Goal: Task Accomplishment & Management: Manage account settings

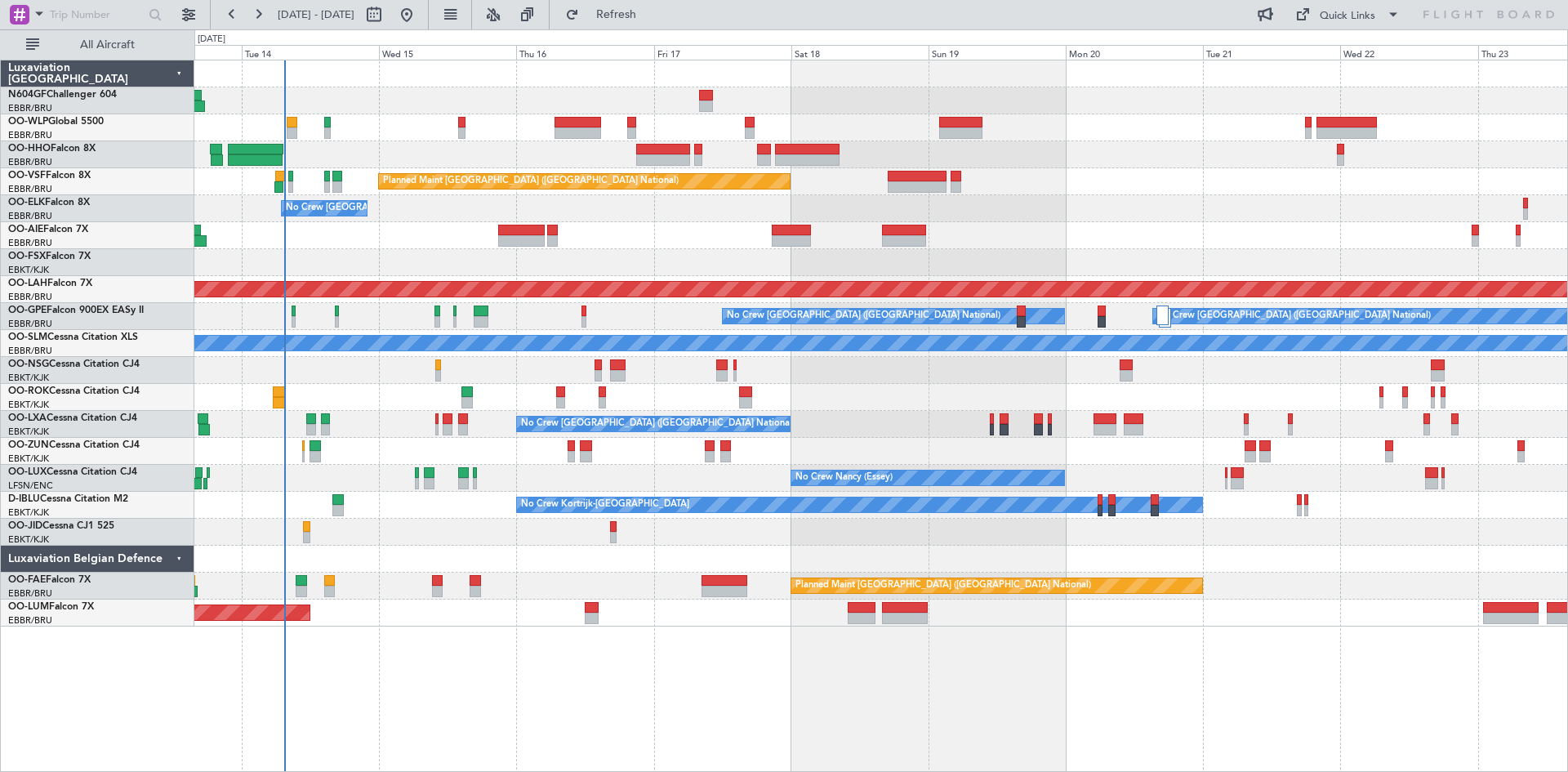
click at [535, 220] on div "No Crew [GEOGRAPHIC_DATA] ([GEOGRAPHIC_DATA] National)" at bounding box center [881, 209] width 1373 height 27
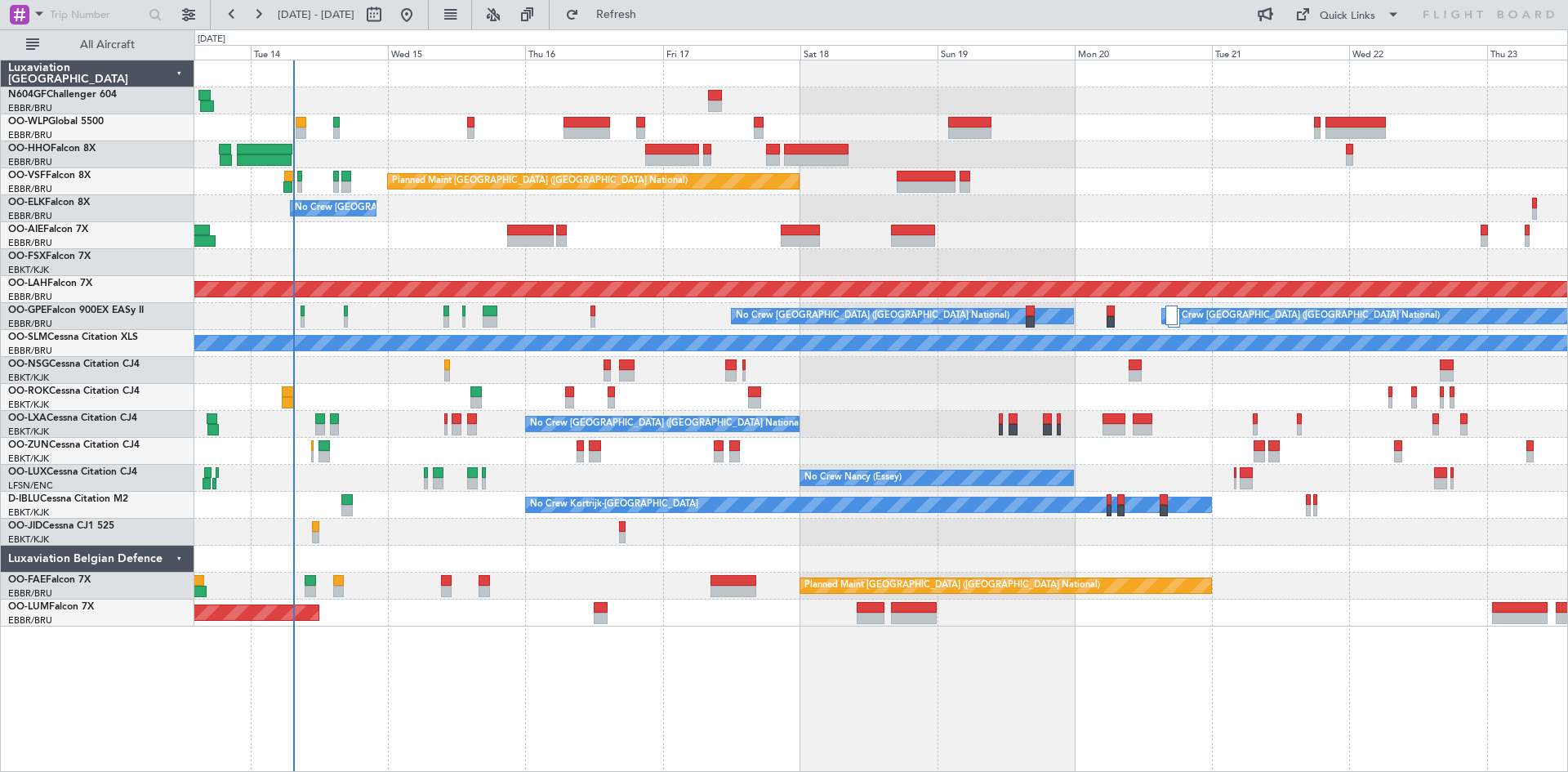
click at [479, 312] on div "Planned Maint Brussels (Brussels National) No Crew Brussels (Brussels National)…" at bounding box center [881, 344] width 1373 height 566
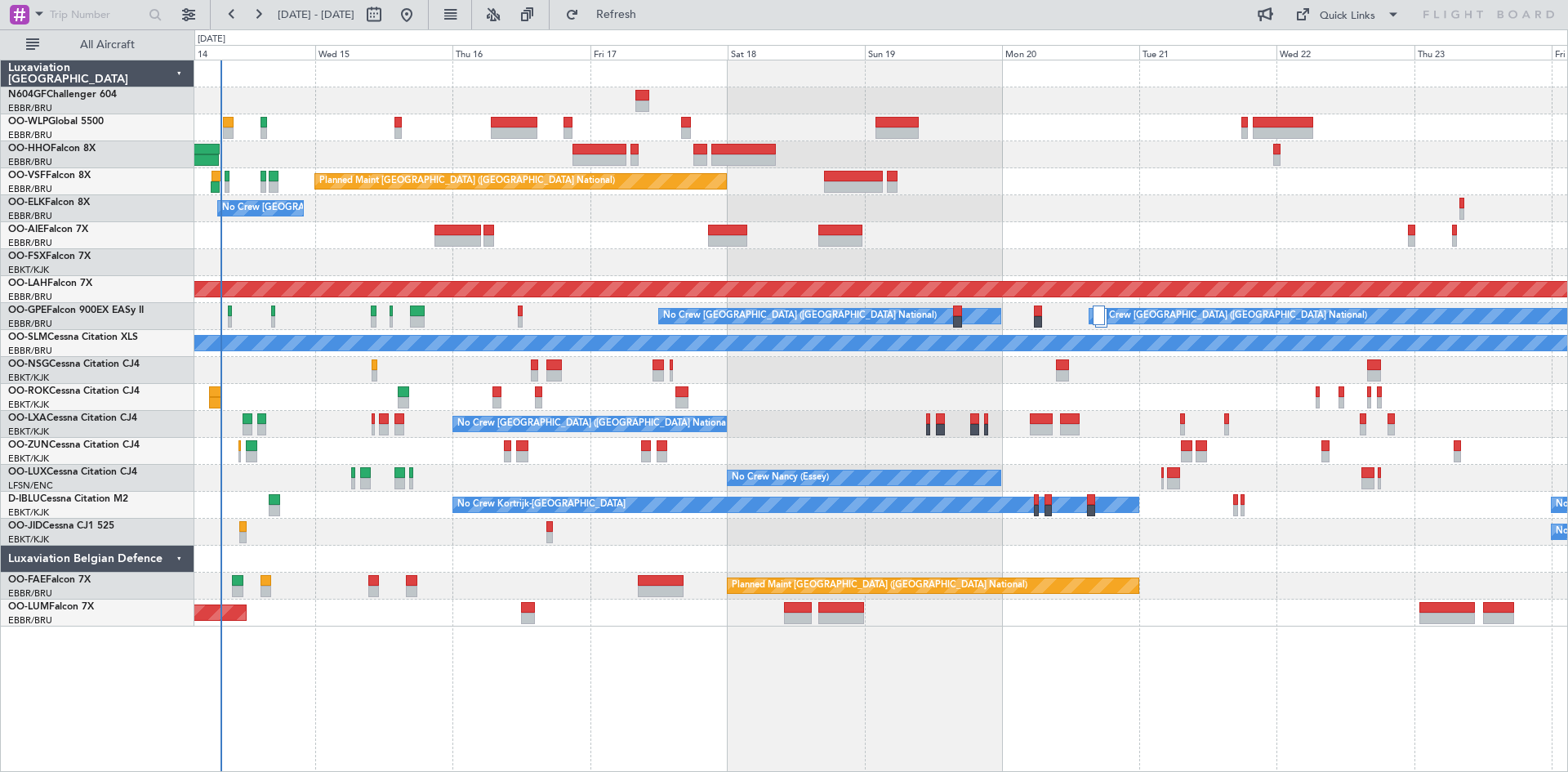
click at [293, 228] on div "Planned Maint [GEOGRAPHIC_DATA] ([GEOGRAPHIC_DATA])" at bounding box center [881, 236] width 1373 height 27
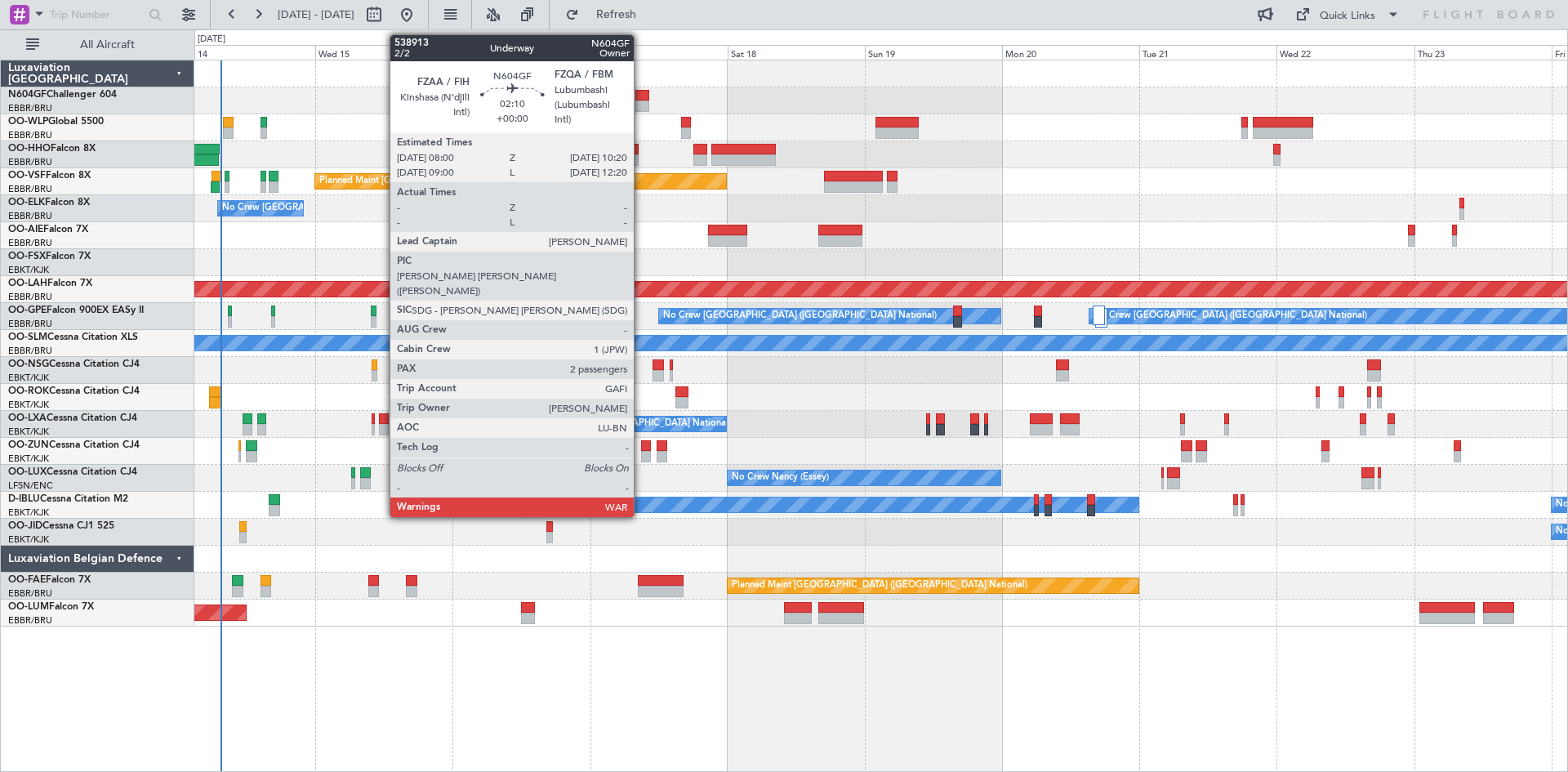
click at [642, 104] on div at bounding box center [643, 106] width 14 height 12
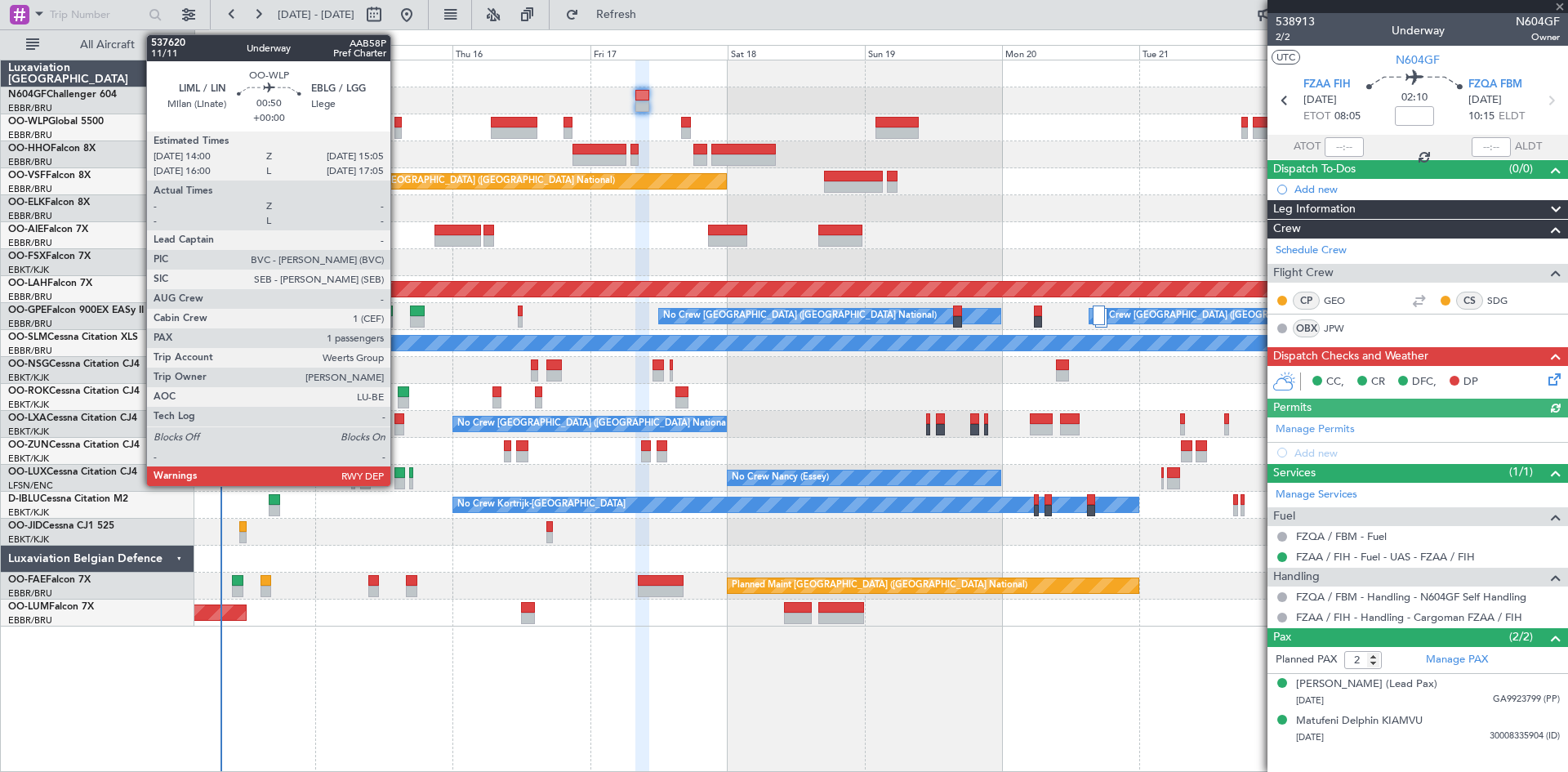
click at [398, 132] on div at bounding box center [397, 133] width 6 height 12
type input "1"
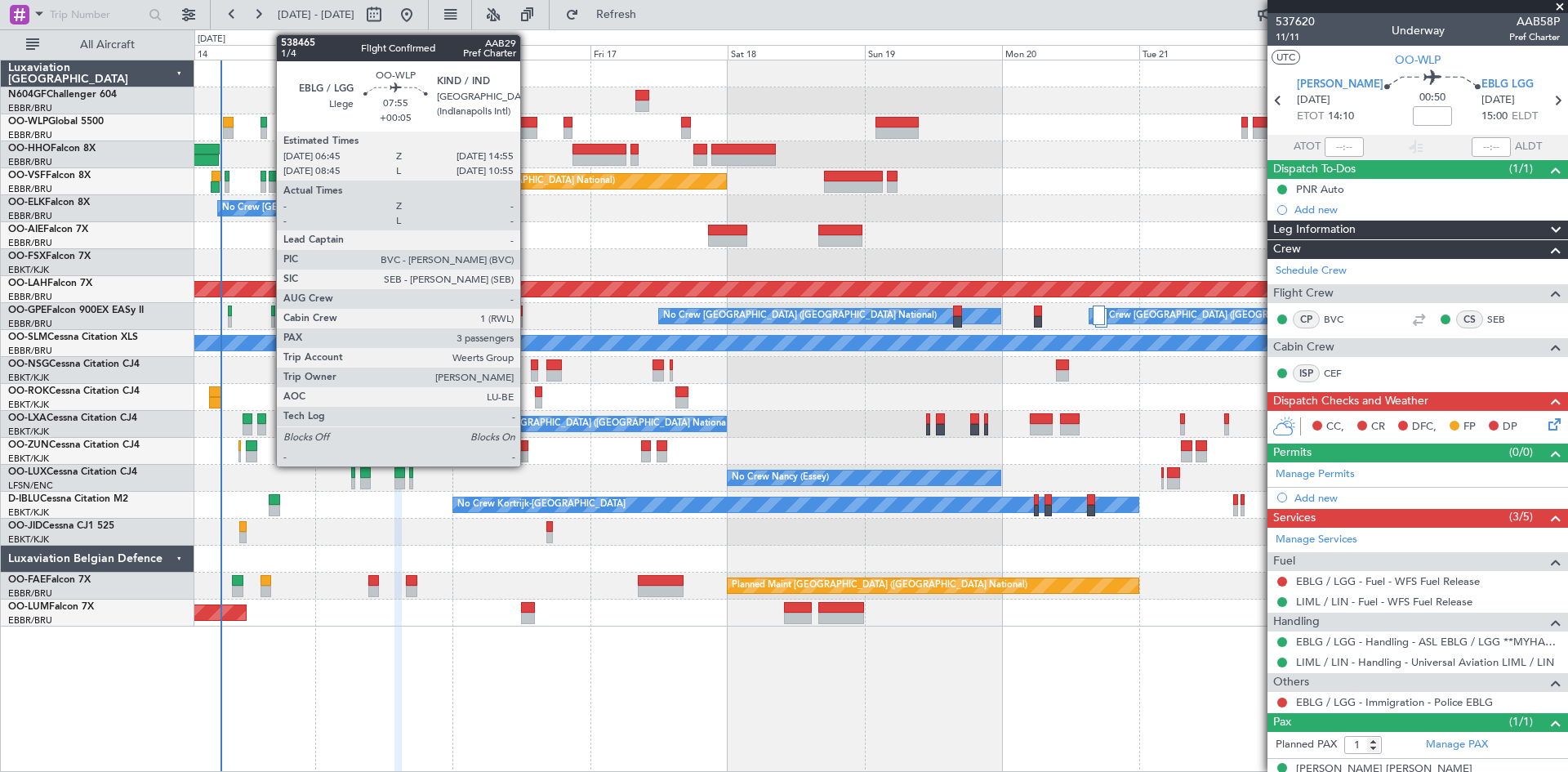
click at [527, 133] on div at bounding box center [514, 133] width 47 height 12
type input "+00:05"
type input "3"
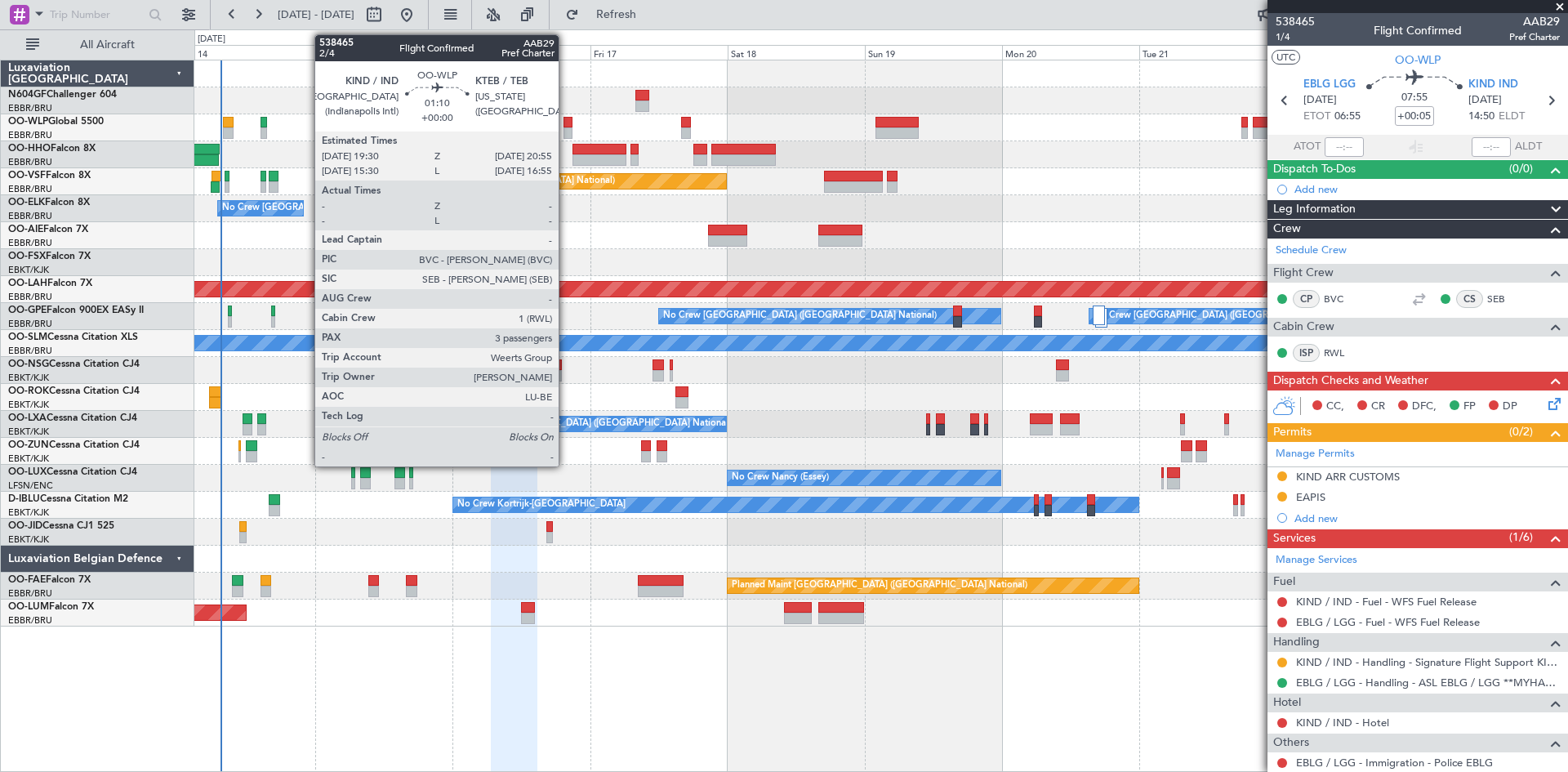
click at [566, 128] on div at bounding box center [568, 133] width 8 height 12
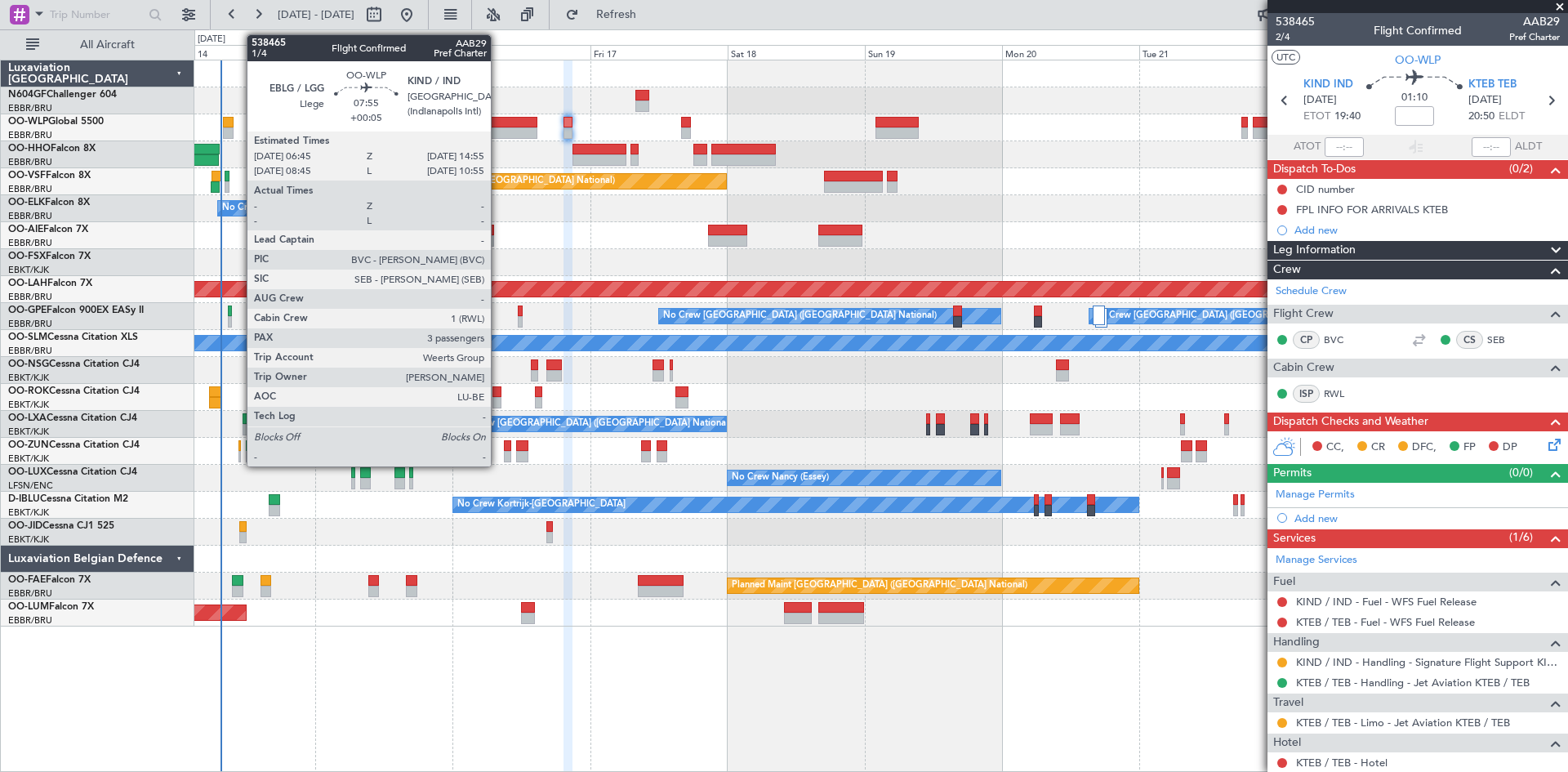
click at [498, 127] on div at bounding box center [514, 122] width 47 height 12
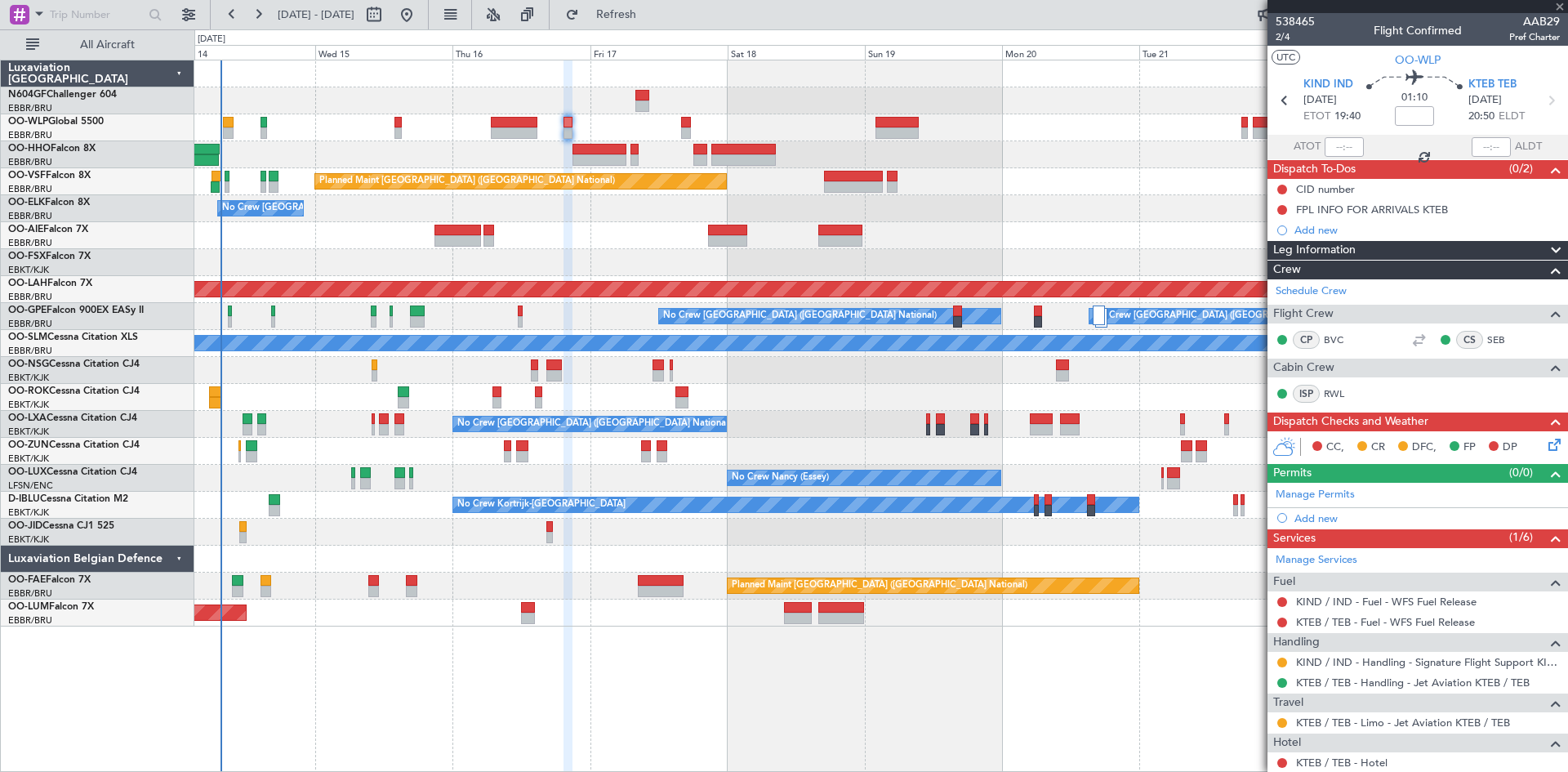
type input "+00:05"
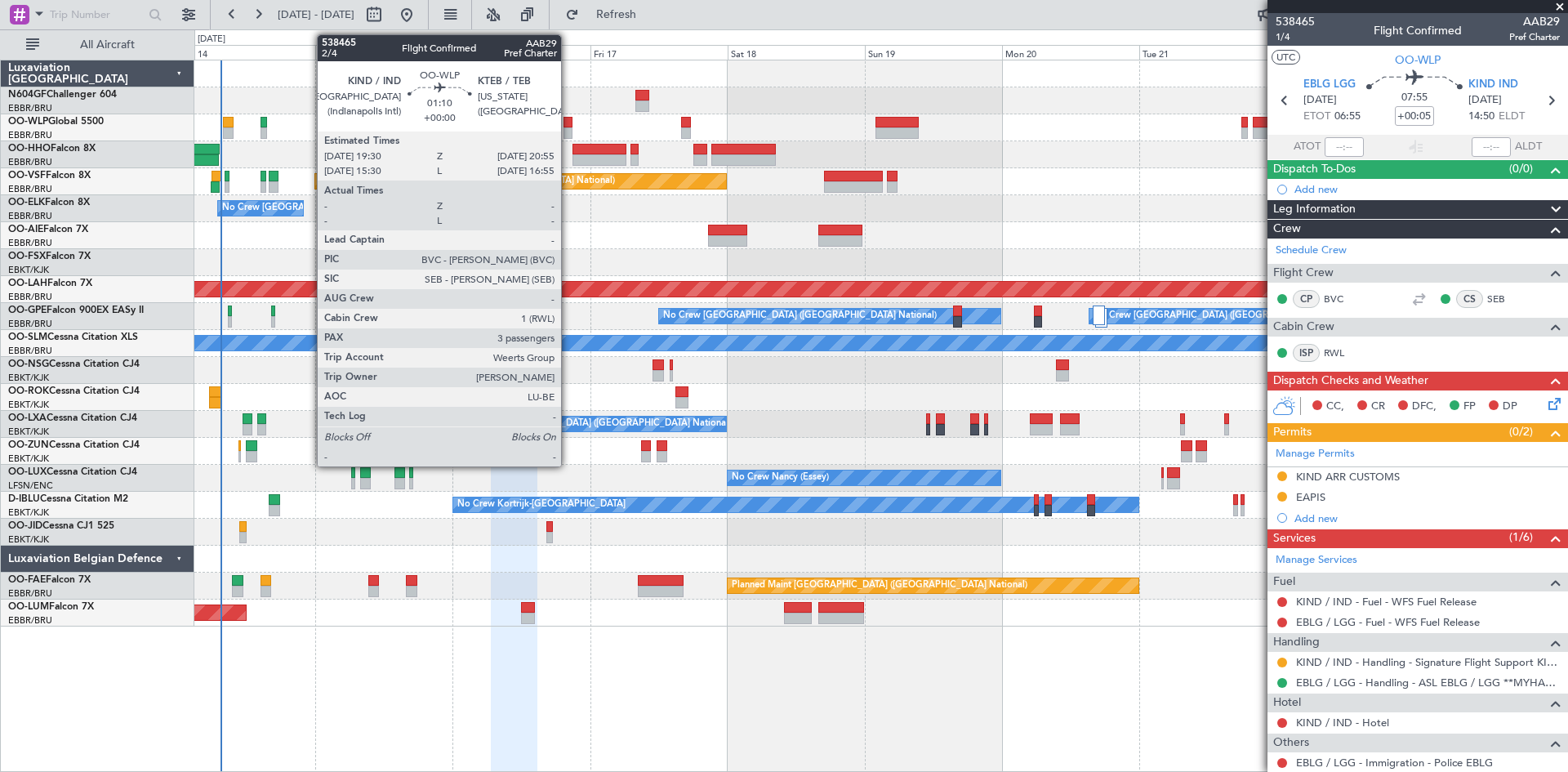
click at [568, 136] on div at bounding box center [568, 133] width 8 height 12
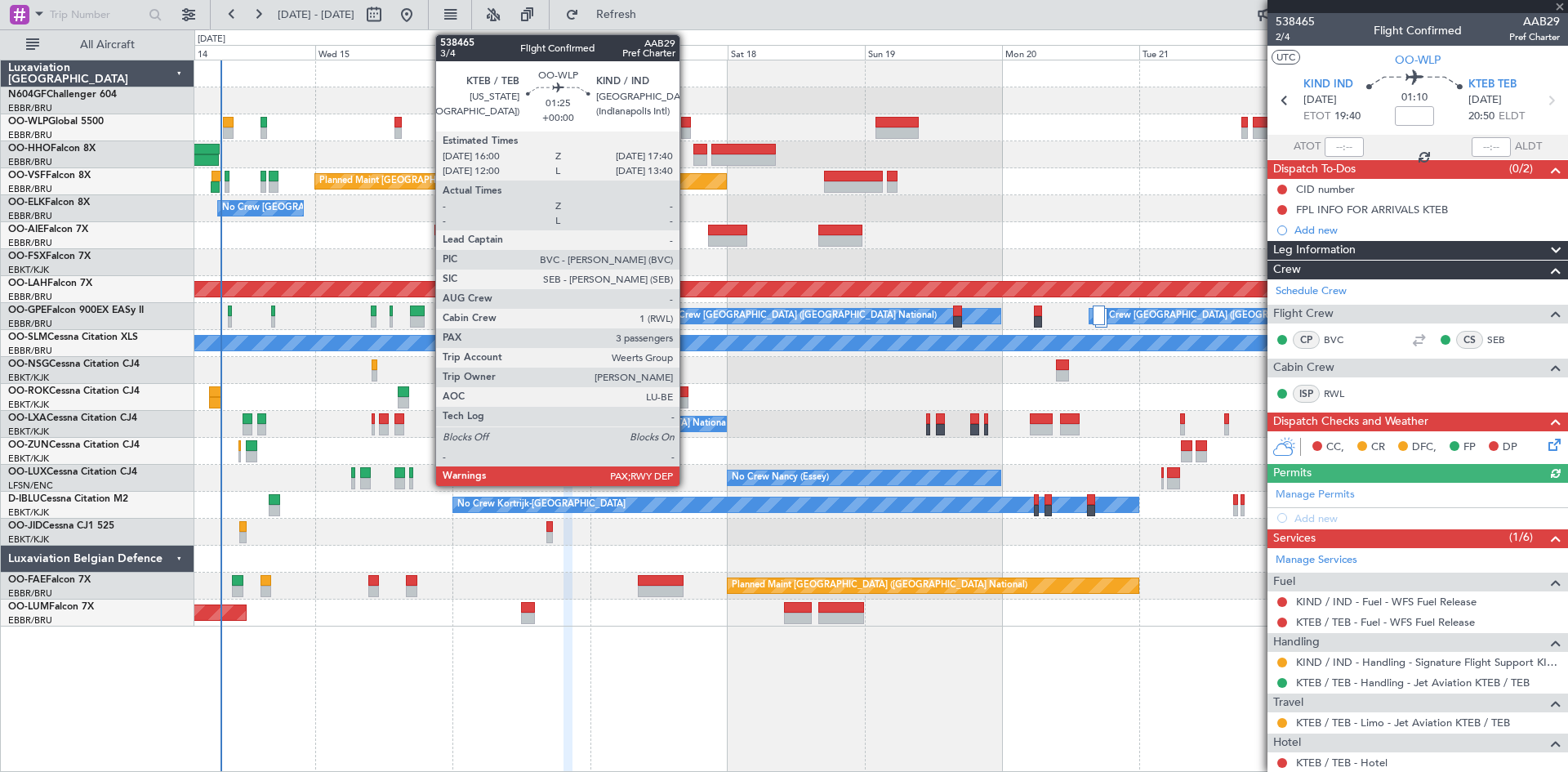
click at [687, 134] on div at bounding box center [685, 133] width 10 height 12
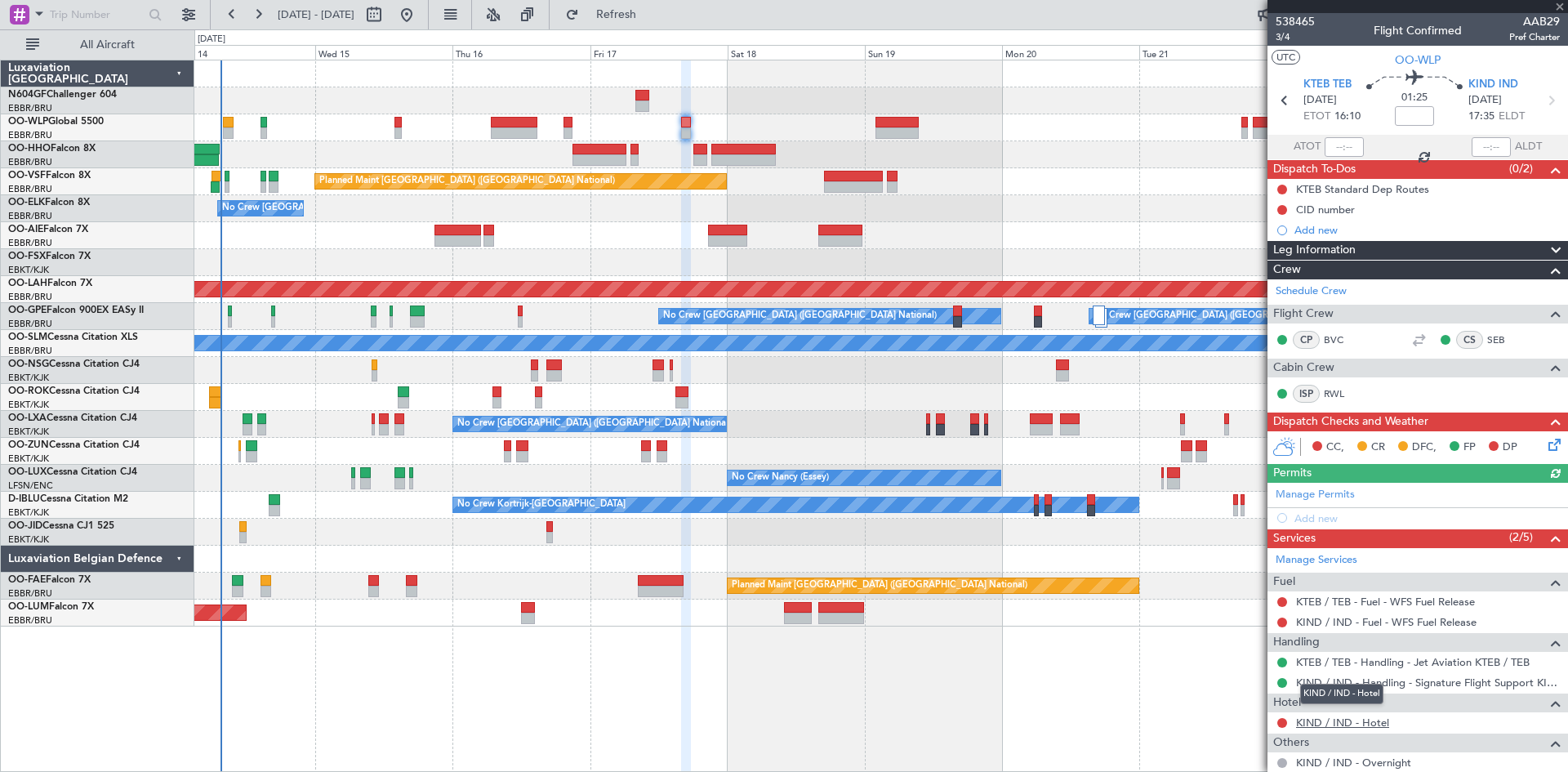
click at [1316, 718] on link "KIND / IND - Hotel" at bounding box center [1343, 723] width 93 height 14
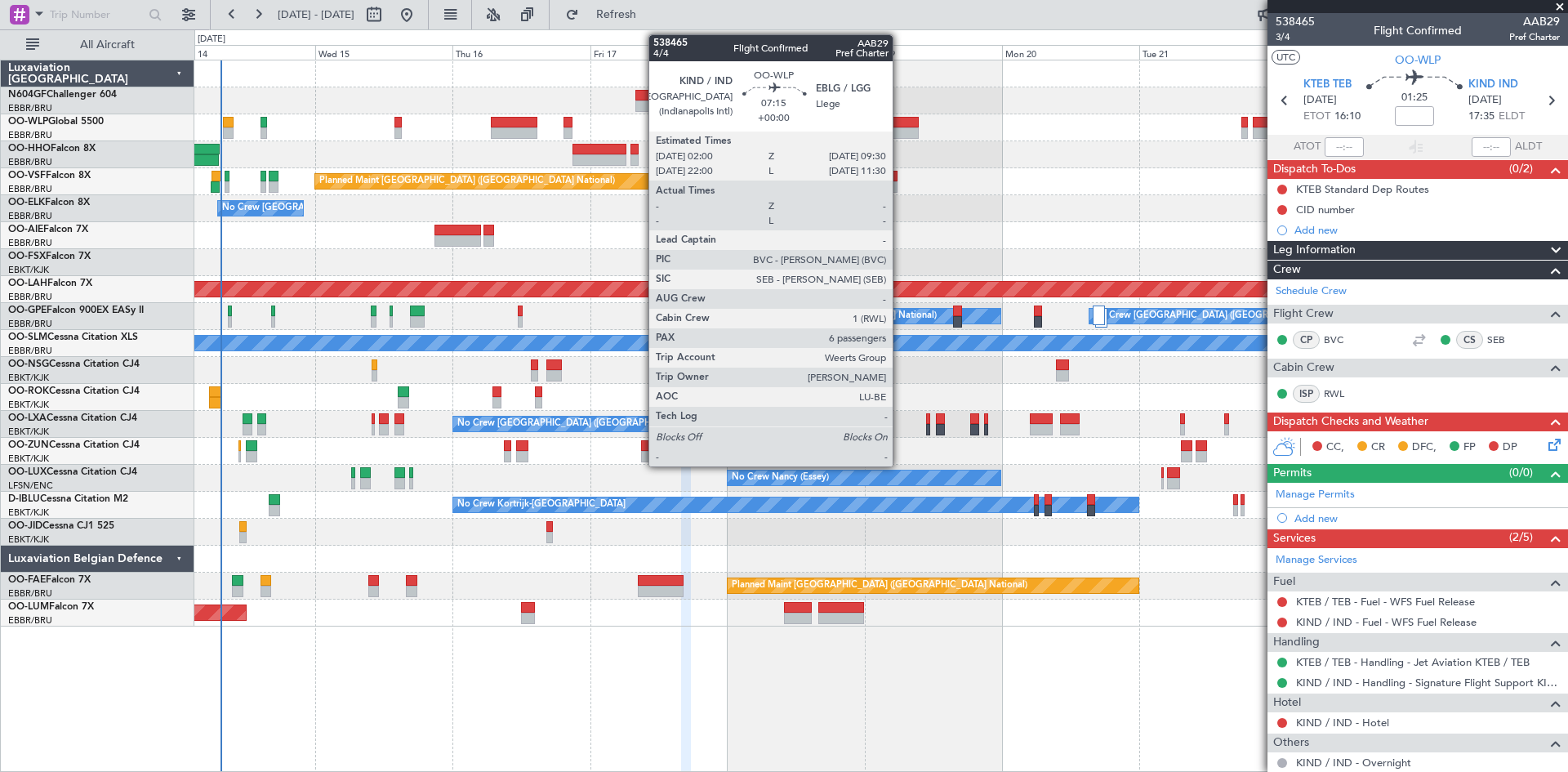
click at [900, 120] on div at bounding box center [897, 122] width 44 height 12
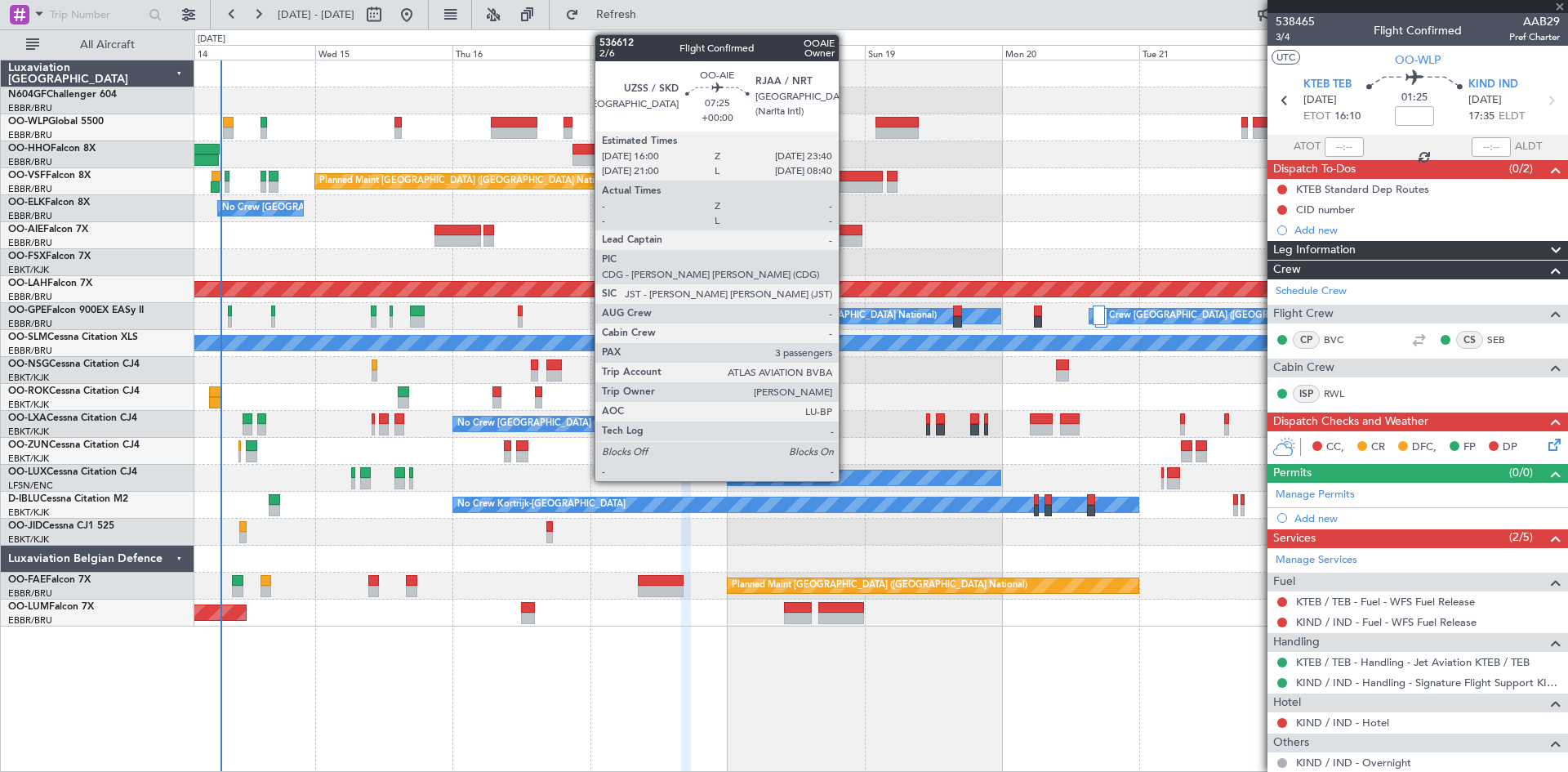
type input "6"
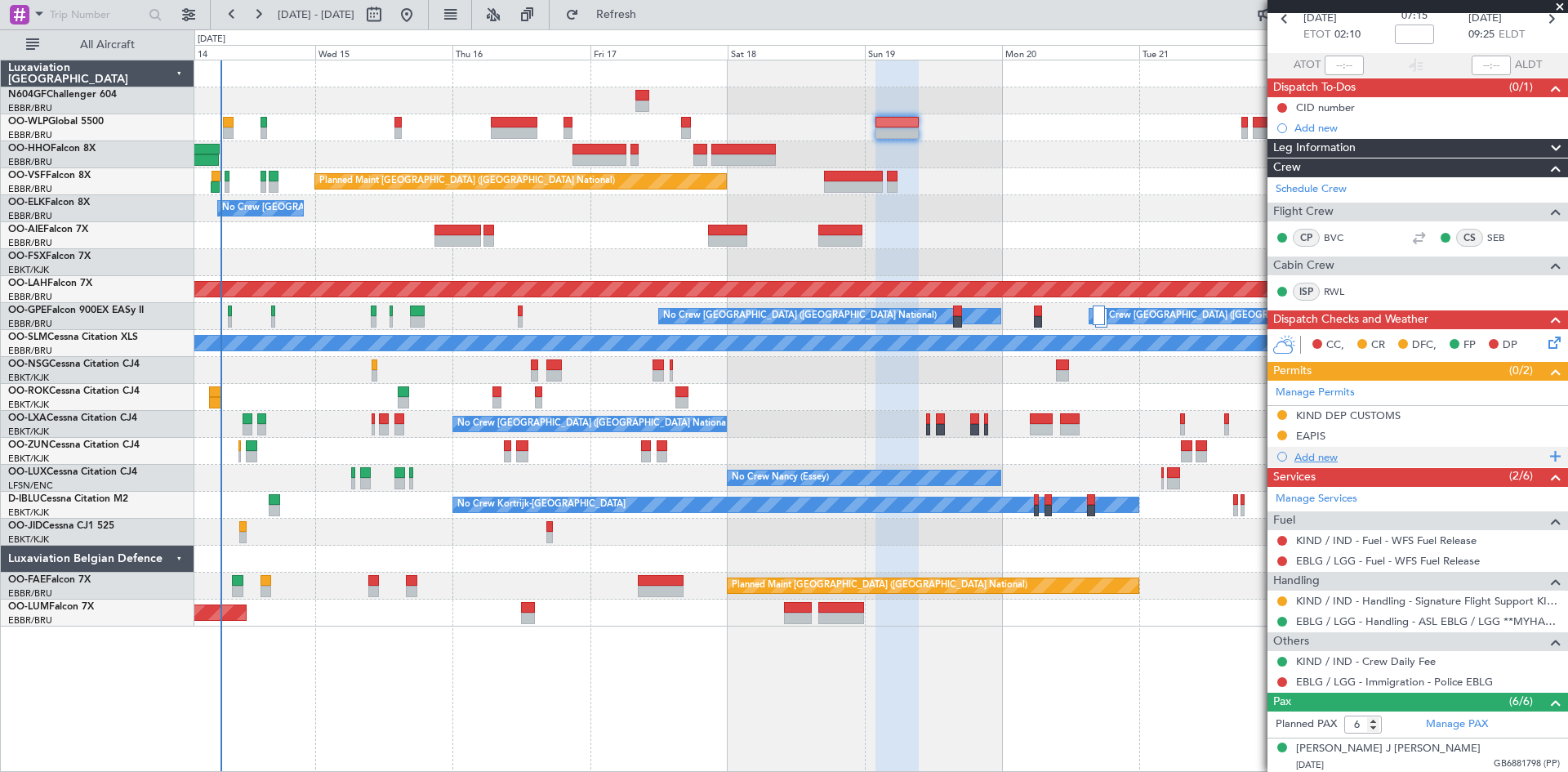
scroll to position [163, 0]
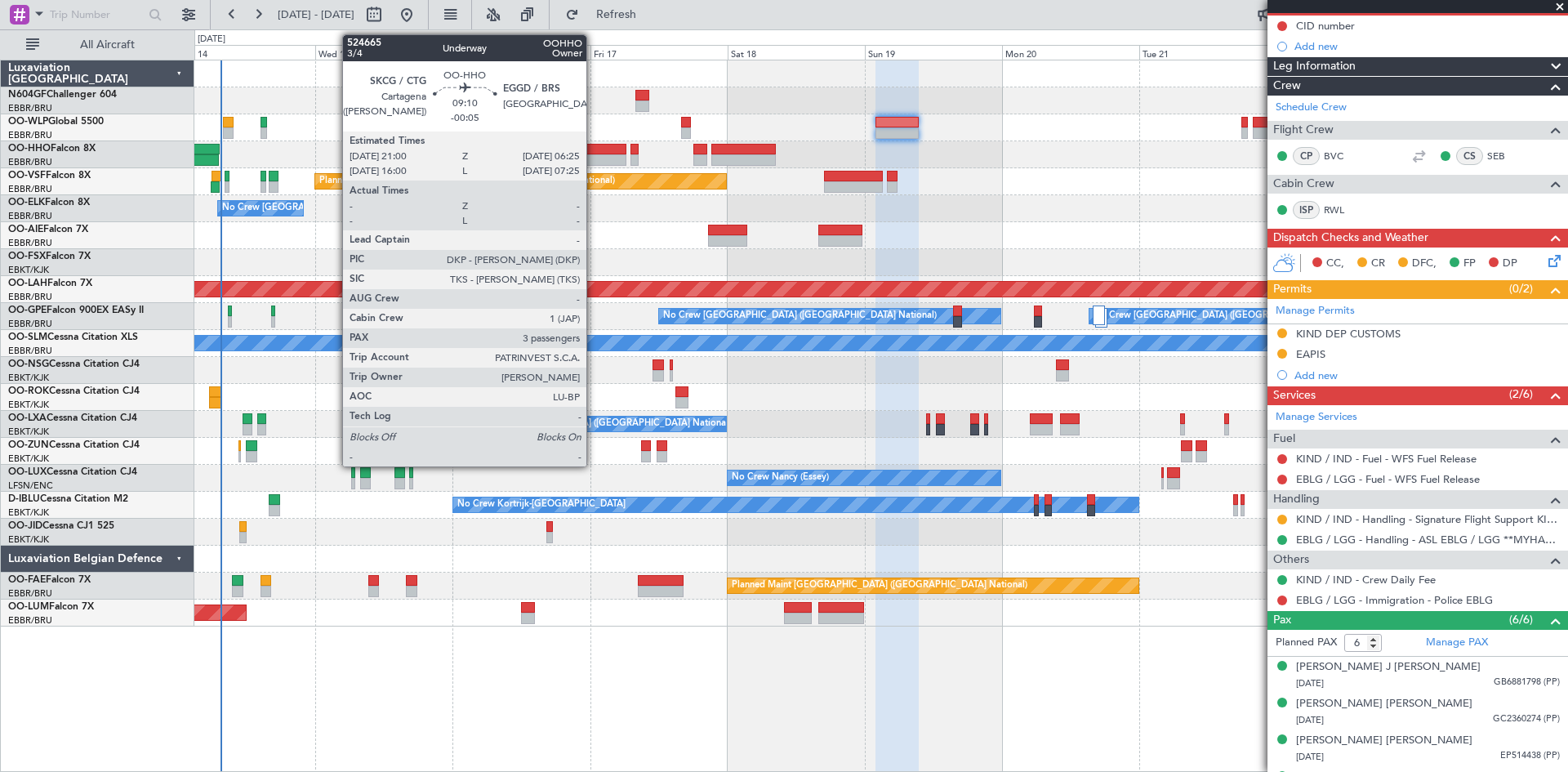
click at [593, 157] on div at bounding box center [600, 160] width 54 height 12
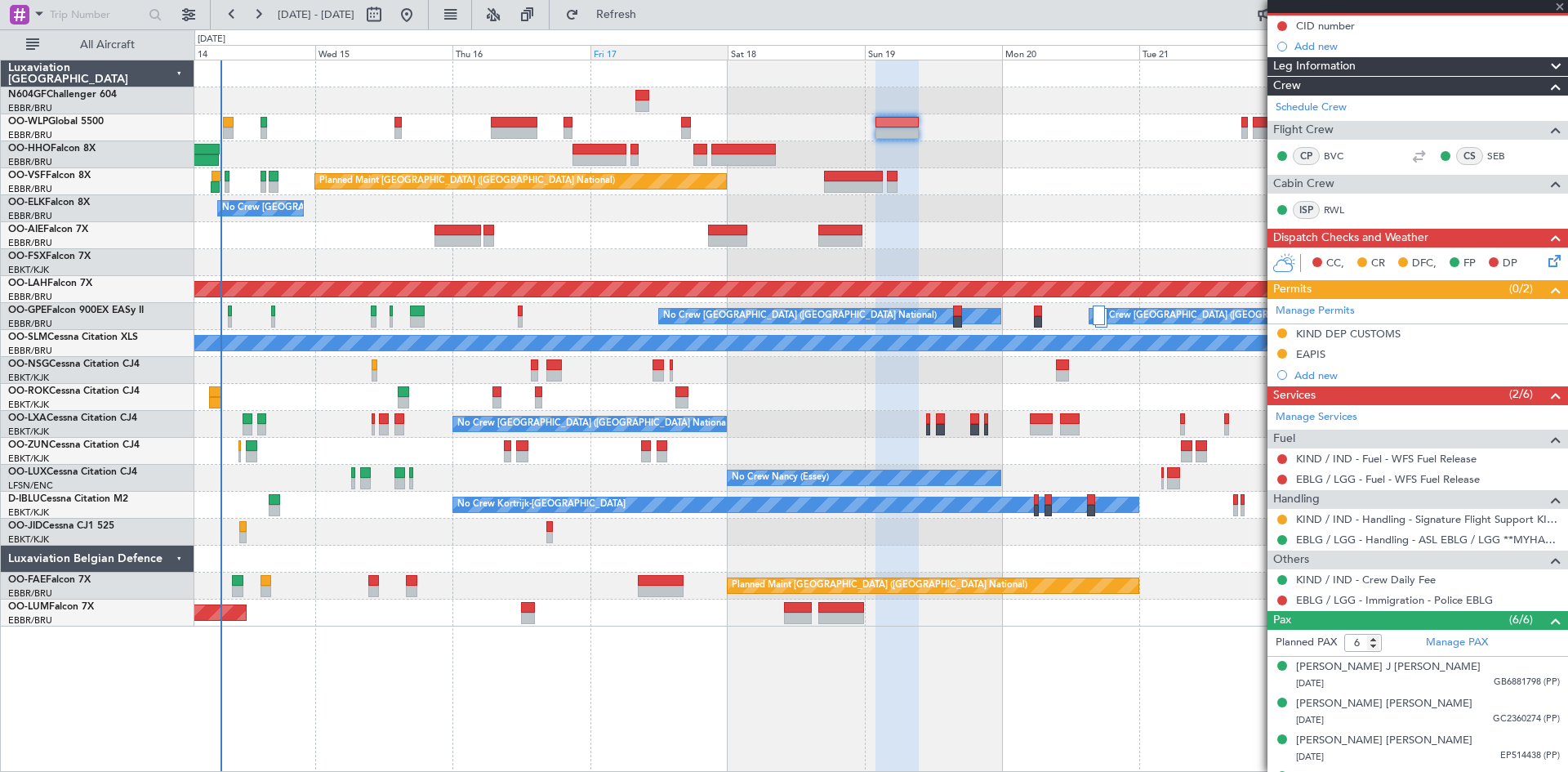
type input "-00:05"
type input "3"
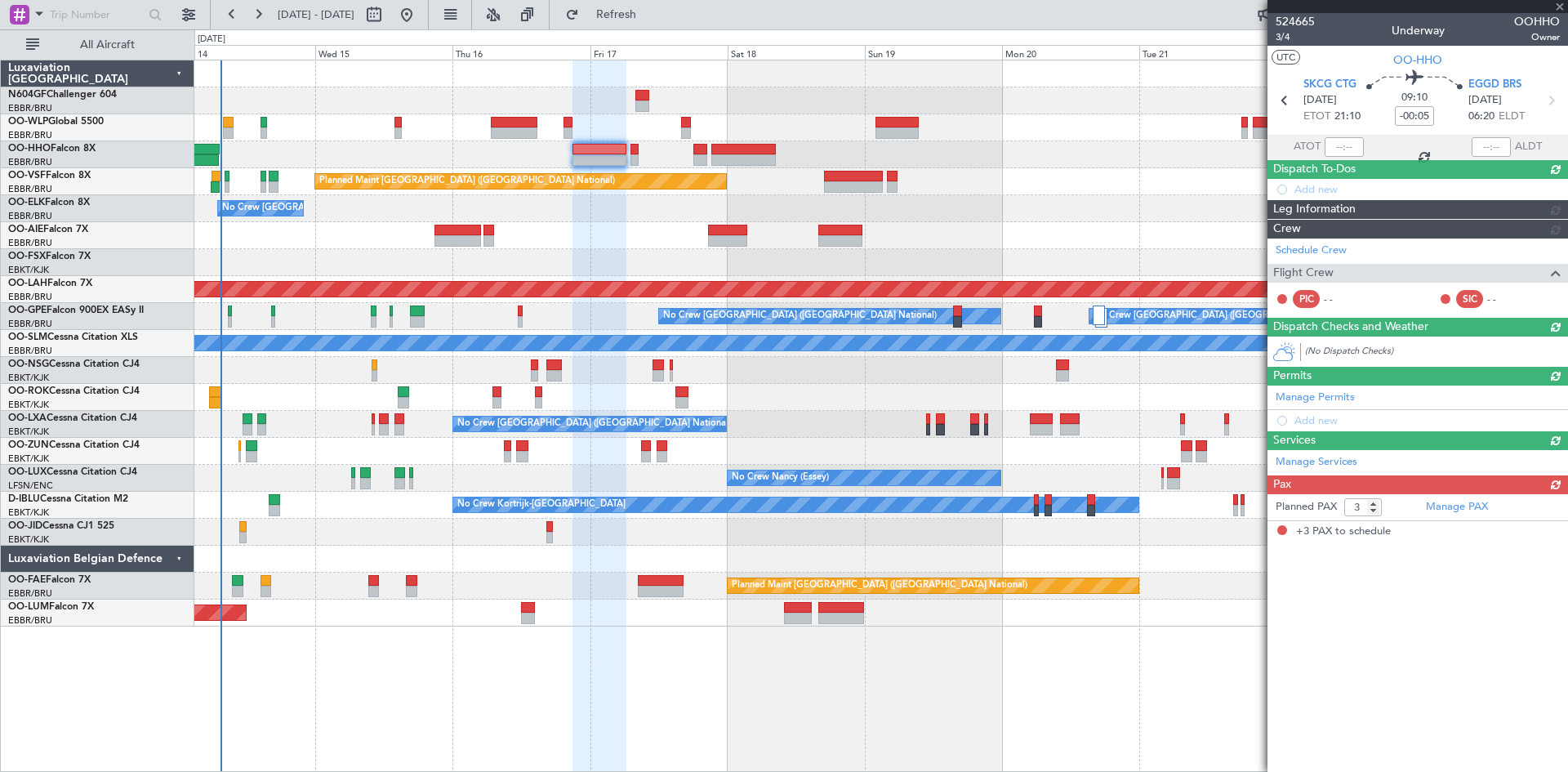
scroll to position [0, 0]
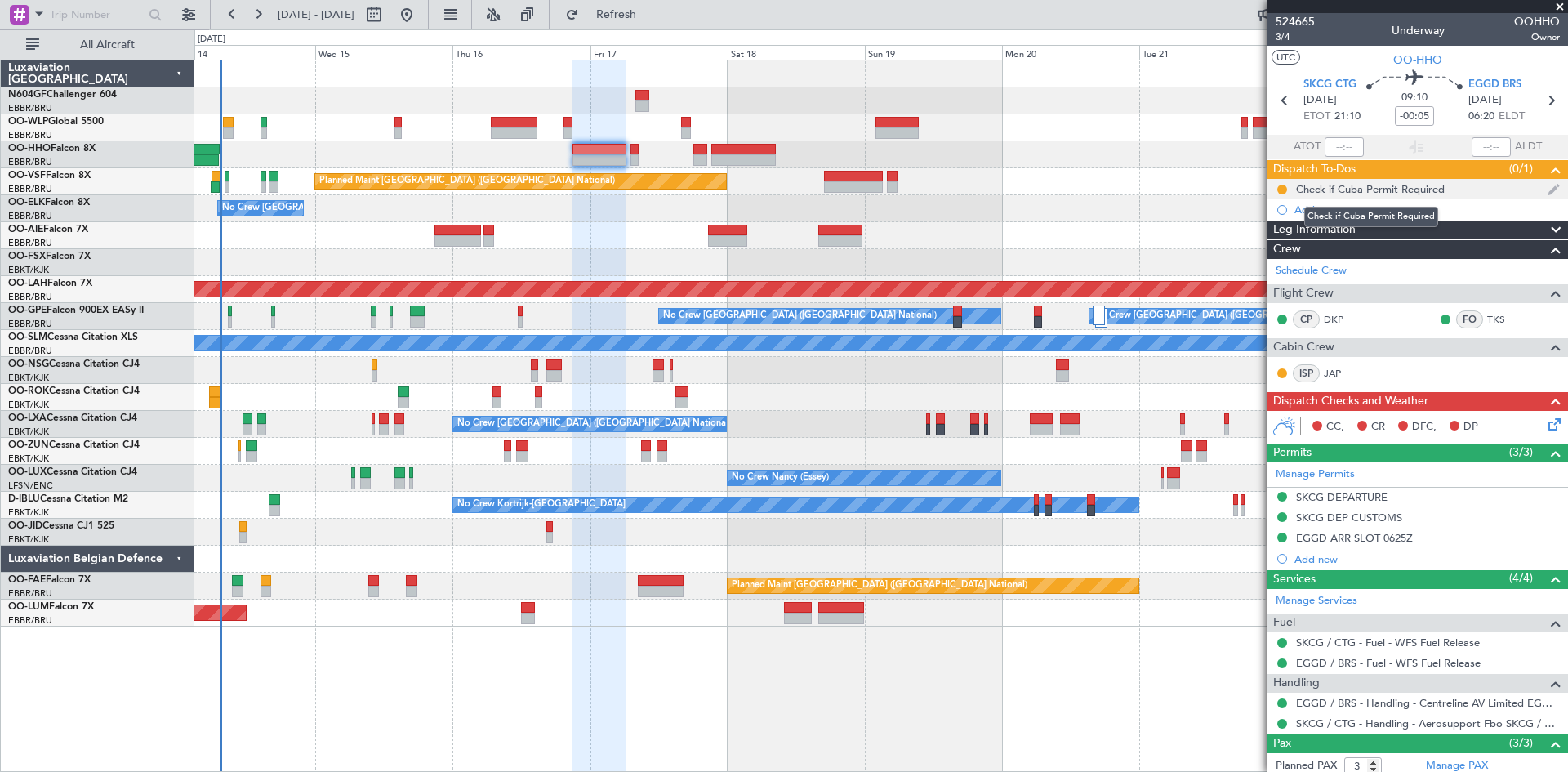
click at [1348, 186] on div "Check if Cuba Permit Required" at bounding box center [1371, 189] width 149 height 14
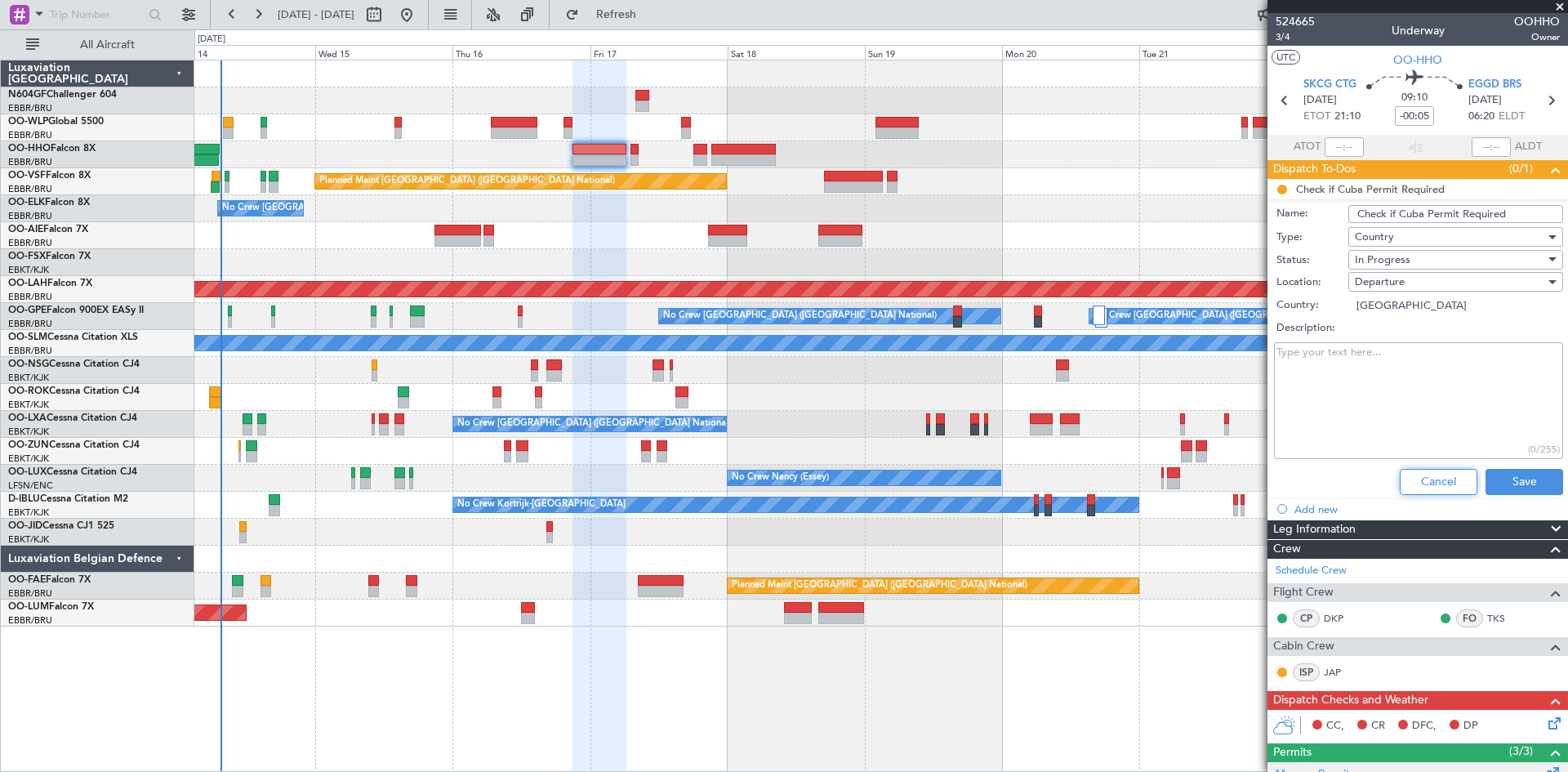
click at [1414, 478] on button "Cancel" at bounding box center [1439, 481] width 78 height 26
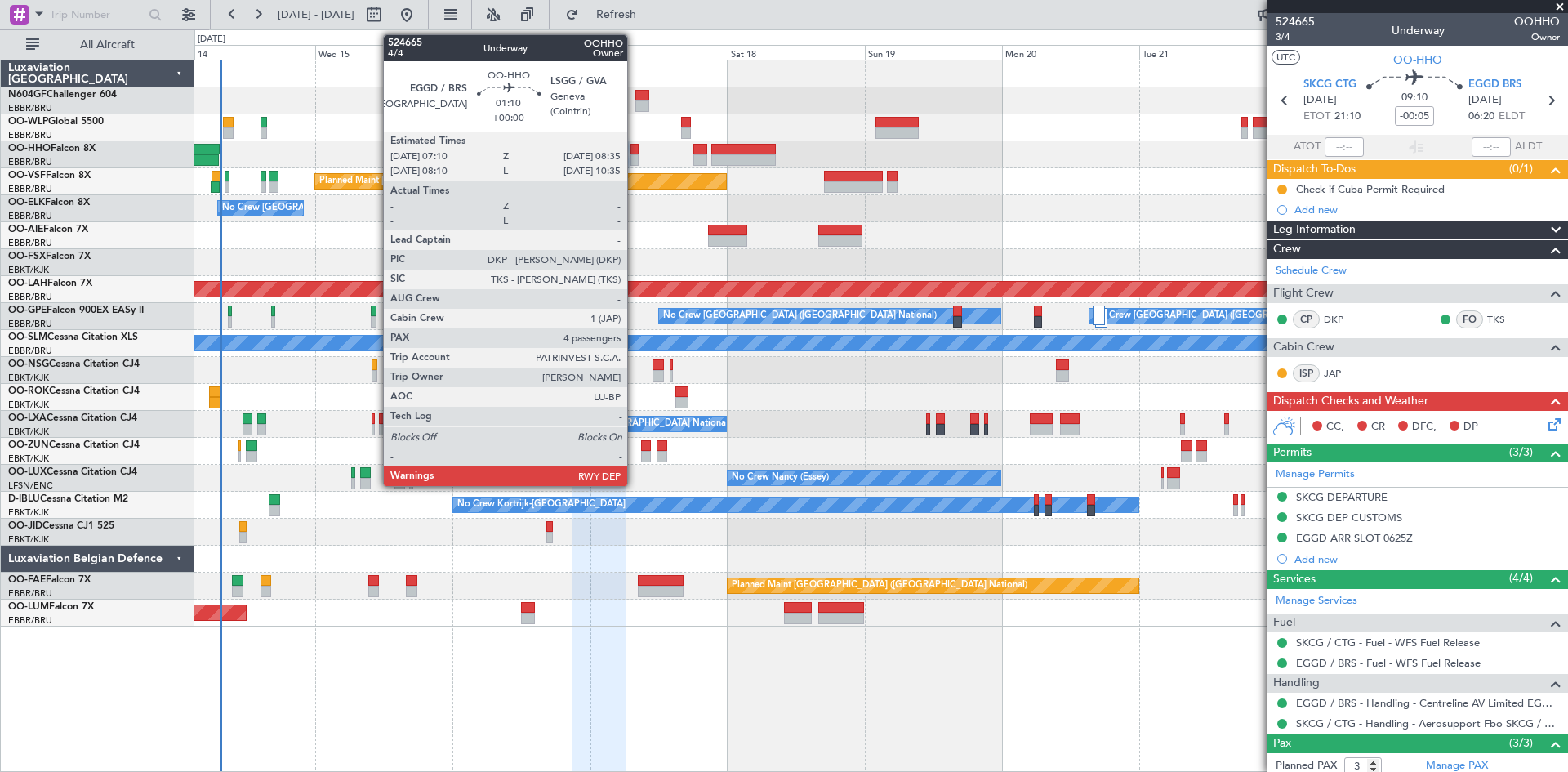
click at [635, 164] on div at bounding box center [635, 160] width 8 height 12
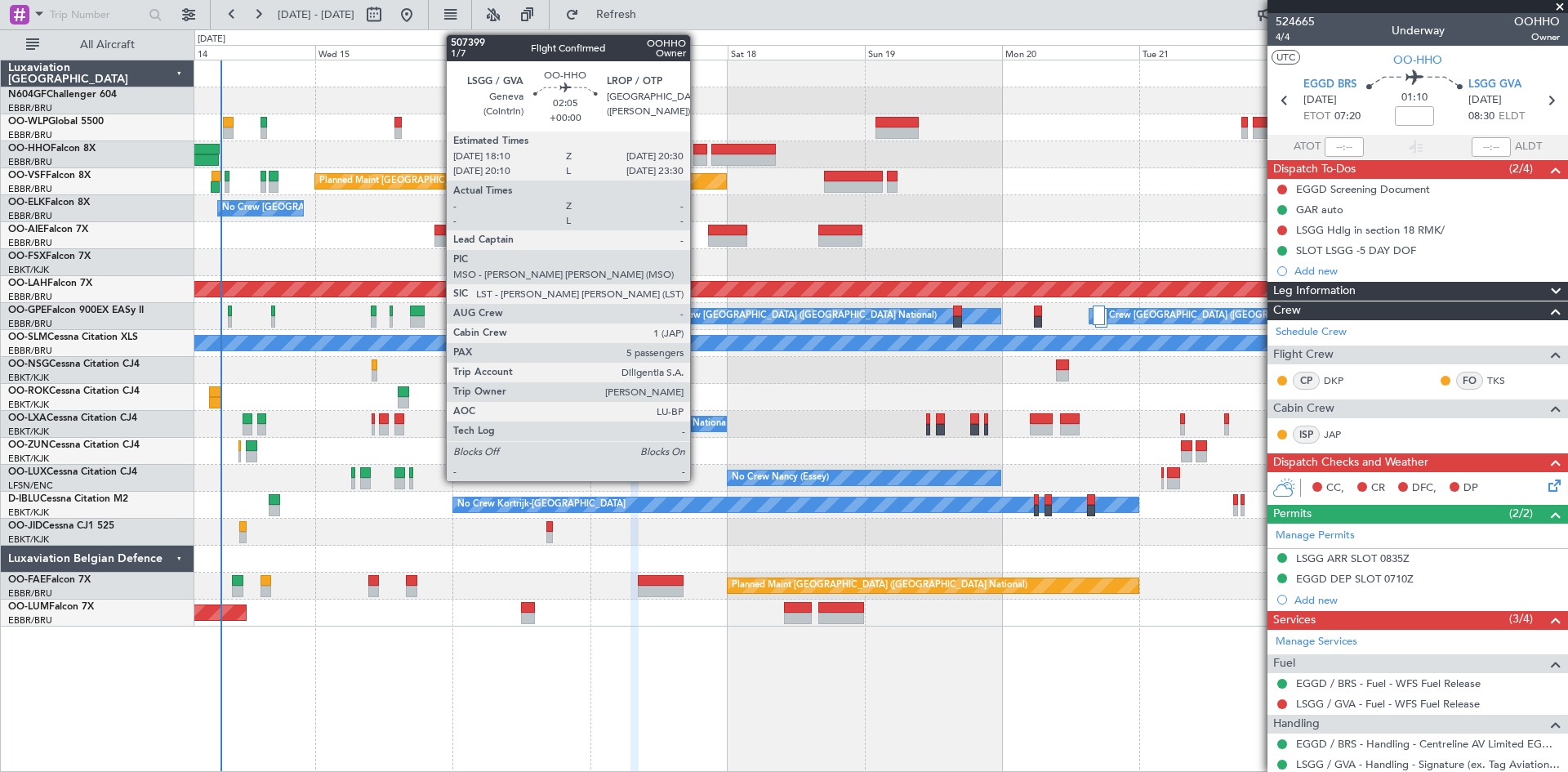
click at [698, 155] on div at bounding box center [881, 154] width 1373 height 27
click at [700, 157] on div at bounding box center [701, 160] width 14 height 12
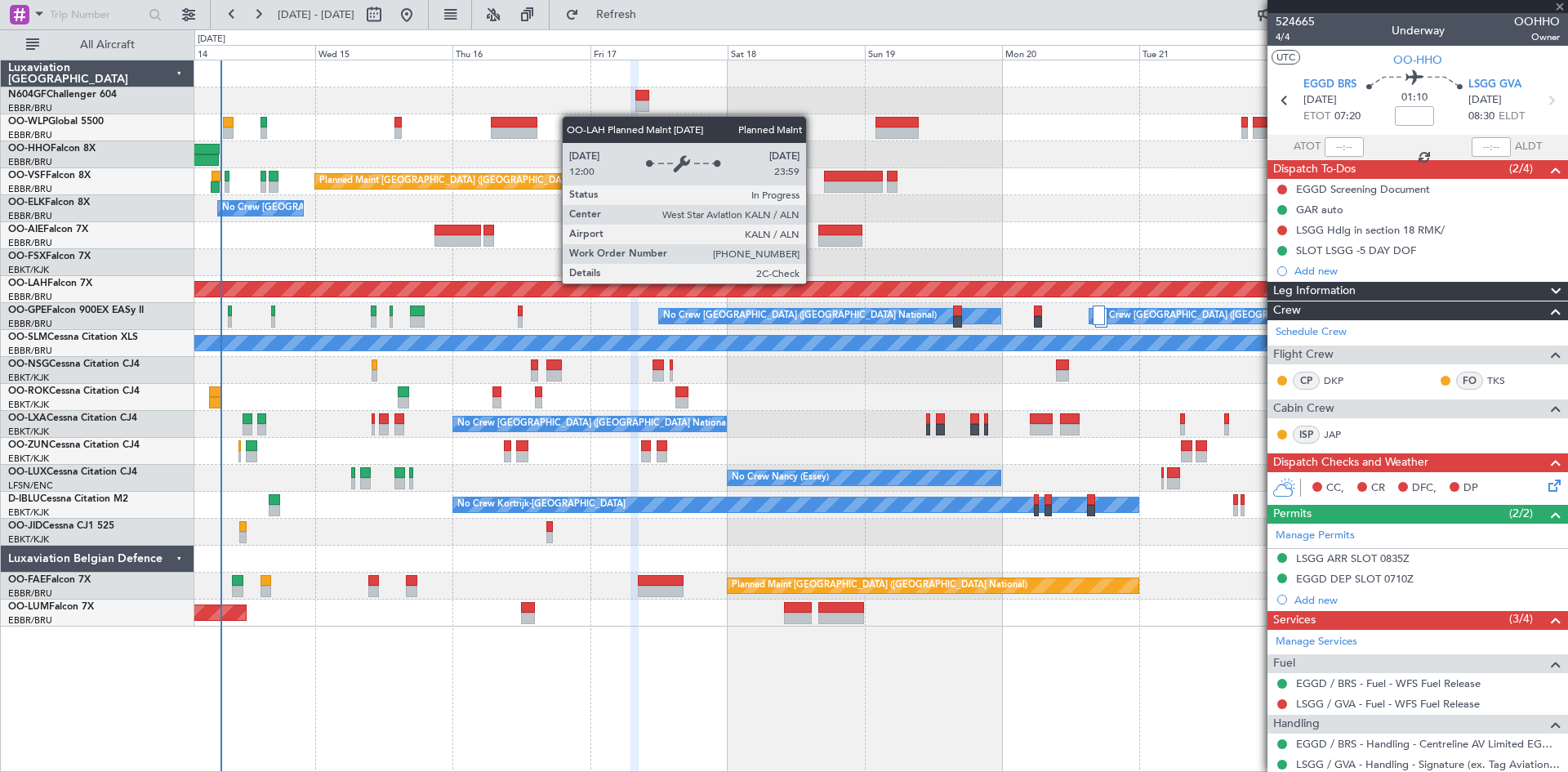
type input "5"
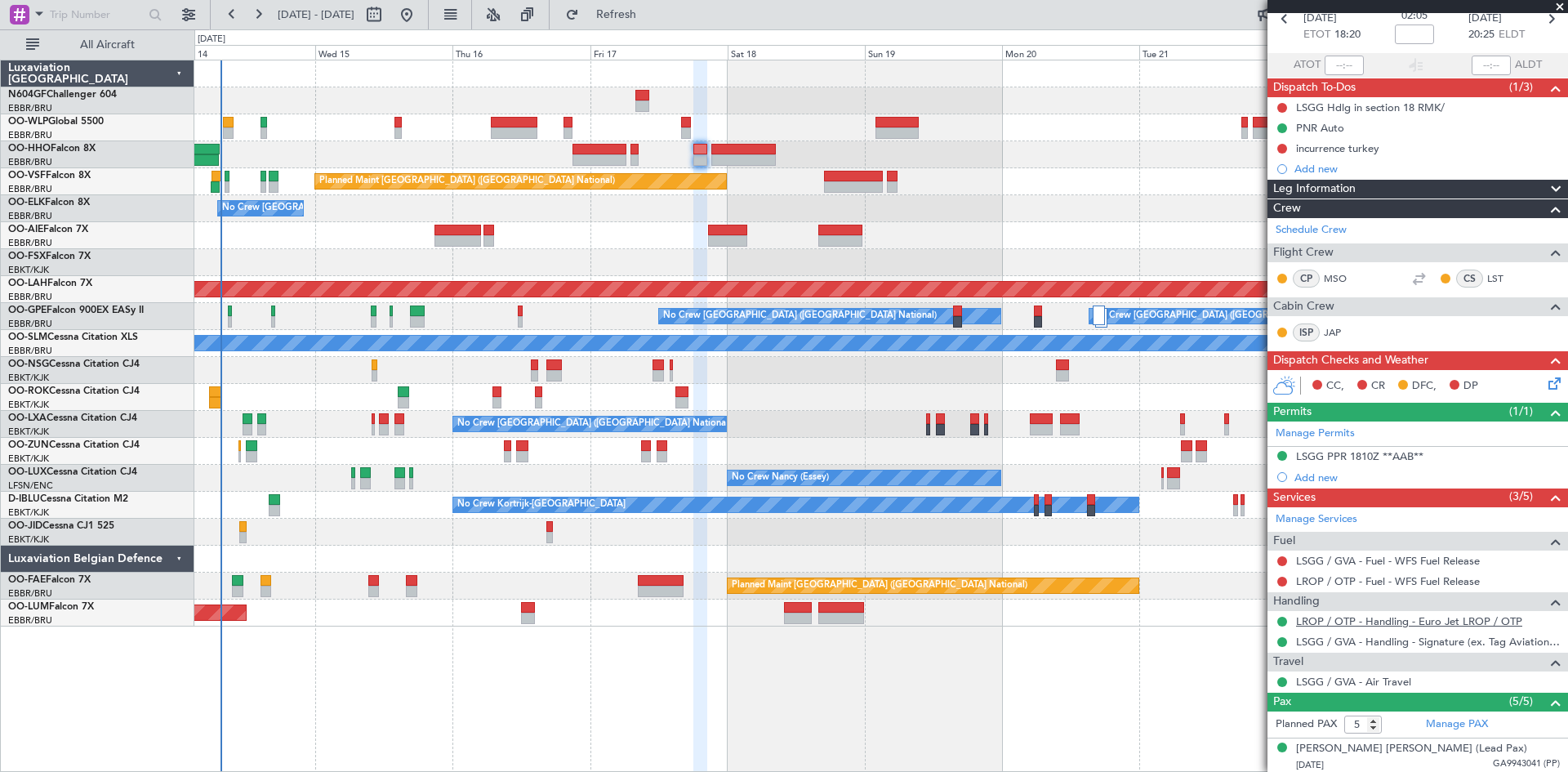
scroll to position [231, 0]
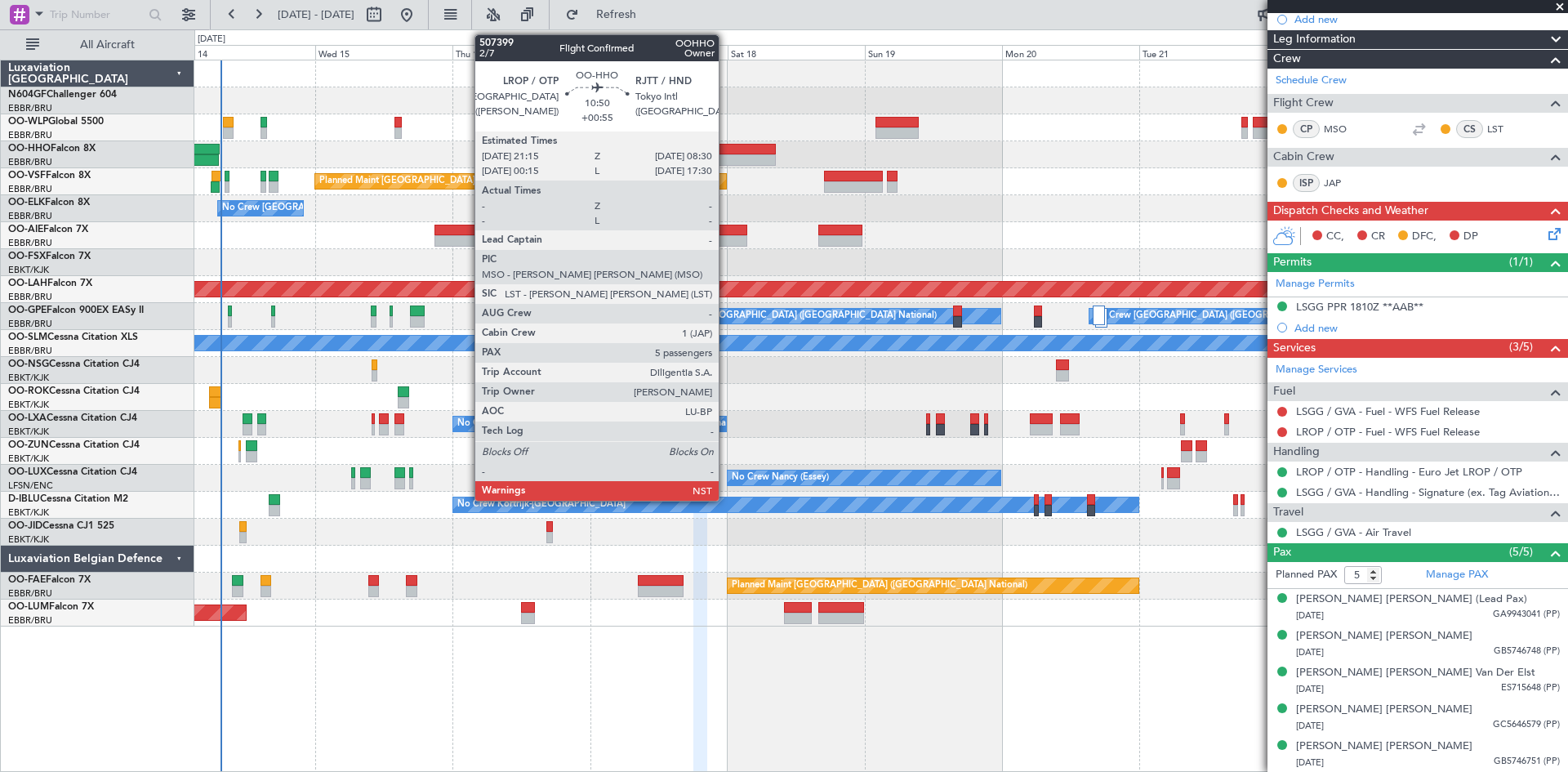
click at [726, 161] on div at bounding box center [743, 160] width 64 height 12
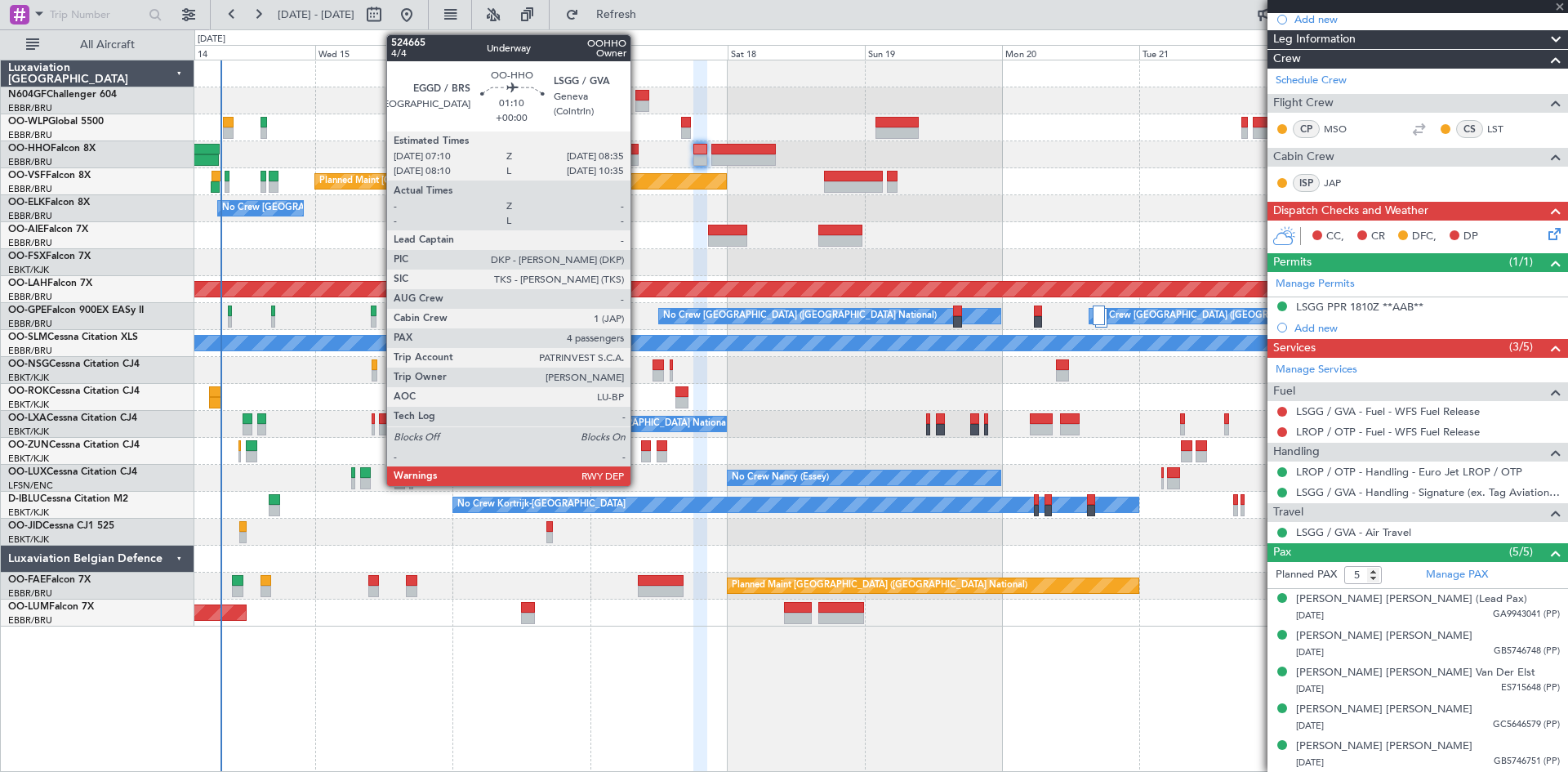
type input "+00:55"
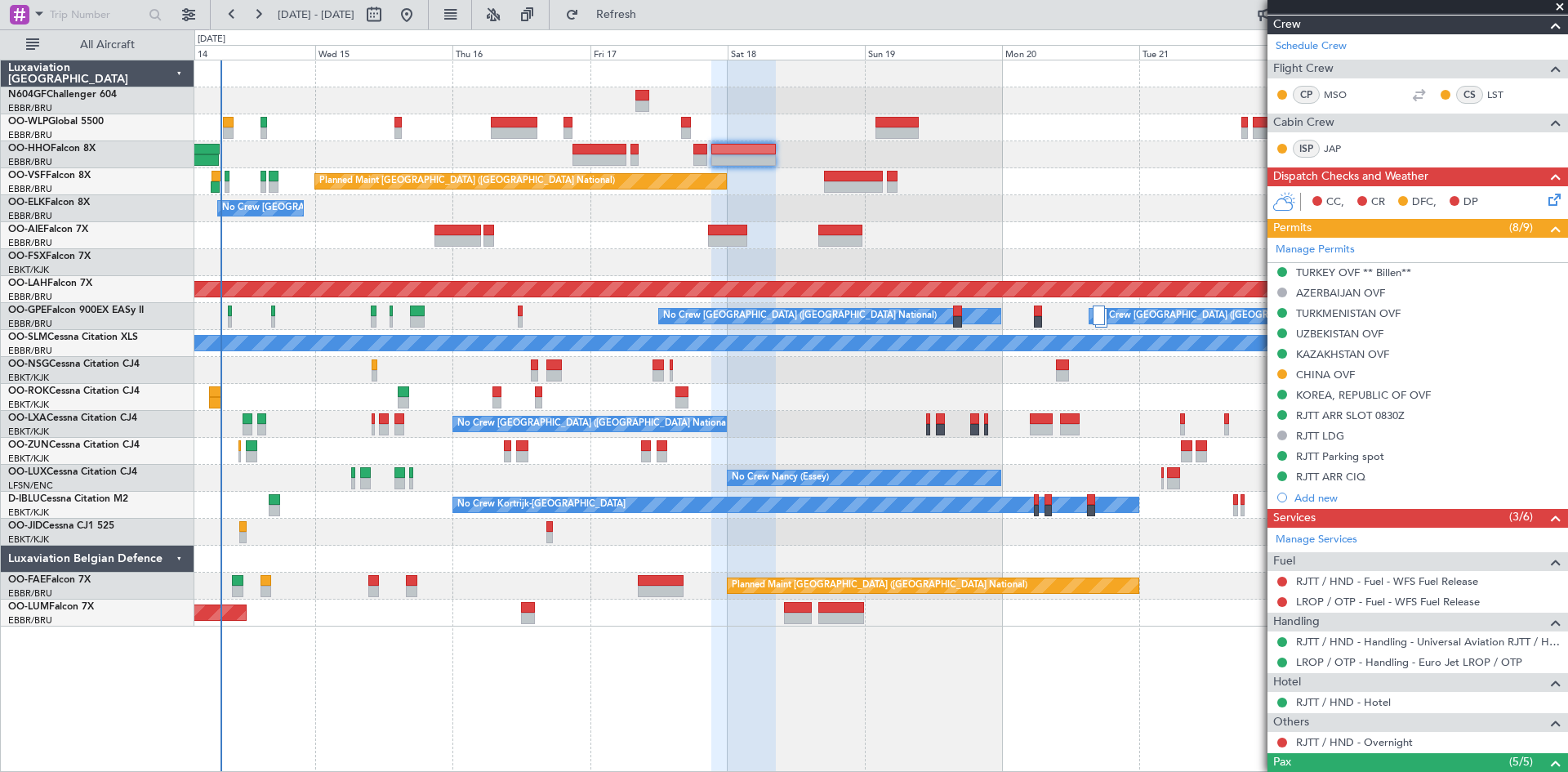
scroll to position [327, 0]
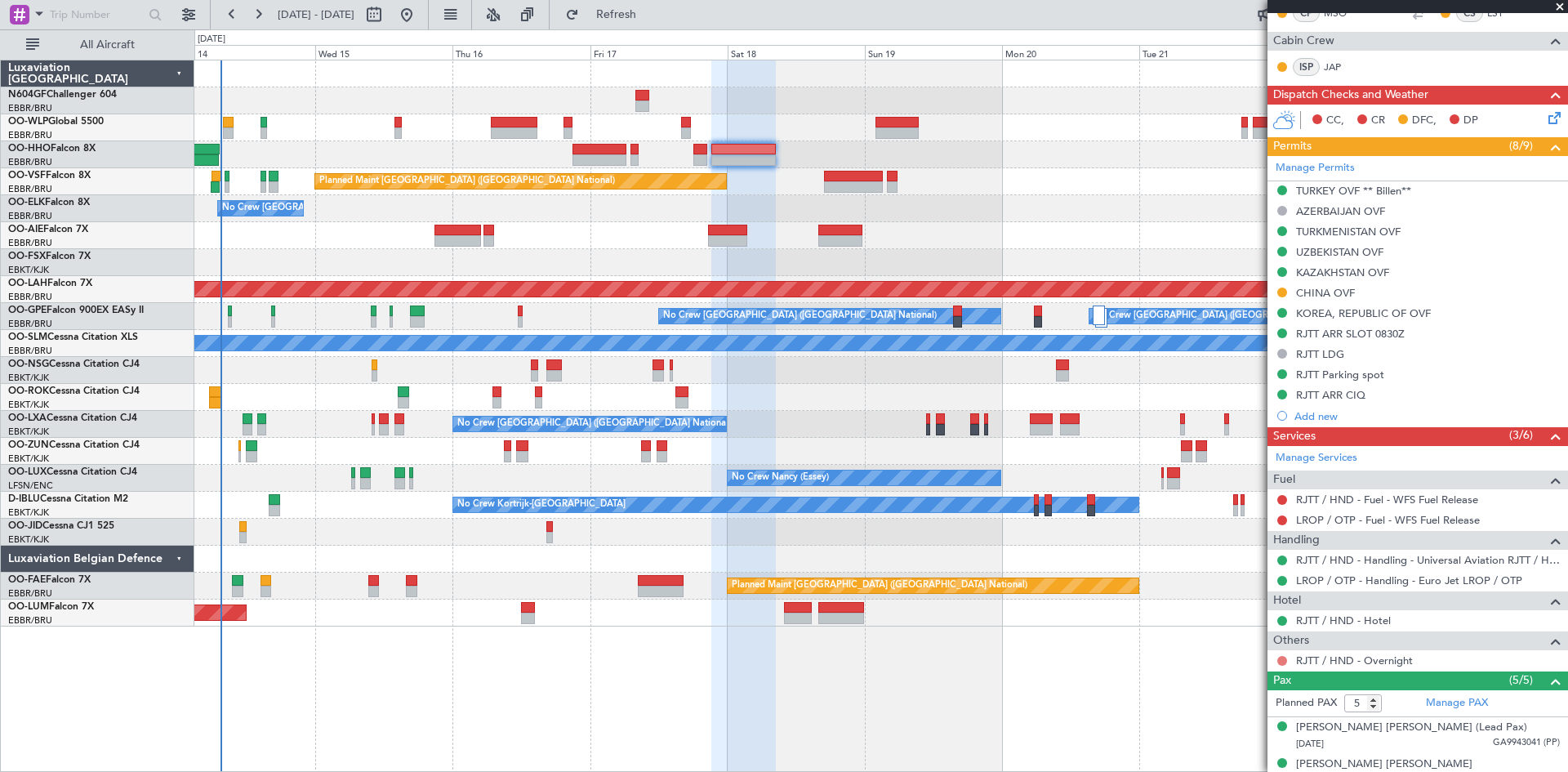
click at [1283, 661] on button at bounding box center [1282, 660] width 10 height 10
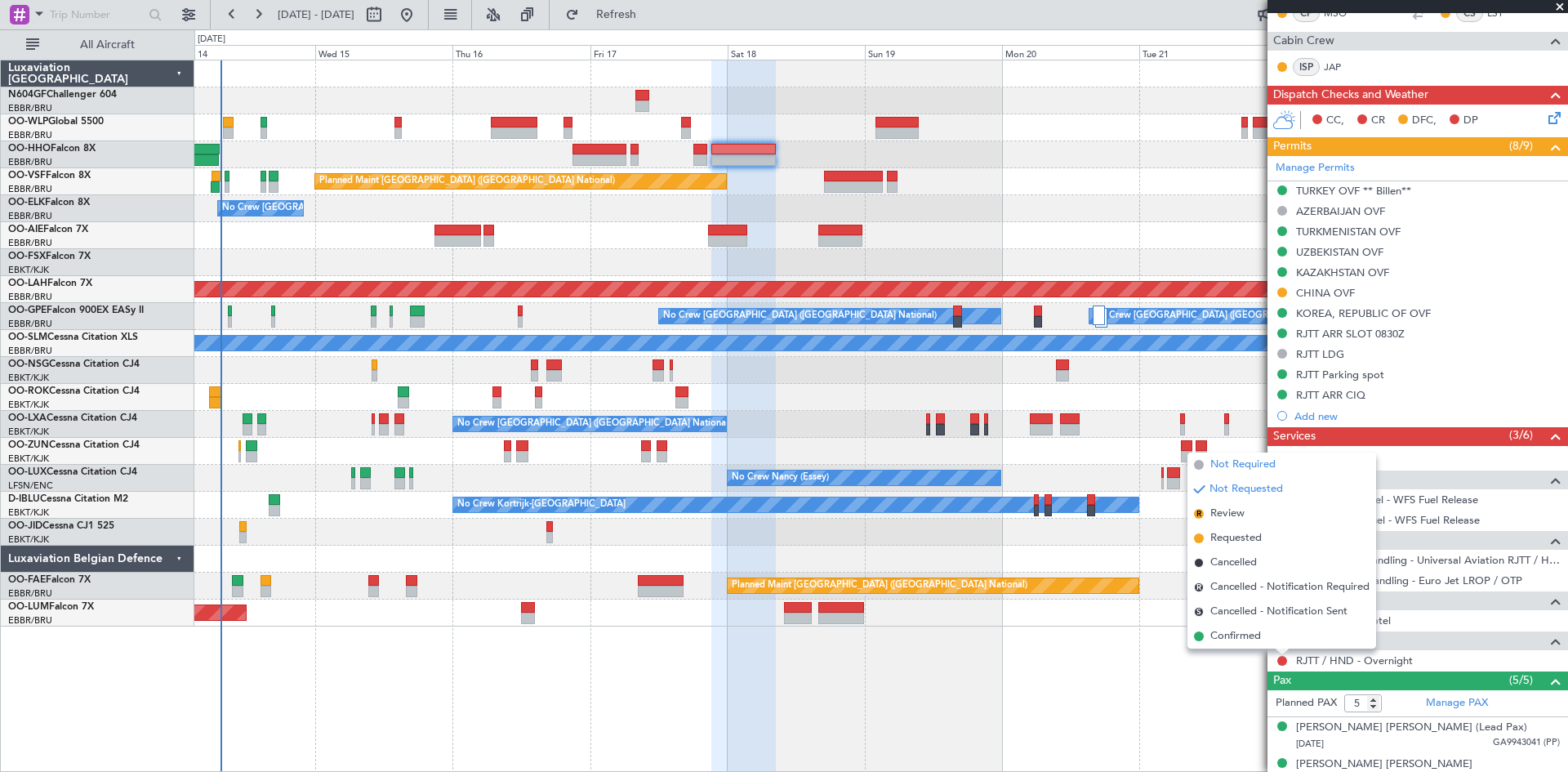
click at [1229, 472] on span "Not Required" at bounding box center [1243, 465] width 65 height 16
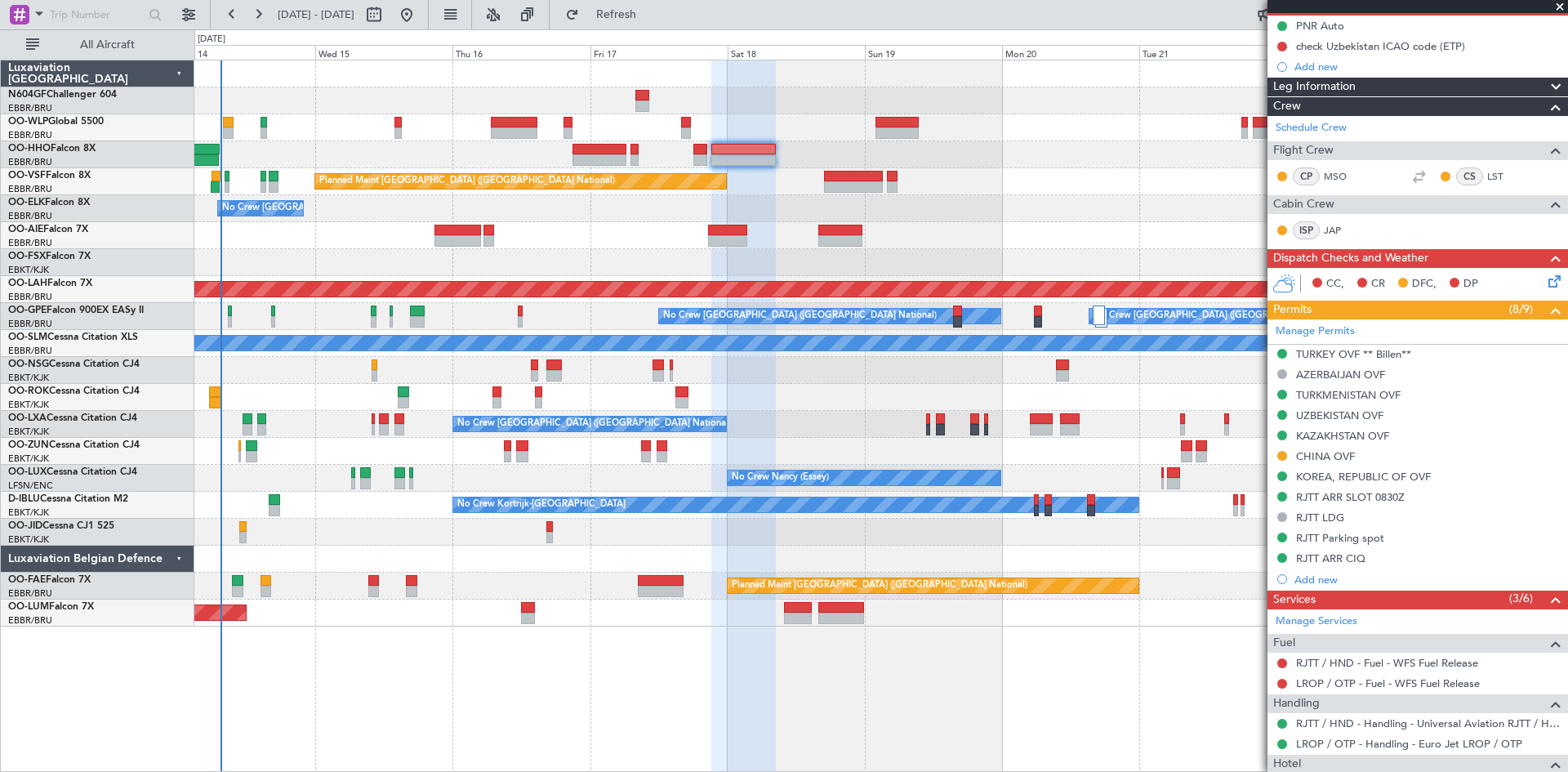
scroll to position [82, 0]
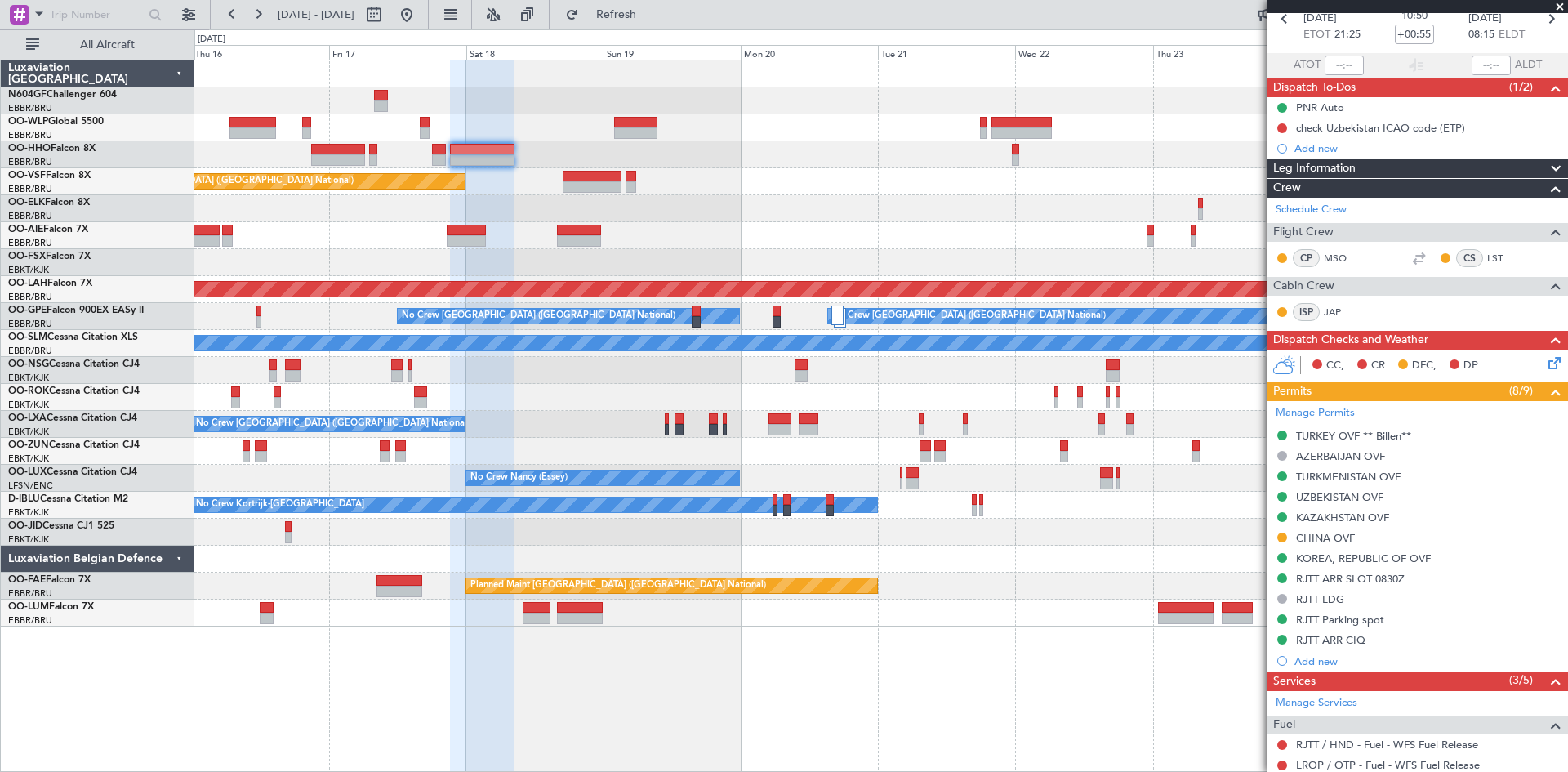
click at [636, 166] on div "Planned Maint Brussels (Brussels National) No Crew Brussels (Brussels National)…" at bounding box center [881, 344] width 1373 height 566
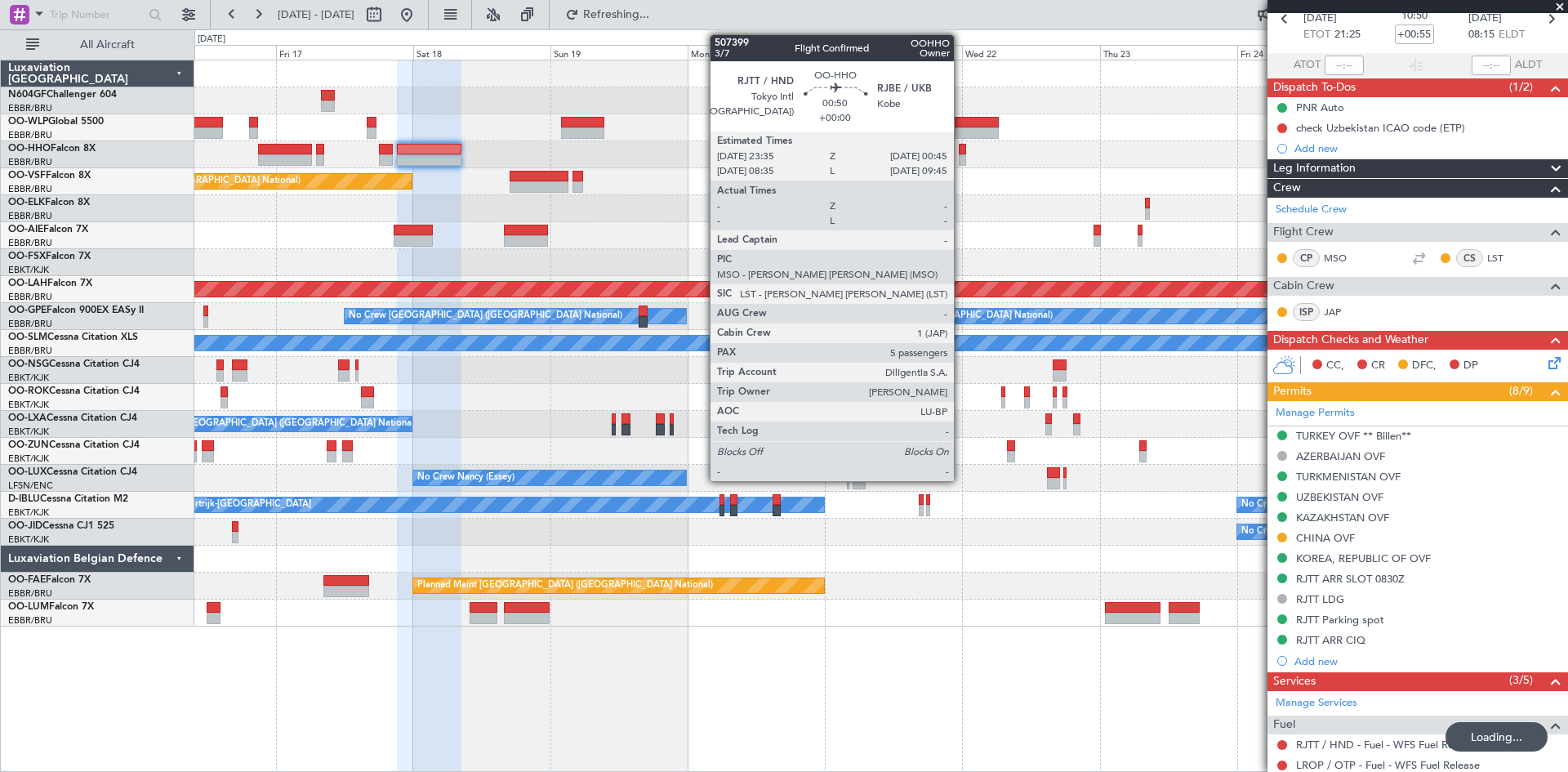
click at [961, 159] on div at bounding box center [963, 160] width 7 height 12
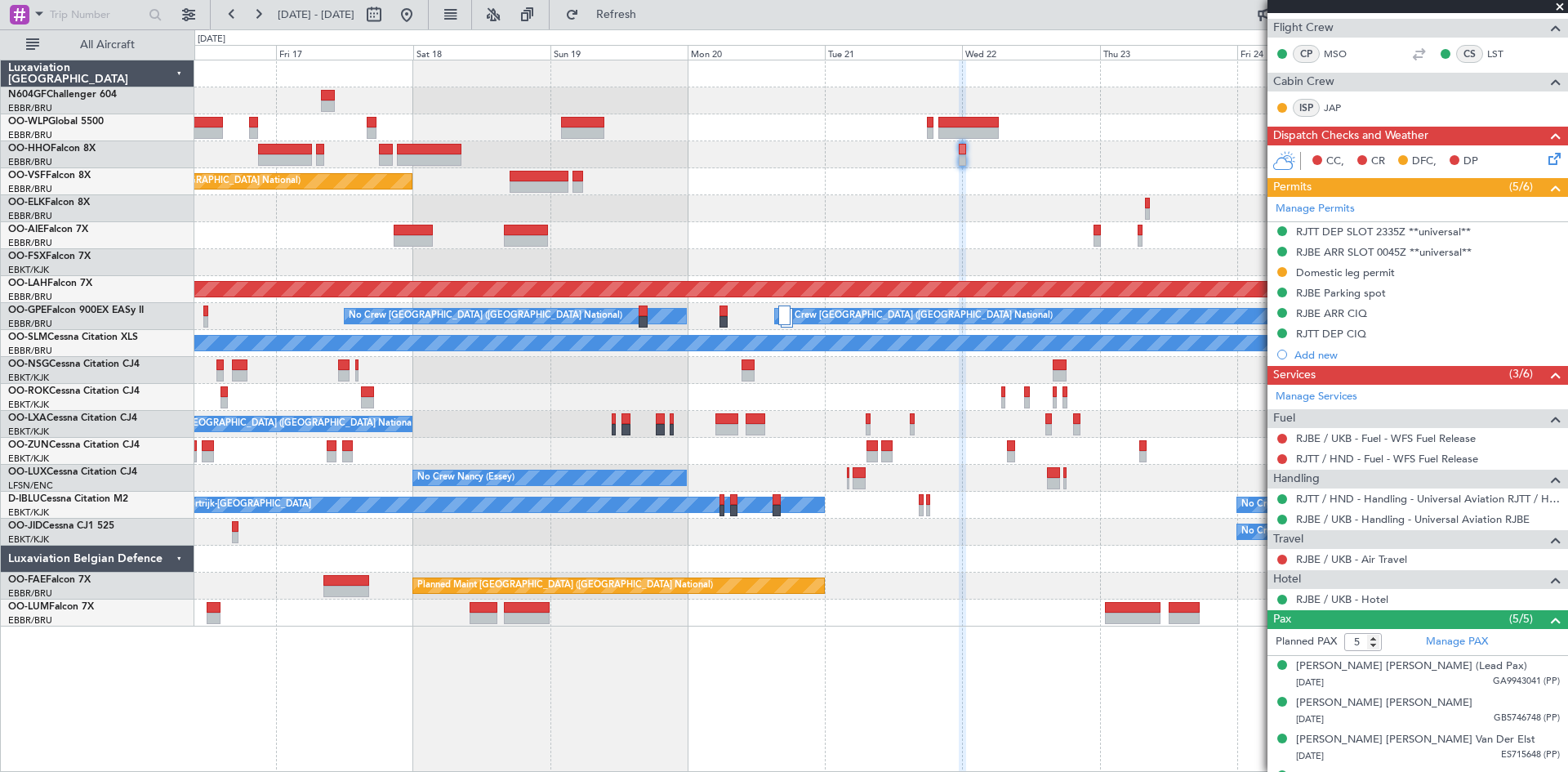
scroll to position [163, 0]
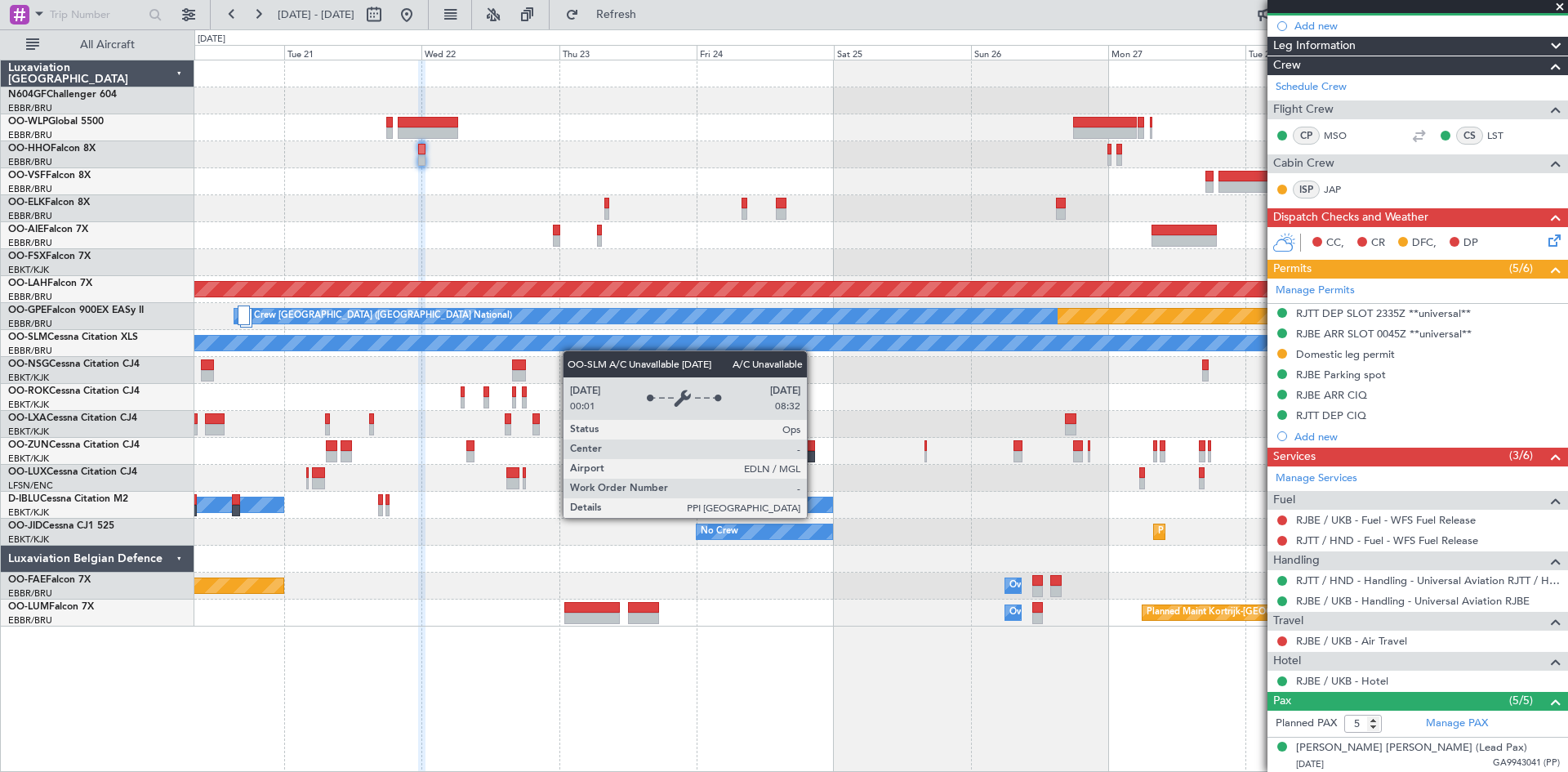
click at [546, 335] on div "A/C Unavailable [GEOGRAPHIC_DATA]" at bounding box center [881, 343] width 4120 height 16
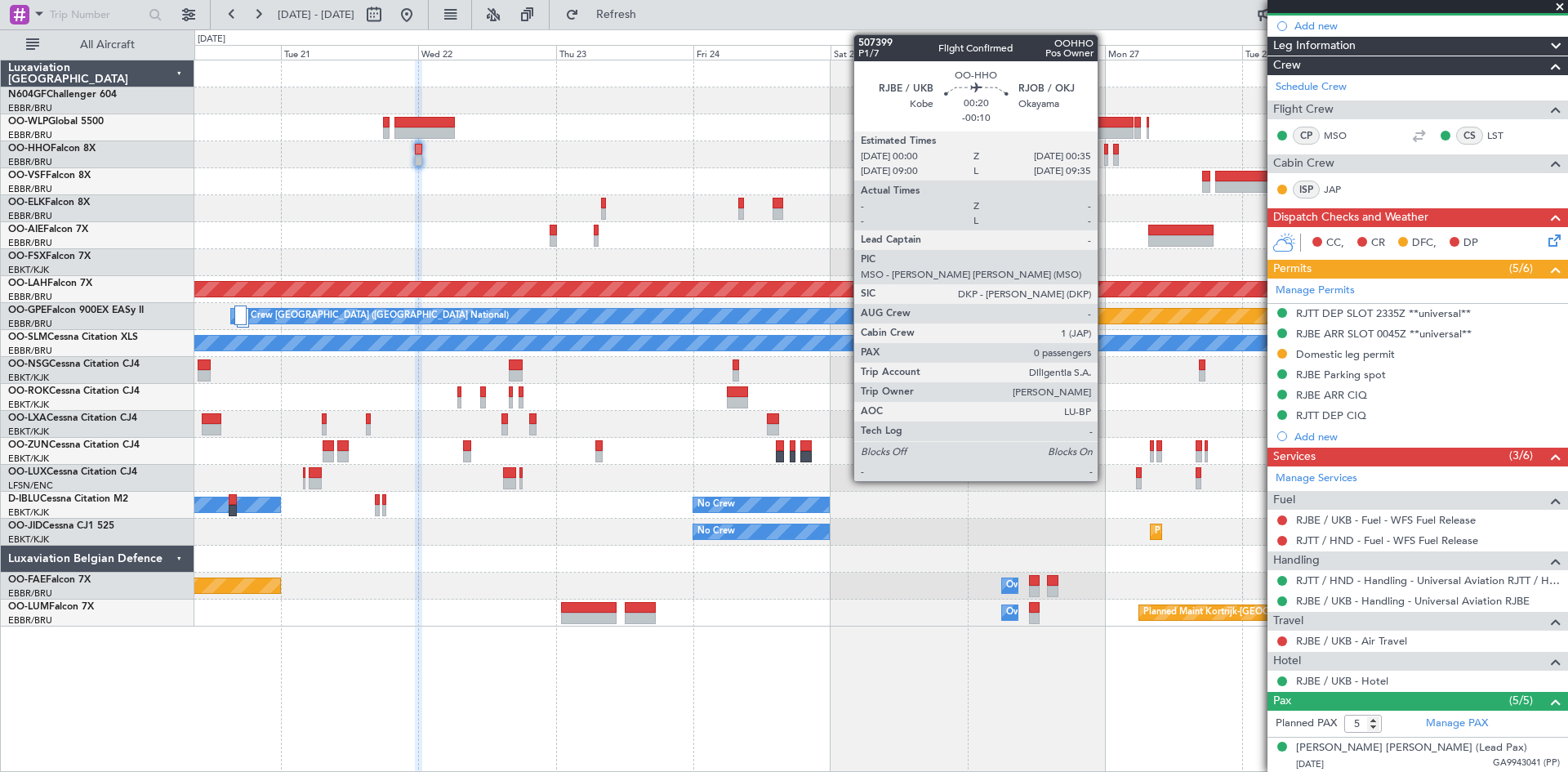
click at [1105, 162] on div at bounding box center [1107, 160] width 4 height 12
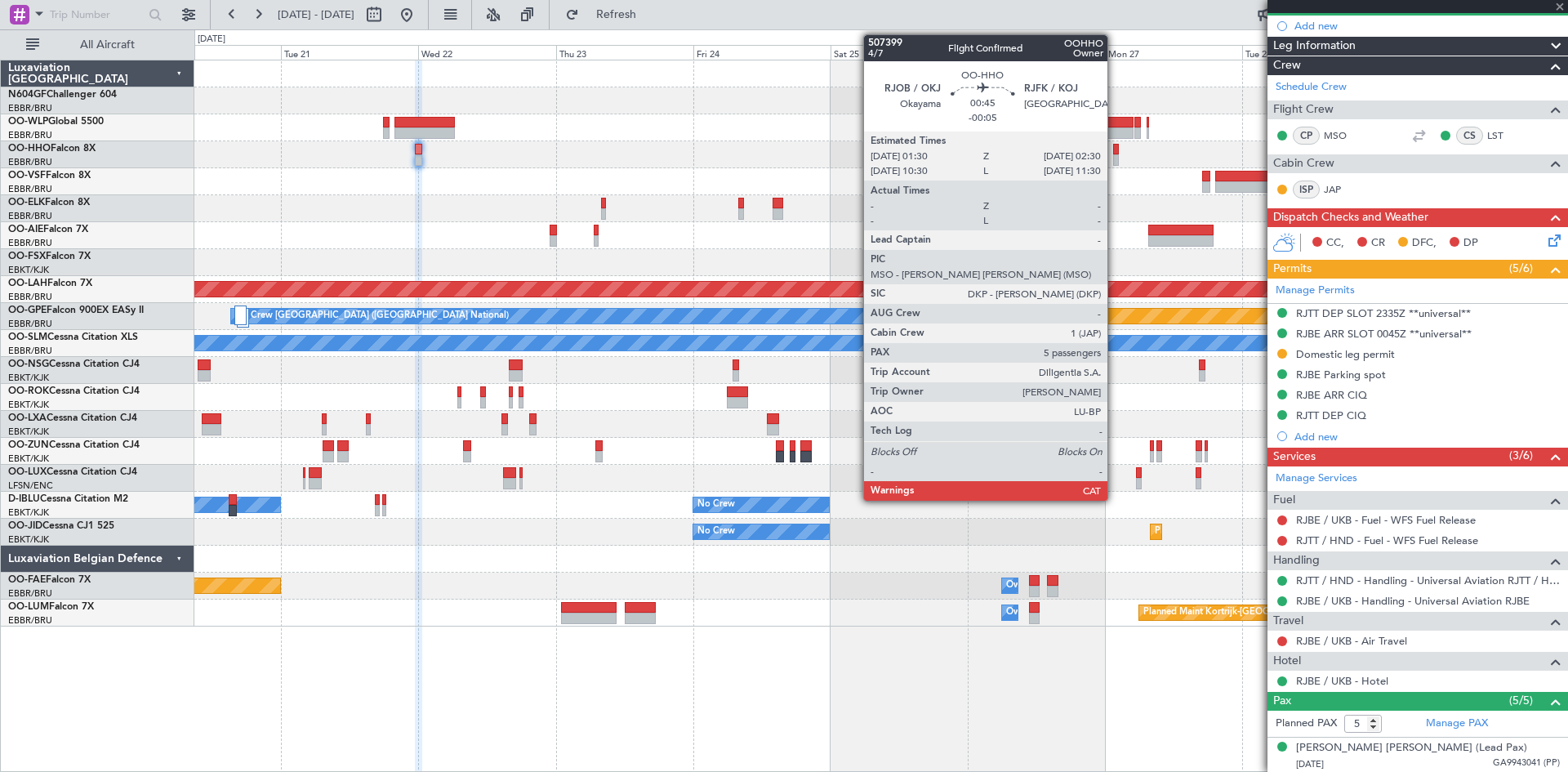
type input "-00:10"
type input "0"
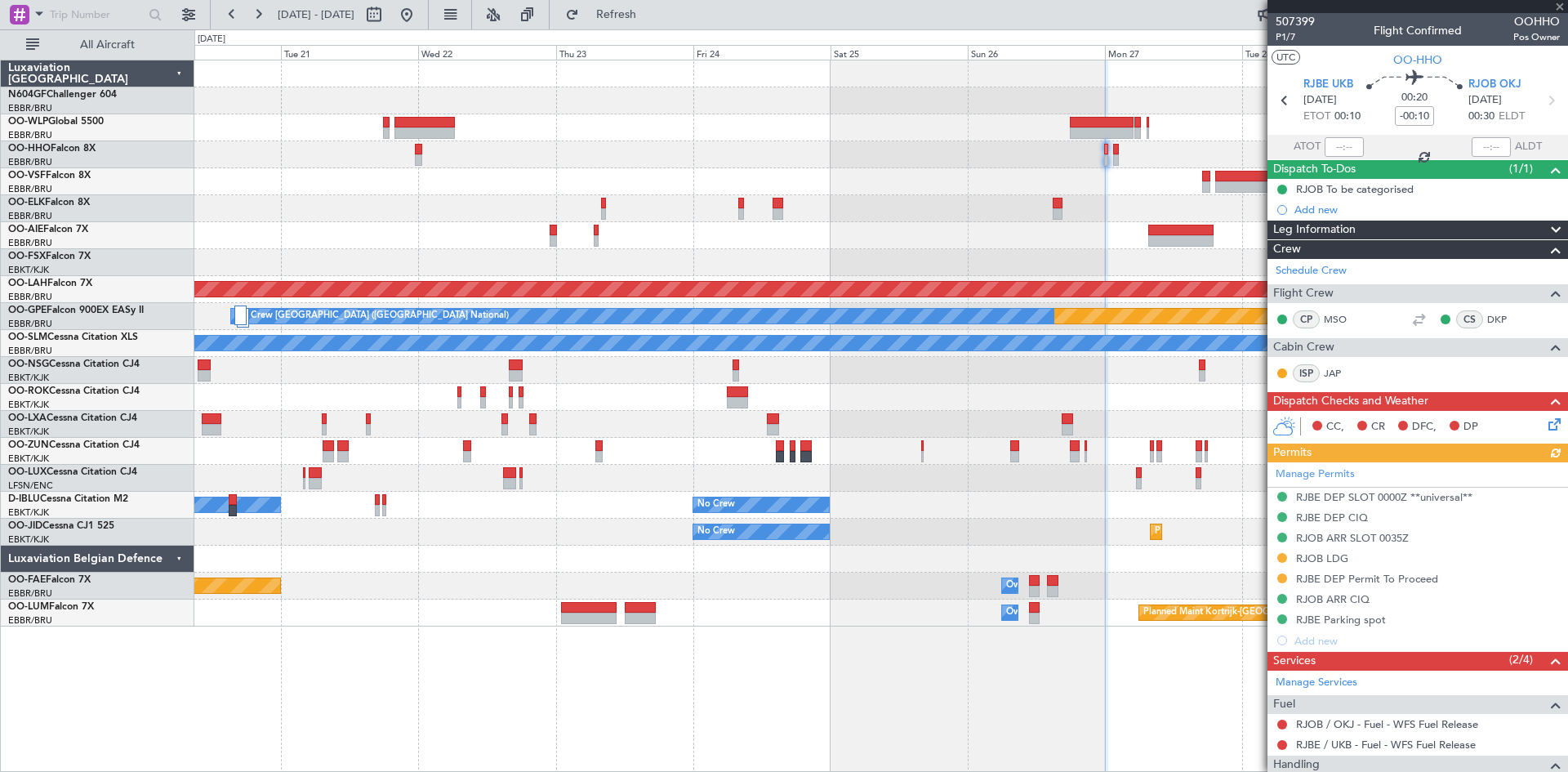
scroll to position [82, 0]
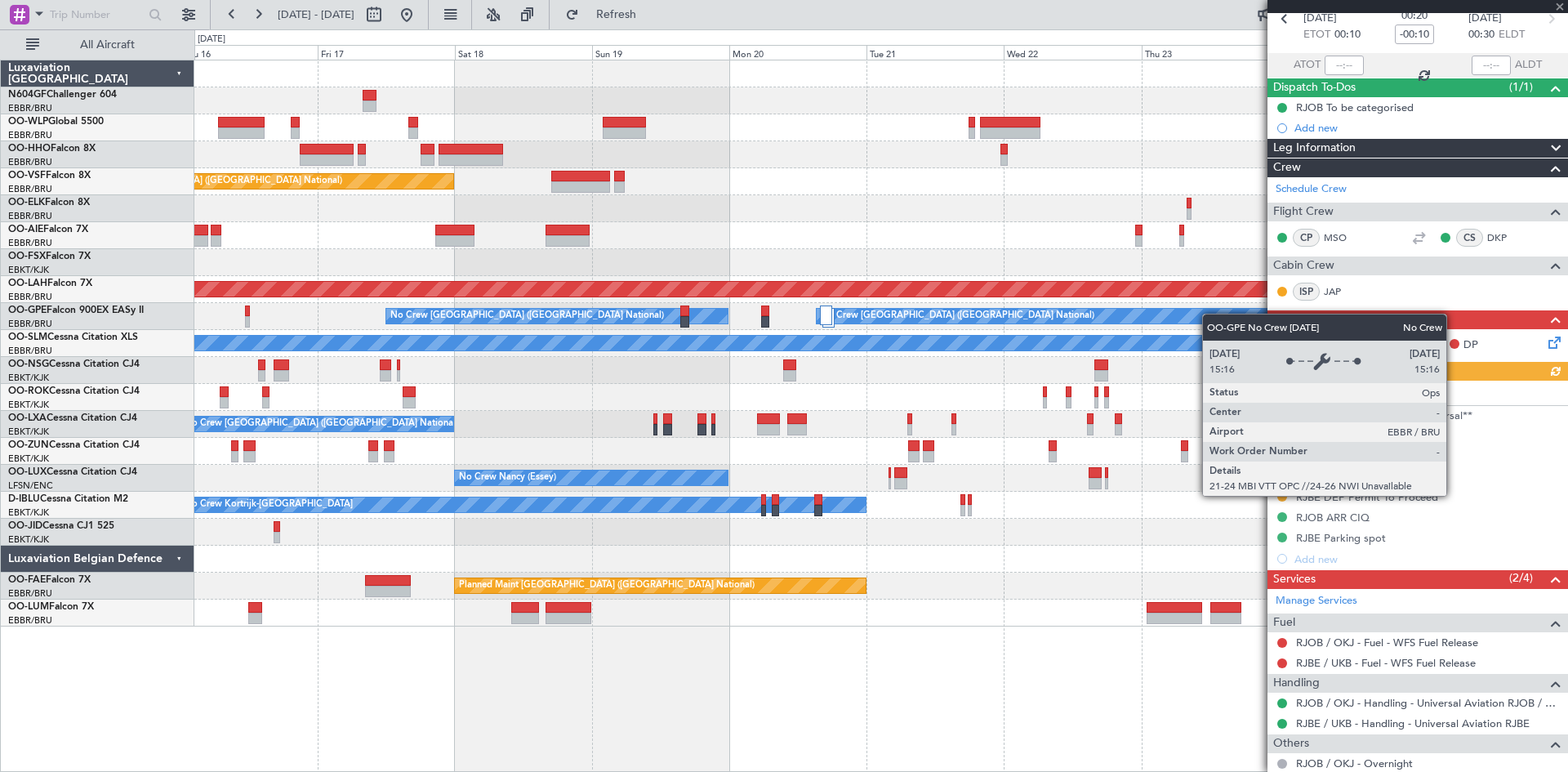
click at [1476, 327] on fb-app "20 Oct 2025 - 30 Oct 2025 Refresh Quick Links All Aircraft Planned Maint Brusse…" at bounding box center [784, 392] width 1568 height 760
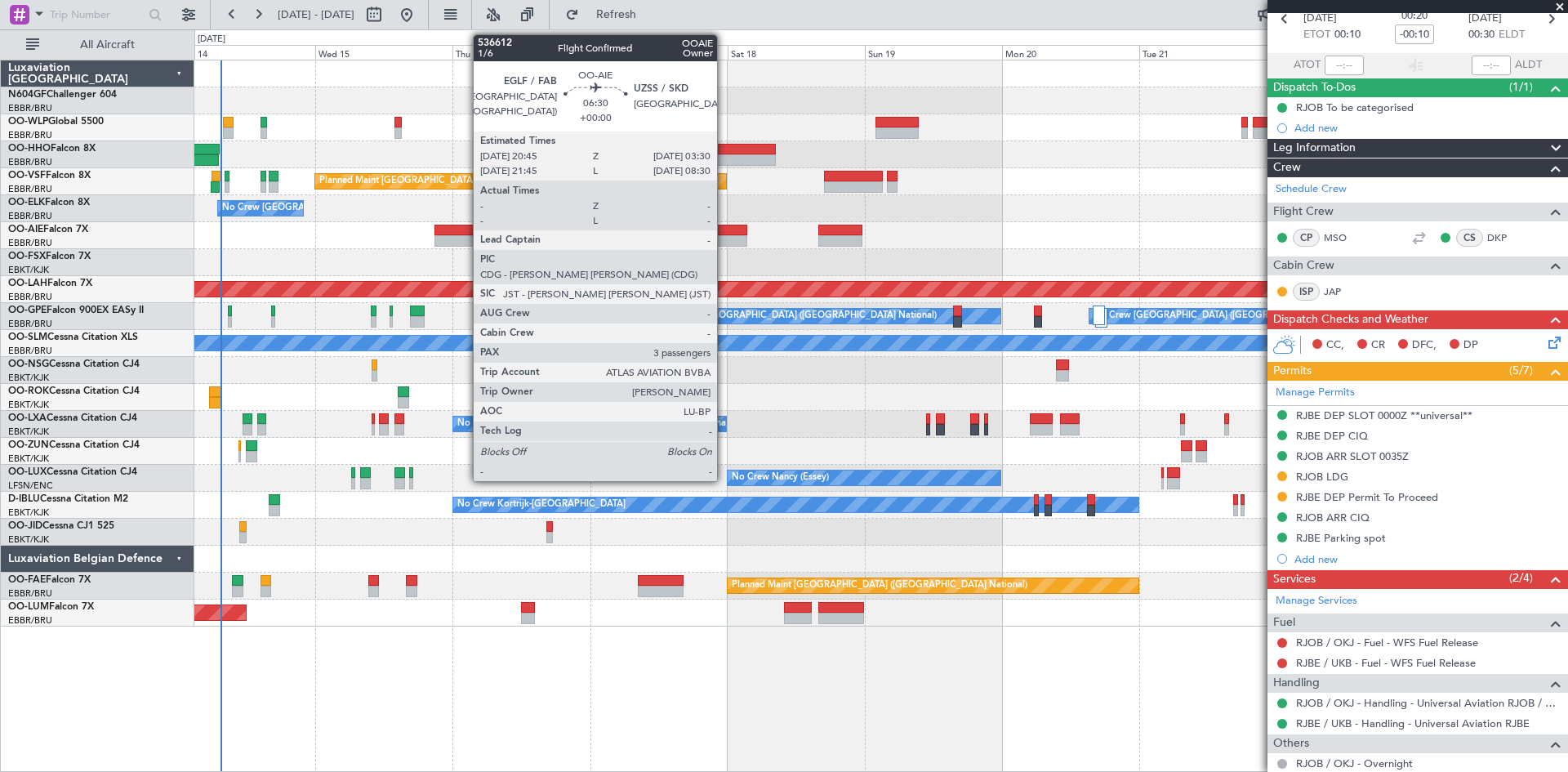
click at [732, 234] on div at bounding box center [728, 230] width 39 height 12
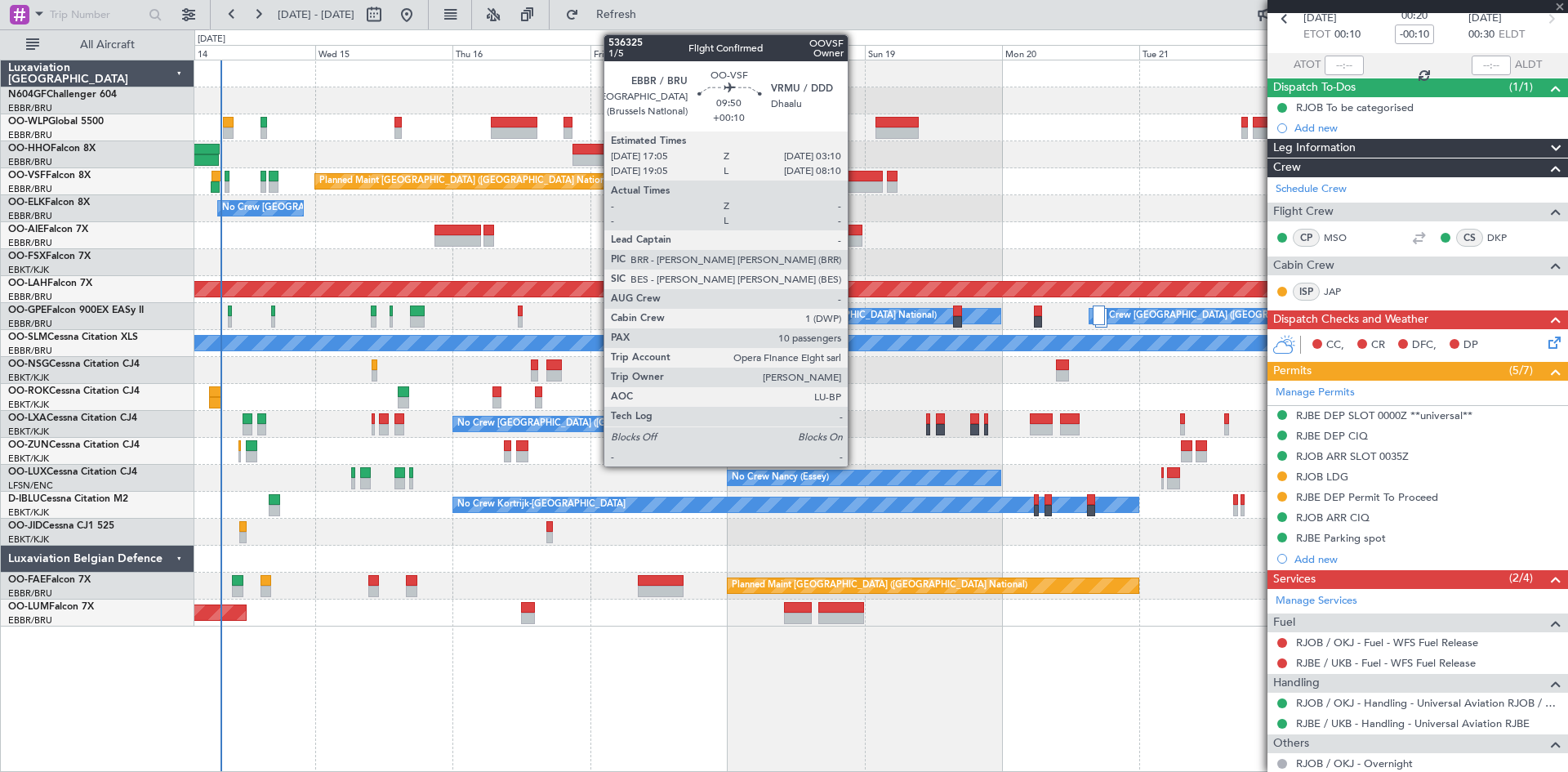
click at [855, 181] on div at bounding box center [853, 187] width 58 height 12
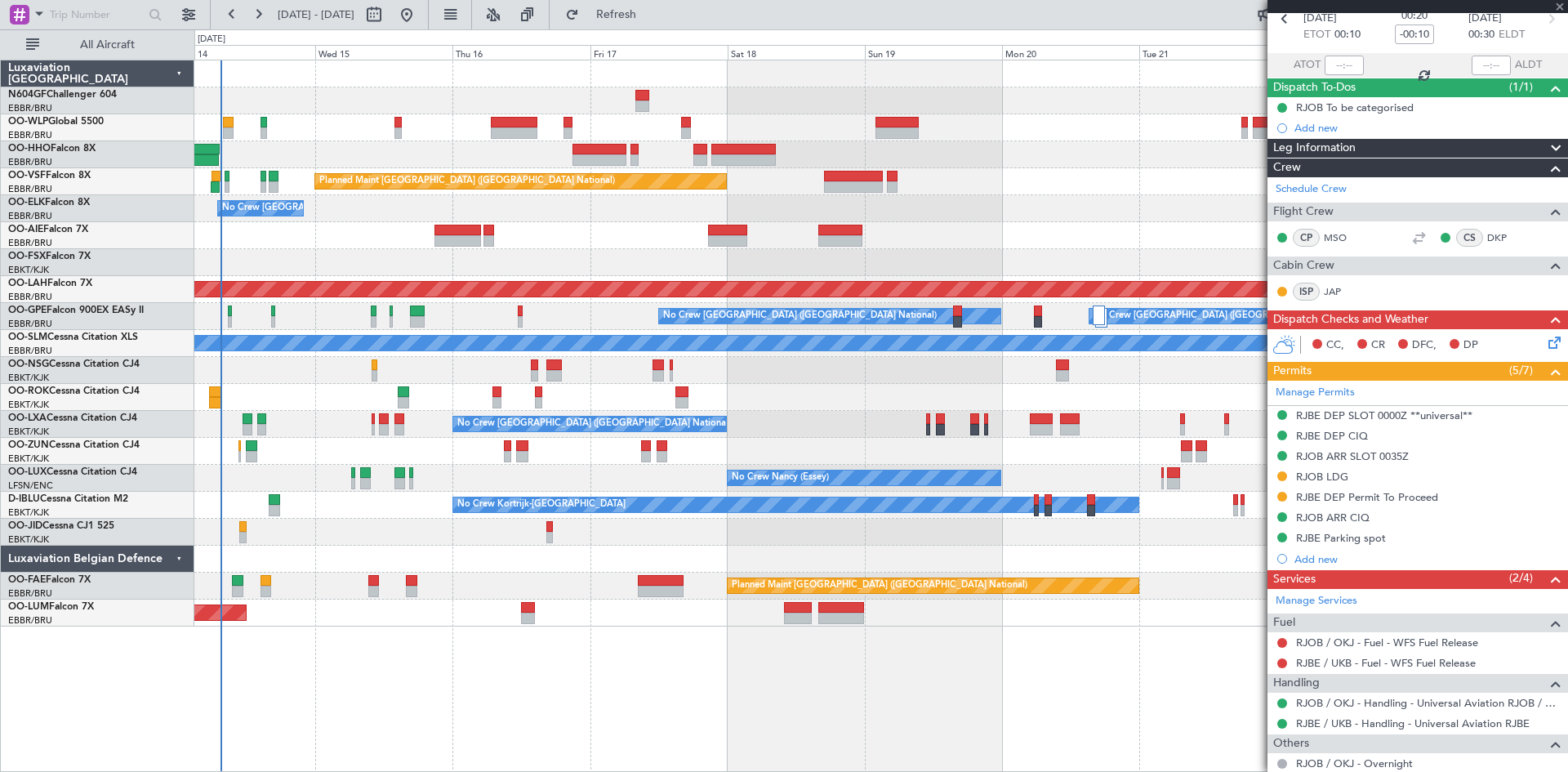
type input "+00:10"
type input "10"
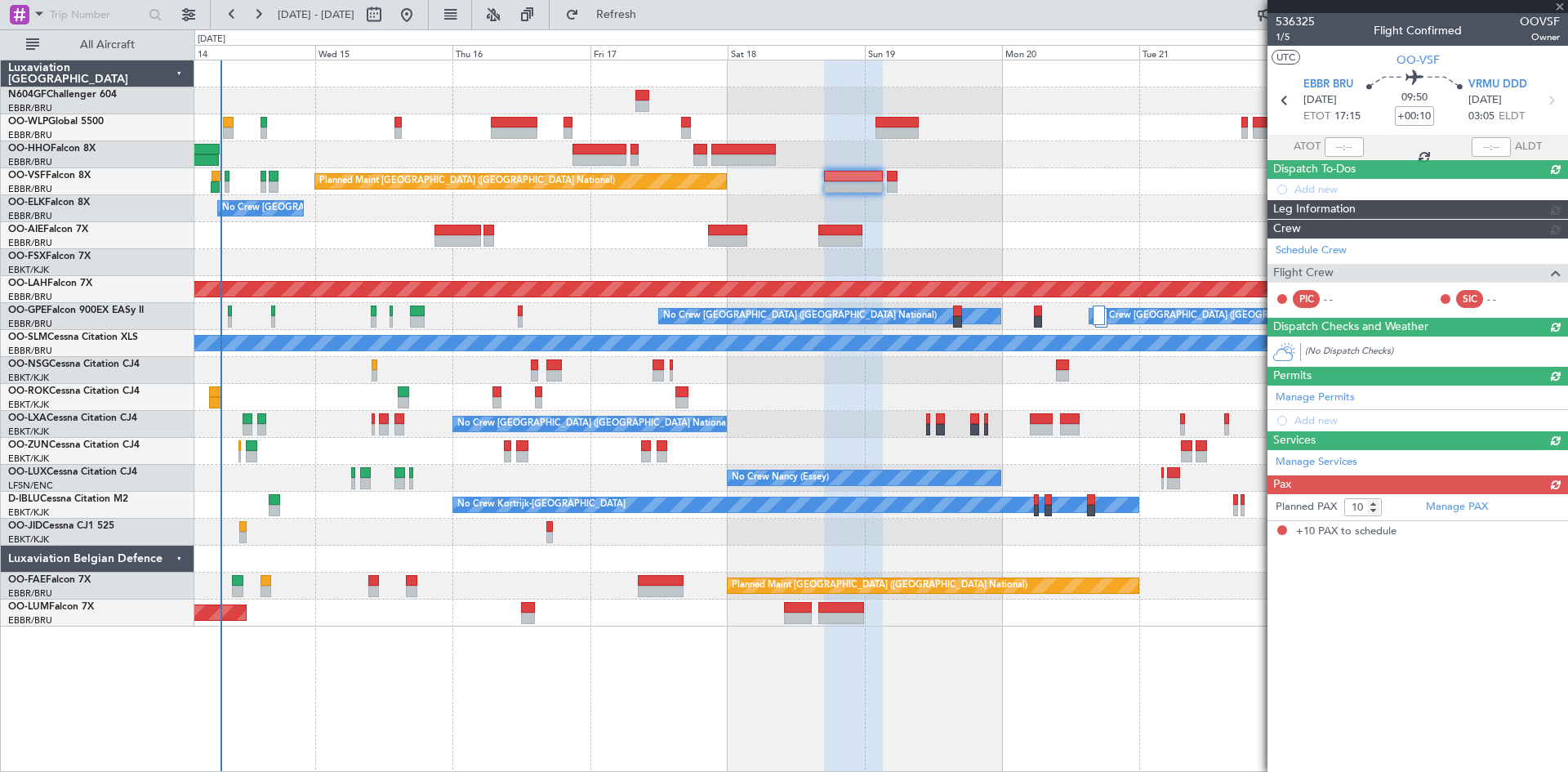
scroll to position [0, 0]
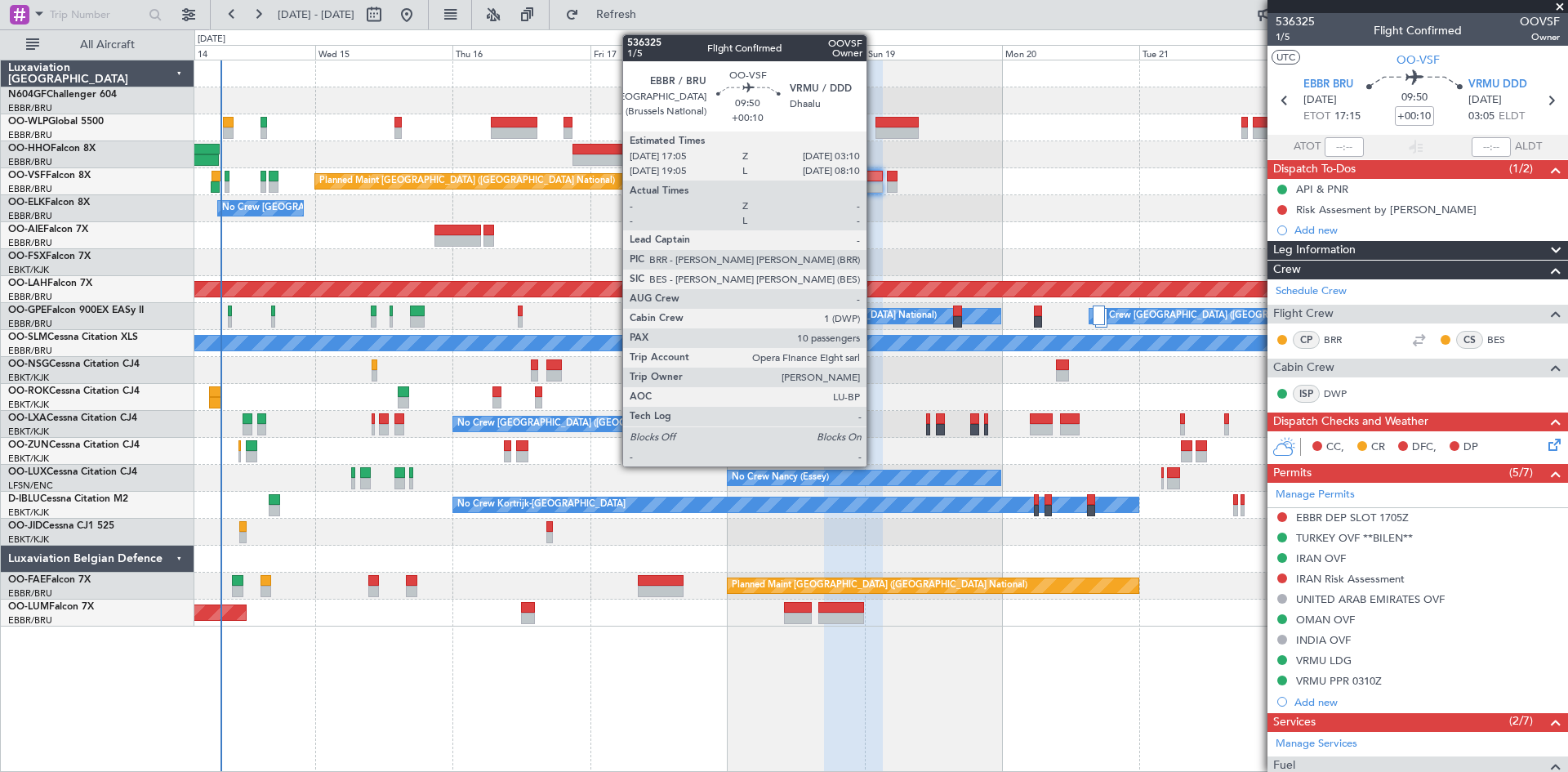
click at [874, 185] on div at bounding box center [853, 187] width 58 height 12
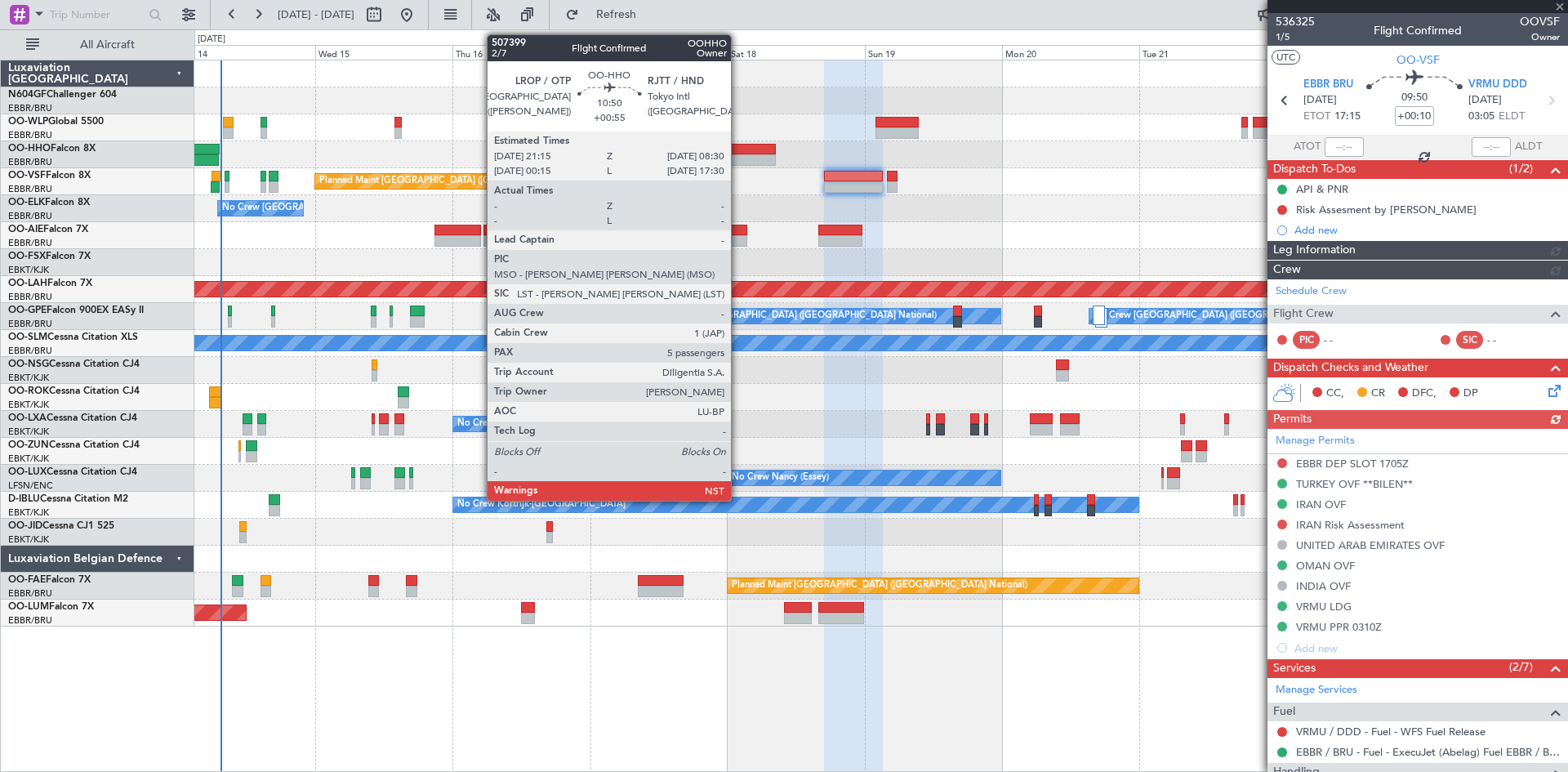
click at [738, 154] on div at bounding box center [743, 149] width 64 height 12
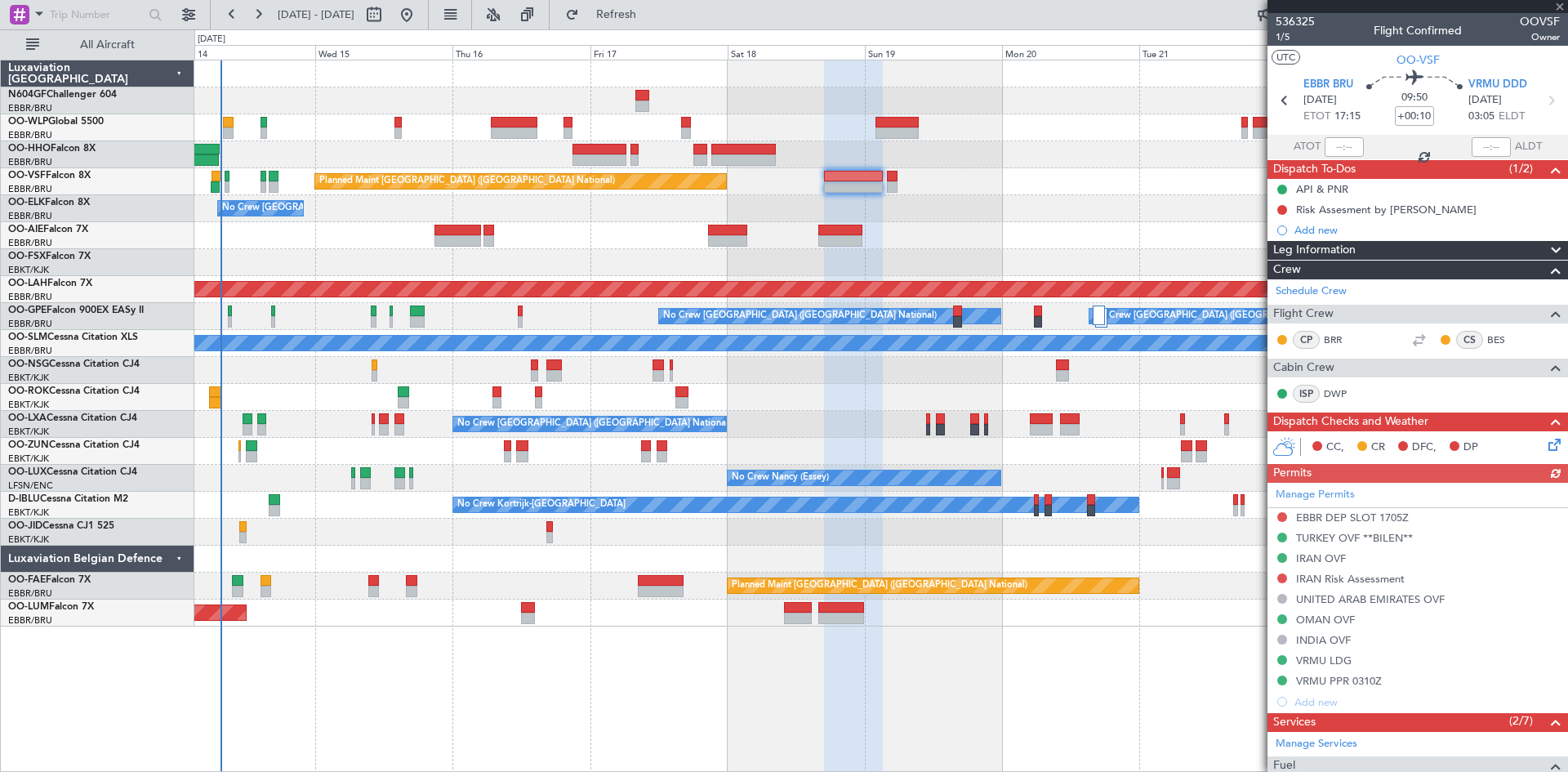
type input "+00:55"
type input "5"
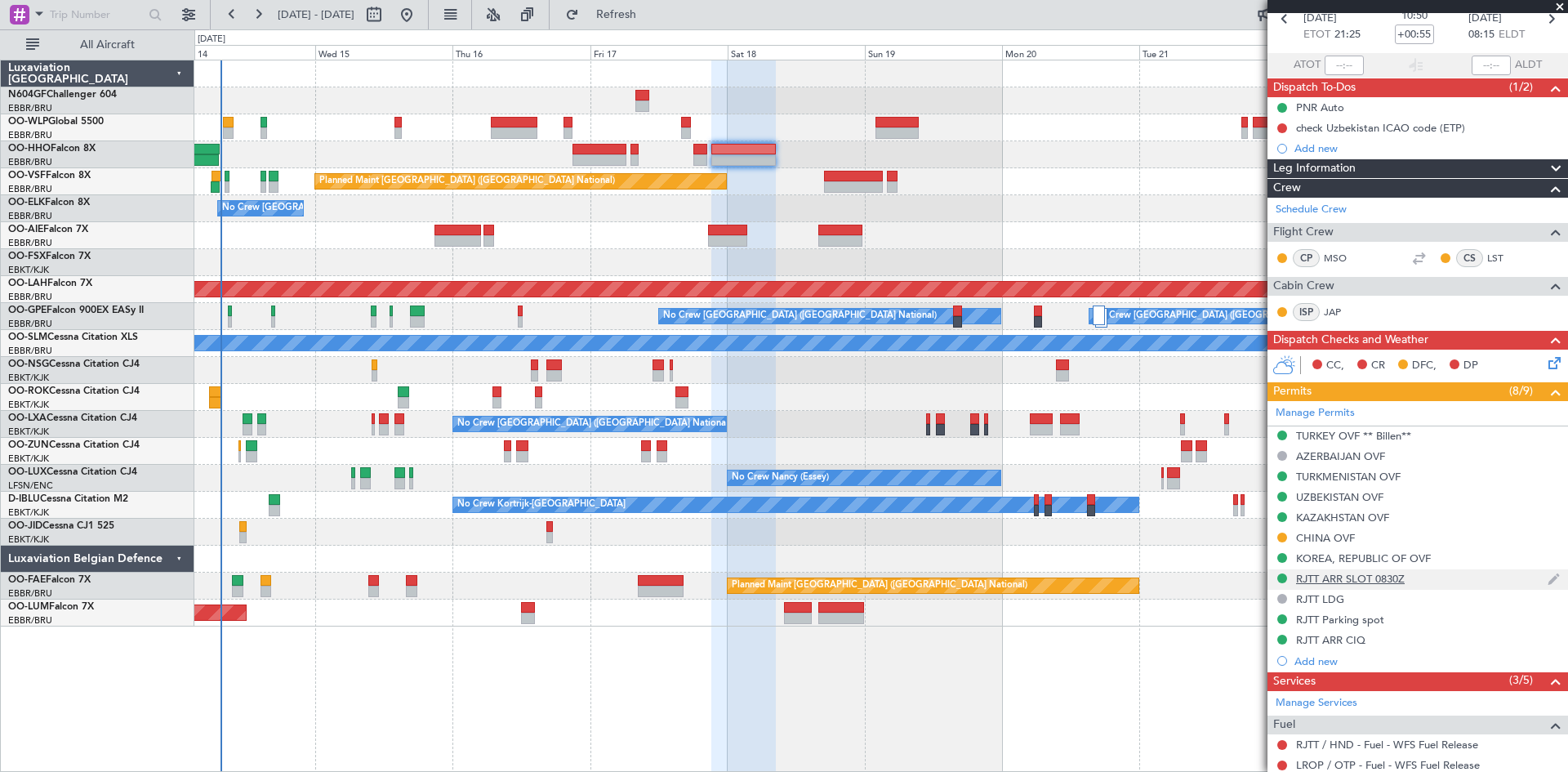
scroll to position [163, 0]
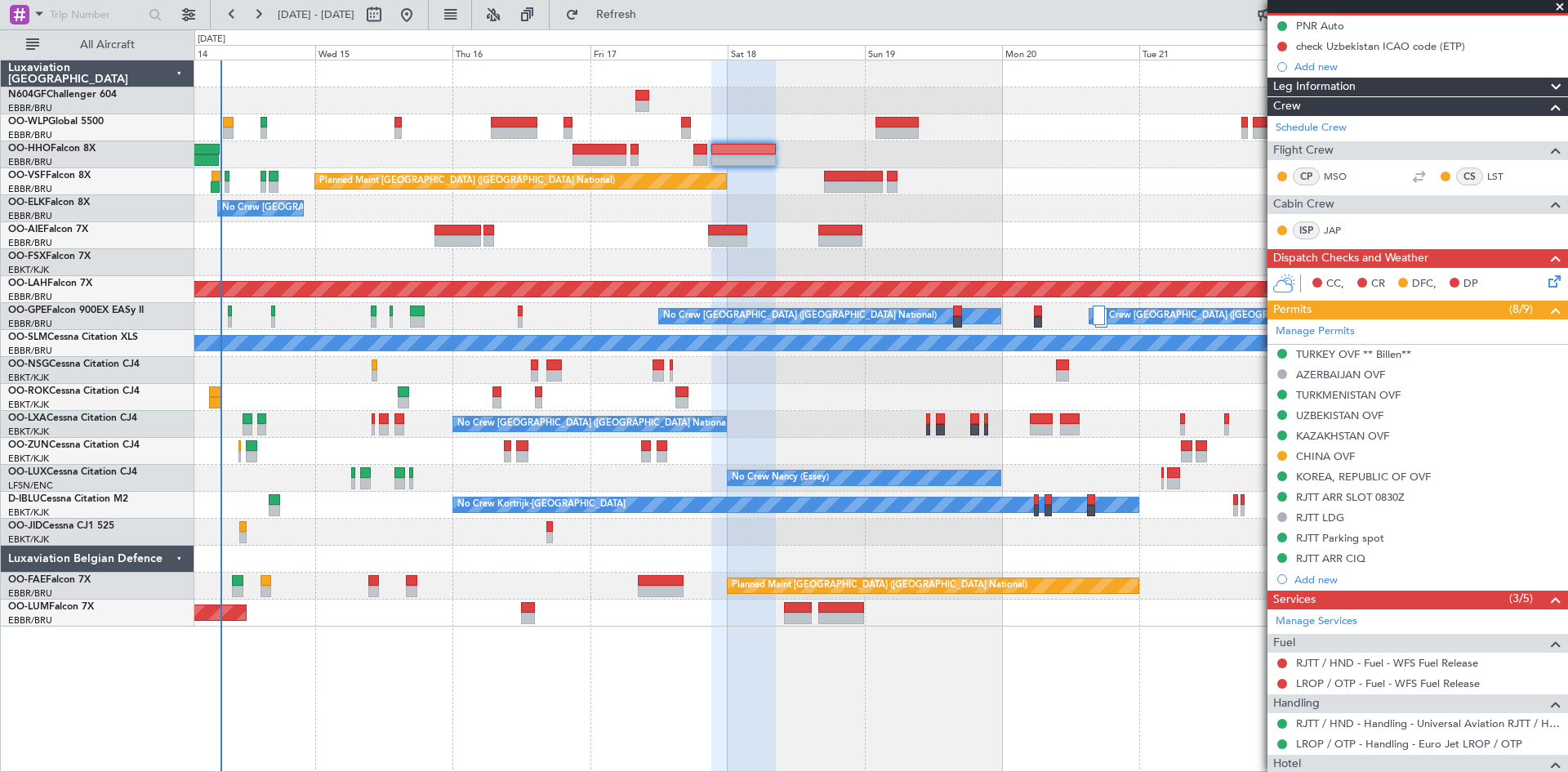
click at [1328, 447] on div "CHINA OVF" at bounding box center [1418, 457] width 301 height 21
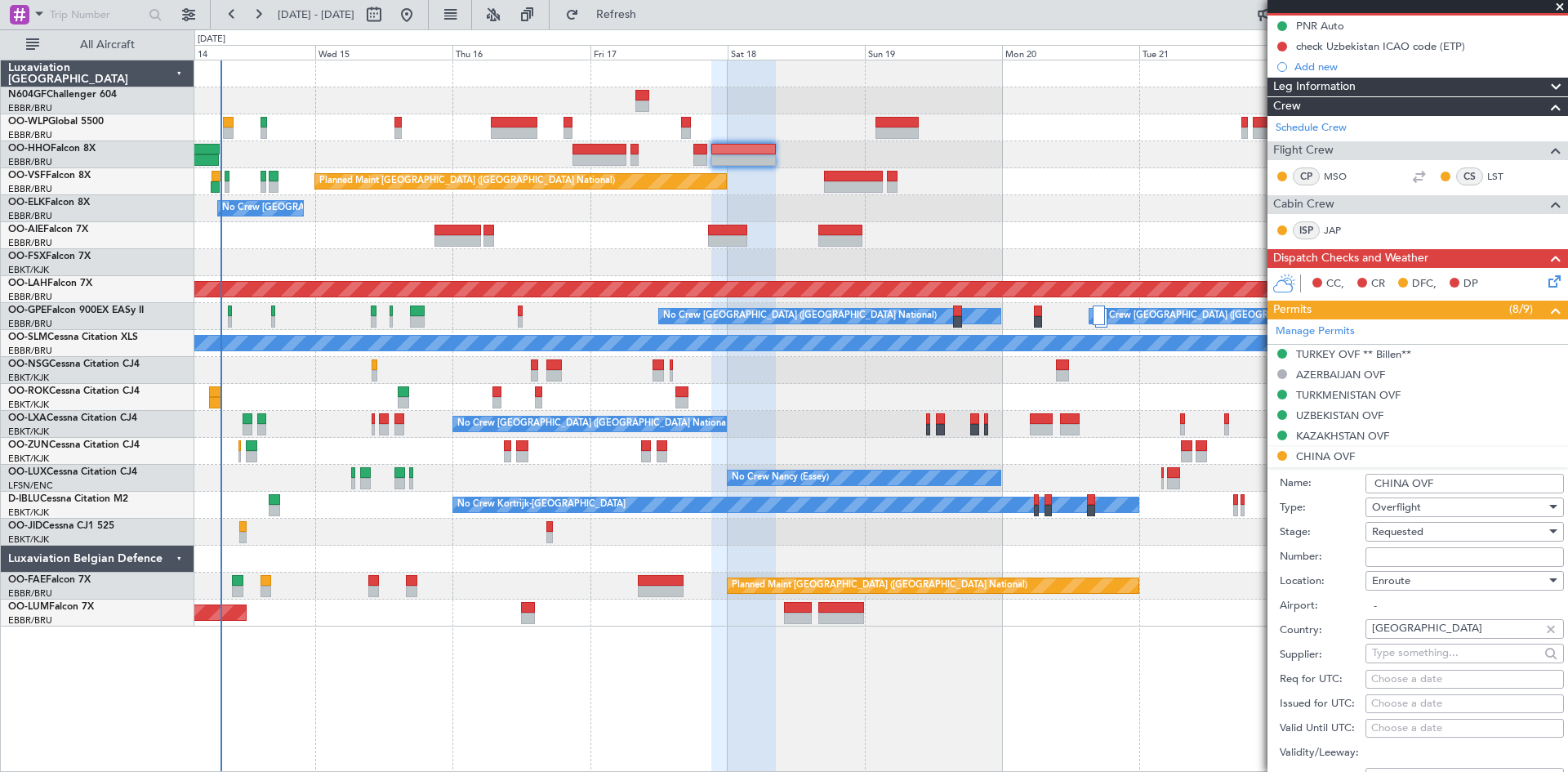
click at [1414, 555] on input "Number:" at bounding box center [1464, 557] width 198 height 20
paste input "CAD/2025V6153"
type input "CAD/2025V6153"
click at [1415, 530] on span "Requested" at bounding box center [1398, 532] width 52 height 14
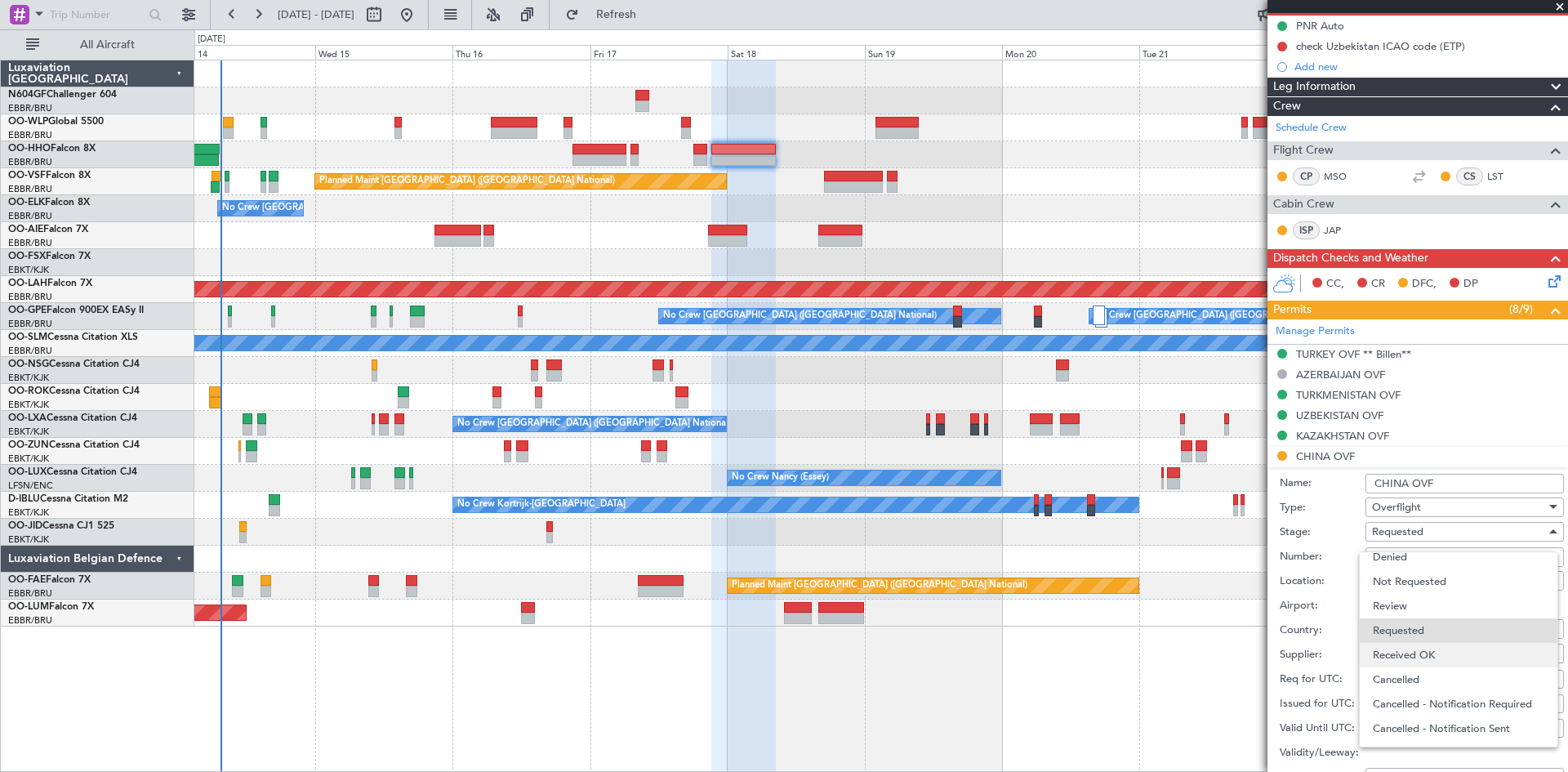
click at [1460, 662] on span "Received OK" at bounding box center [1459, 654] width 171 height 24
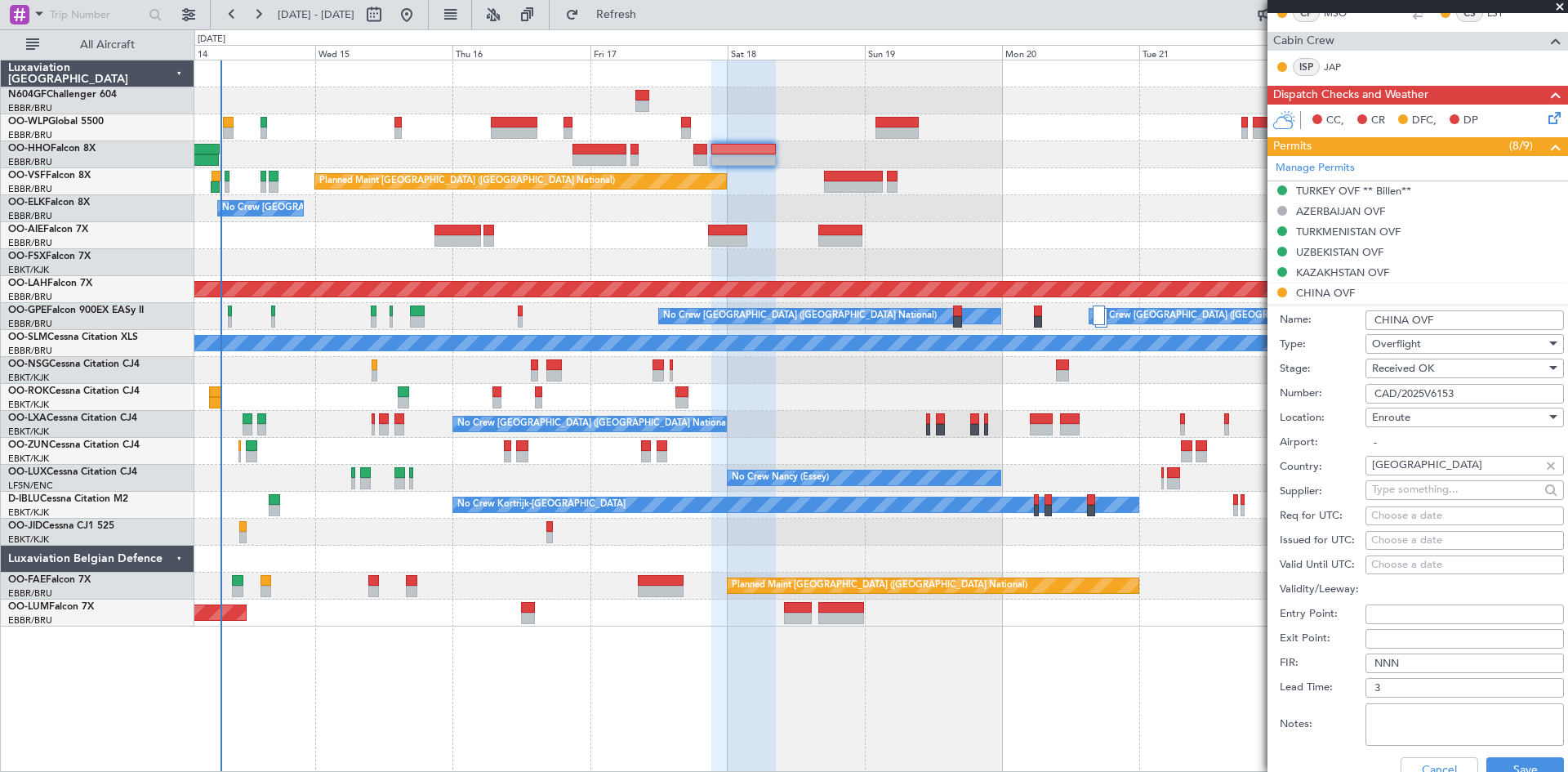
scroll to position [409, 0]
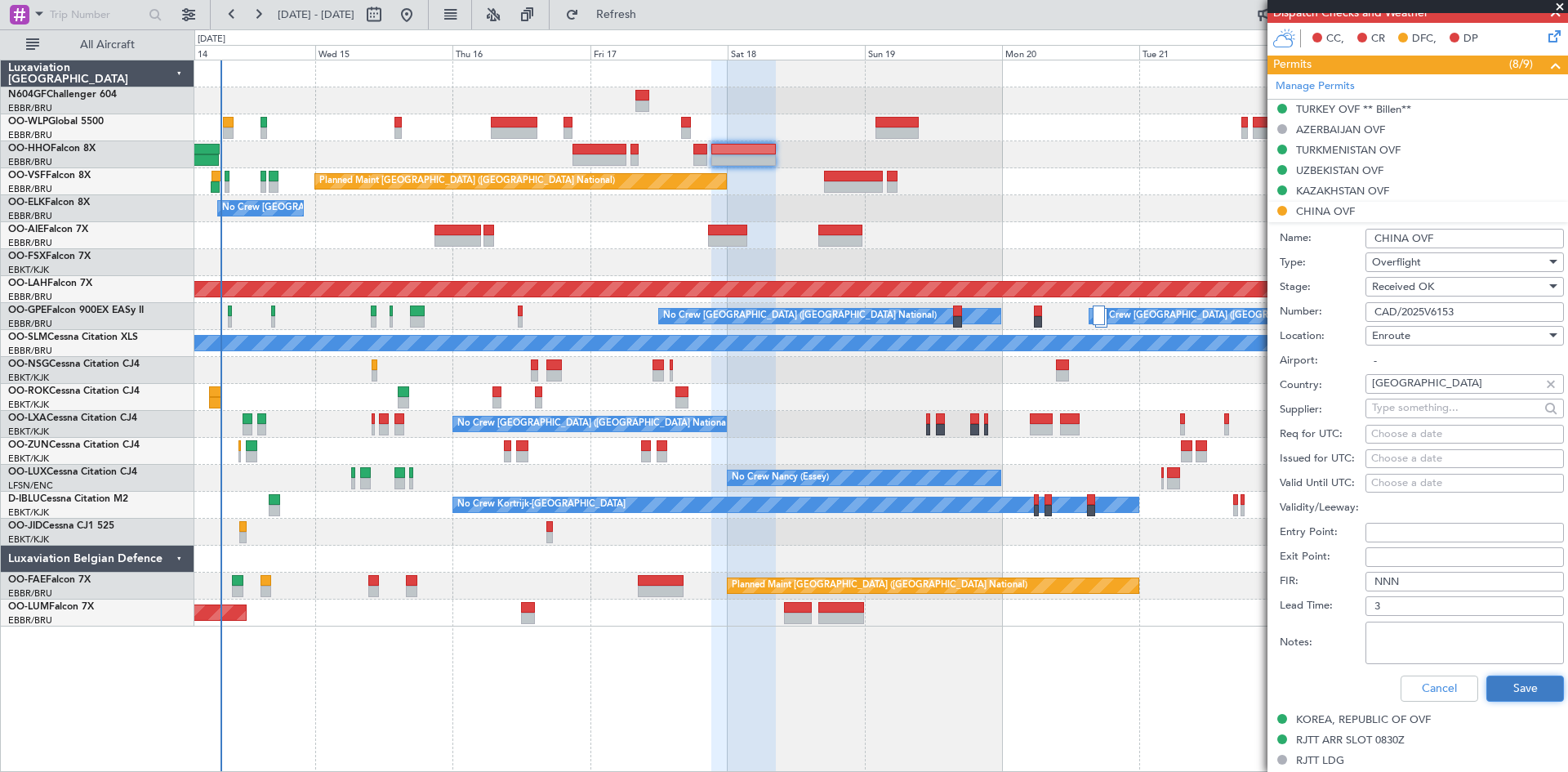
click at [1513, 690] on button "Save" at bounding box center [1525, 688] width 78 height 26
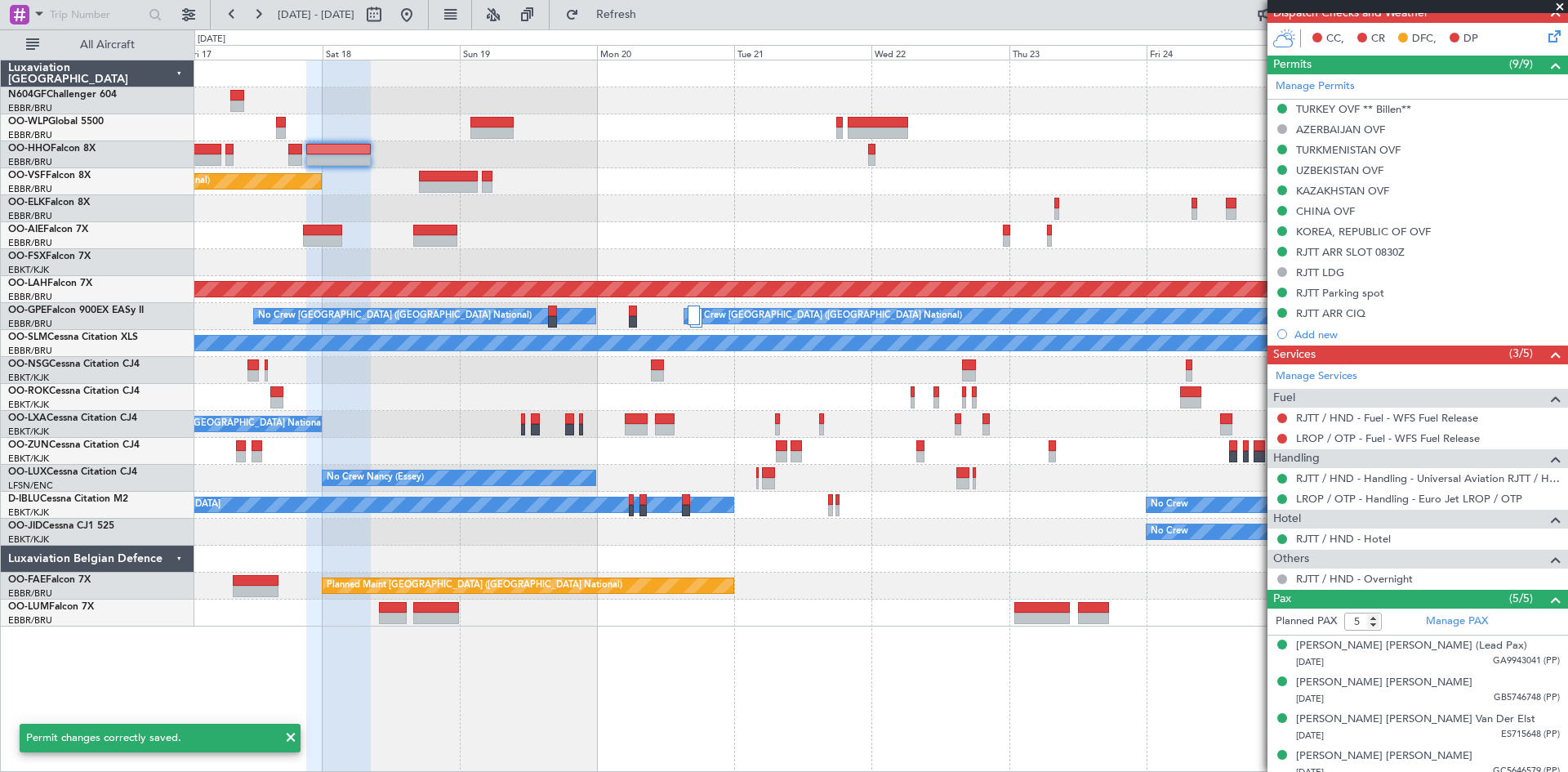
click at [625, 178] on div "Planned Maint Brussels (Brussels National) No Crew Brussels (Brussels National)…" at bounding box center [881, 344] width 1373 height 566
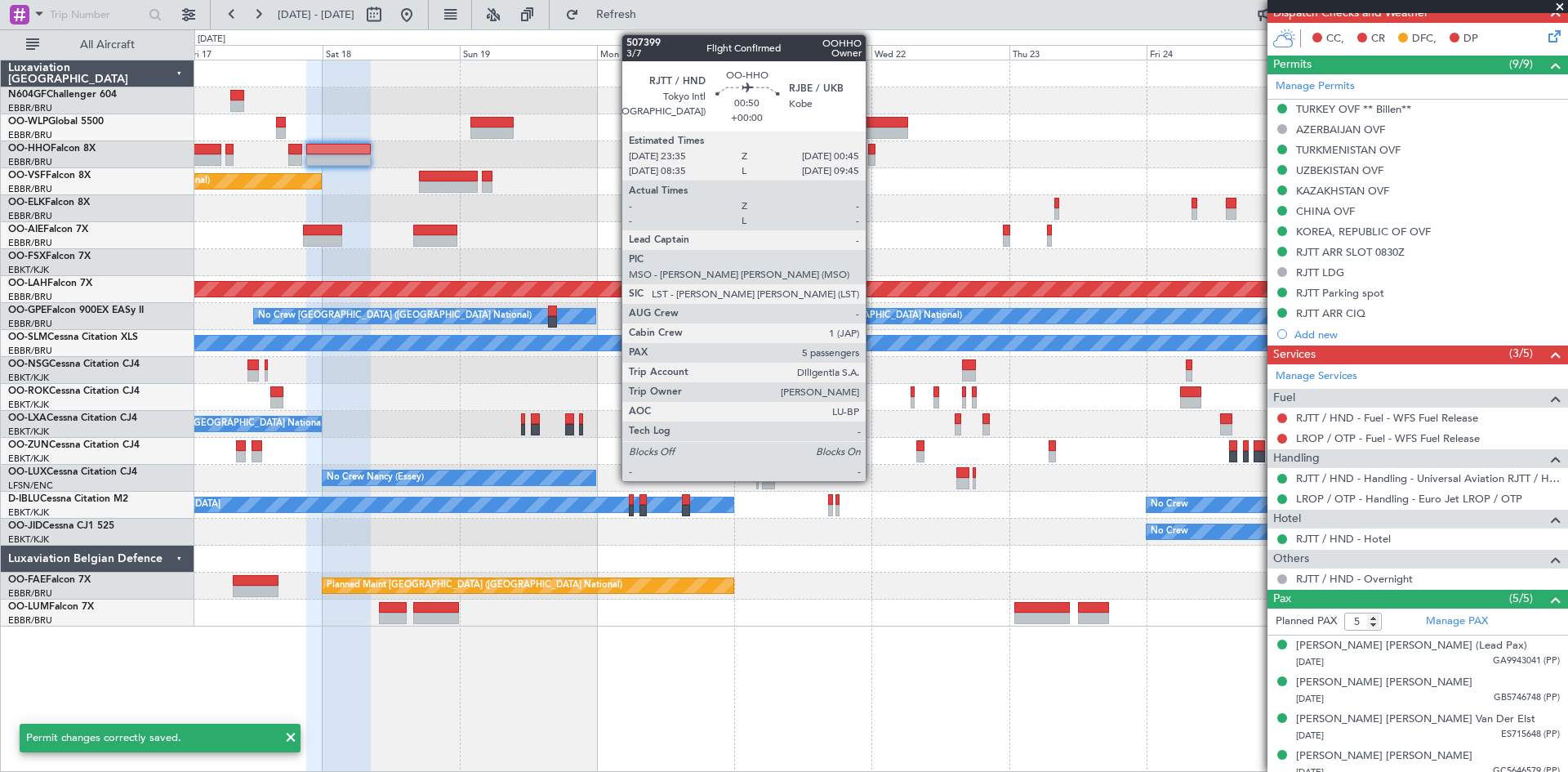
click at [873, 159] on div at bounding box center [872, 160] width 7 height 12
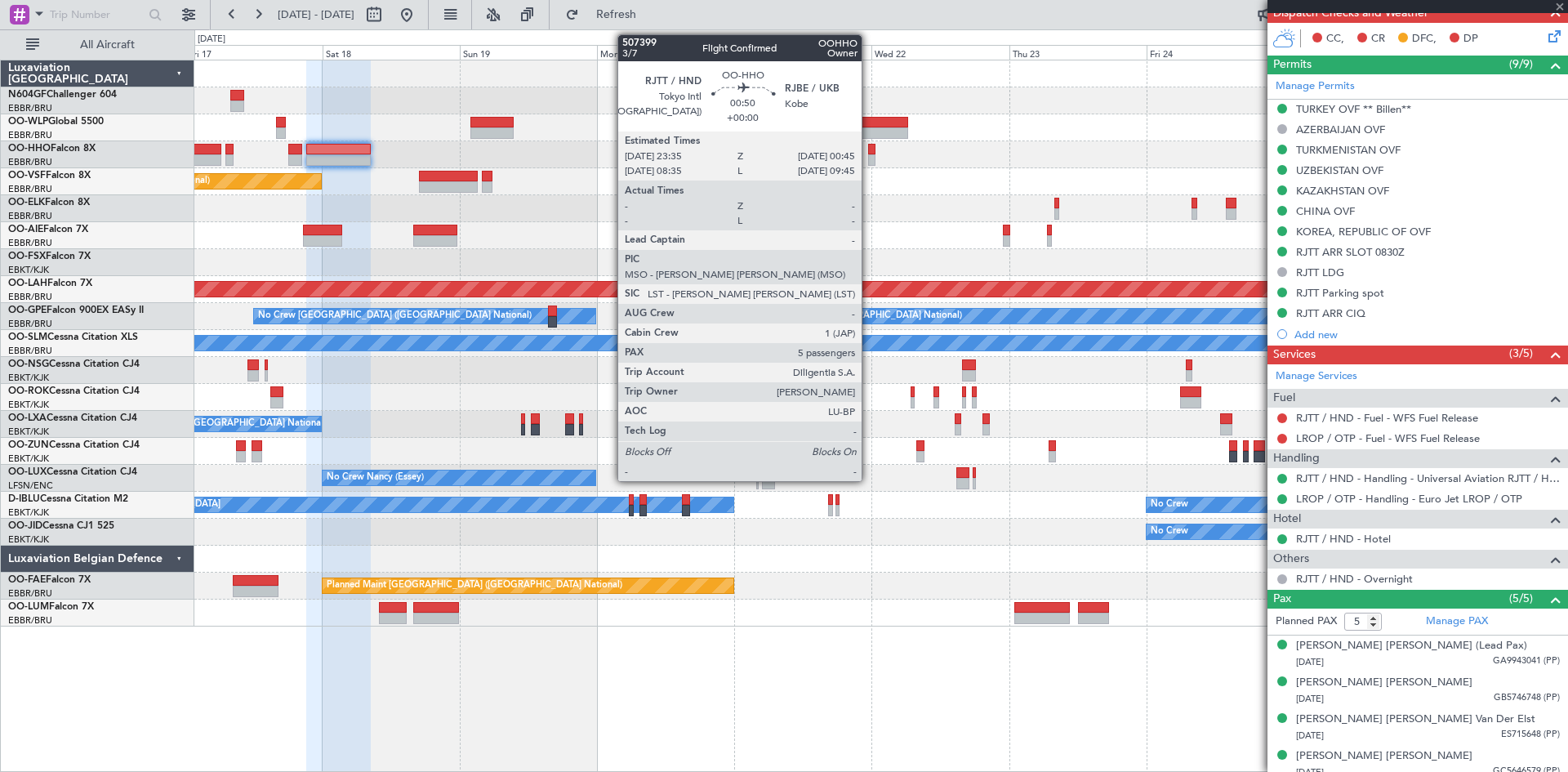
scroll to position [0, 0]
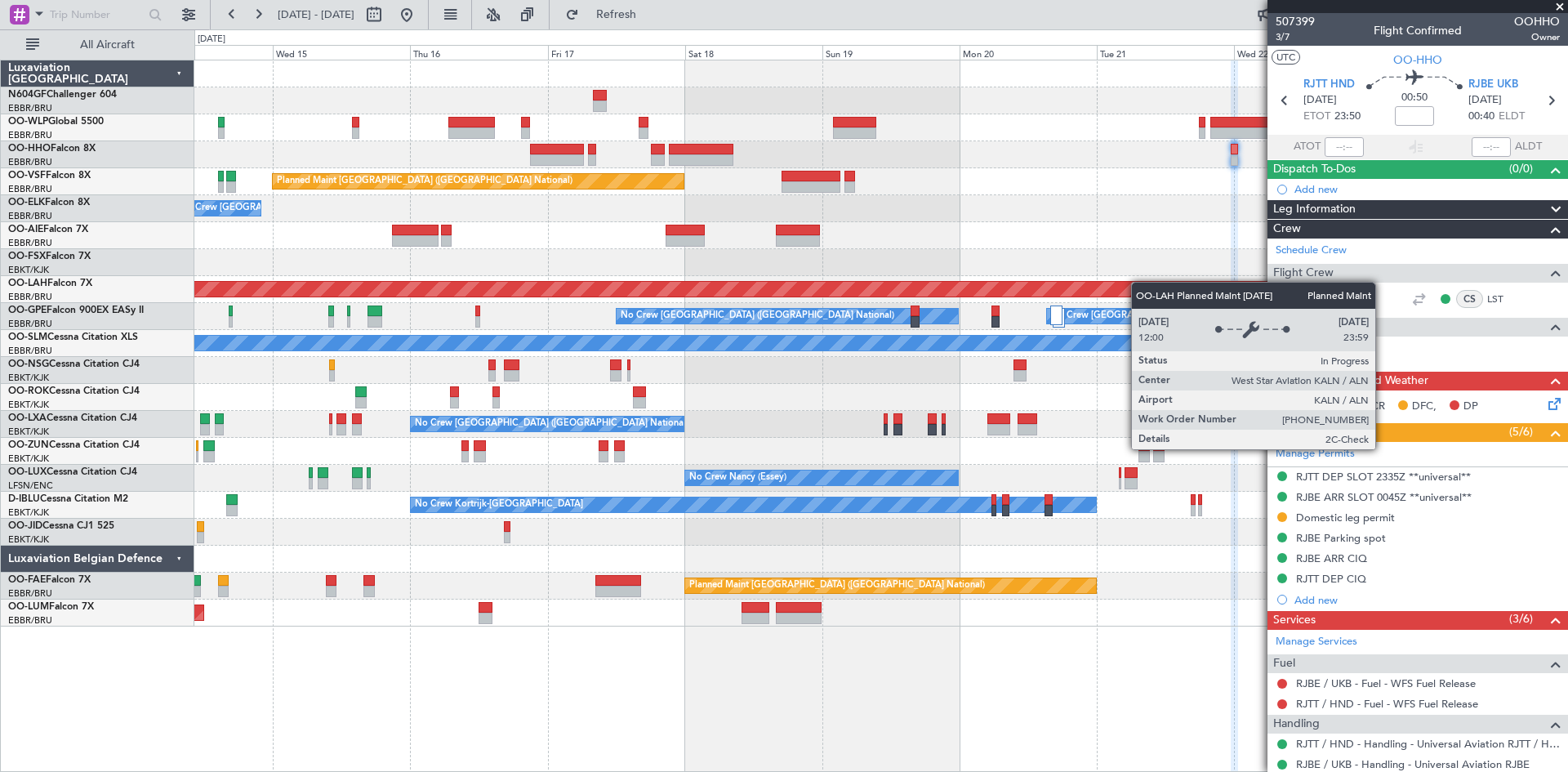
click at [1119, 281] on div "Planned Maint Brussels (Brussels National) No Crew Brussels (Brussels National)…" at bounding box center [881, 344] width 1373 height 566
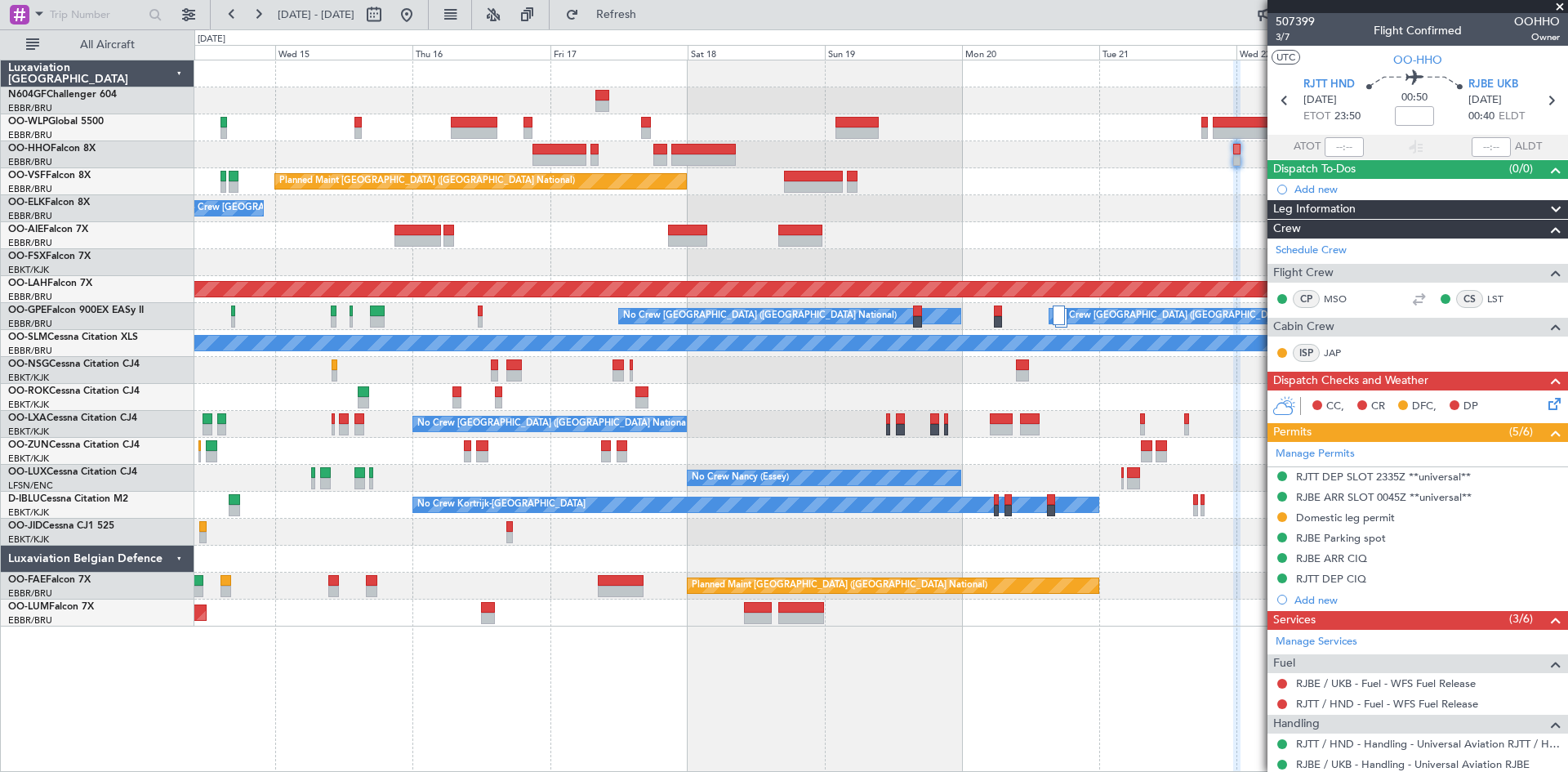
click at [454, 257] on div "Planned Maint Brussels (Brussels National) No Crew Brussels (Brussels National)…" at bounding box center [881, 344] width 1373 height 566
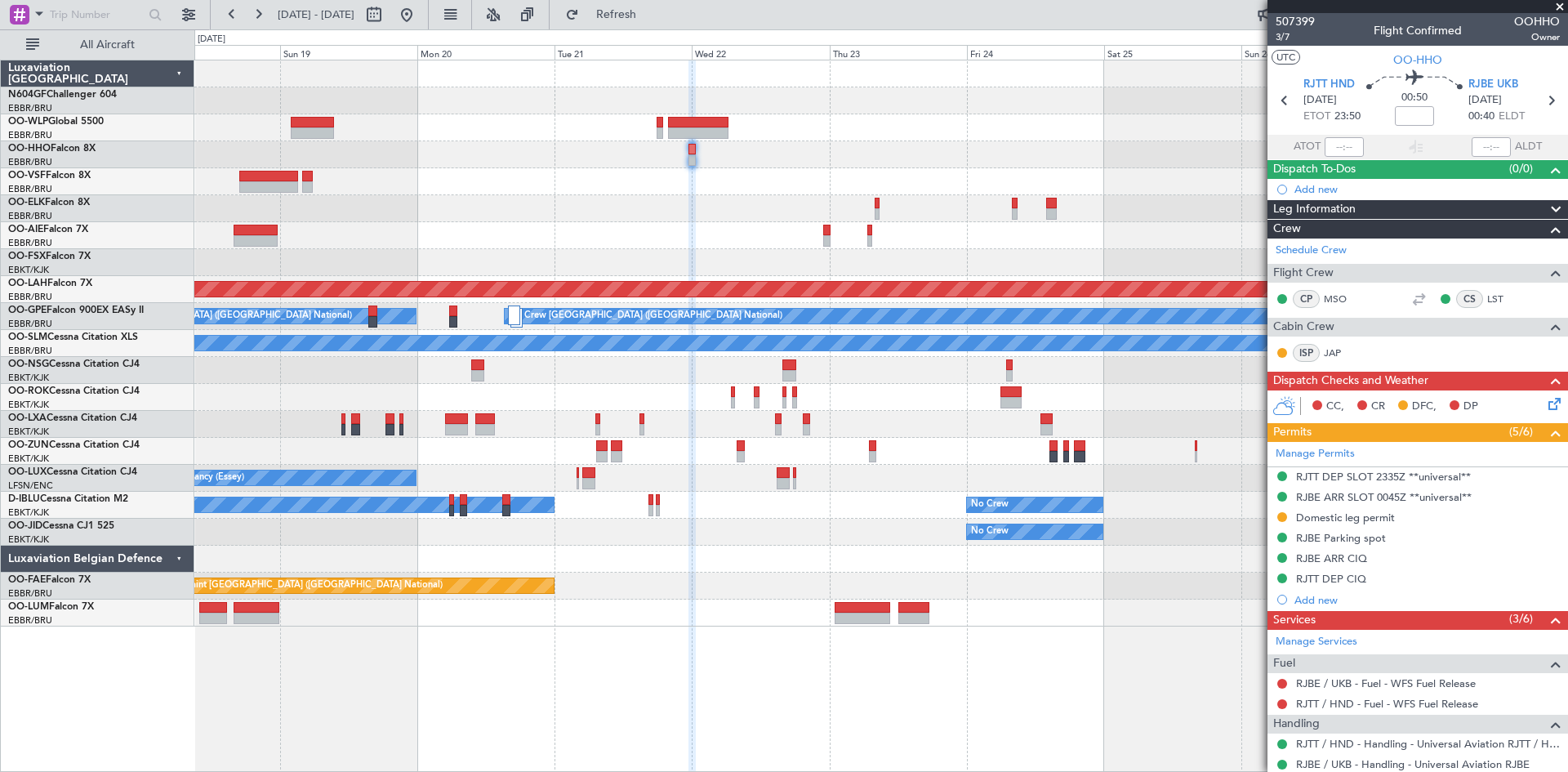
click at [397, 237] on div at bounding box center [881, 236] width 1373 height 27
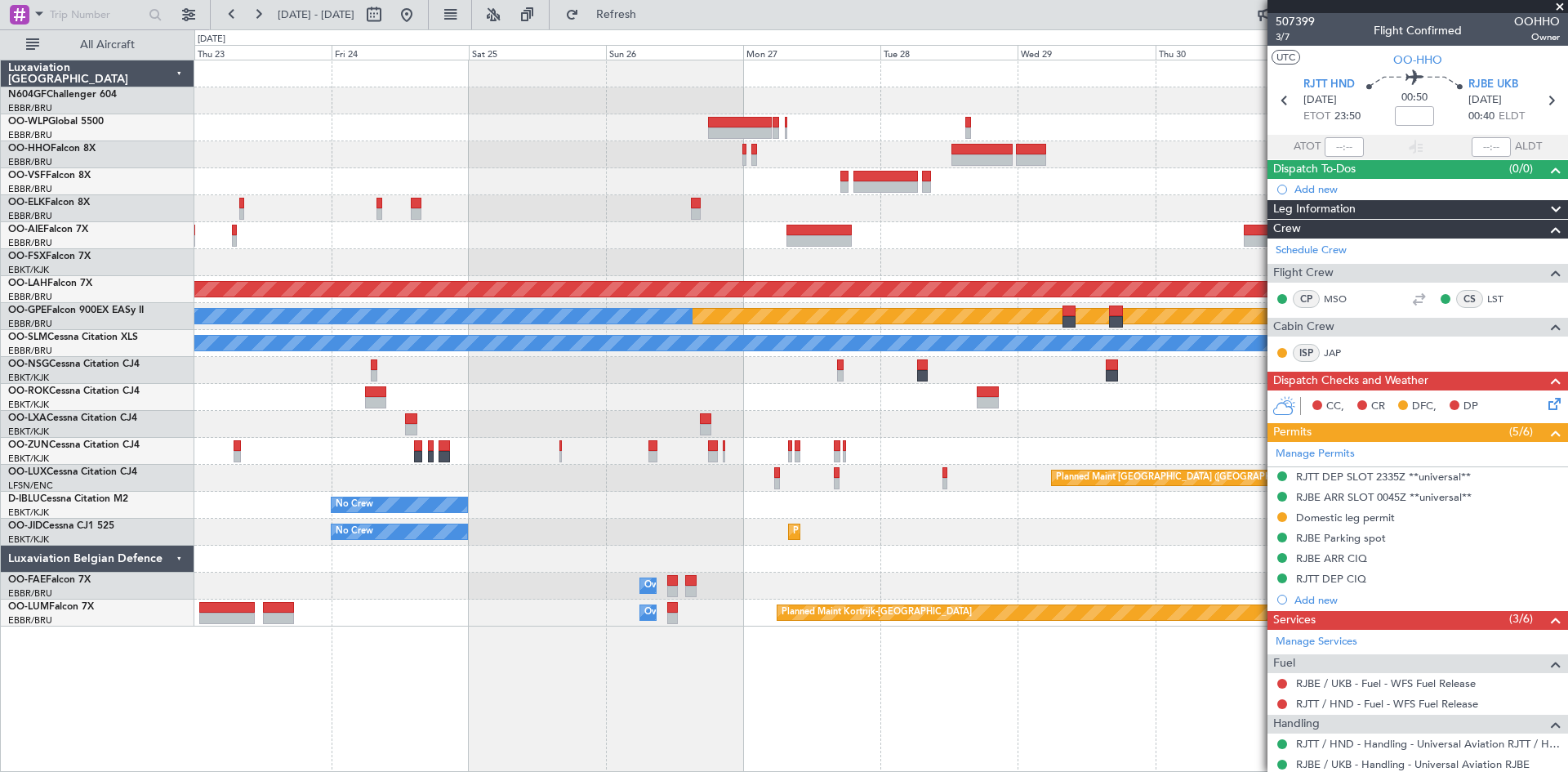
click at [347, 207] on div "Planned Maint Alton-st Louis (St Louis Regl) Planned Maint Nurnberg No Crew Bru…" at bounding box center [881, 344] width 1373 height 566
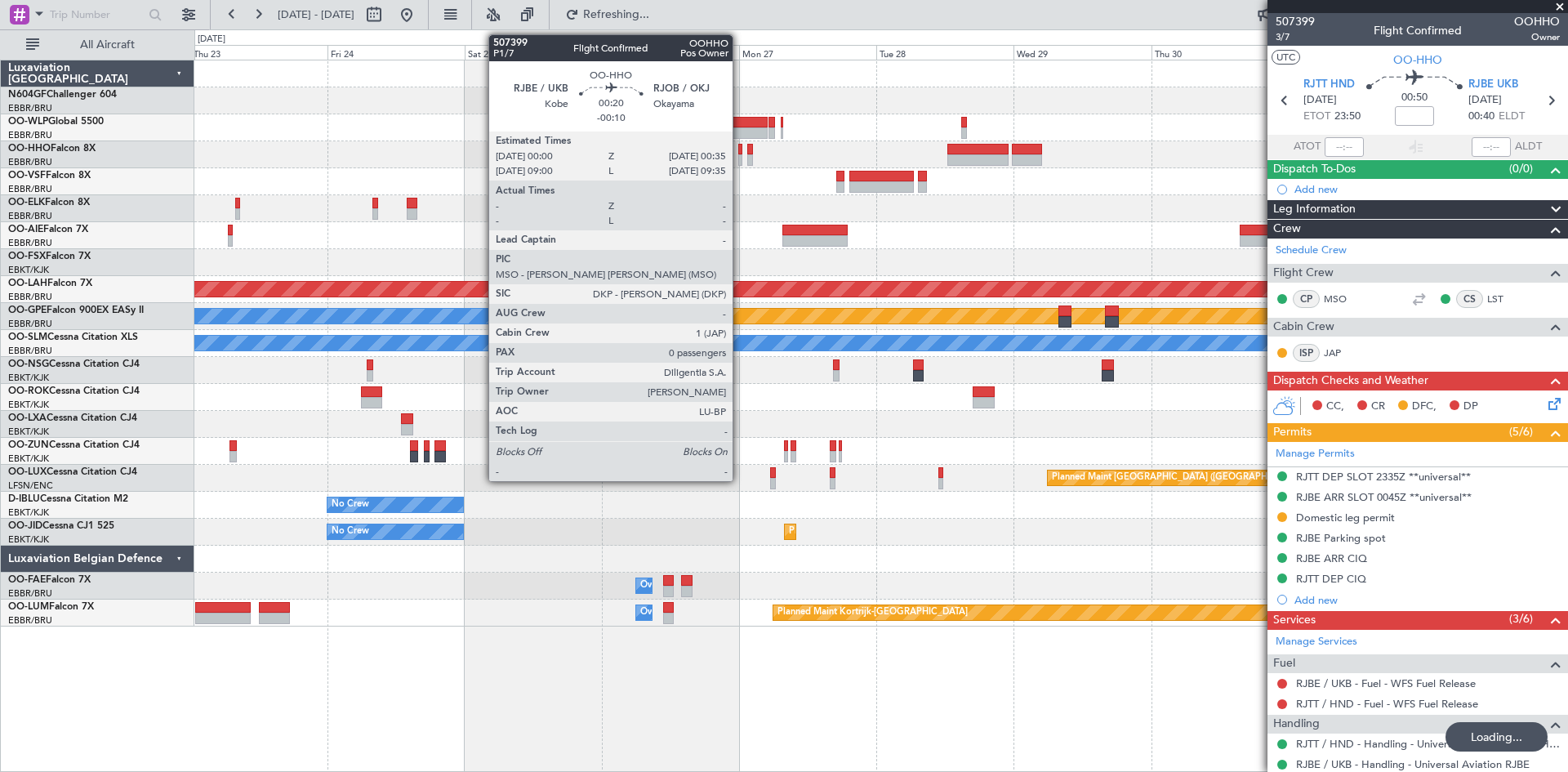
click at [740, 159] on div at bounding box center [740, 160] width 4 height 12
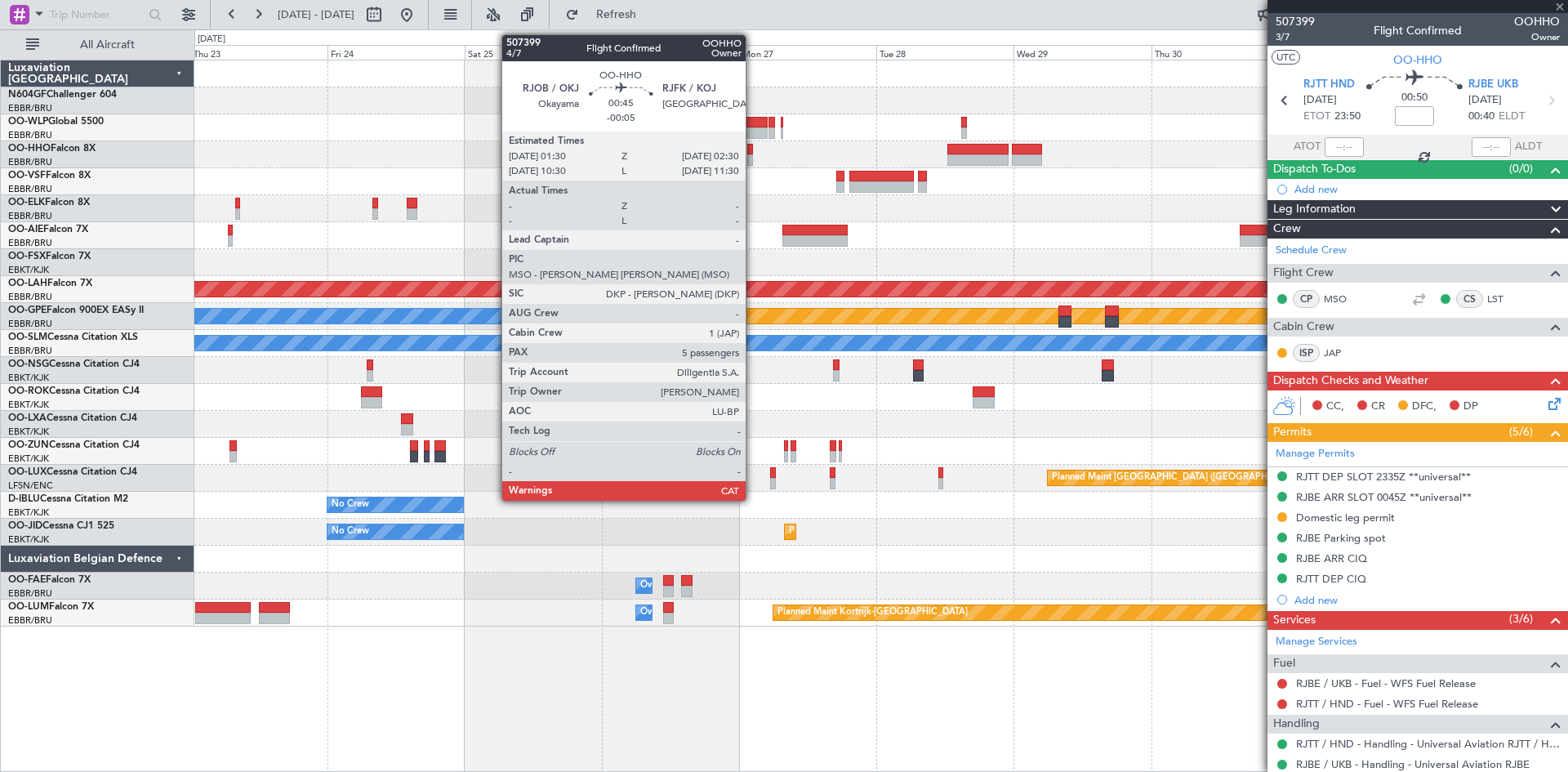
type input "-00:10"
type input "0"
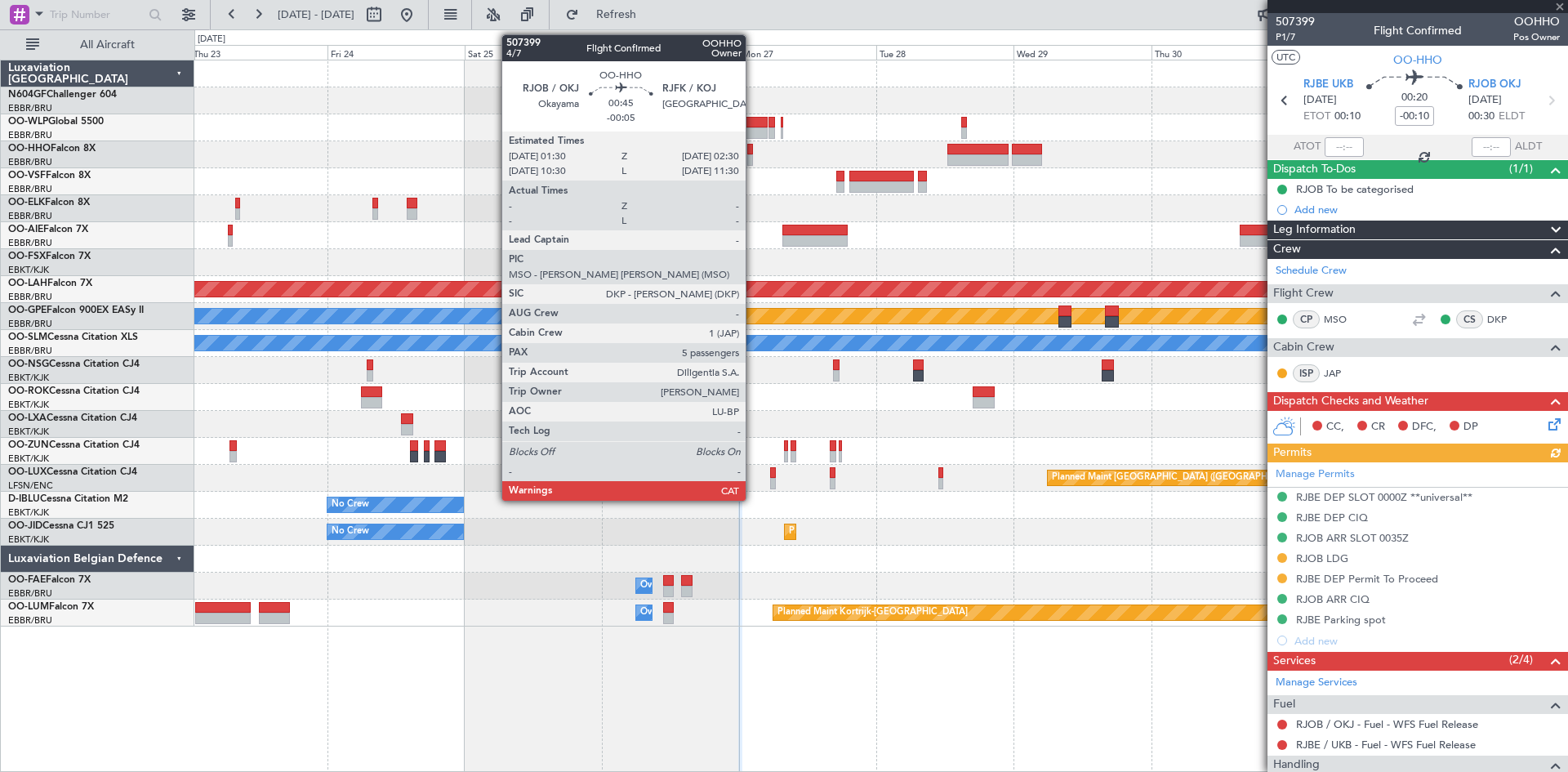
click at [753, 161] on div at bounding box center [751, 160] width 6 height 12
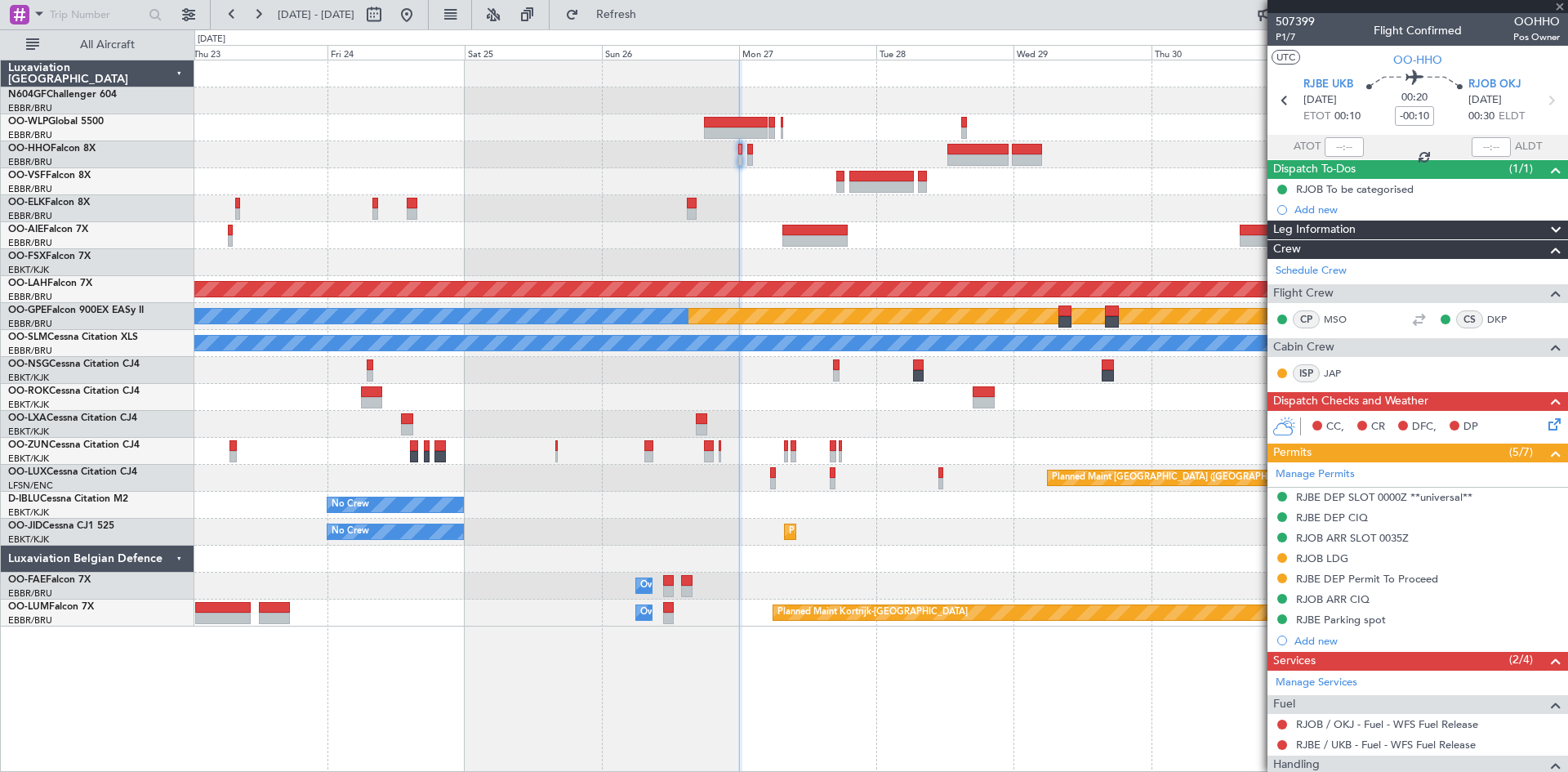
type input "-00:05"
type input "5"
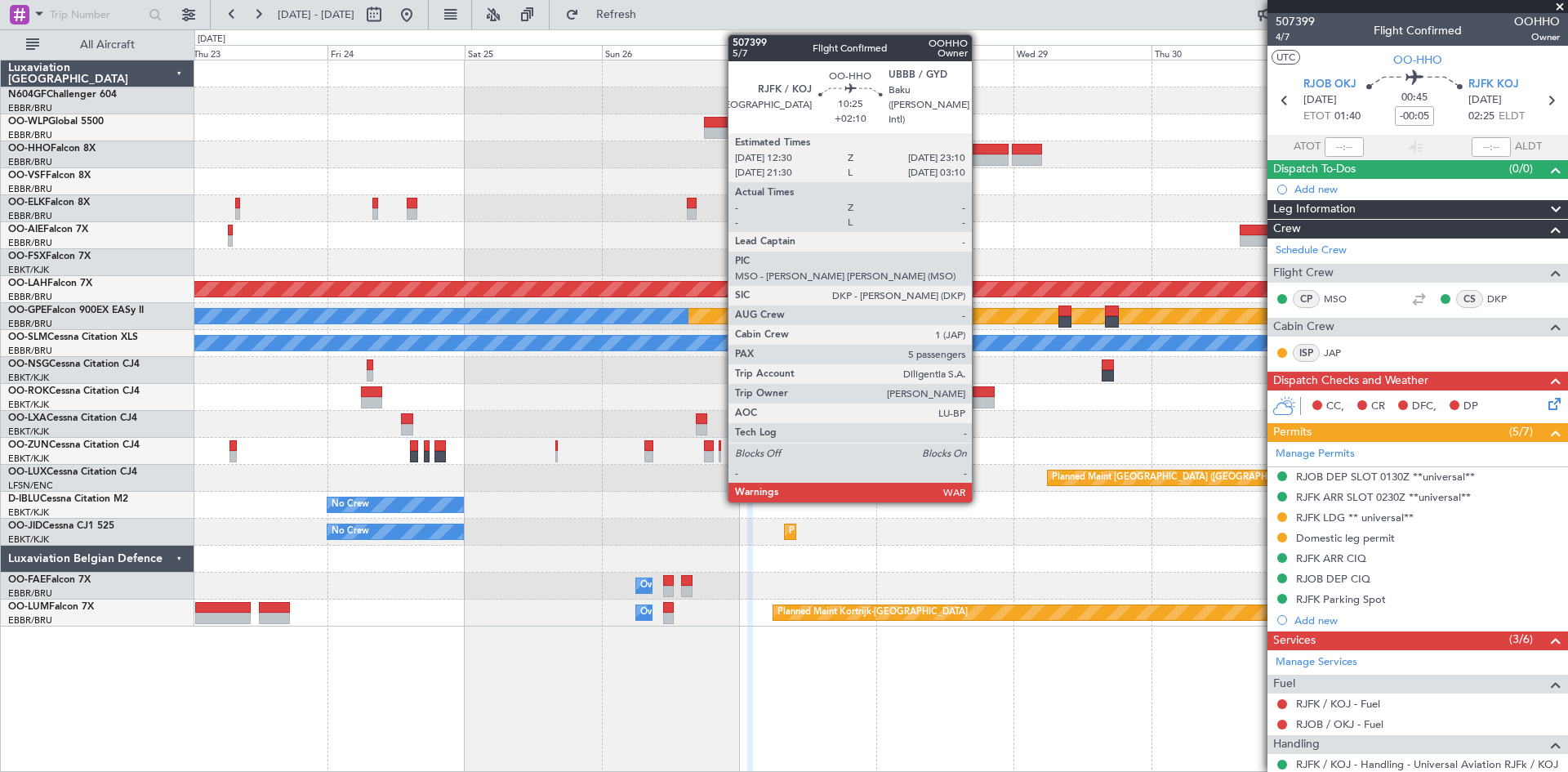
click at [979, 156] on div at bounding box center [978, 160] width 62 height 12
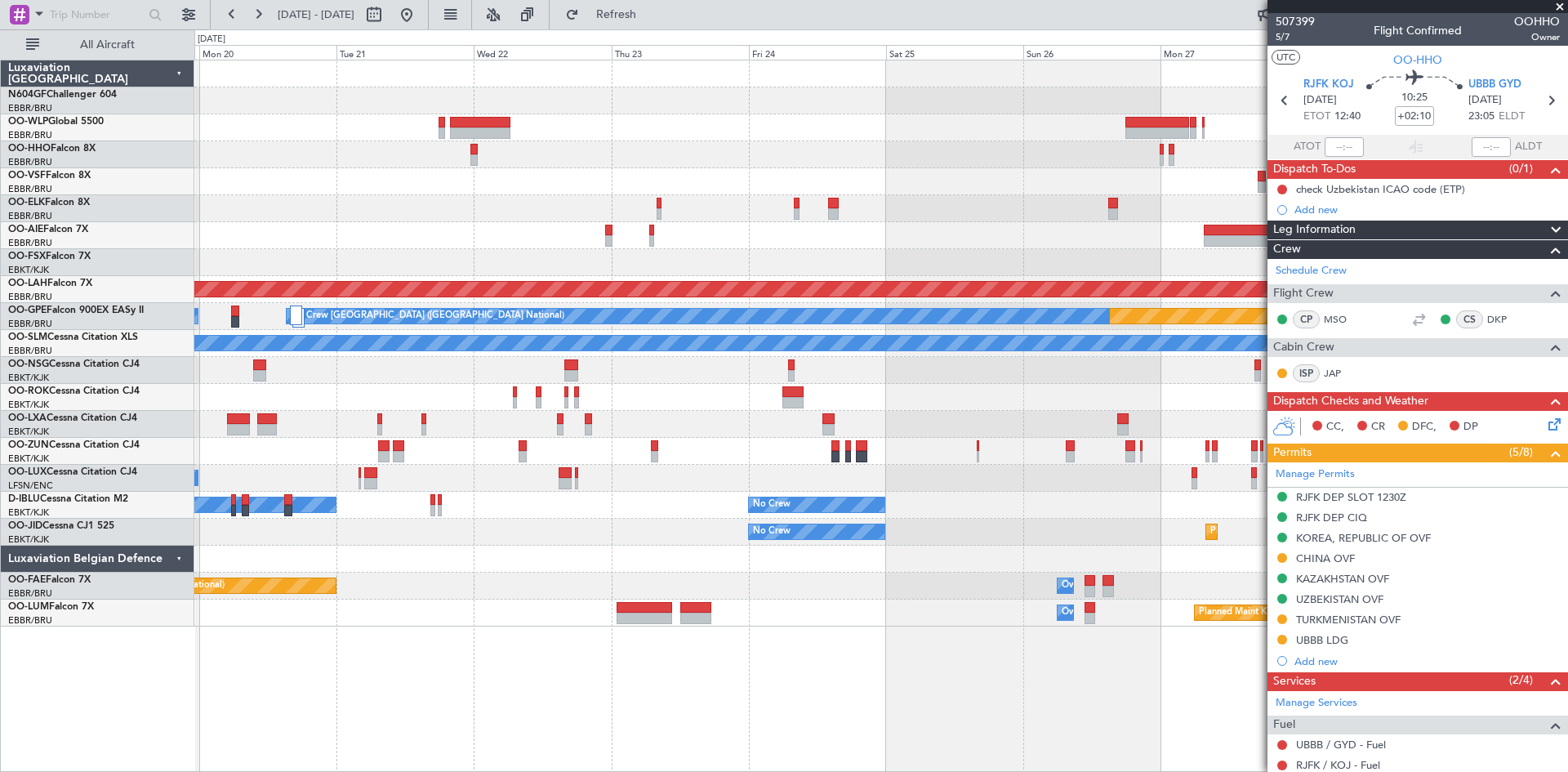
click at [1471, 308] on fb-app "23 Oct 2025 - 02 Nov 2025 Refresh Quick Links All Aircraft Planned Maint Brusse…" at bounding box center [784, 392] width 1568 height 760
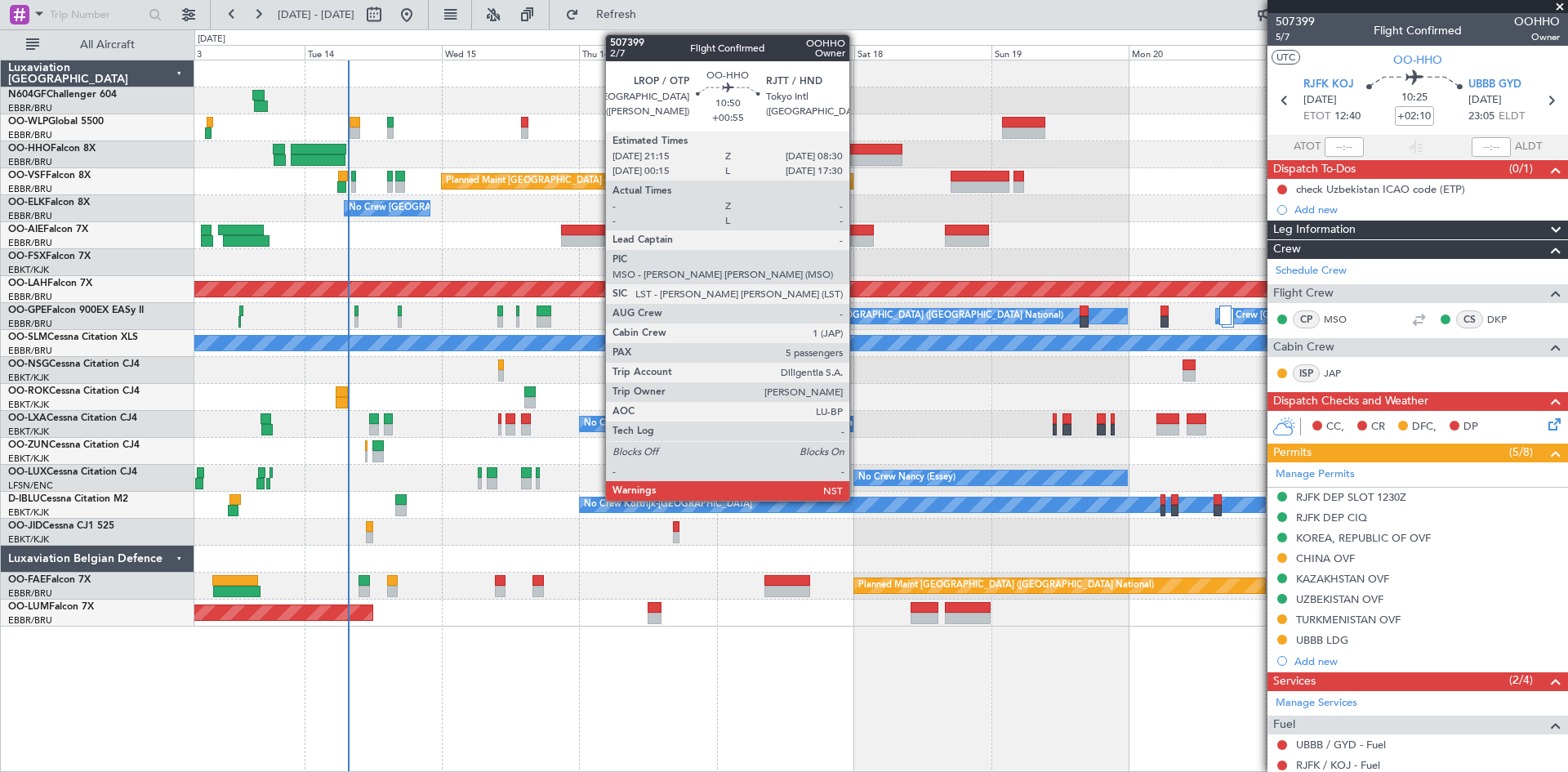
click at [857, 153] on div at bounding box center [870, 149] width 64 height 12
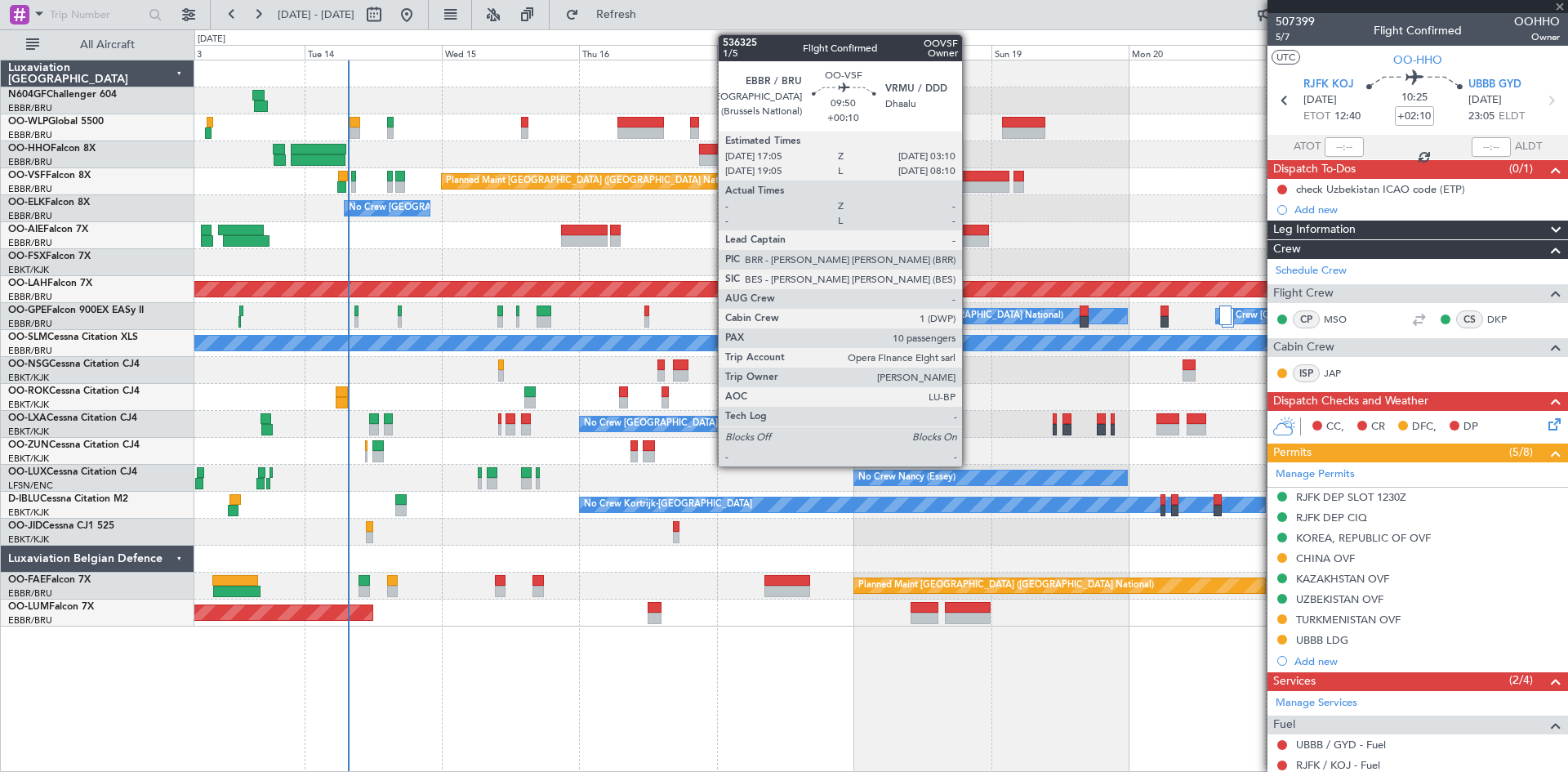
click at [970, 176] on div at bounding box center [979, 176] width 58 height 12
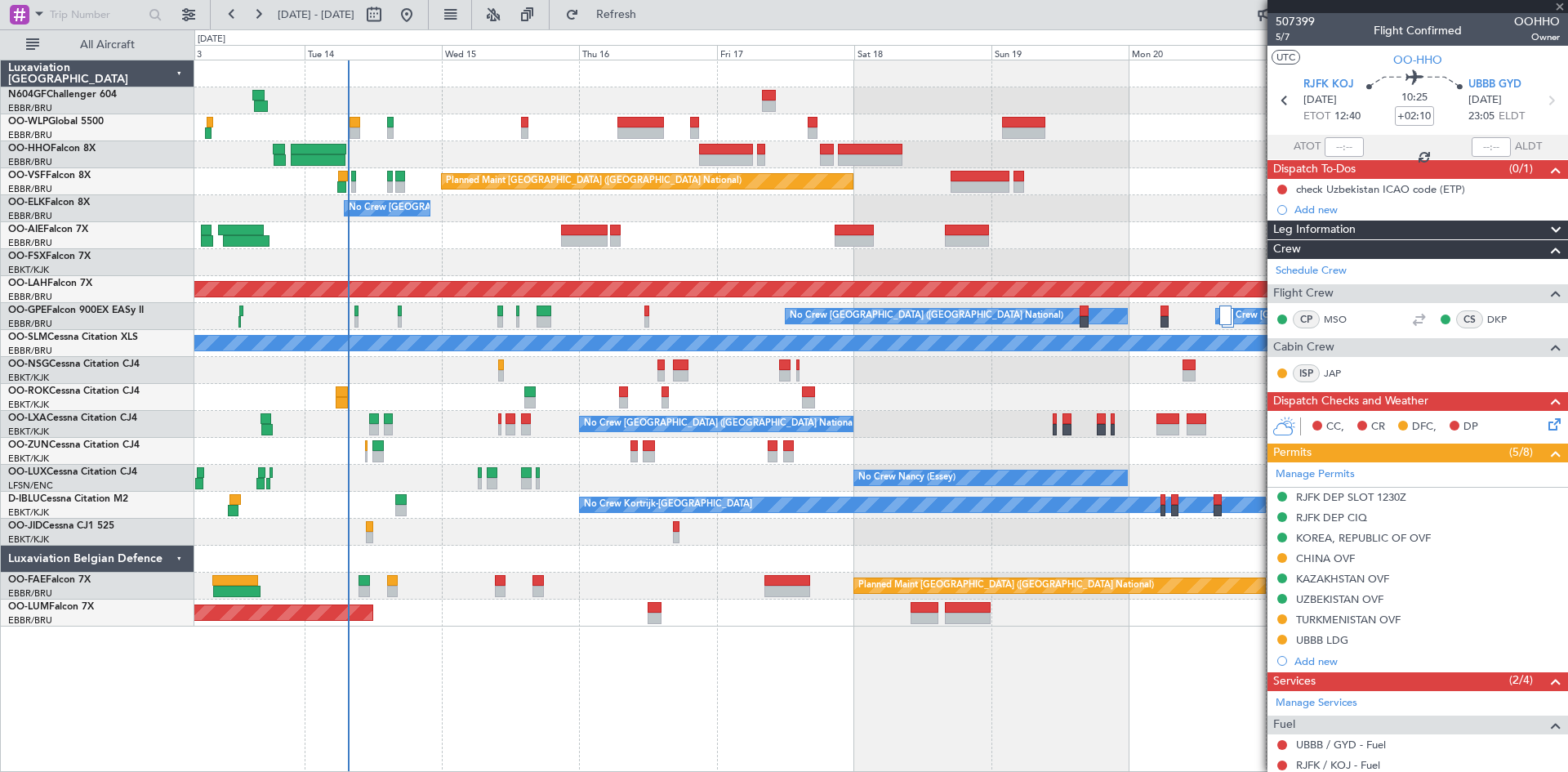
type input "+00:10"
type input "10"
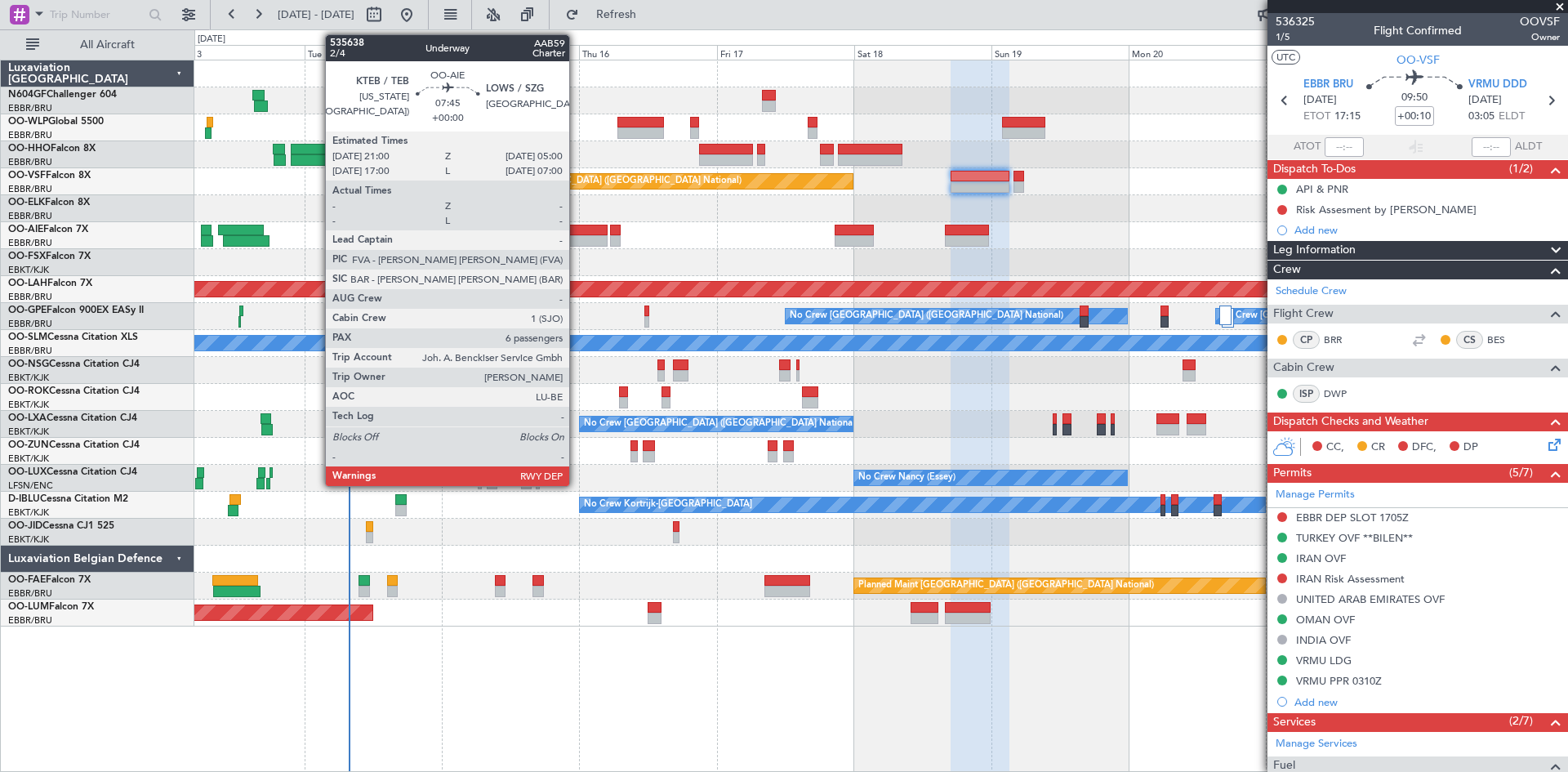
click at [577, 237] on div at bounding box center [585, 241] width 46 height 12
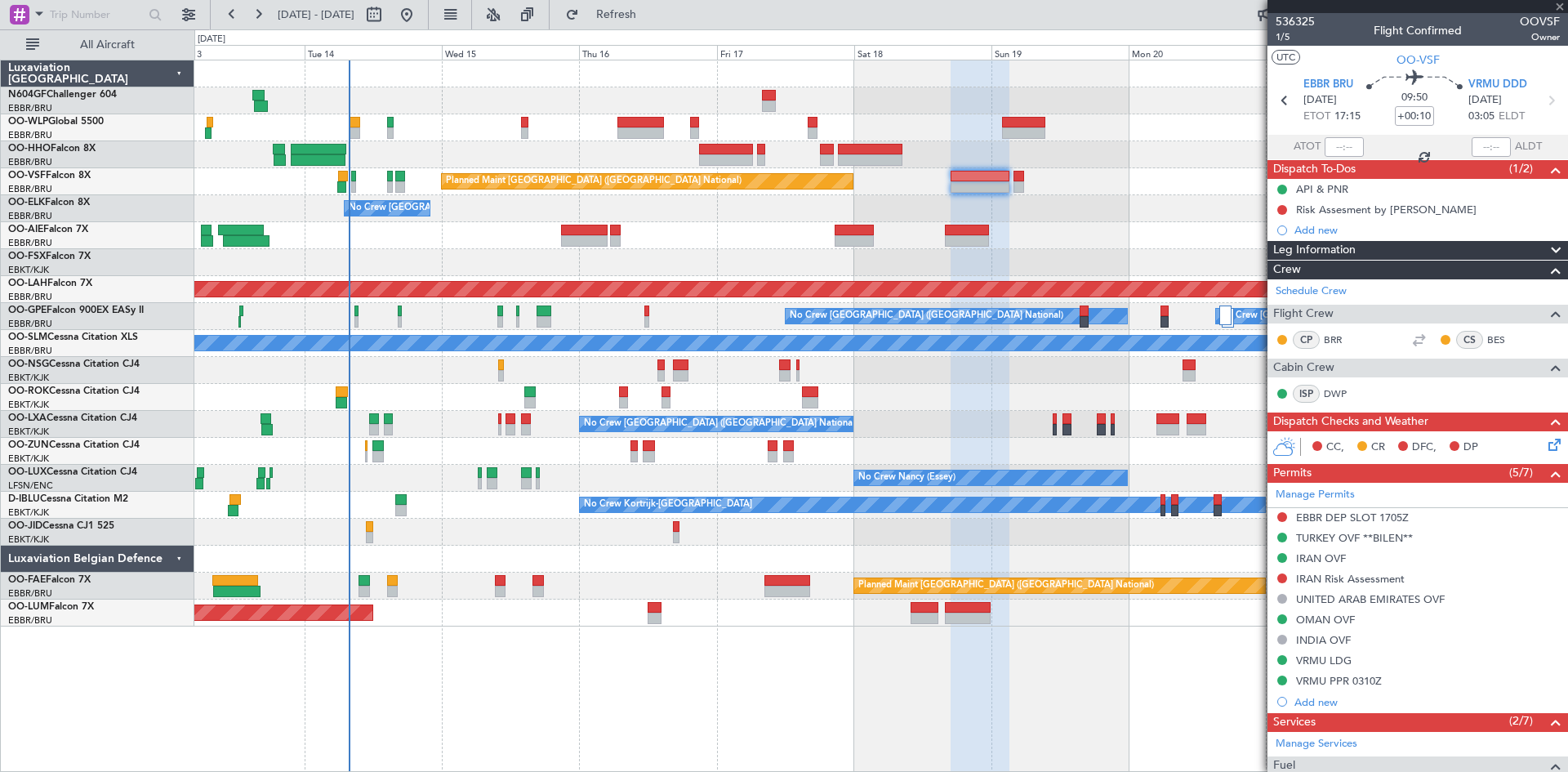
type input "6"
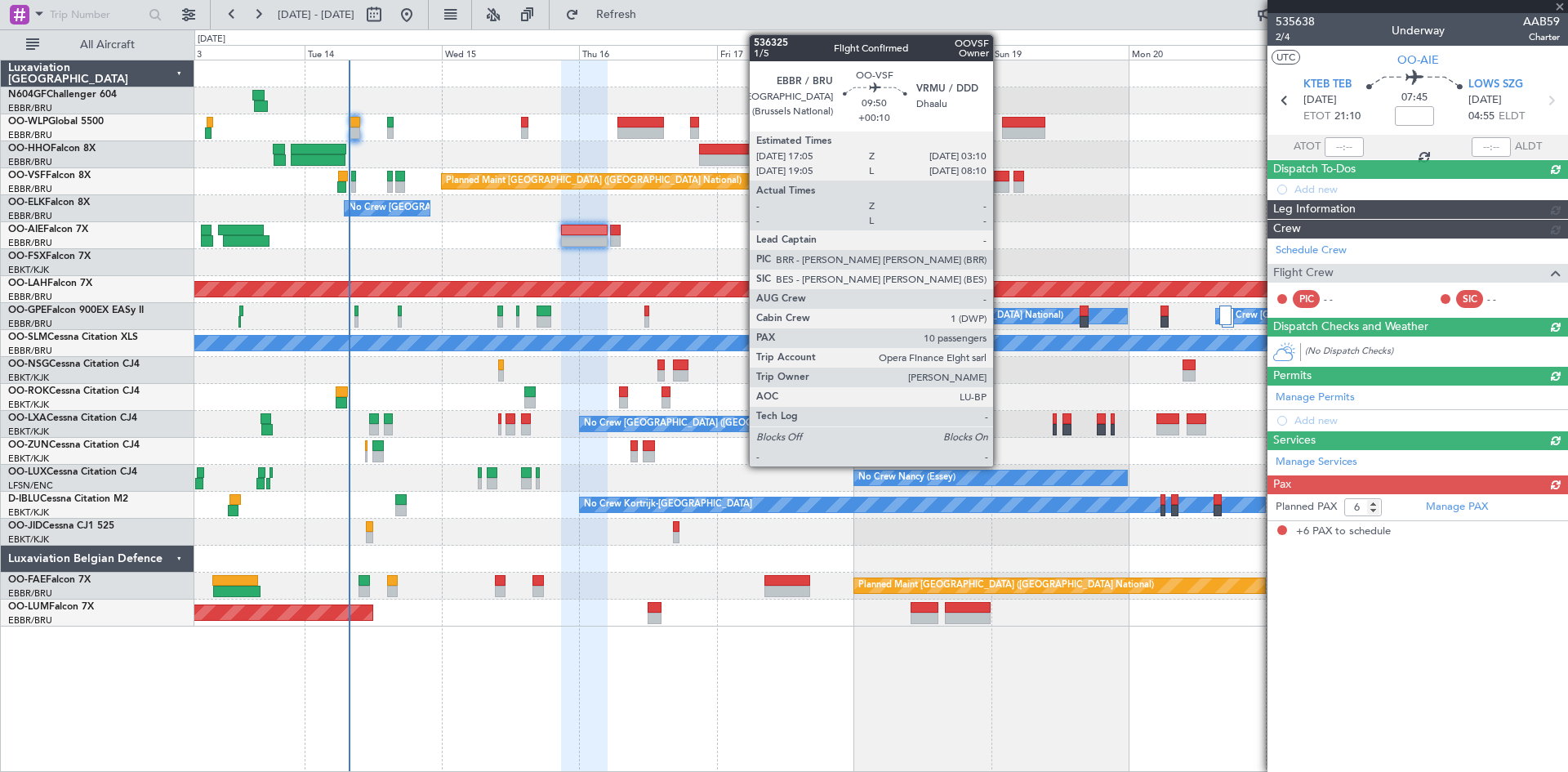
click at [1000, 178] on div at bounding box center [979, 176] width 58 height 12
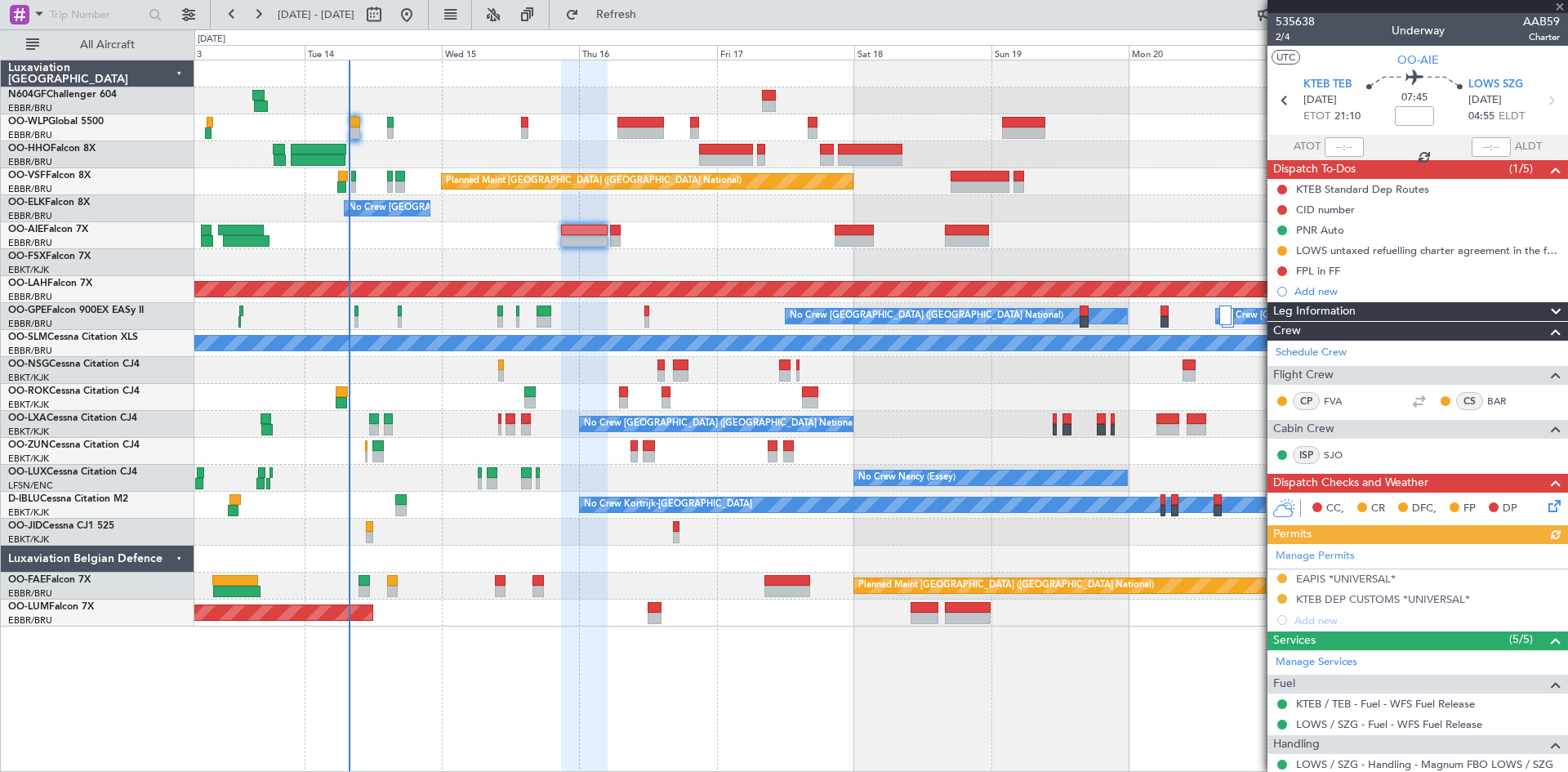
type input "+00:10"
type input "10"
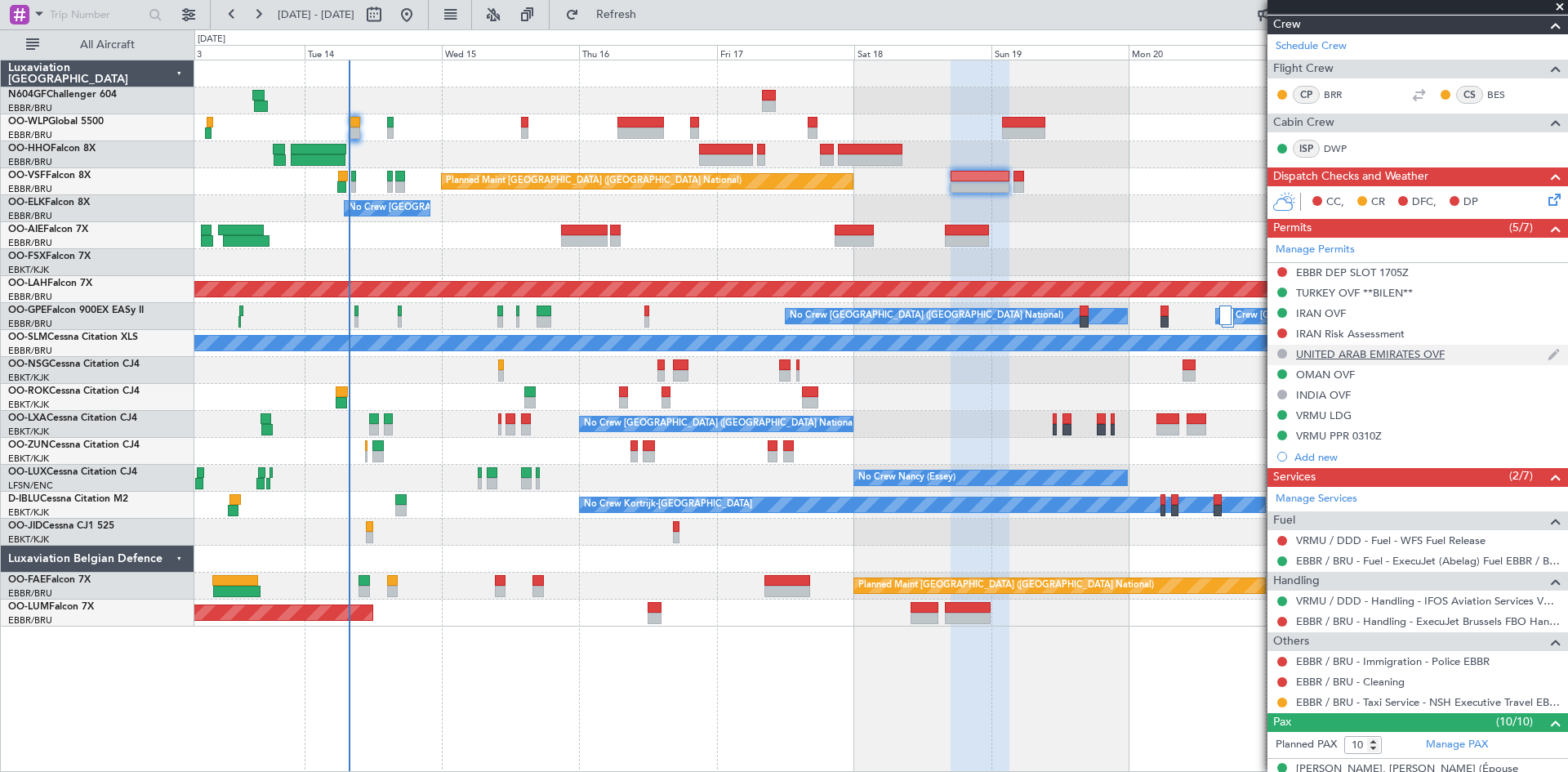
scroll to position [327, 0]
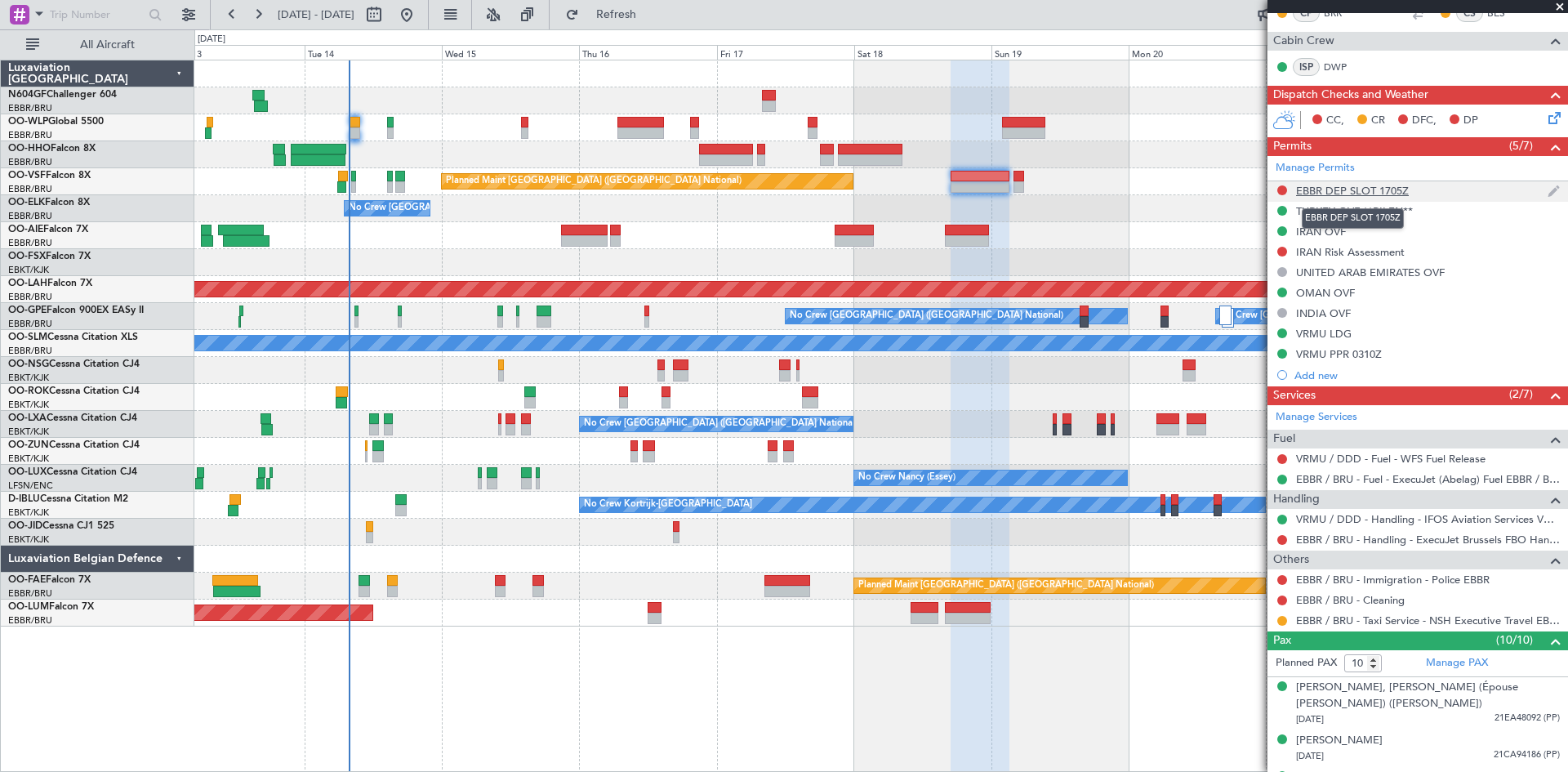
click at [1340, 188] on div "EBBR DEP SLOT 1705Z" at bounding box center [1353, 191] width 112 height 14
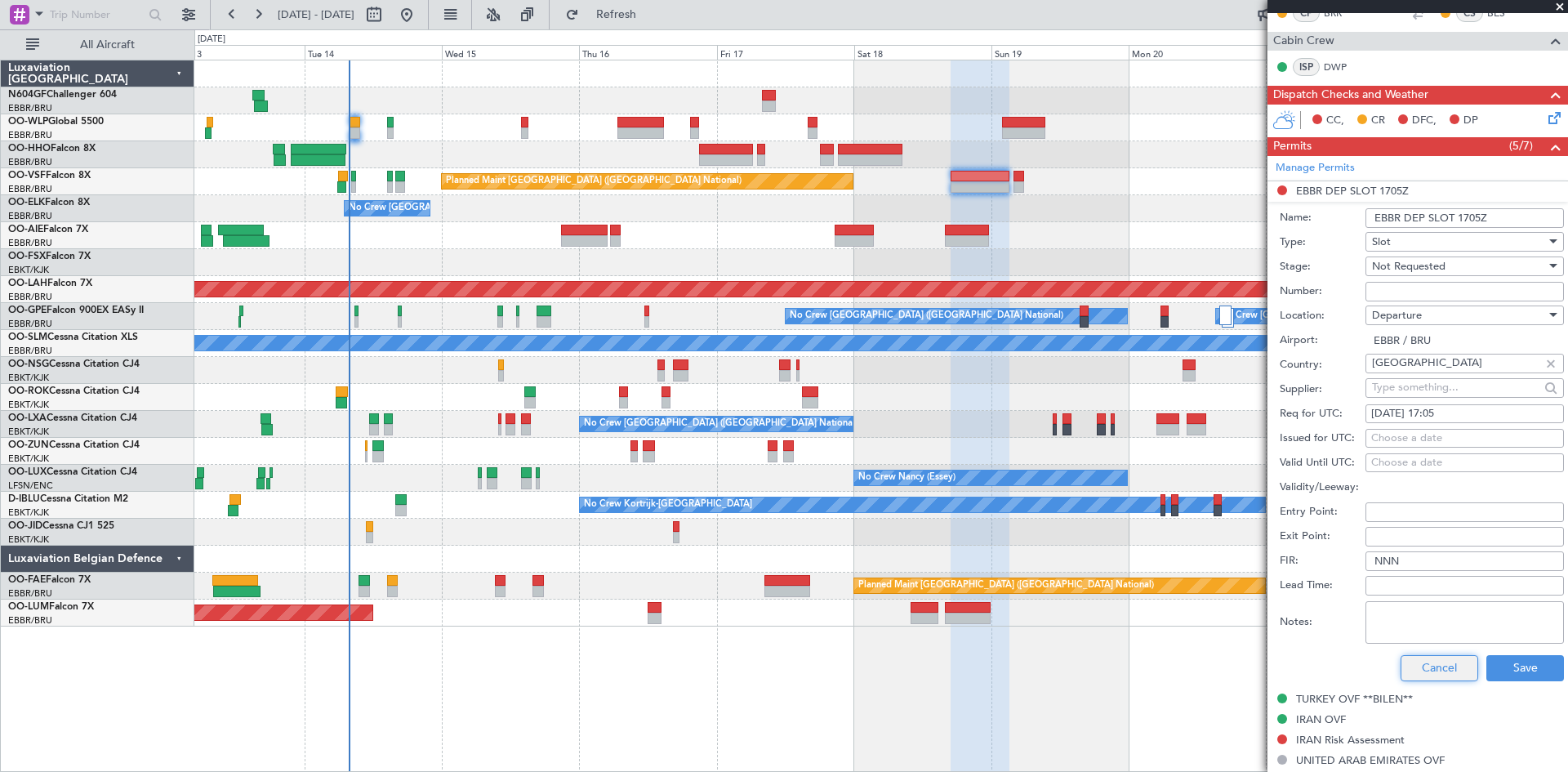
click at [1442, 668] on button "Cancel" at bounding box center [1439, 668] width 78 height 26
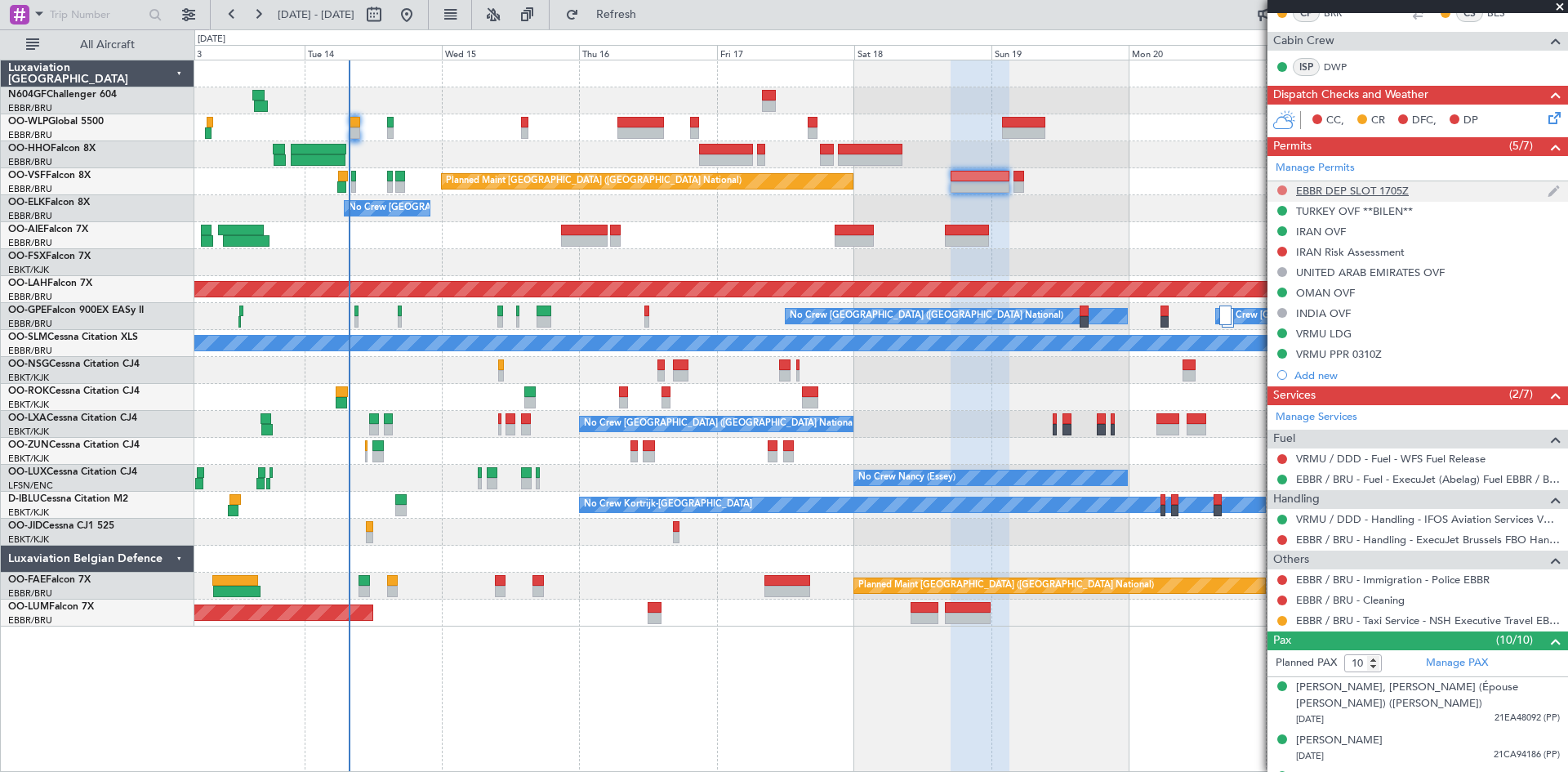
click at [1282, 193] on button at bounding box center [1282, 190] width 10 height 10
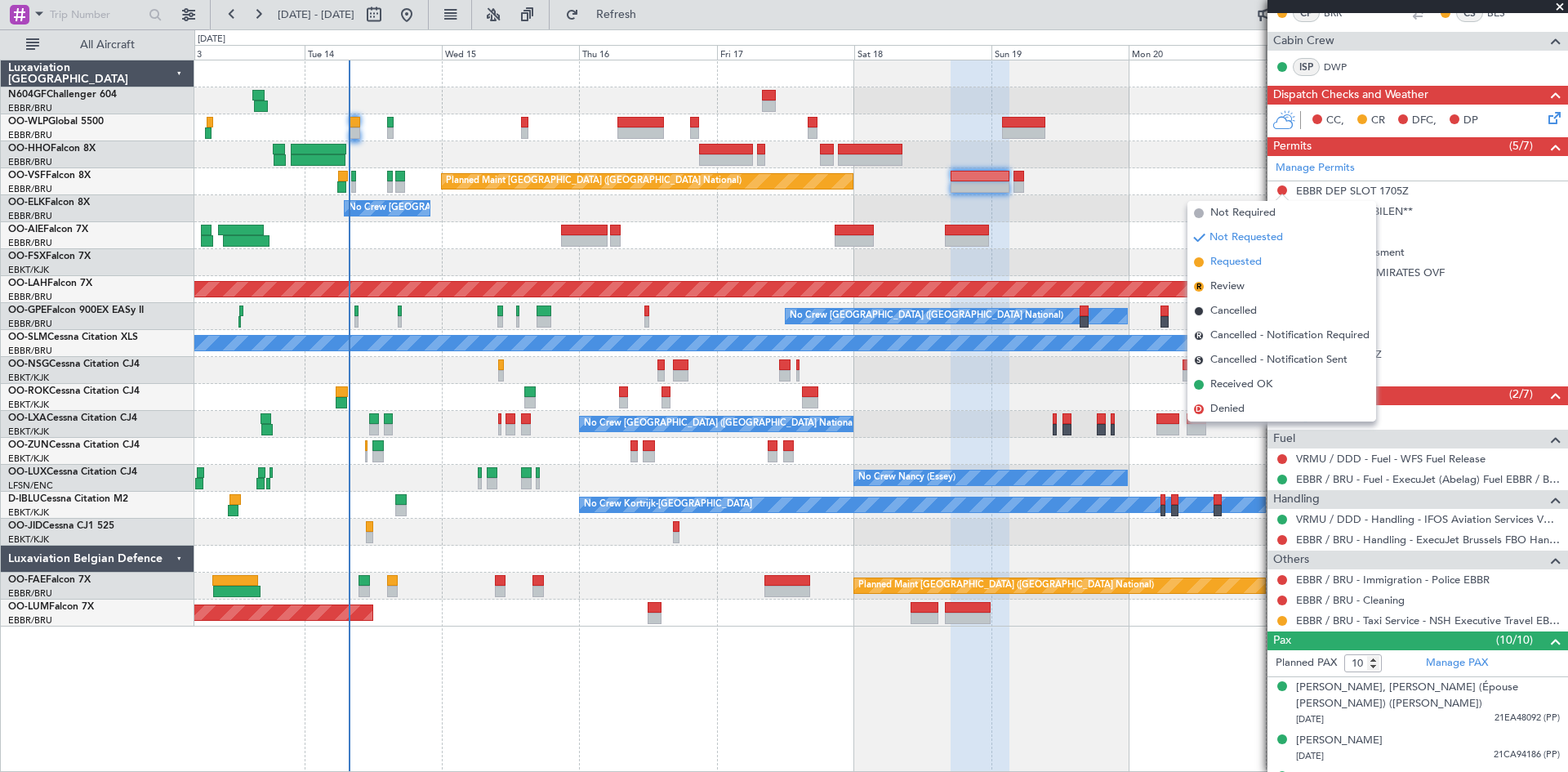
click at [1290, 263] on li "Requested" at bounding box center [1282, 261] width 188 height 24
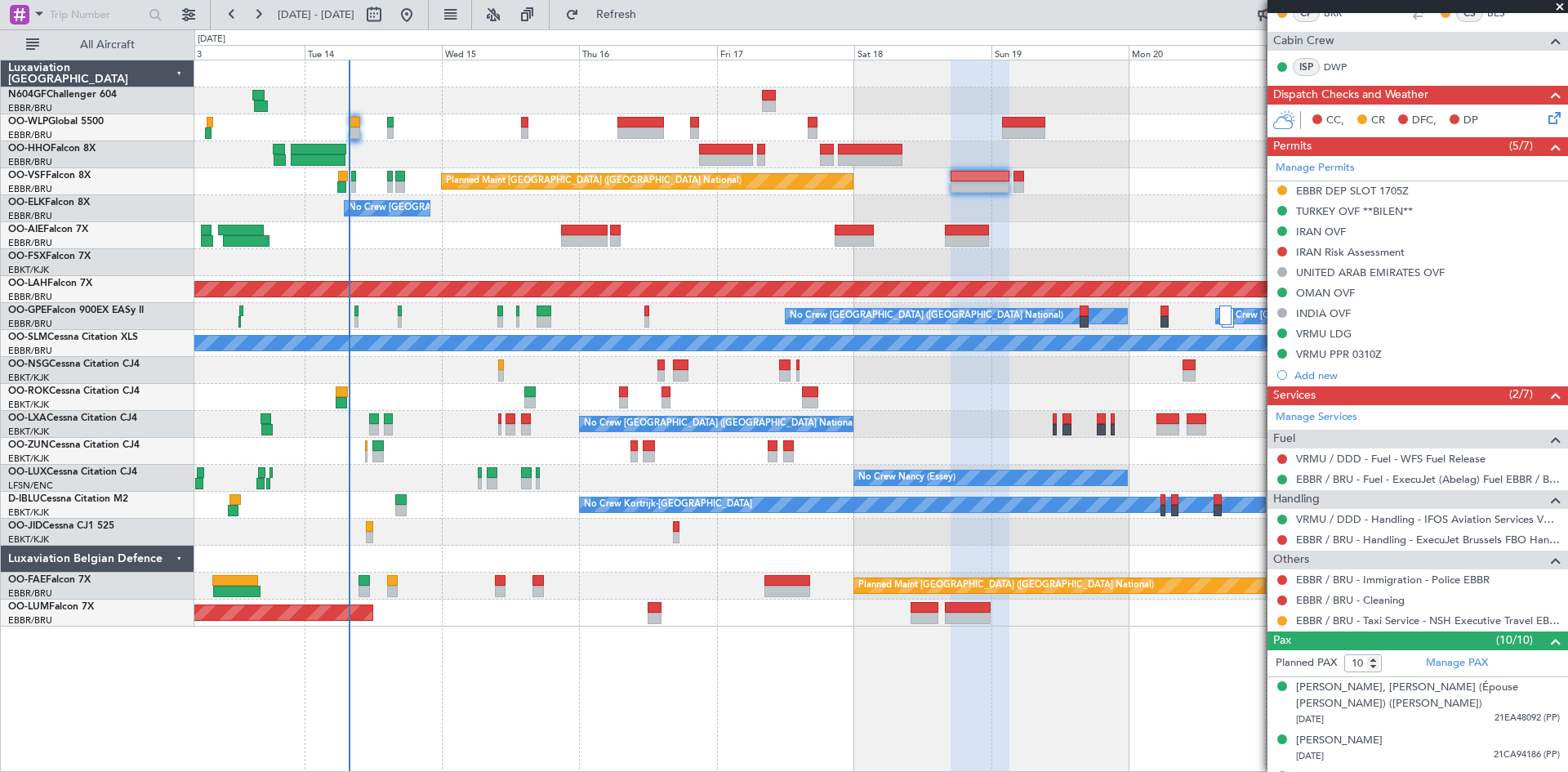
click at [1326, 191] on div "EBBR DEP SLOT 1705Z" at bounding box center [1353, 191] width 112 height 14
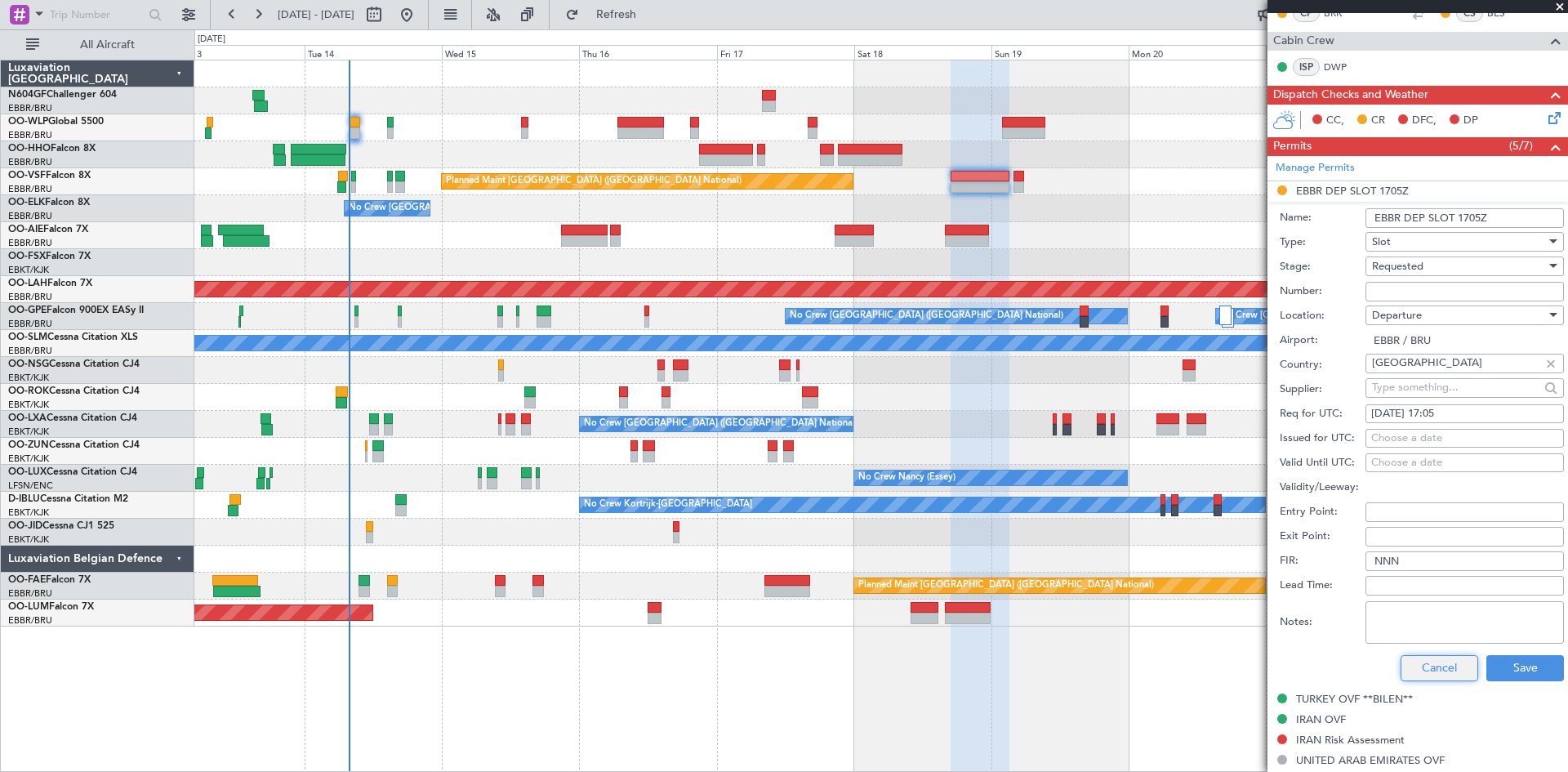
click at [1444, 657] on button "Cancel" at bounding box center [1439, 668] width 78 height 26
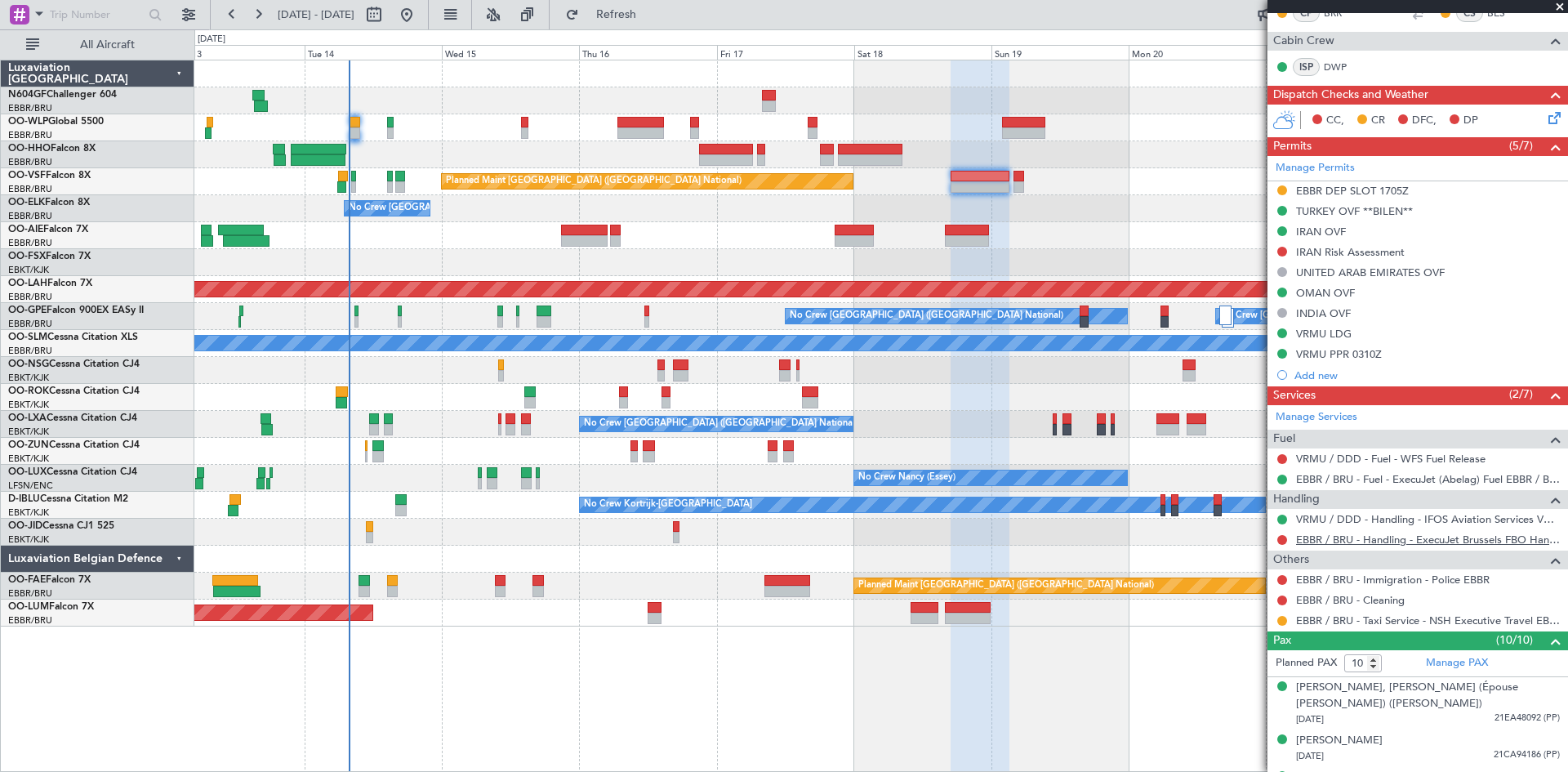
click at [1399, 542] on link "EBBR / BRU - Handling - ExecuJet Brussels FBO Handling Abelag" at bounding box center [1429, 540] width 264 height 14
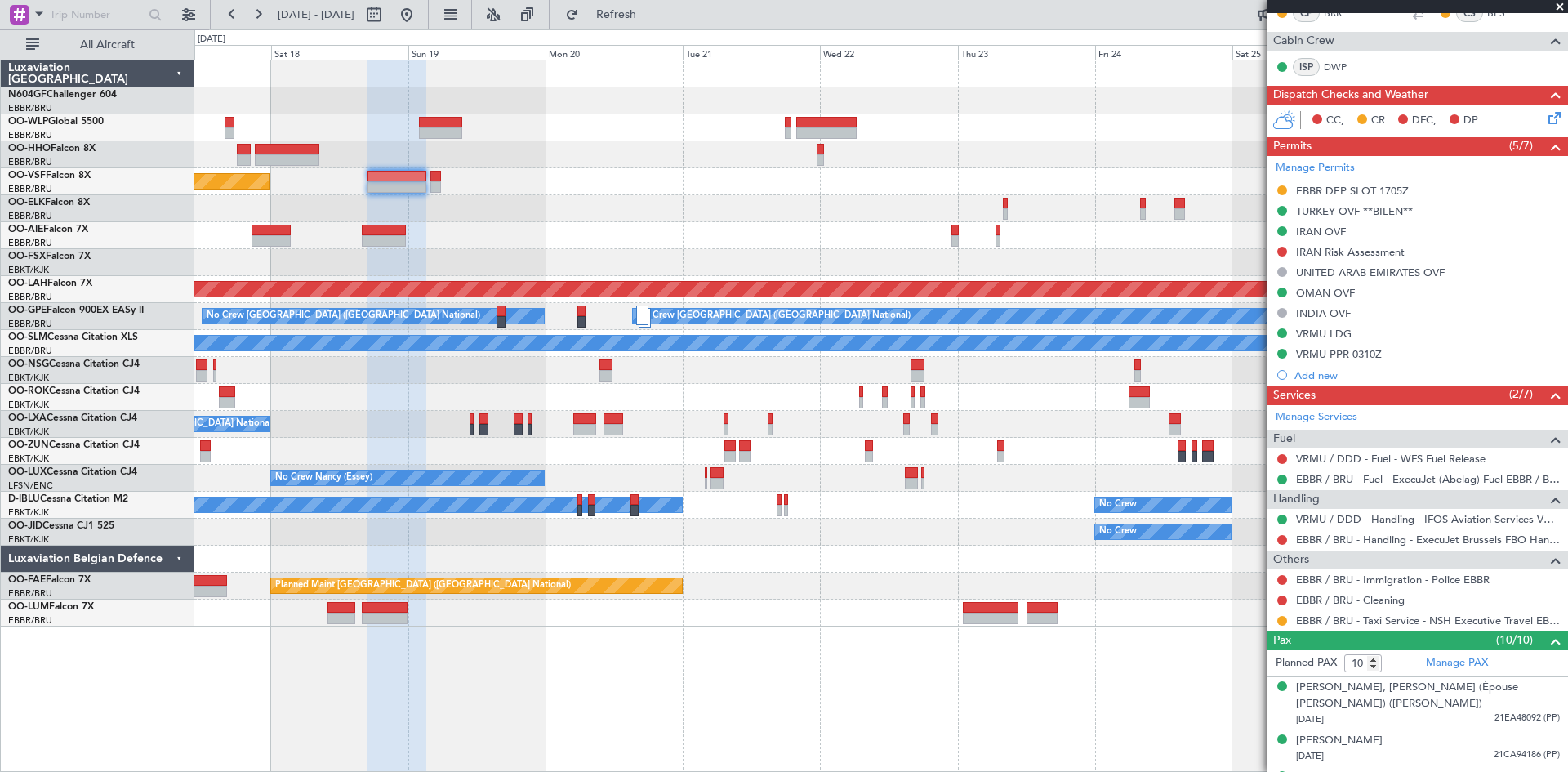
click at [475, 307] on div "Planned Maint Brussels (Brussels National) Planned Maint Alton-st Louis (St Lou…" at bounding box center [881, 344] width 1373 height 566
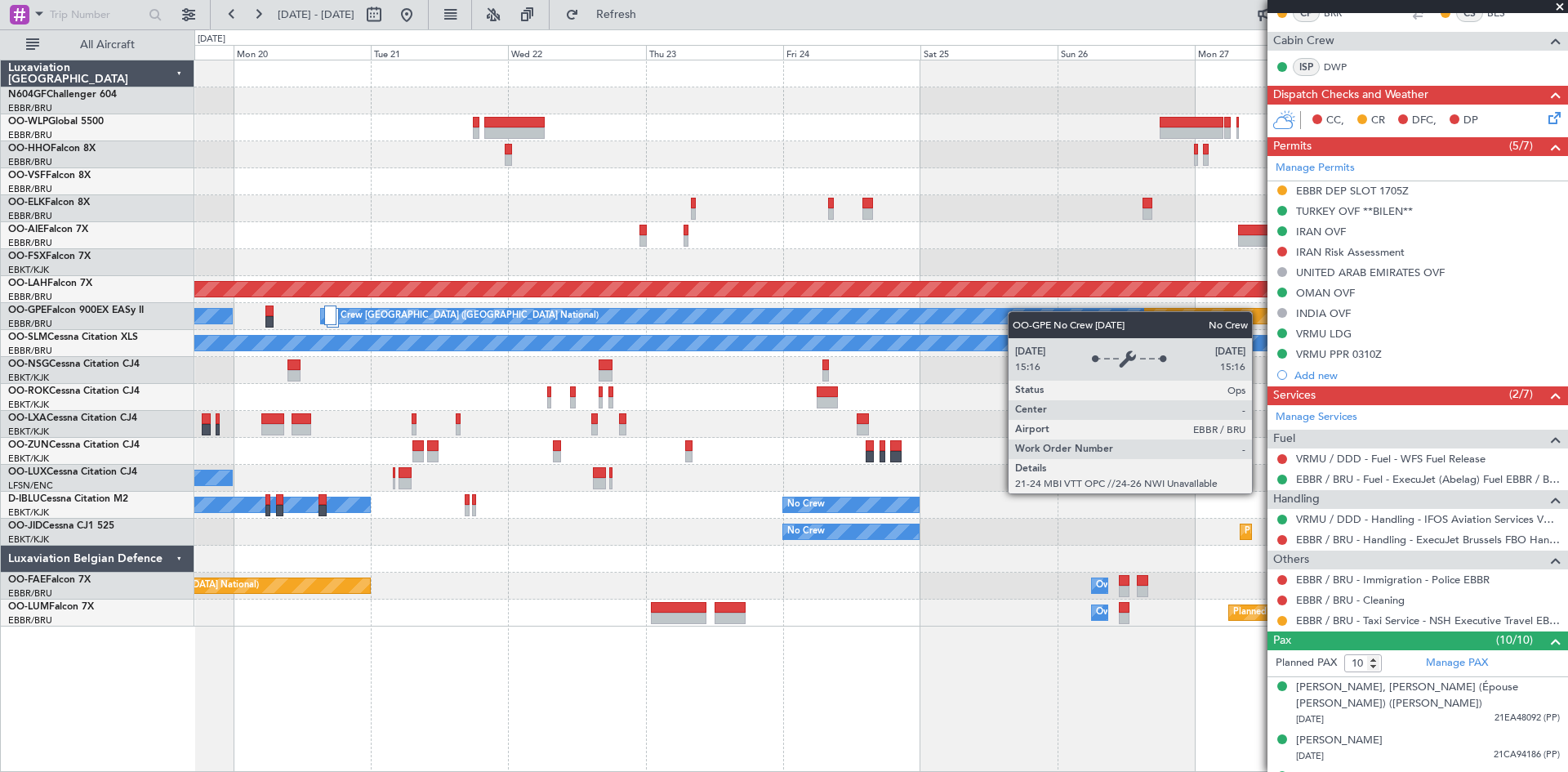
click at [549, 320] on div "Planned Maint Brussels (Brussels National) Planned Maint Alton-st Louis (St Lou…" at bounding box center [881, 344] width 1373 height 566
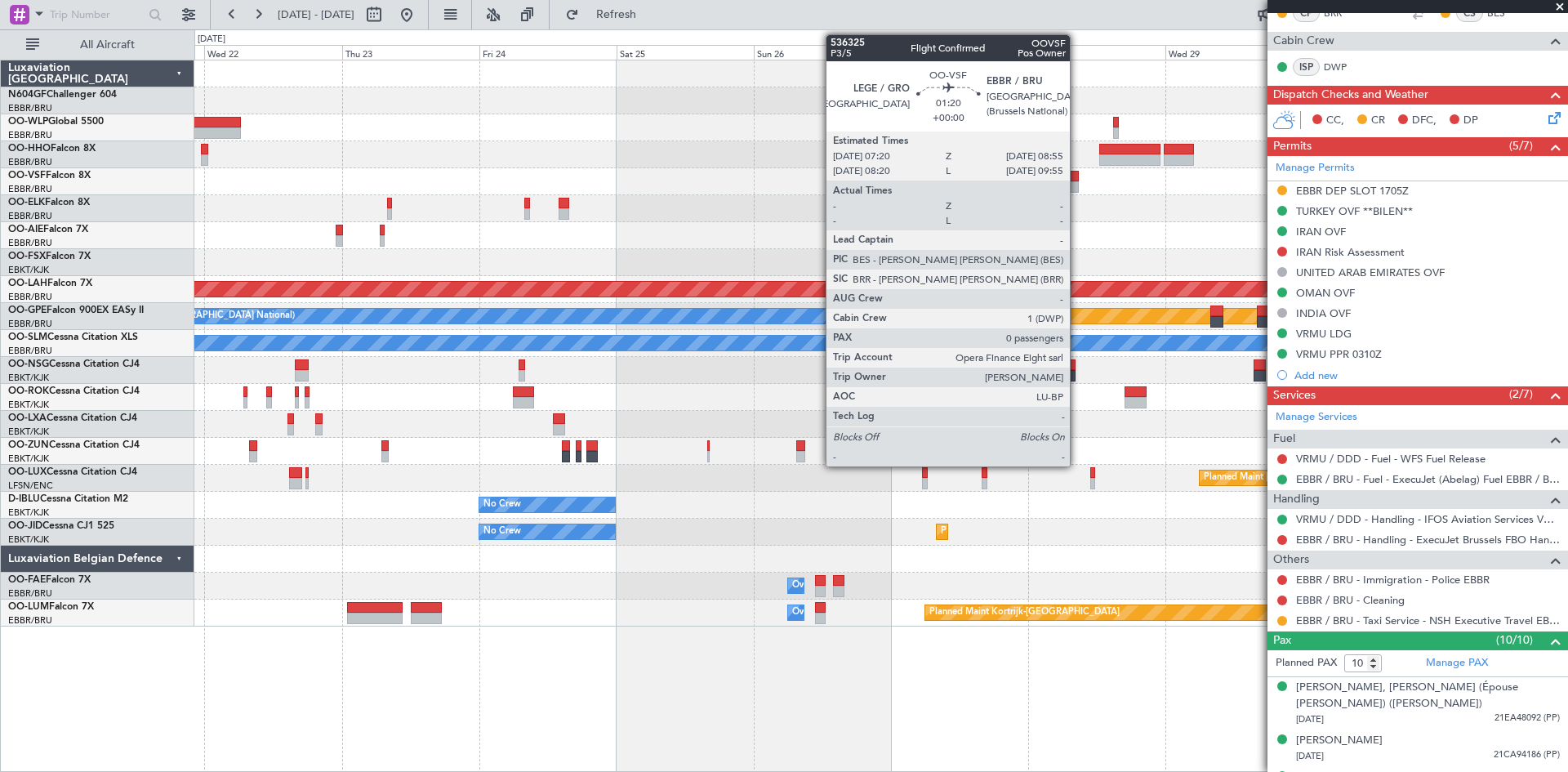
click at [1077, 181] on div at bounding box center [1074, 187] width 10 height 12
type input "0"
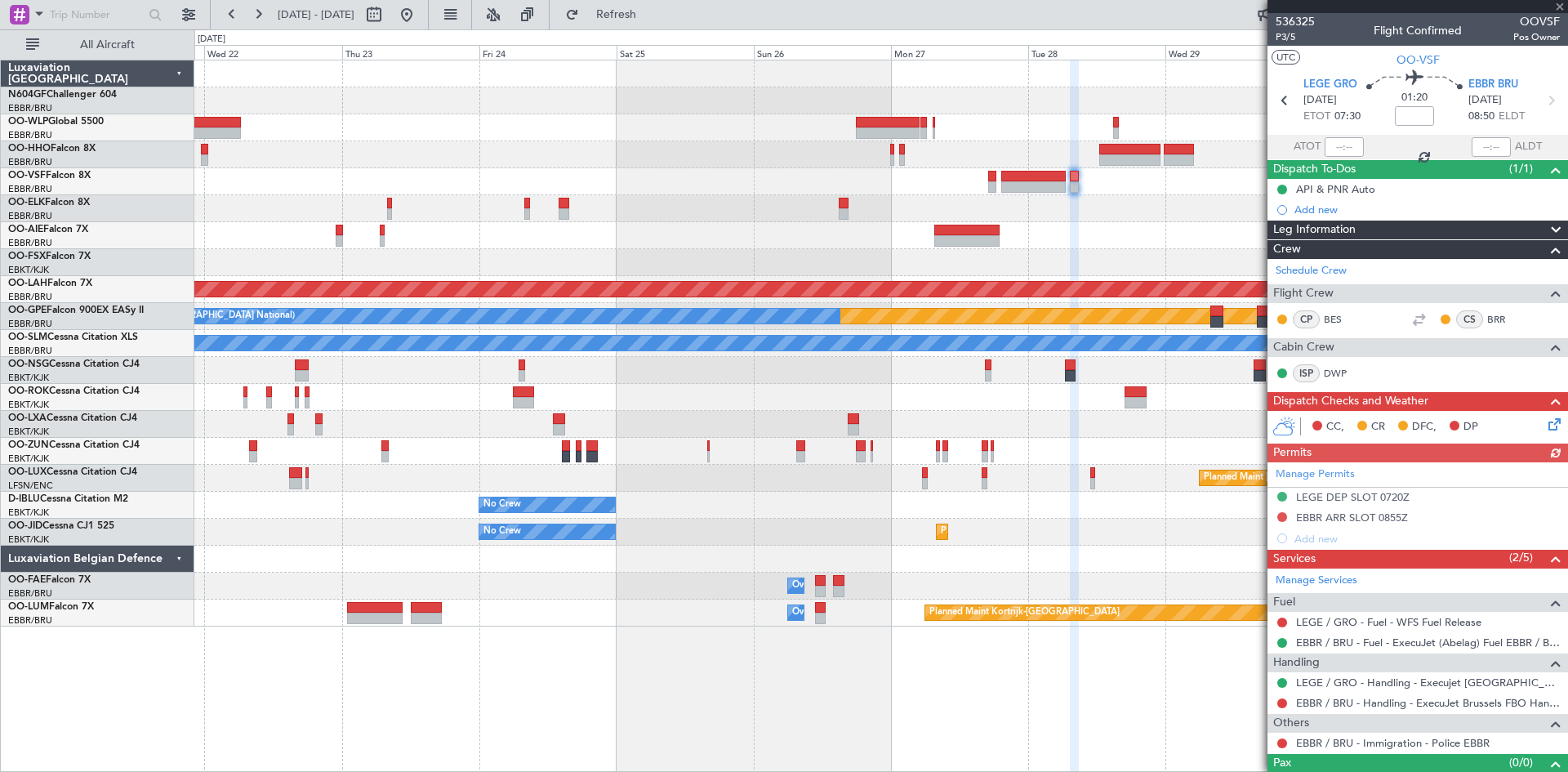
click at [1338, 521] on div "Manage Permits LEGE DEP SLOT 0720Z EBBR ARR SLOT 0855Z Add new" at bounding box center [1418, 505] width 301 height 87
click at [1338, 519] on div "EBBR ARR SLOT 0855Z" at bounding box center [1352, 518] width 112 height 14
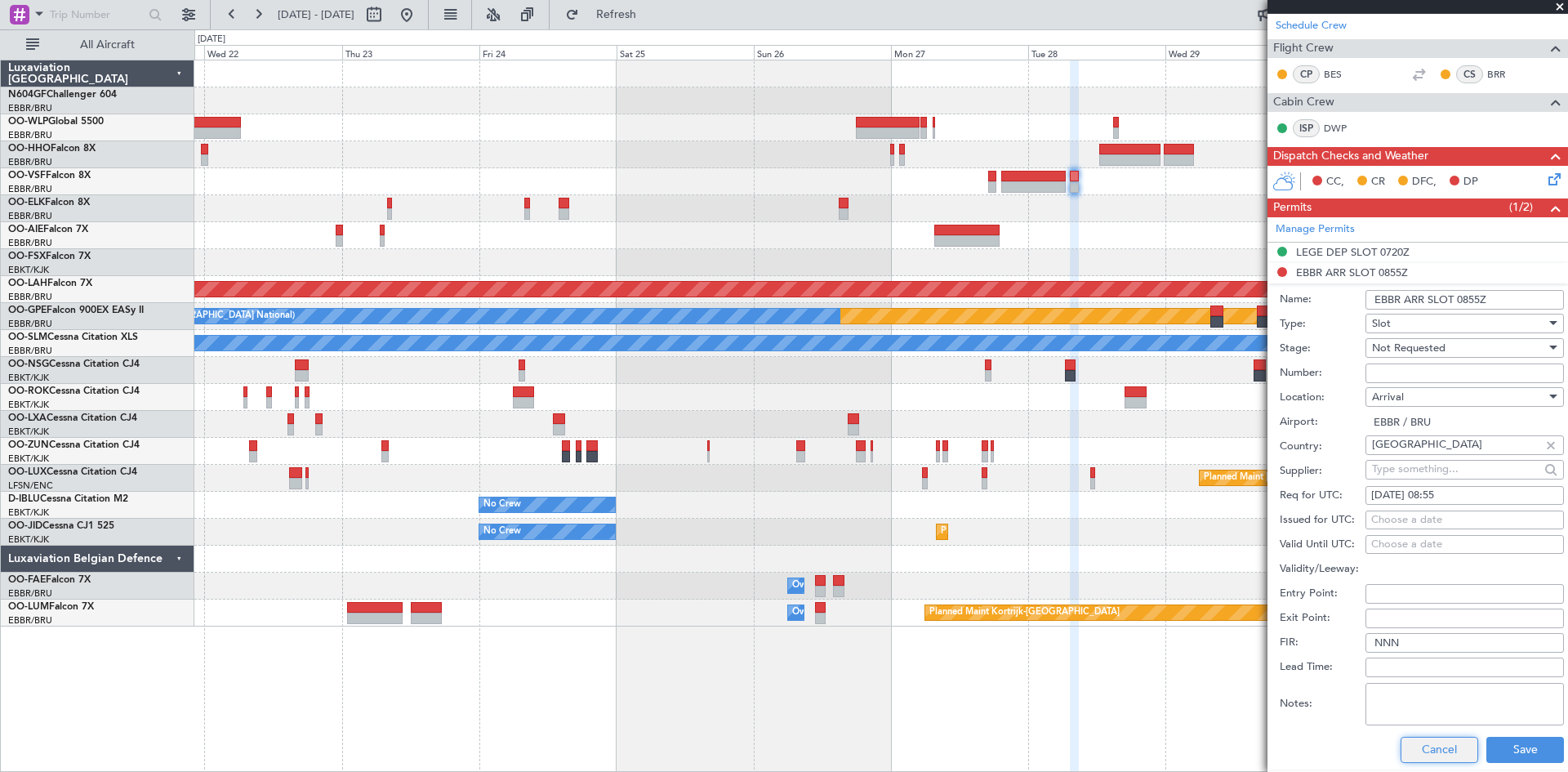
click at [1424, 743] on button "Cancel" at bounding box center [1439, 750] width 78 height 26
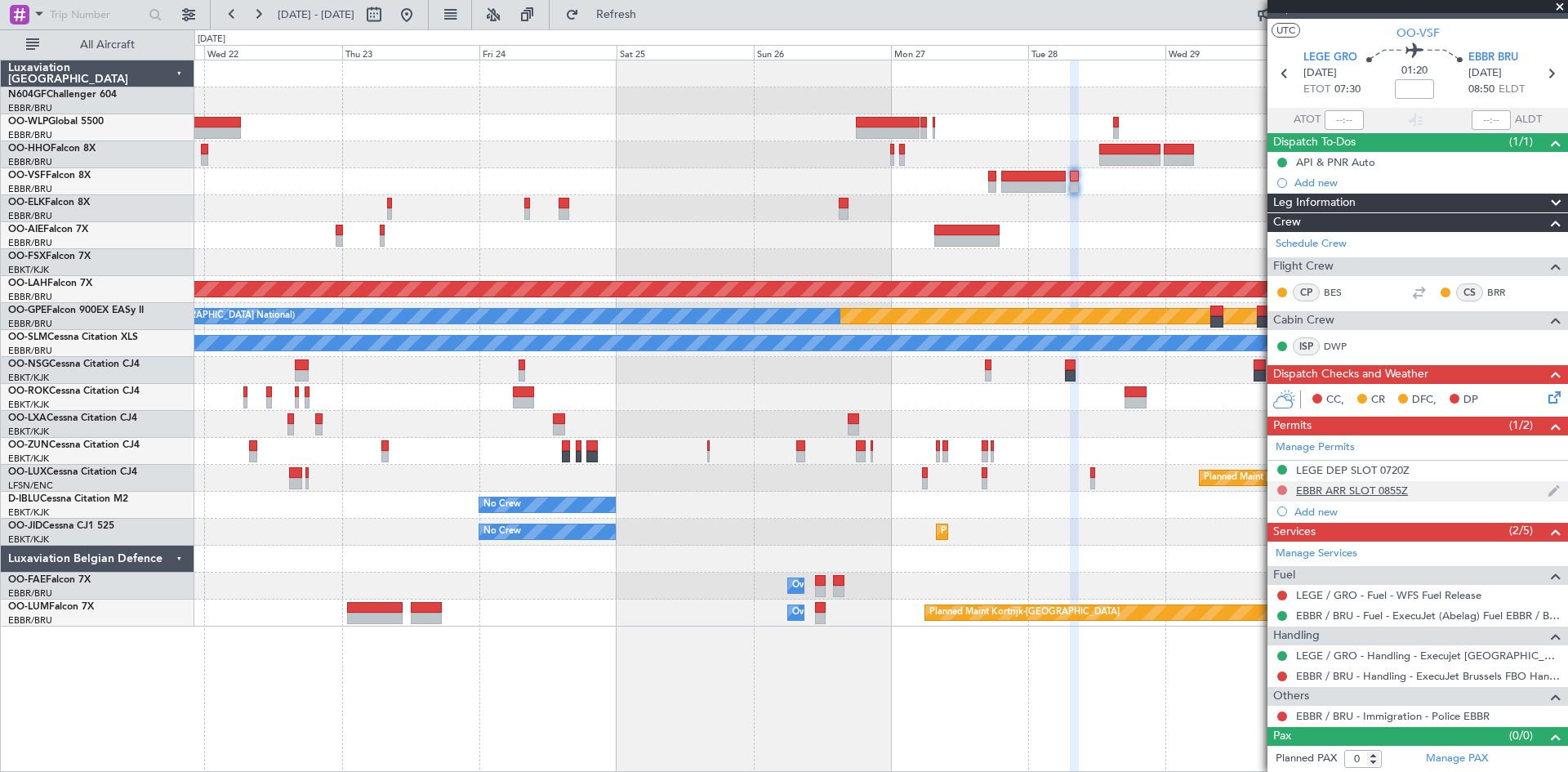
click at [1282, 488] on button at bounding box center [1282, 490] width 10 height 10
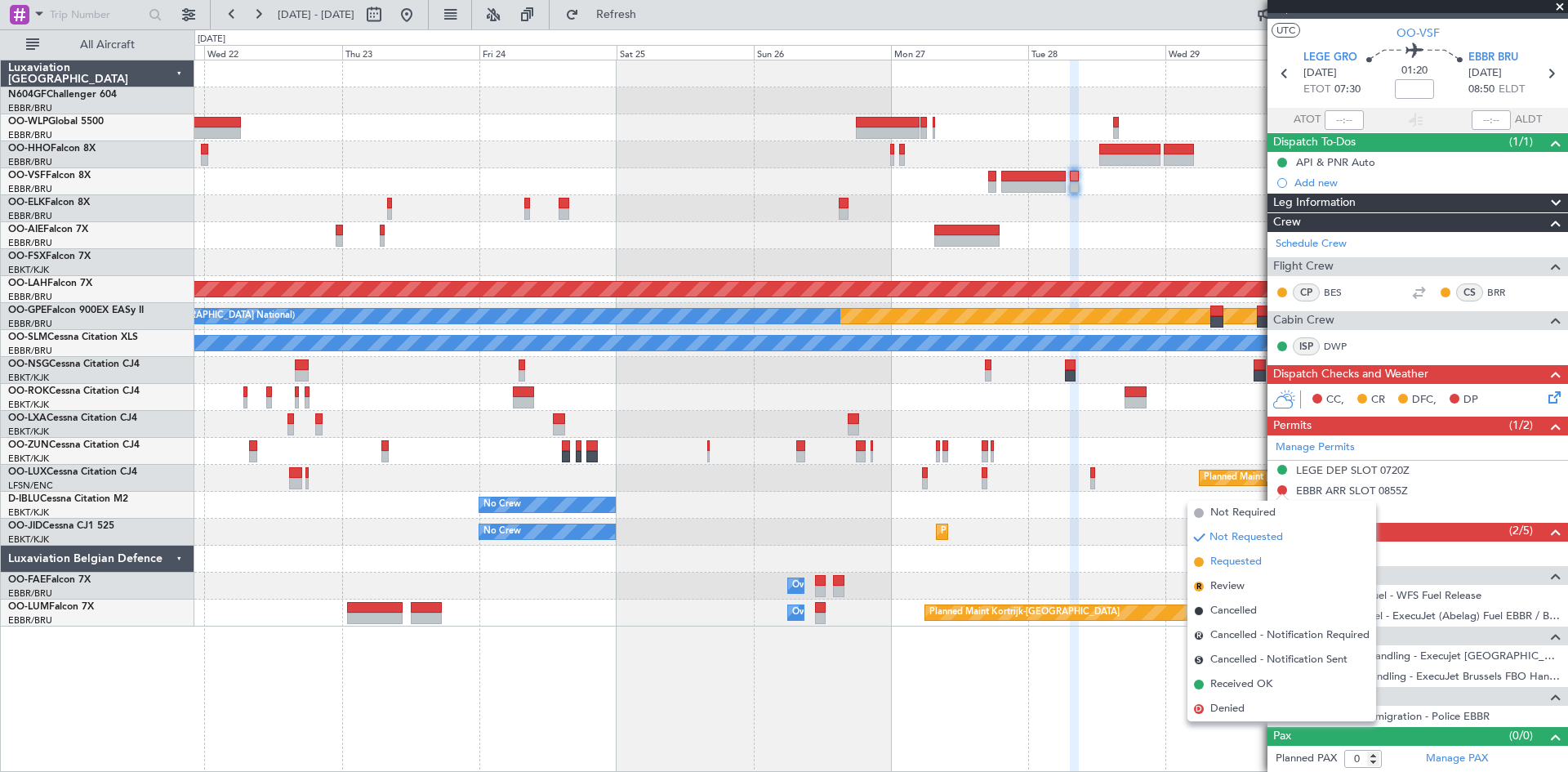
click at [1262, 560] on span "Requested" at bounding box center [1237, 562] width 52 height 16
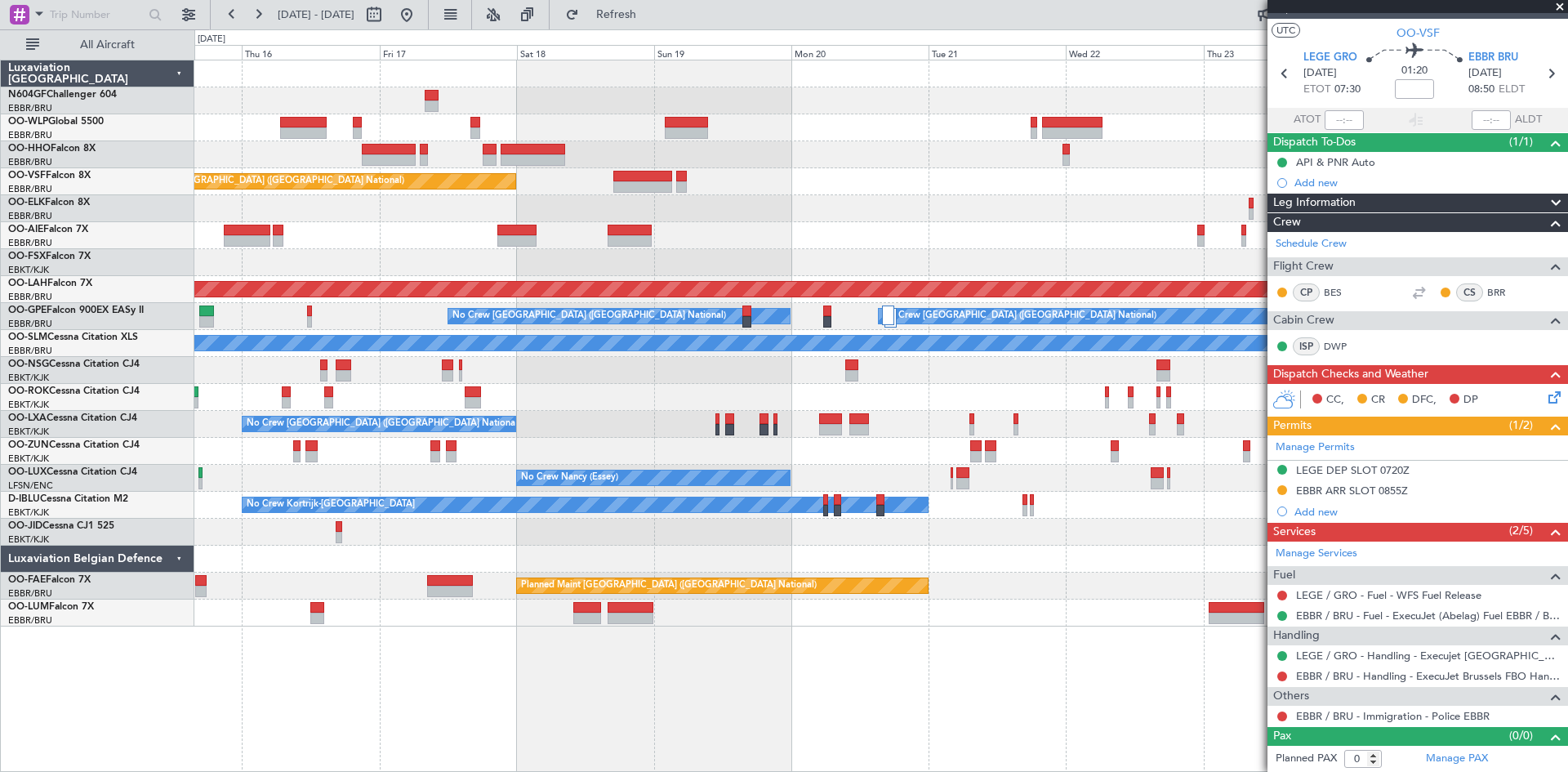
click at [1356, 321] on fb-app "21 Oct 2025 - 31 Oct 2025 Refresh Quick Links All Aircraft Planned Maint Brusse…" at bounding box center [784, 392] width 1568 height 760
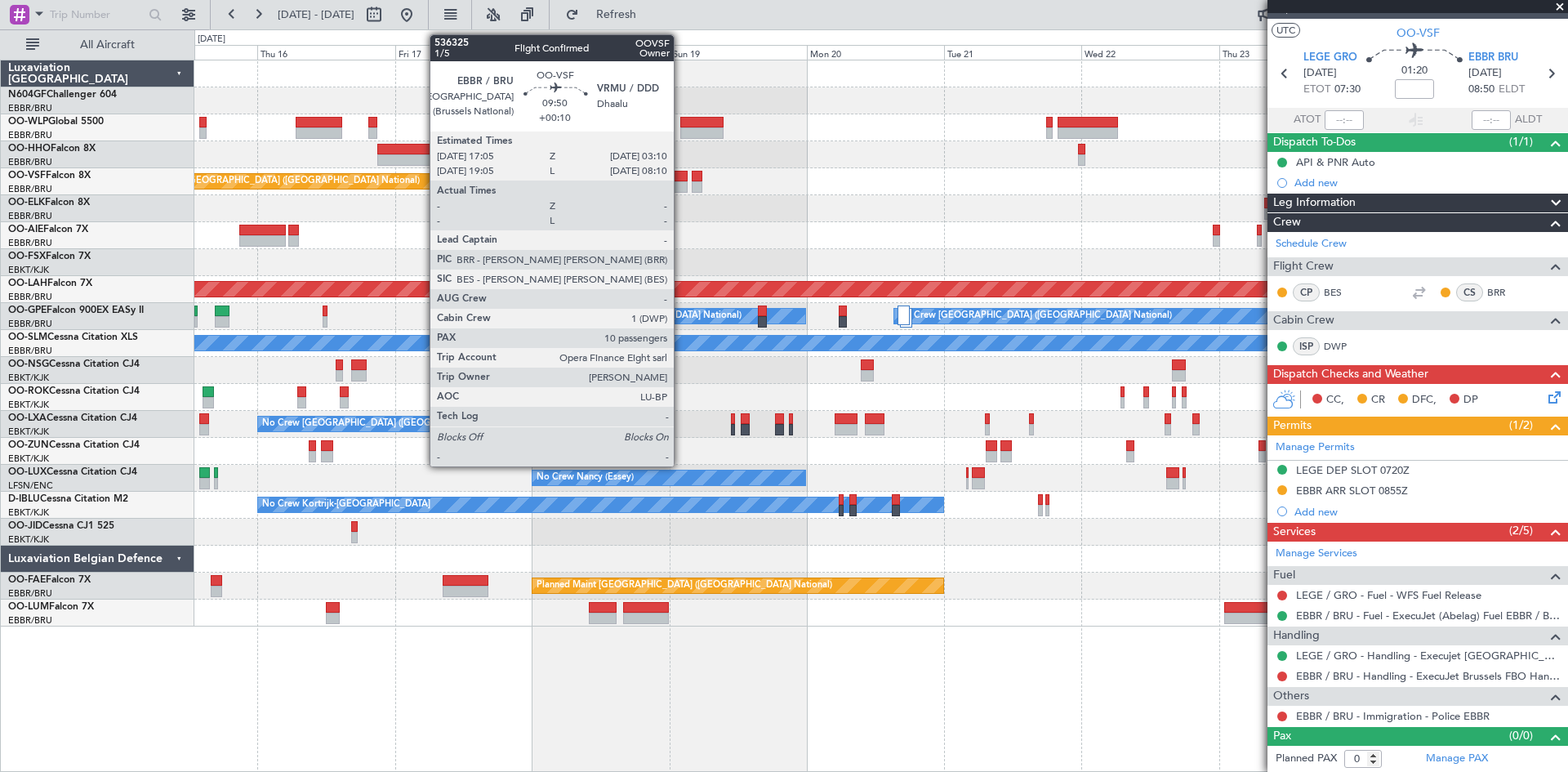
click at [681, 183] on div at bounding box center [658, 187] width 58 height 12
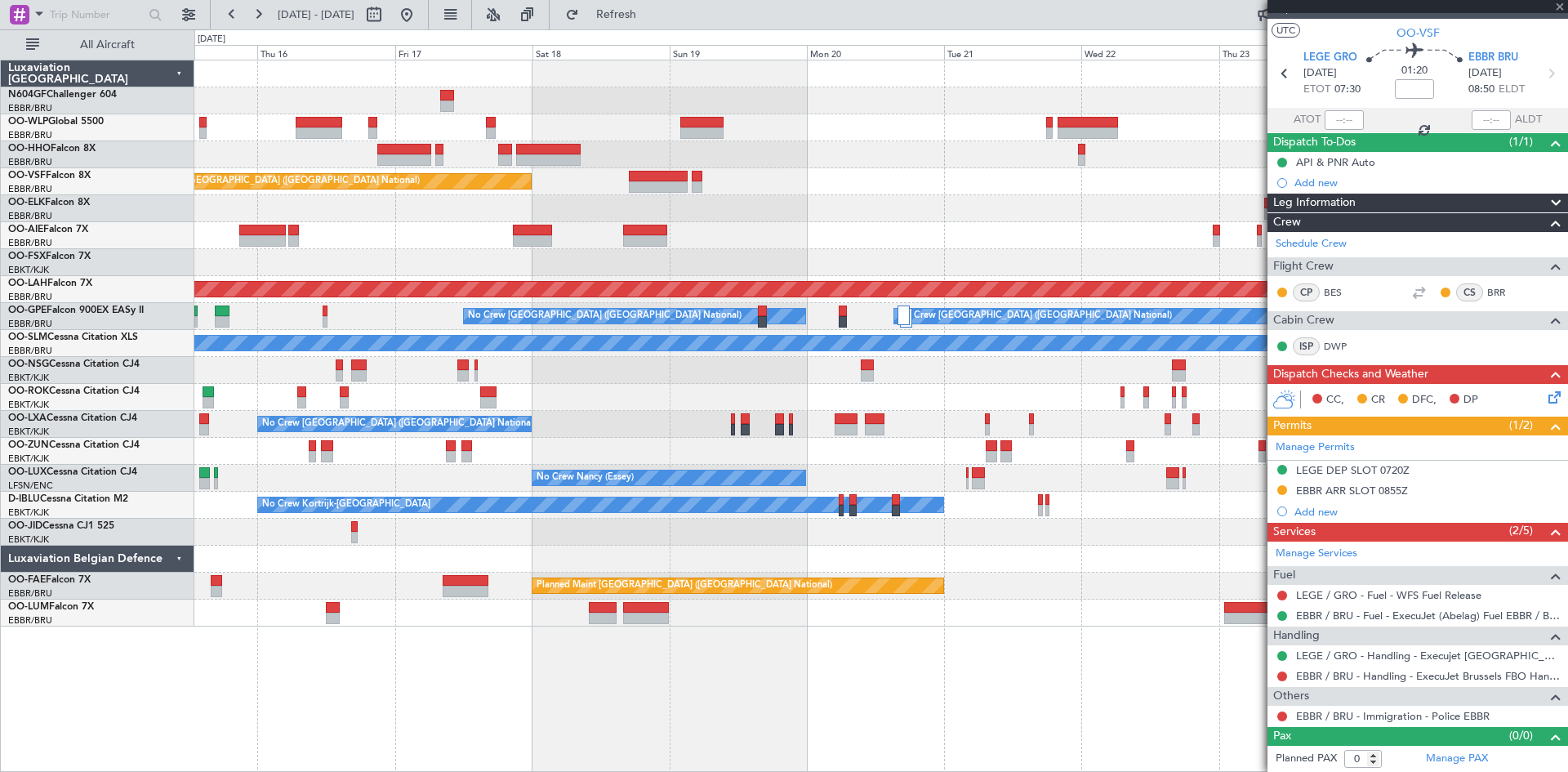
type input "+00:10"
type input "10"
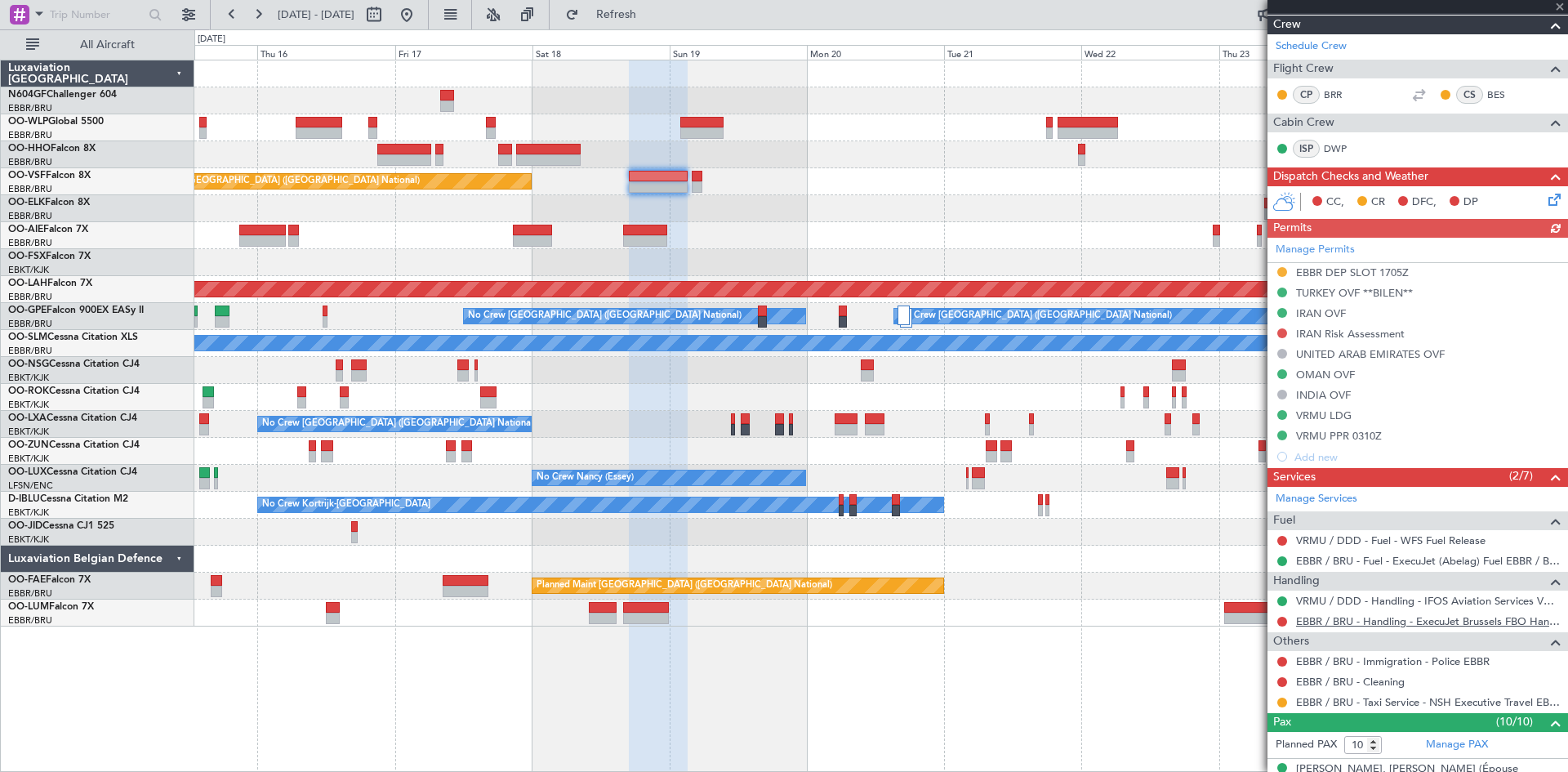
scroll to position [327, 0]
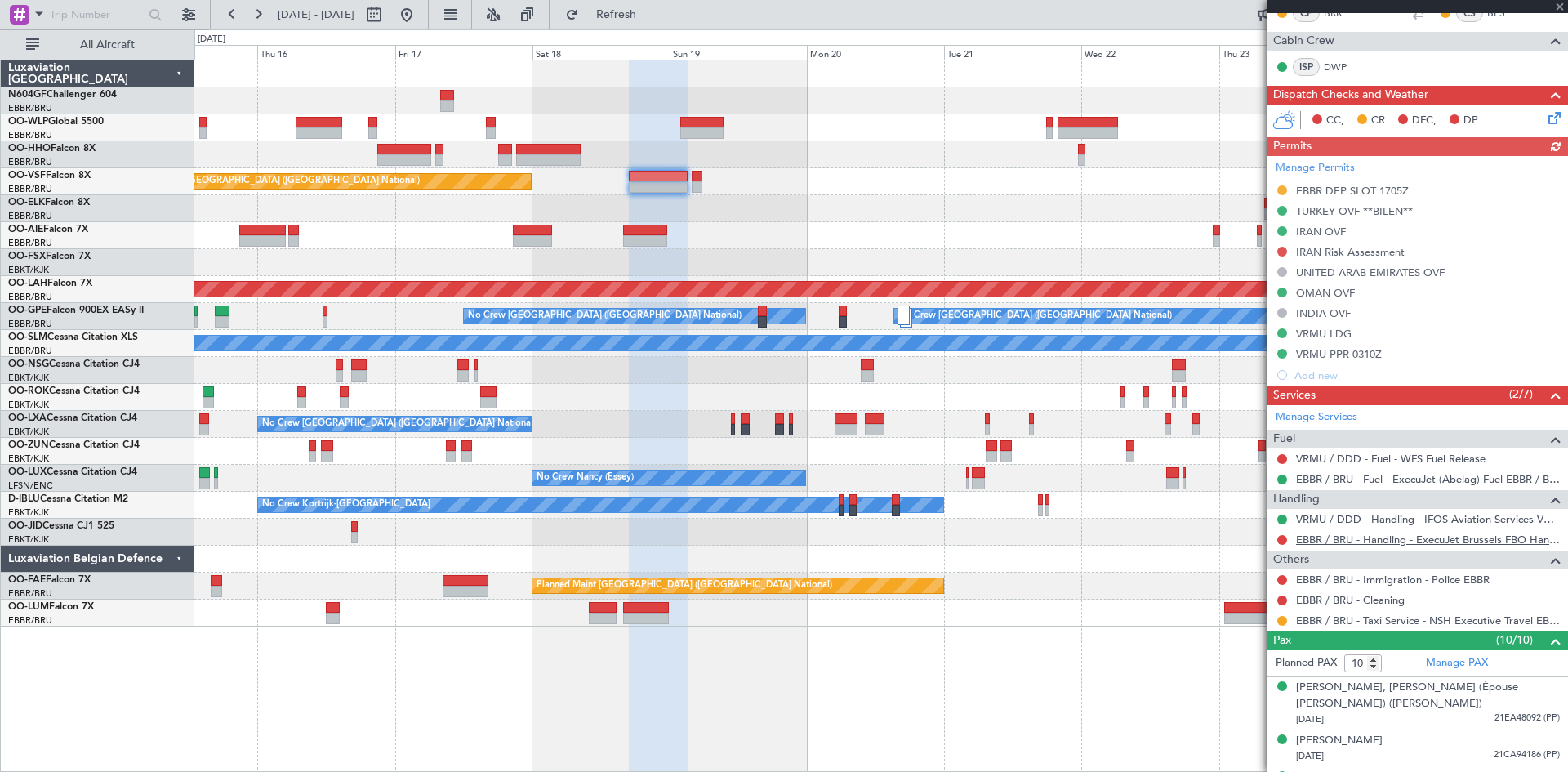
click at [1352, 543] on link "EBBR / BRU - Handling - ExecuJet Brussels FBO Handling Abelag" at bounding box center [1429, 540] width 264 height 14
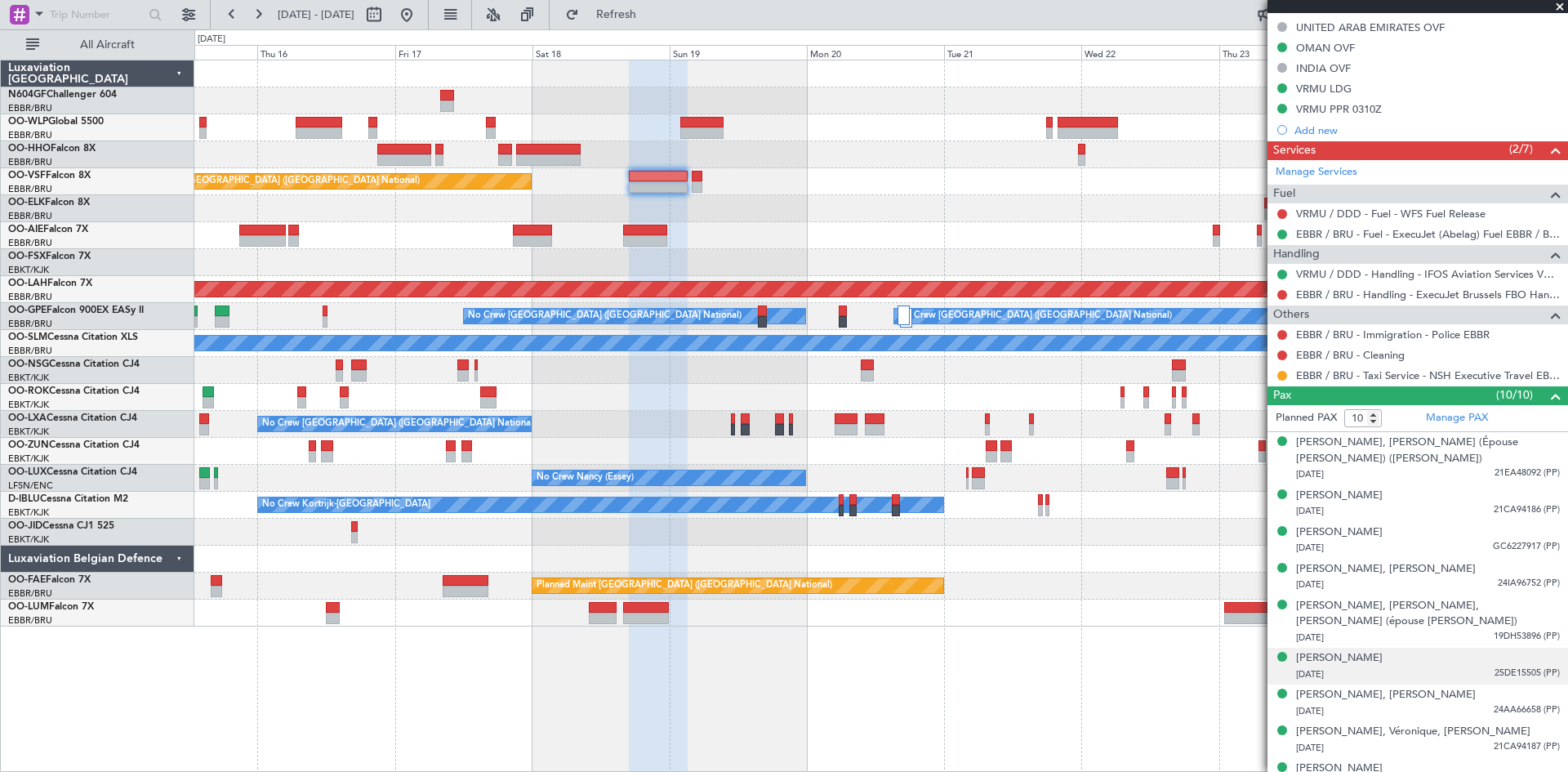
scroll to position [615, 0]
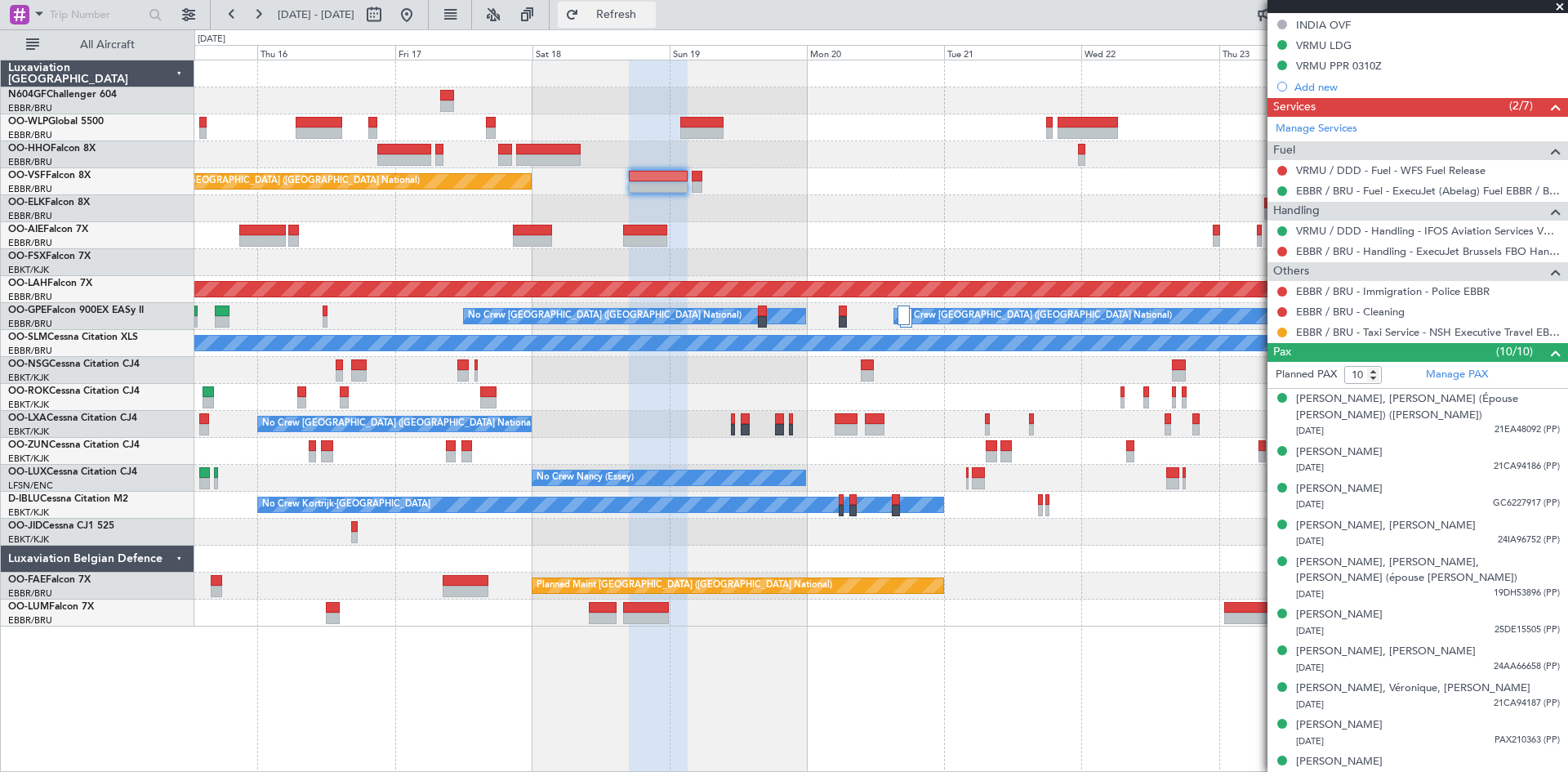
click at [651, 12] on span "Refresh" at bounding box center [617, 14] width 69 height 12
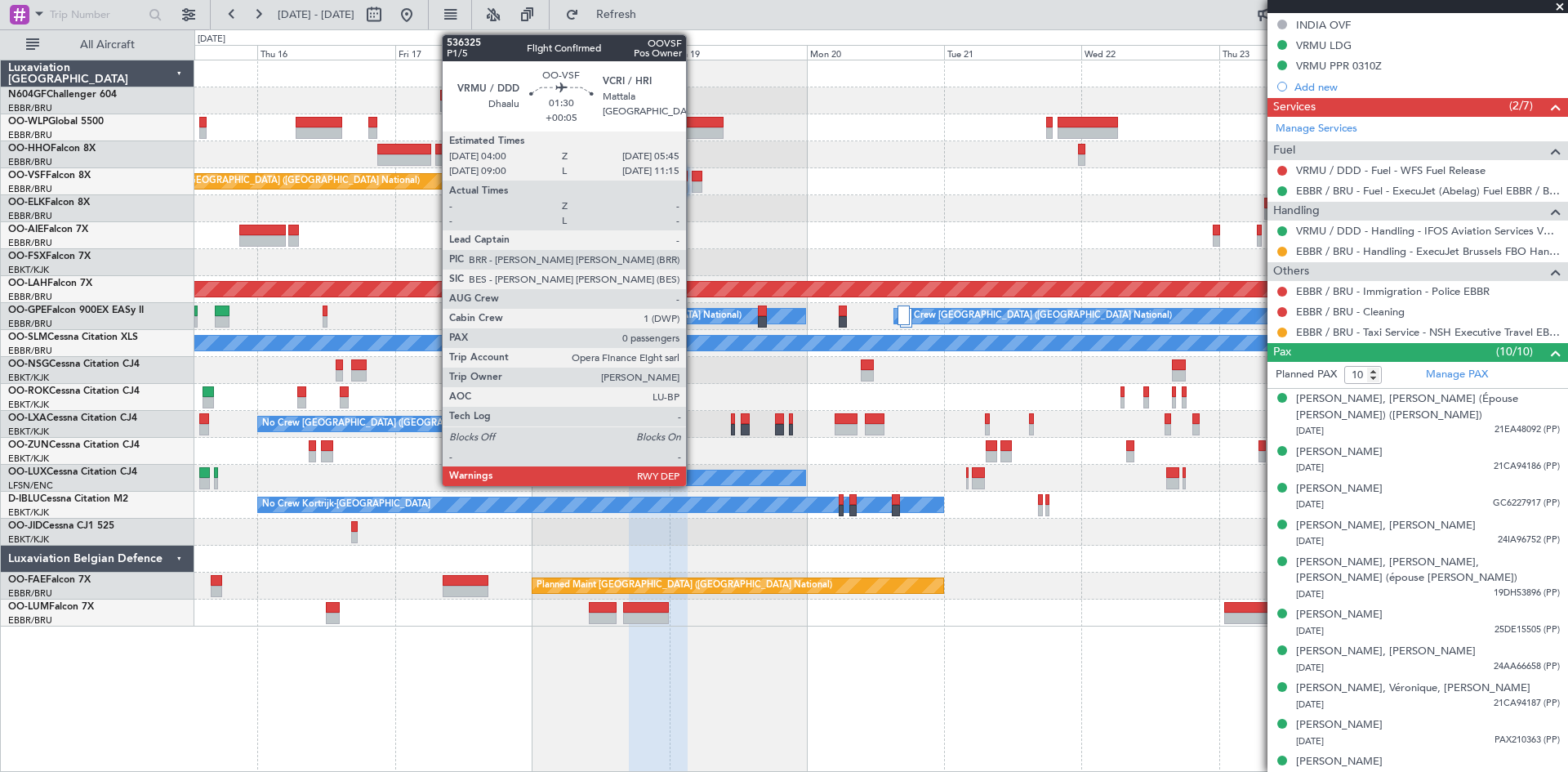
click at [693, 187] on div at bounding box center [697, 187] width 11 height 12
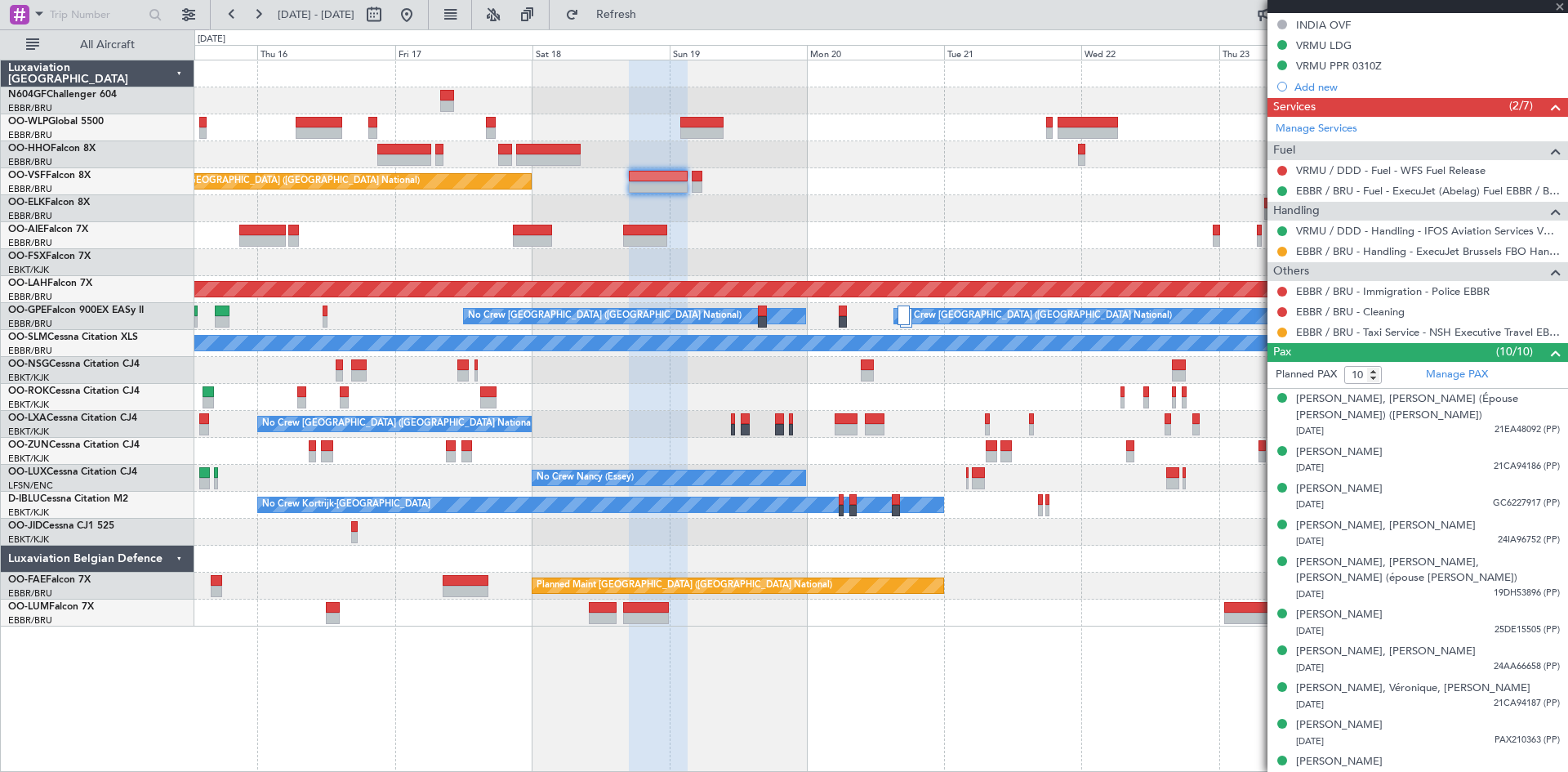
scroll to position [534, 0]
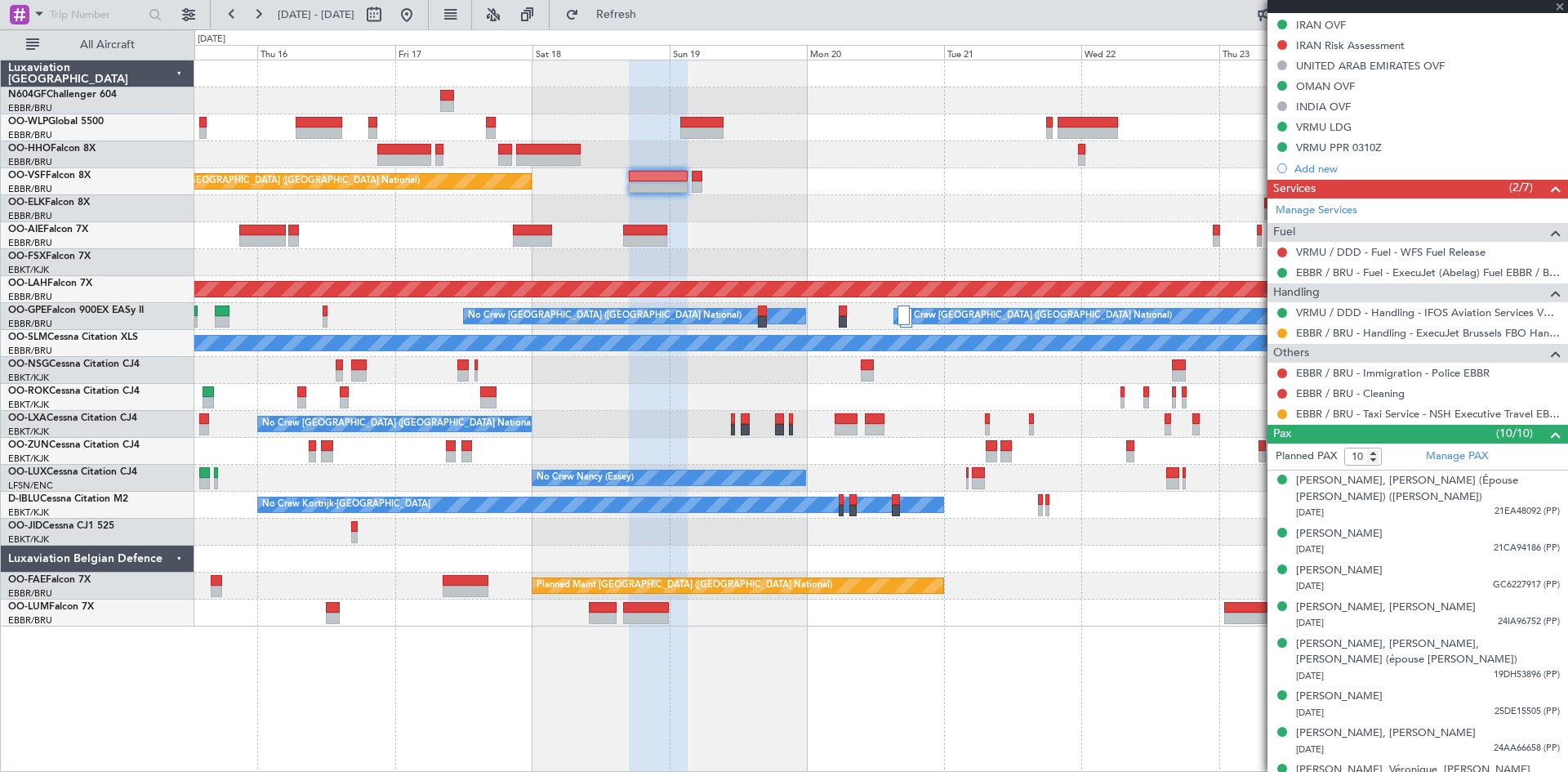
type input "+00:05"
type input "0"
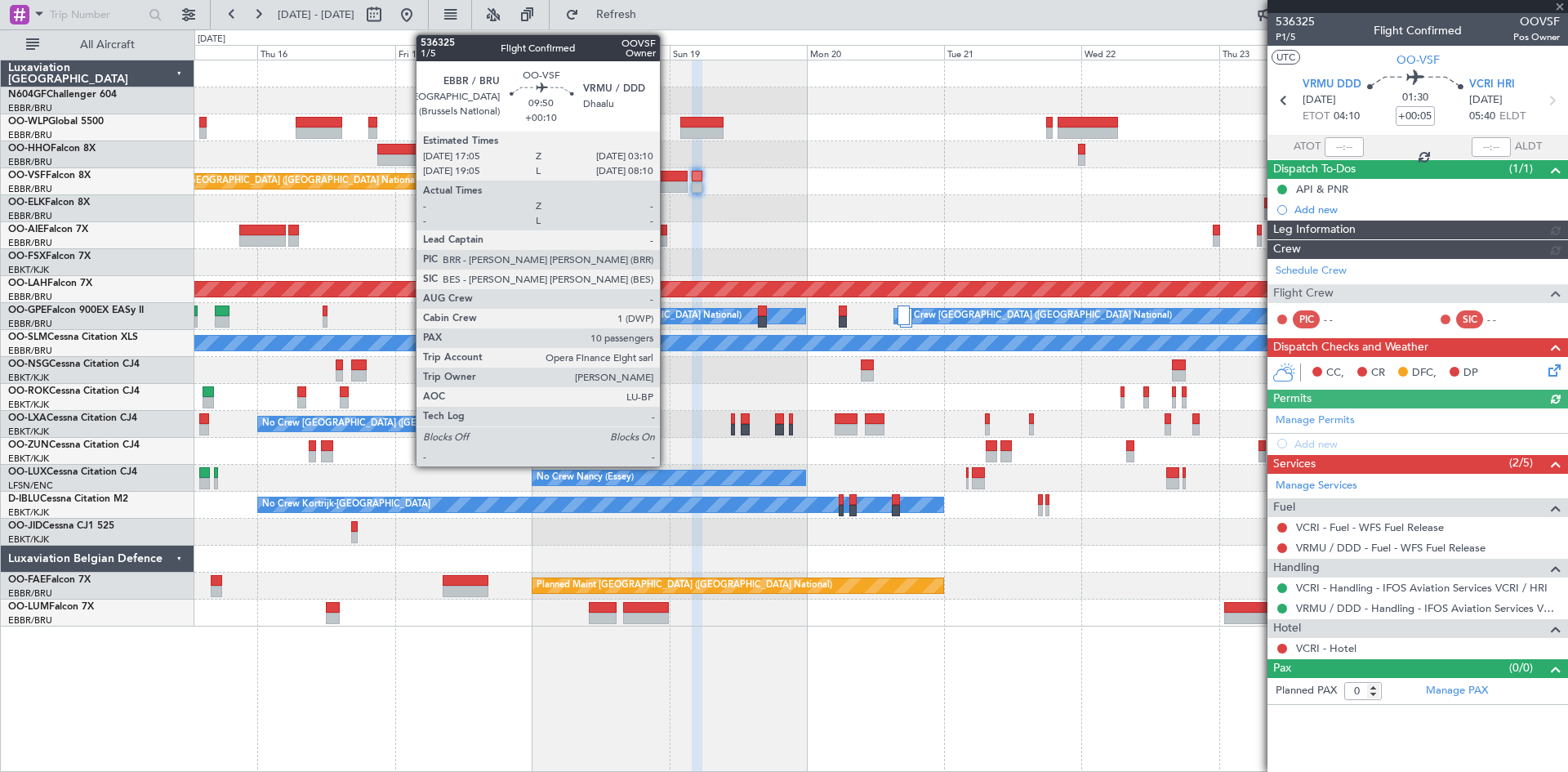
click at [672, 169] on div "Planned Maint [GEOGRAPHIC_DATA] ([GEOGRAPHIC_DATA] National)" at bounding box center [881, 182] width 1373 height 27
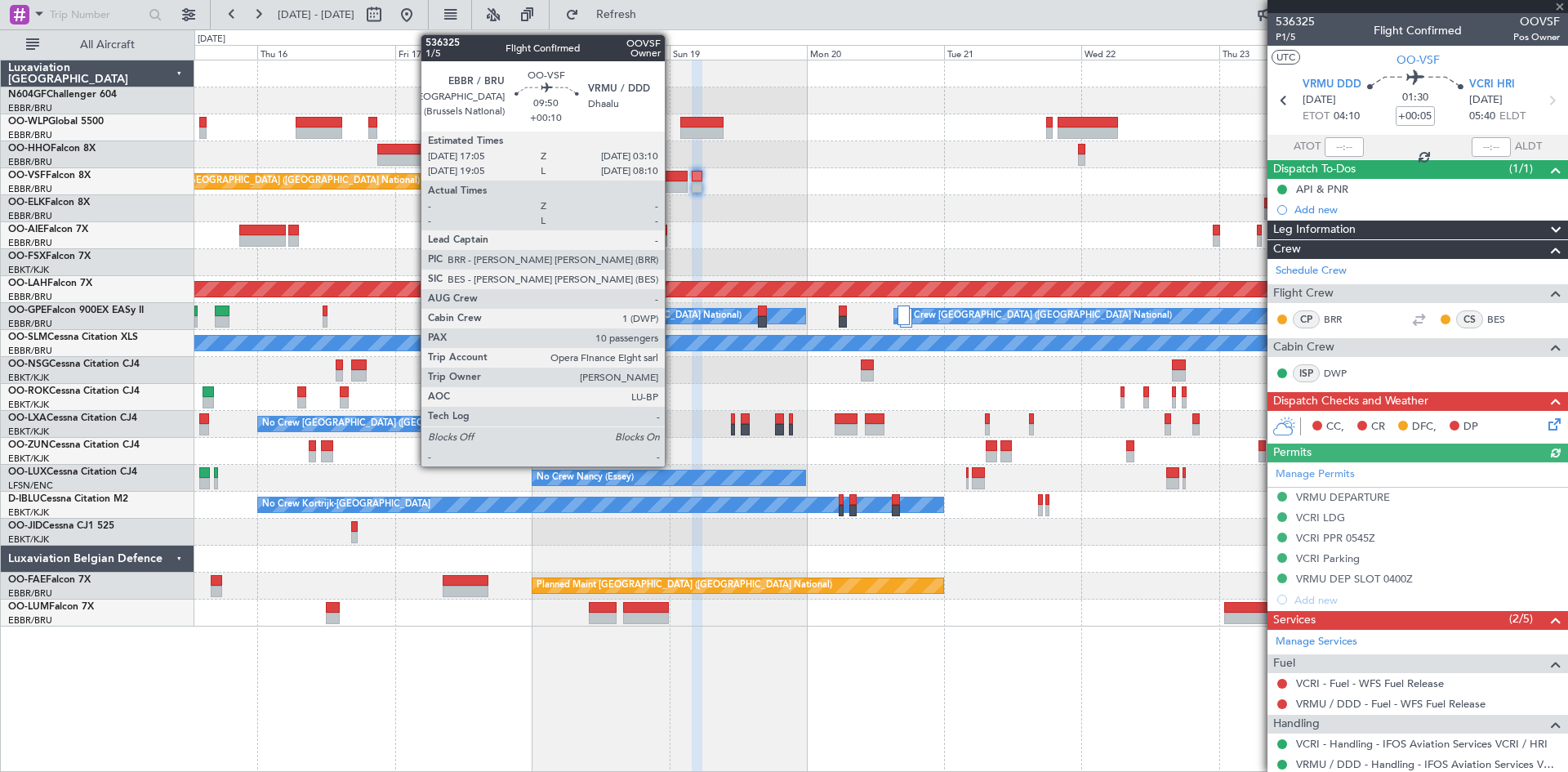
click at [672, 182] on div at bounding box center [658, 187] width 58 height 12
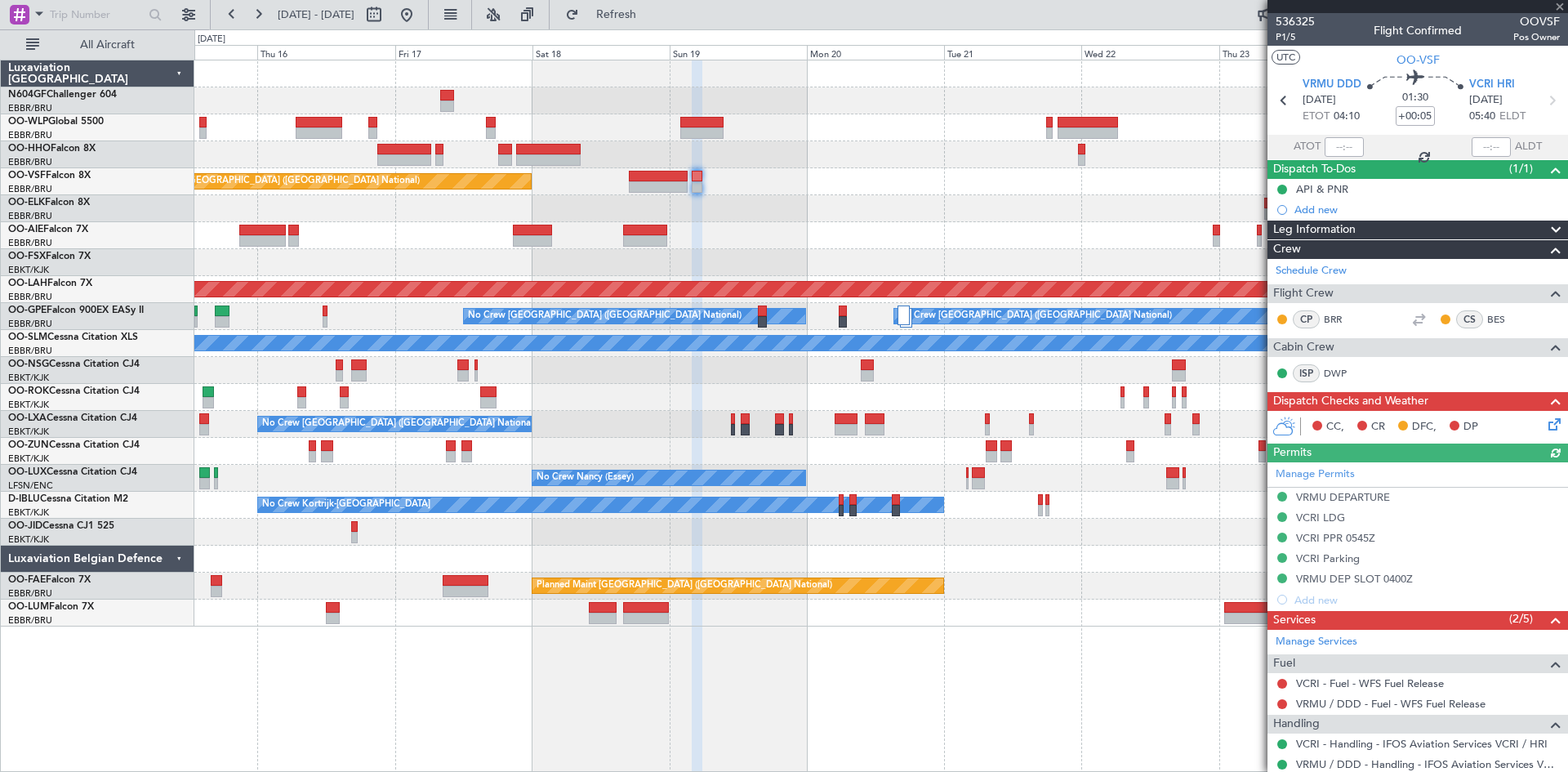
type input "+00:10"
type input "10"
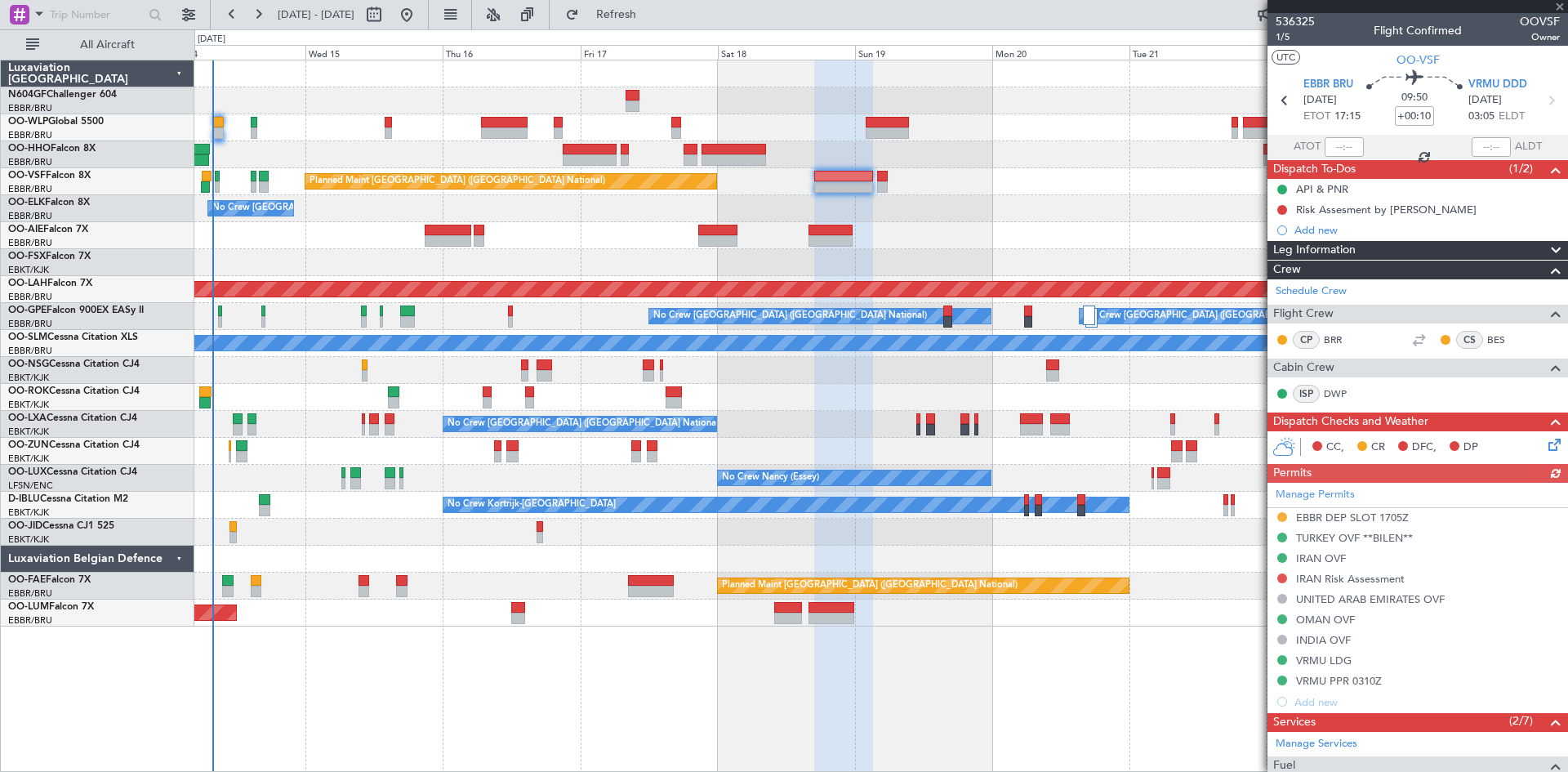
click at [683, 304] on div "Planned Maint Brussels (Brussels National) No Crew Brussels (Brussels National)…" at bounding box center [881, 344] width 1373 height 566
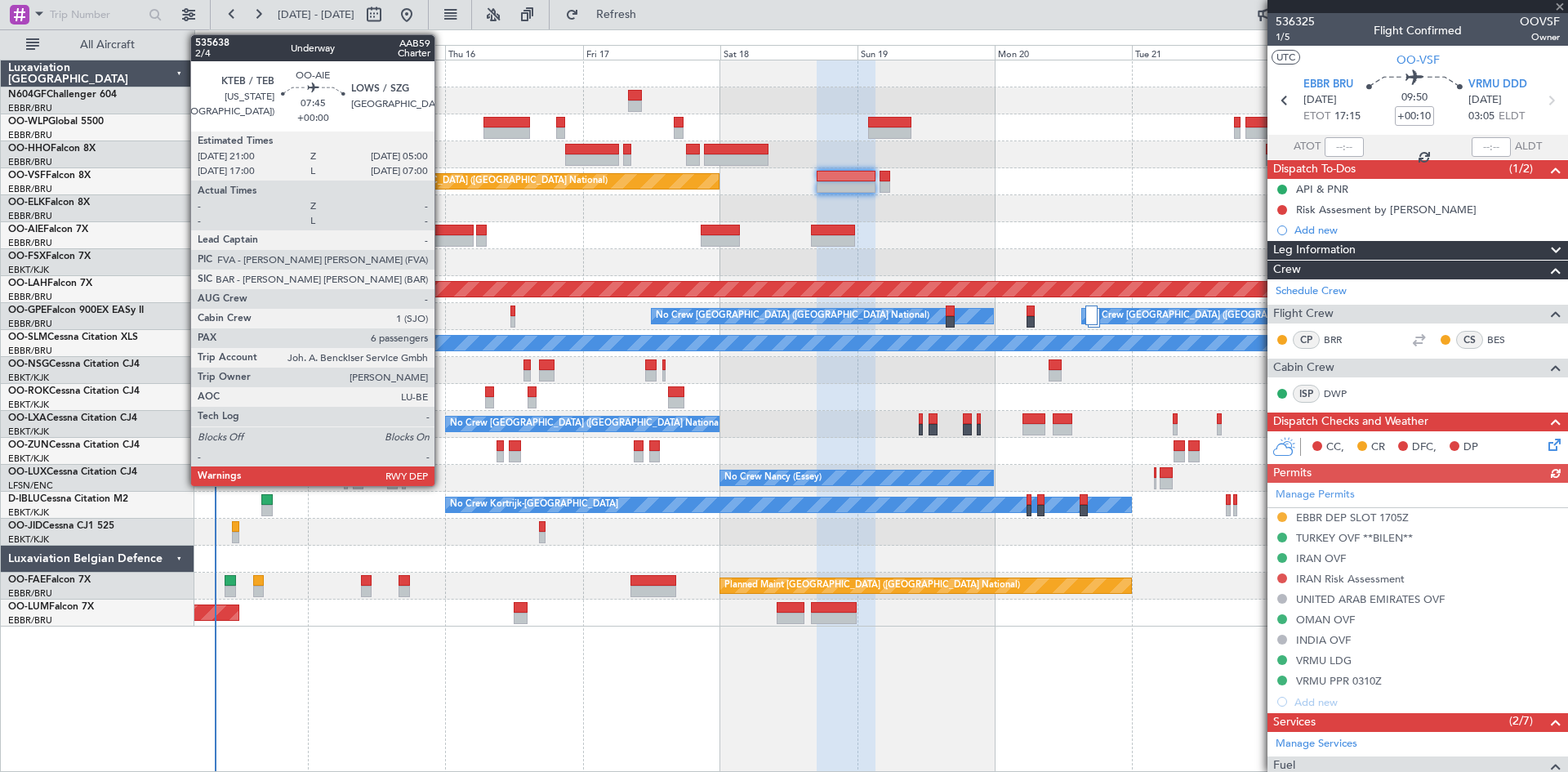
click at [443, 234] on div at bounding box center [451, 230] width 46 height 12
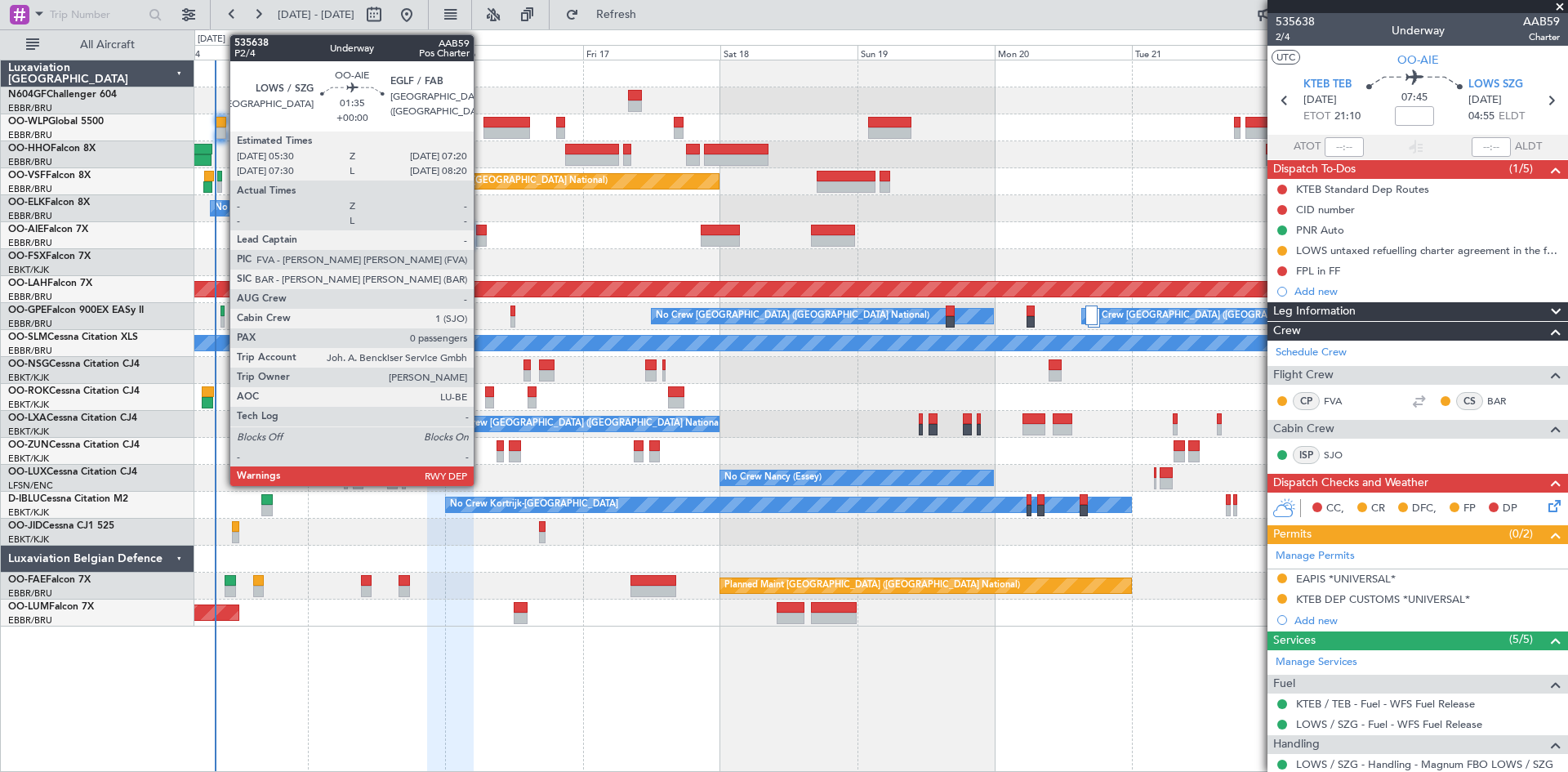
click at [481, 243] on div at bounding box center [482, 241] width 11 height 12
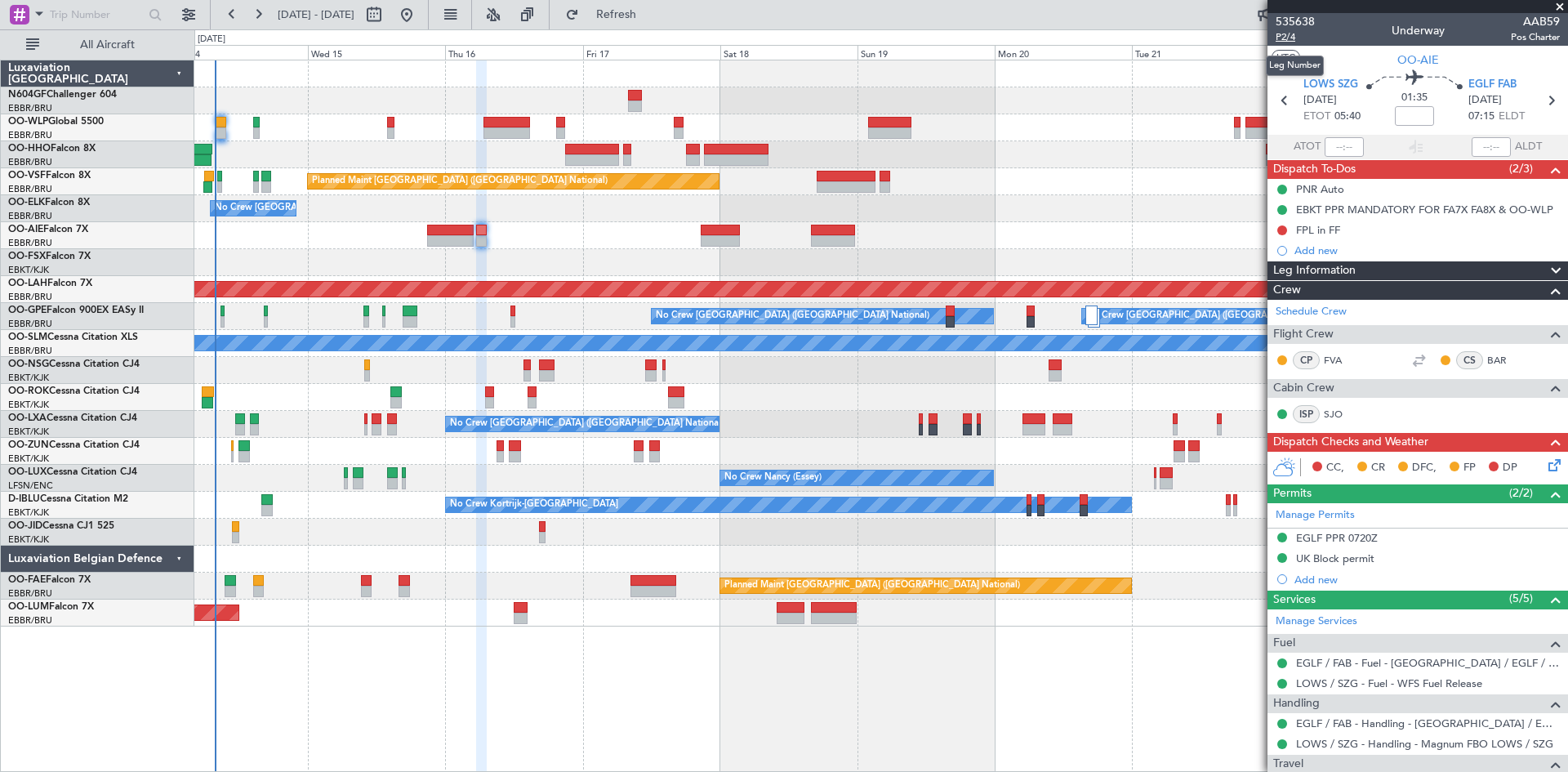
click at [1284, 36] on span "P2/4" at bounding box center [1296, 37] width 39 height 14
click at [651, 16] on span "Refresh" at bounding box center [617, 14] width 69 height 12
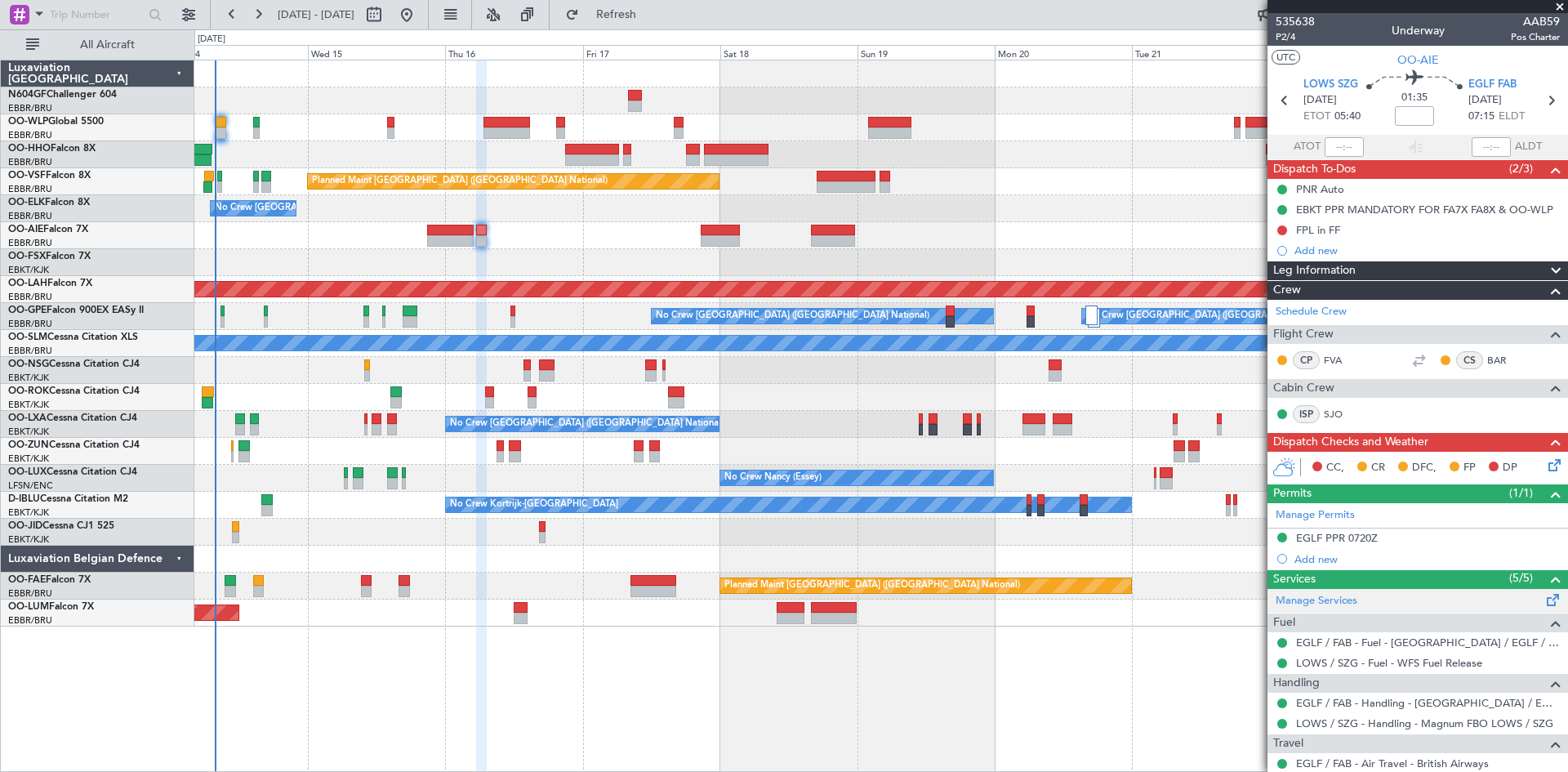
scroll to position [108, 0]
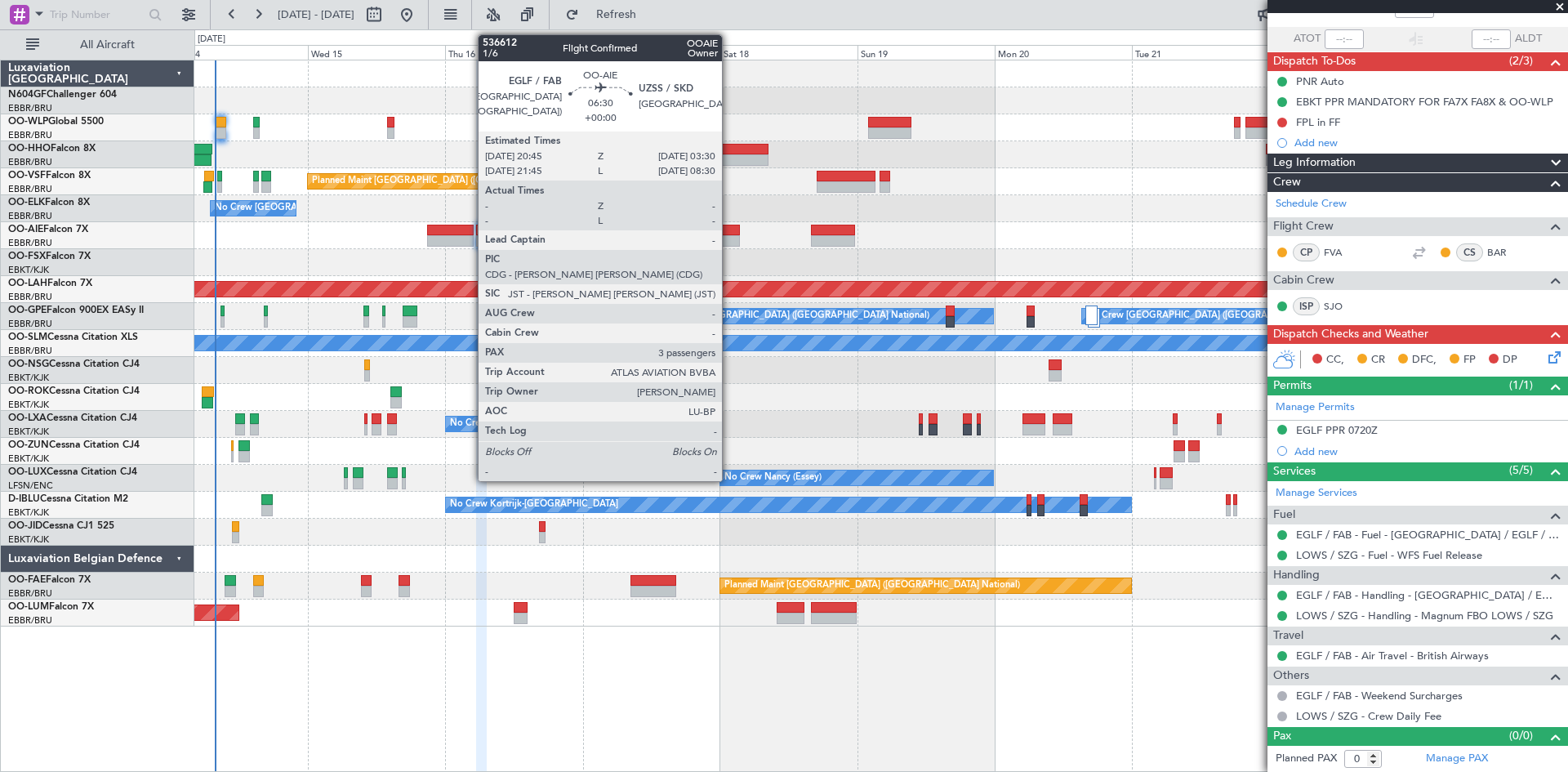
click at [729, 240] on div at bounding box center [720, 241] width 39 height 12
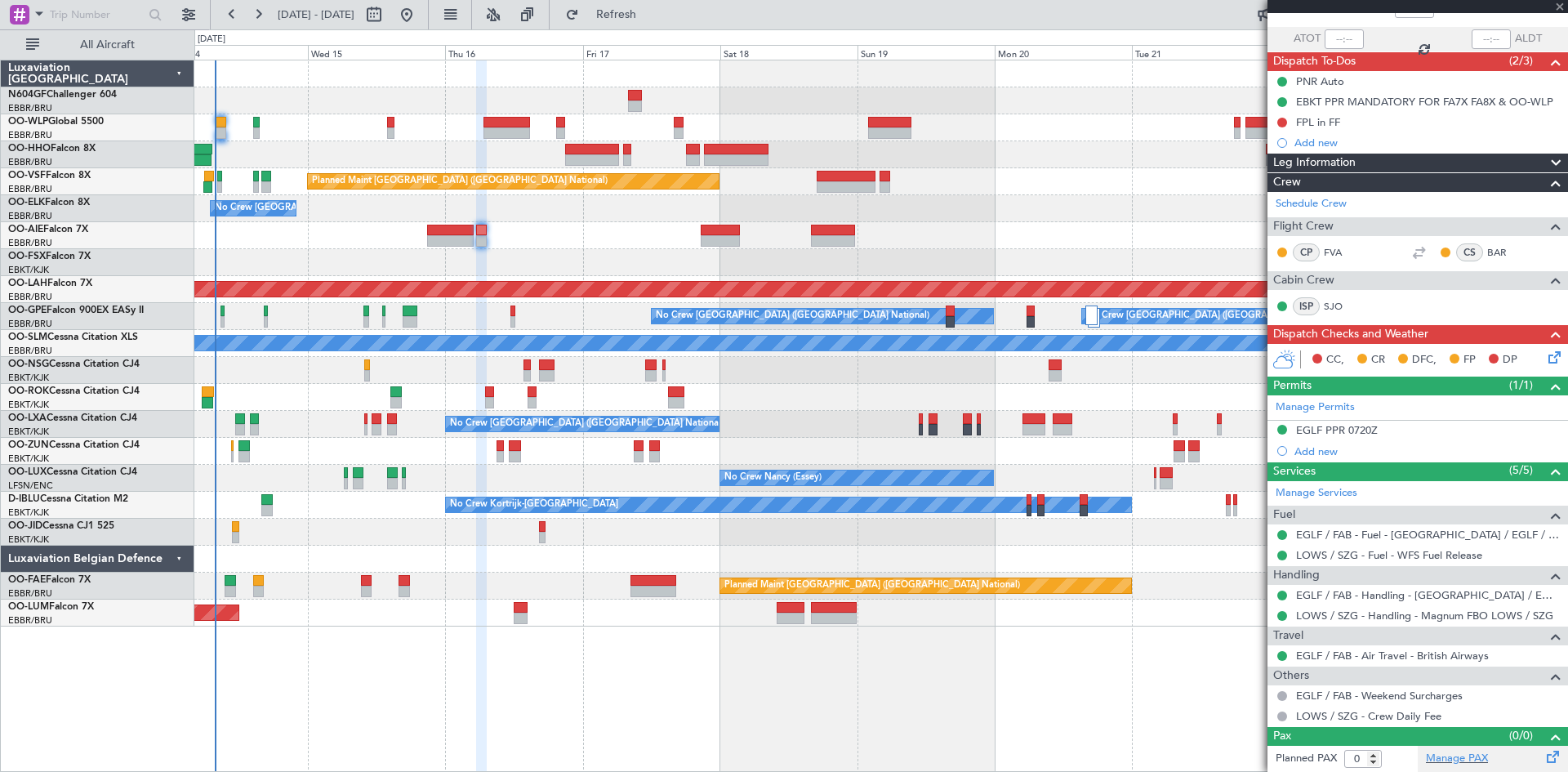
type input "3"
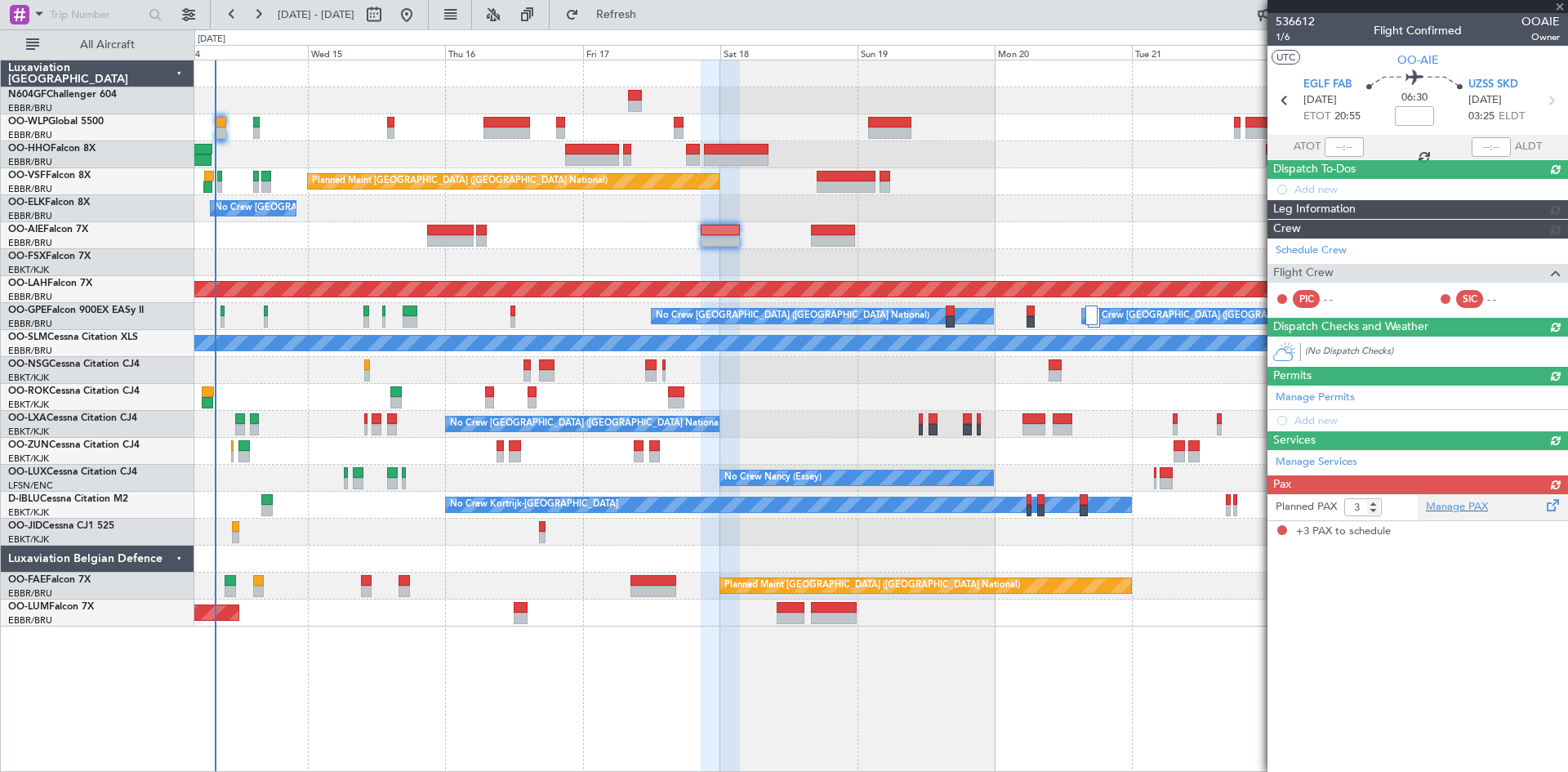
scroll to position [0, 0]
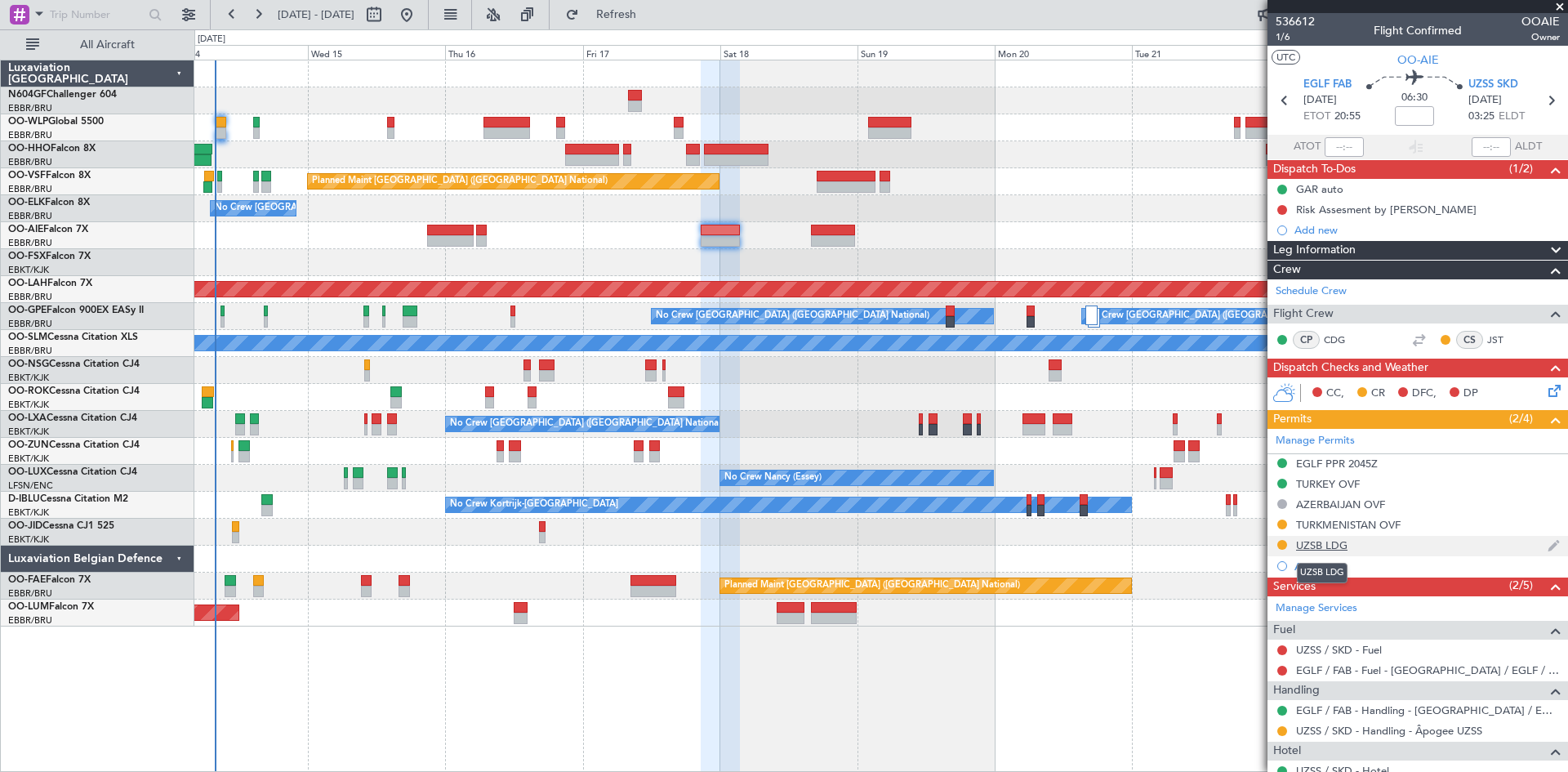
click at [1319, 545] on div "UZSB LDG" at bounding box center [1323, 545] width 52 height 14
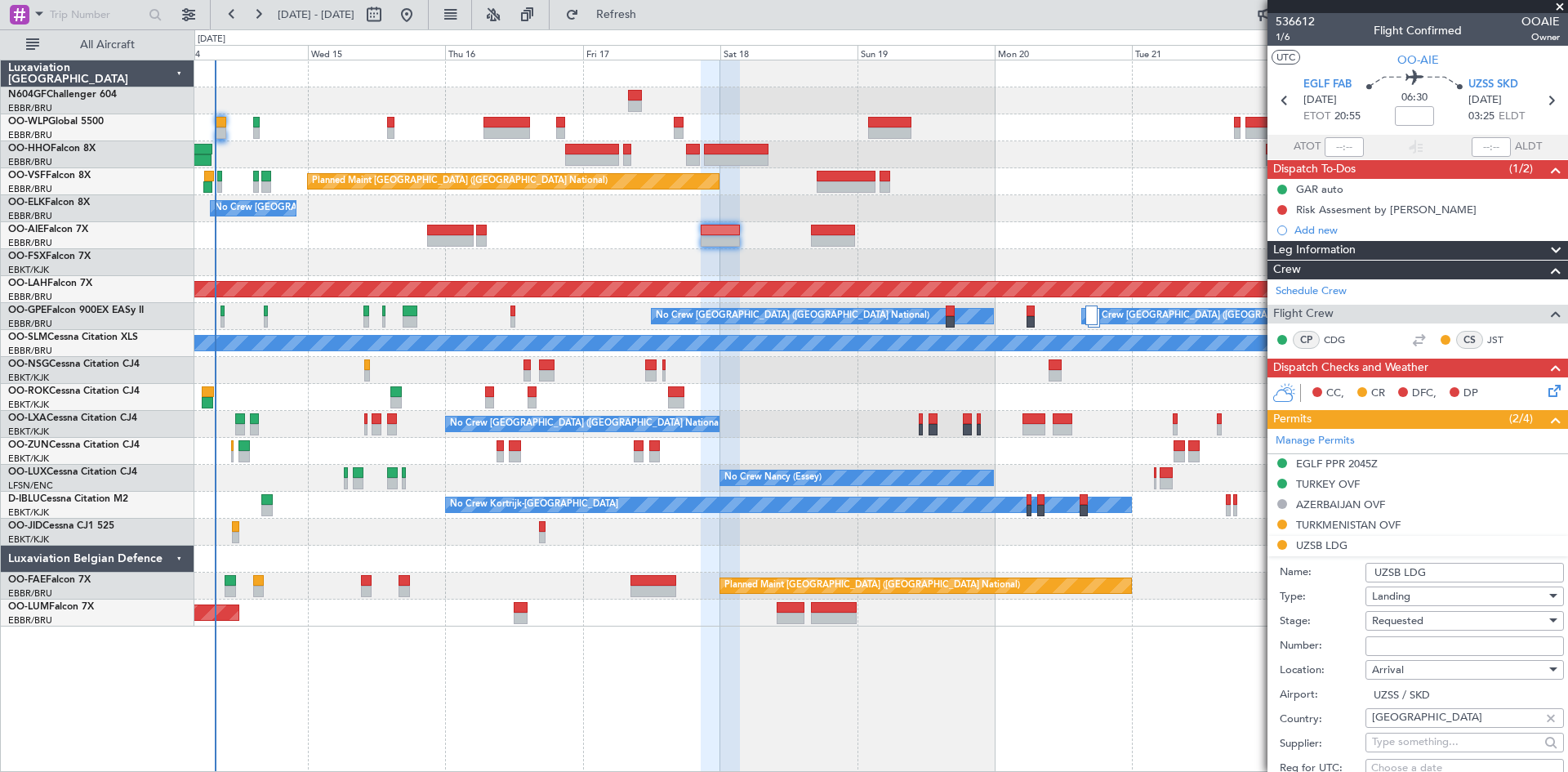
drag, startPoint x: 1490, startPoint y: 83, endPoint x: 1425, endPoint y: 371, distance: 295.2
click at [1427, 352] on div "536612 1/6 Flight Confirmed OOAIE Owner UTC OO-AIE EGLF FAB [DATE] ETOT 20:55 0…" at bounding box center [1418, 719] width 301 height 1413
click at [1399, 573] on input "UZSB LDG" at bounding box center [1464, 573] width 198 height 20
click at [1486, 82] on span "UZSS SKD" at bounding box center [1494, 85] width 50 height 16
click at [1400, 574] on input "UZSB LDG" at bounding box center [1464, 573] width 198 height 20
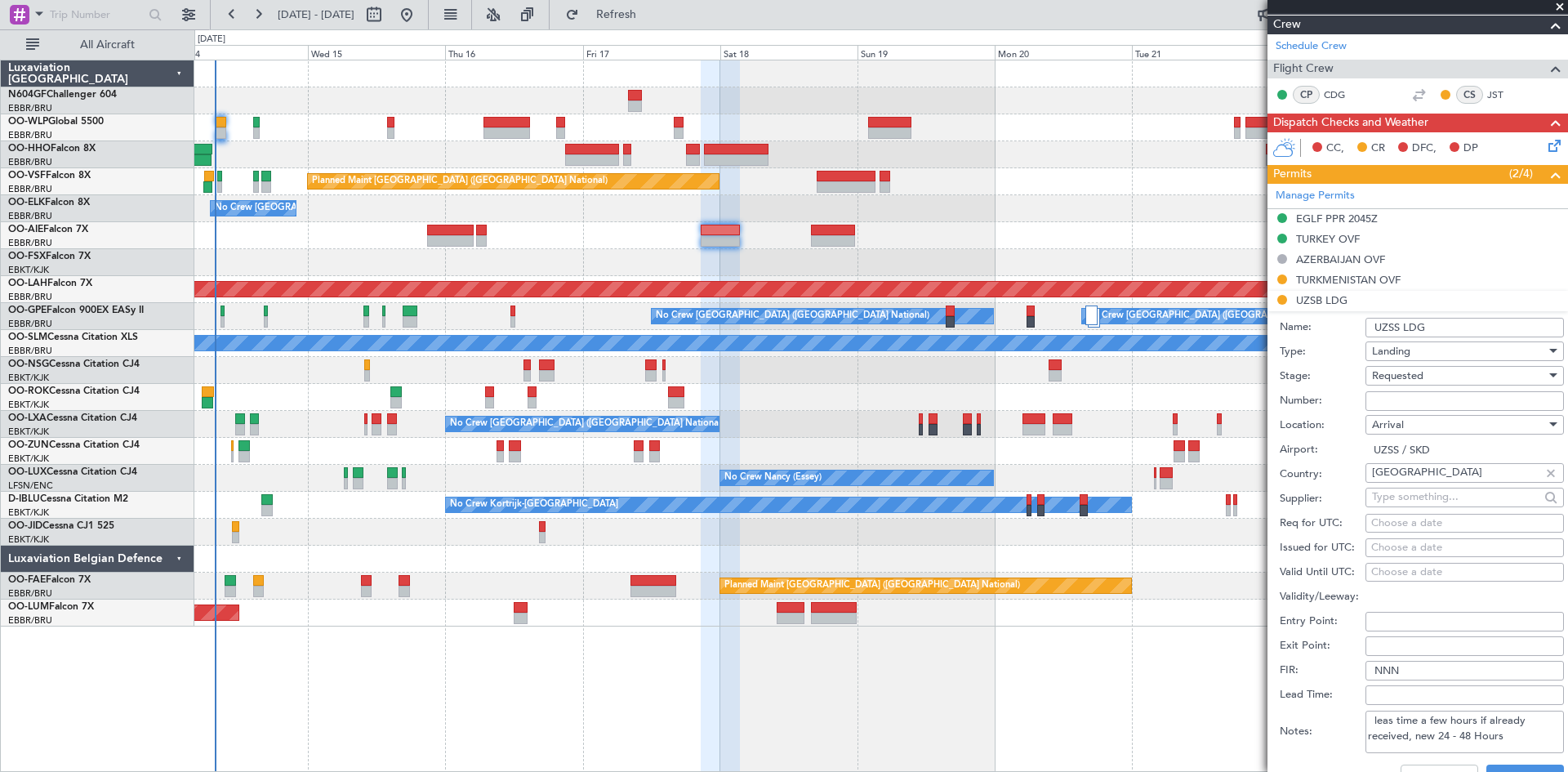
scroll to position [327, 0]
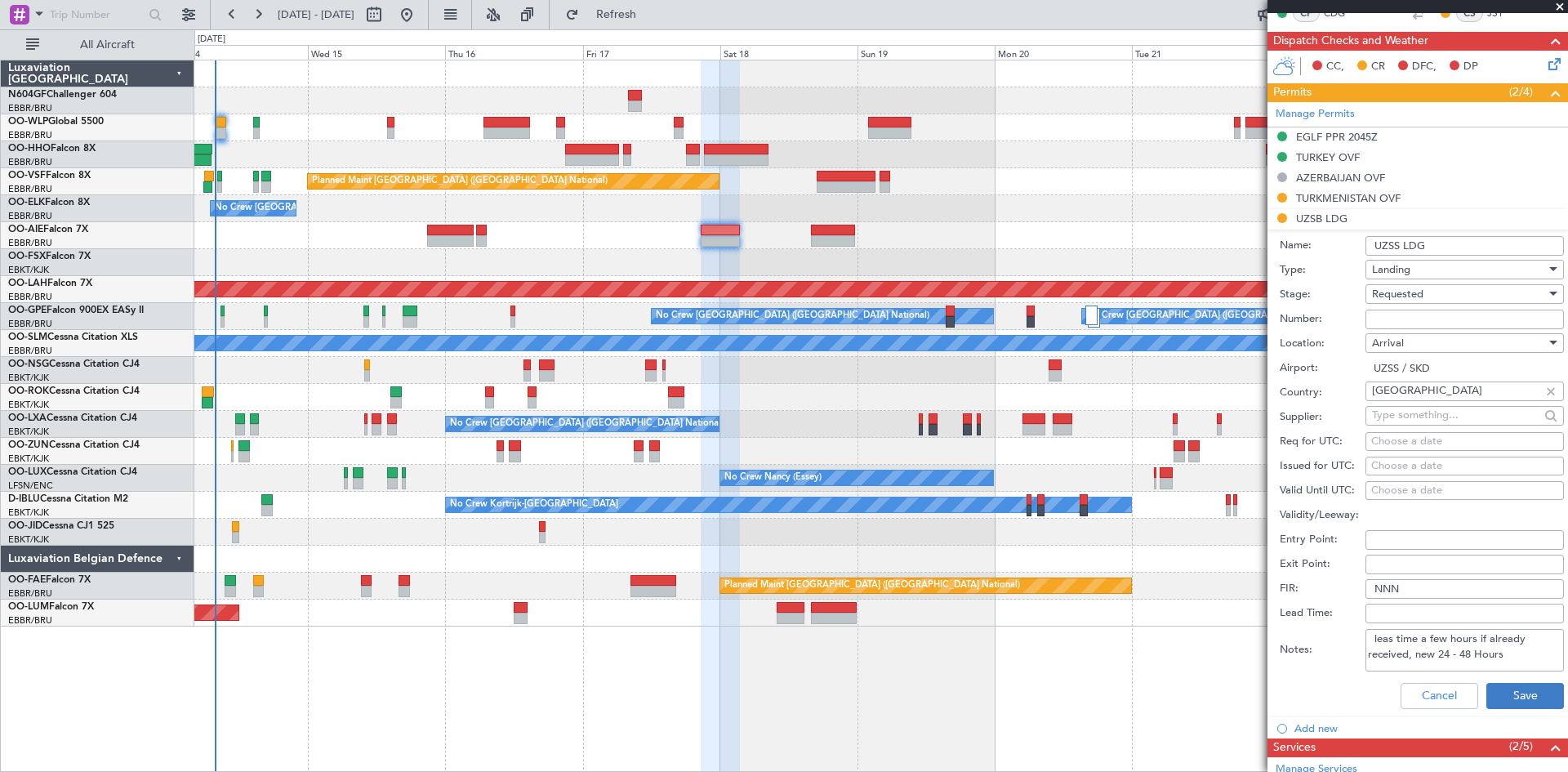
type input "UZSS LDG"
click at [1500, 699] on button "Save" at bounding box center [1525, 695] width 78 height 26
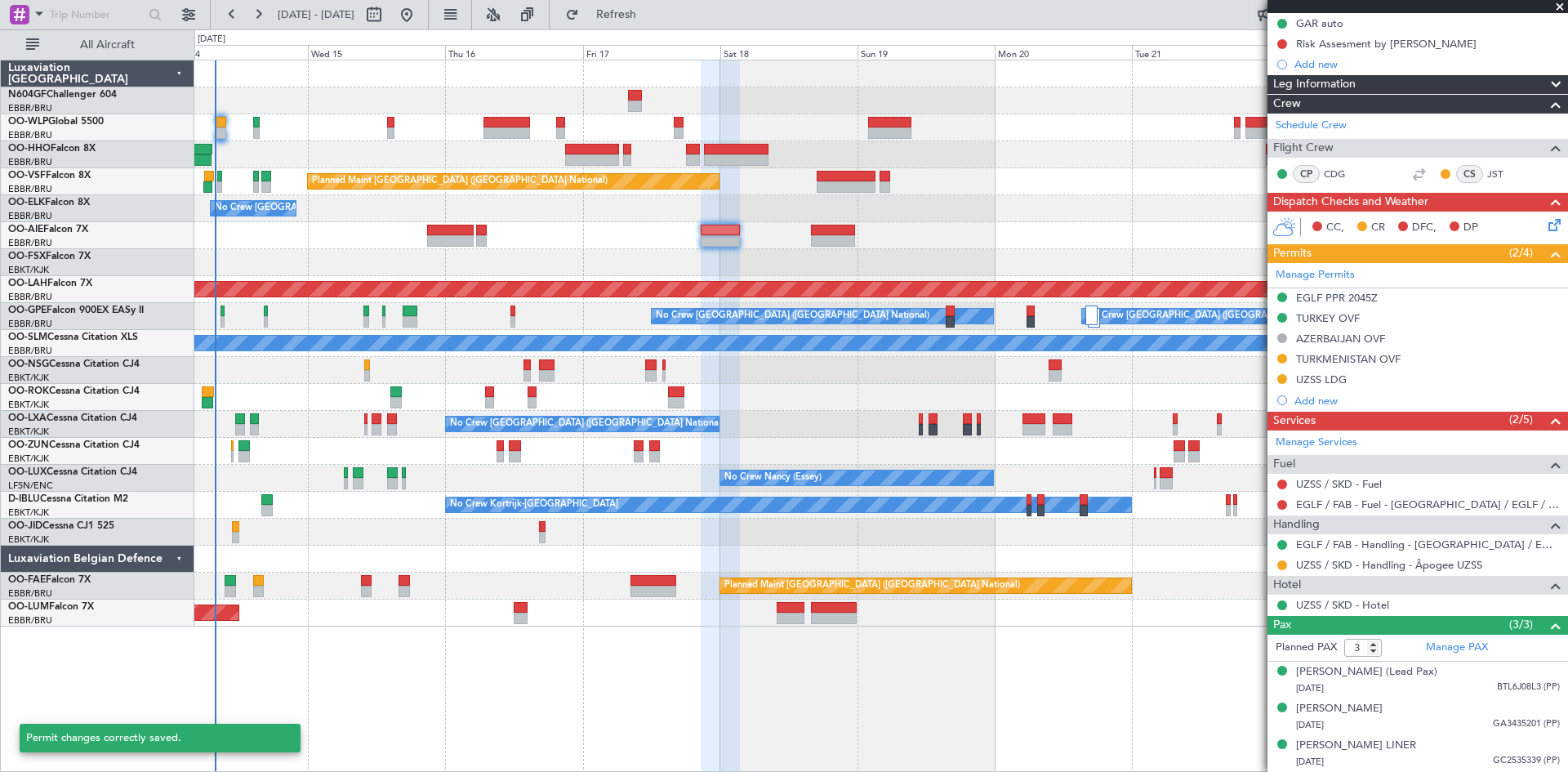
scroll to position [181, 0]
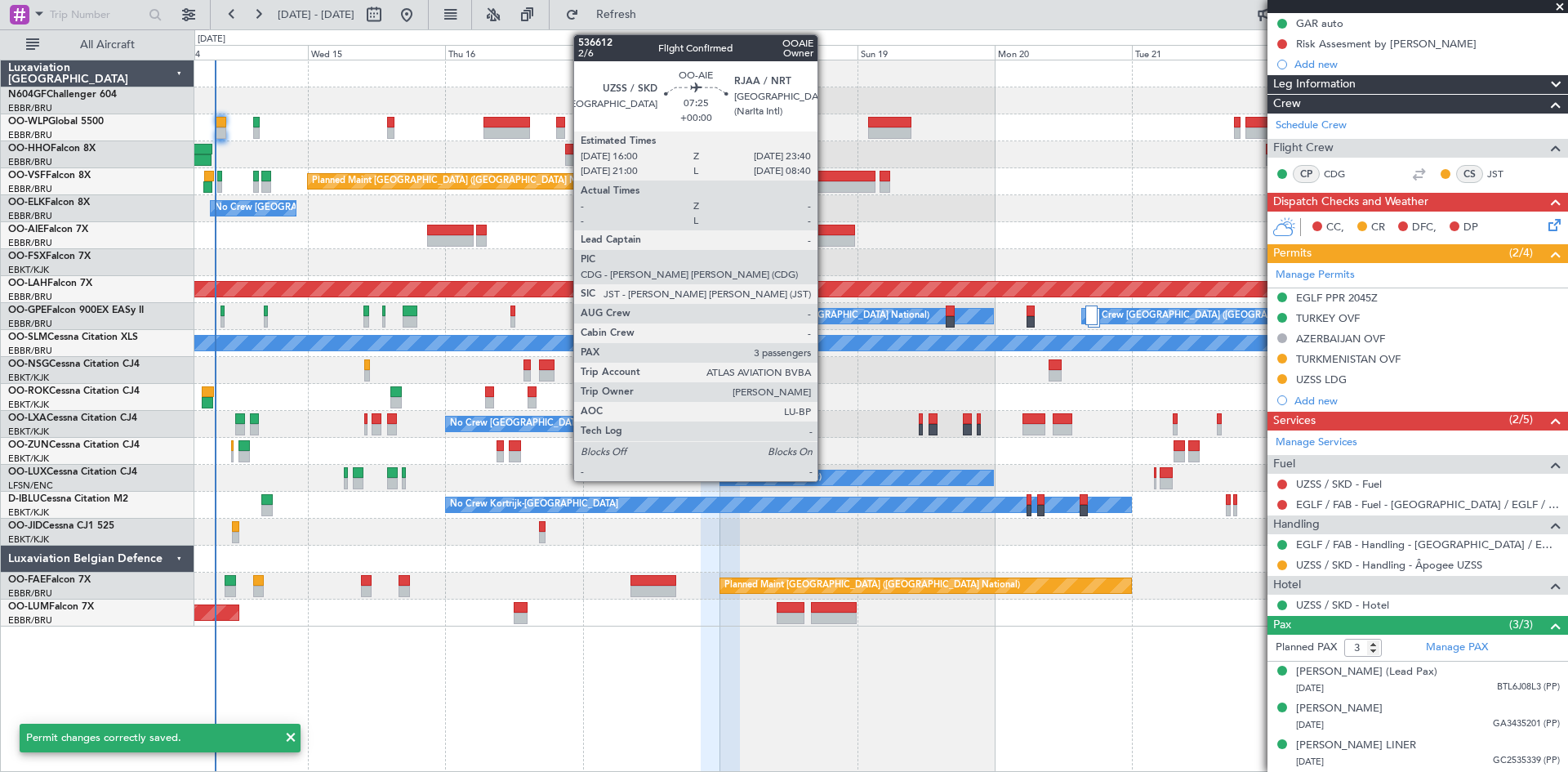
click at [825, 238] on div at bounding box center [833, 241] width 44 height 12
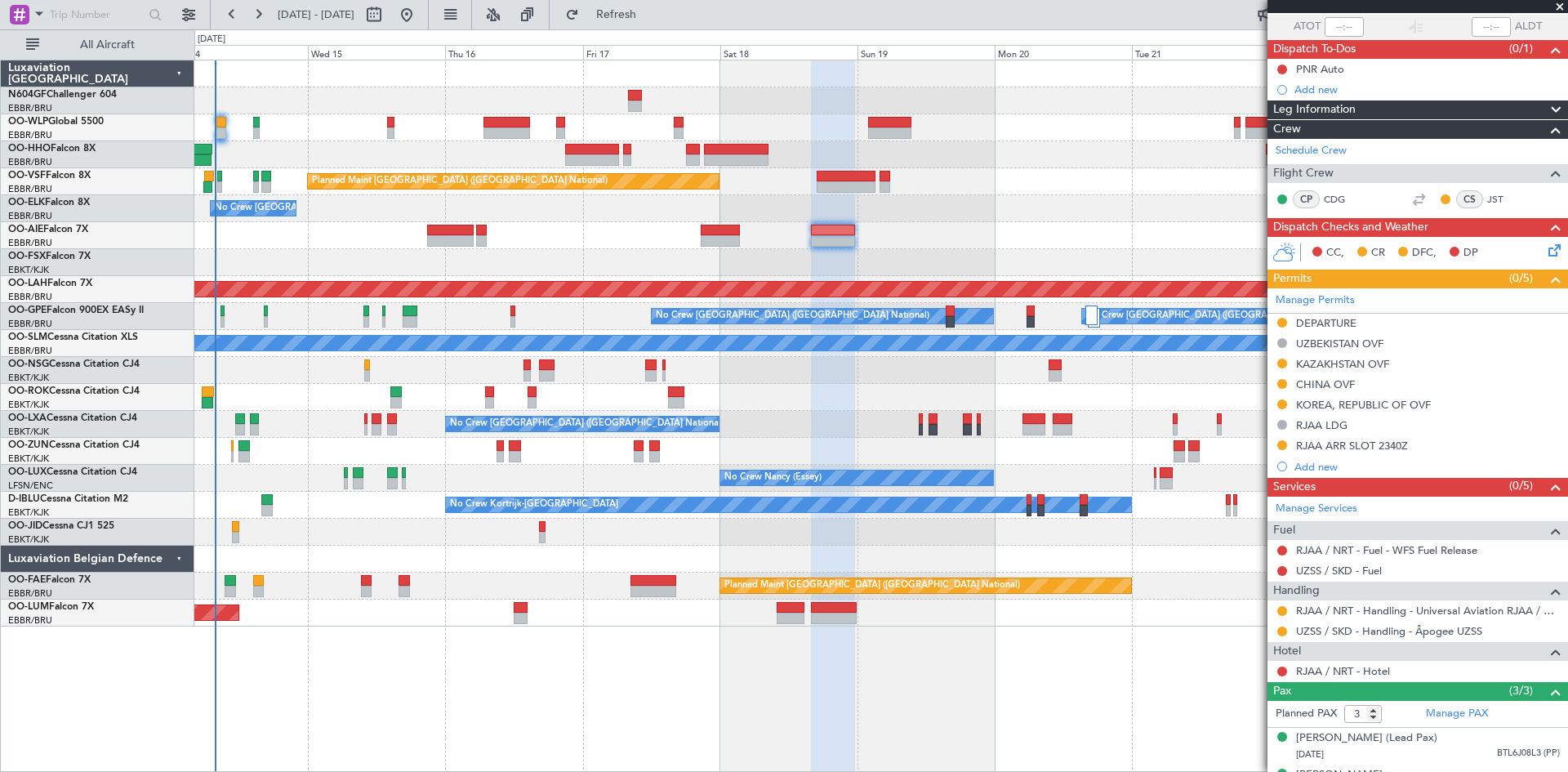
scroll to position [0, 0]
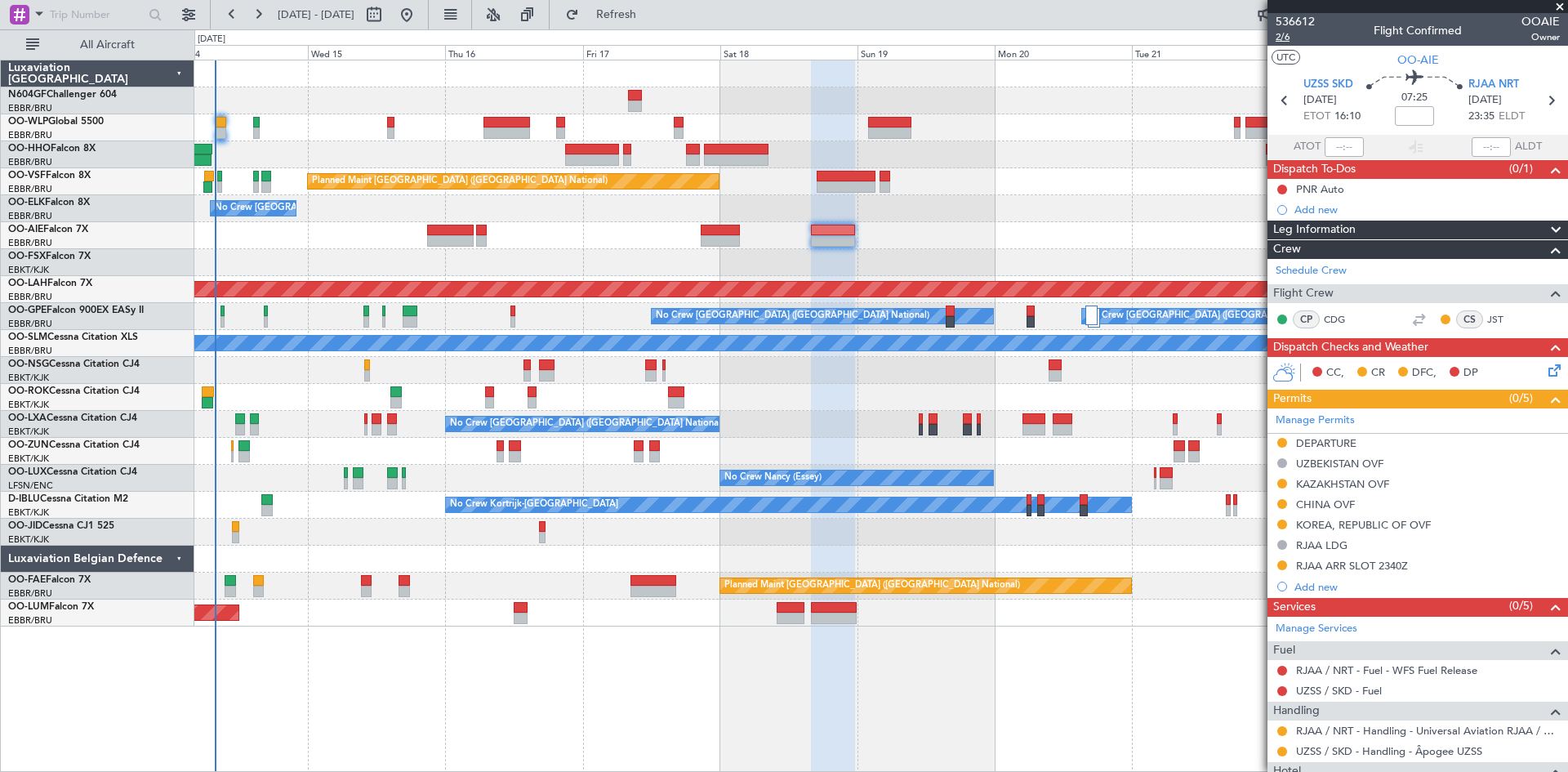
click at [1285, 34] on span "2/6" at bounding box center [1296, 37] width 39 height 14
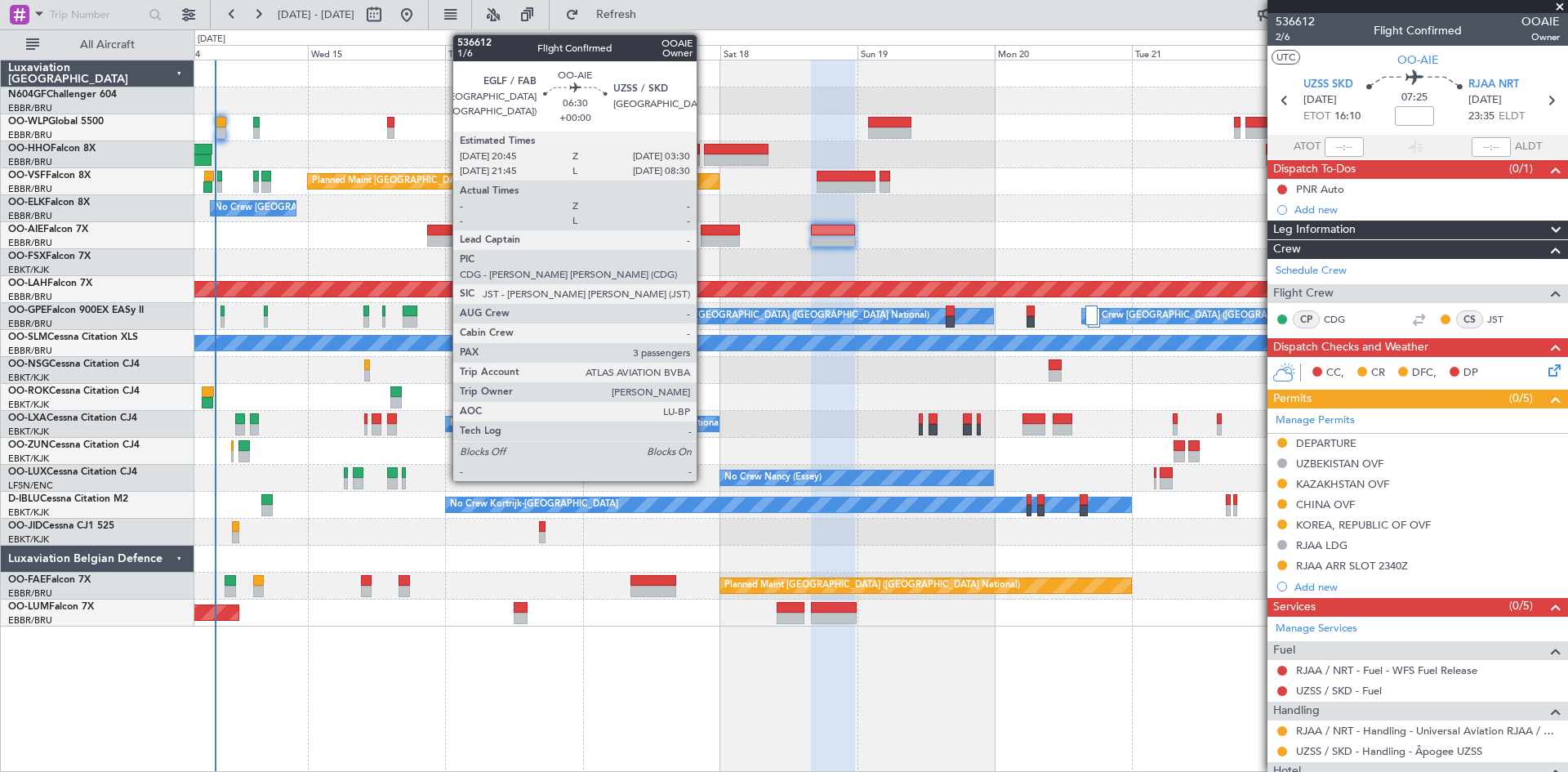
click at [711, 231] on div at bounding box center [720, 230] width 39 height 12
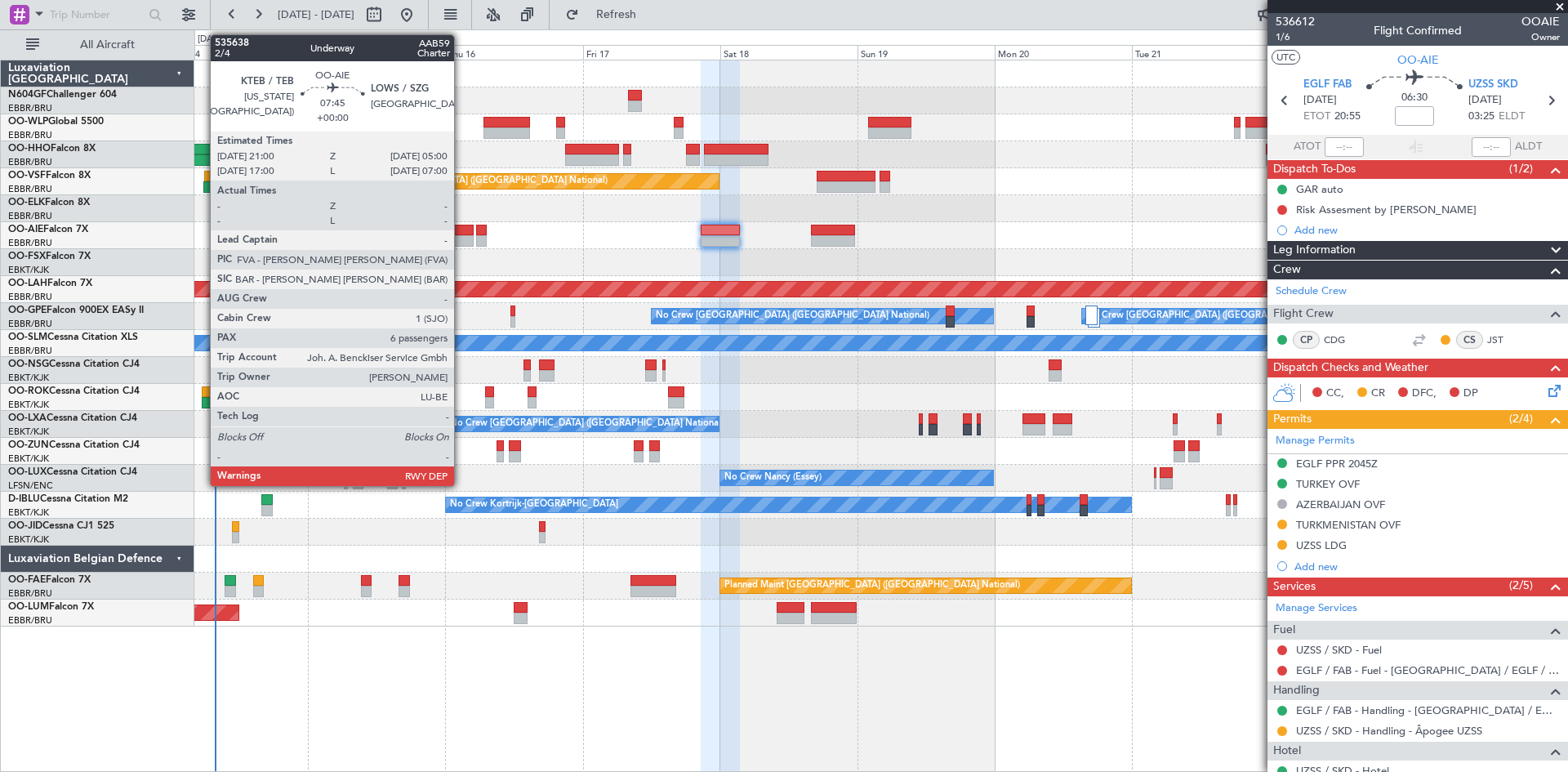
click at [461, 237] on div at bounding box center [451, 241] width 46 height 12
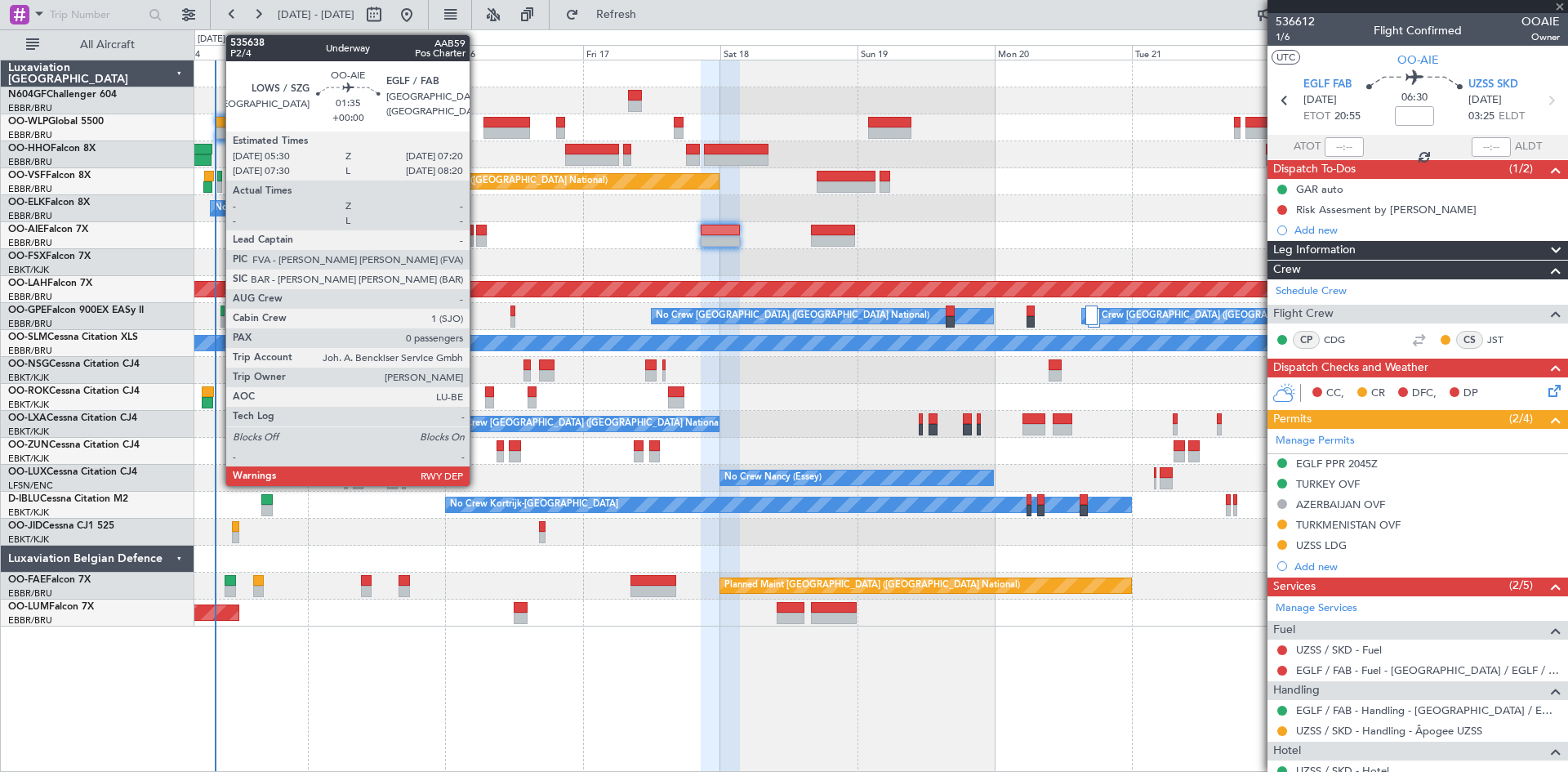
click at [477, 237] on div at bounding box center [482, 241] width 11 height 12
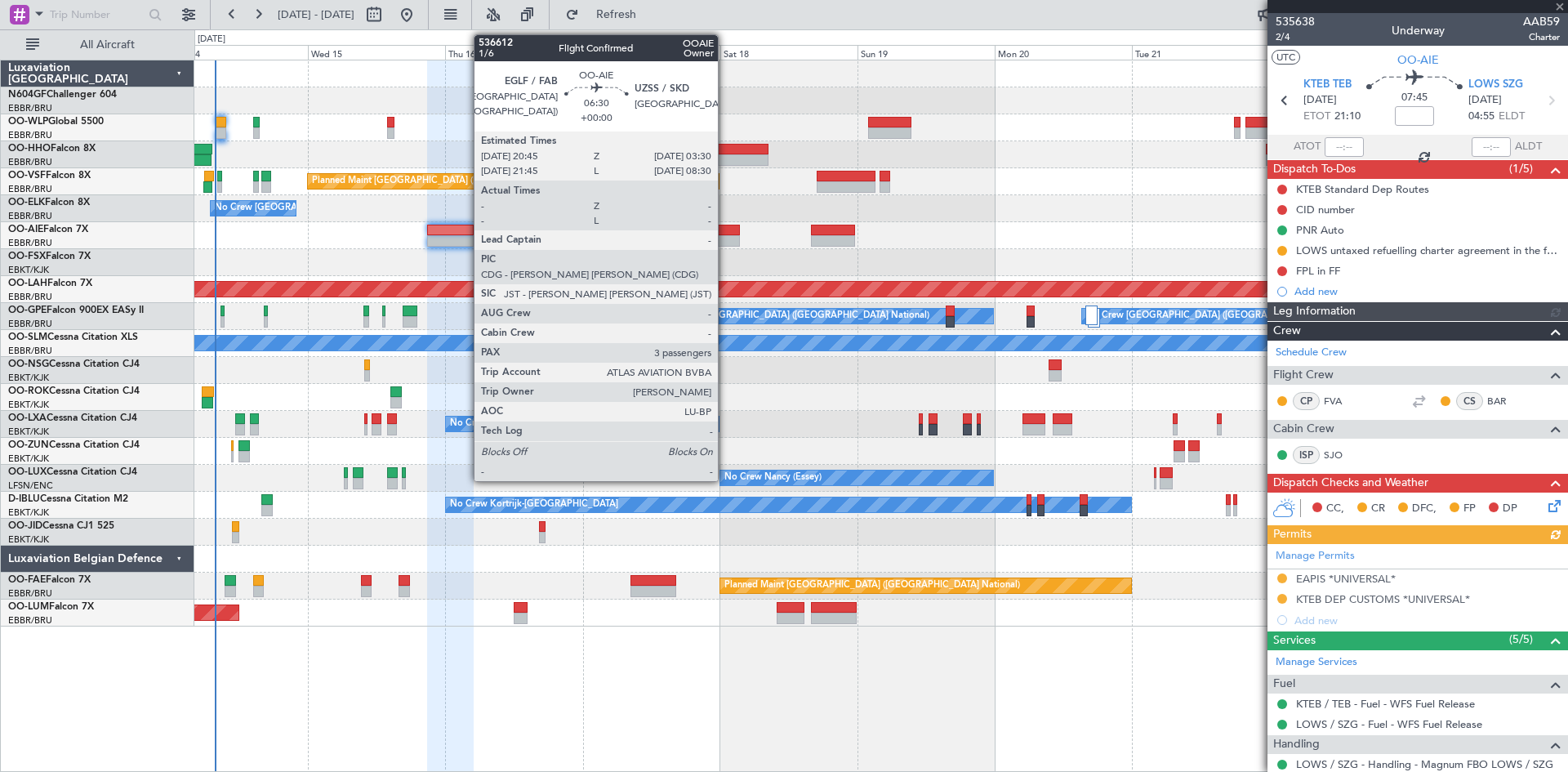
click at [726, 234] on div at bounding box center [720, 230] width 39 height 12
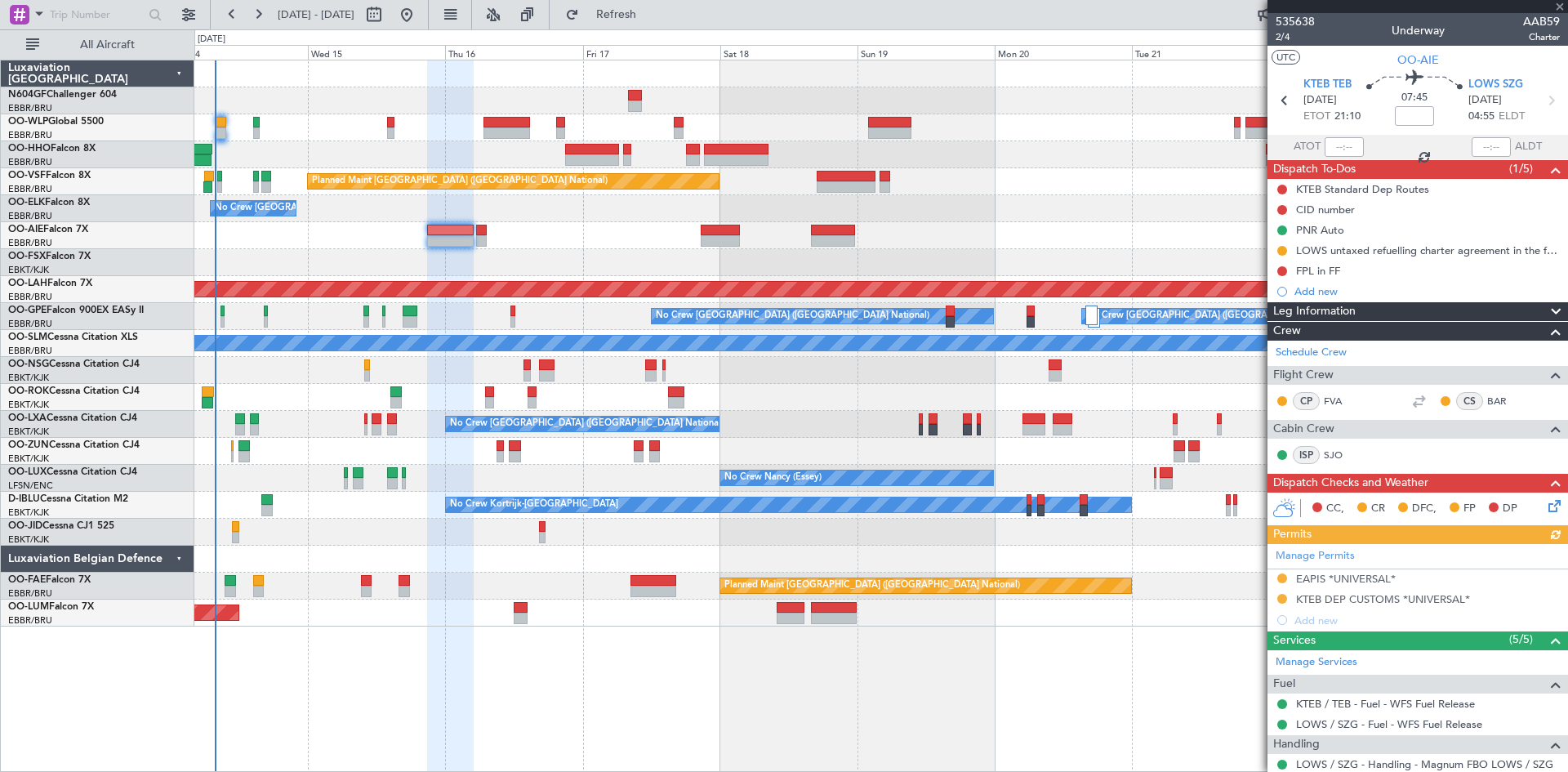
type input "3"
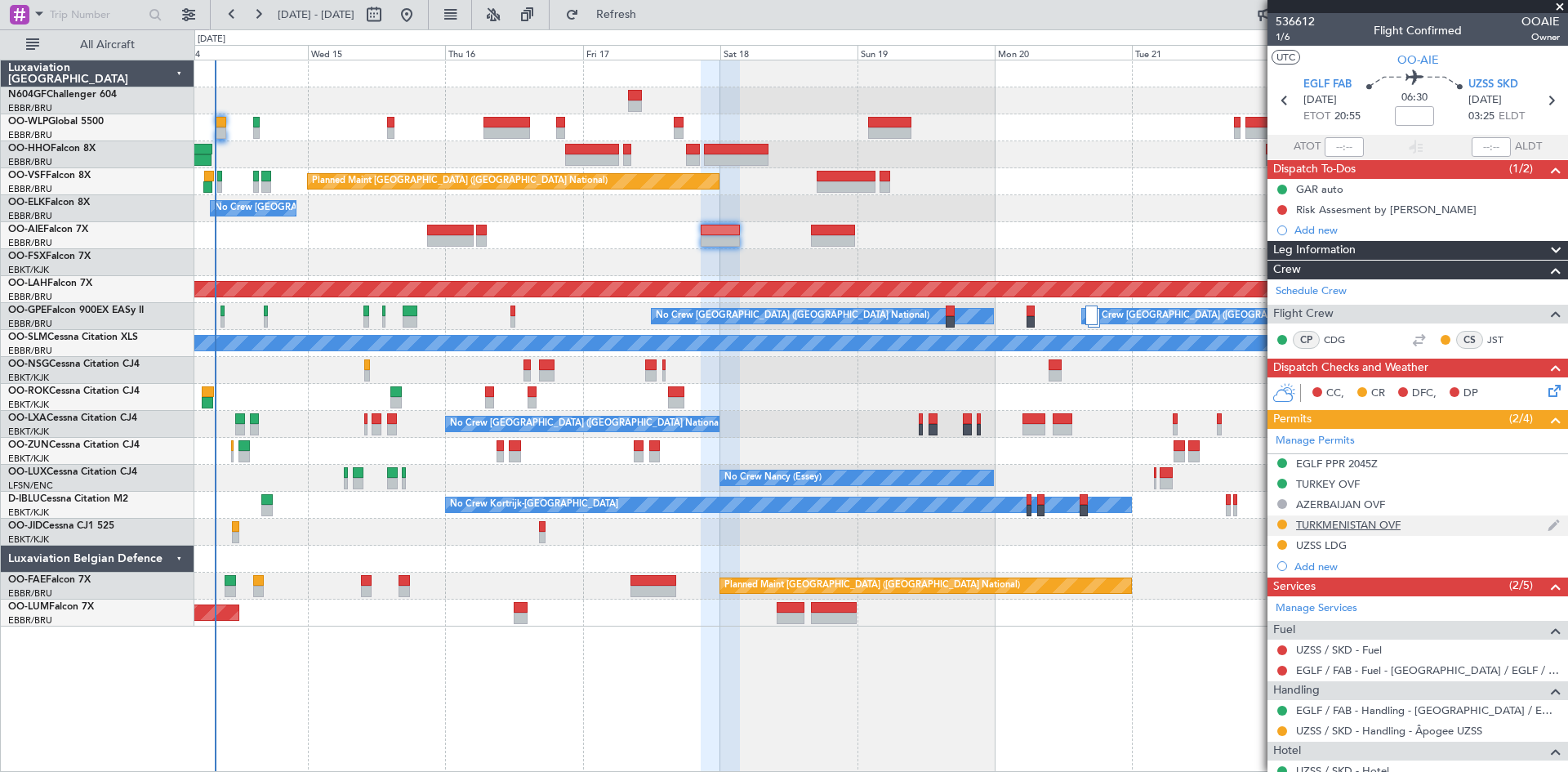
click at [1348, 520] on div "TURKMENISTAN OVF" at bounding box center [1348, 525] width 104 height 14
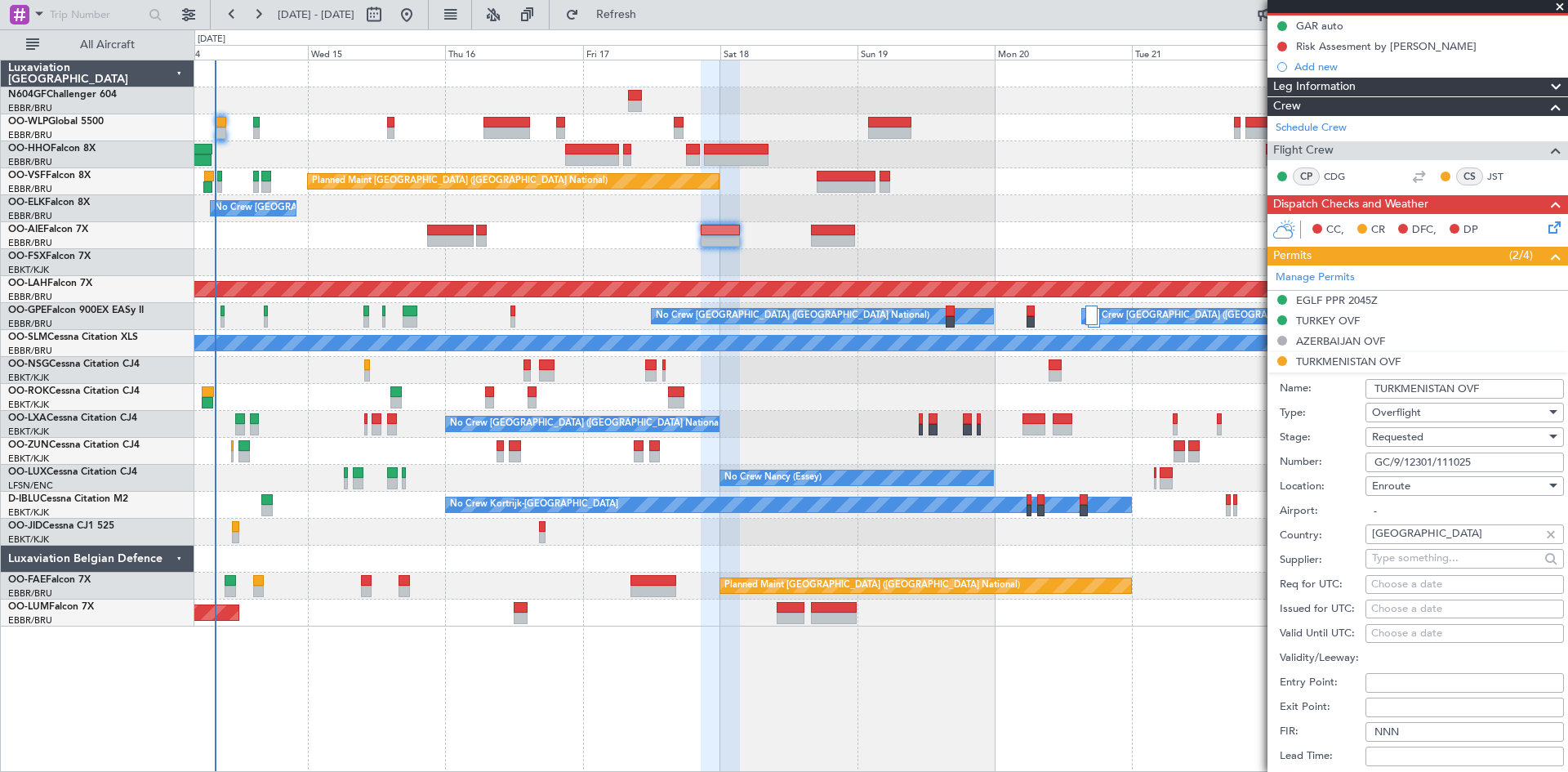
scroll to position [409, 0]
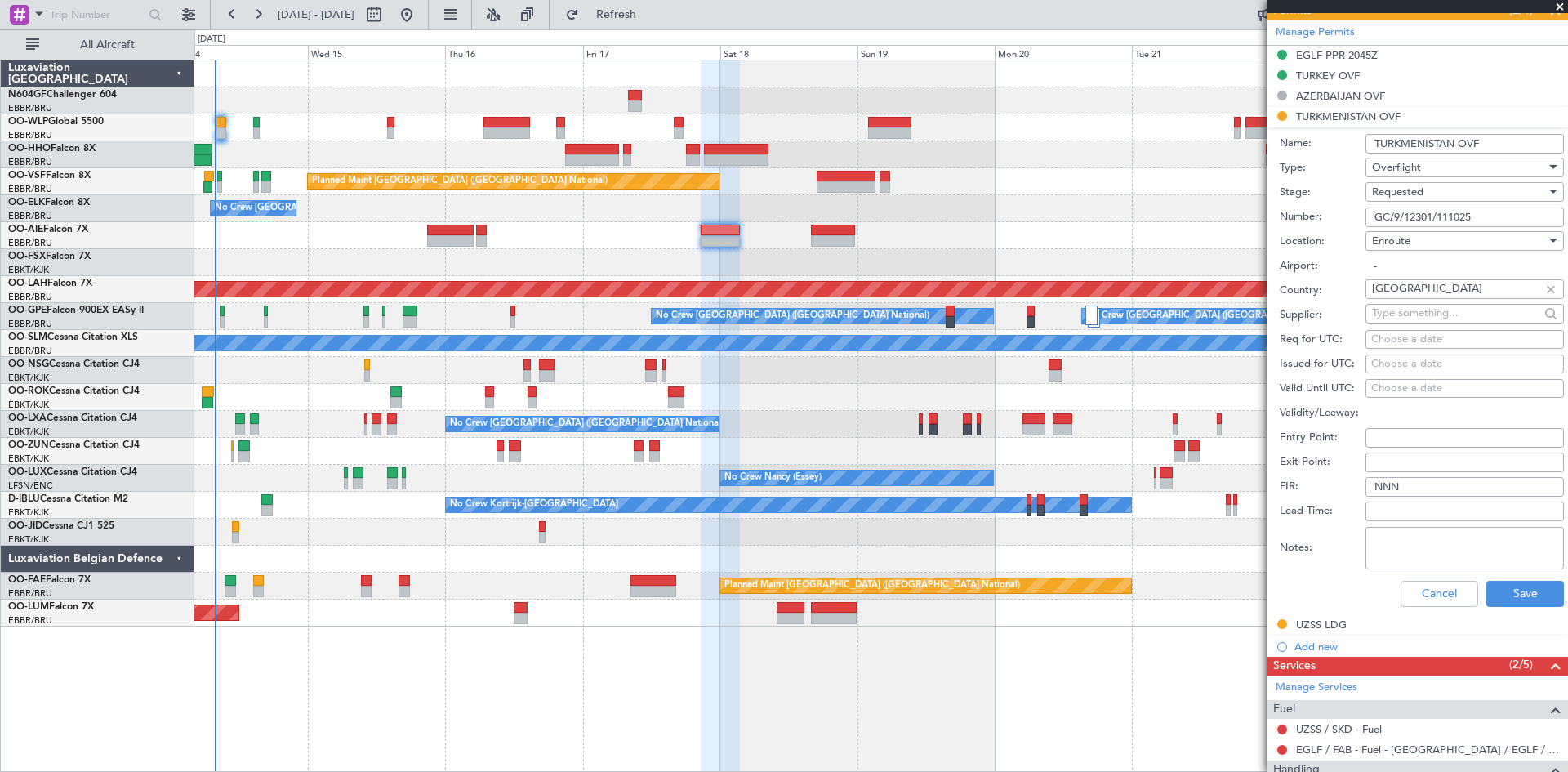
click at [1384, 195] on span "Requested" at bounding box center [1398, 192] width 52 height 14
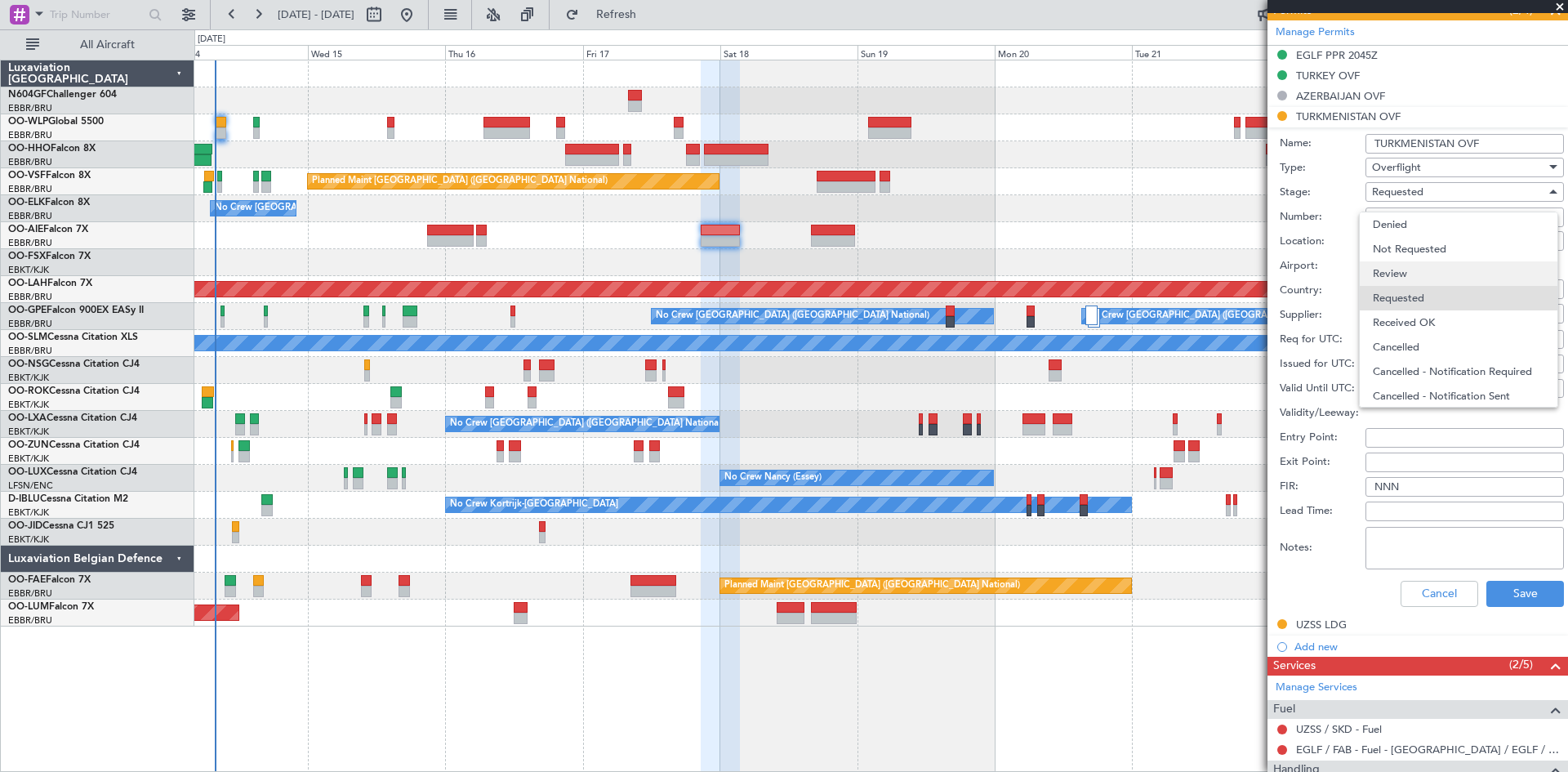
scroll to position [7, 0]
click at [1413, 319] on span "Received OK" at bounding box center [1459, 315] width 171 height 24
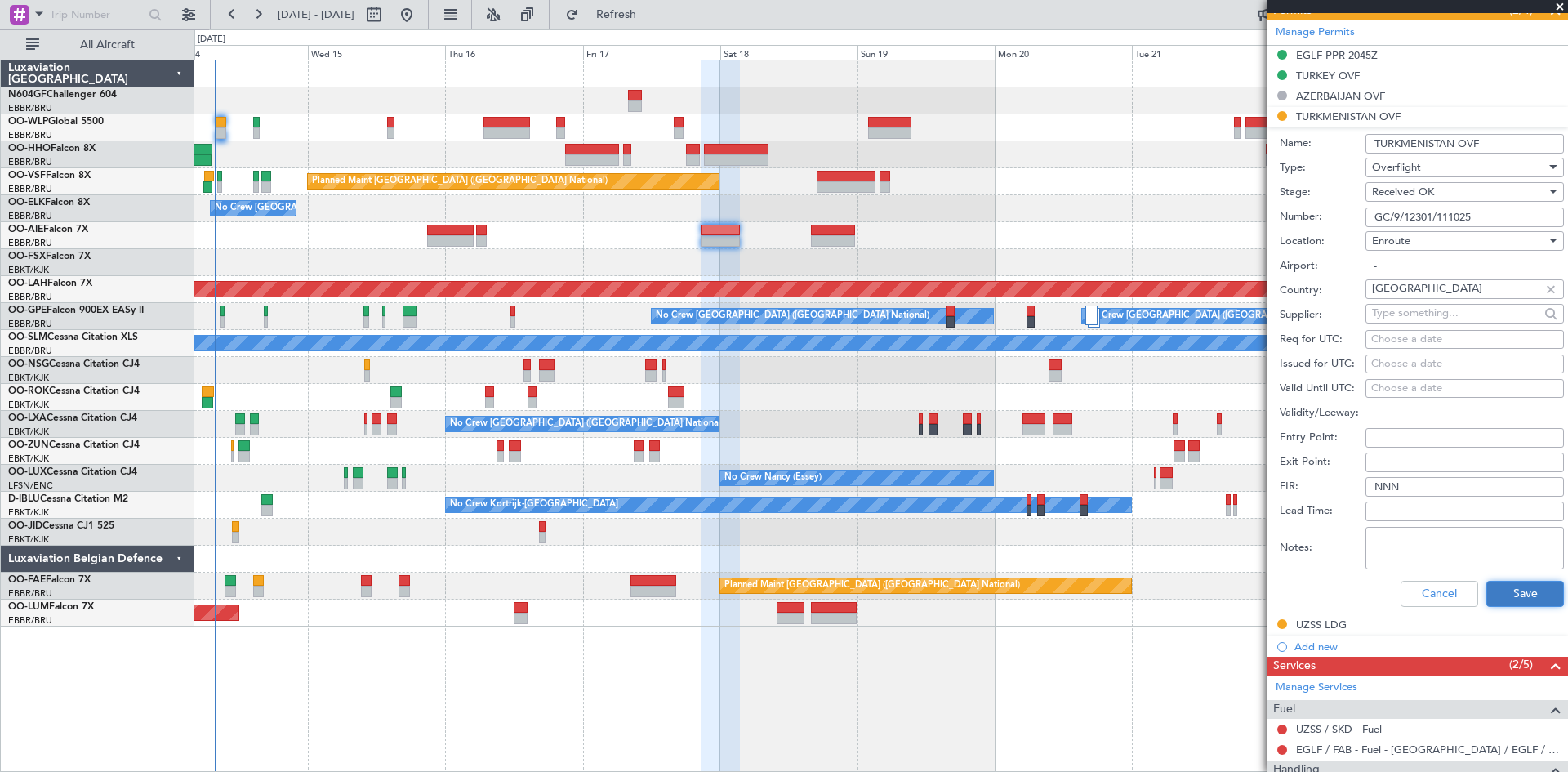
click at [1506, 592] on button "Save" at bounding box center [1525, 594] width 78 height 26
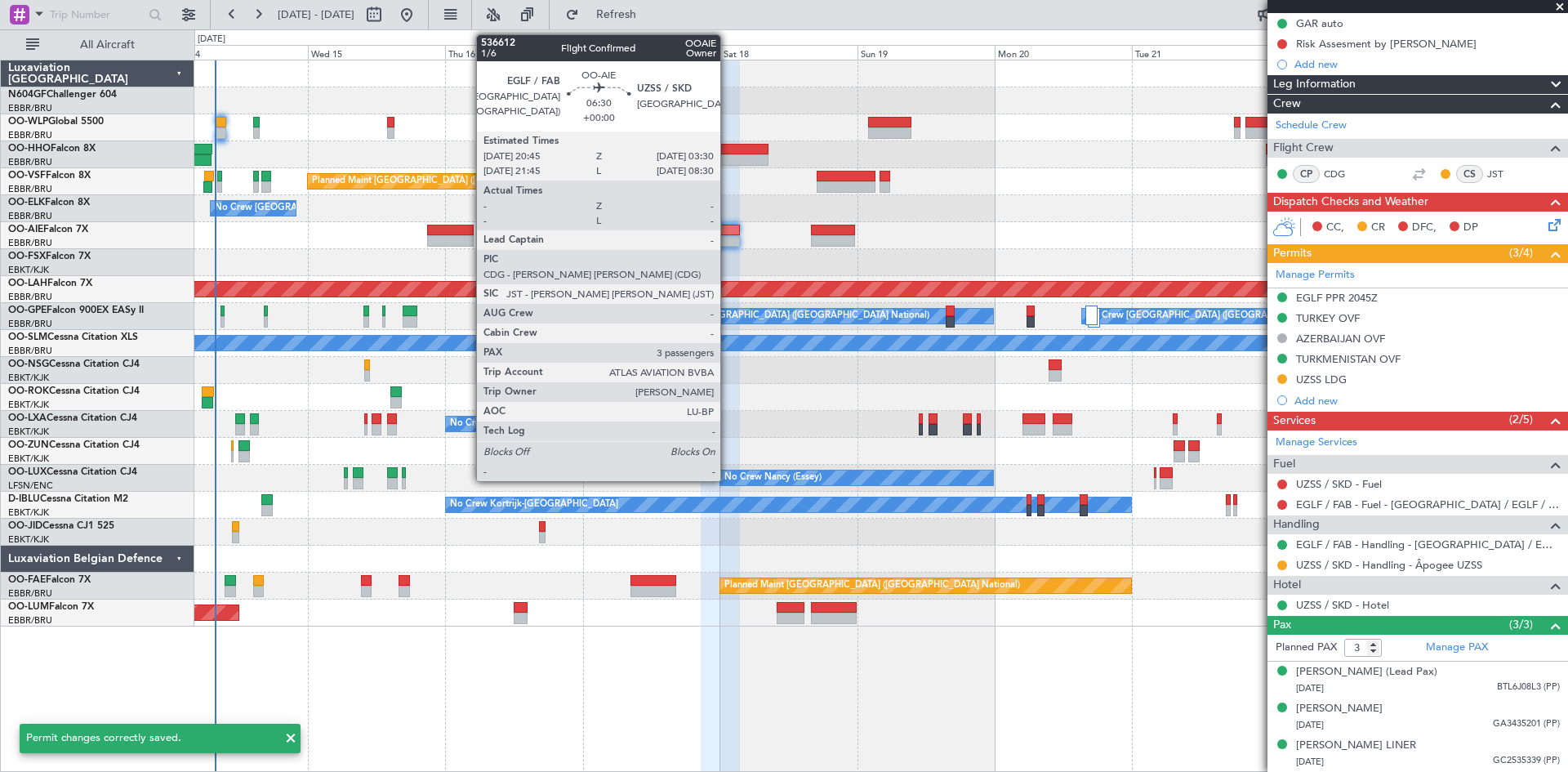
scroll to position [181, 0]
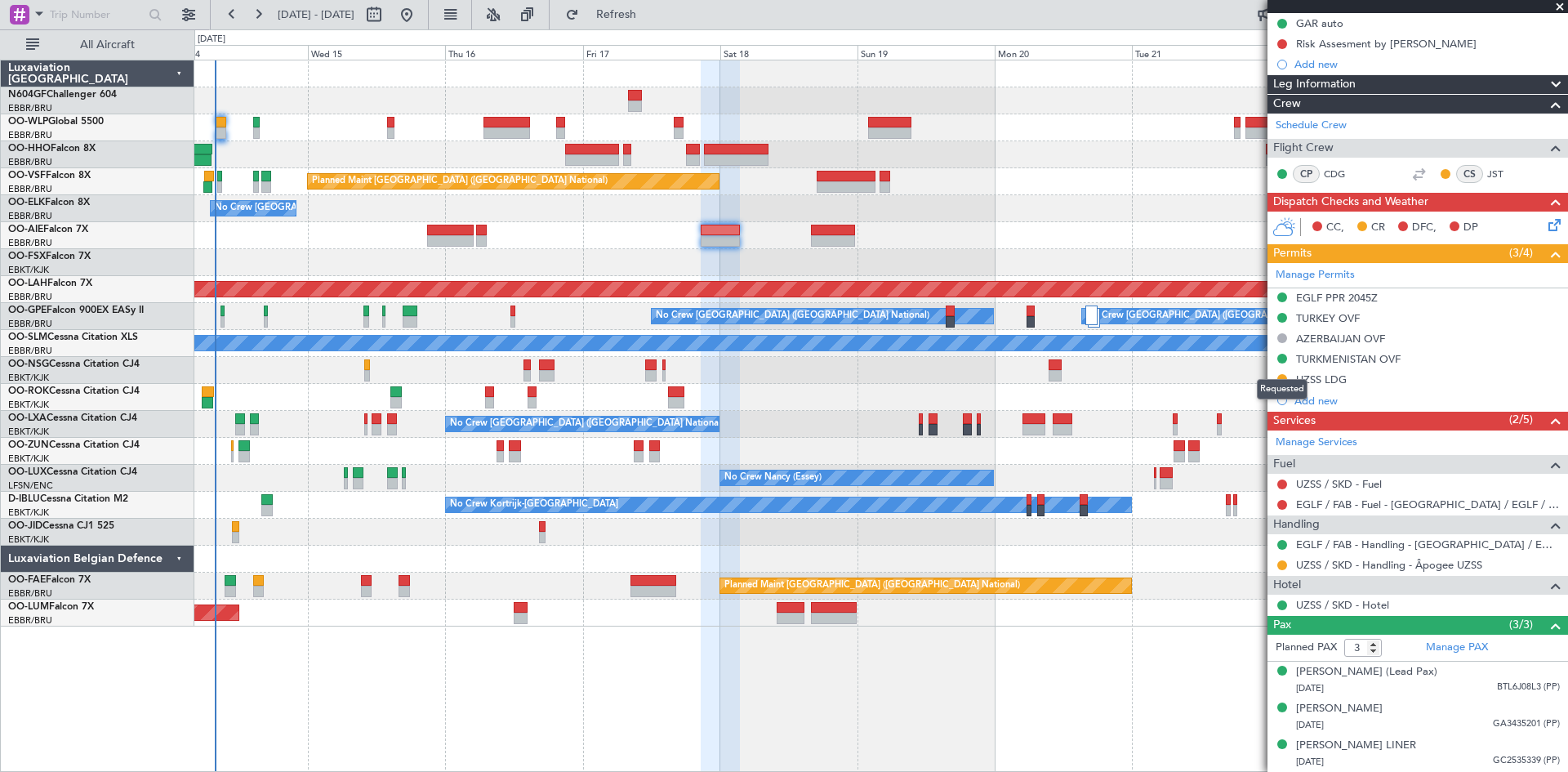
click at [1311, 368] on mat-tooltip-component "Requested" at bounding box center [1282, 389] width 73 height 44
click at [1316, 372] on div "UZSS LDG" at bounding box center [1322, 379] width 51 height 14
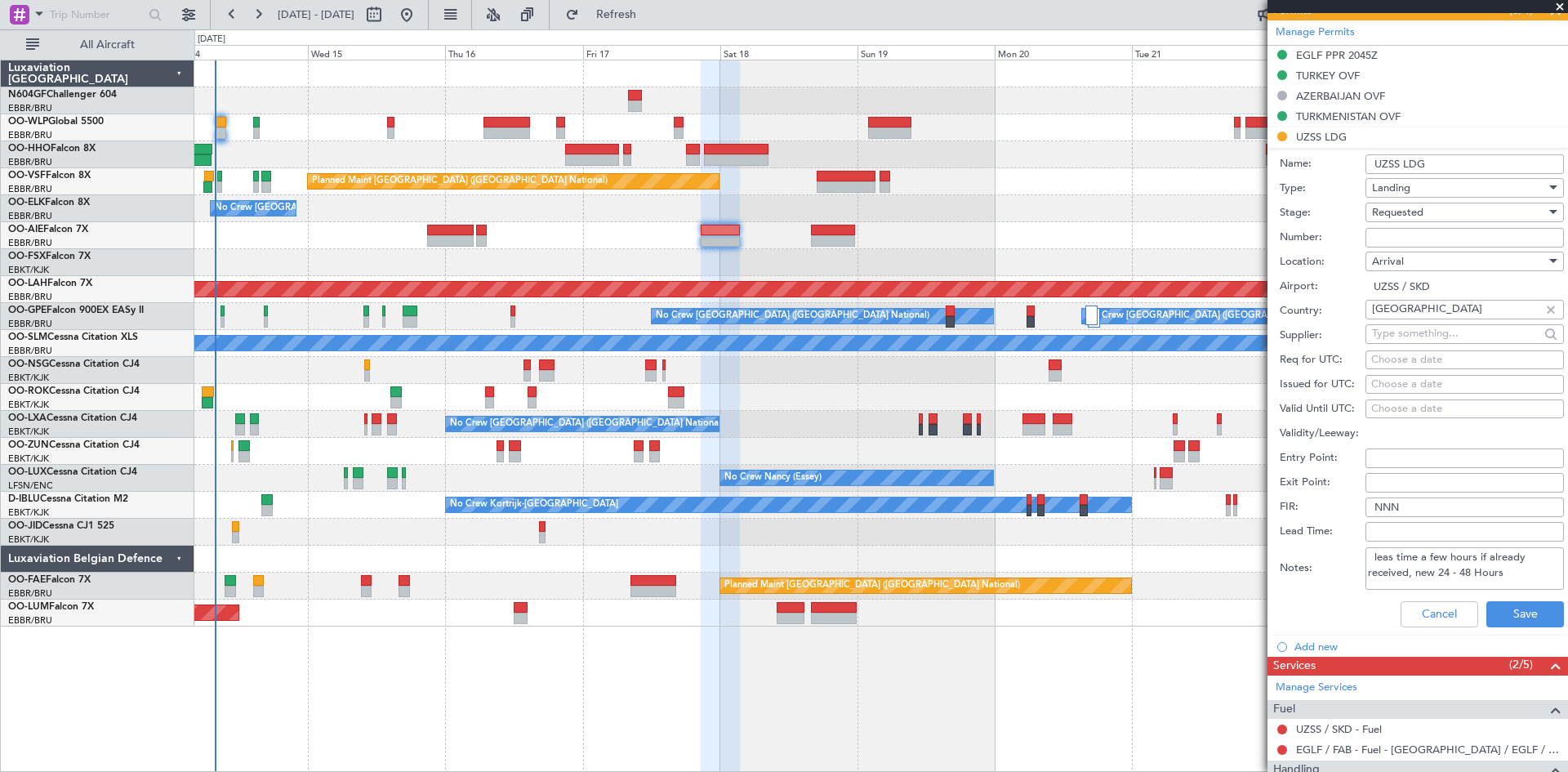
click at [1414, 230] on input "Number:" at bounding box center [1464, 237] width 198 height 20
paste input "CAA UZB 104/10/2025 SKD"
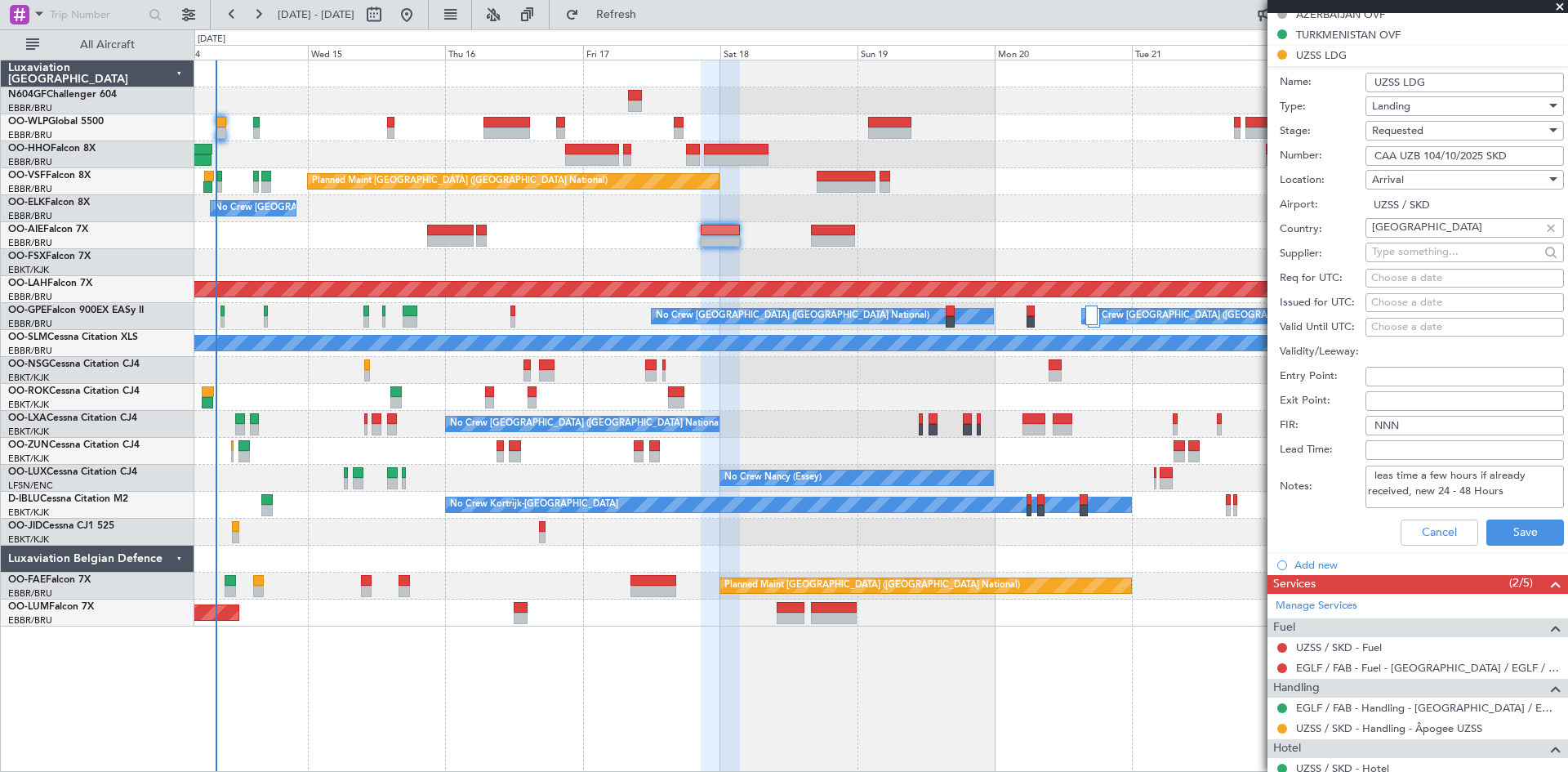
type input "CAA UZB 104/10/2025 SKD"
click at [1438, 134] on div "Requested" at bounding box center [1459, 130] width 174 height 24
drag, startPoint x: 1415, startPoint y: 246, endPoint x: 1416, endPoint y: 277, distance: 31.0
click at [1415, 247] on span "Received OK" at bounding box center [1459, 253] width 171 height 24
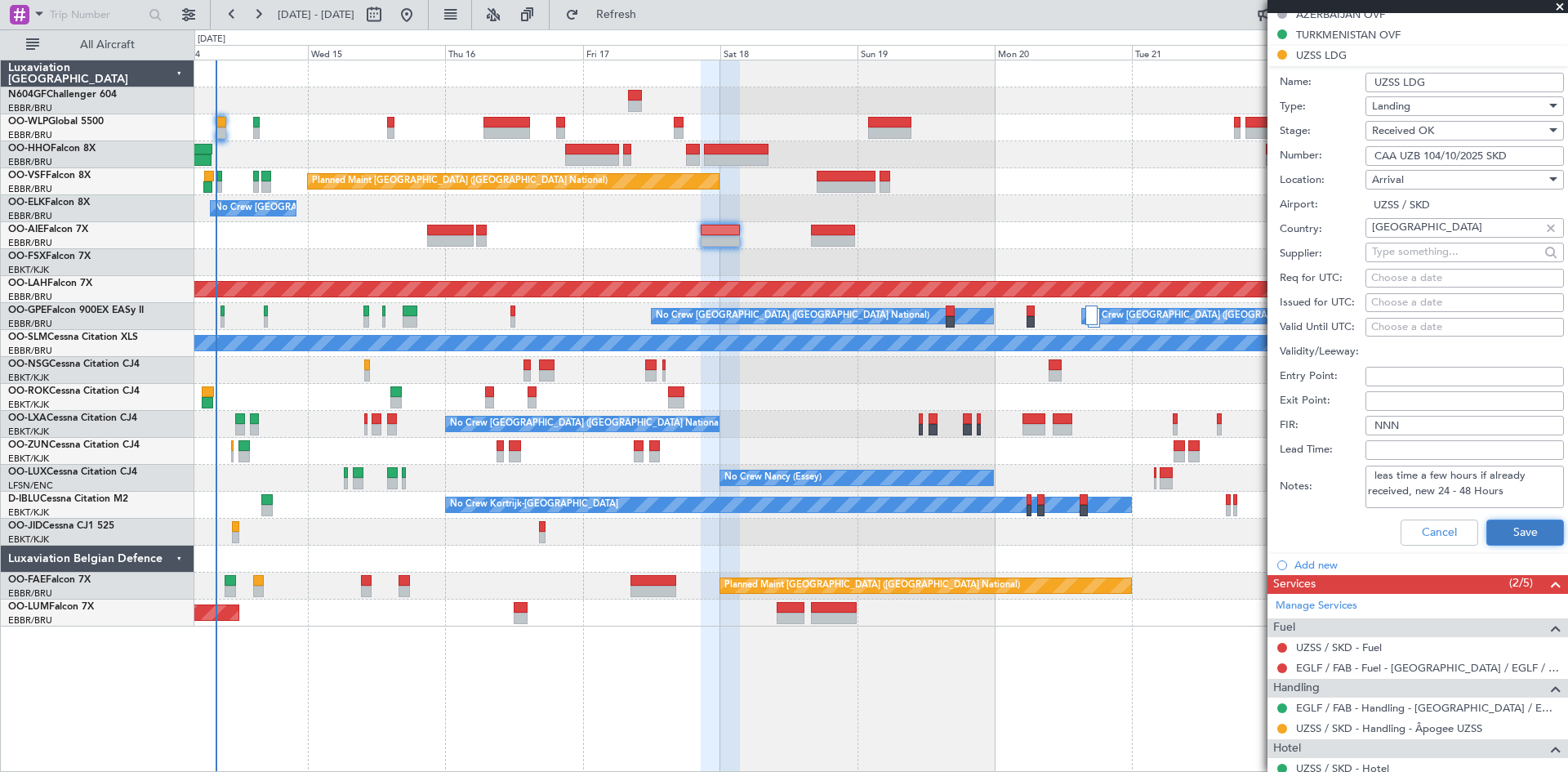
click at [1493, 519] on button "Save" at bounding box center [1525, 532] width 78 height 26
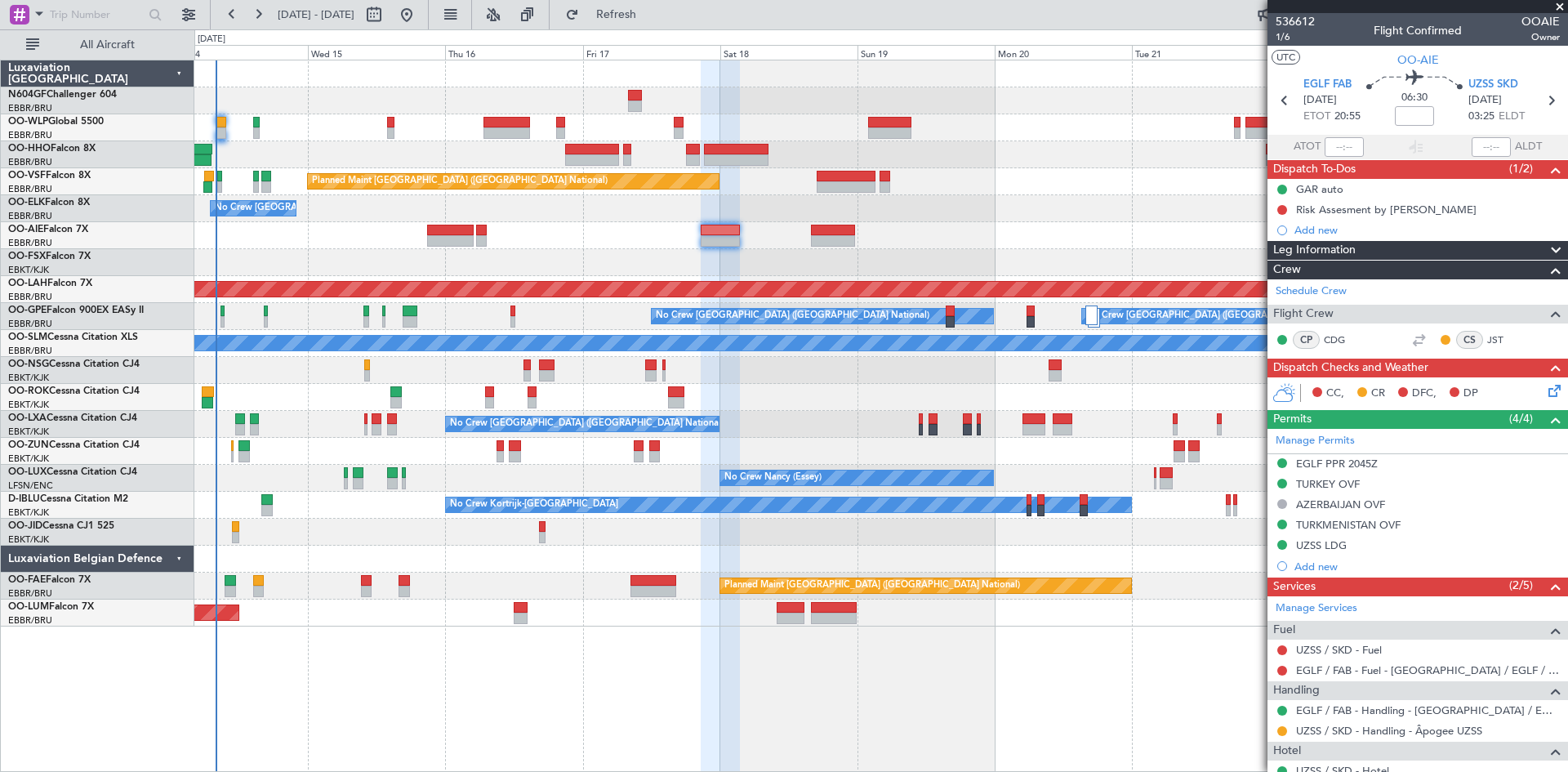
scroll to position [163, 0]
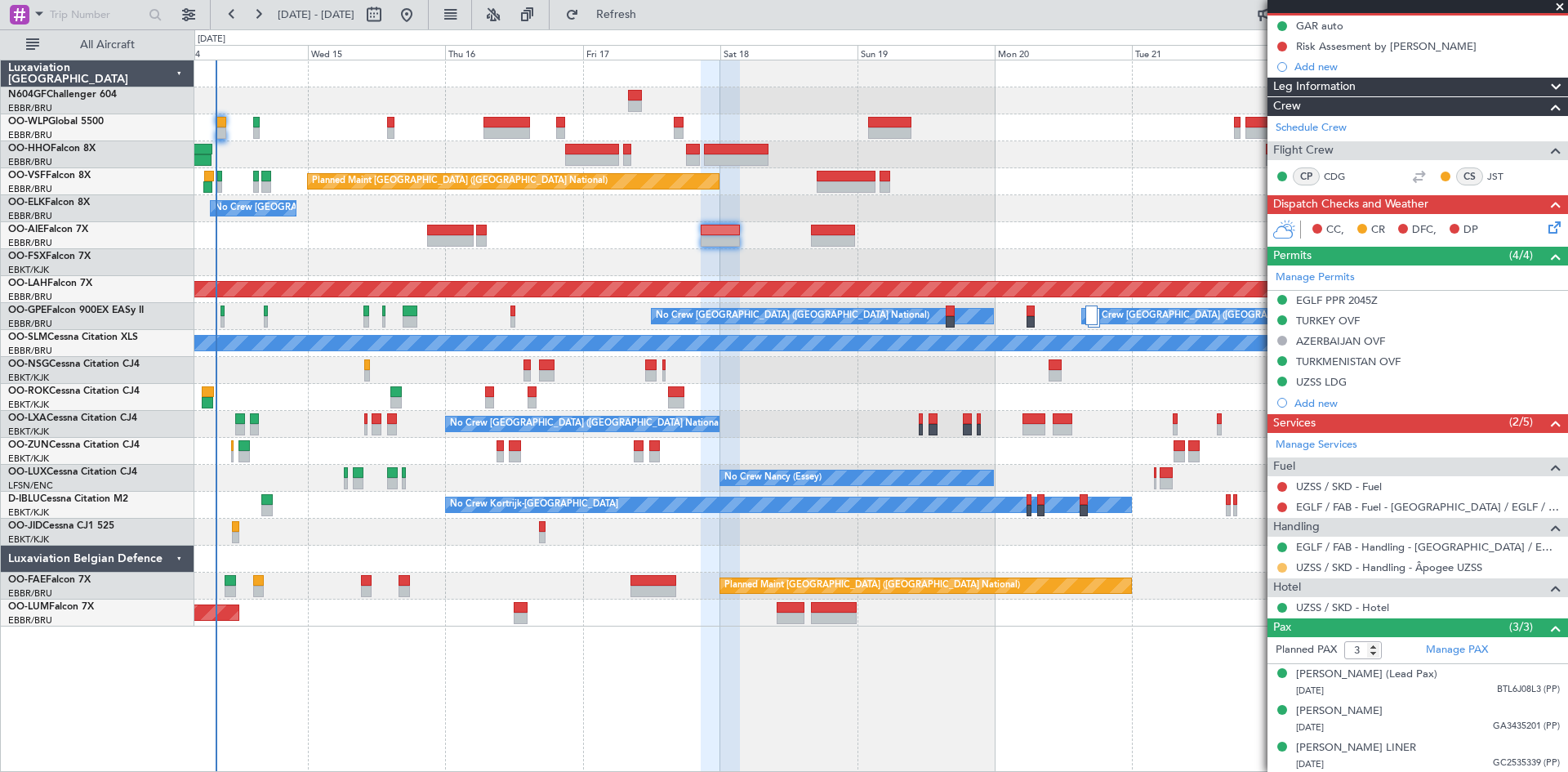
click at [1279, 565] on button at bounding box center [1282, 568] width 10 height 10
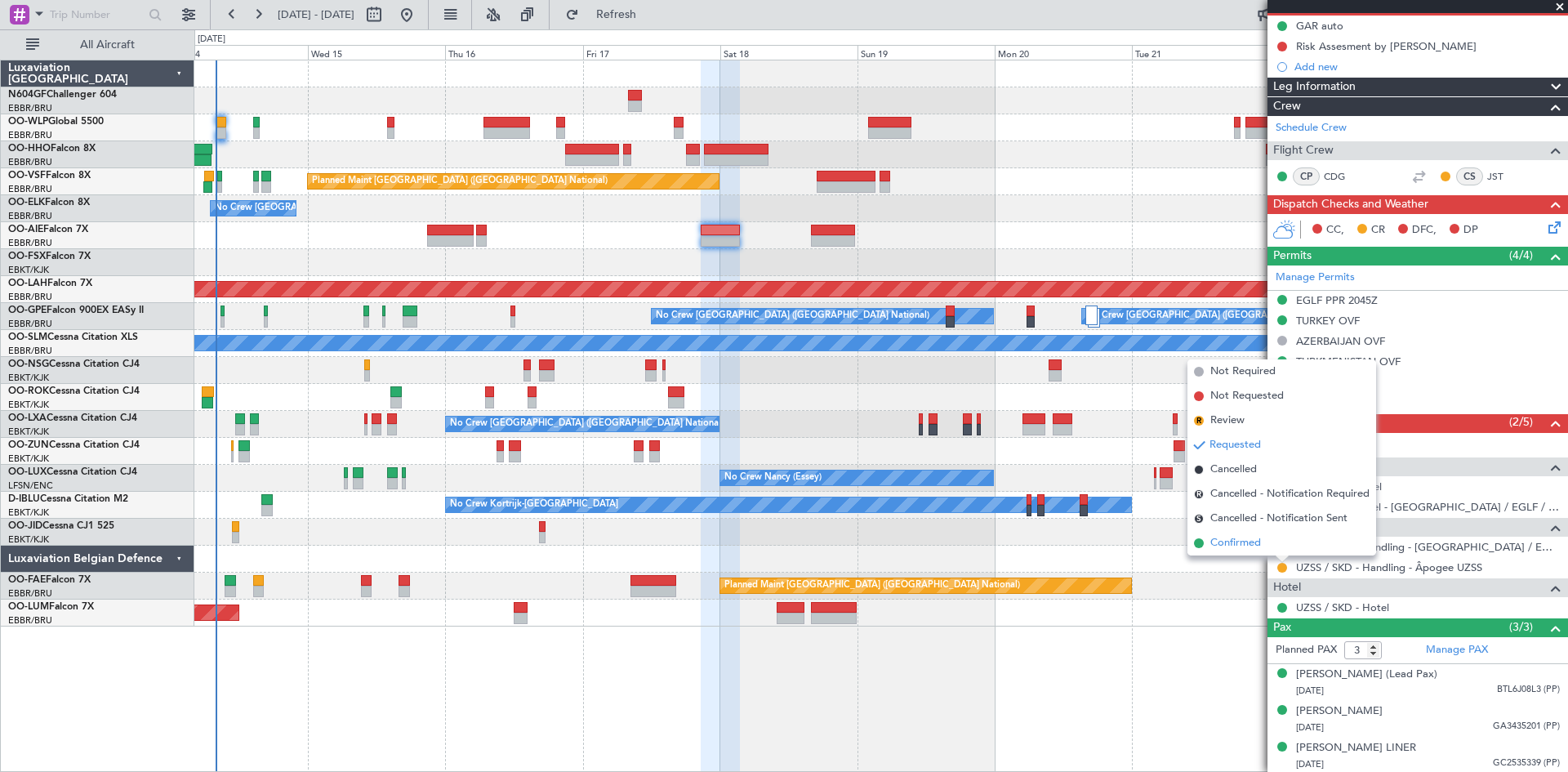
click at [1276, 544] on li "Confirmed" at bounding box center [1282, 543] width 188 height 24
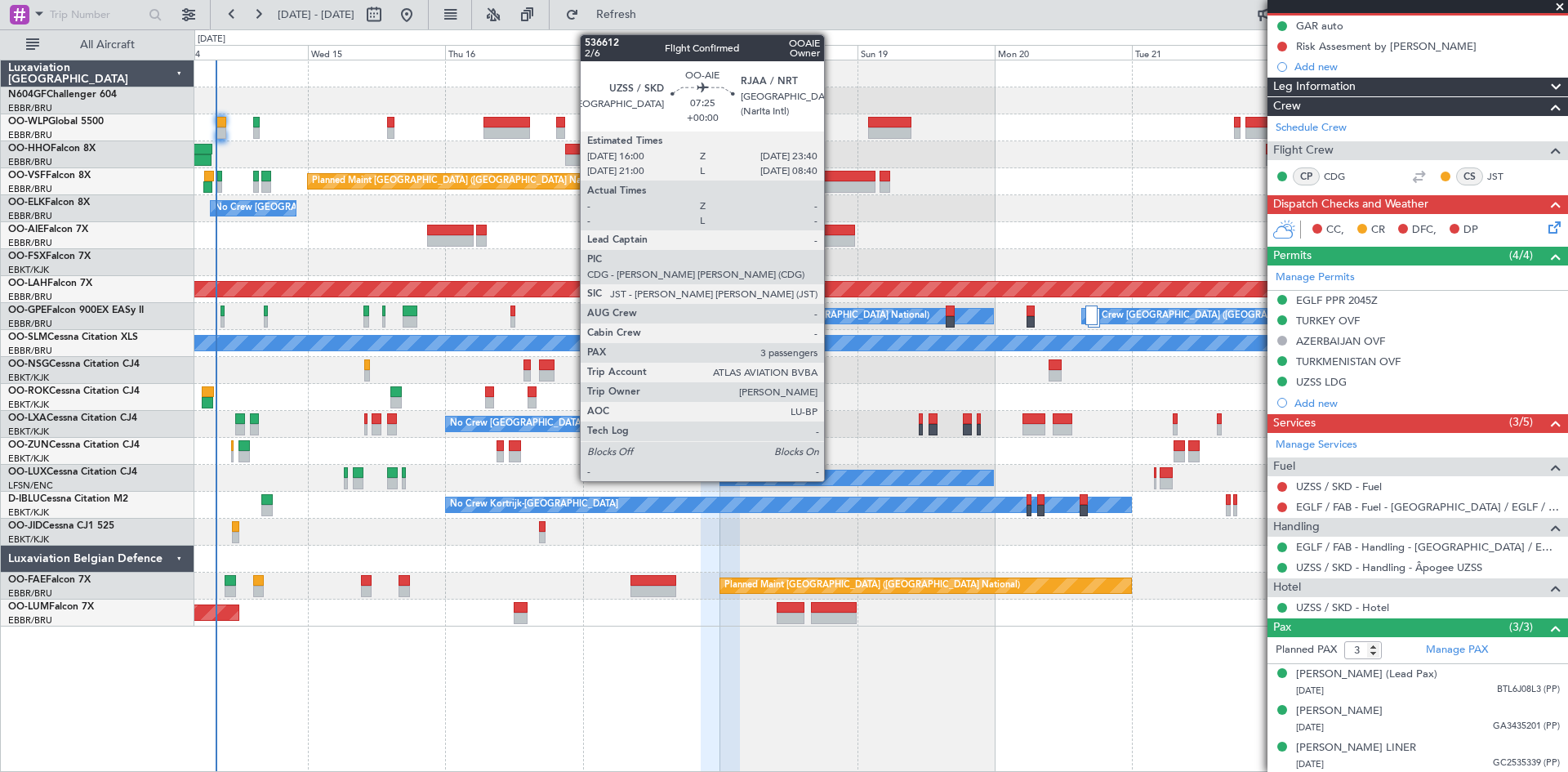
click at [832, 234] on div at bounding box center [833, 230] width 44 height 12
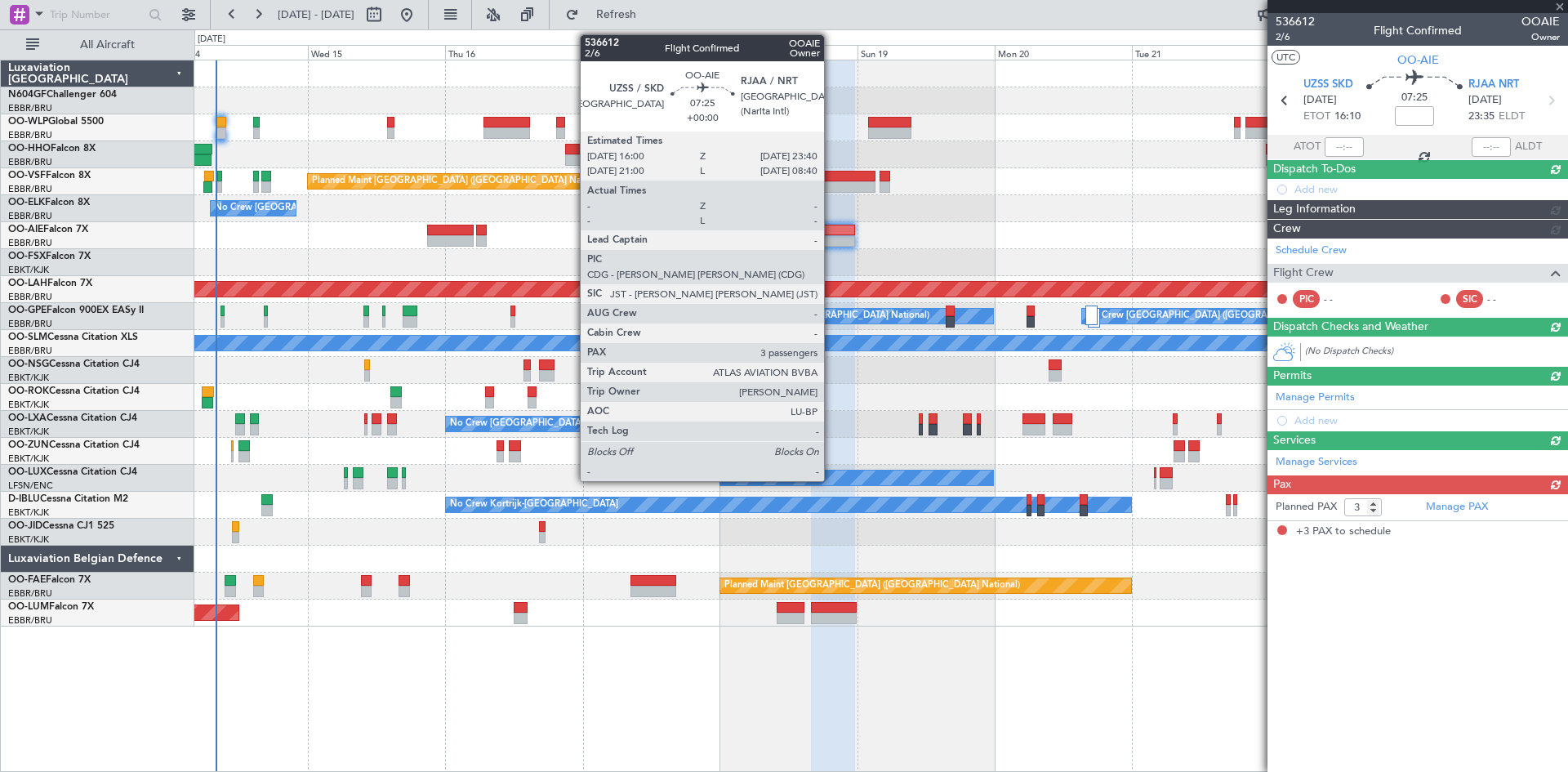
scroll to position [0, 0]
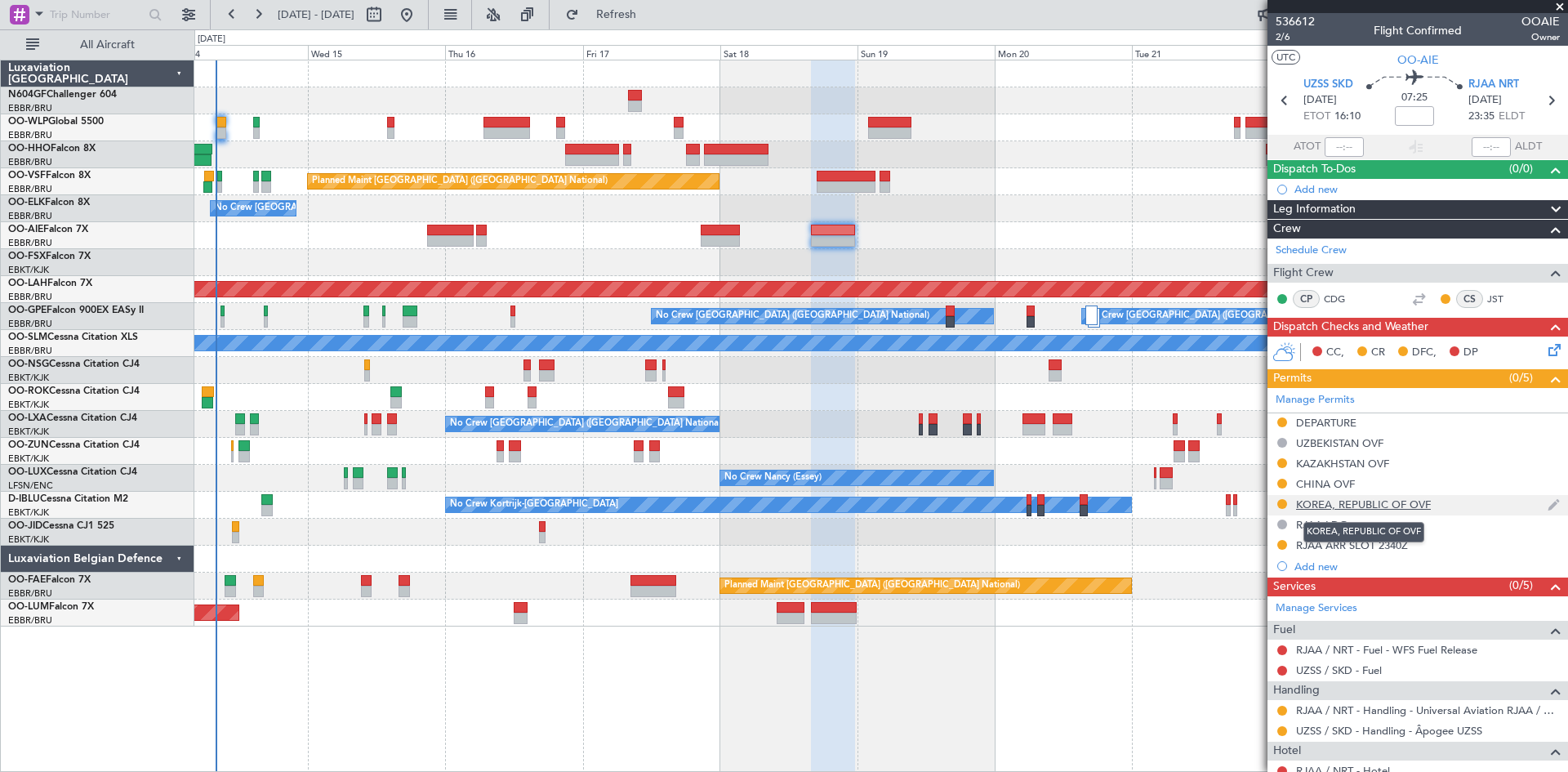
click at [1365, 502] on div "KOREA, REPUBLIC OF OVF" at bounding box center [1364, 504] width 135 height 14
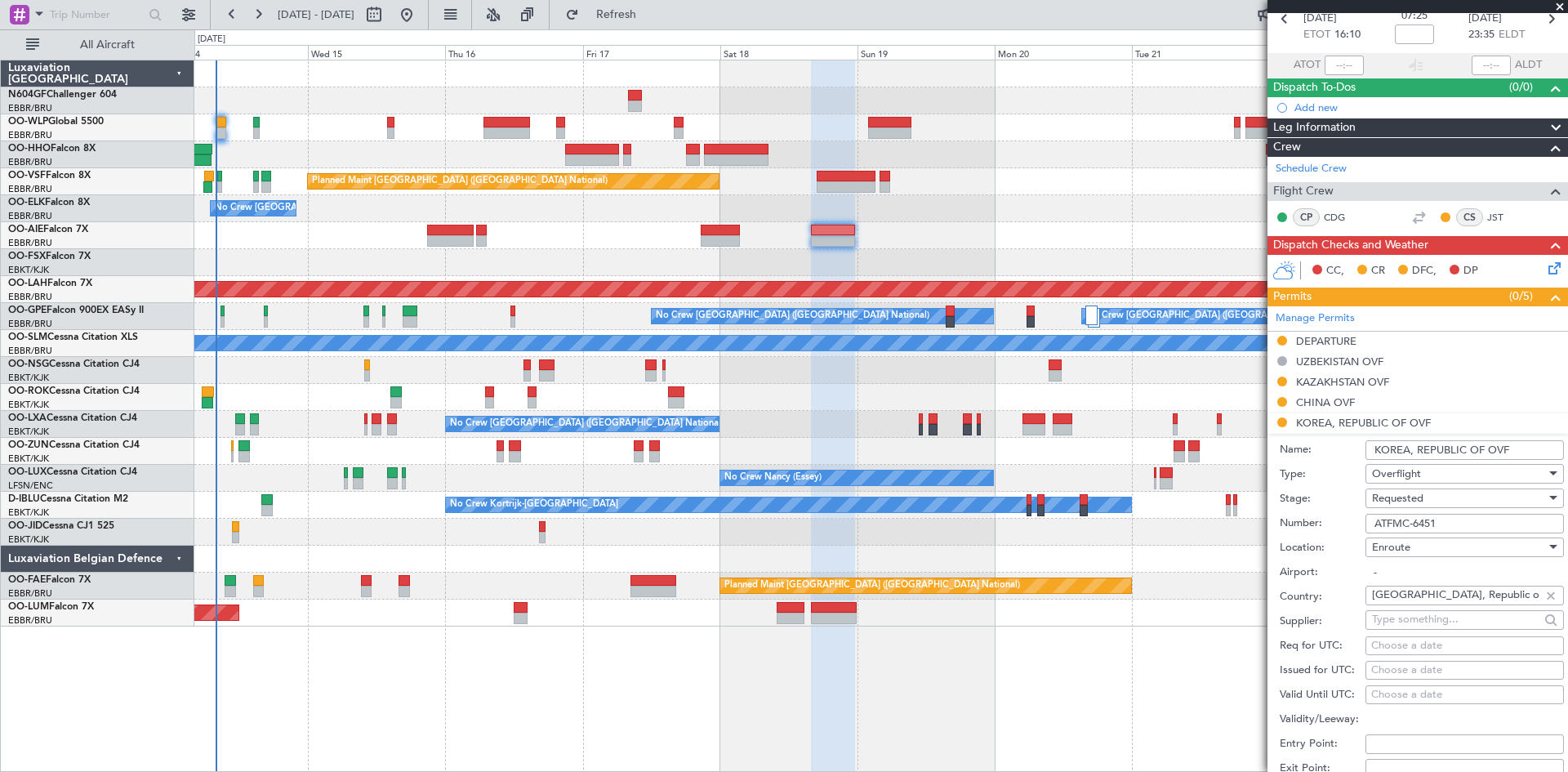
scroll to position [163, 0]
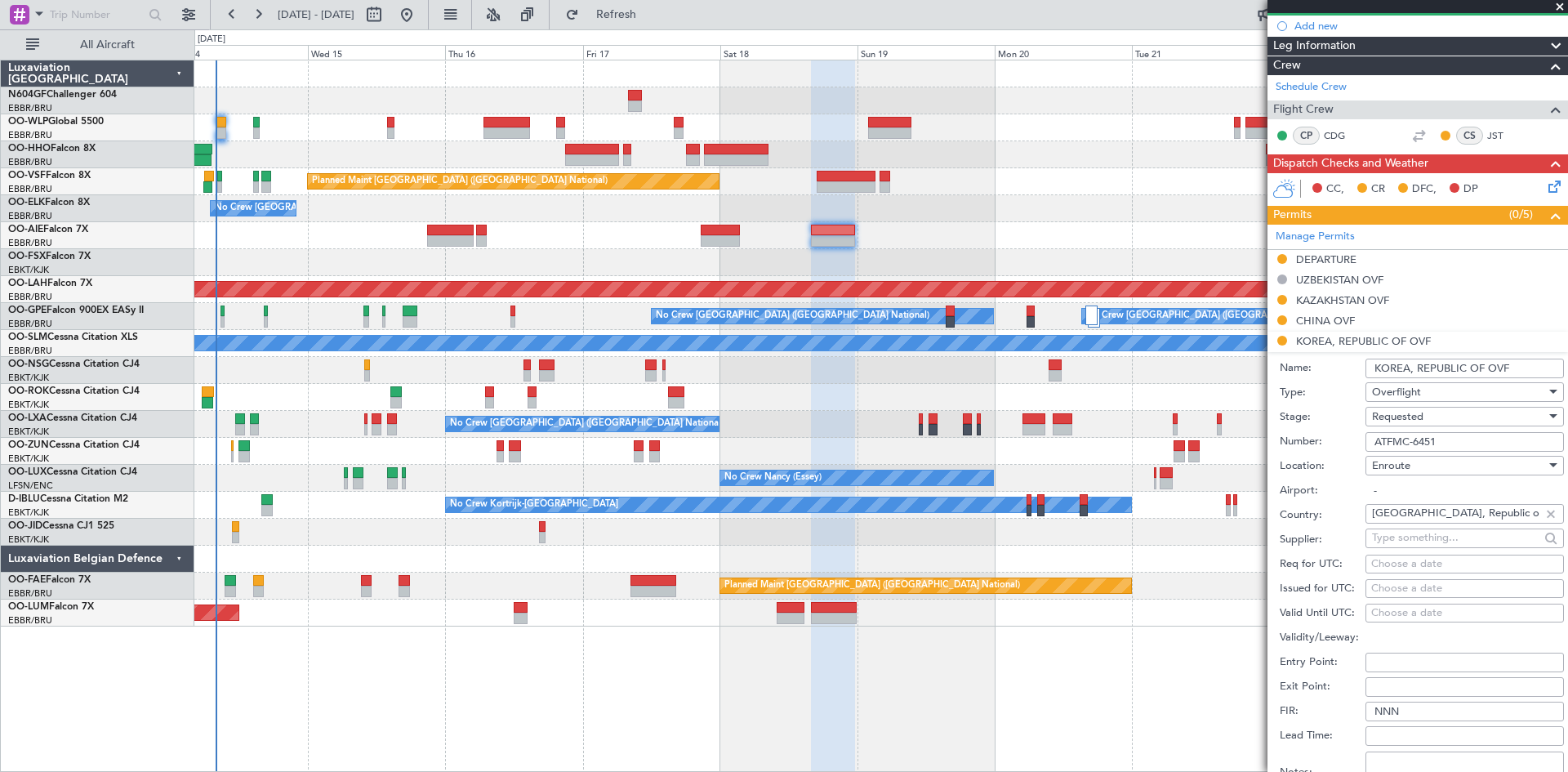
click at [1419, 413] on span "Requested" at bounding box center [1398, 417] width 52 height 14
click at [1407, 541] on span "Received OK" at bounding box center [1459, 539] width 171 height 24
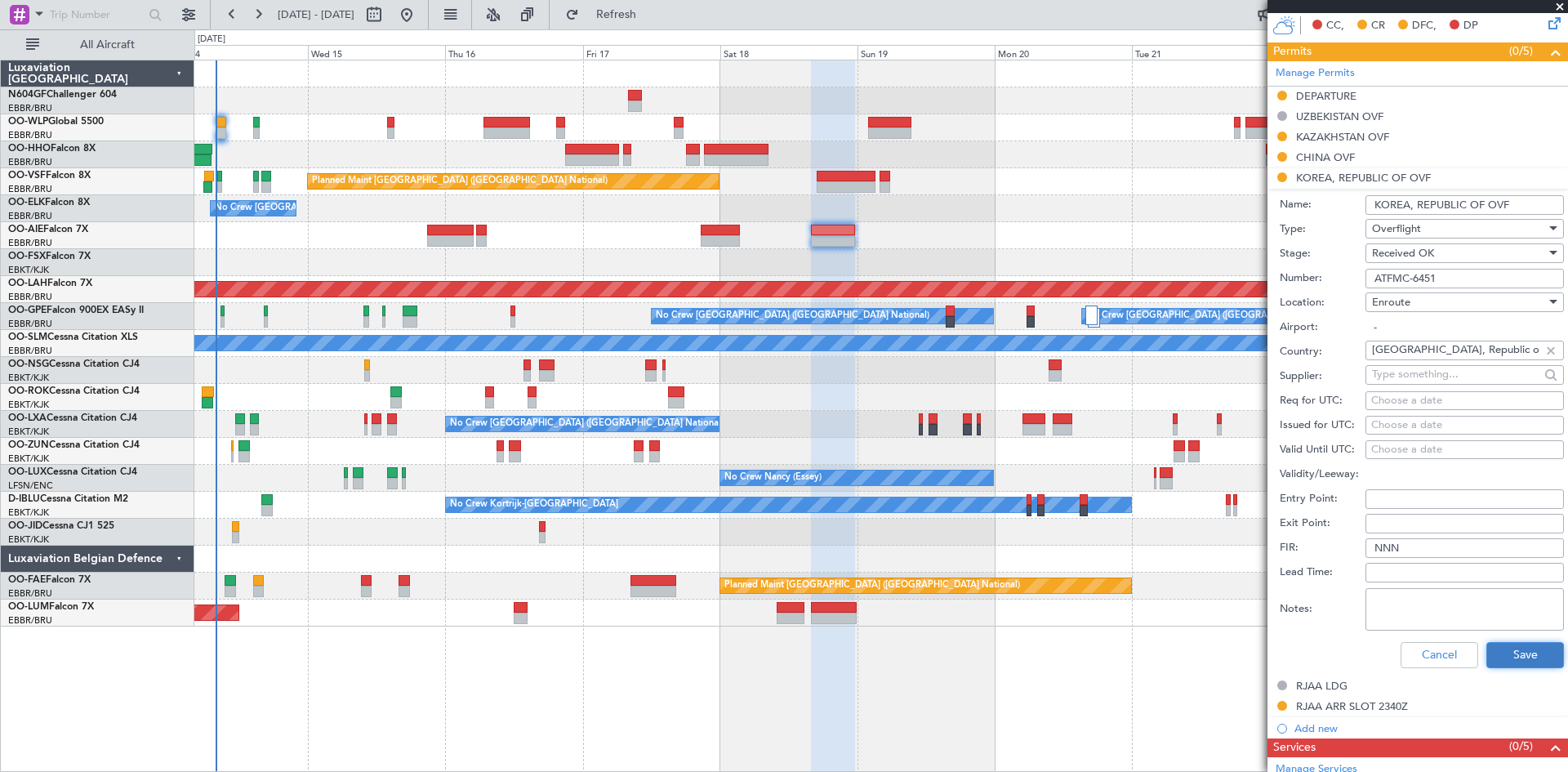
click at [1514, 648] on button "Save" at bounding box center [1525, 654] width 78 height 26
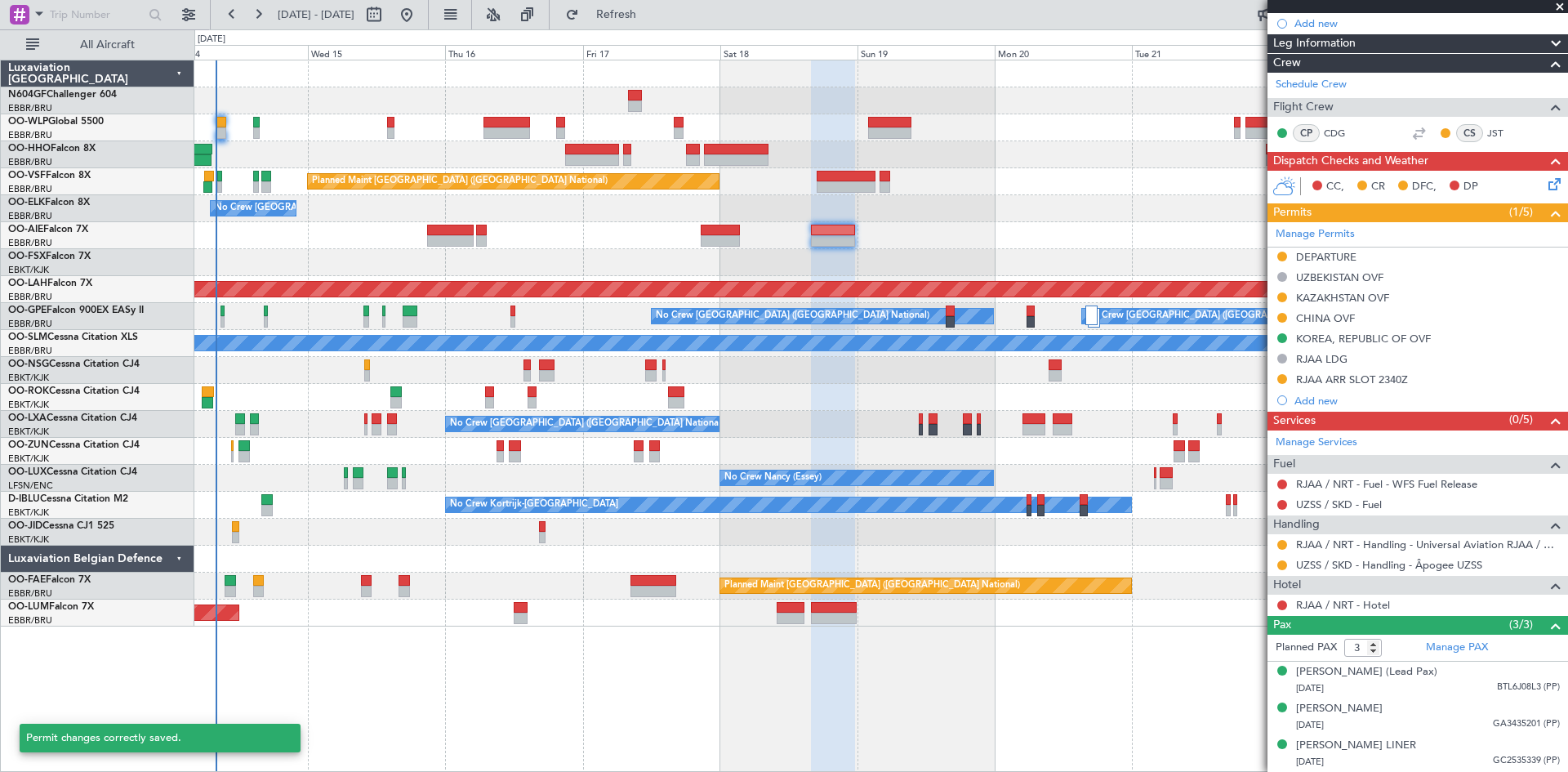
scroll to position [181, 0]
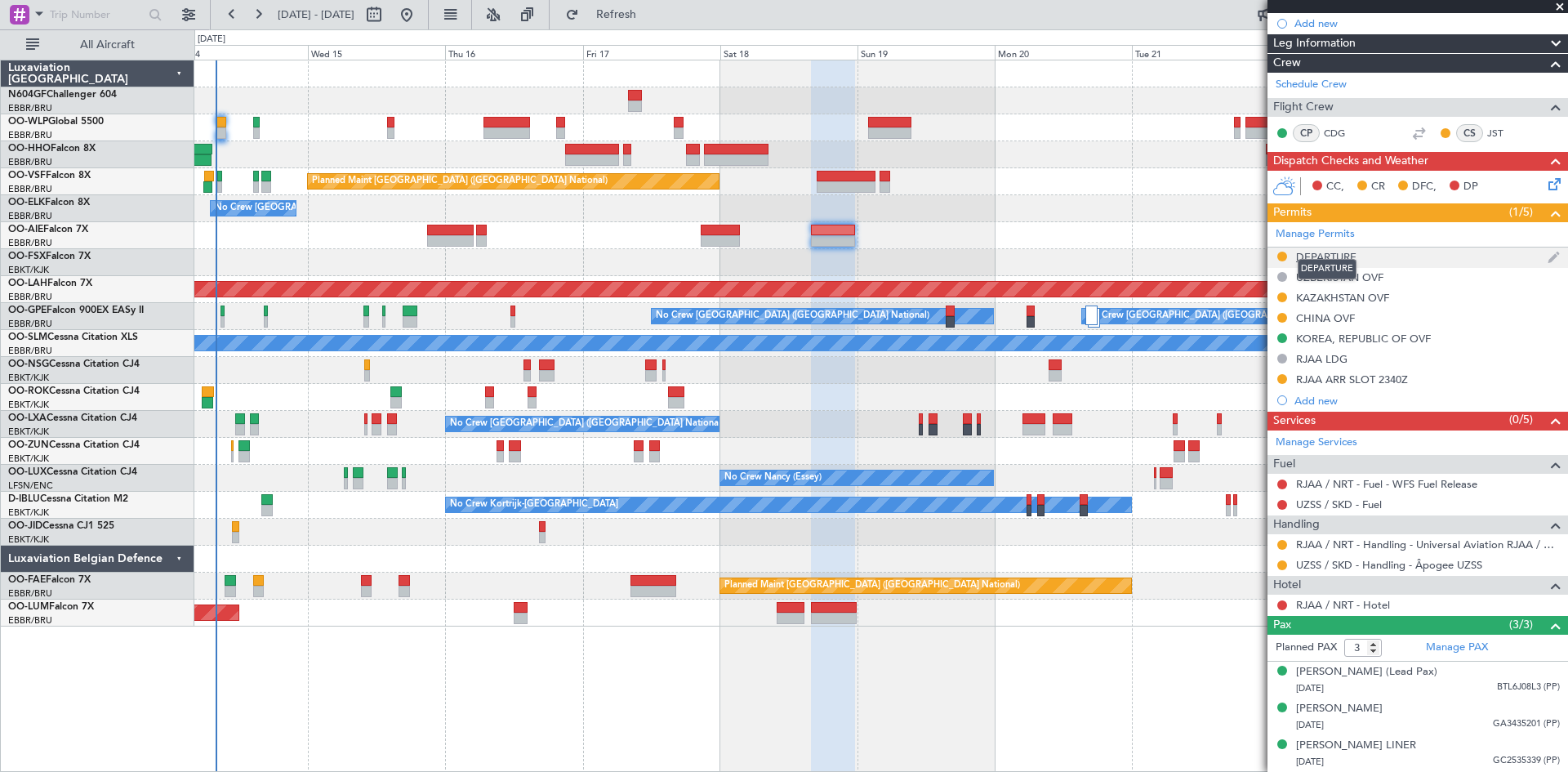
click at [1332, 250] on div "DEPARTURE" at bounding box center [1327, 257] width 61 height 14
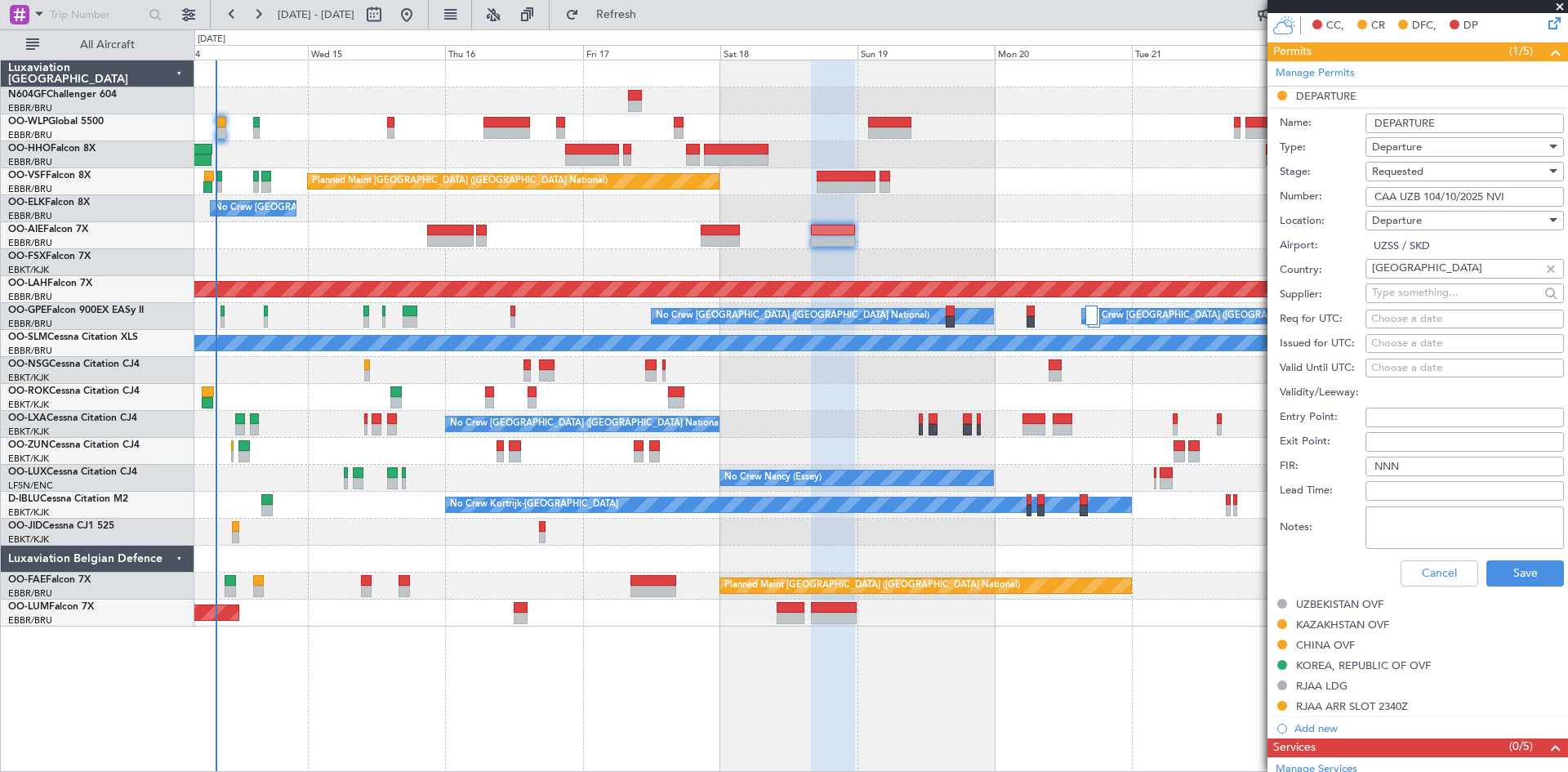
click at [1455, 171] on div "Requested" at bounding box center [1459, 170] width 174 height 24
click at [1447, 294] on span "Received OK" at bounding box center [1459, 295] width 171 height 24
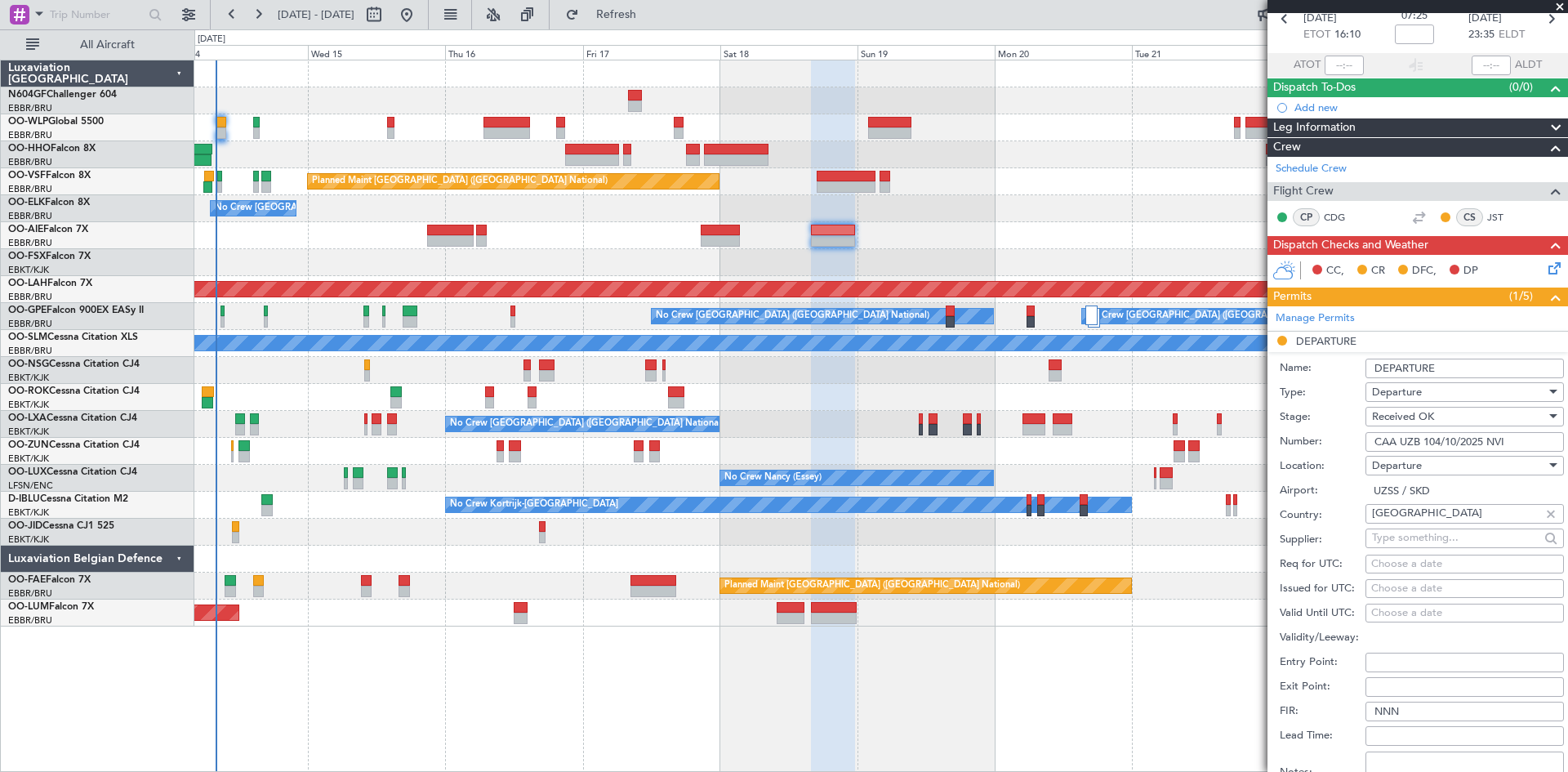
scroll to position [0, 0]
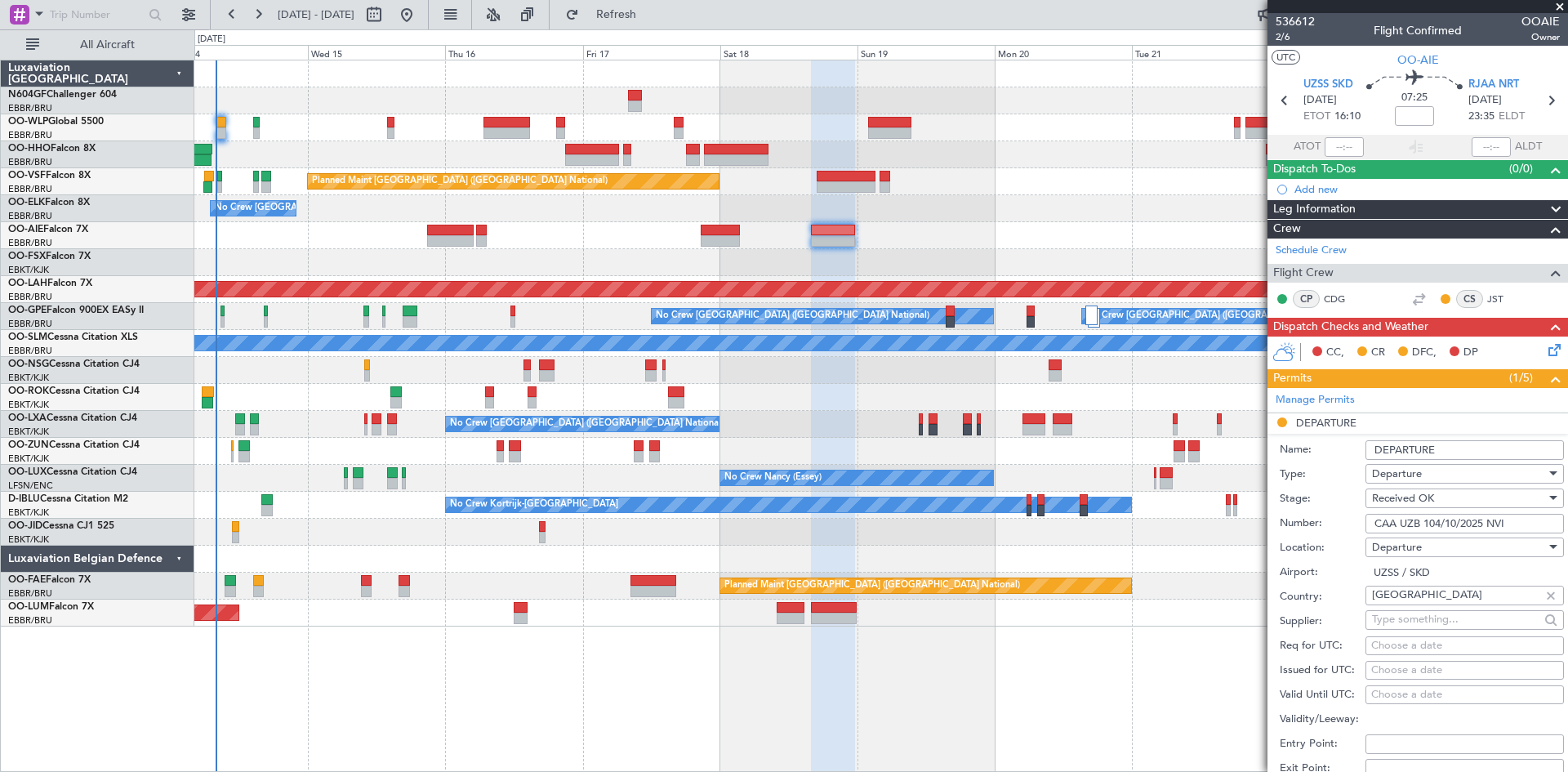
drag, startPoint x: 1514, startPoint y: 523, endPoint x: 1488, endPoint y: 525, distance: 26.1
click at [1488, 525] on input "CAA UZB 104/10/2025 NVI" at bounding box center [1464, 524] width 198 height 20
paste input "SKD"
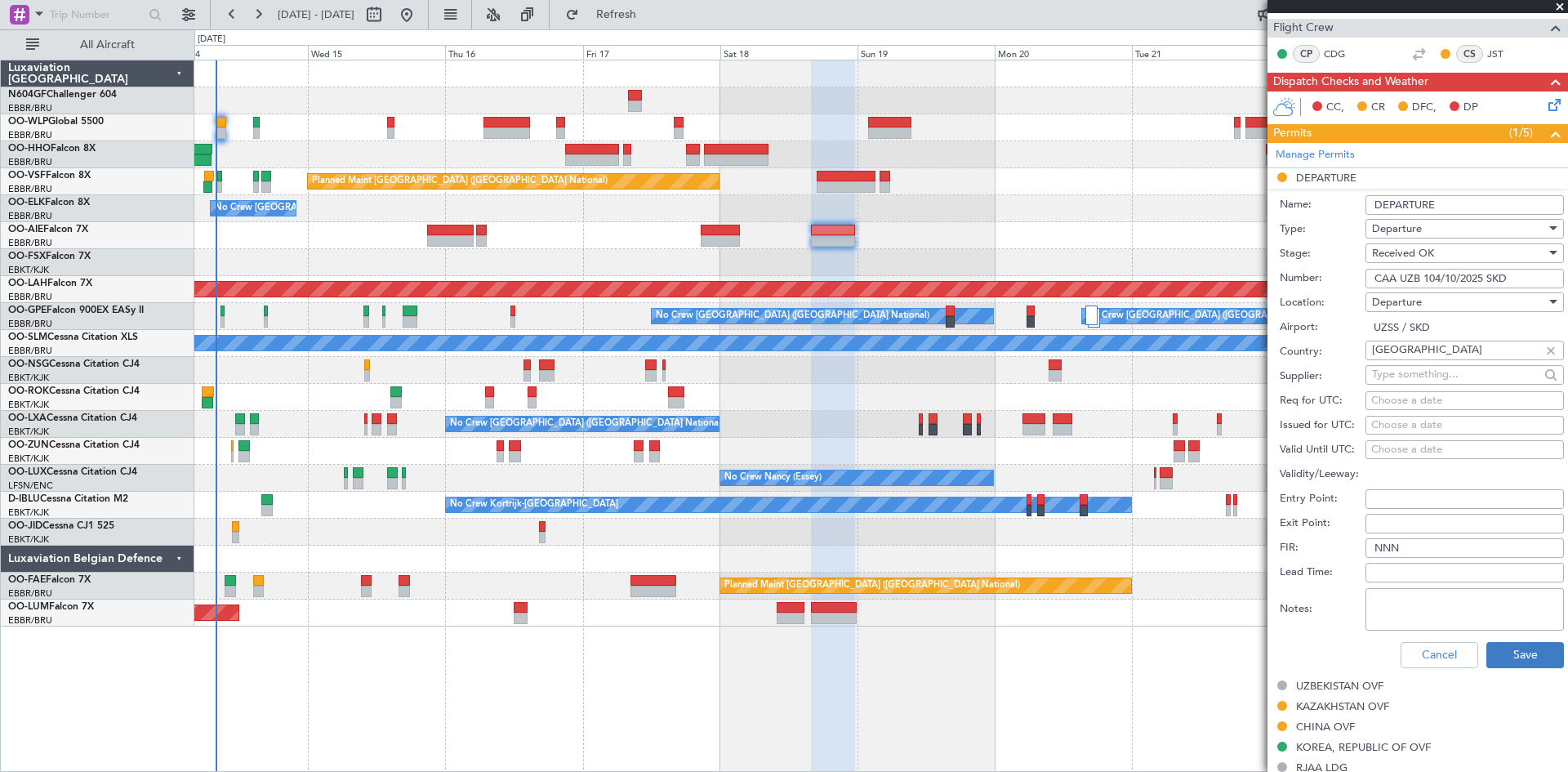
type input "CAA UZB 104/10/2025 SKD"
click at [1506, 661] on button "Save" at bounding box center [1525, 654] width 78 height 26
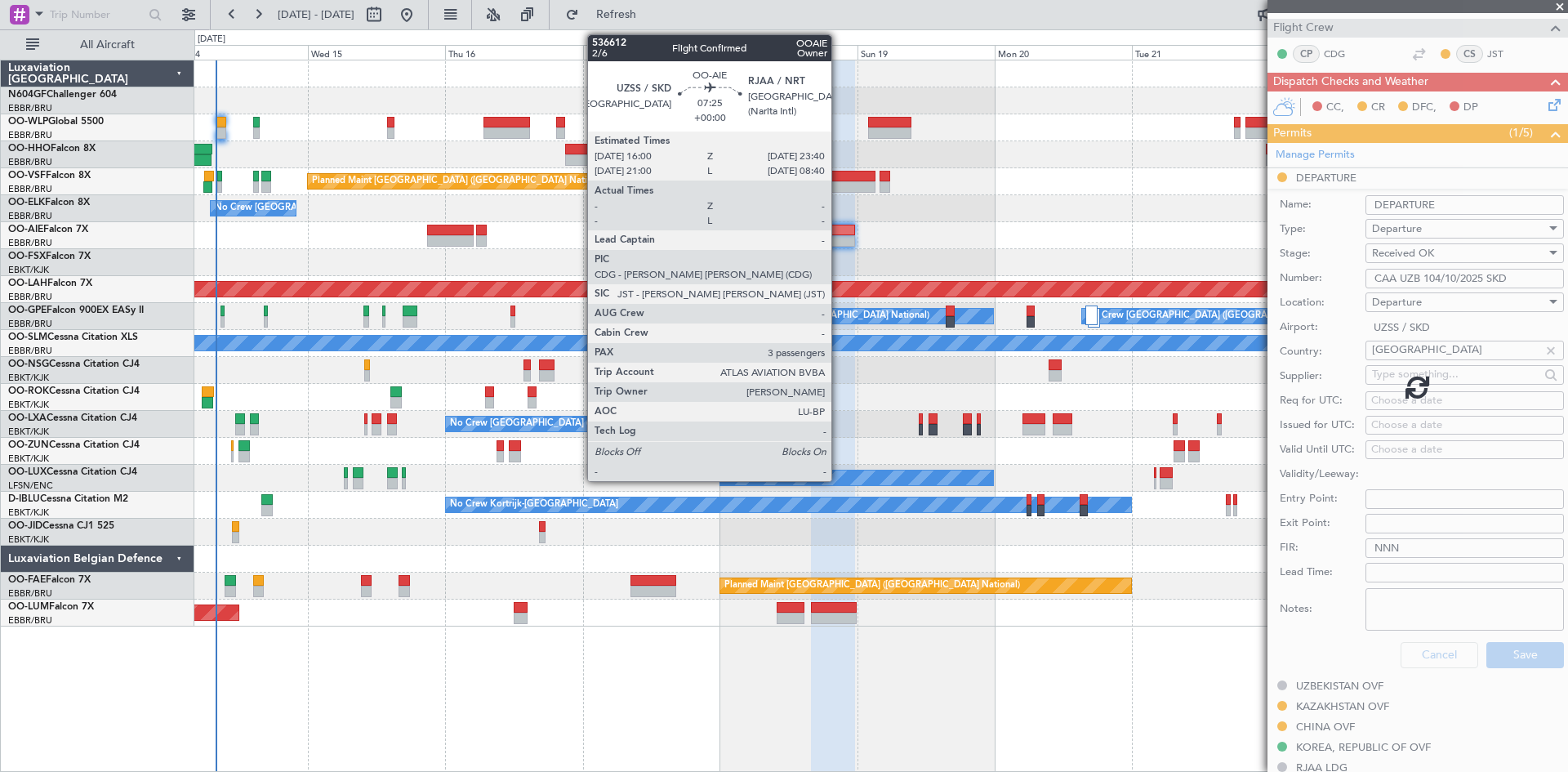
scroll to position [181, 0]
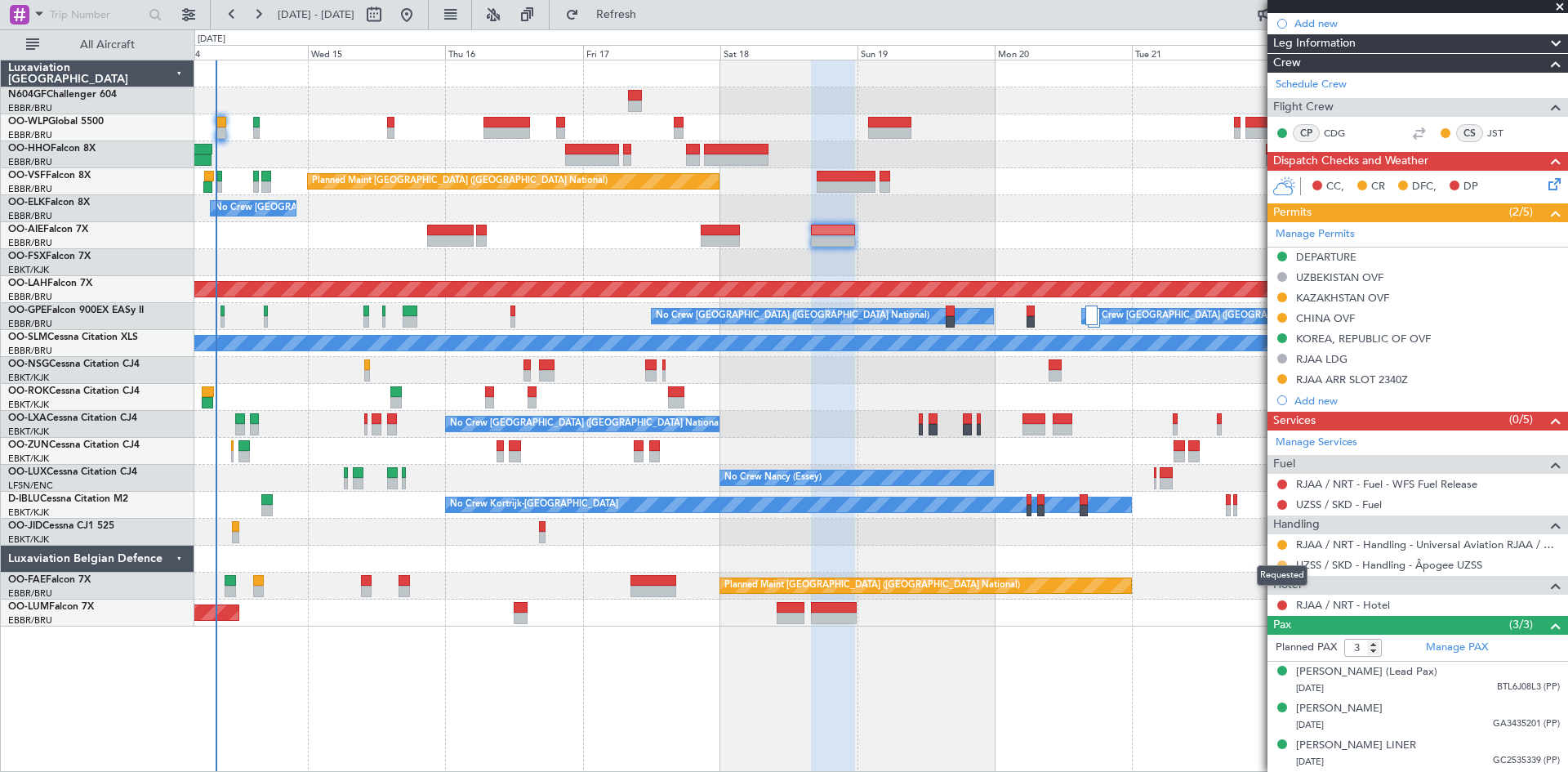
click at [1279, 560] on button at bounding box center [1282, 565] width 10 height 10
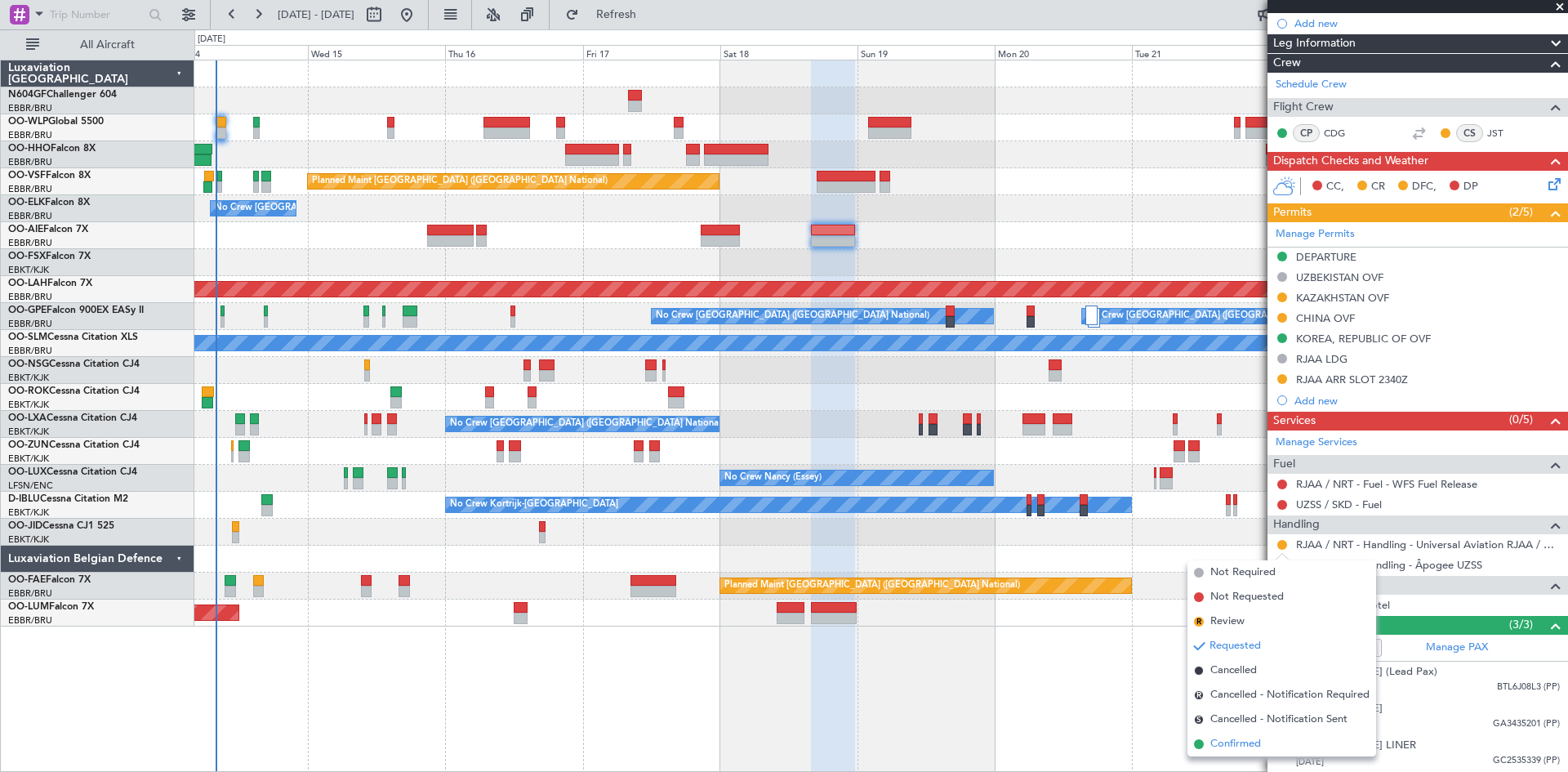
click at [1244, 743] on span "Confirmed" at bounding box center [1236, 744] width 51 height 16
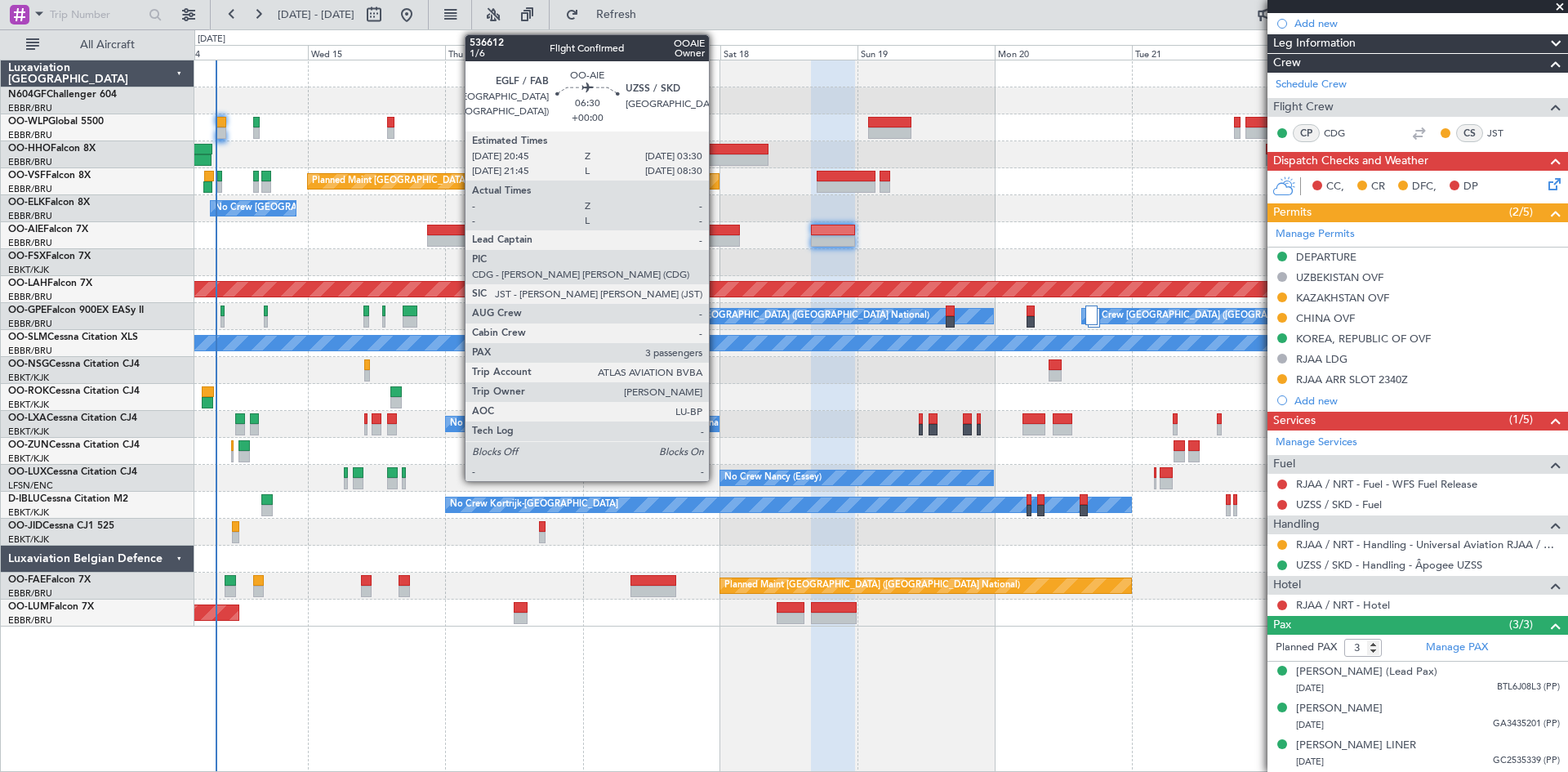
click at [717, 241] on div at bounding box center [720, 241] width 39 height 12
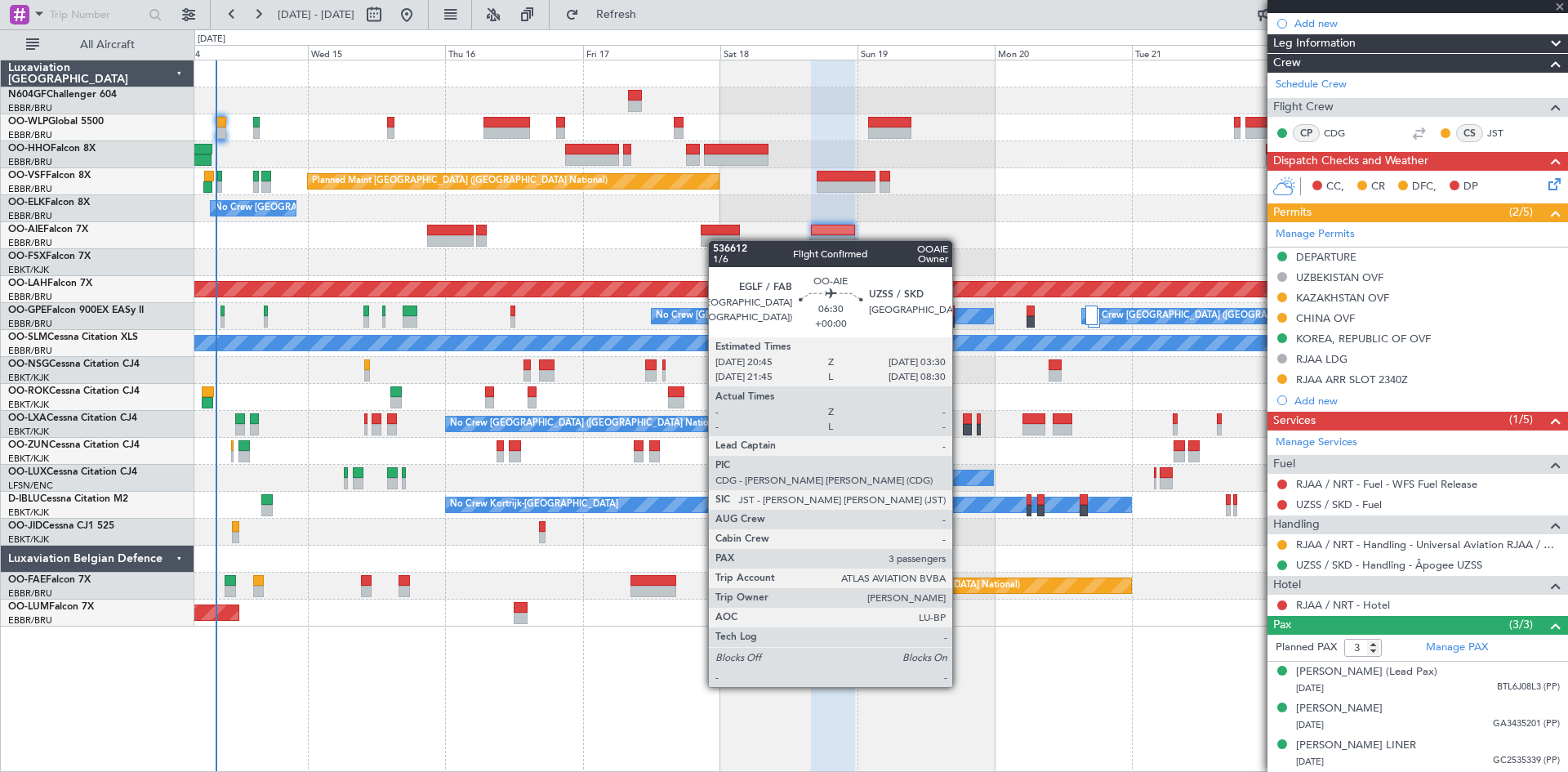
scroll to position [0, 0]
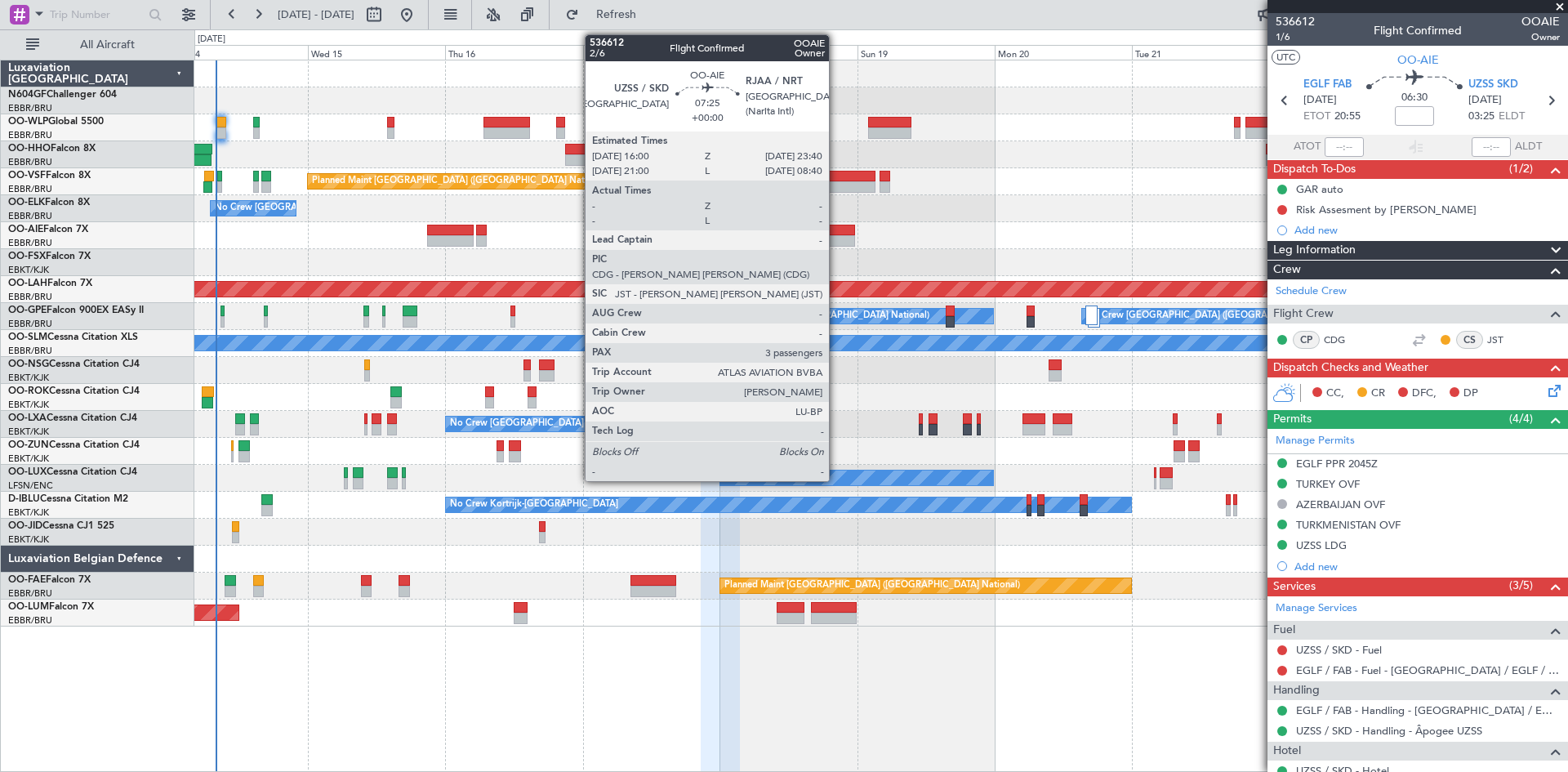
click at [836, 237] on div at bounding box center [833, 241] width 44 height 12
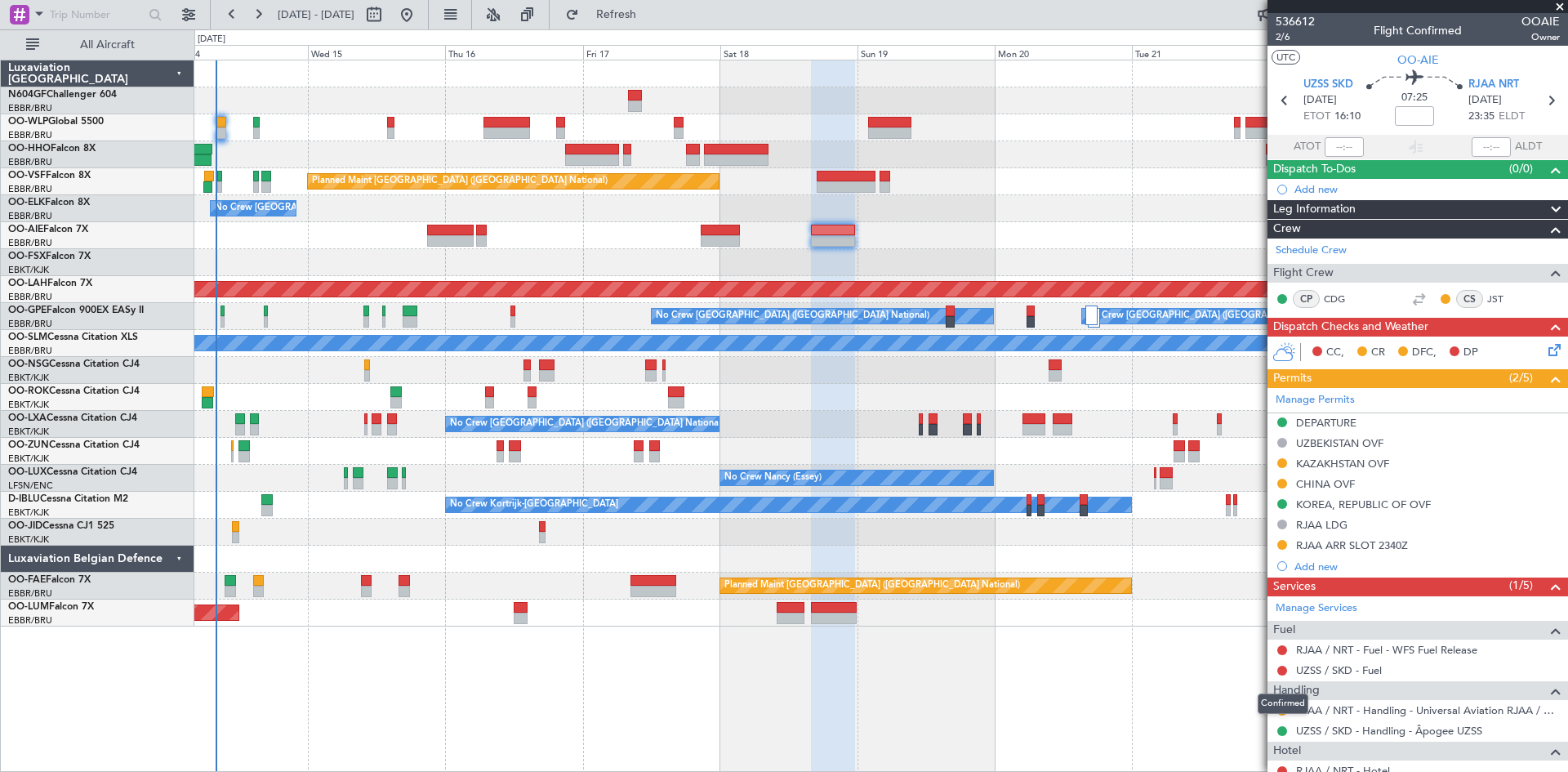
click at [1282, 706] on div "Confirmed" at bounding box center [1283, 703] width 51 height 21
click at [1281, 708] on button at bounding box center [1282, 710] width 10 height 10
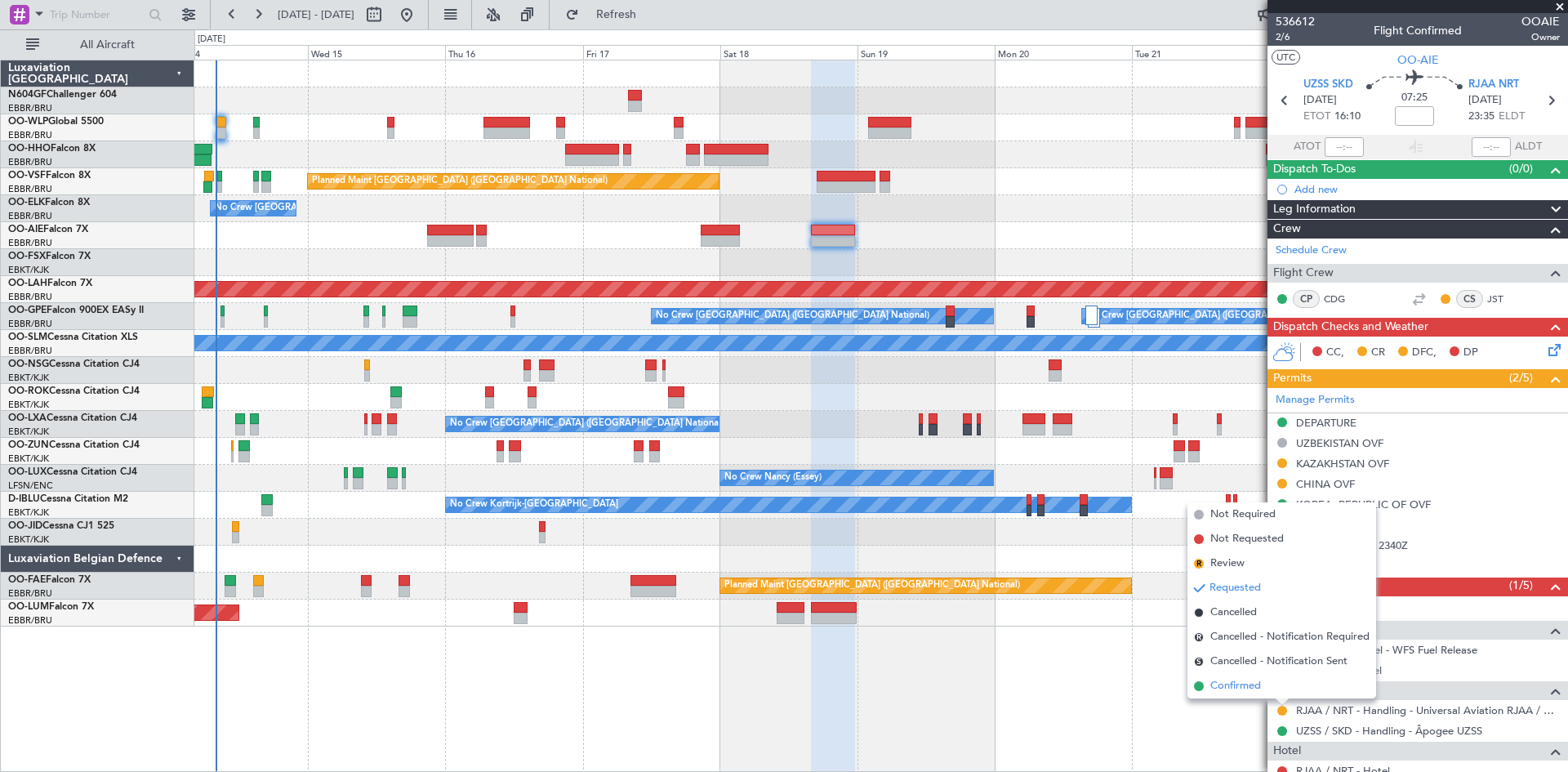
click at [1273, 687] on li "Confirmed" at bounding box center [1282, 685] width 188 height 24
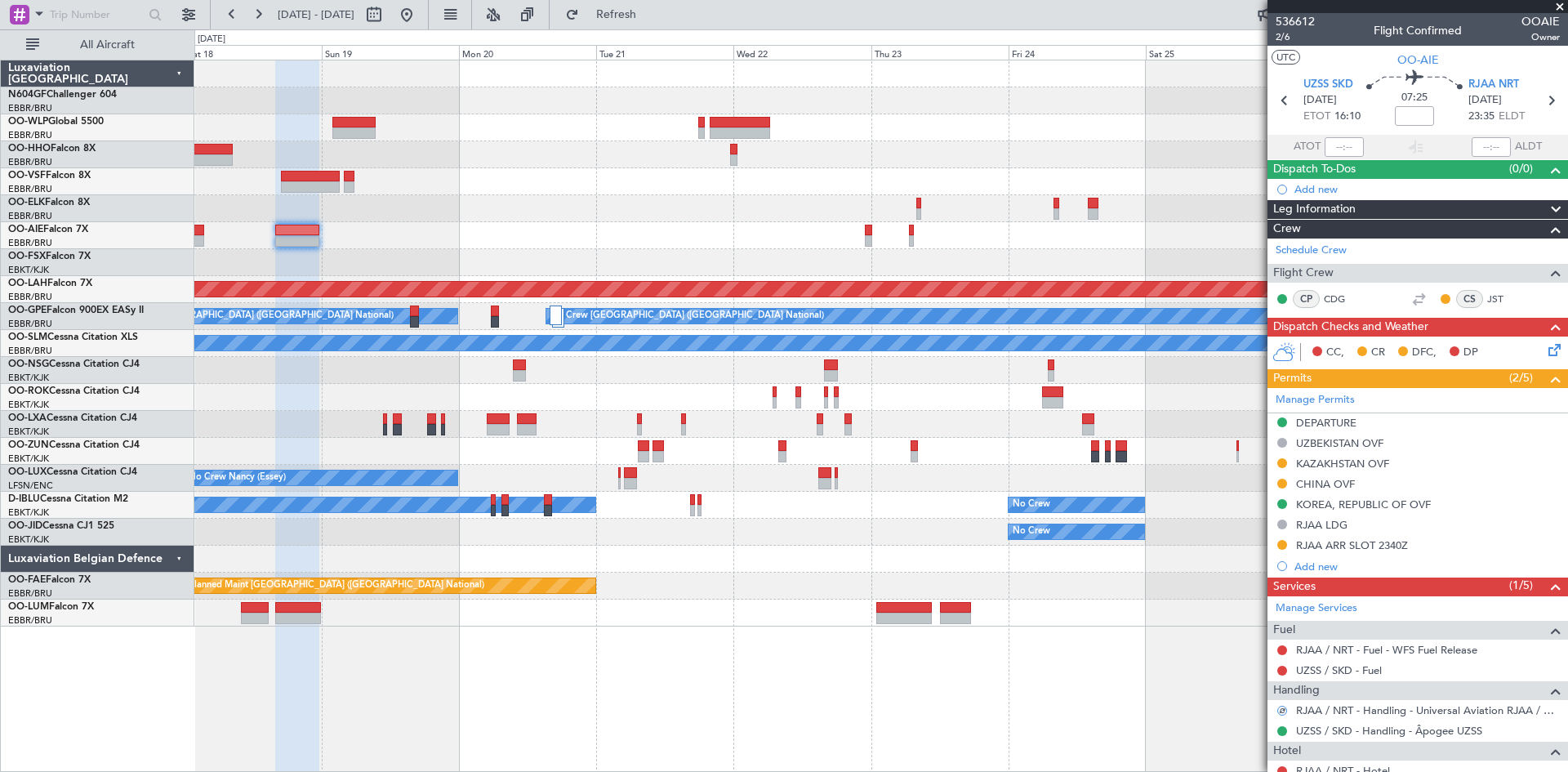
click at [495, 255] on div "Planned Maint [GEOGRAPHIC_DATA] ([GEOGRAPHIC_DATA] National) Planned [GEOGRAPHI…" at bounding box center [881, 344] width 1373 height 566
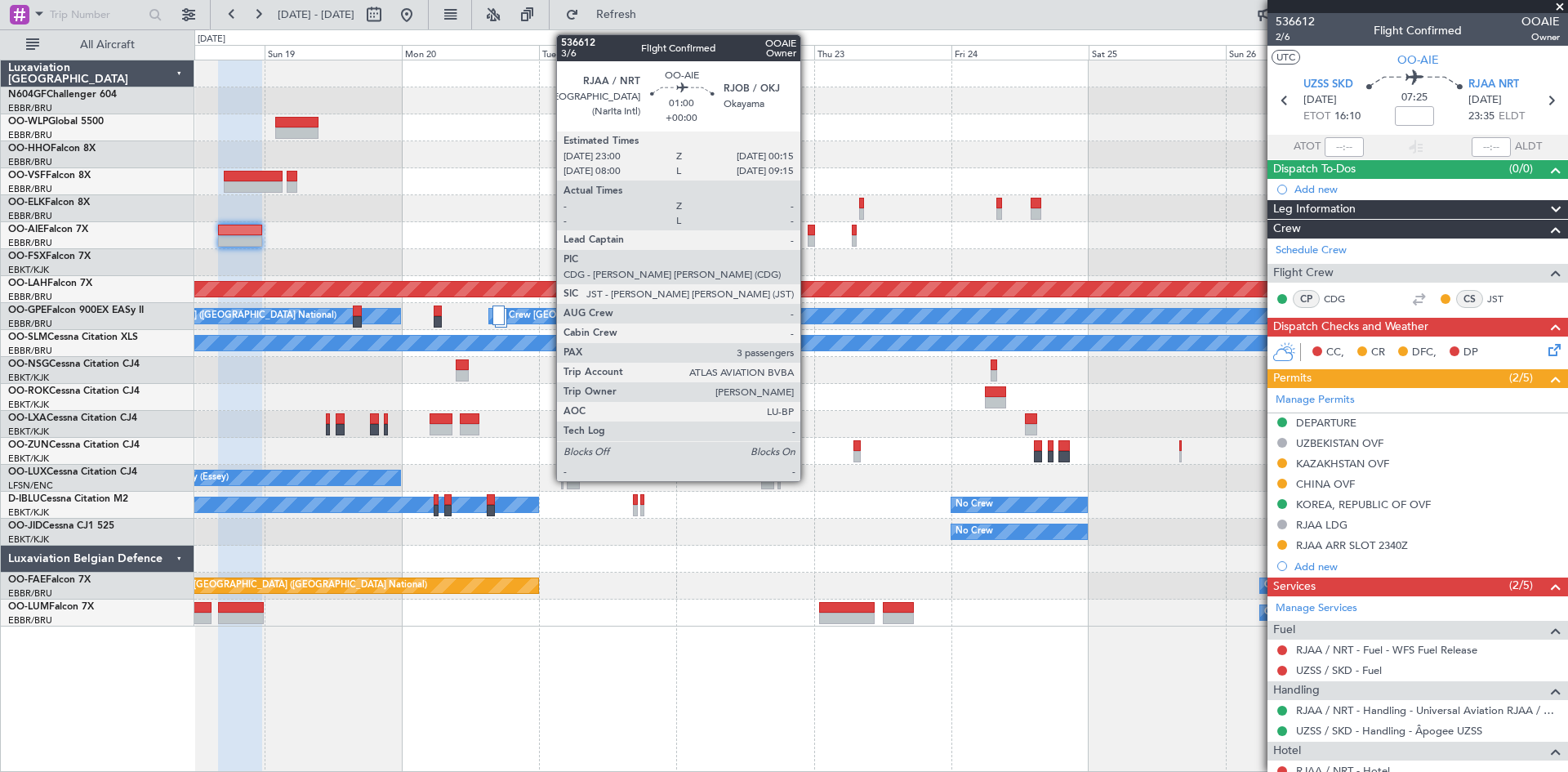
click at [808, 241] on div at bounding box center [811, 241] width 7 height 12
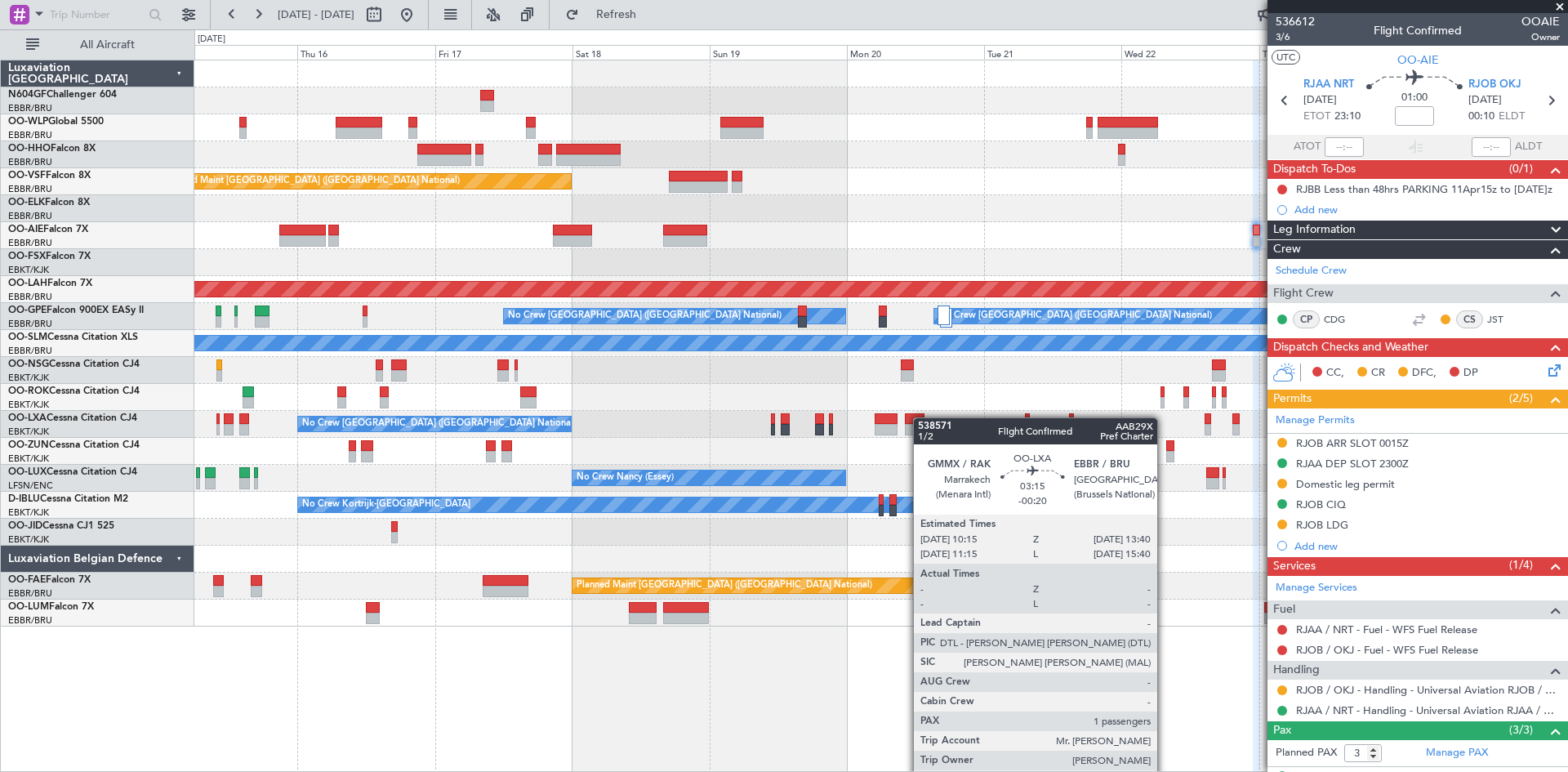
click at [925, 419] on div "Planned Maint [GEOGRAPHIC_DATA] ([GEOGRAPHIC_DATA] National) No Crew [GEOGRAPHI…" at bounding box center [881, 344] width 1373 height 566
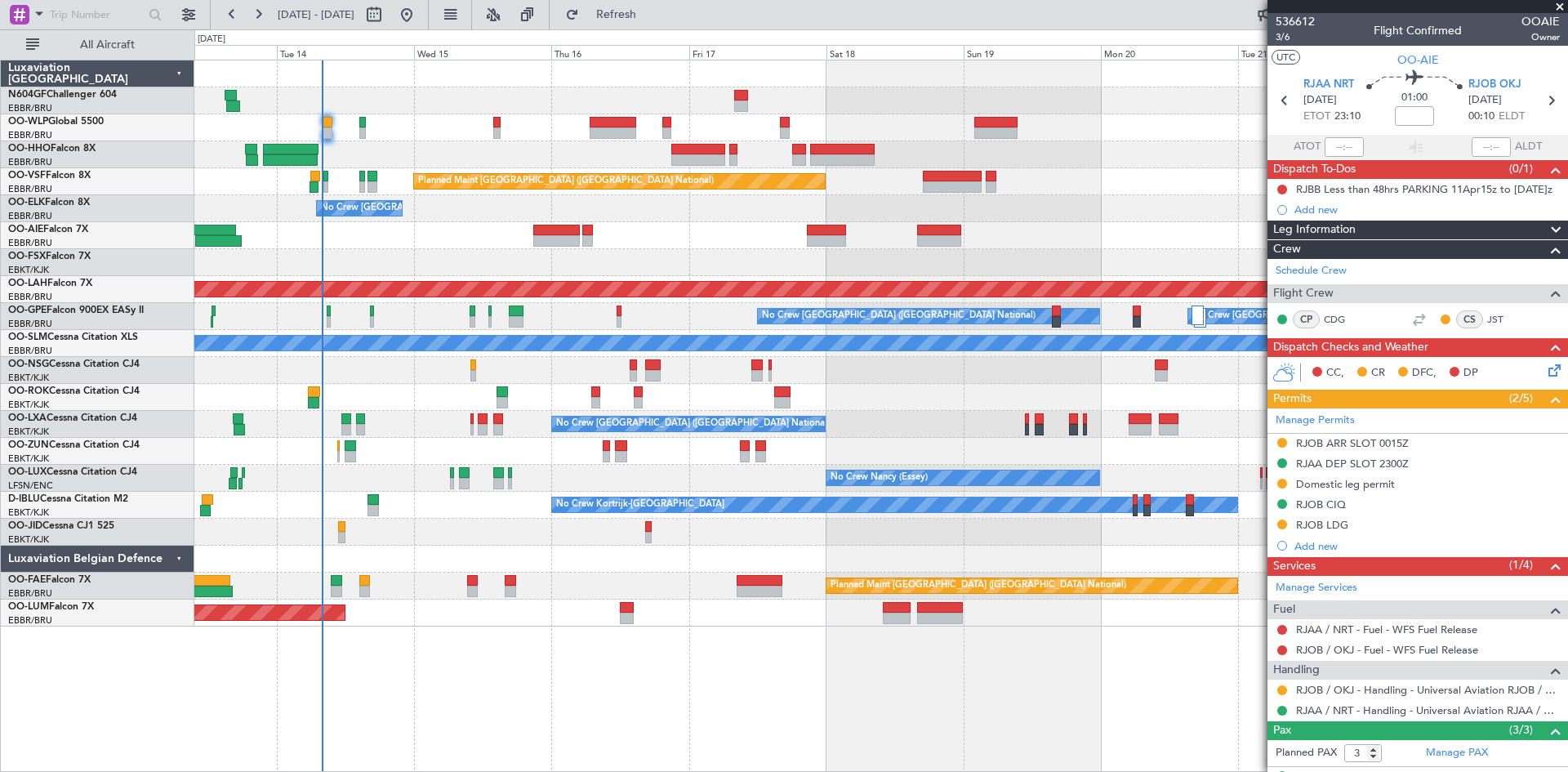
click at [997, 274] on div "Planned Maint [GEOGRAPHIC_DATA] ([GEOGRAPHIC_DATA] National) No Crew [GEOGRAPHI…" at bounding box center [881, 344] width 1373 height 566
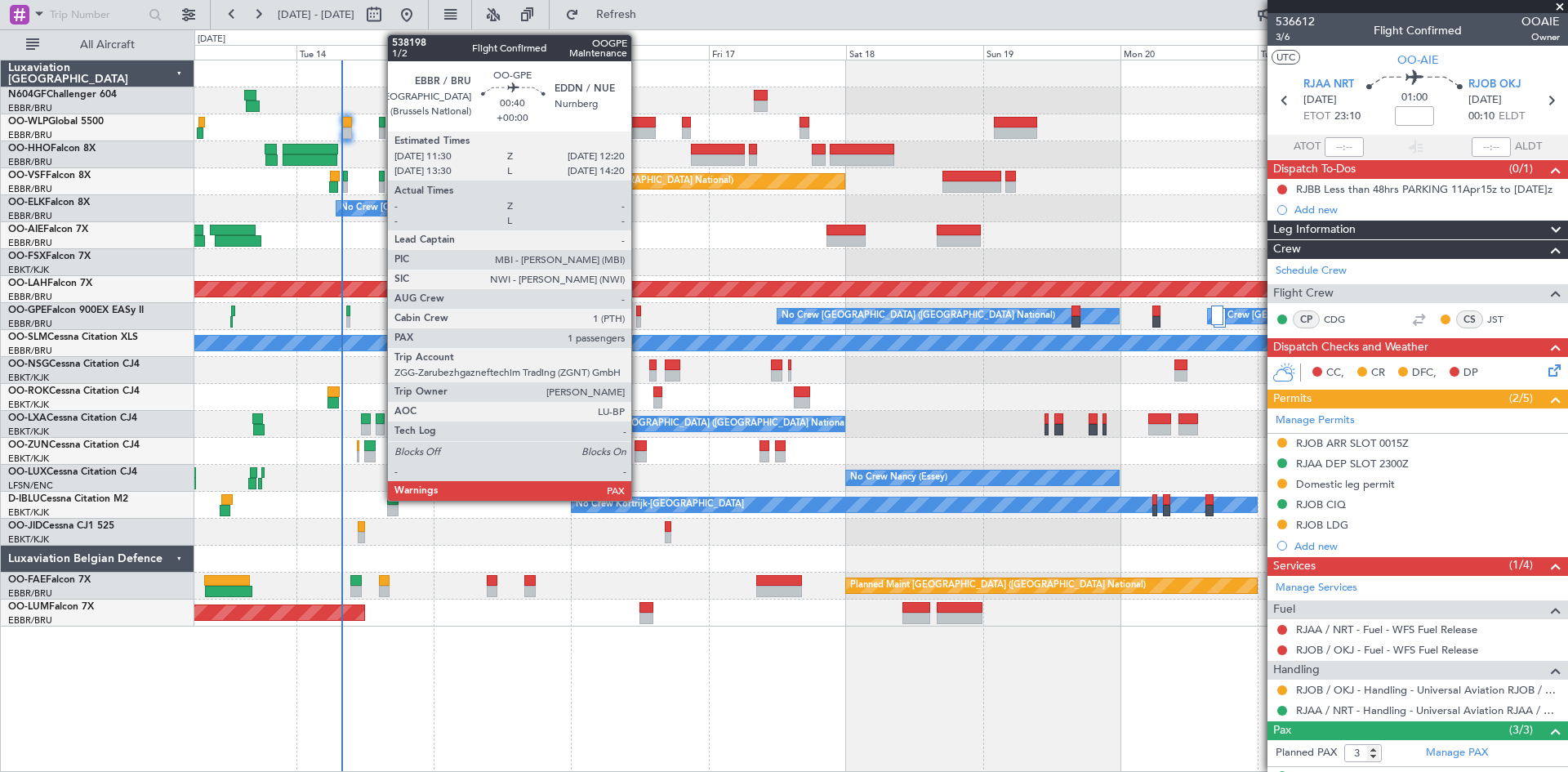
click at [639, 319] on div at bounding box center [638, 321] width 4 height 12
type input "1"
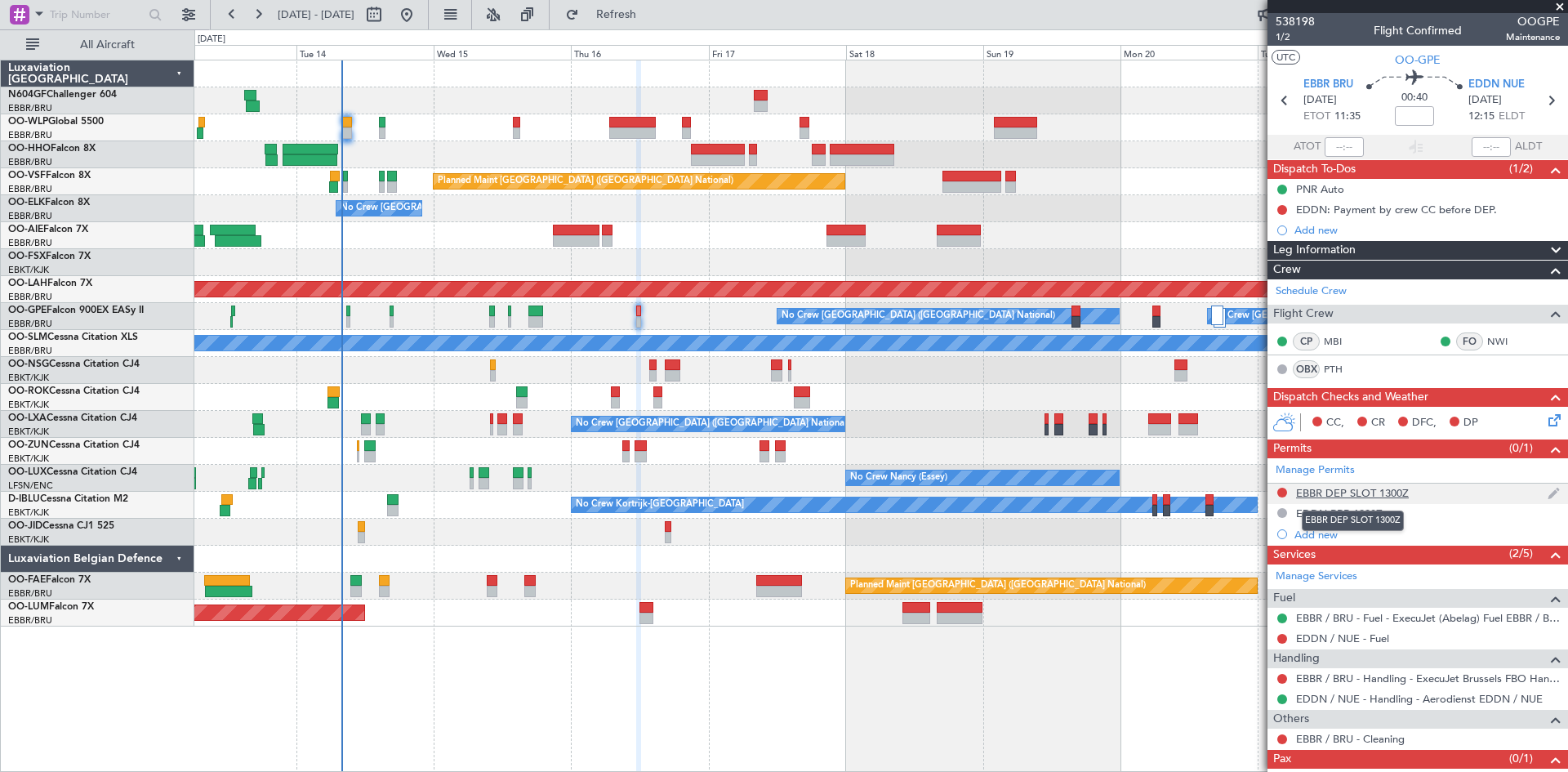
click at [1350, 487] on div "EBBR DEP SLOT 1300Z" at bounding box center [1353, 494] width 112 height 14
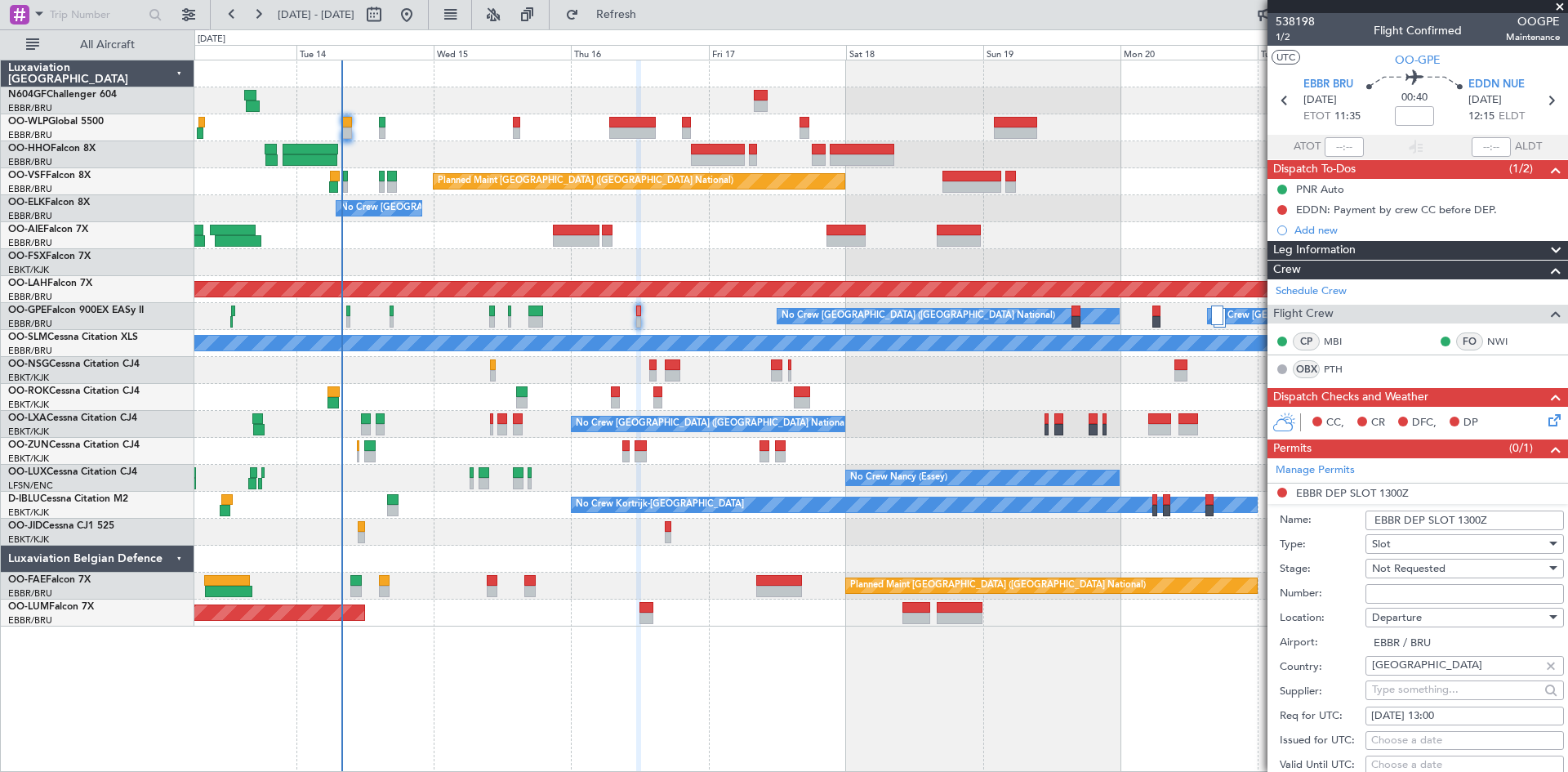
scroll to position [245, 0]
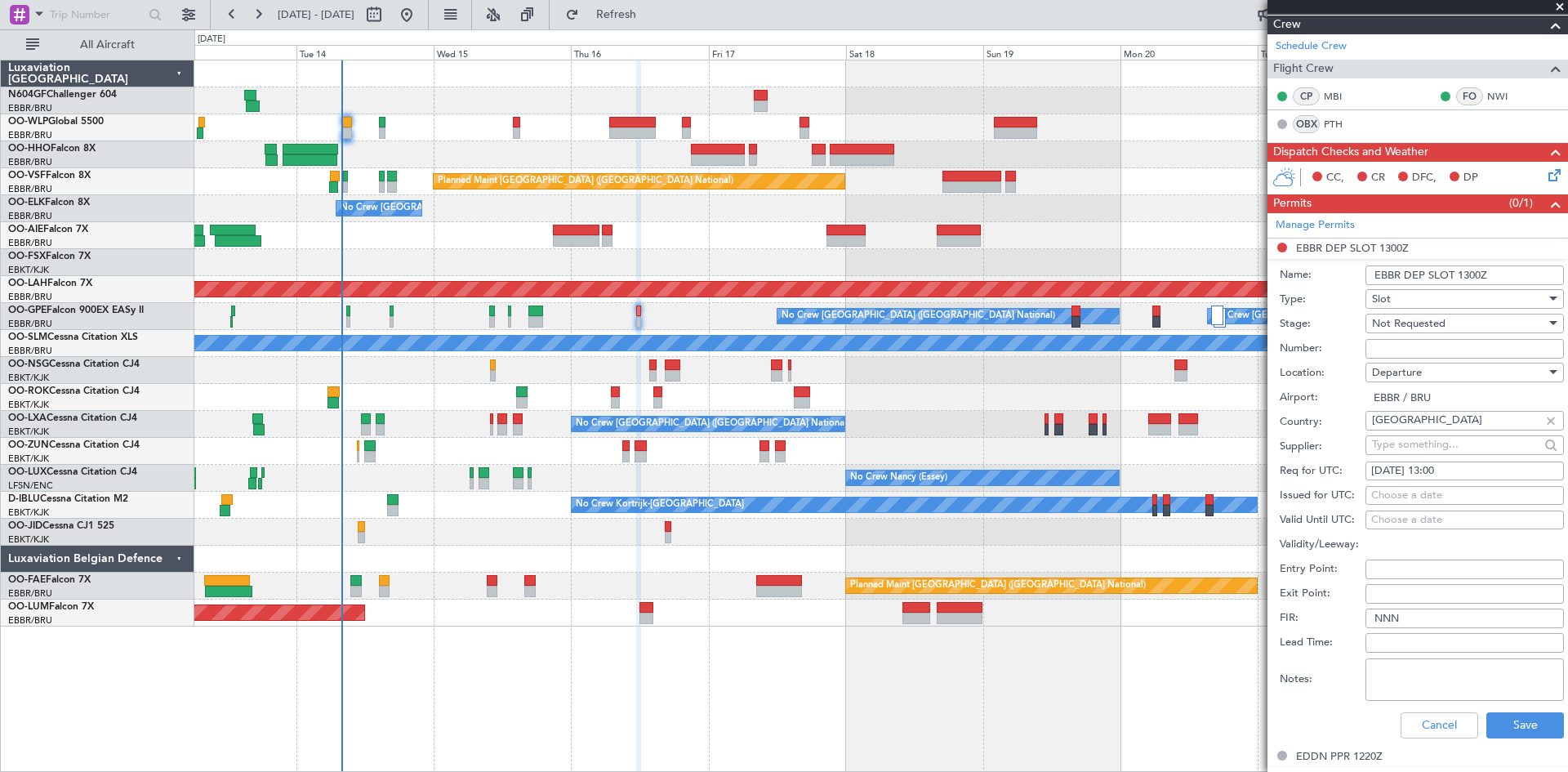
click at [1464, 474] on div "[DATE] 13:00" at bounding box center [1465, 471] width 187 height 16
select select "10"
select select "2025"
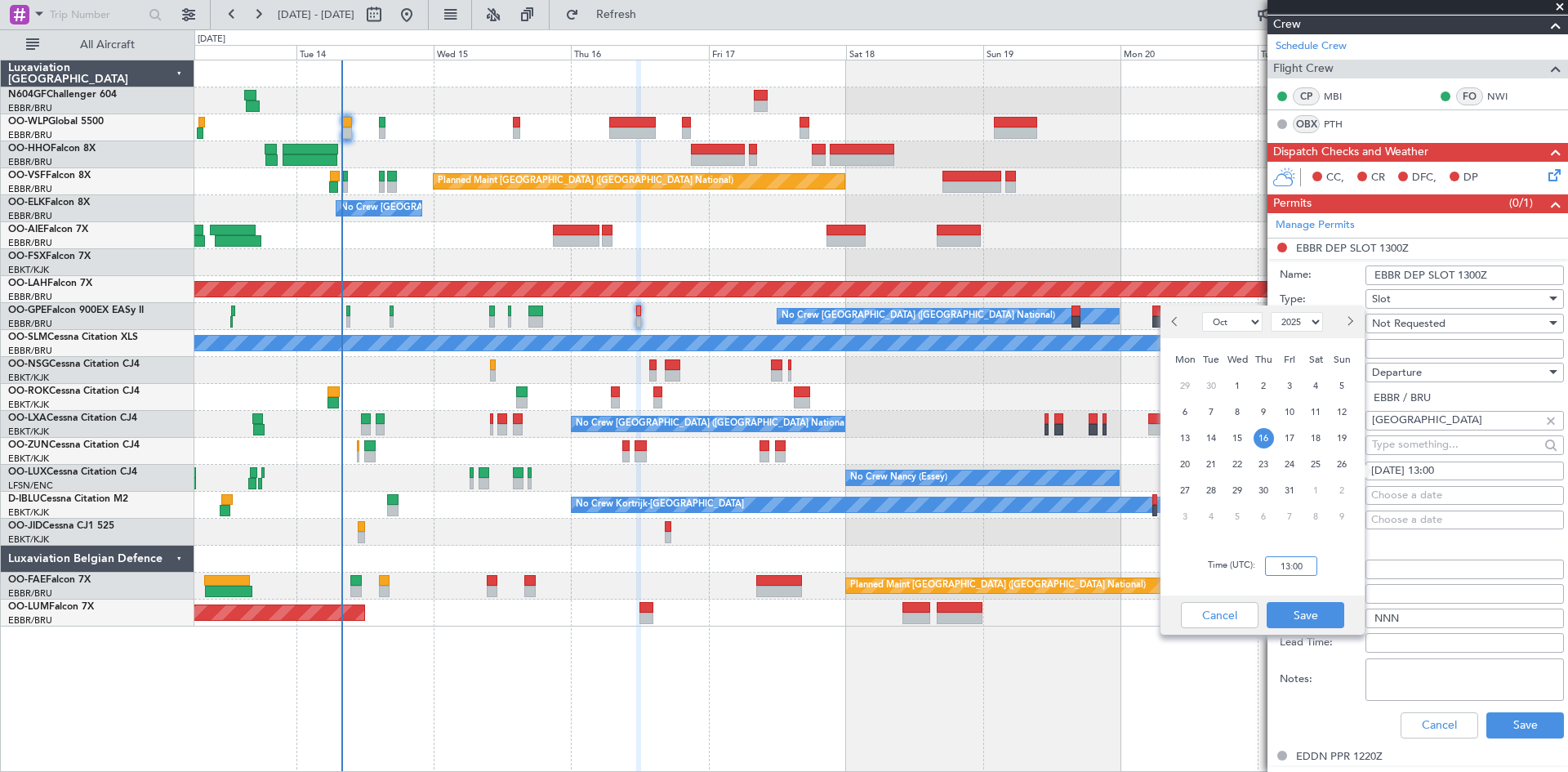
click at [1293, 564] on input "13:00" at bounding box center [1291, 566] width 53 height 20
type input "11:30"
click at [1307, 610] on button "Save" at bounding box center [1306, 615] width 78 height 26
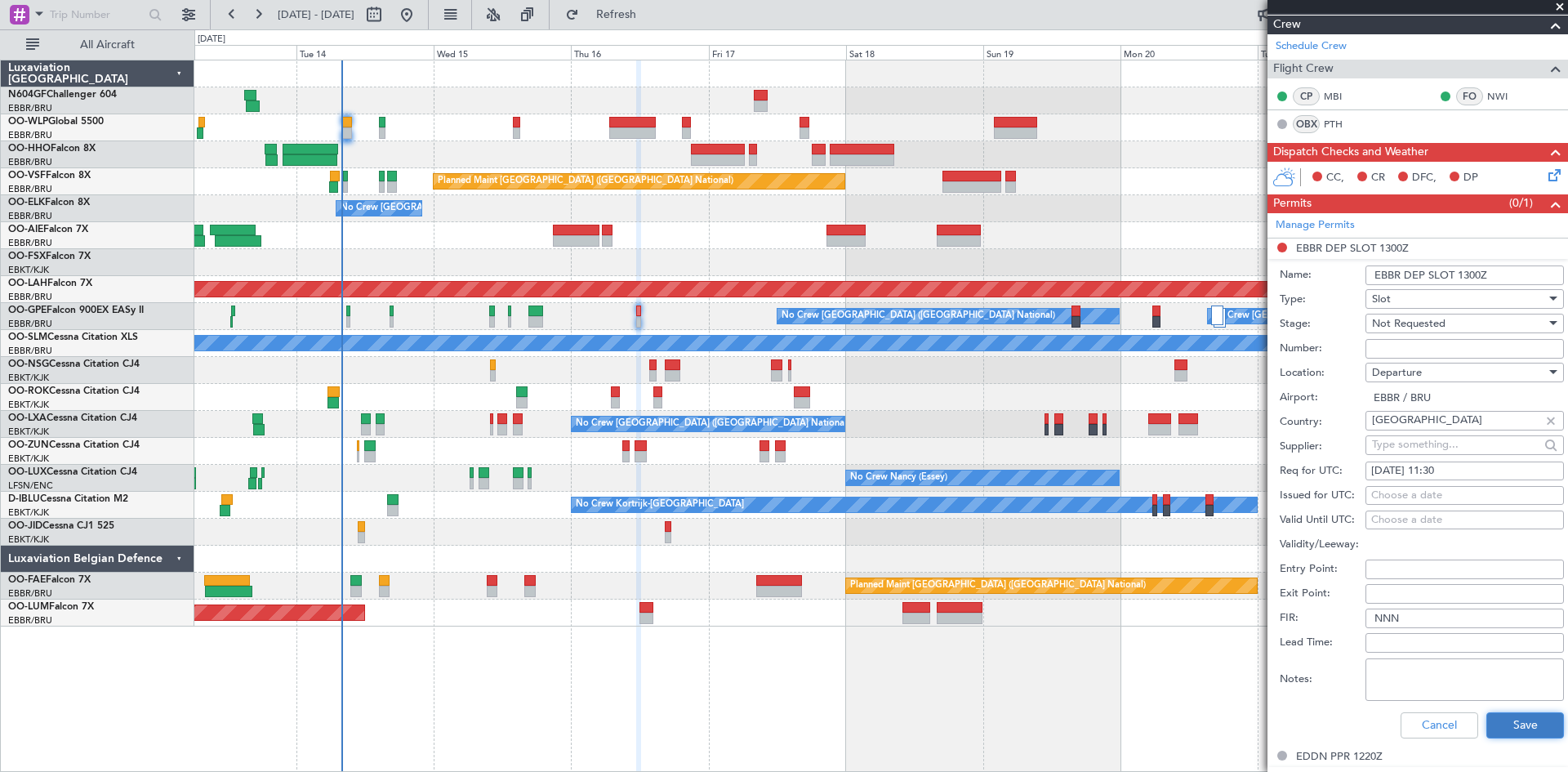
click at [1500, 722] on button "Save" at bounding box center [1525, 725] width 78 height 26
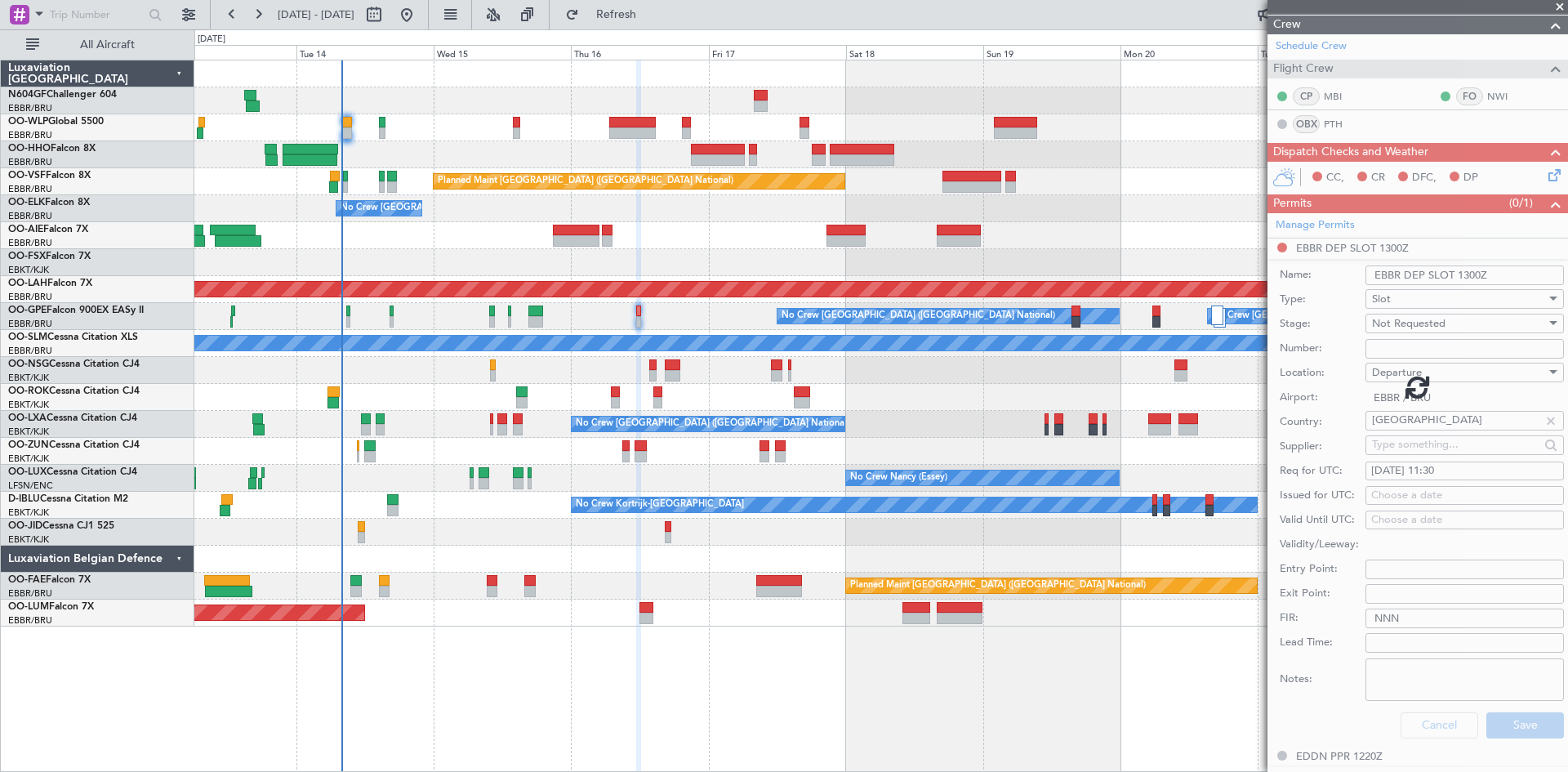
scroll to position [44, 0]
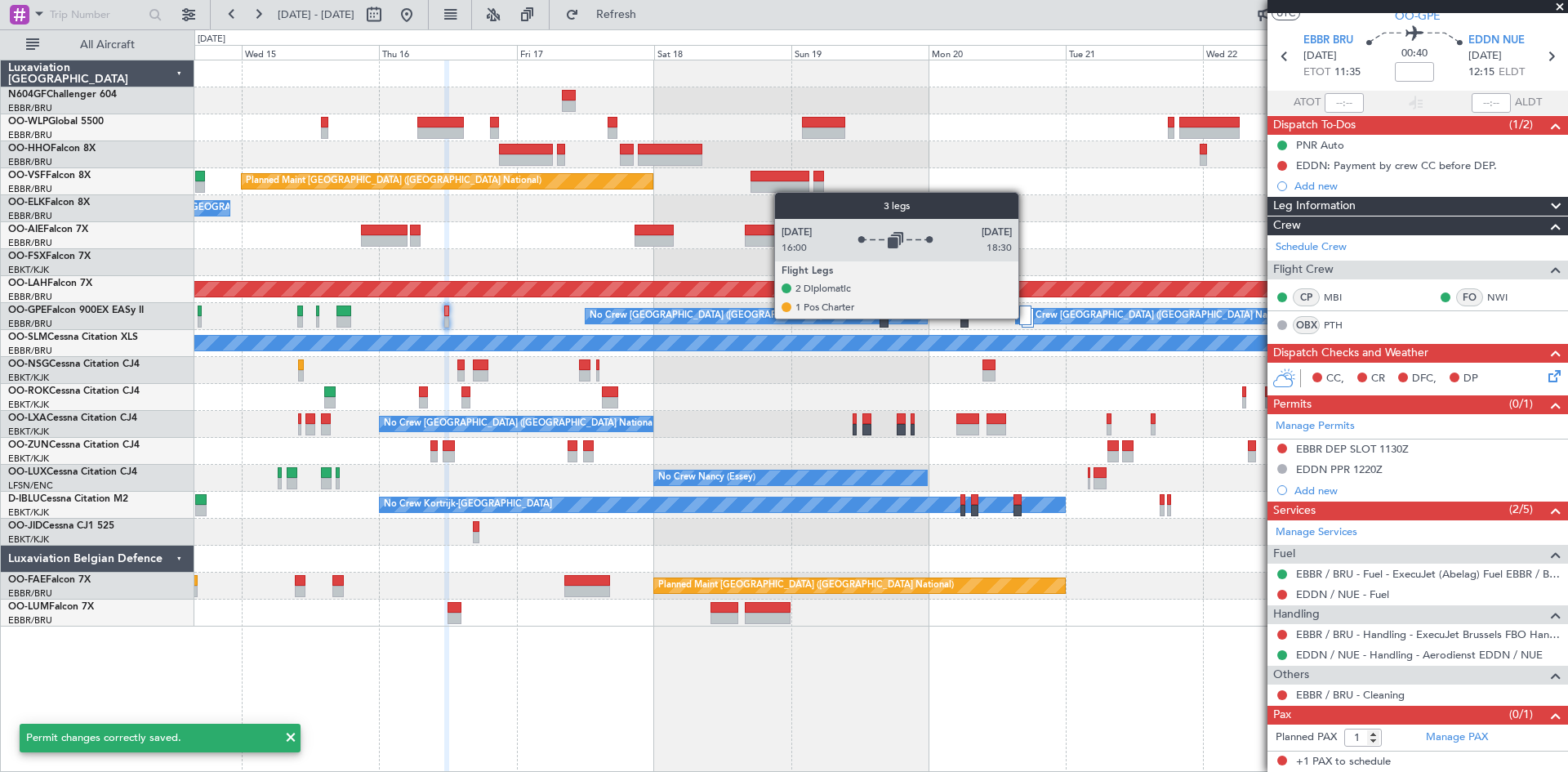
click at [1026, 318] on div at bounding box center [1025, 315] width 12 height 20
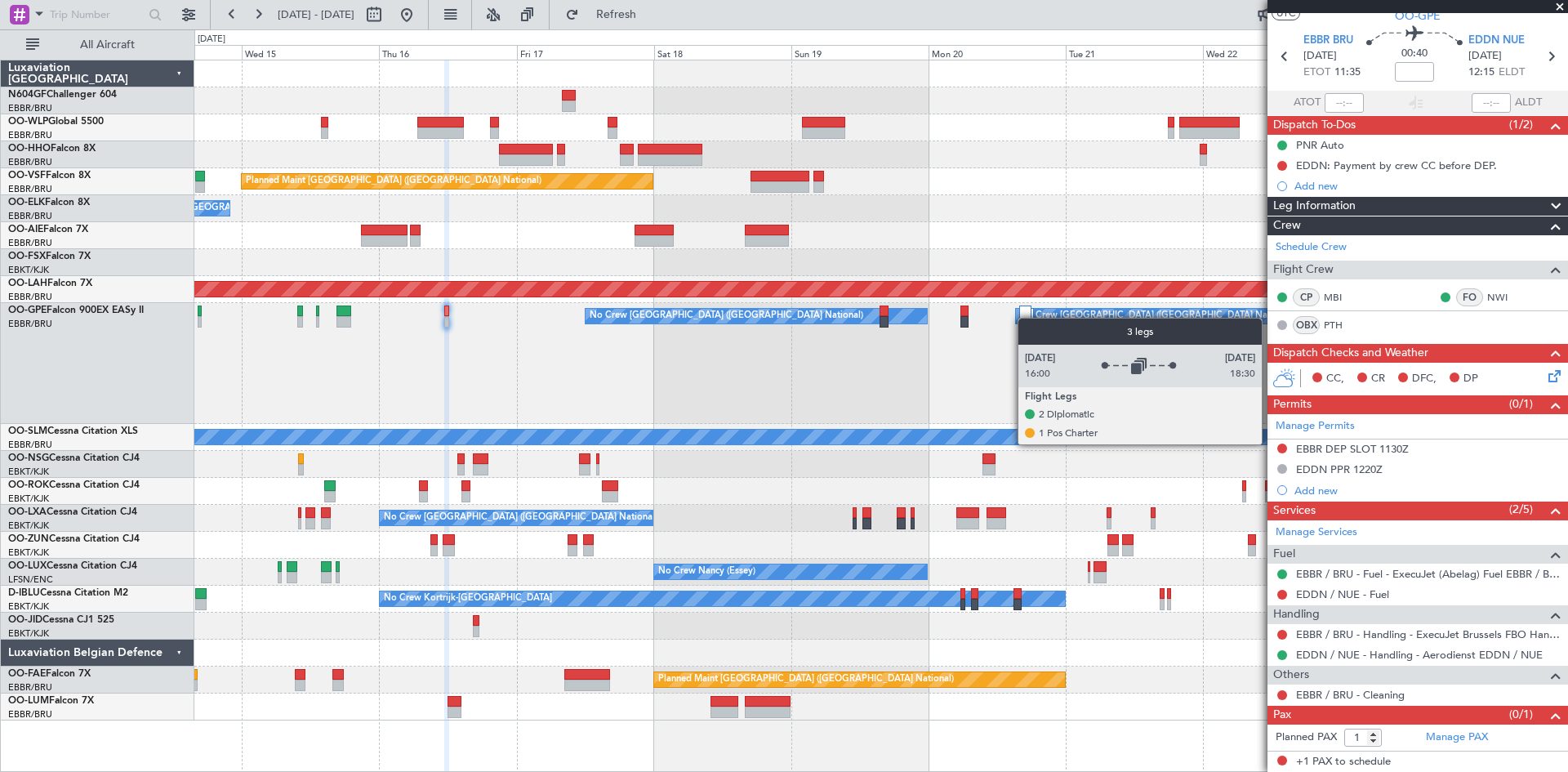
click at [1026, 318] on div at bounding box center [1025, 315] width 12 height 20
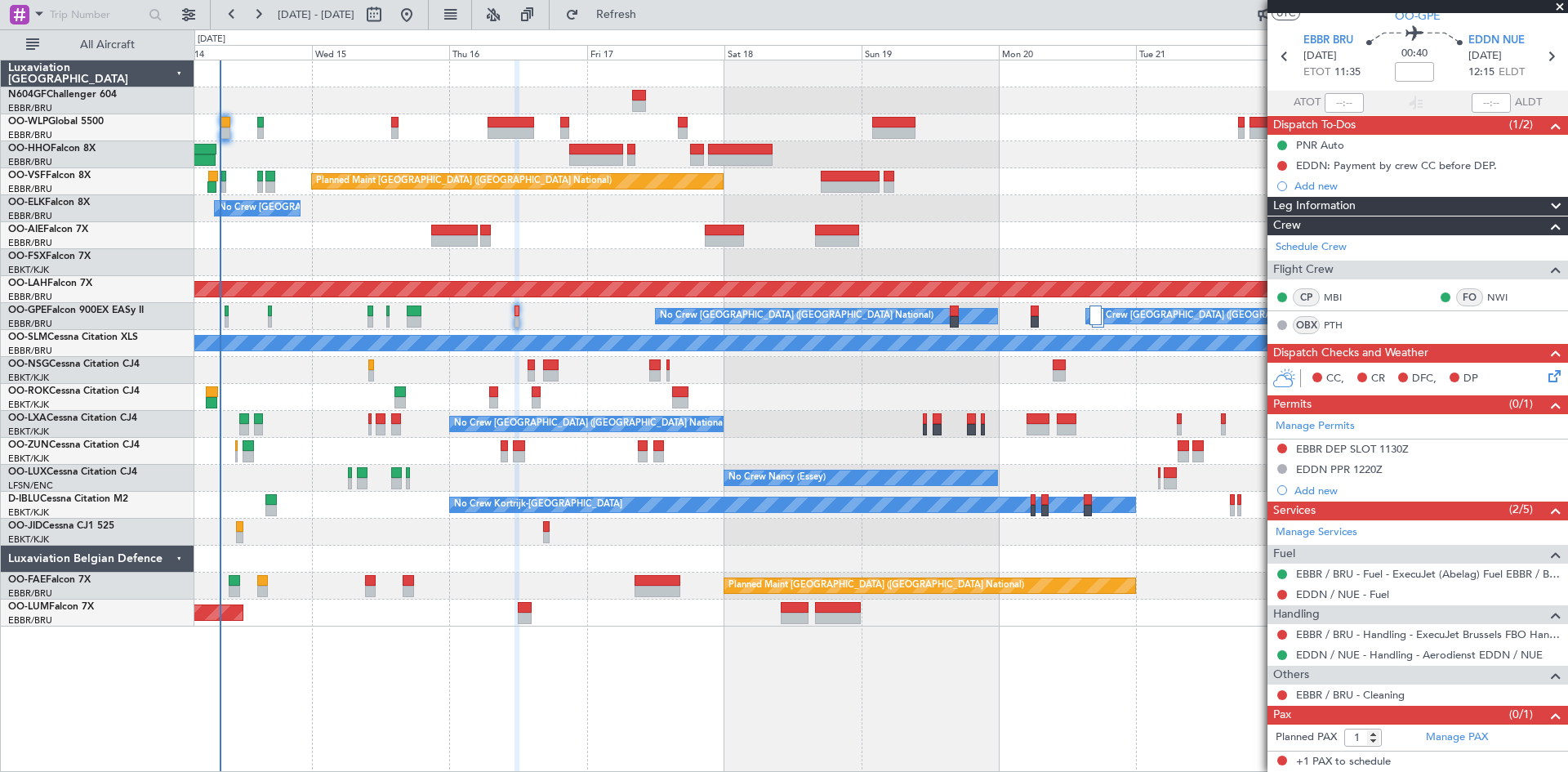
click at [1568, 429] on html "[DATE] - [DATE] Refresh Quick Links All Aircraft Planned Maint [GEOGRAPHIC_DATA…" at bounding box center [784, 386] width 1568 height 772
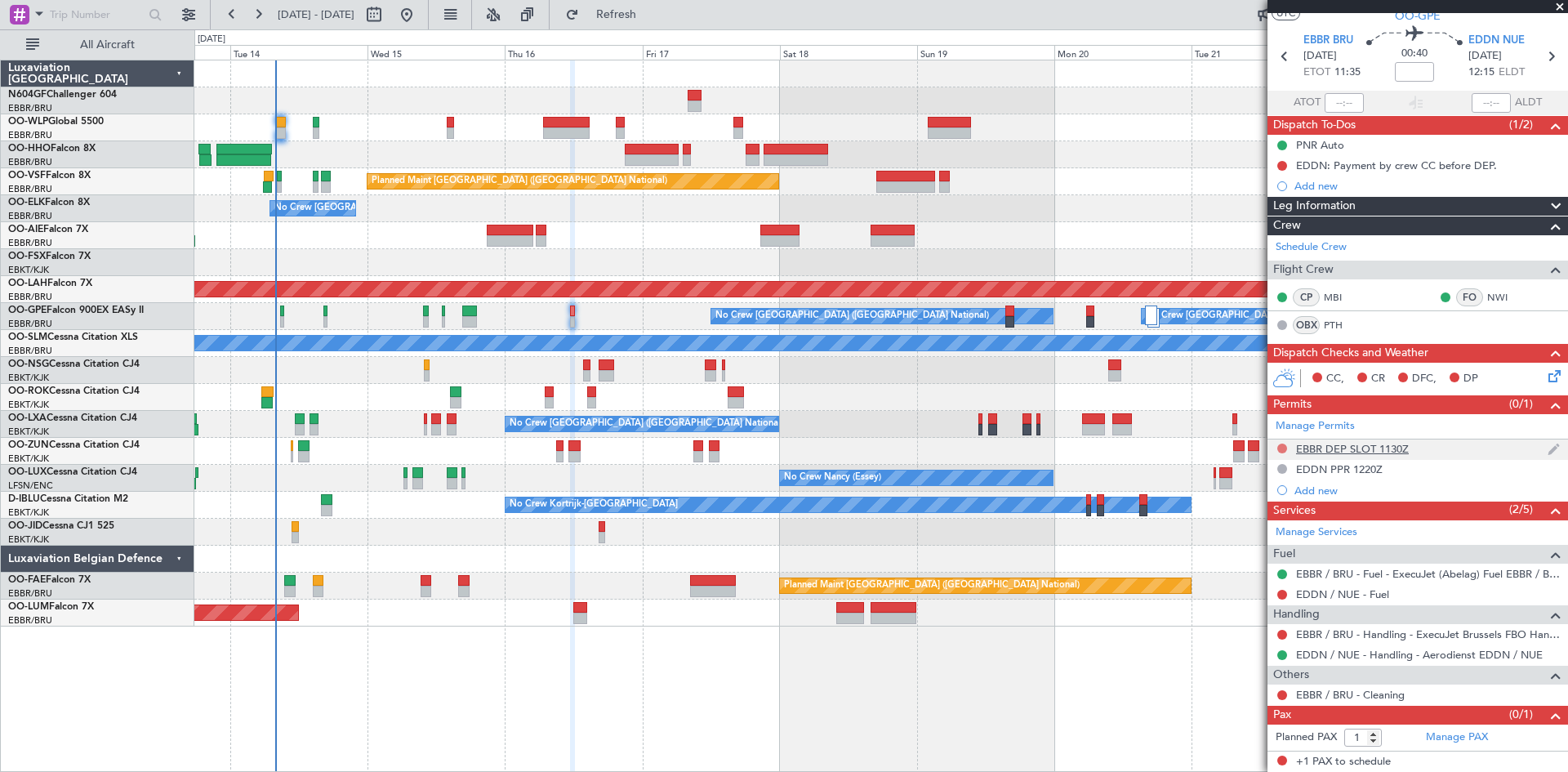
click at [1281, 447] on button at bounding box center [1282, 448] width 10 height 10
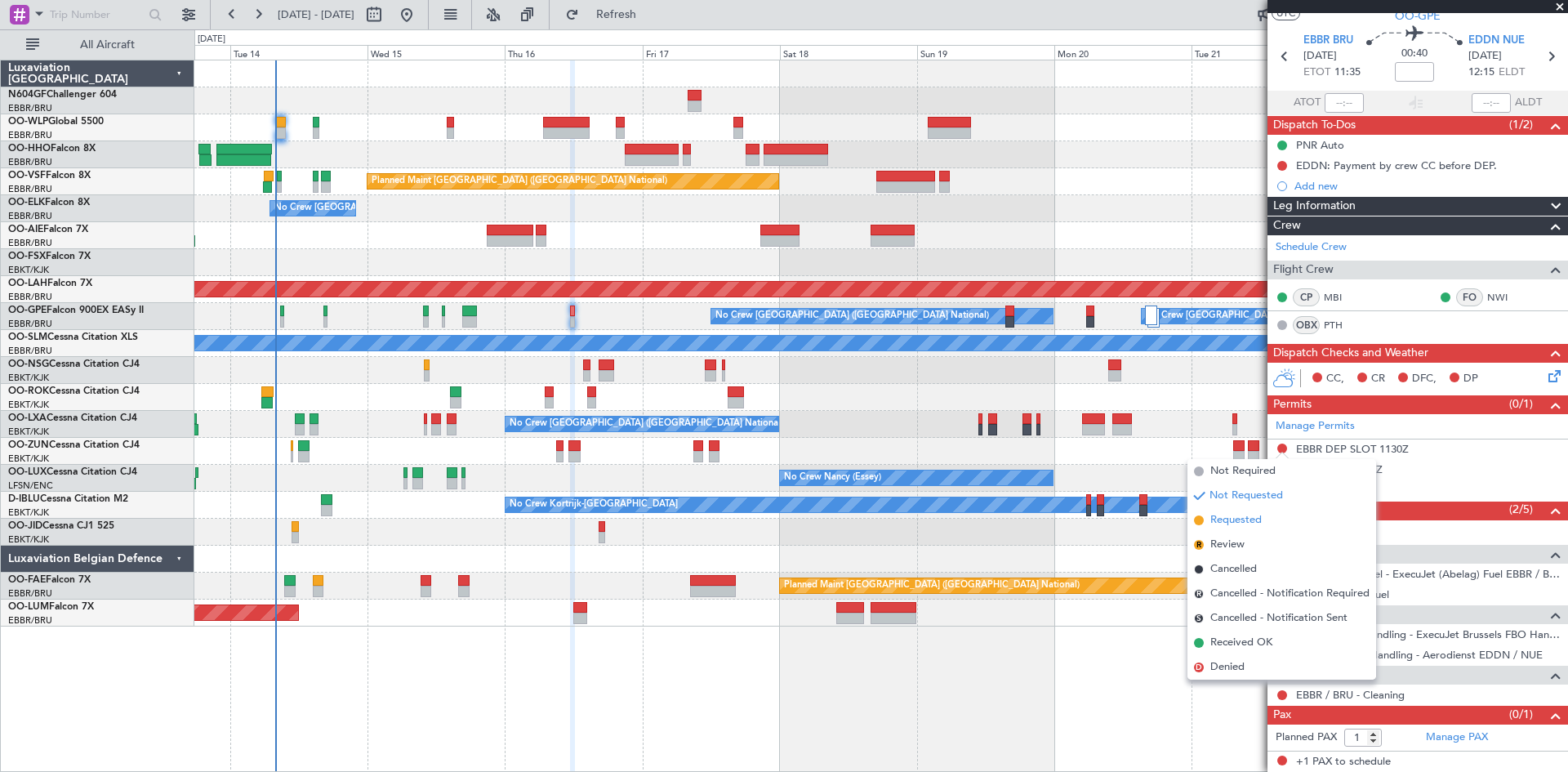
click at [1256, 518] on span "Requested" at bounding box center [1237, 520] width 52 height 16
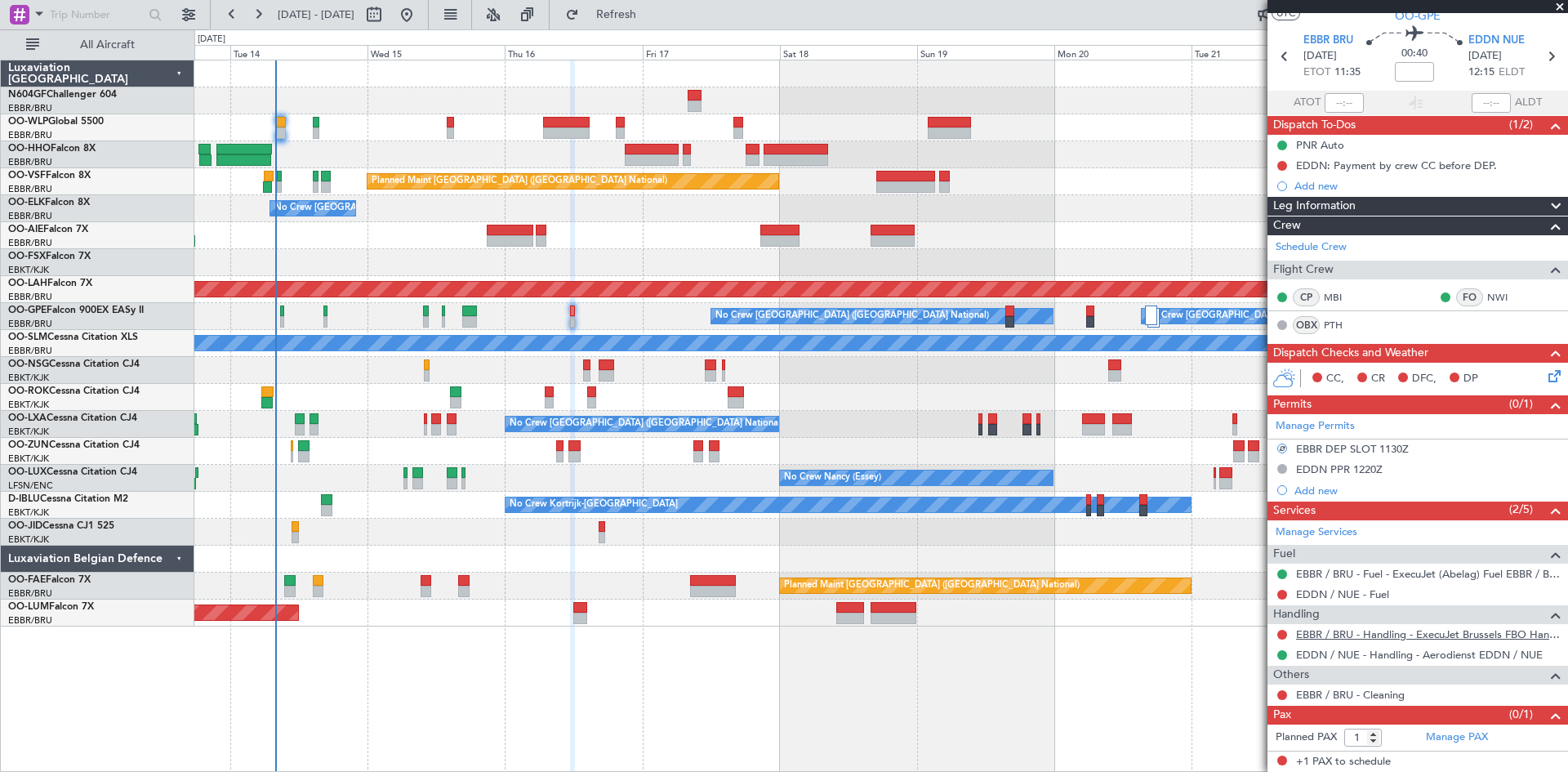
click at [1339, 635] on link "EBBR / BRU - Handling - ExecuJet Brussels FBO Handling Abelag" at bounding box center [1429, 635] width 264 height 14
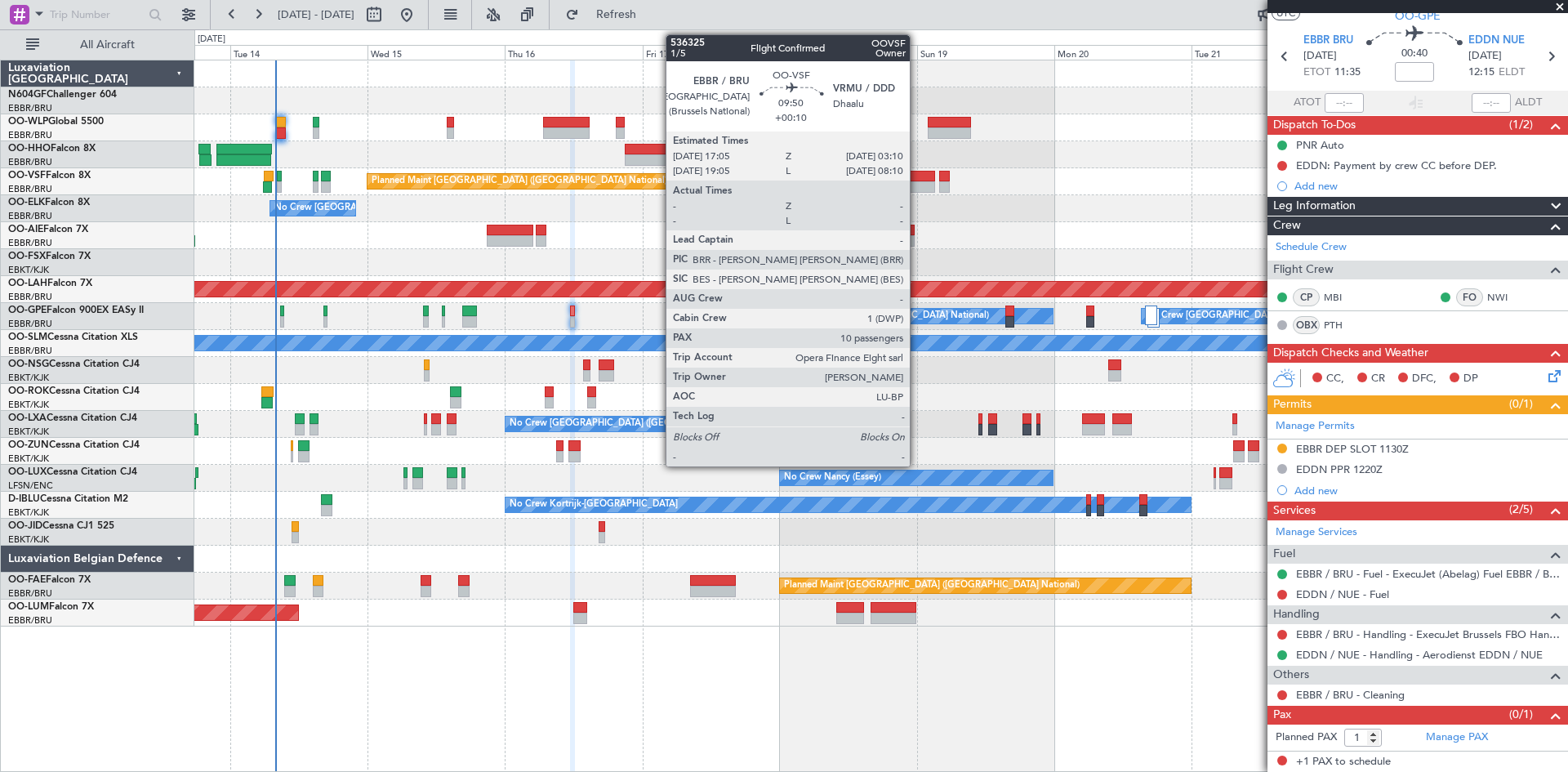
click at [917, 184] on div at bounding box center [905, 187] width 58 height 12
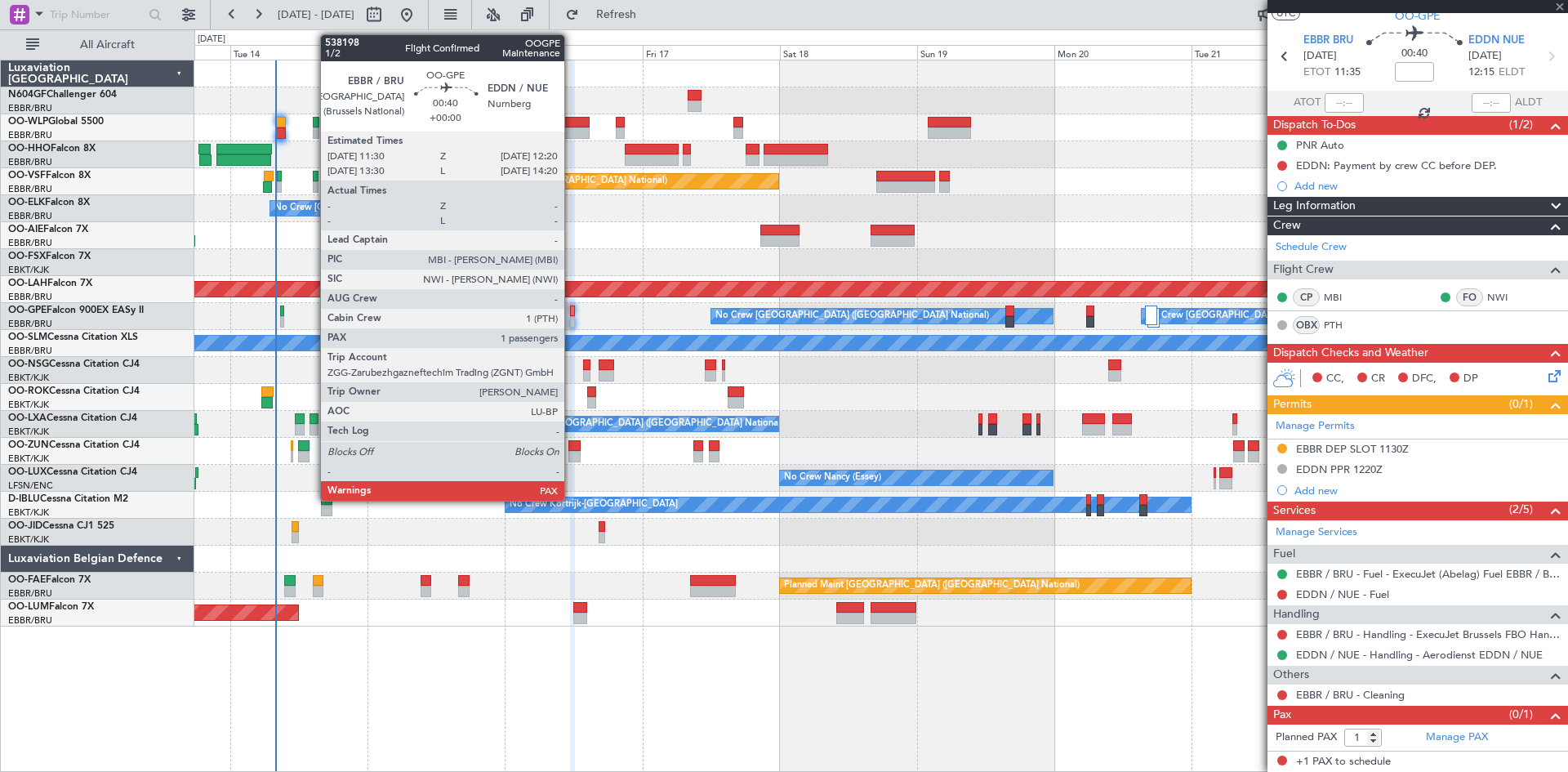
type input "+00:10"
type input "10"
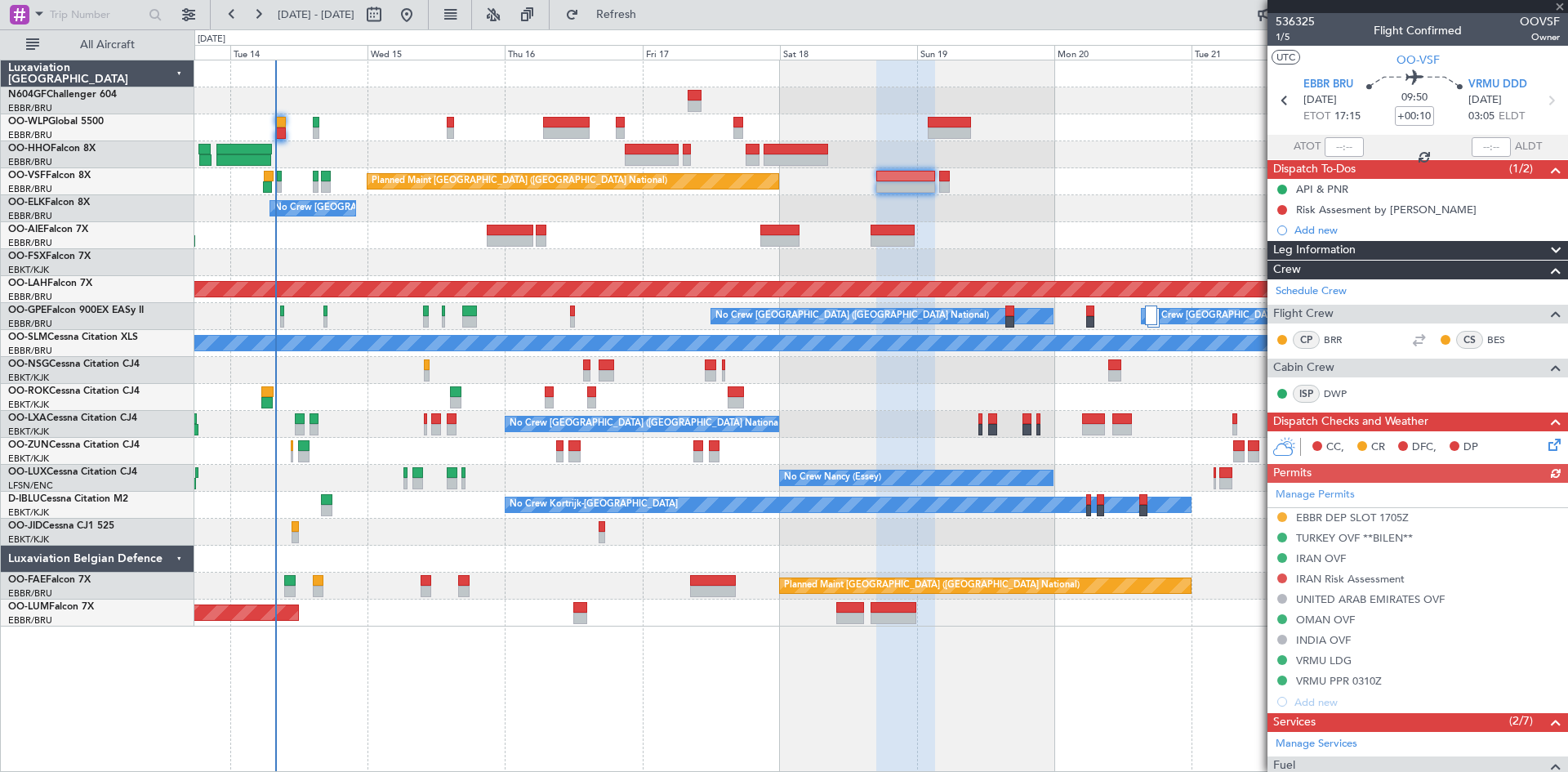
scroll to position [327, 0]
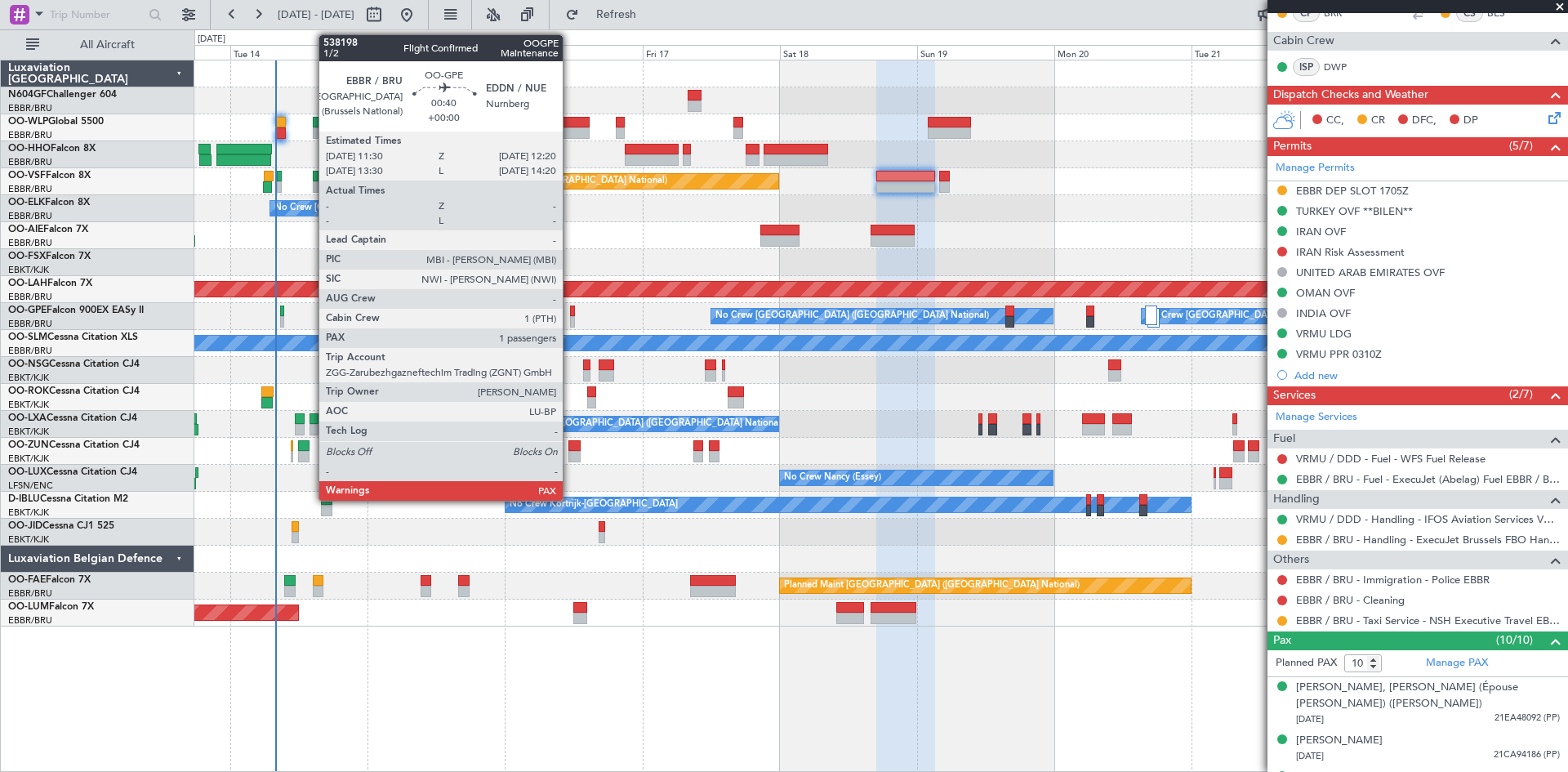
click at [571, 319] on div at bounding box center [572, 321] width 4 height 12
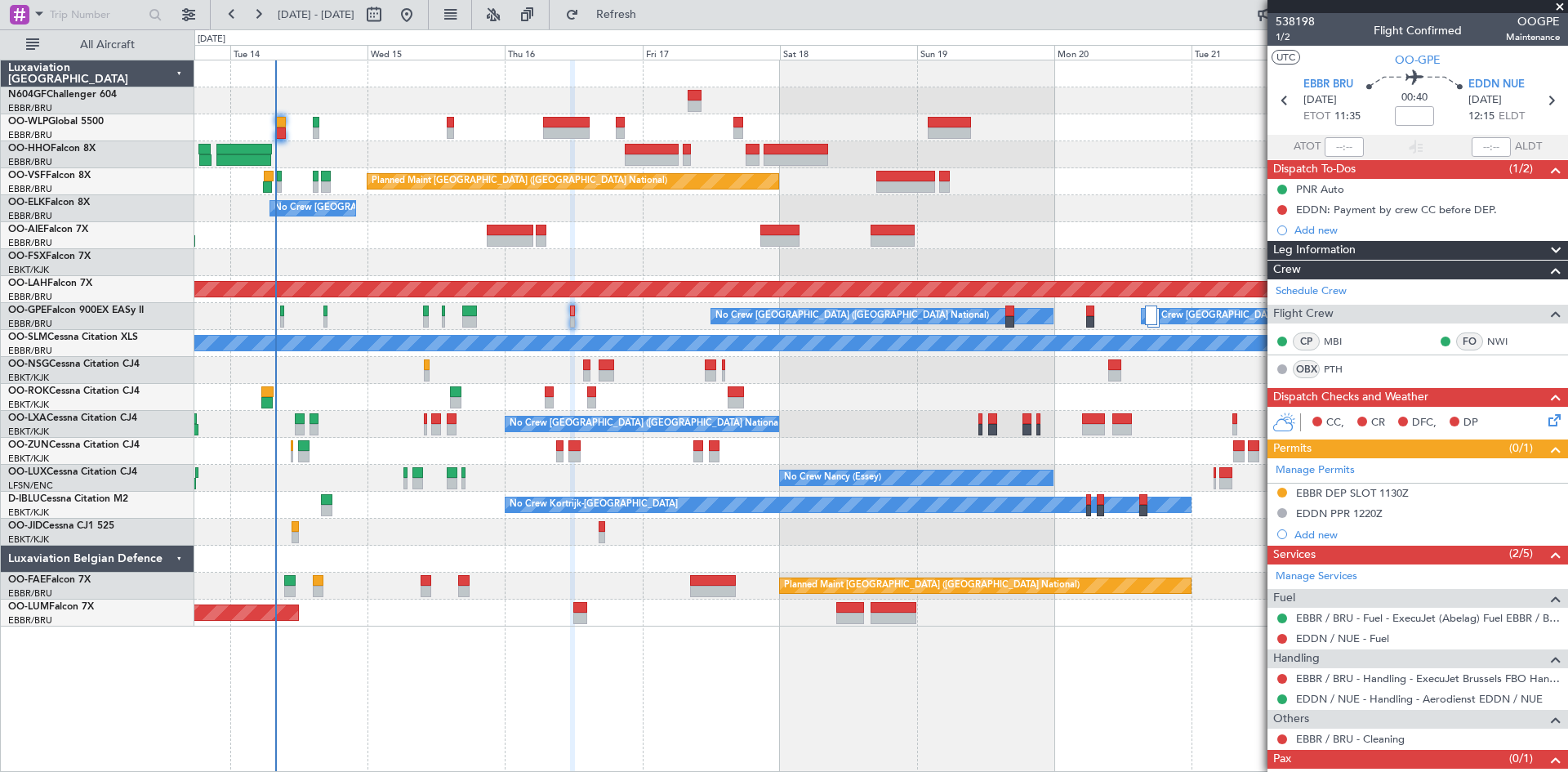
scroll to position [44, 0]
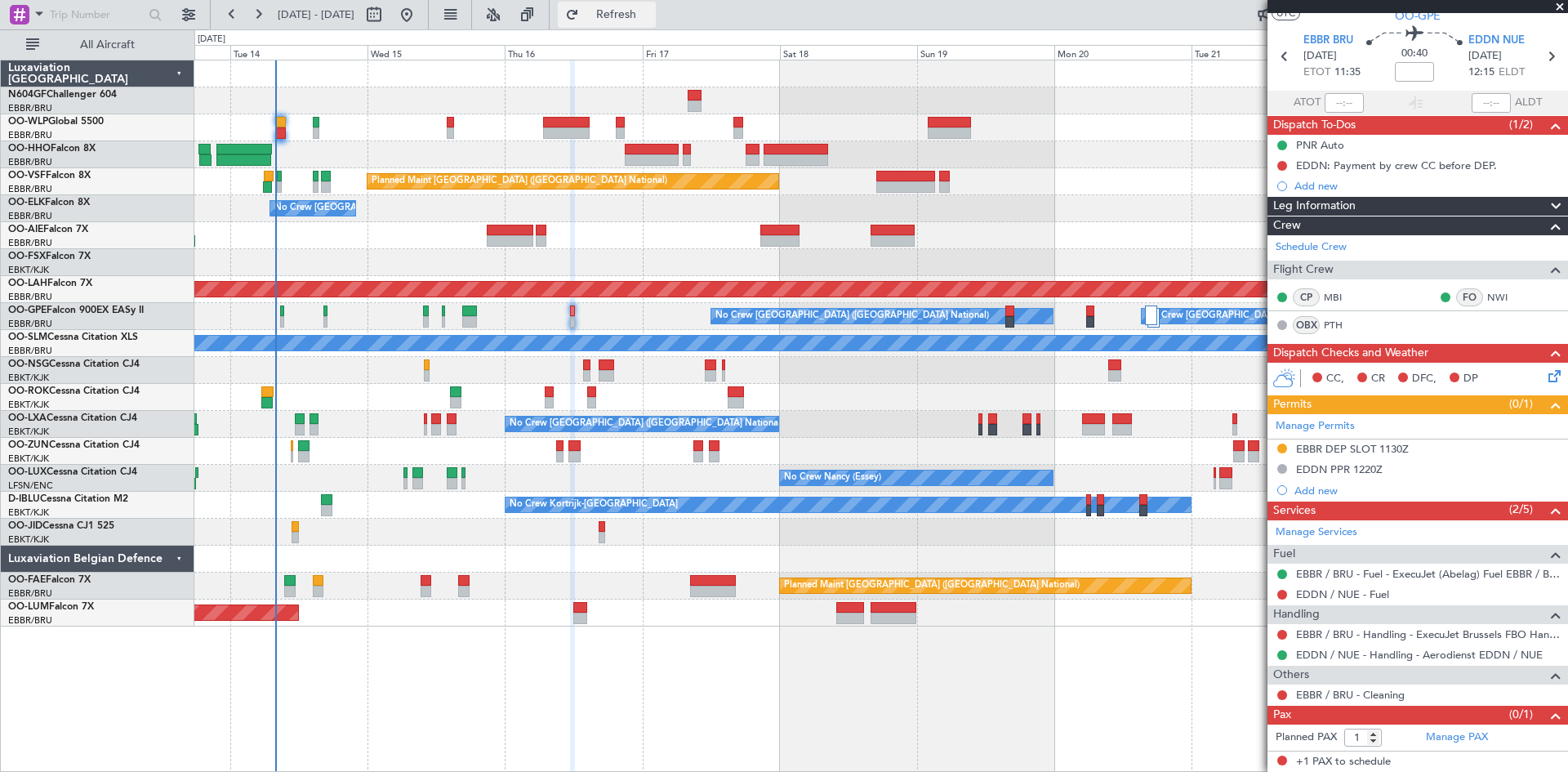
click at [656, 22] on button "Refresh" at bounding box center [607, 14] width 98 height 26
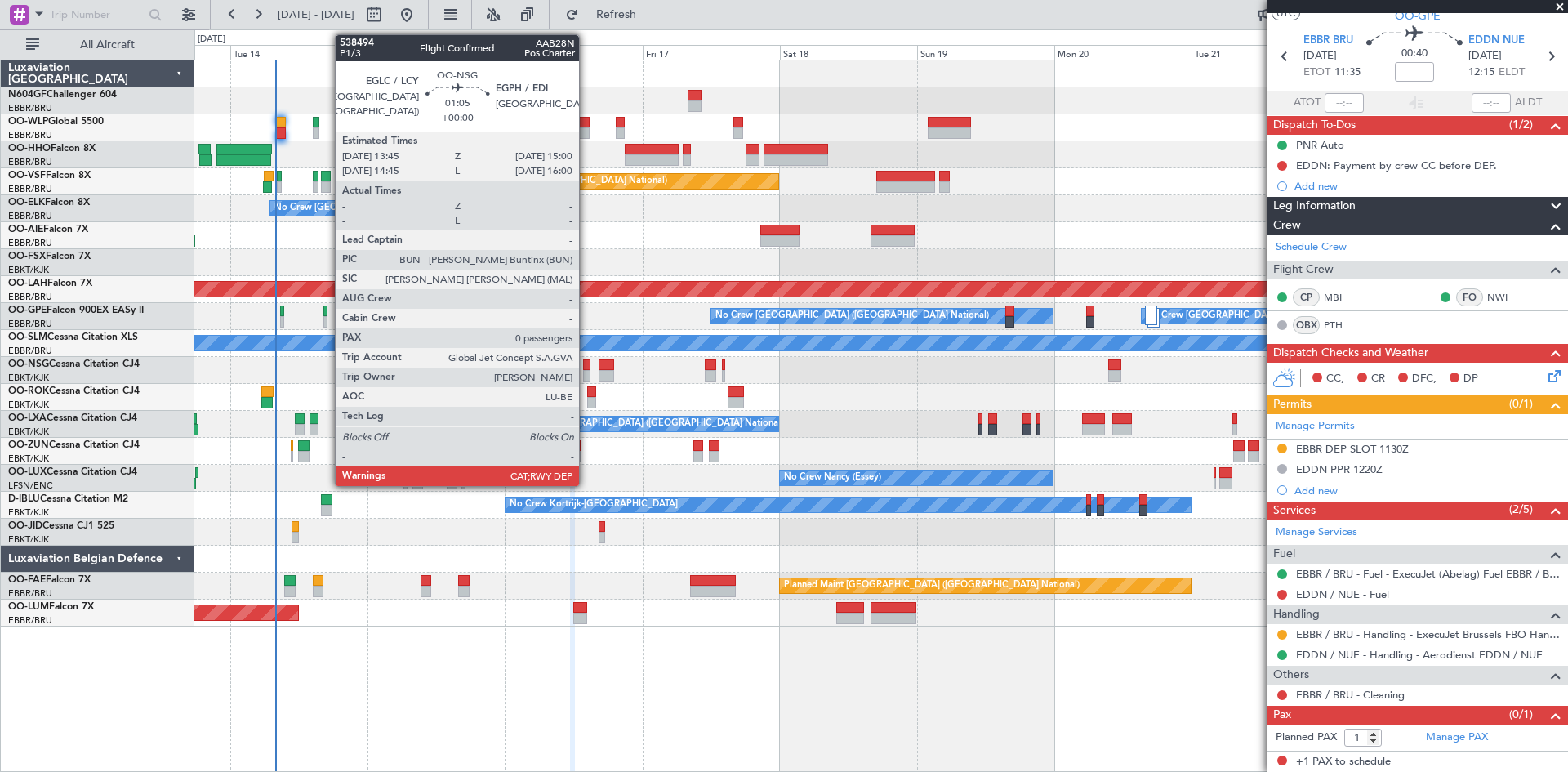
click at [586, 373] on div at bounding box center [587, 376] width 7 height 12
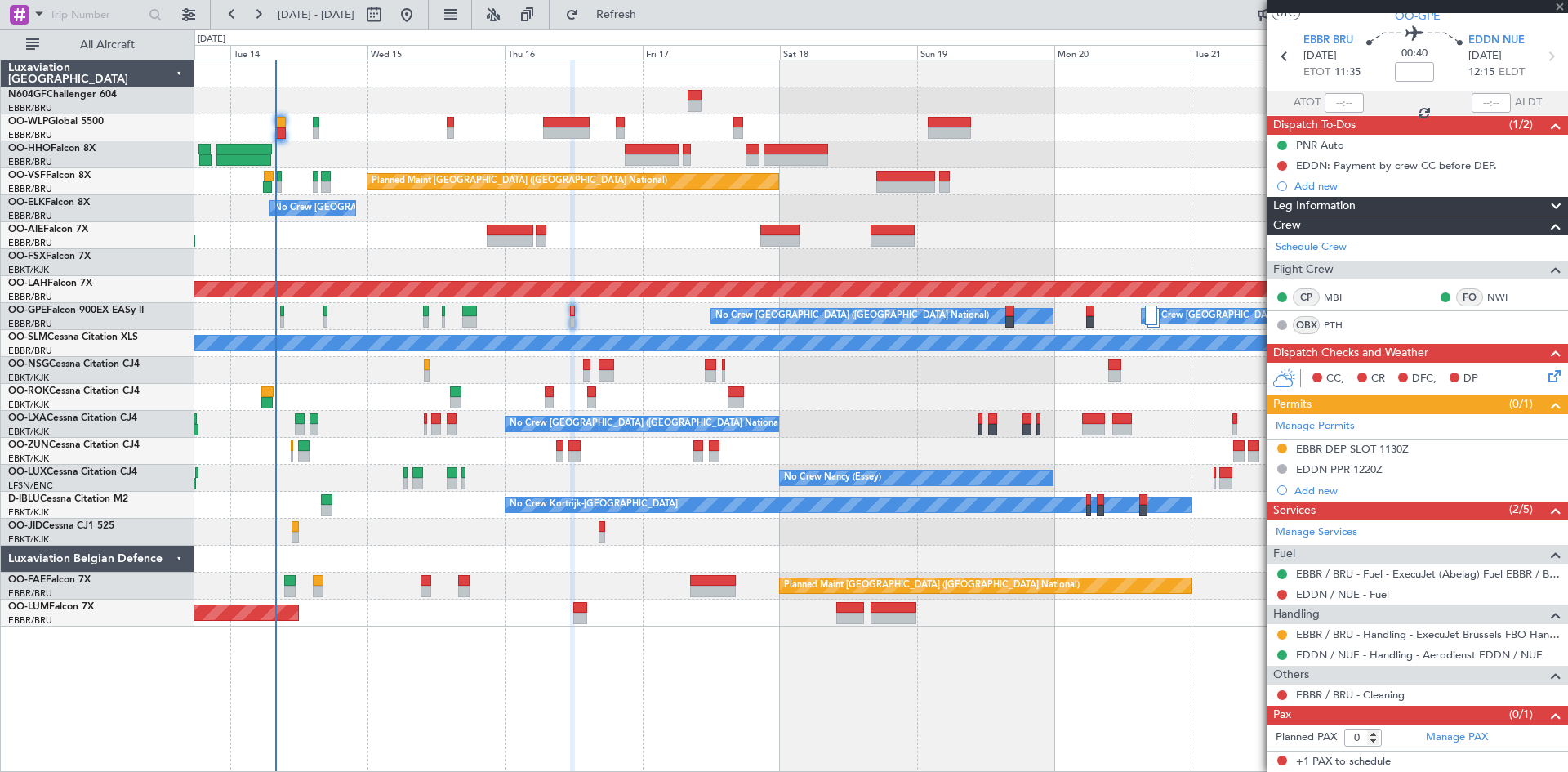
scroll to position [0, 0]
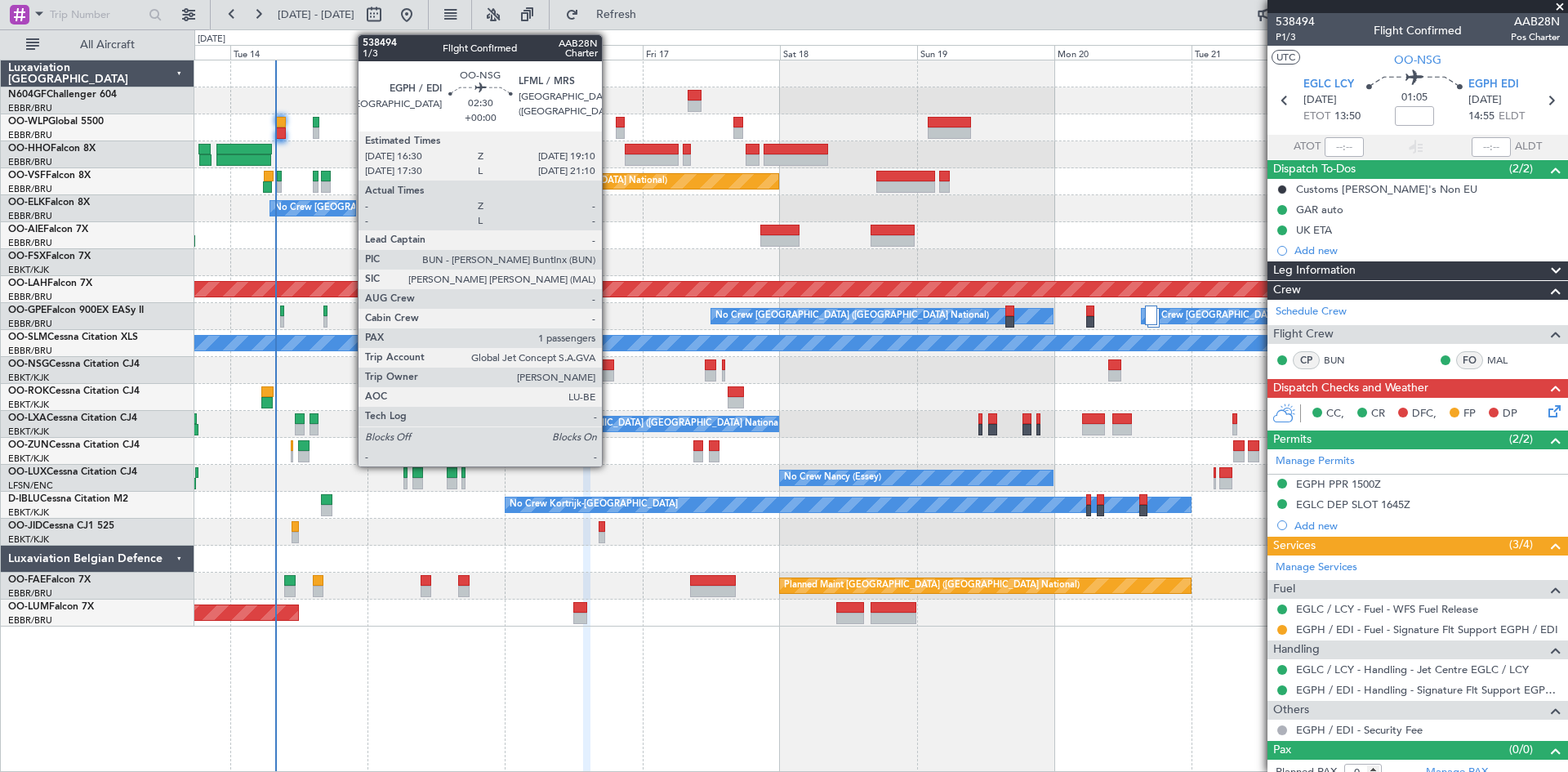
click at [612, 372] on div at bounding box center [606, 376] width 15 height 12
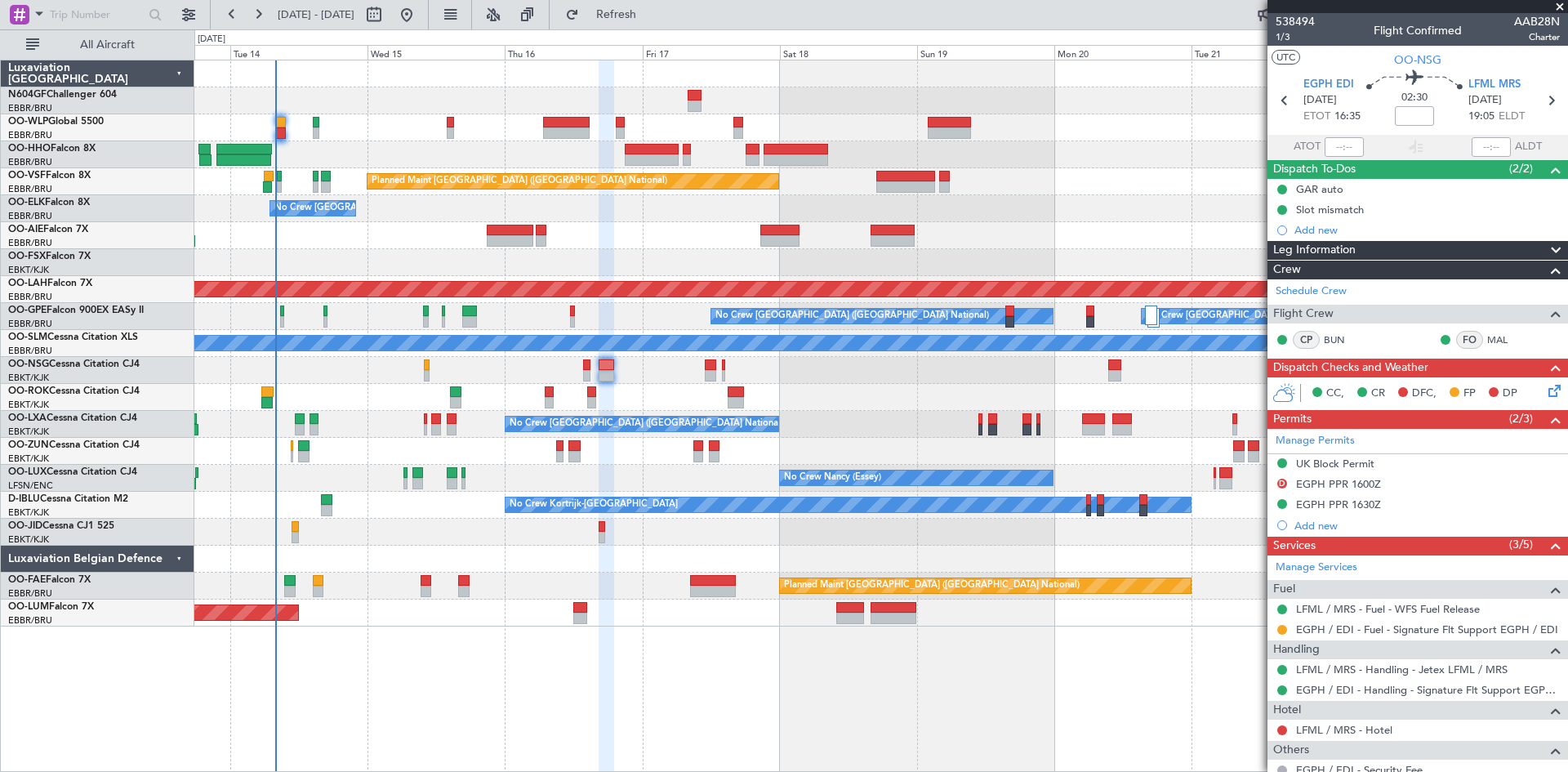
scroll to position [131, 0]
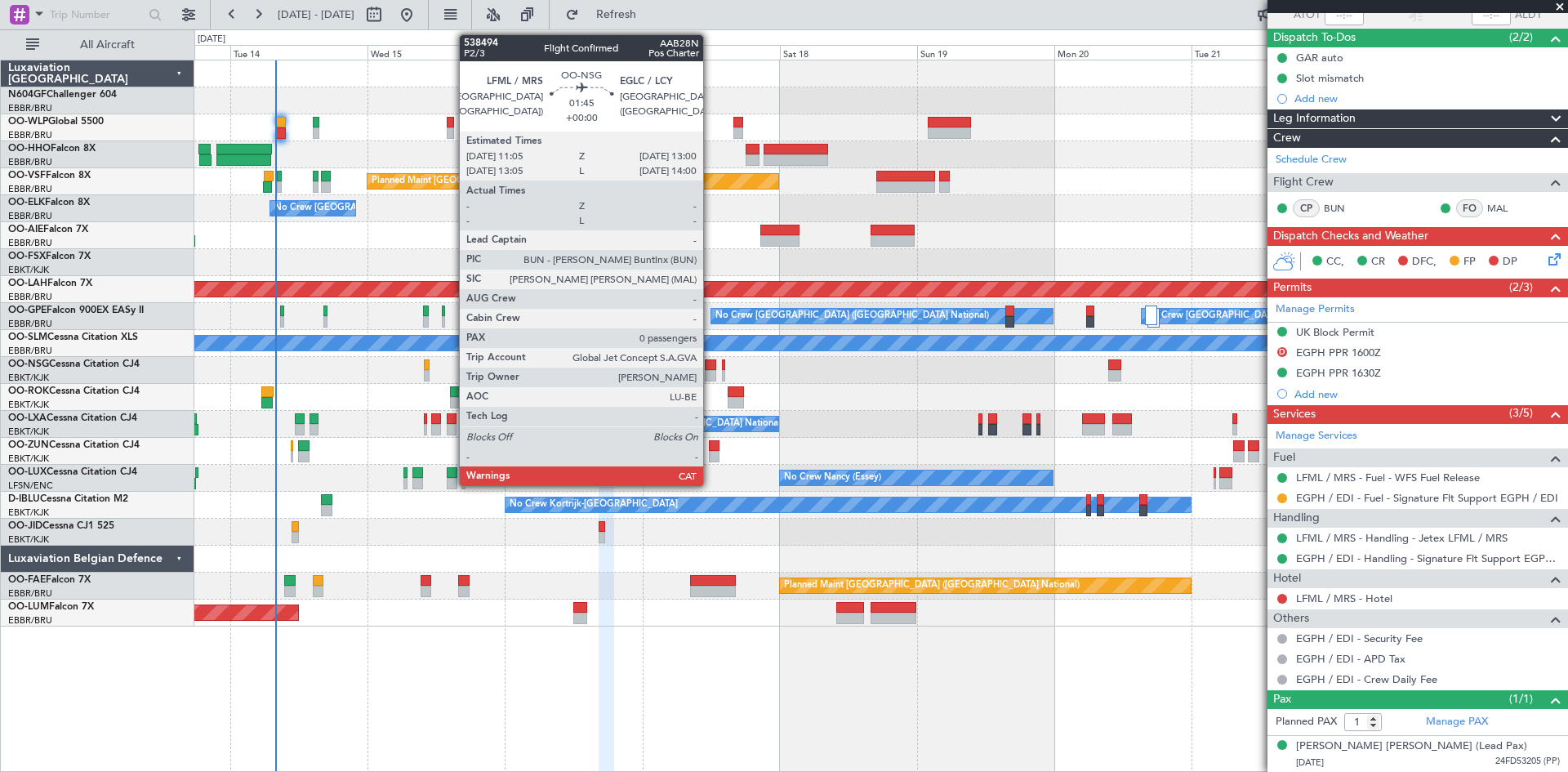
click at [710, 369] on div at bounding box center [710, 365] width 12 height 12
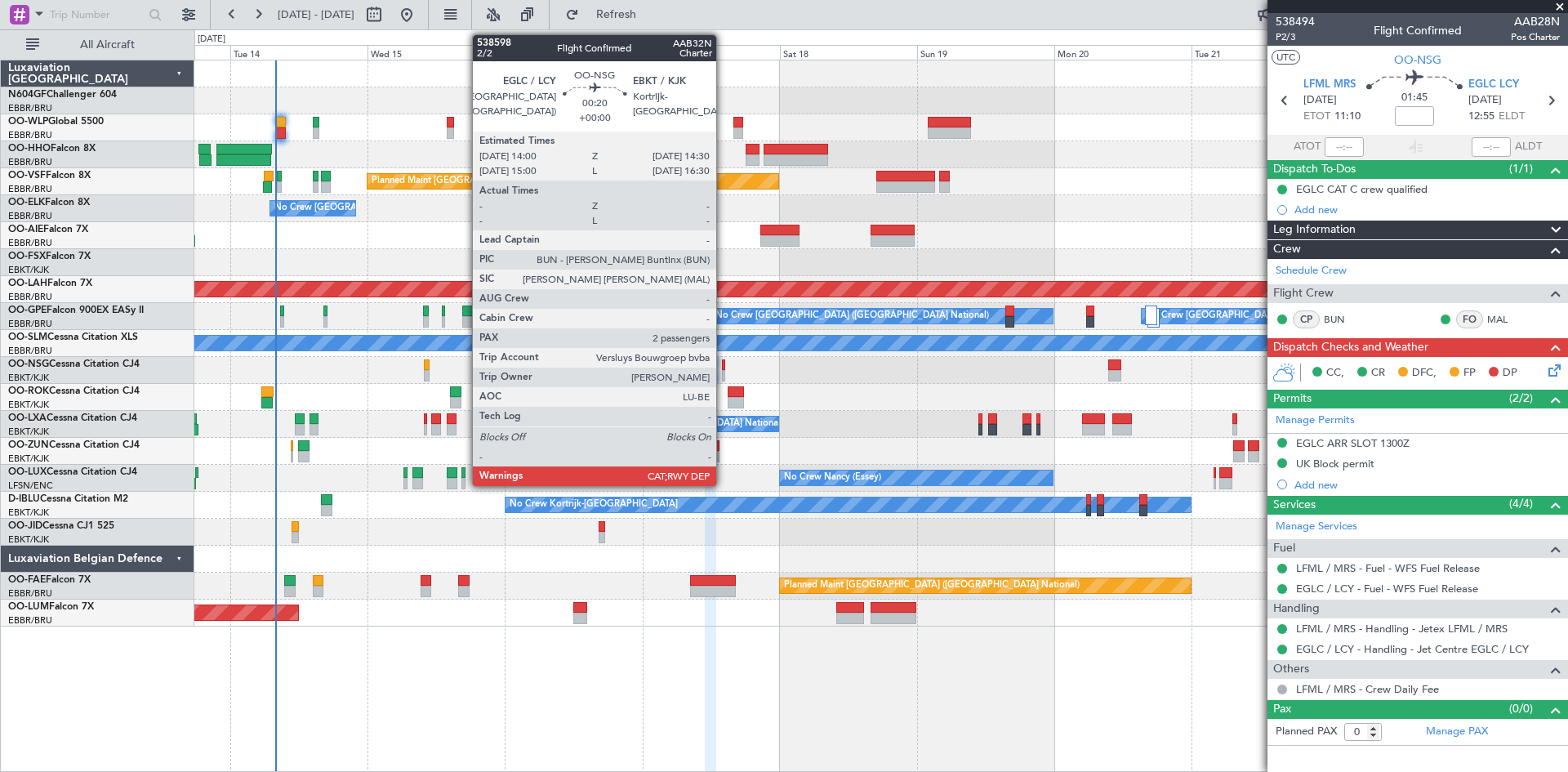
click at [723, 377] on div at bounding box center [724, 376] width 4 height 12
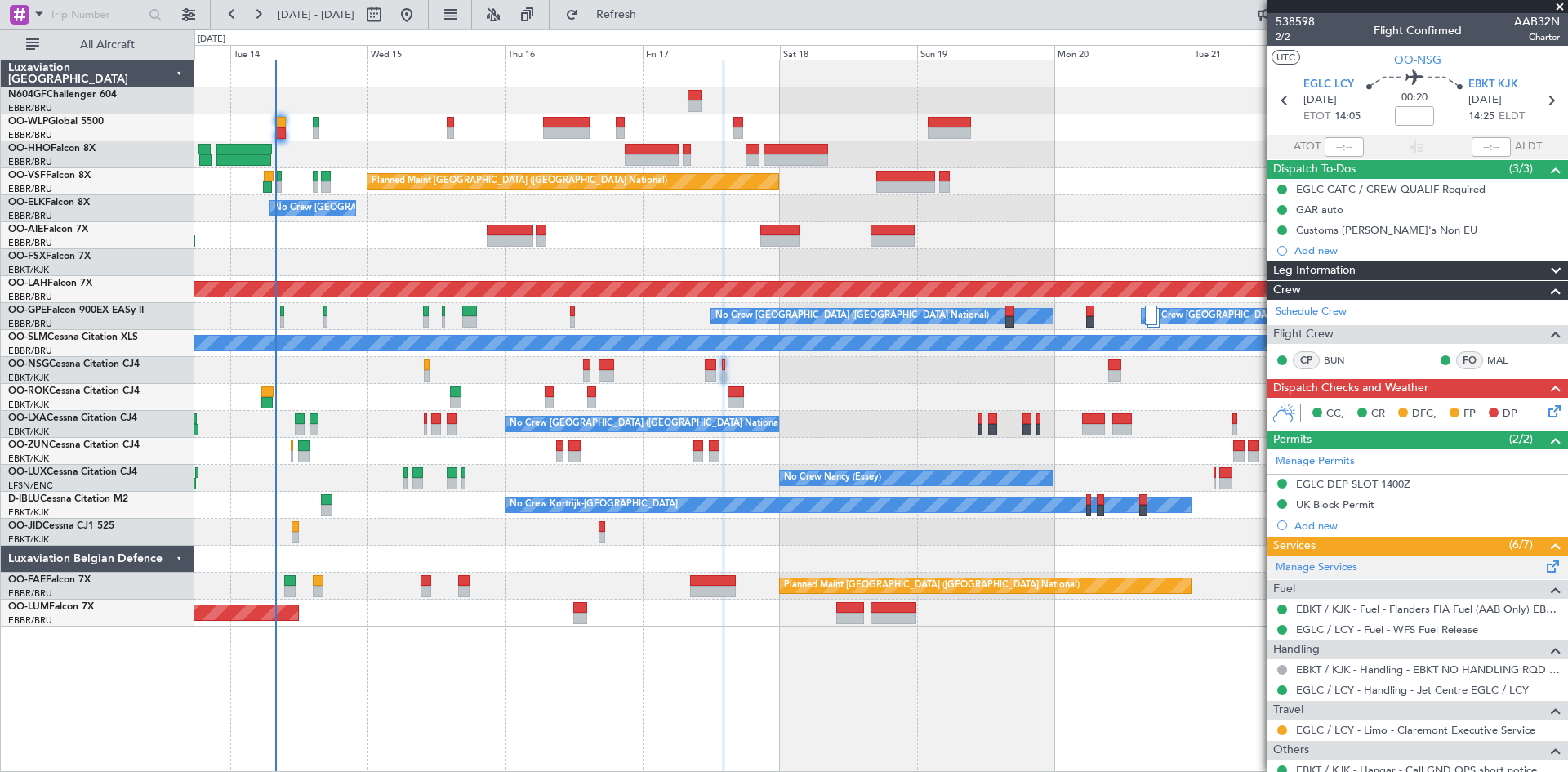
scroll to position [82, 0]
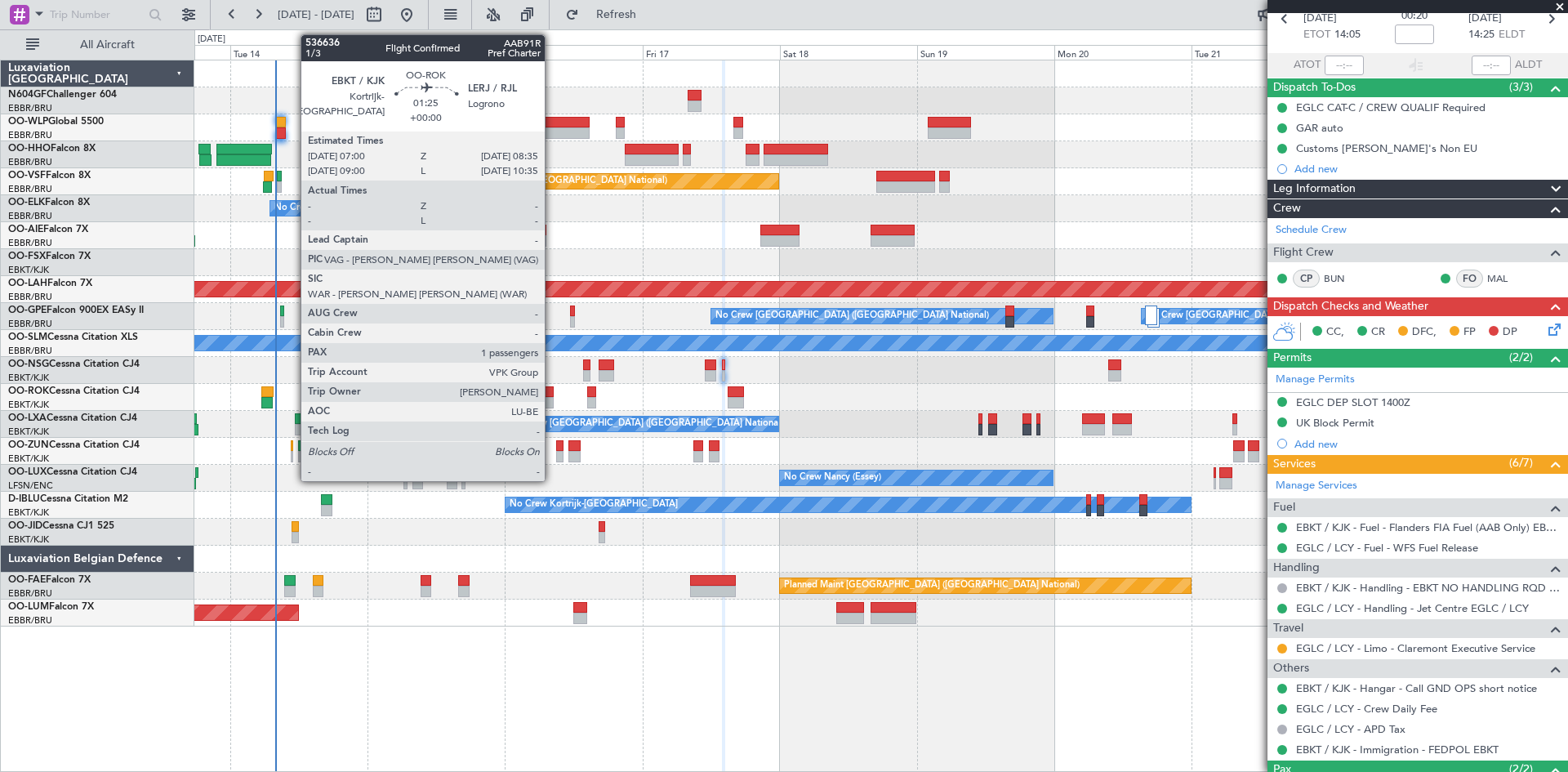
click at [552, 399] on div at bounding box center [550, 403] width 10 height 12
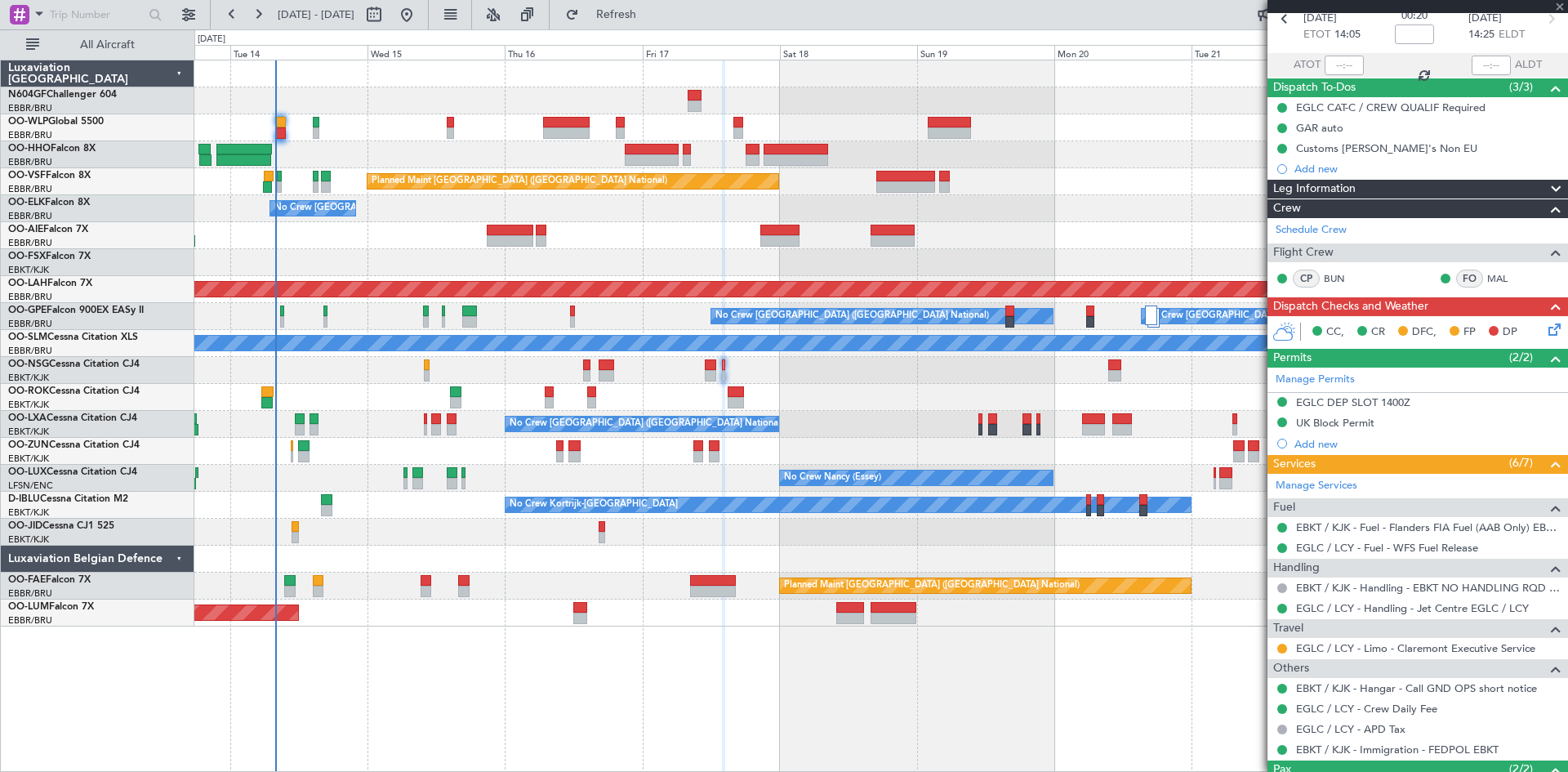
scroll to position [0, 0]
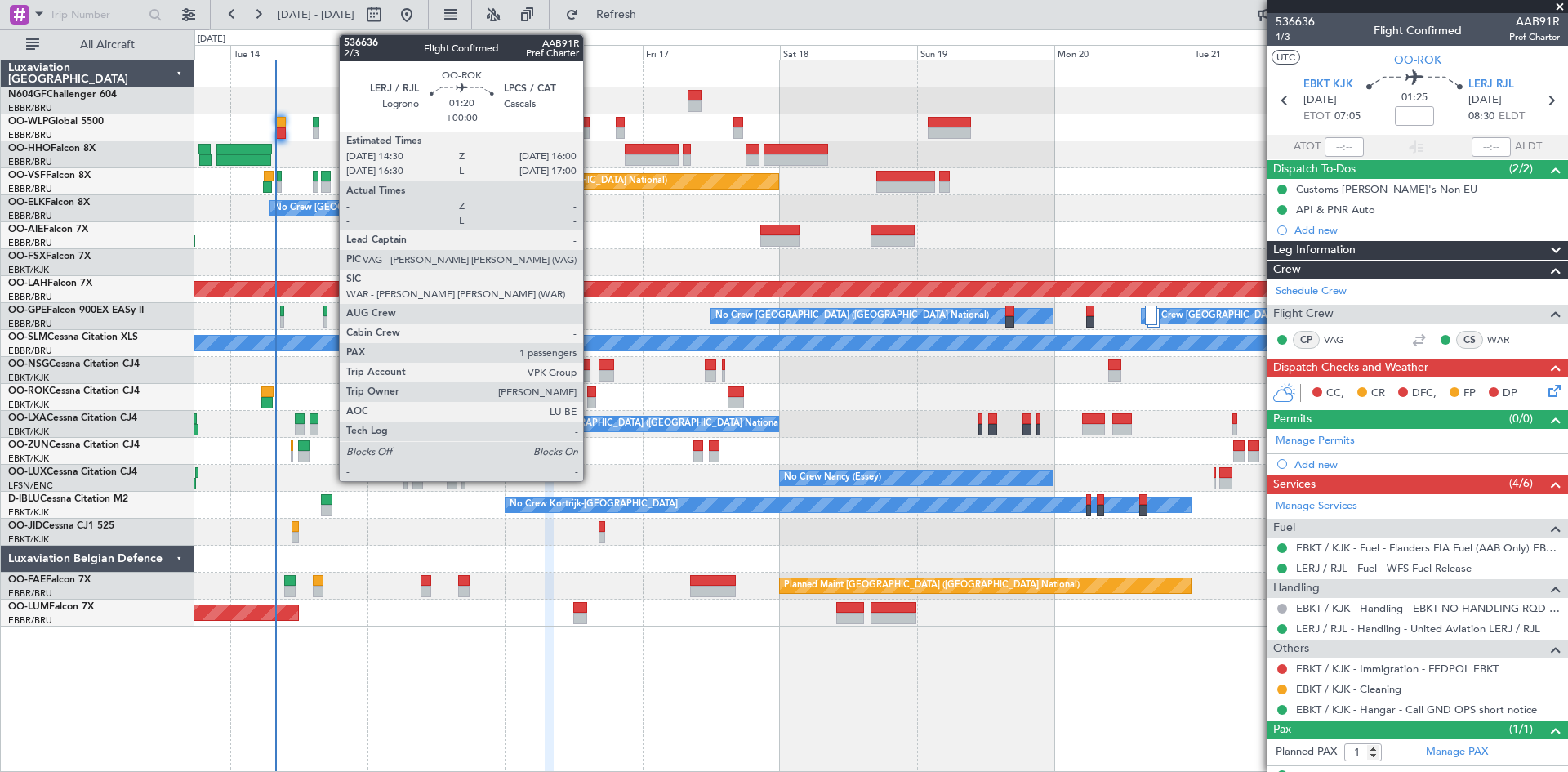
click at [591, 403] on div at bounding box center [592, 403] width 9 height 12
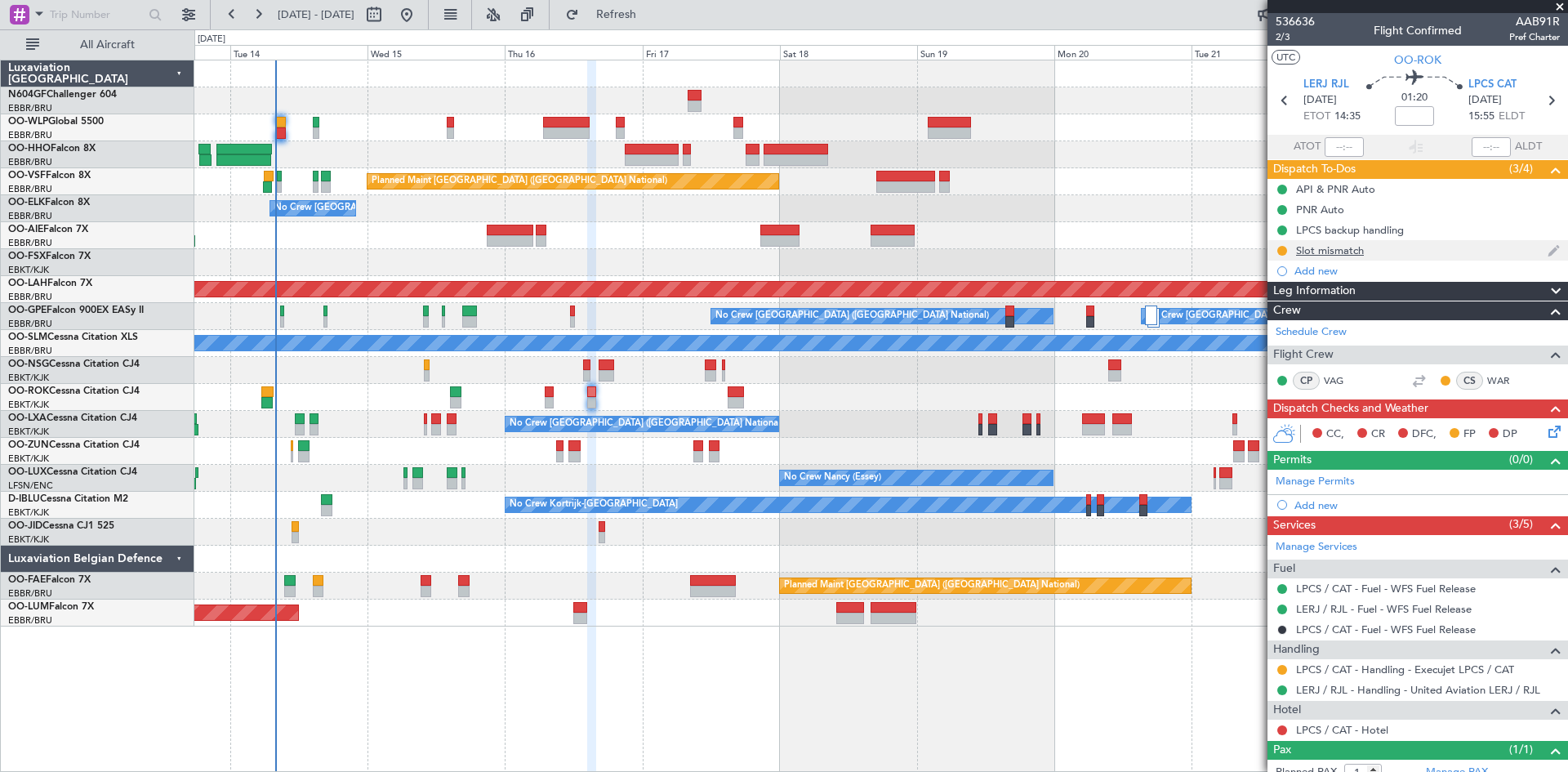
click at [1338, 252] on div "Slot mismatch" at bounding box center [1331, 251] width 68 height 14
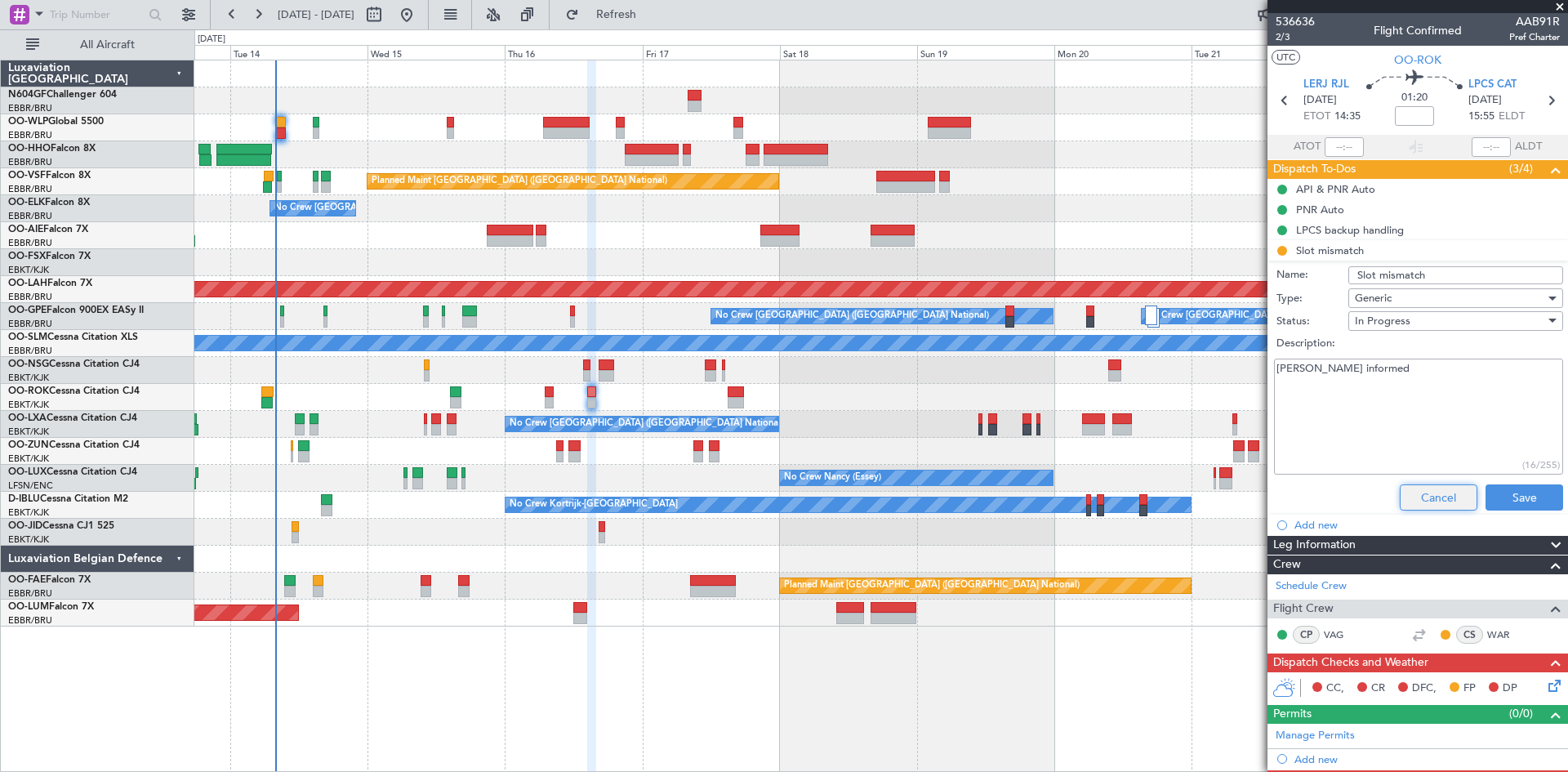
click at [1414, 502] on button "Cancel" at bounding box center [1439, 497] width 78 height 26
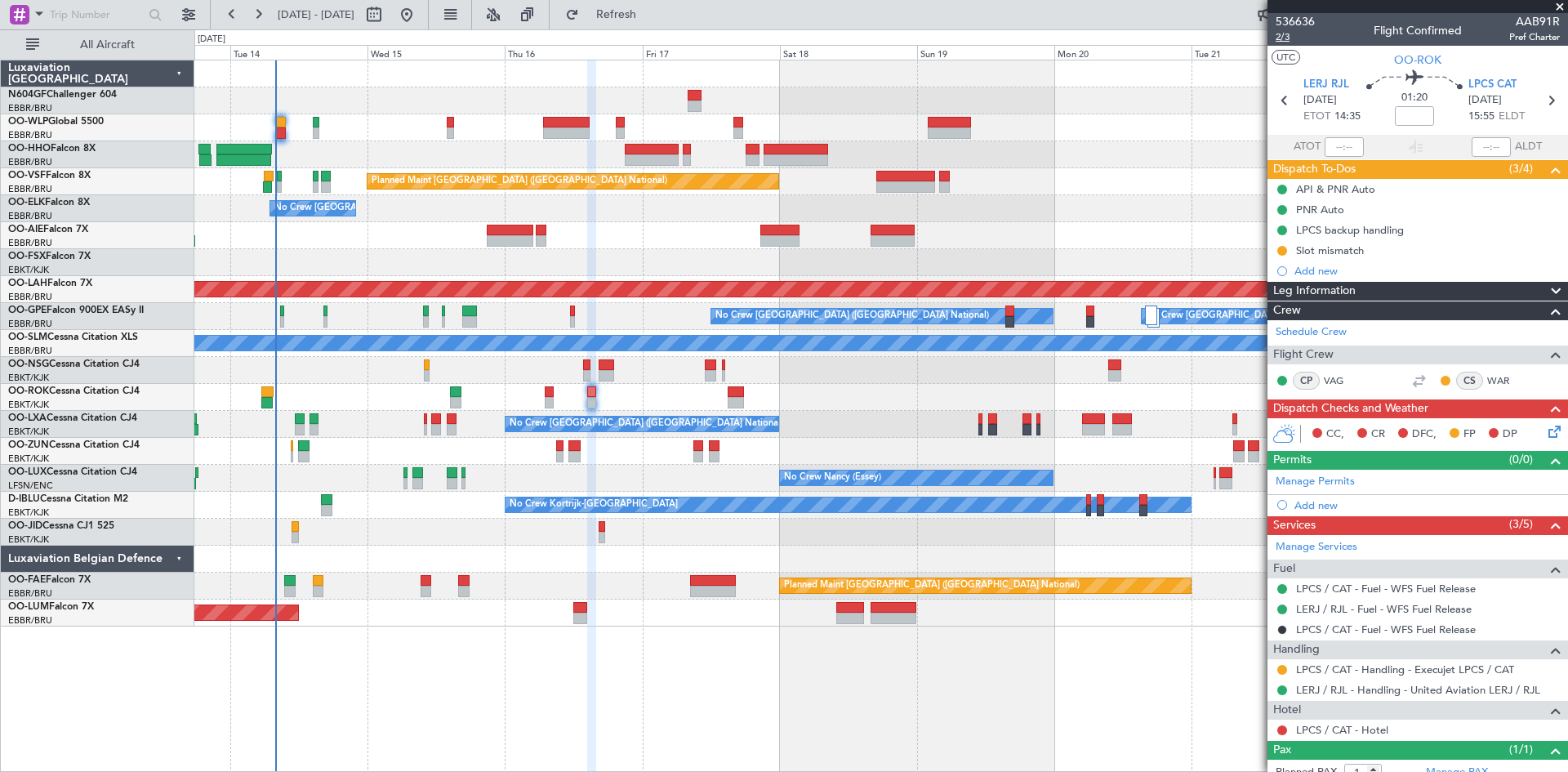
click at [1290, 36] on span "2/3" at bounding box center [1296, 37] width 39 height 14
click at [1280, 37] on span "2/3" at bounding box center [1296, 37] width 39 height 14
click at [651, 10] on span "Refresh" at bounding box center [617, 14] width 69 height 12
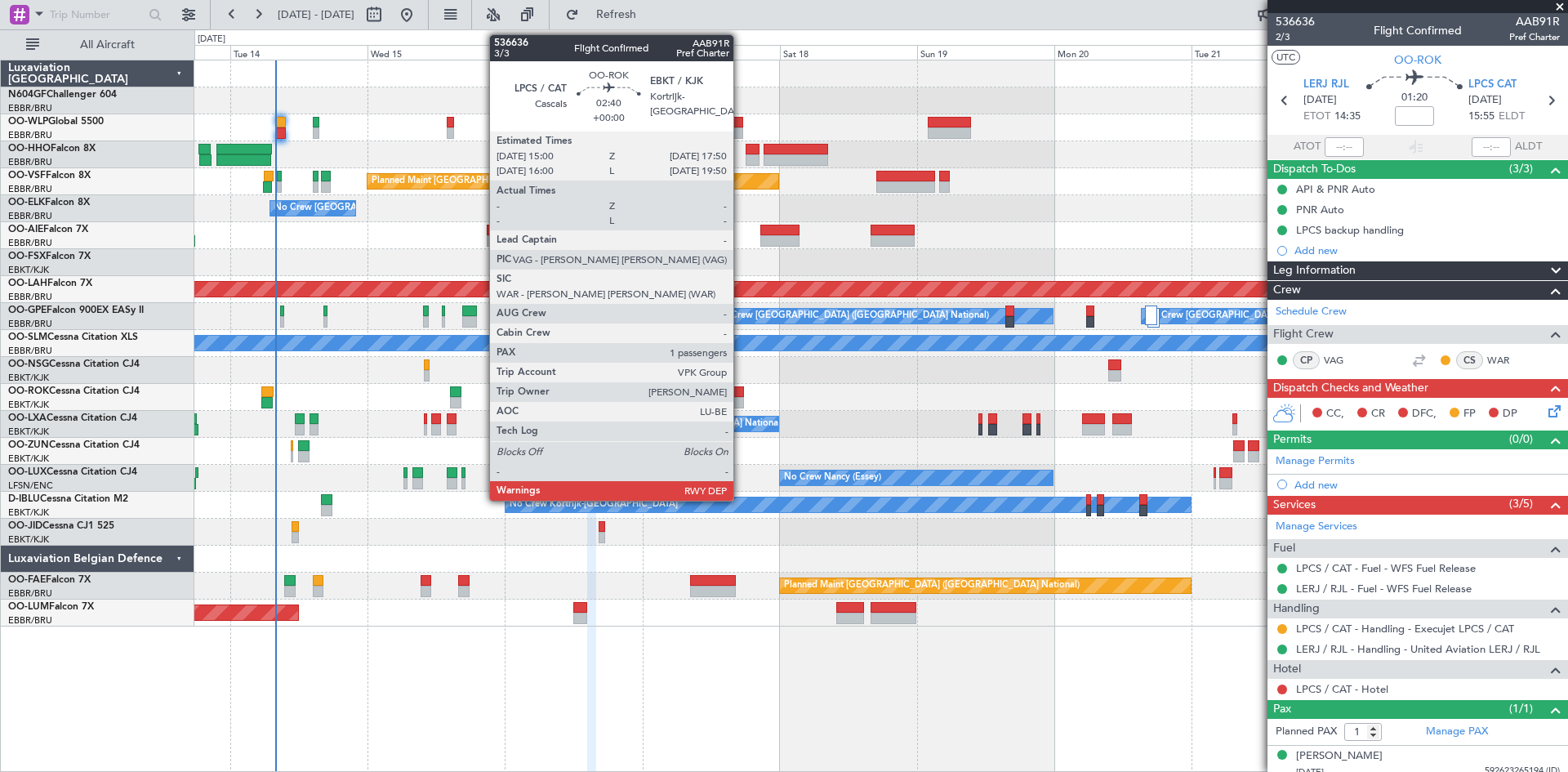
click at [741, 403] on div at bounding box center [736, 403] width 16 height 12
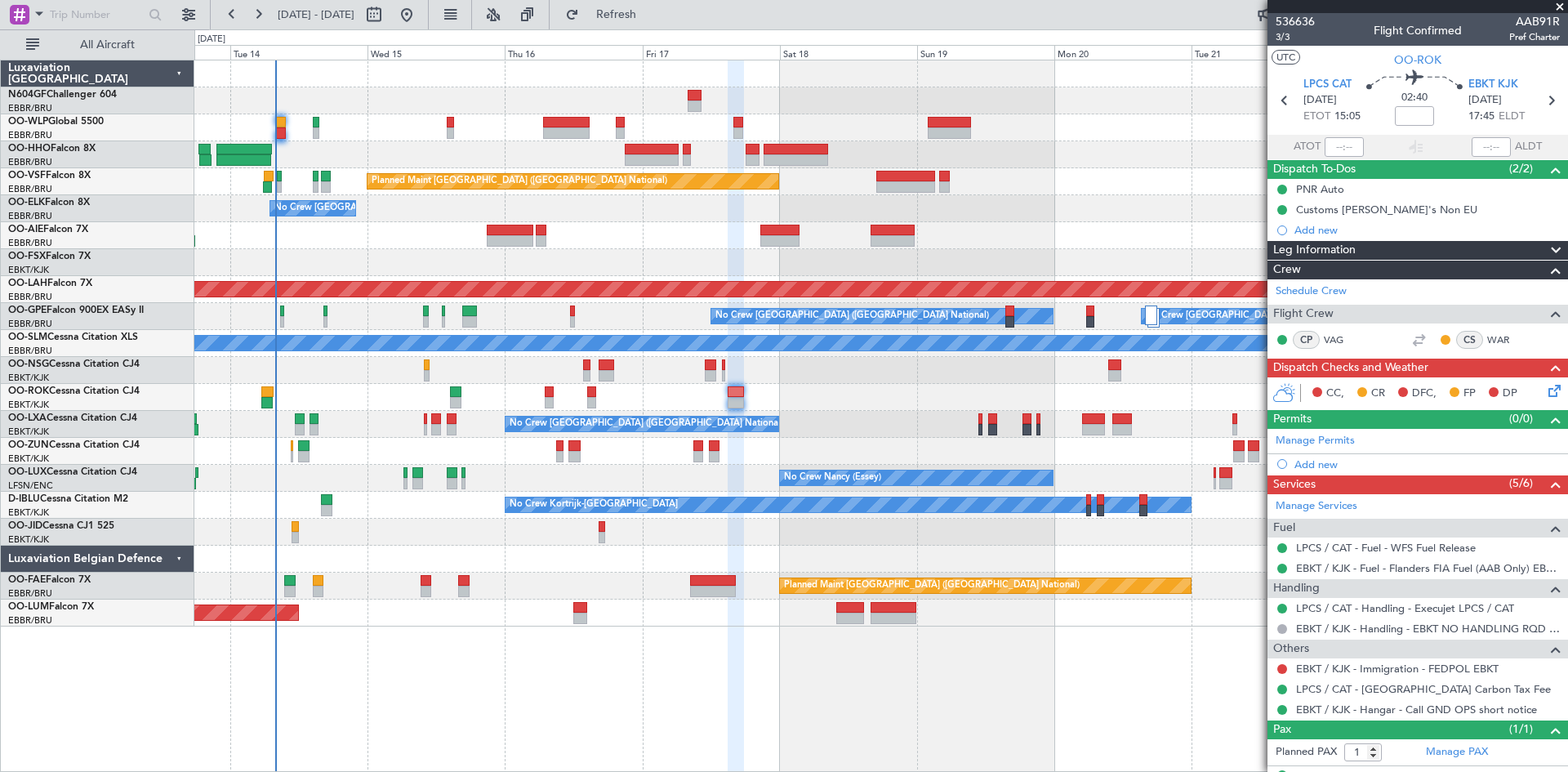
click at [420, 427] on div "No Crew [GEOGRAPHIC_DATA] ([GEOGRAPHIC_DATA] National)" at bounding box center [881, 424] width 1373 height 27
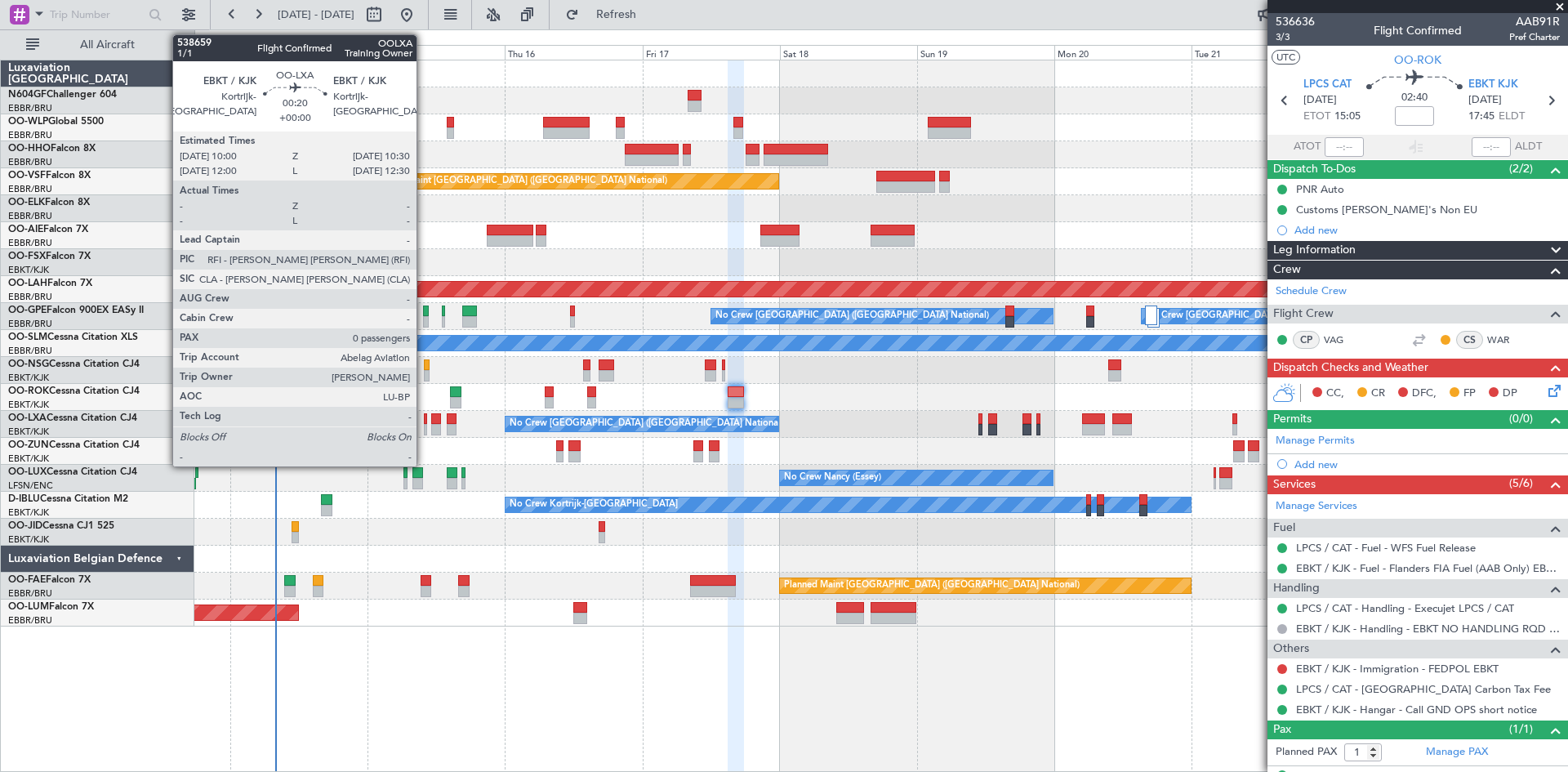
click at [425, 428] on div at bounding box center [426, 429] width 4 height 12
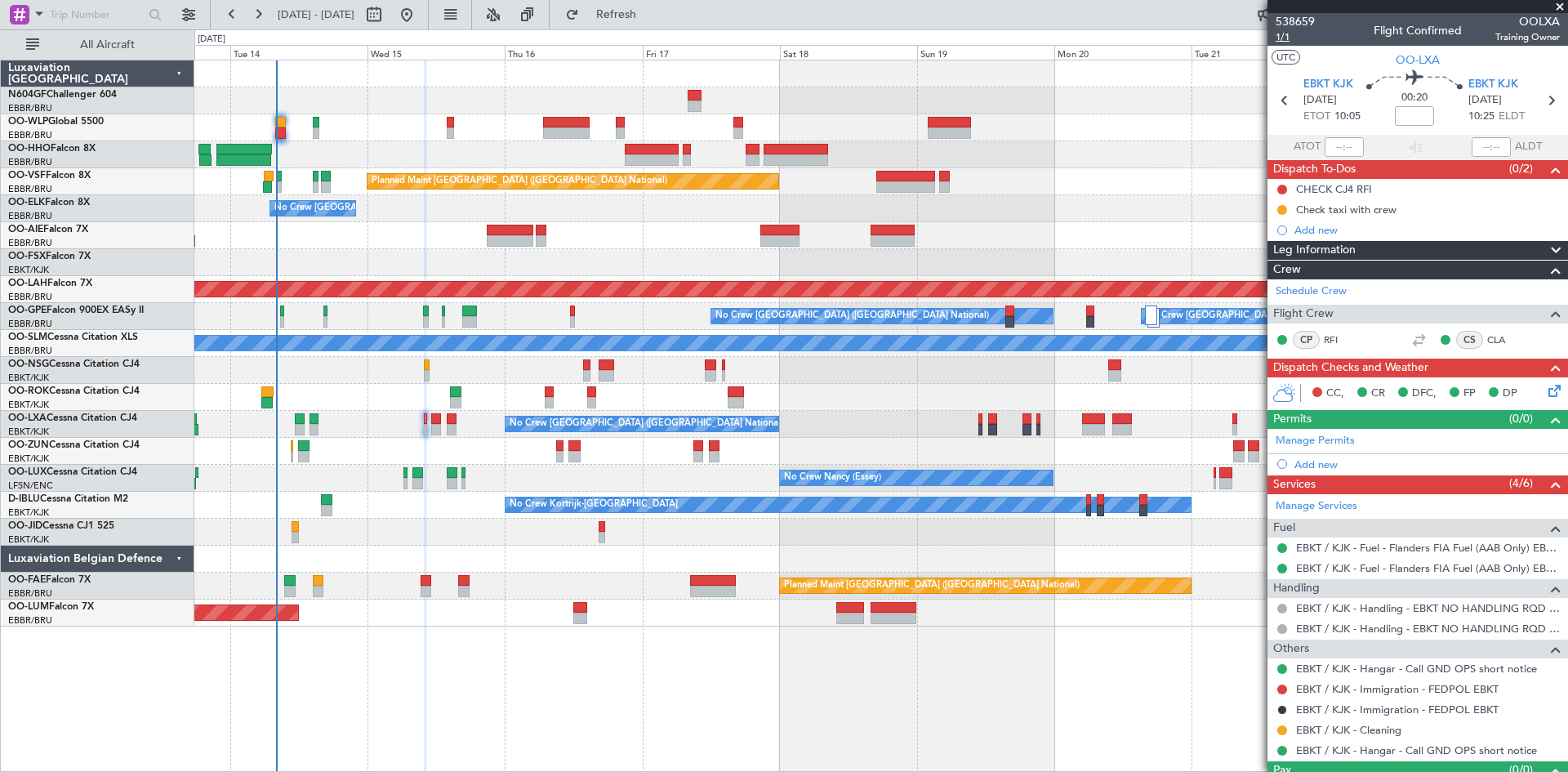
click at [1285, 34] on span "1/1" at bounding box center [1296, 37] width 39 height 14
click at [651, 17] on span "Refresh" at bounding box center [617, 14] width 69 height 12
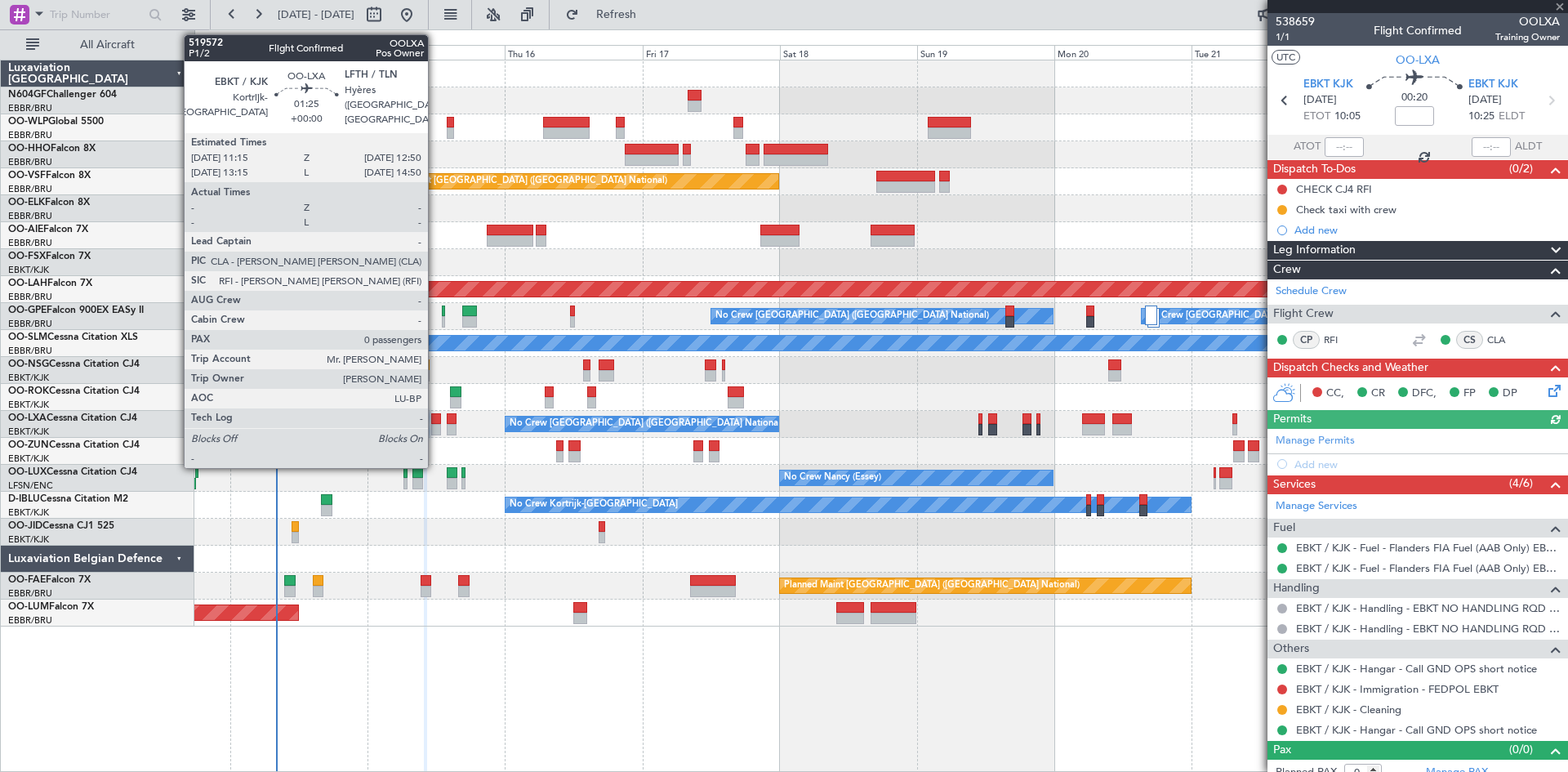
click at [436, 430] on div at bounding box center [436, 429] width 10 height 12
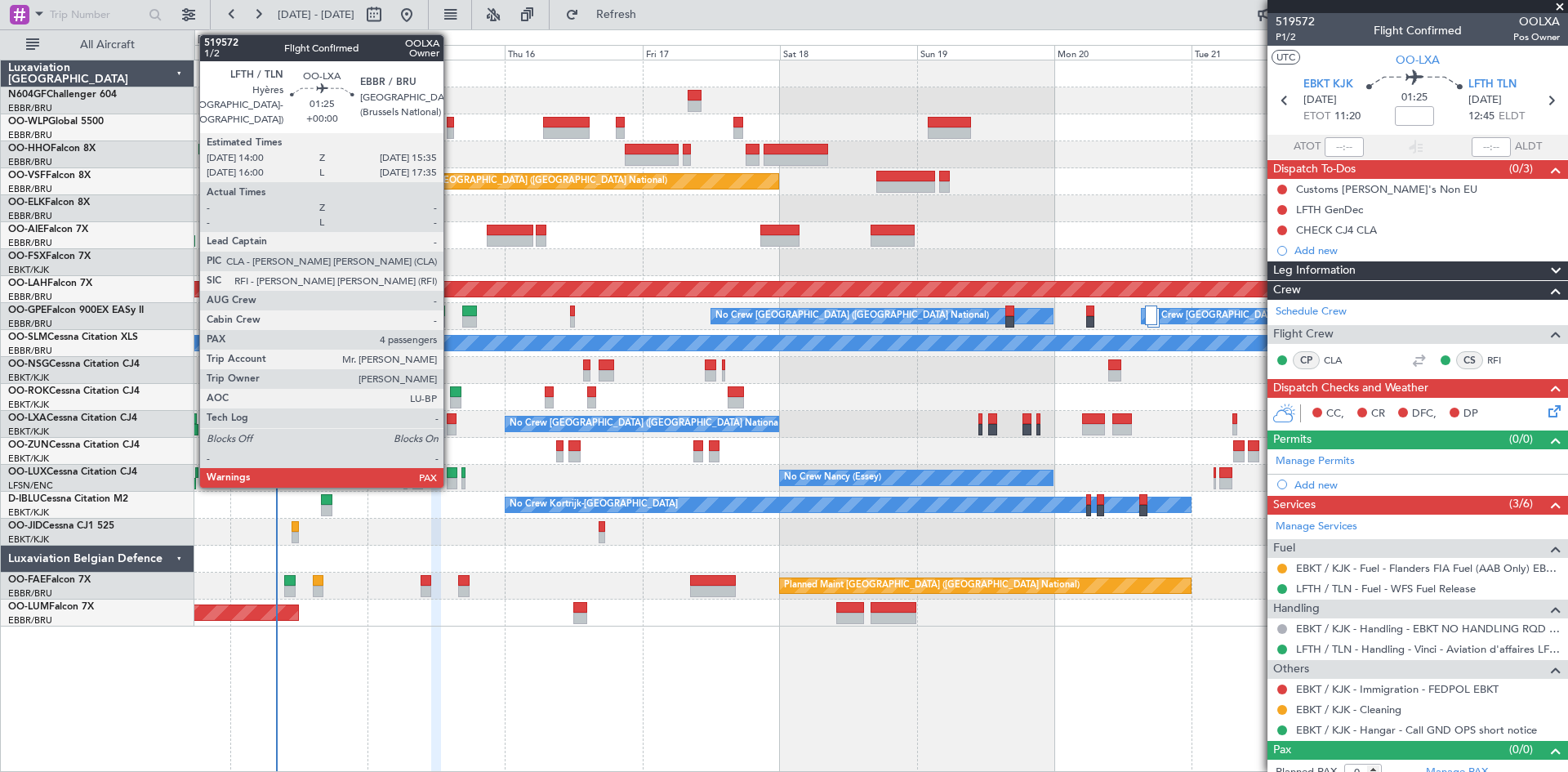
click at [451, 429] on div at bounding box center [452, 429] width 10 height 12
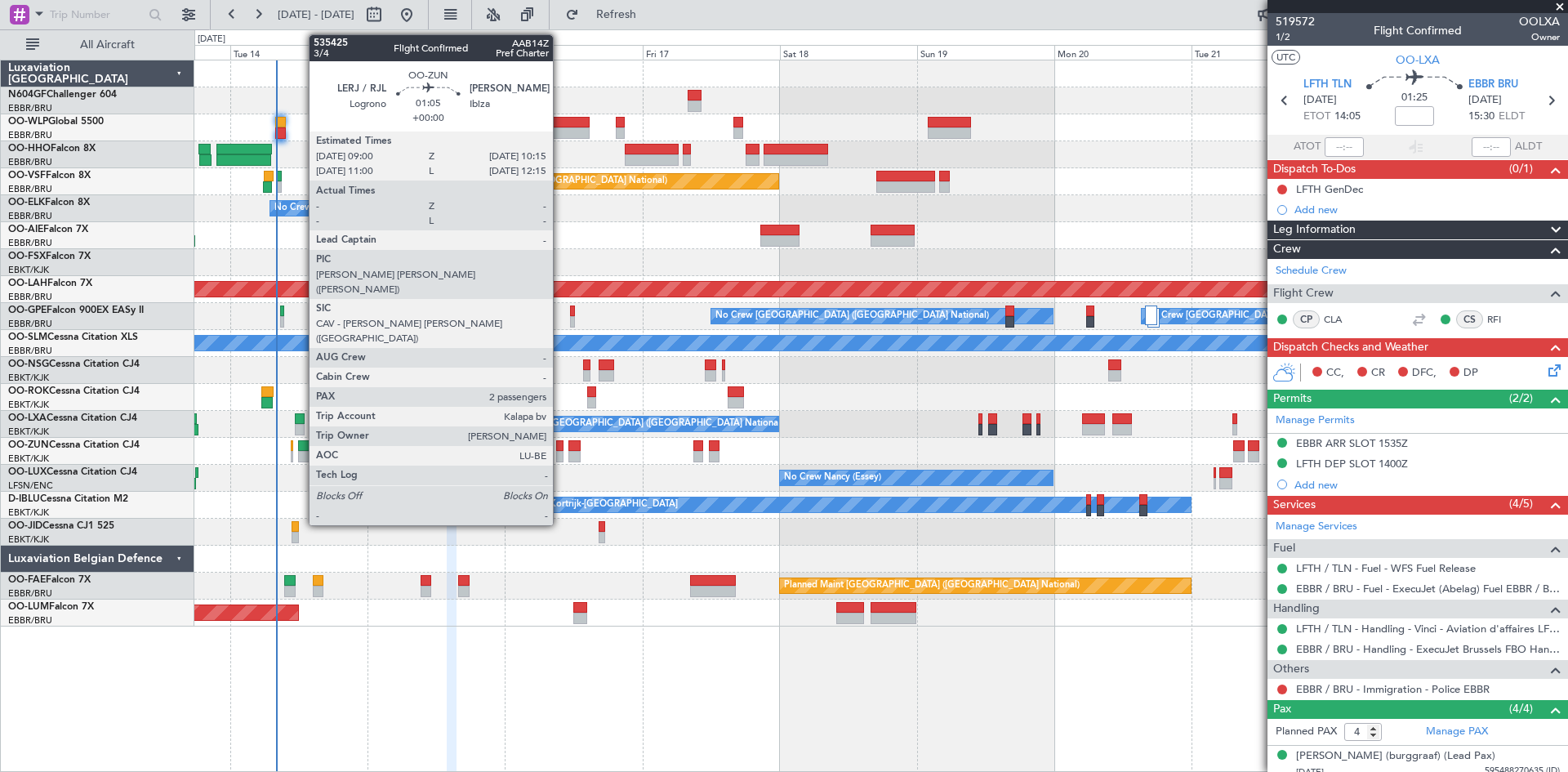
click at [561, 451] on div at bounding box center [560, 456] width 7 height 12
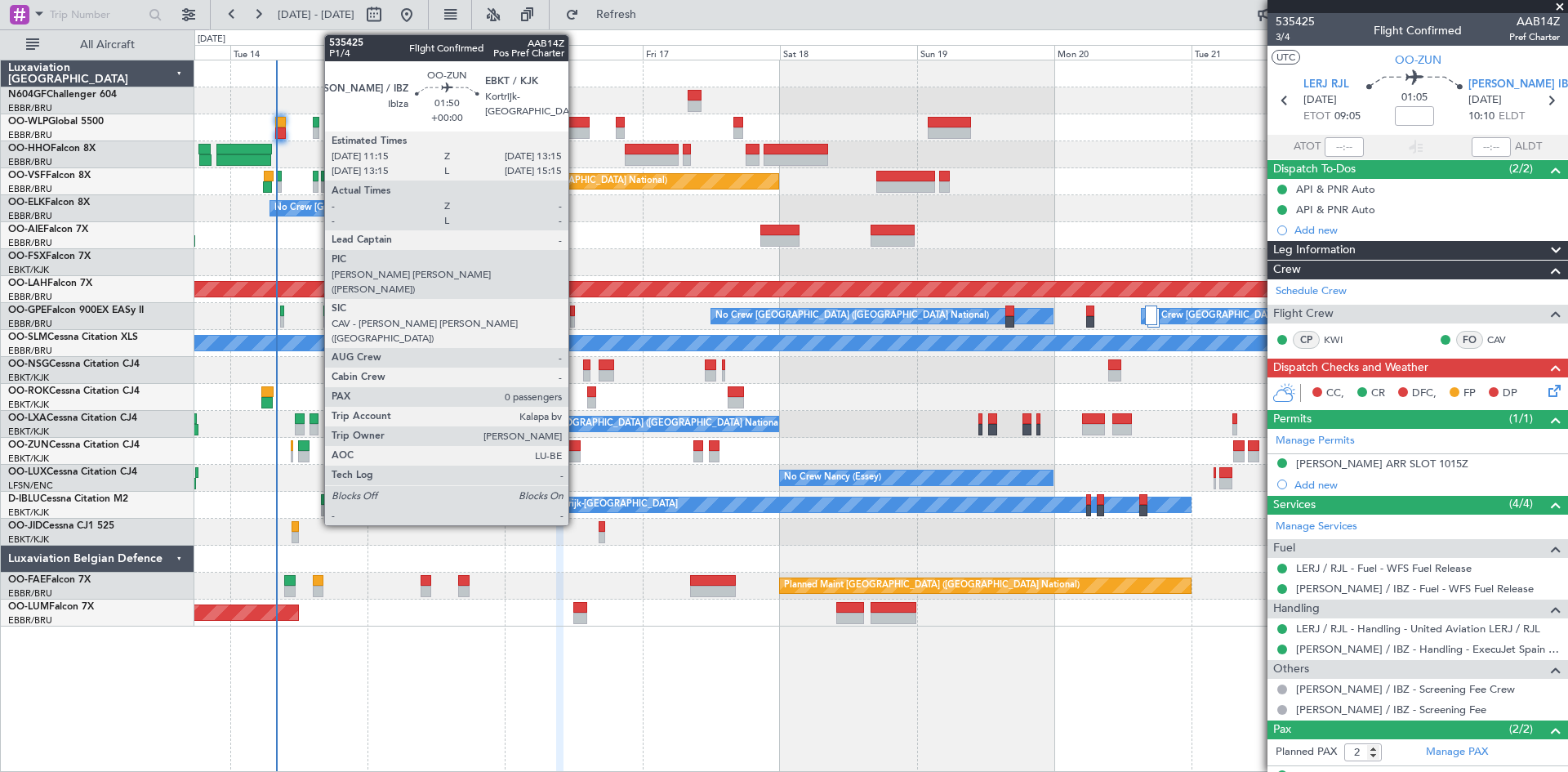
click at [576, 455] on div at bounding box center [575, 456] width 12 height 12
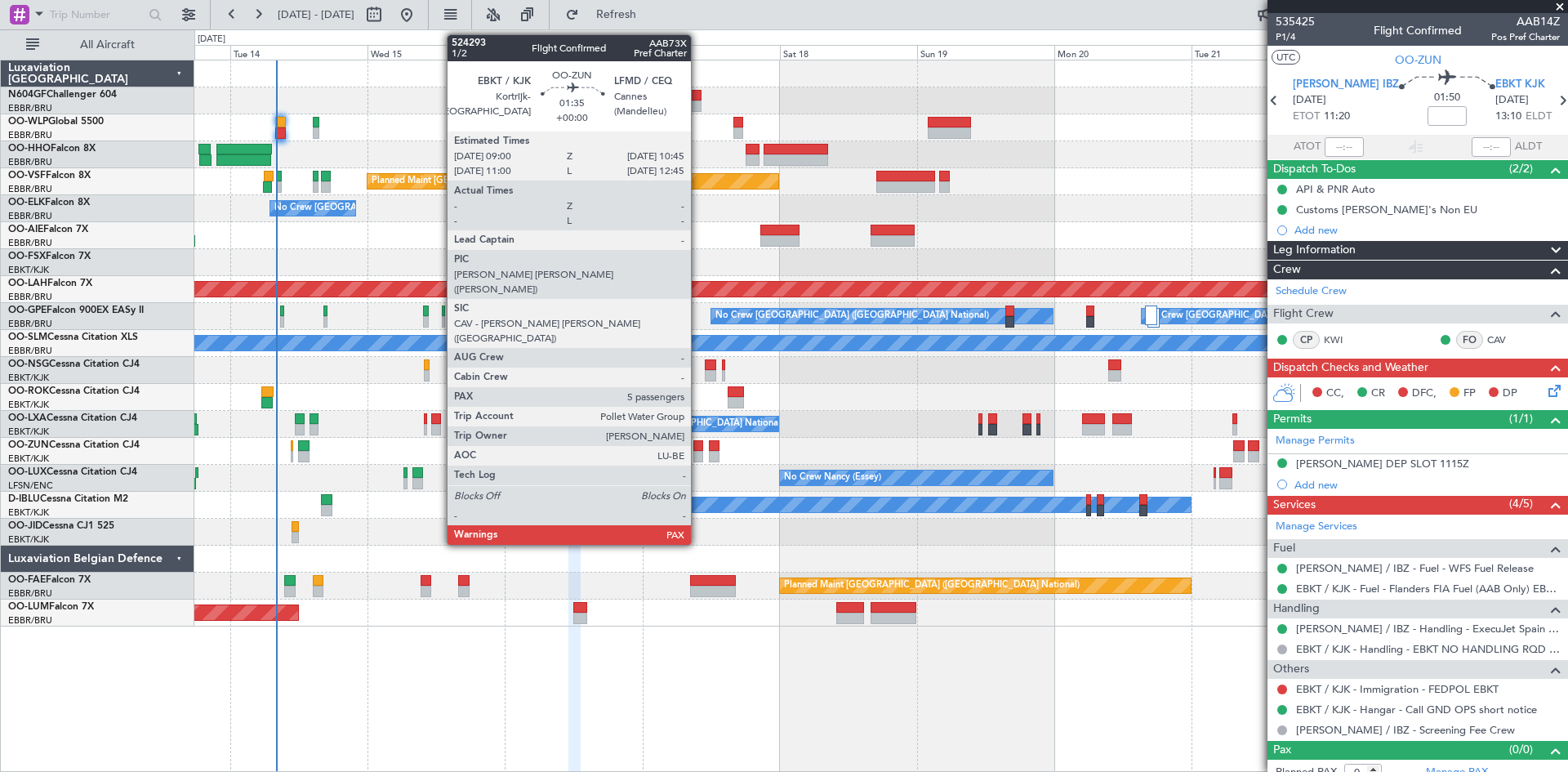
click at [699, 451] on div at bounding box center [699, 456] width 11 height 12
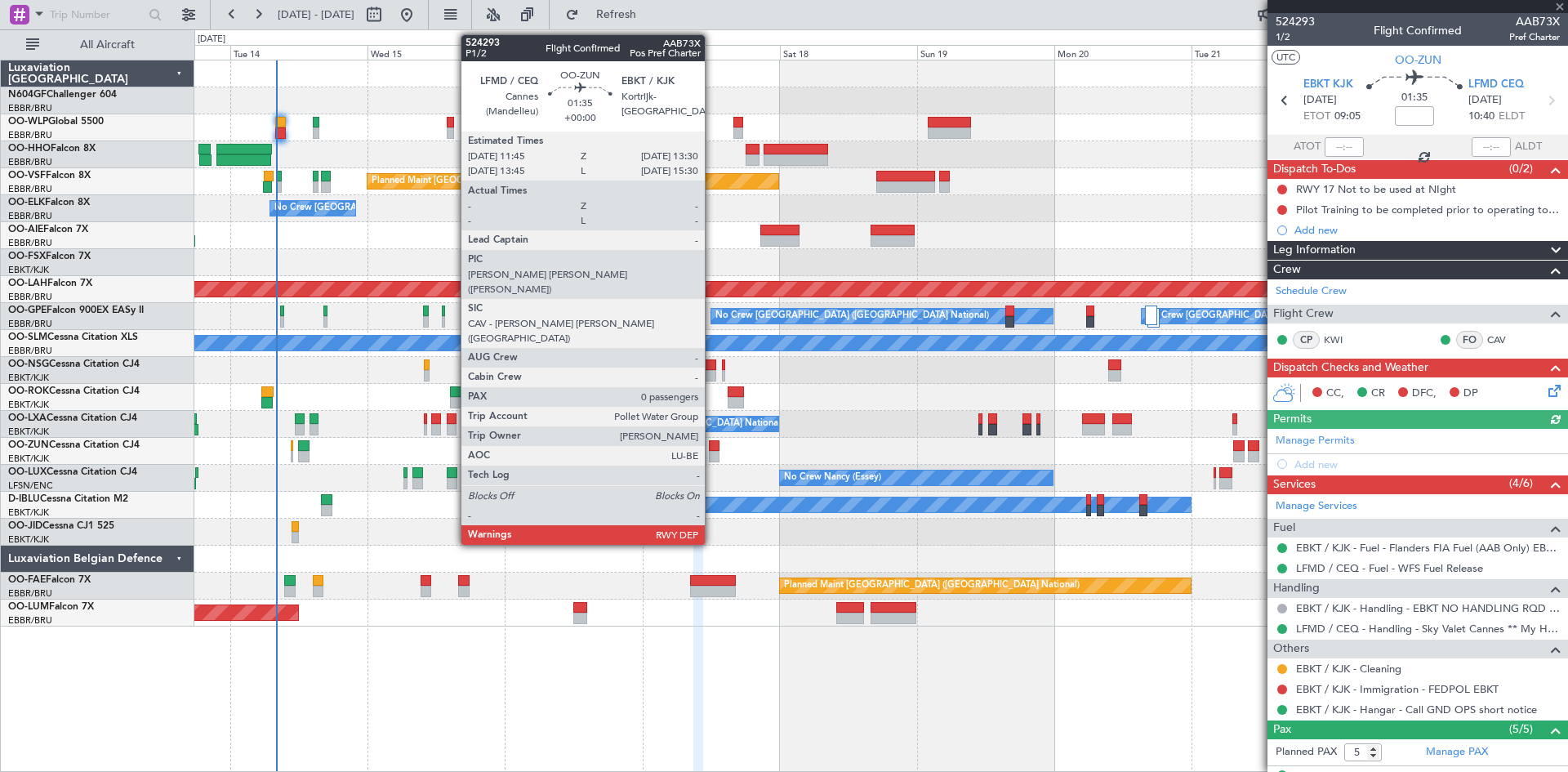
click at [712, 451] on div at bounding box center [715, 456] width 11 height 12
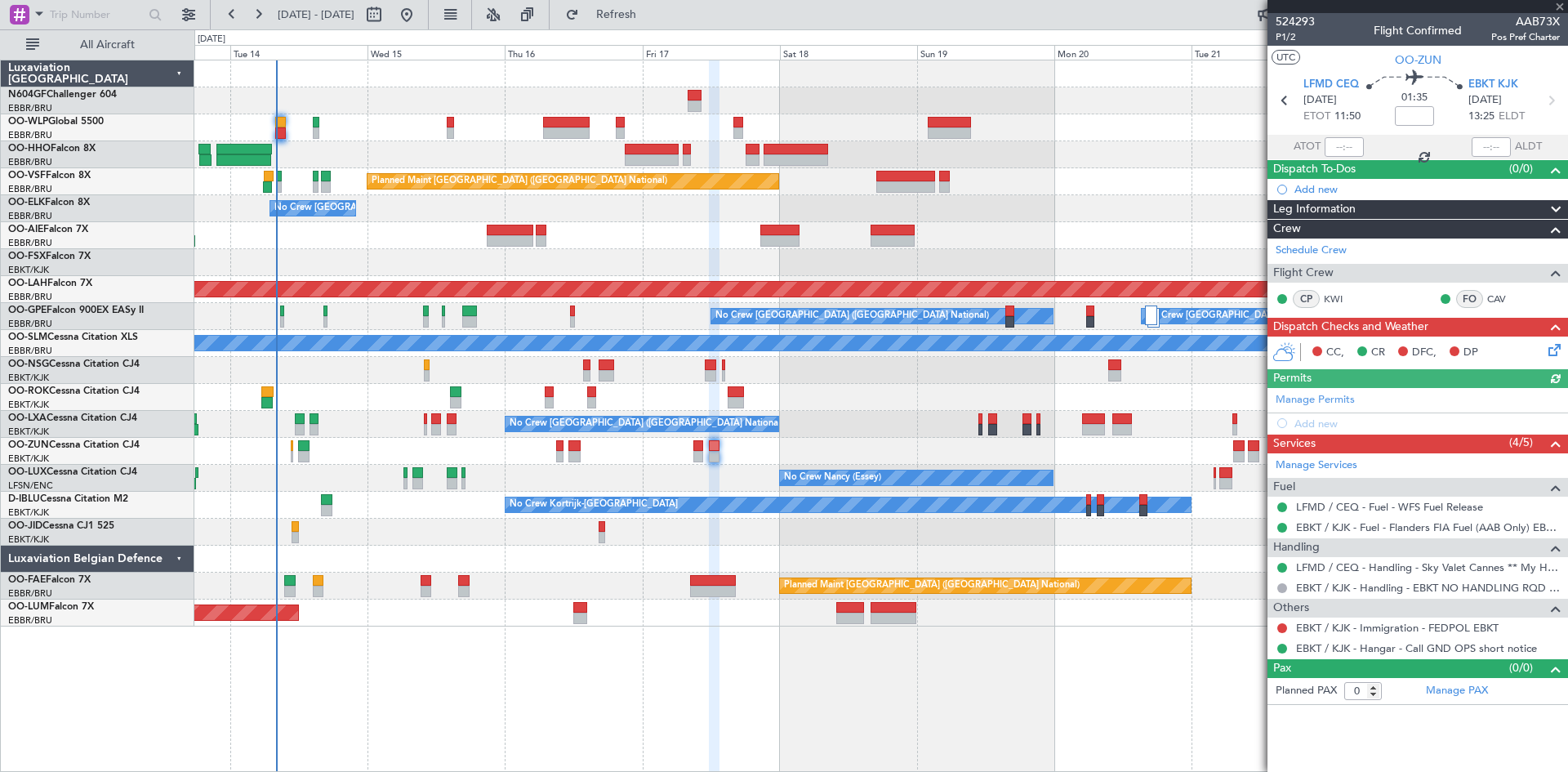
click at [598, 535] on div "No Crew" at bounding box center [881, 532] width 1373 height 27
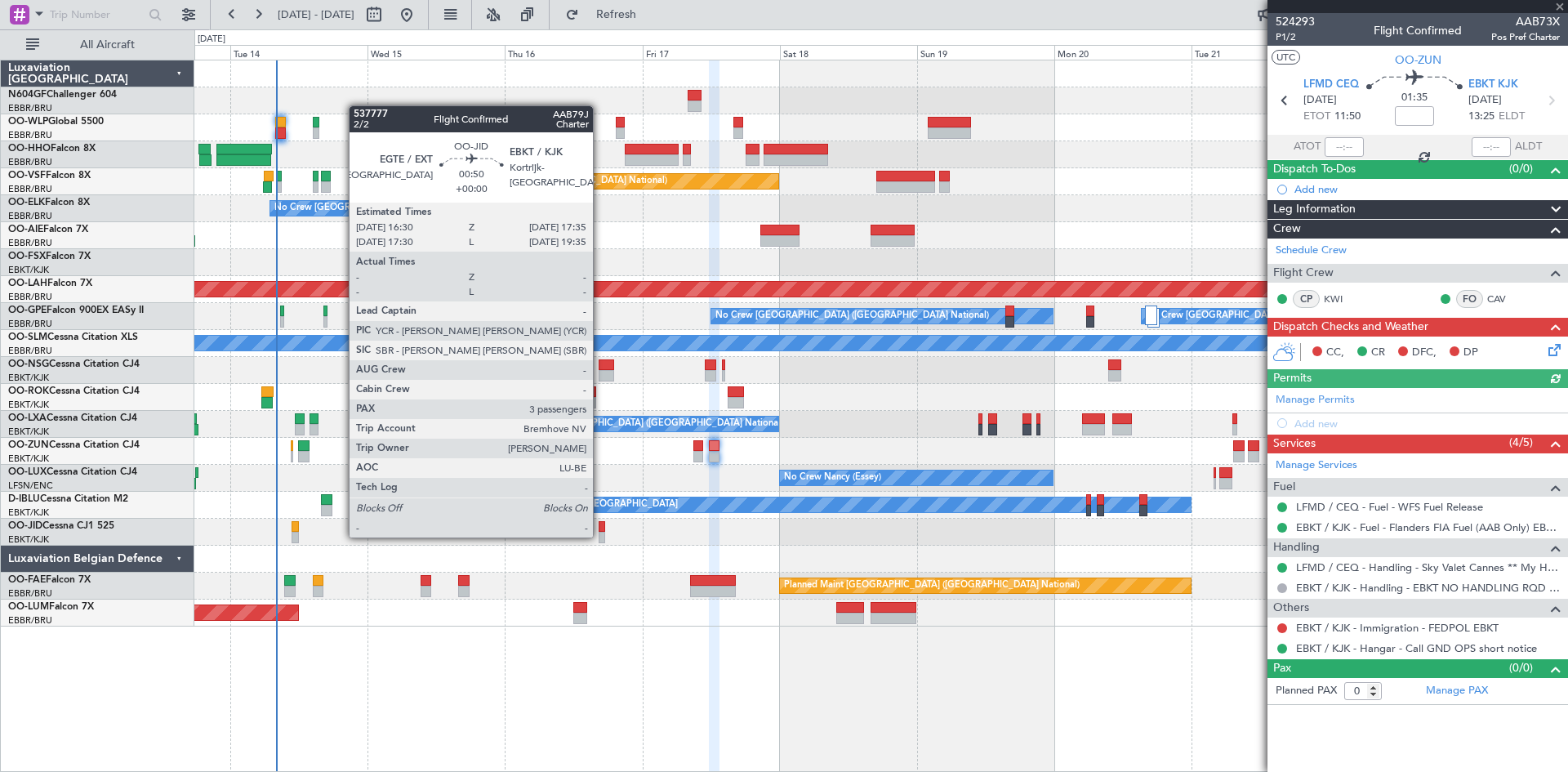
click at [601, 535] on div at bounding box center [601, 537] width 6 height 12
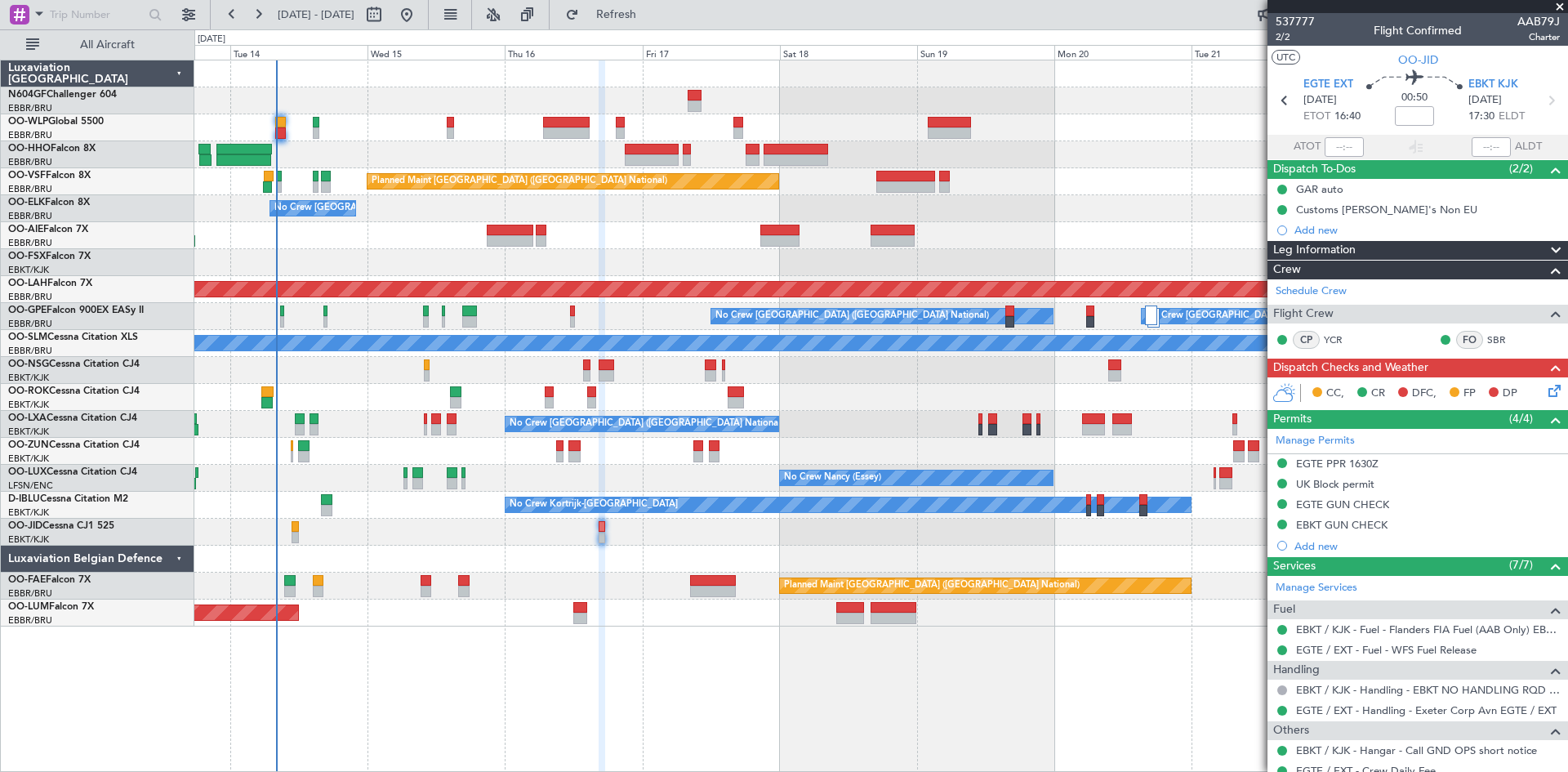
scroll to position [227, 0]
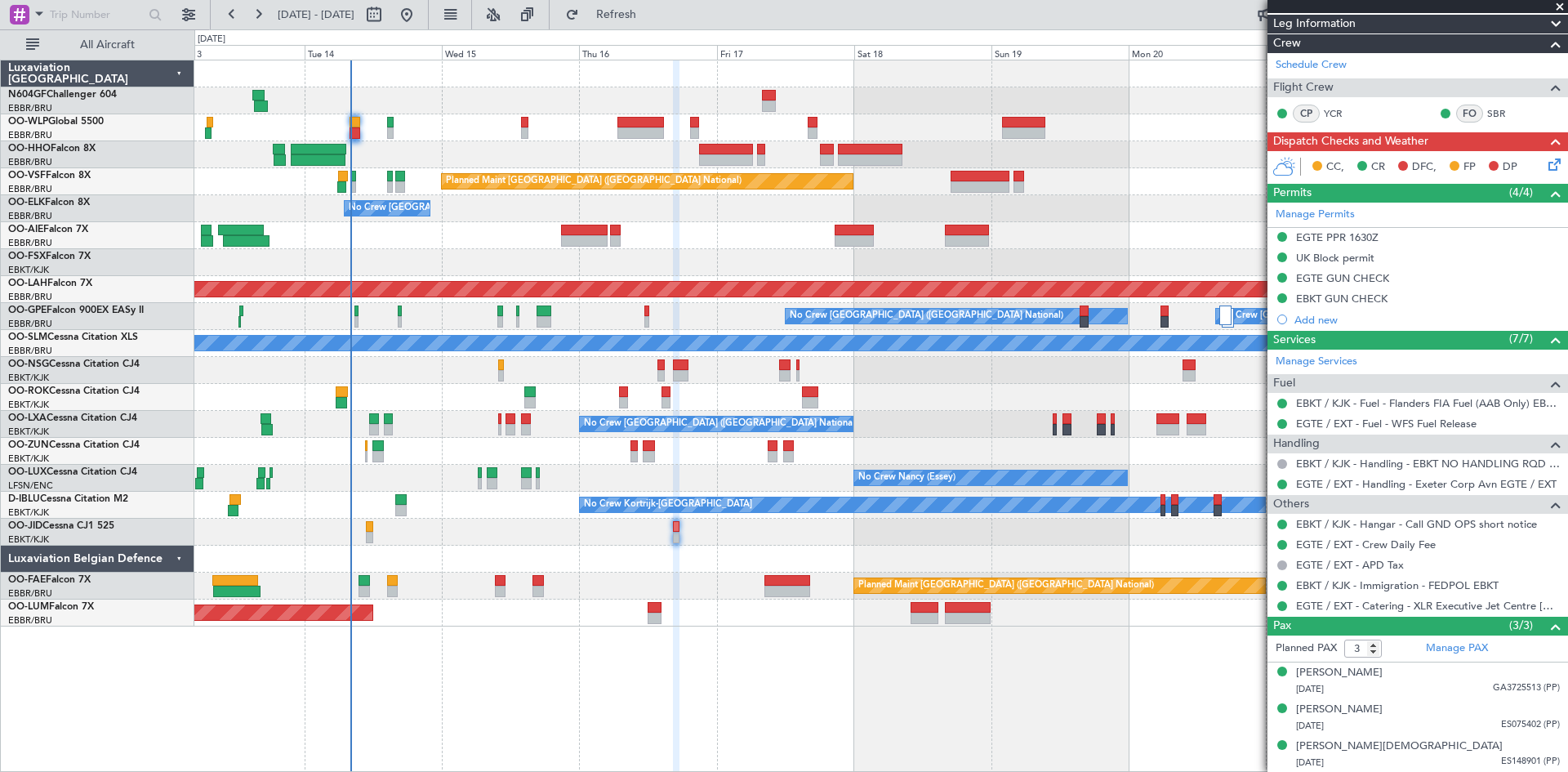
click at [707, 483] on div "Planned Maint [GEOGRAPHIC_DATA] ([GEOGRAPHIC_DATA] National) No Crew [GEOGRAPHI…" at bounding box center [881, 344] width 1373 height 566
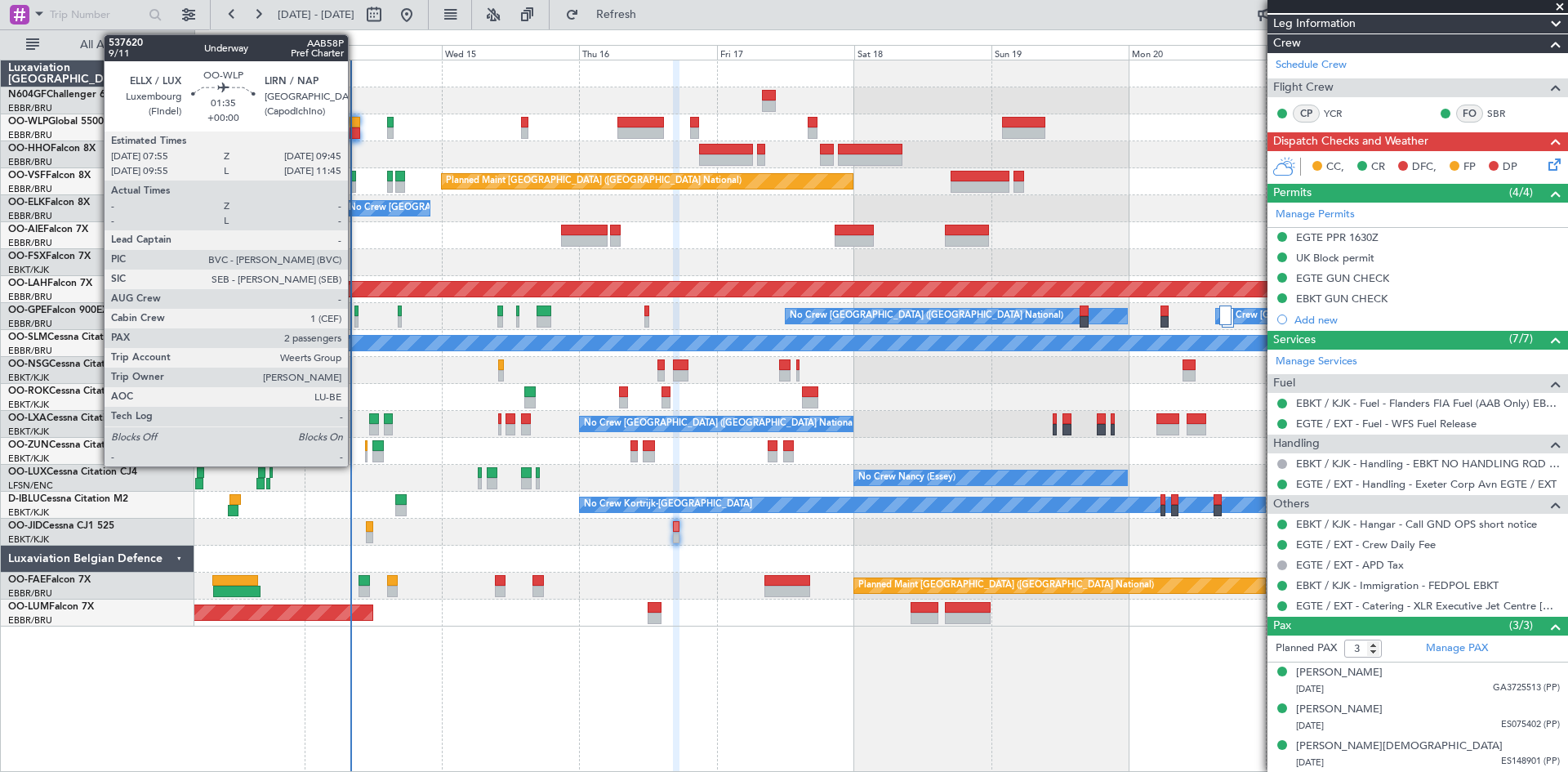
click at [355, 131] on div at bounding box center [355, 133] width 11 height 12
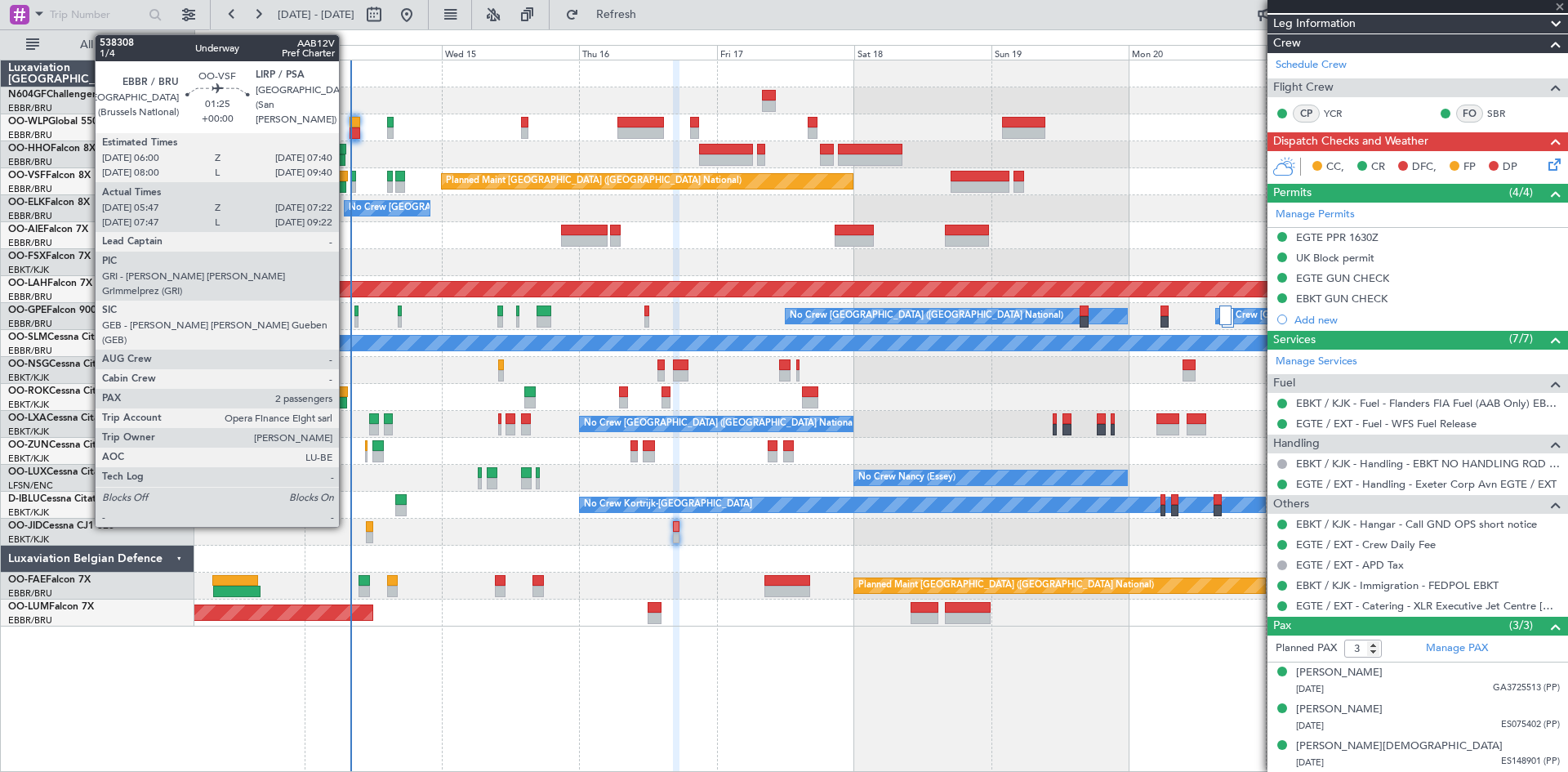
type input "2"
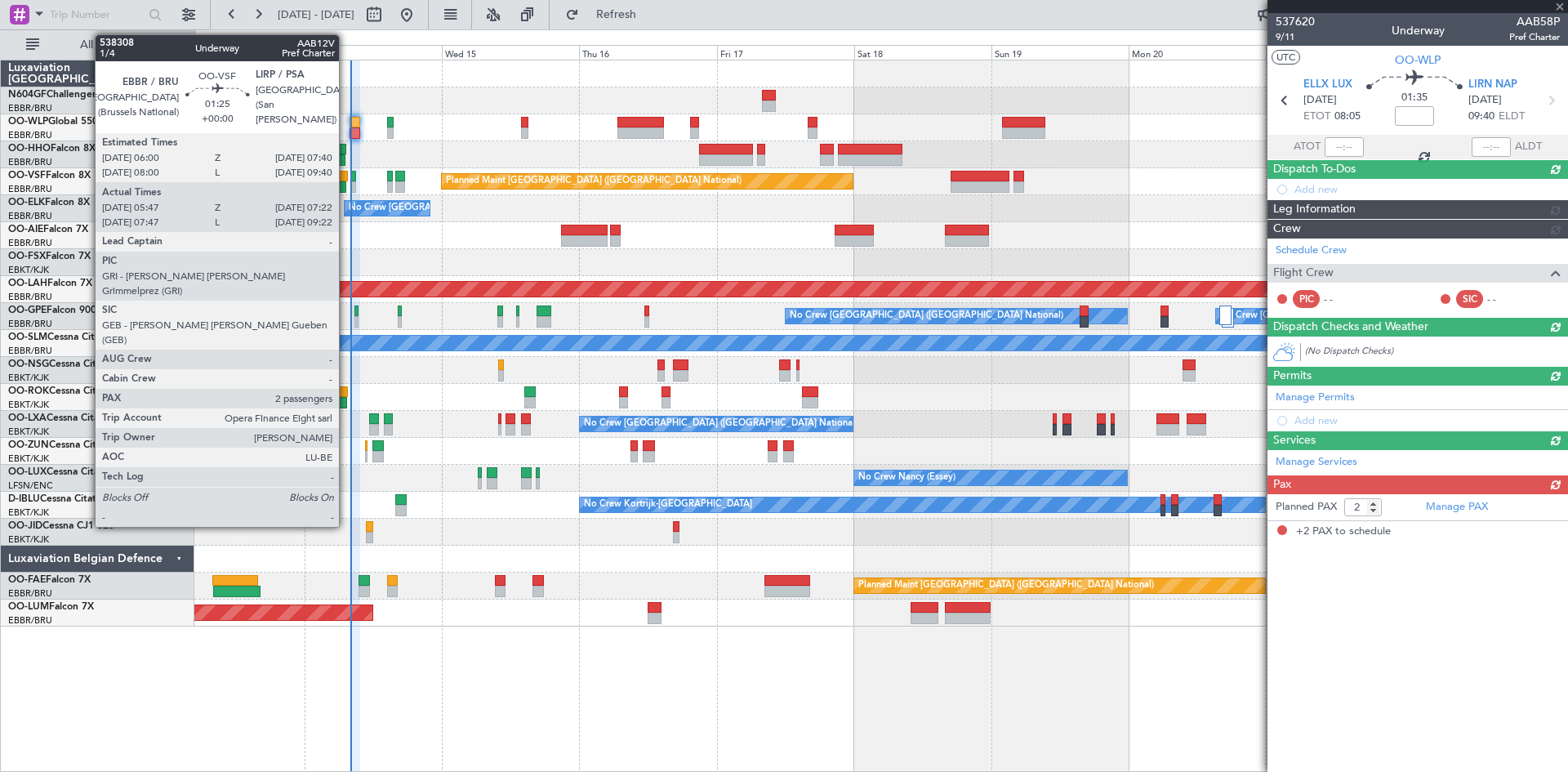
scroll to position [0, 0]
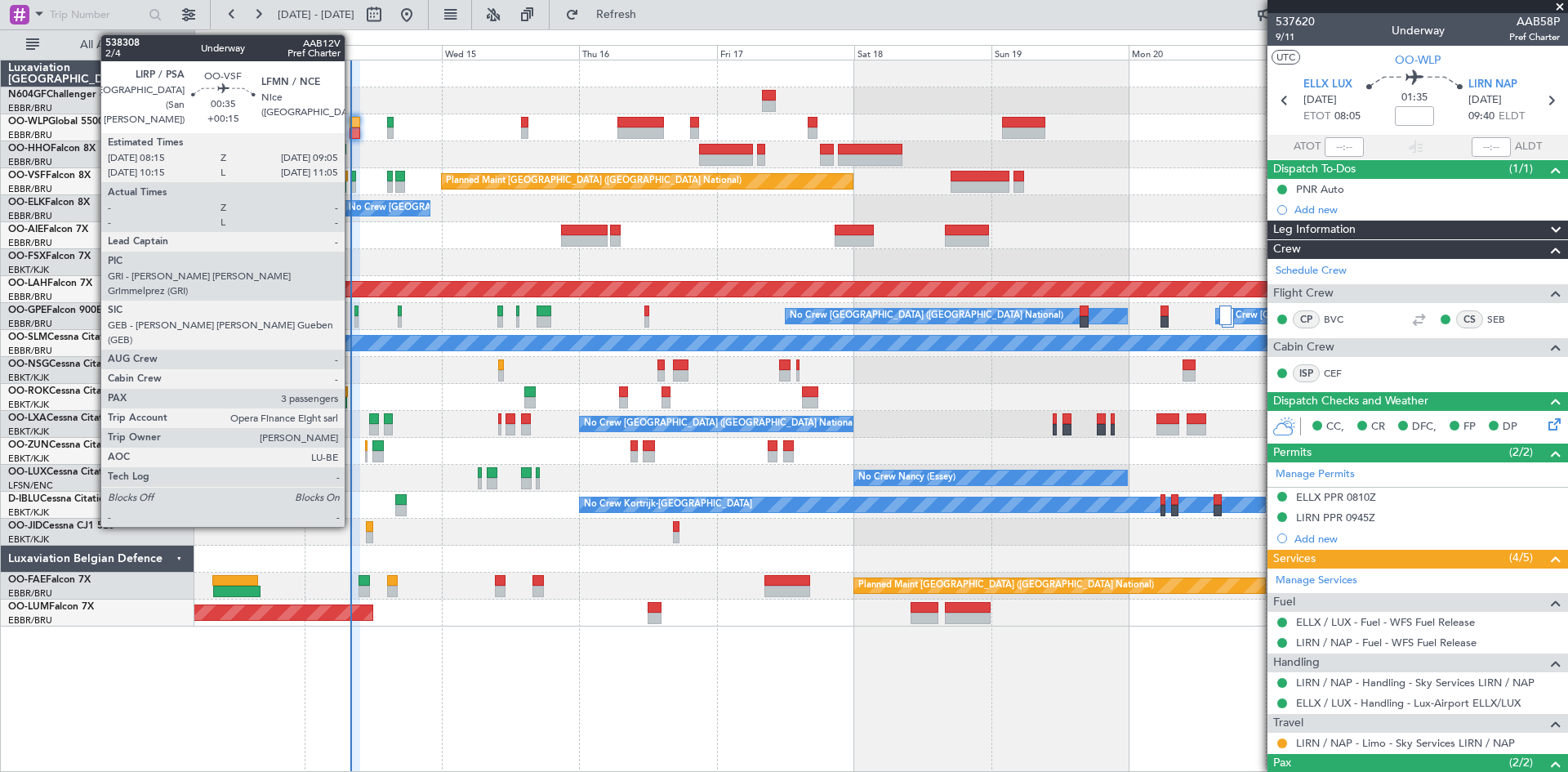
click at [353, 186] on div at bounding box center [353, 187] width 4 height 12
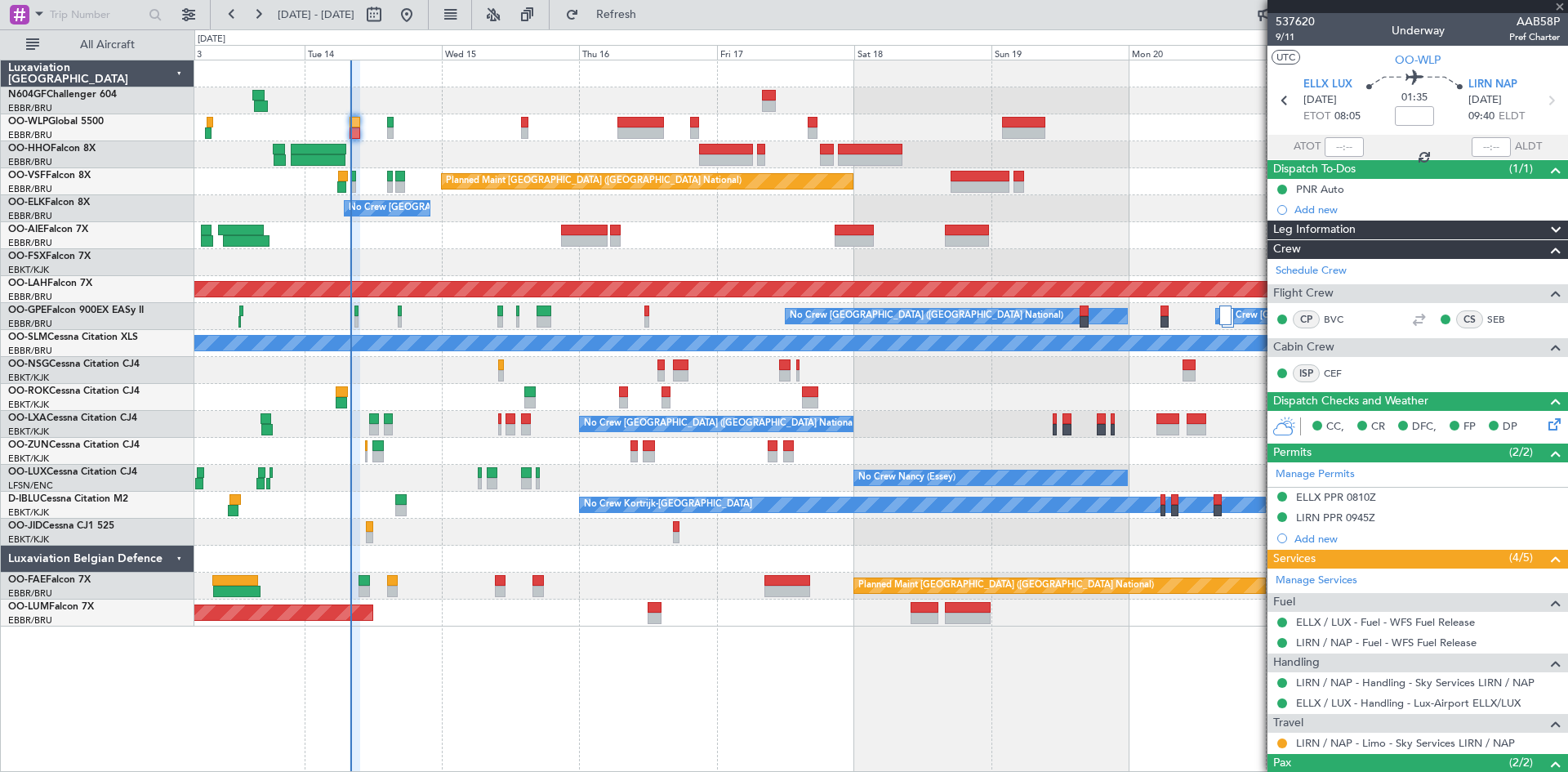
type input "+00:15"
type input "3"
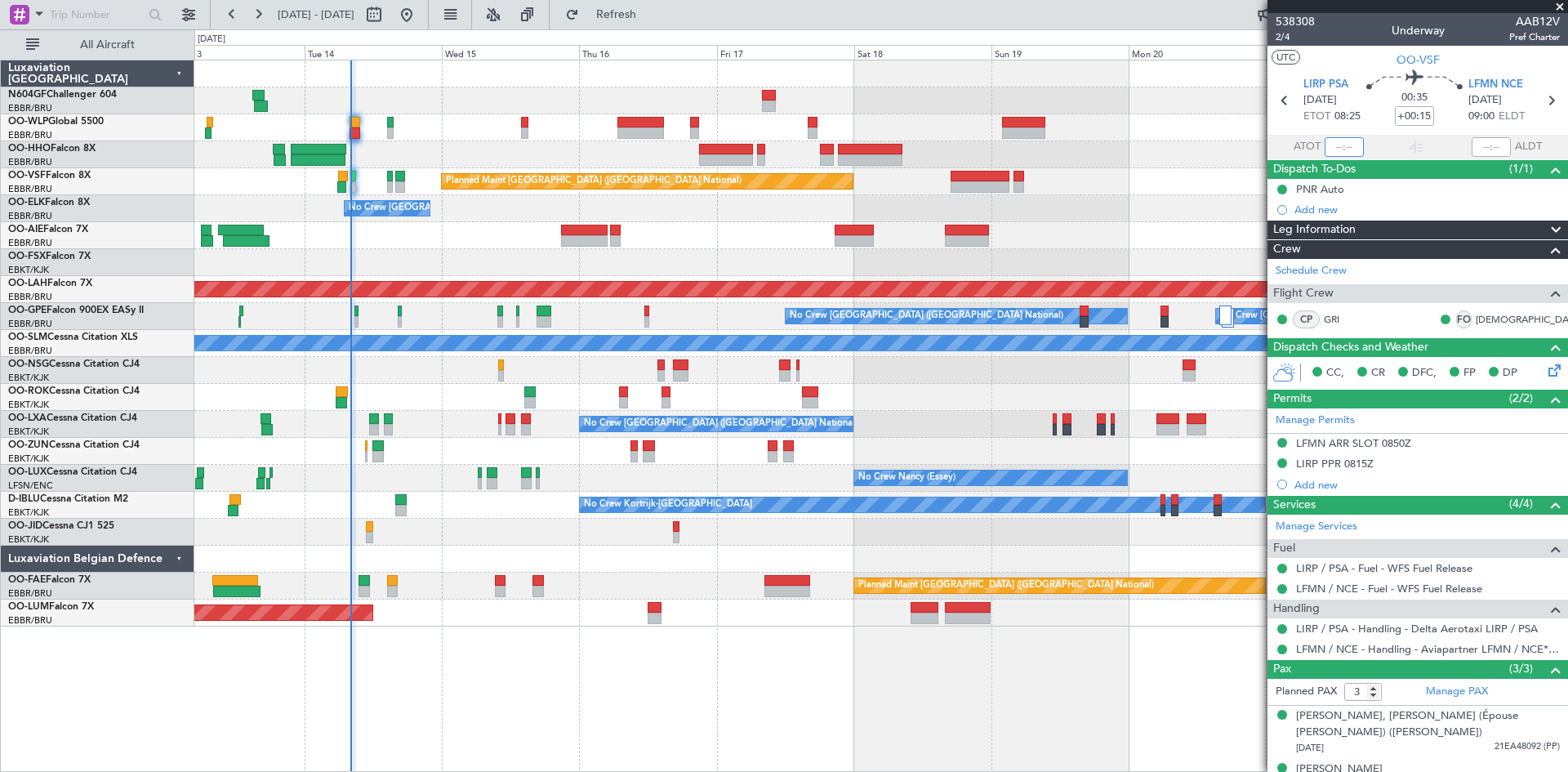
click at [1342, 147] on input "text" at bounding box center [1345, 147] width 39 height 20
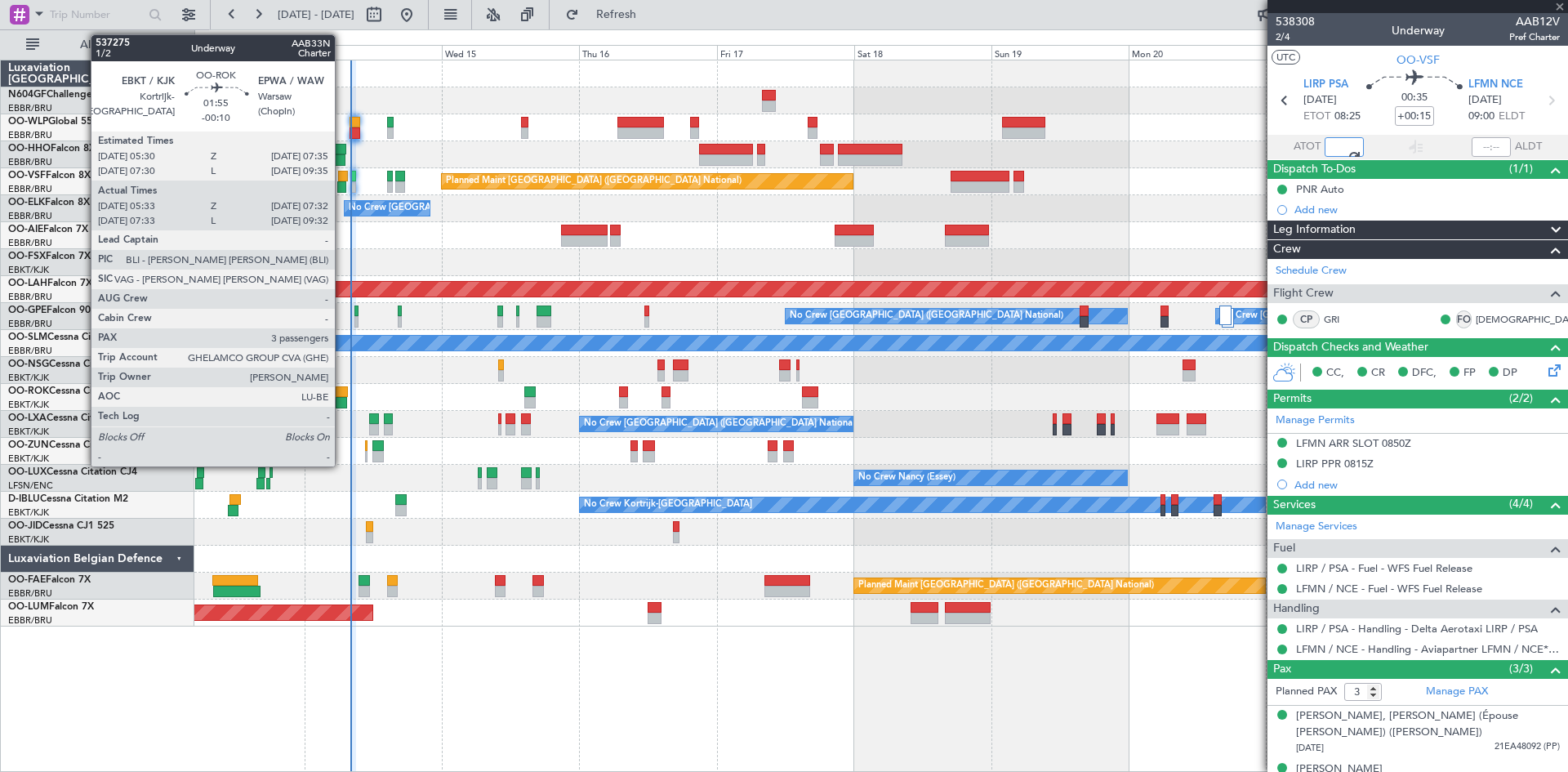
click at [342, 397] on div at bounding box center [341, 403] width 12 height 12
type input "07:54"
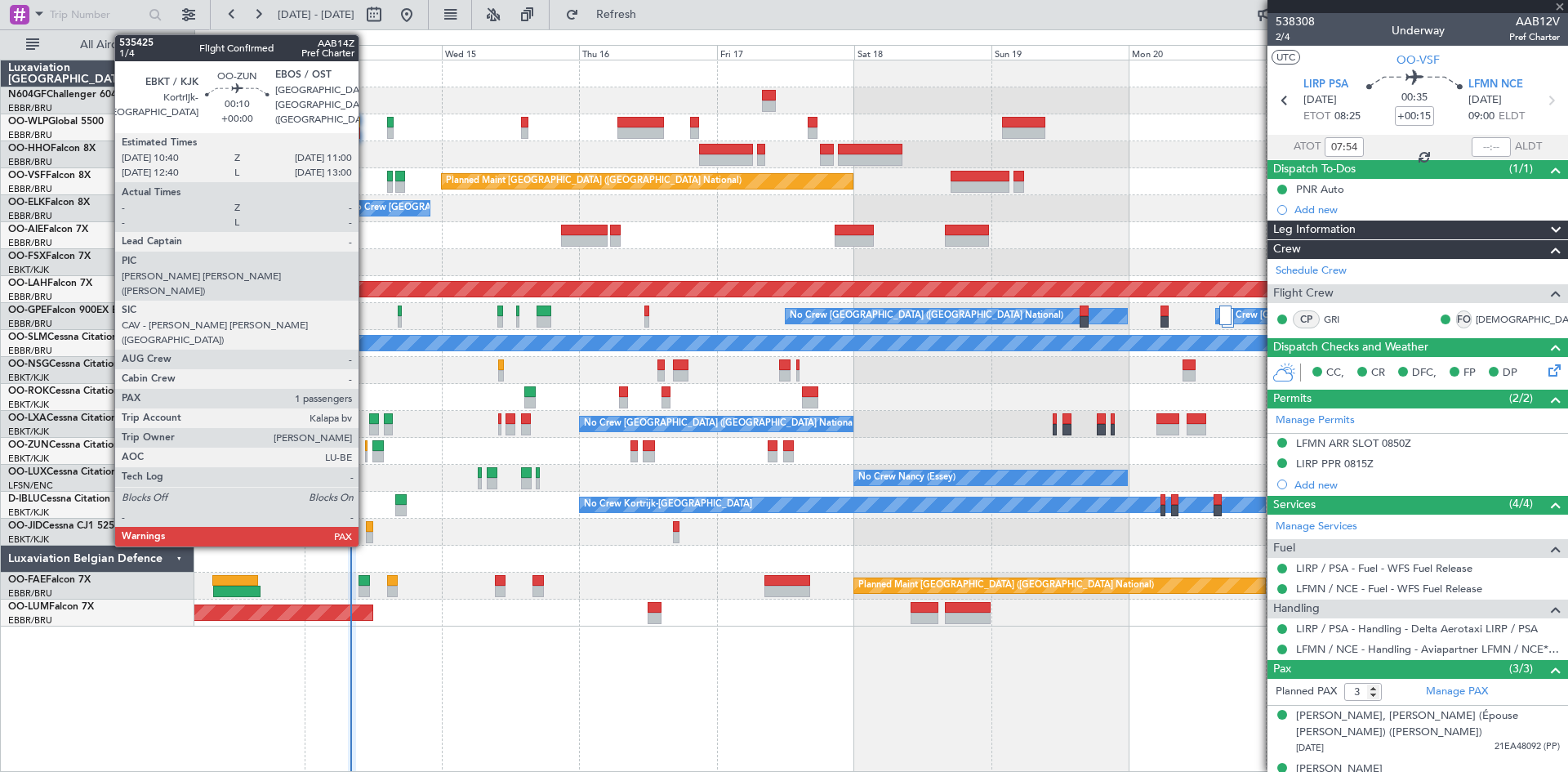
type input "-00:10"
type input "05:38"
type input "07:27"
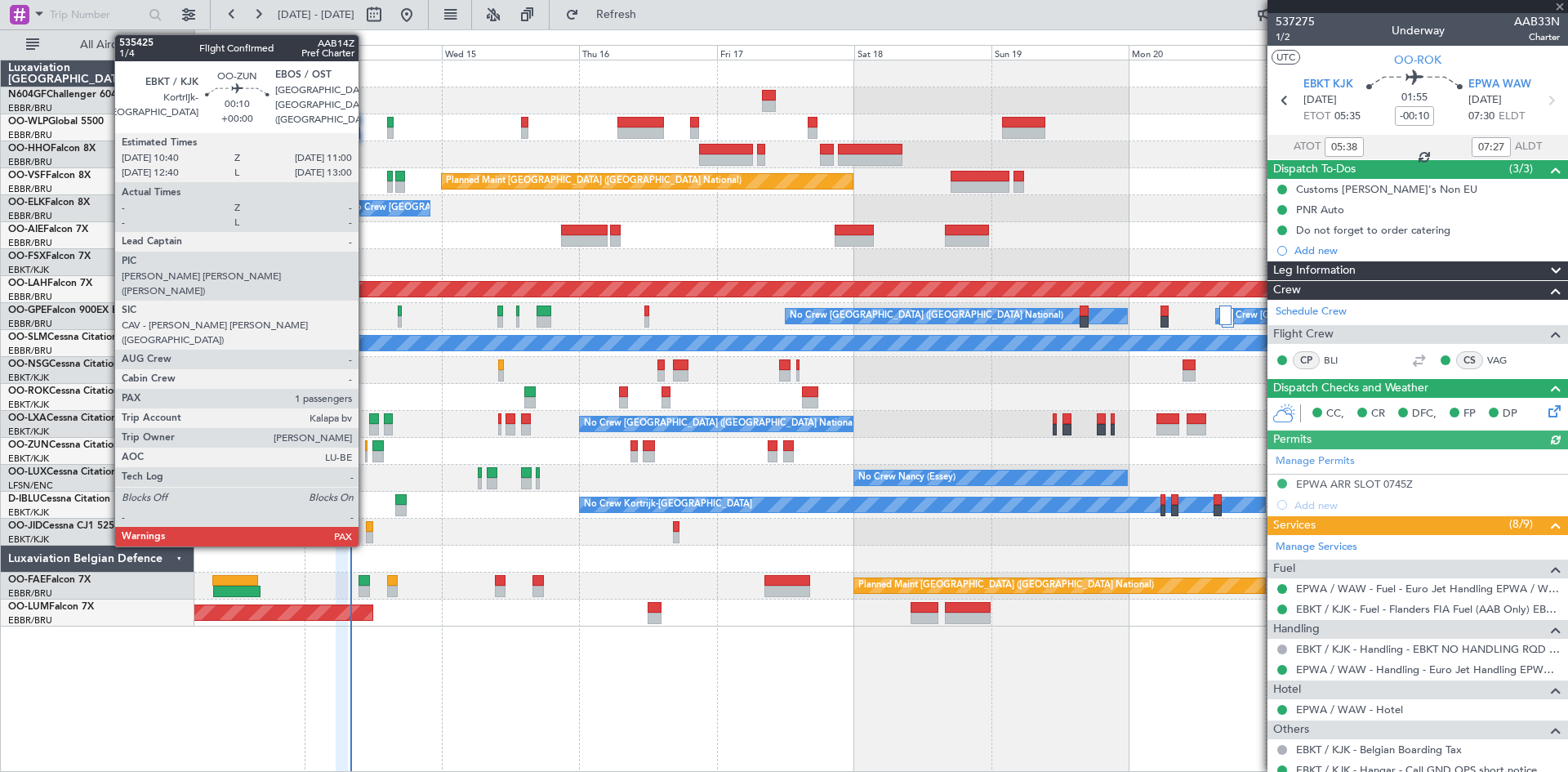
click at [366, 456] on div at bounding box center [366, 456] width 3 height 12
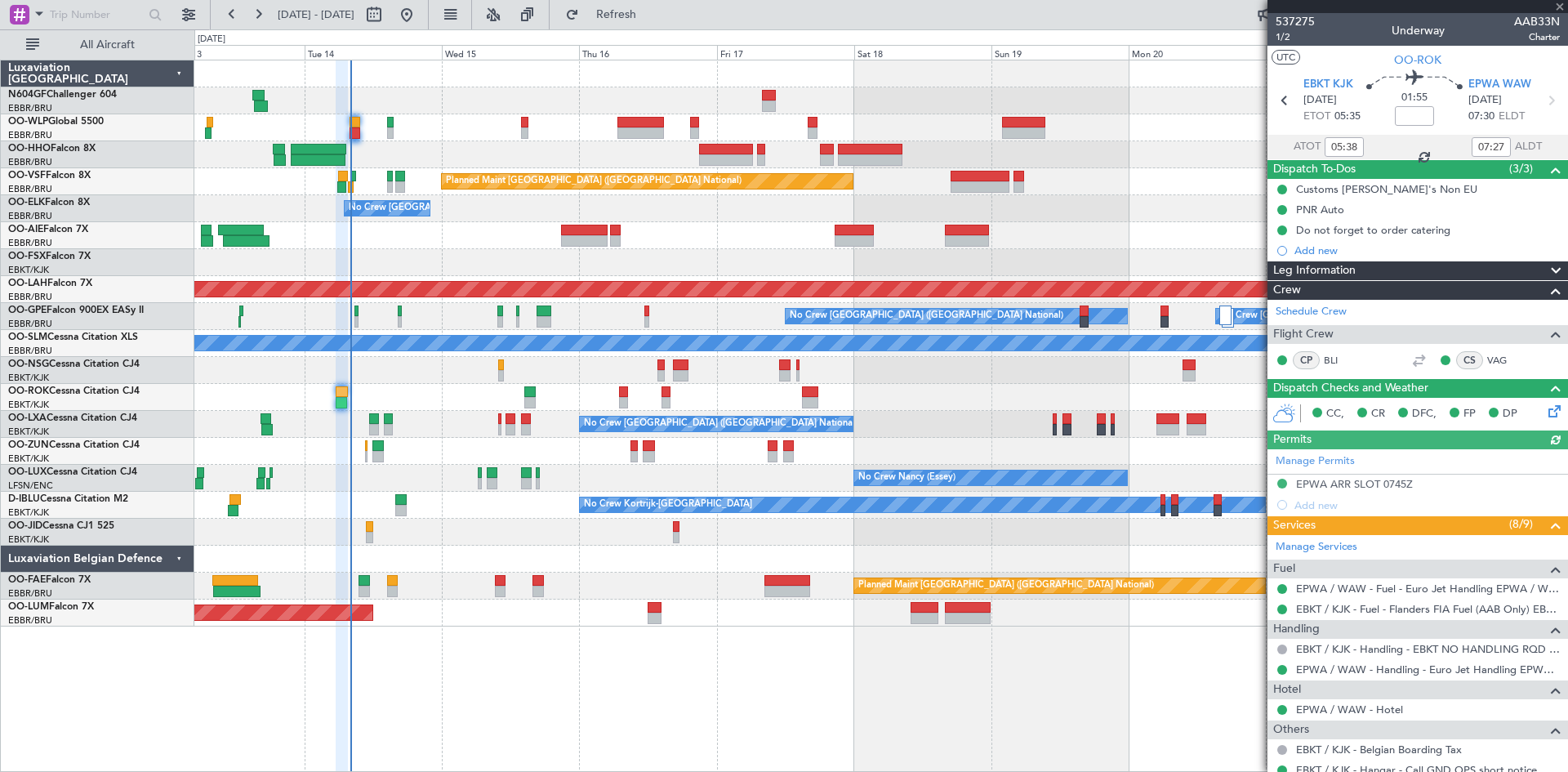
type input "1"
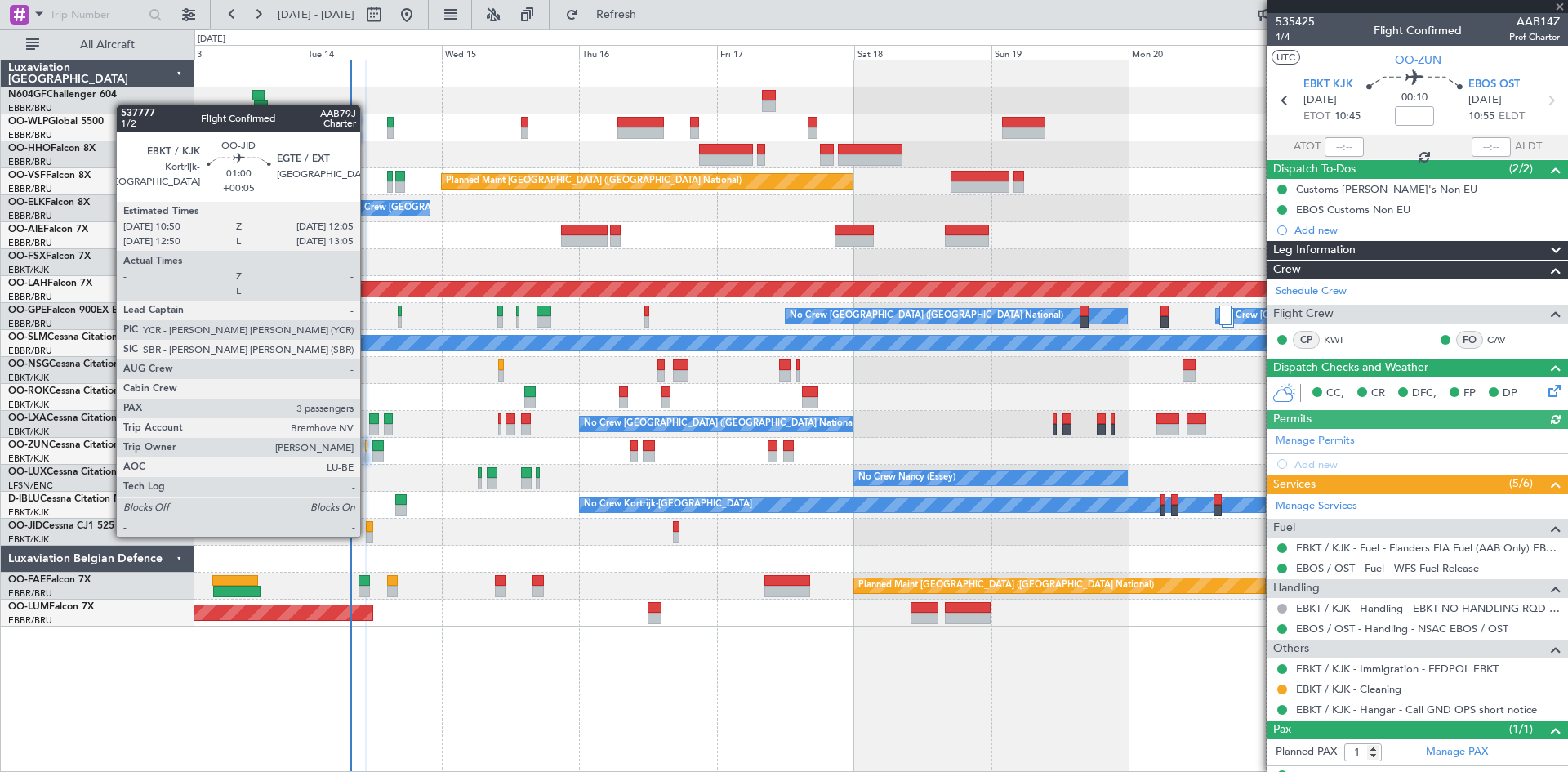
click at [368, 535] on div at bounding box center [369, 537] width 7 height 12
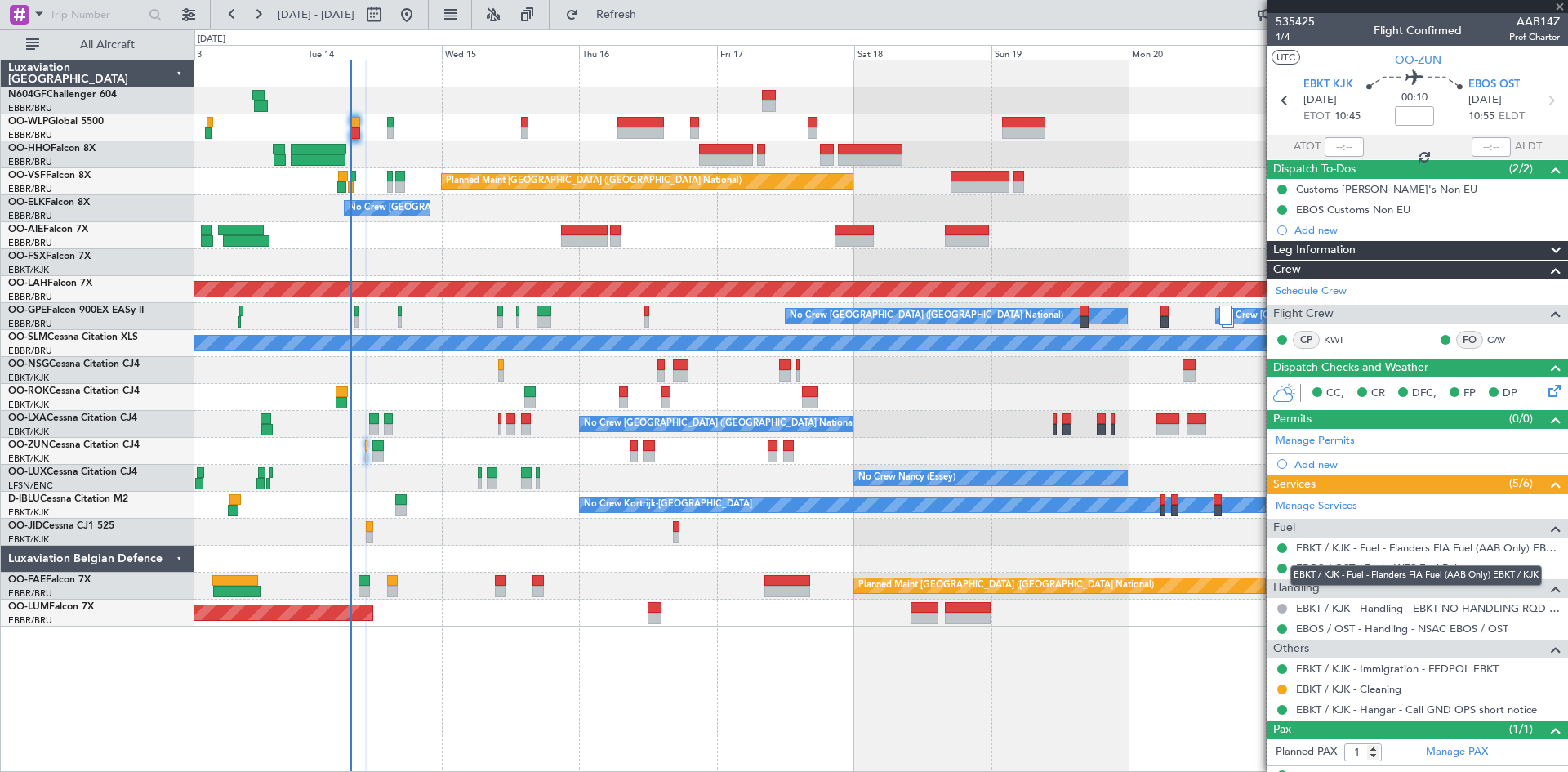
type input "+00:05"
type input "3"
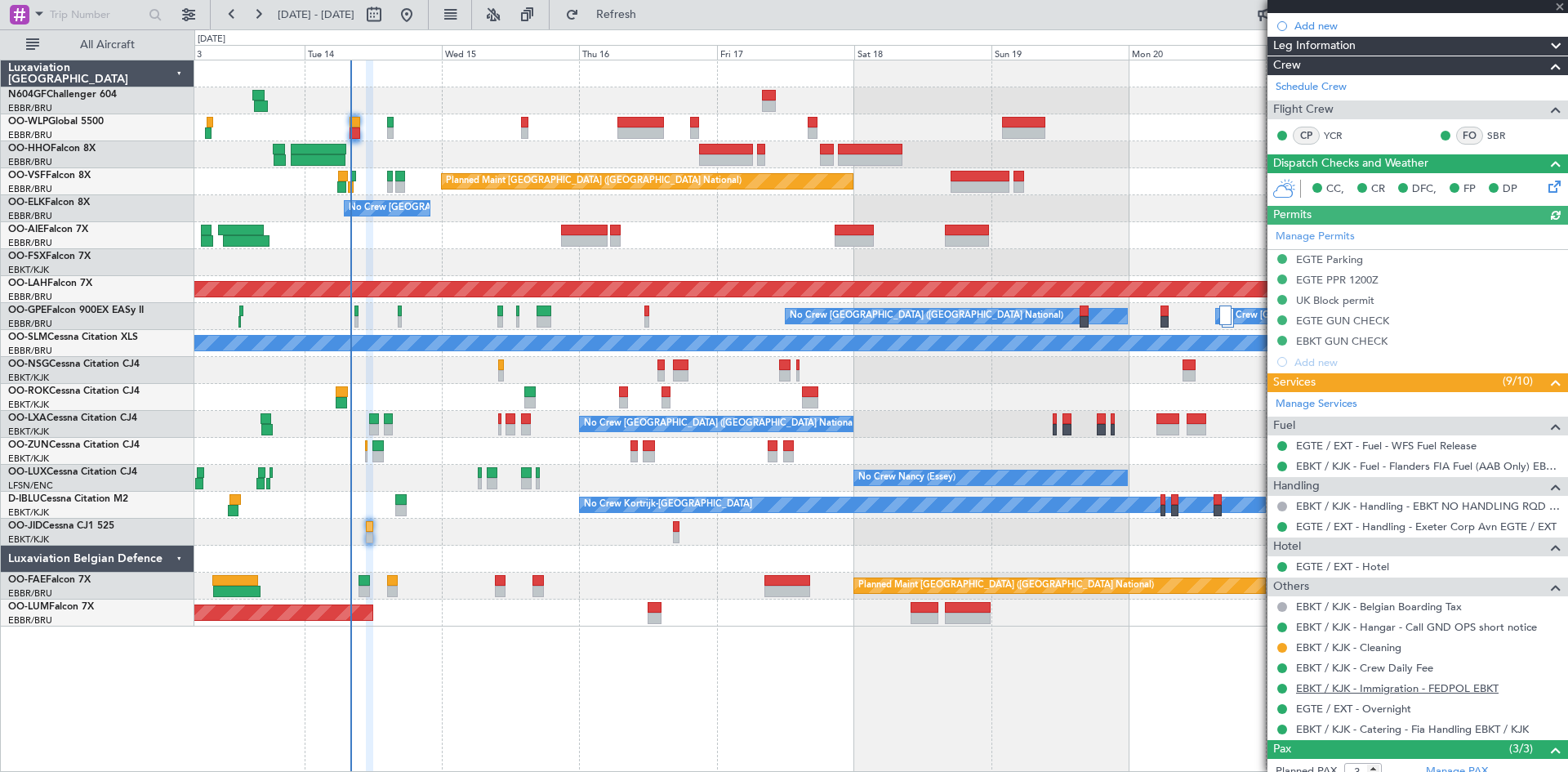
scroll to position [327, 0]
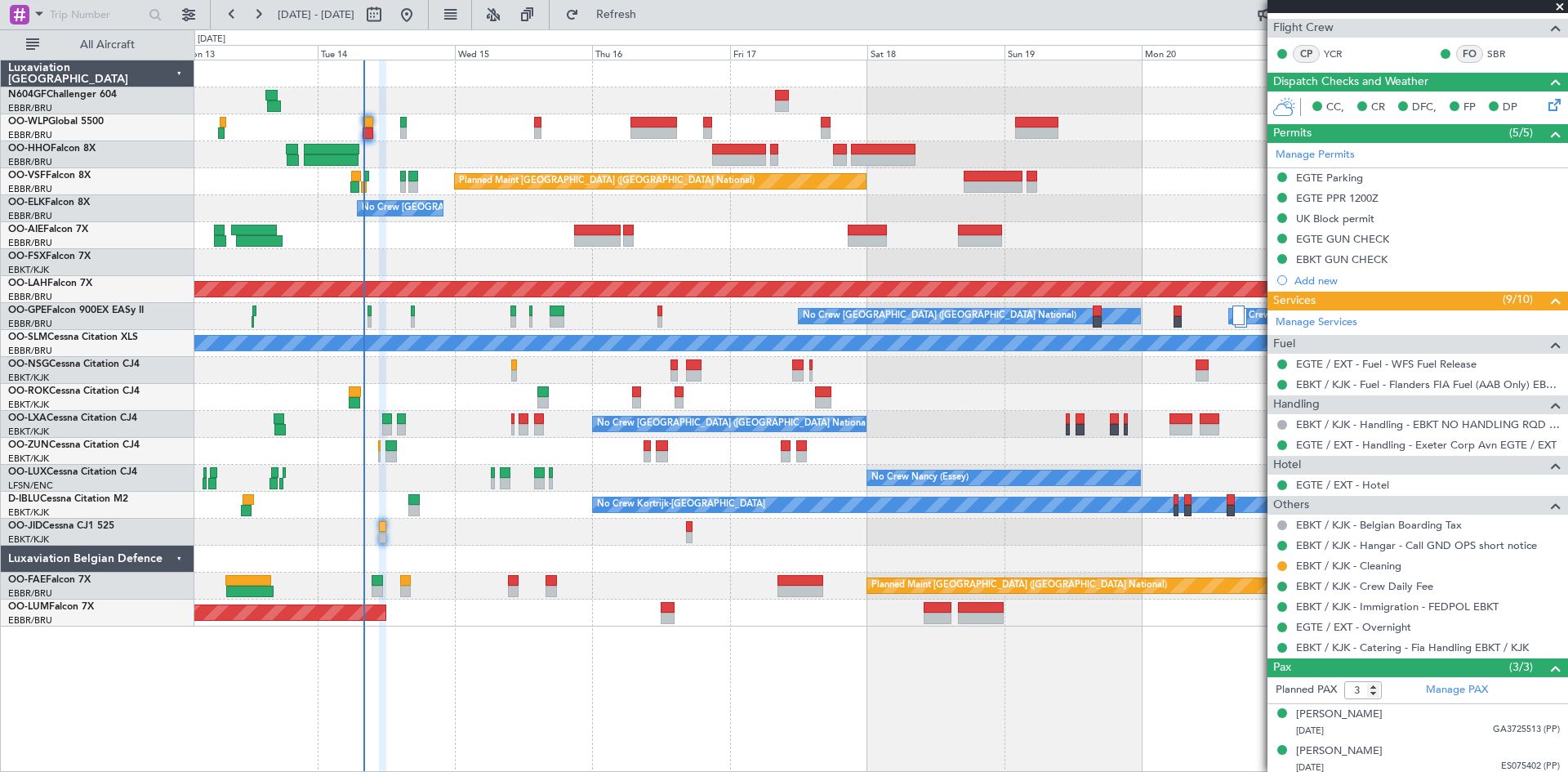
click at [774, 321] on div "Planned Maint [GEOGRAPHIC_DATA] ([GEOGRAPHIC_DATA] National) No Crew [GEOGRAPHI…" at bounding box center [881, 344] width 1373 height 566
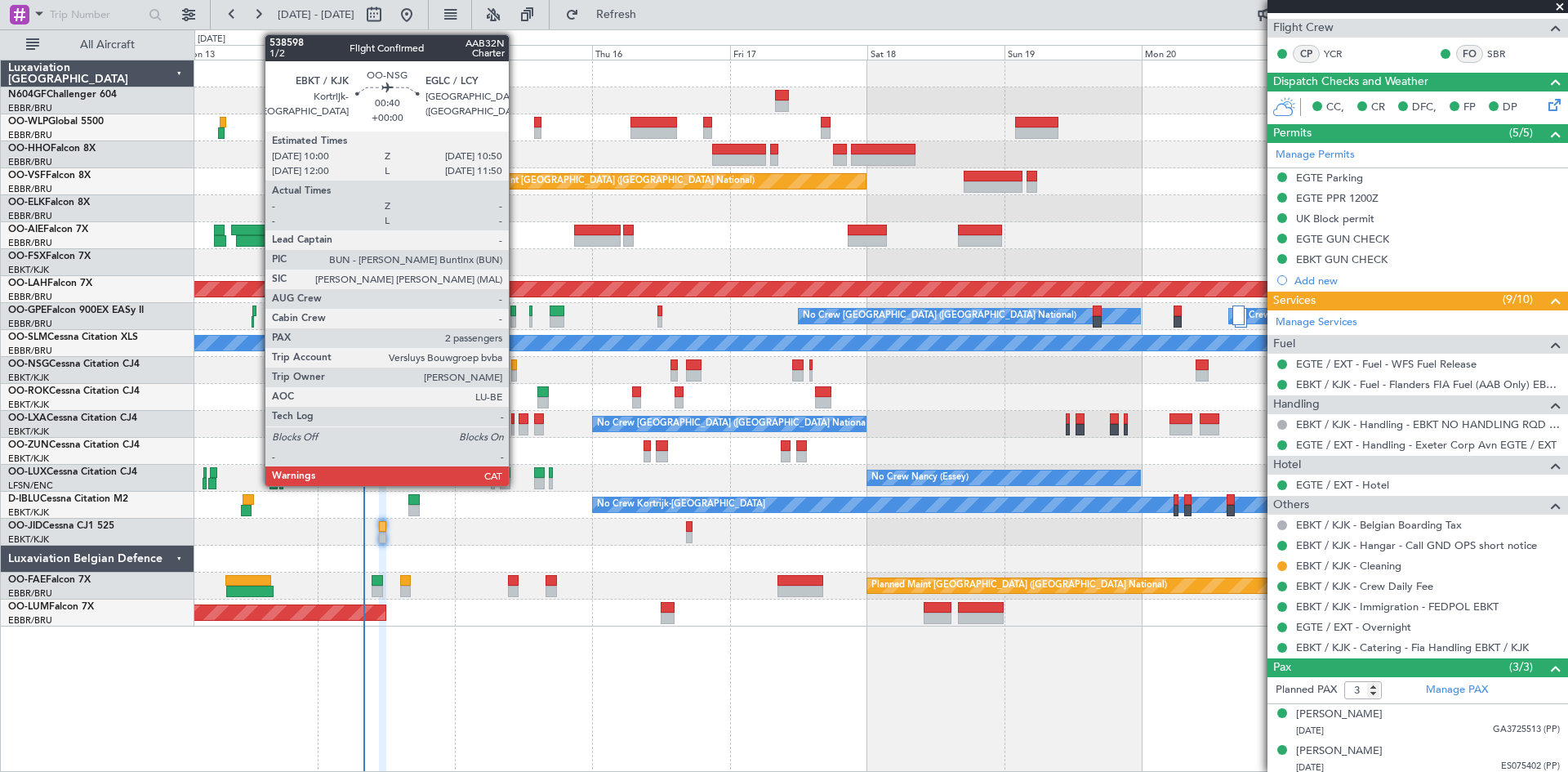
click at [516, 377] on div at bounding box center [513, 376] width 4 height 12
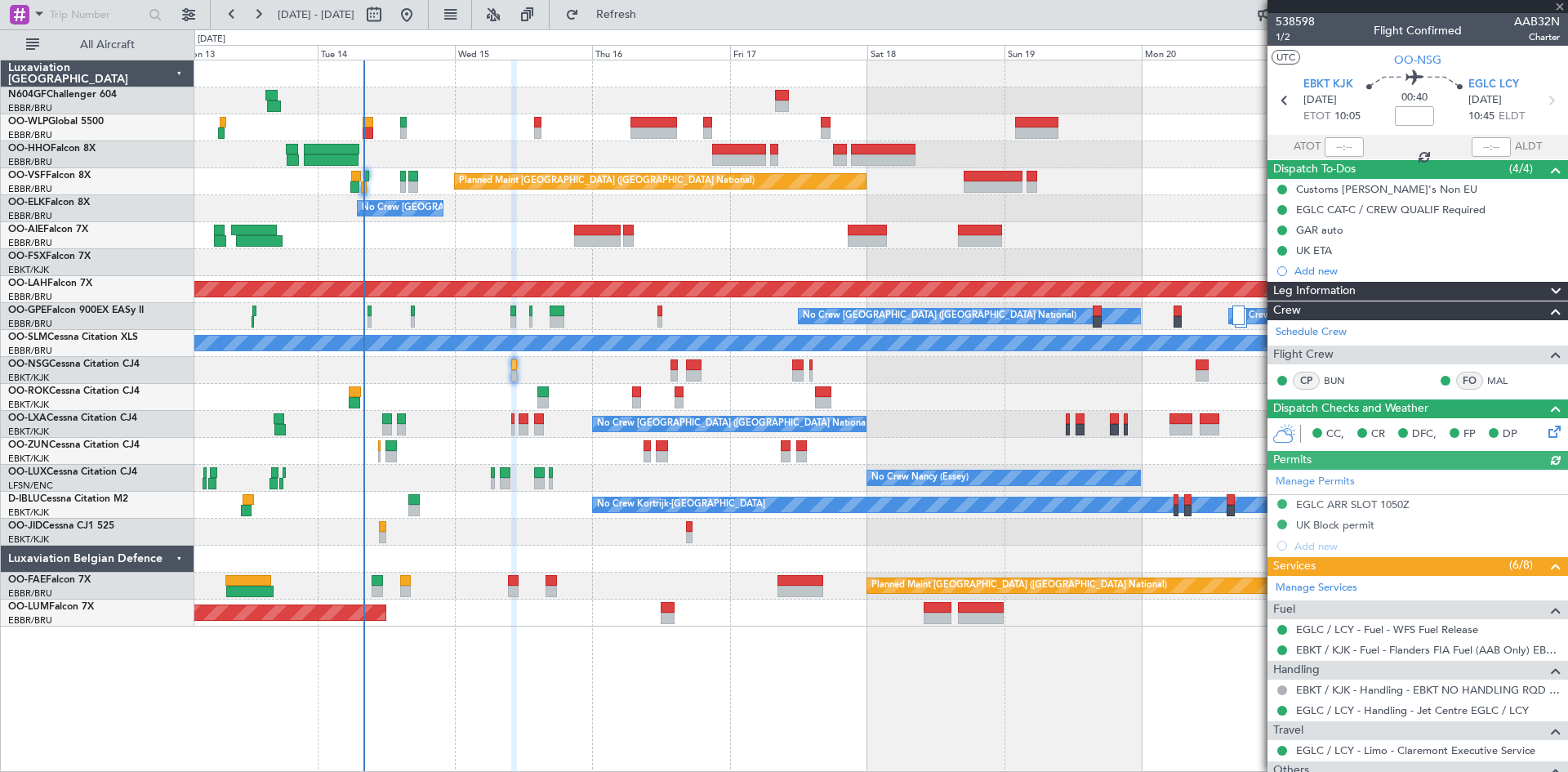
scroll to position [270, 0]
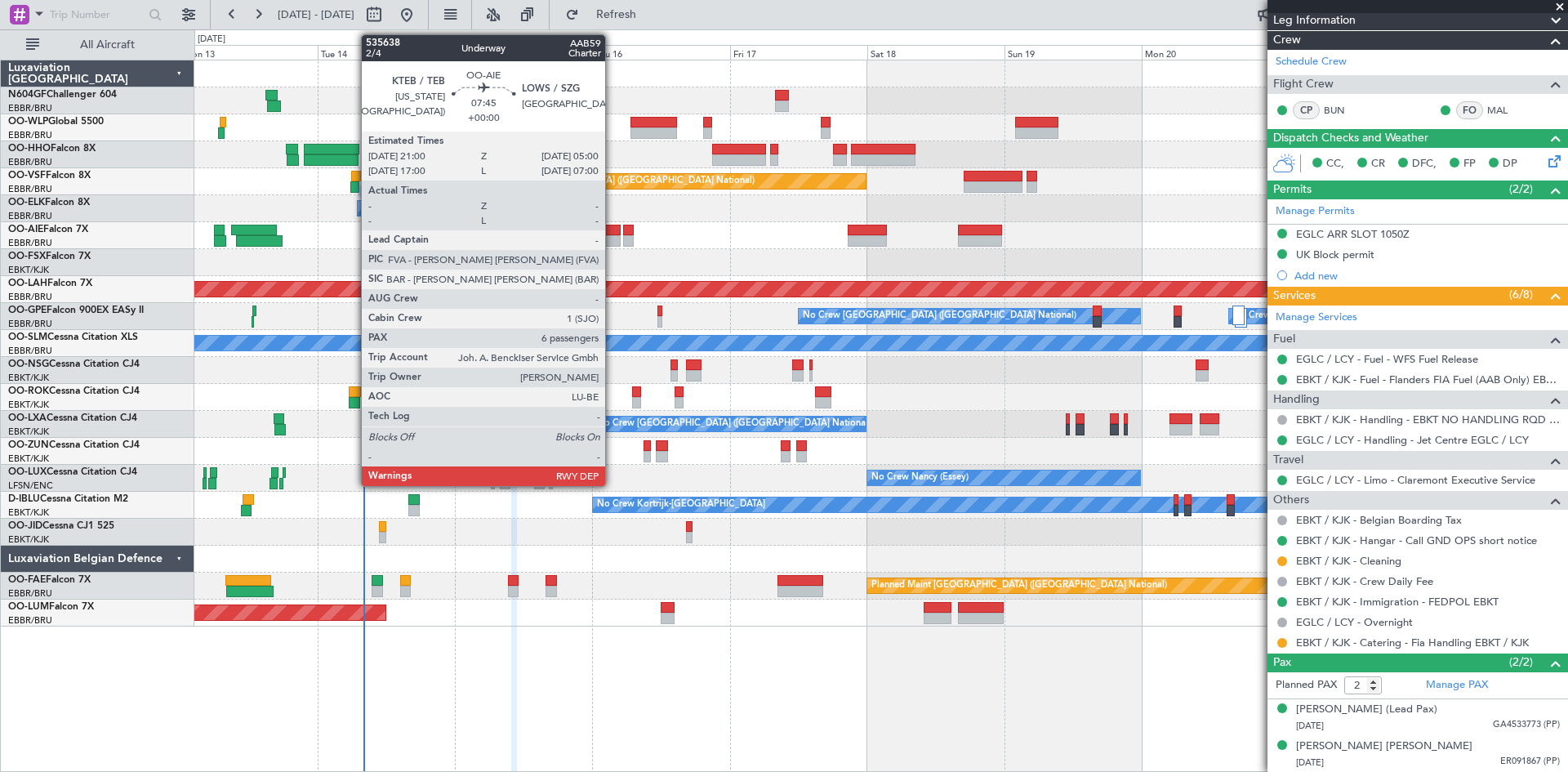
click at [613, 245] on div at bounding box center [597, 241] width 46 height 12
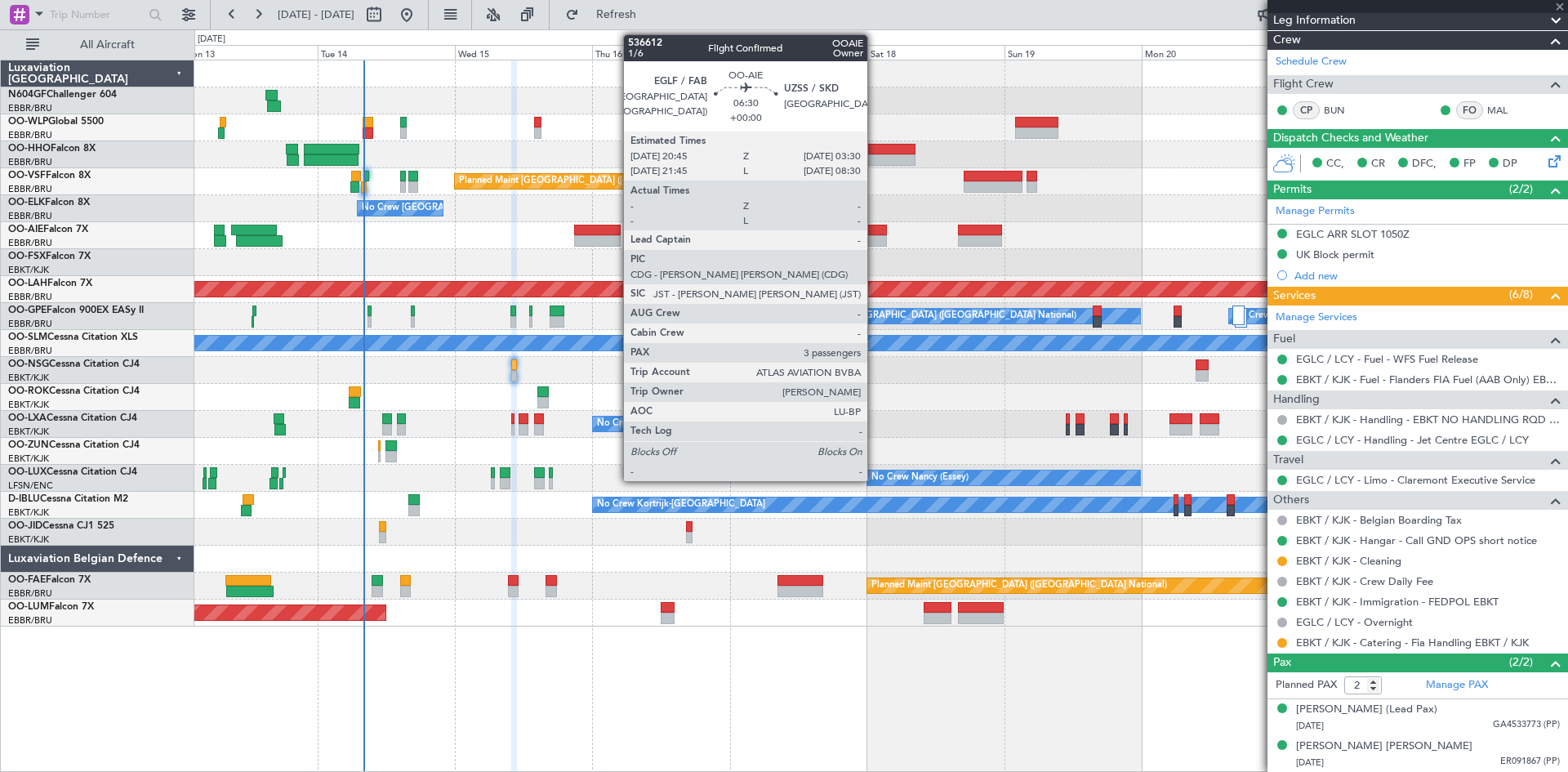
click at [875, 234] on div at bounding box center [867, 230] width 39 height 12
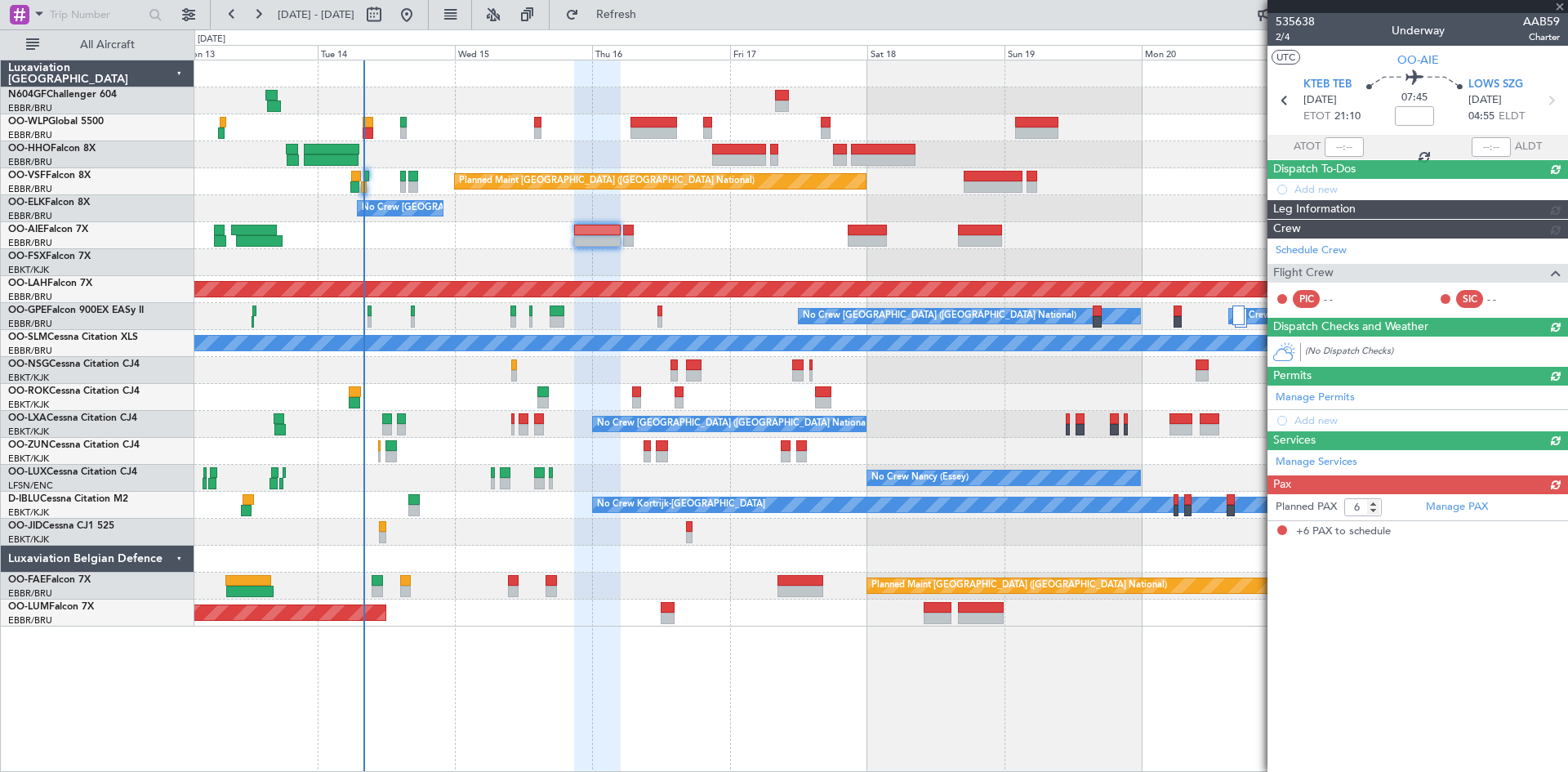
scroll to position [0, 0]
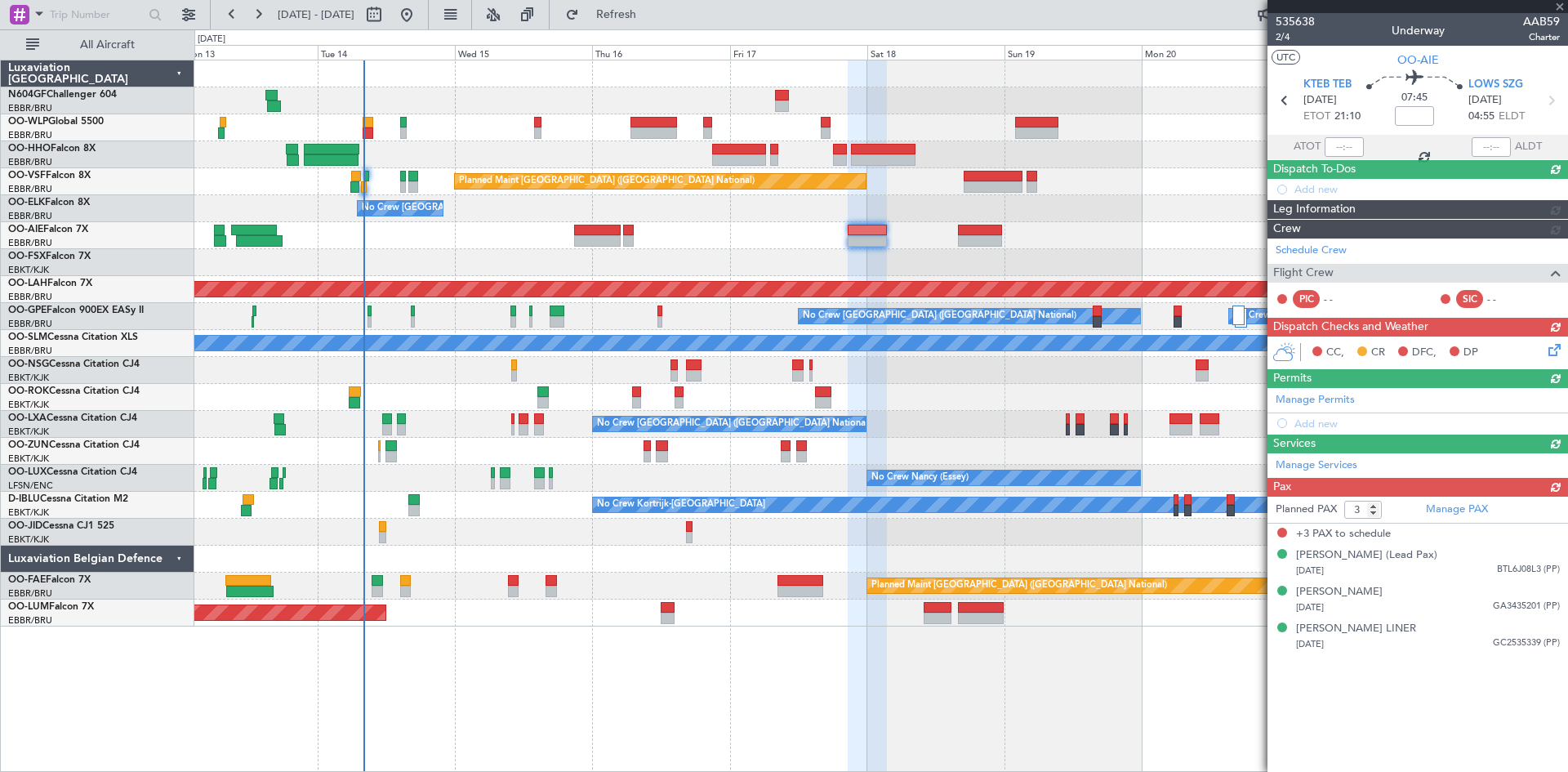
type input "6"
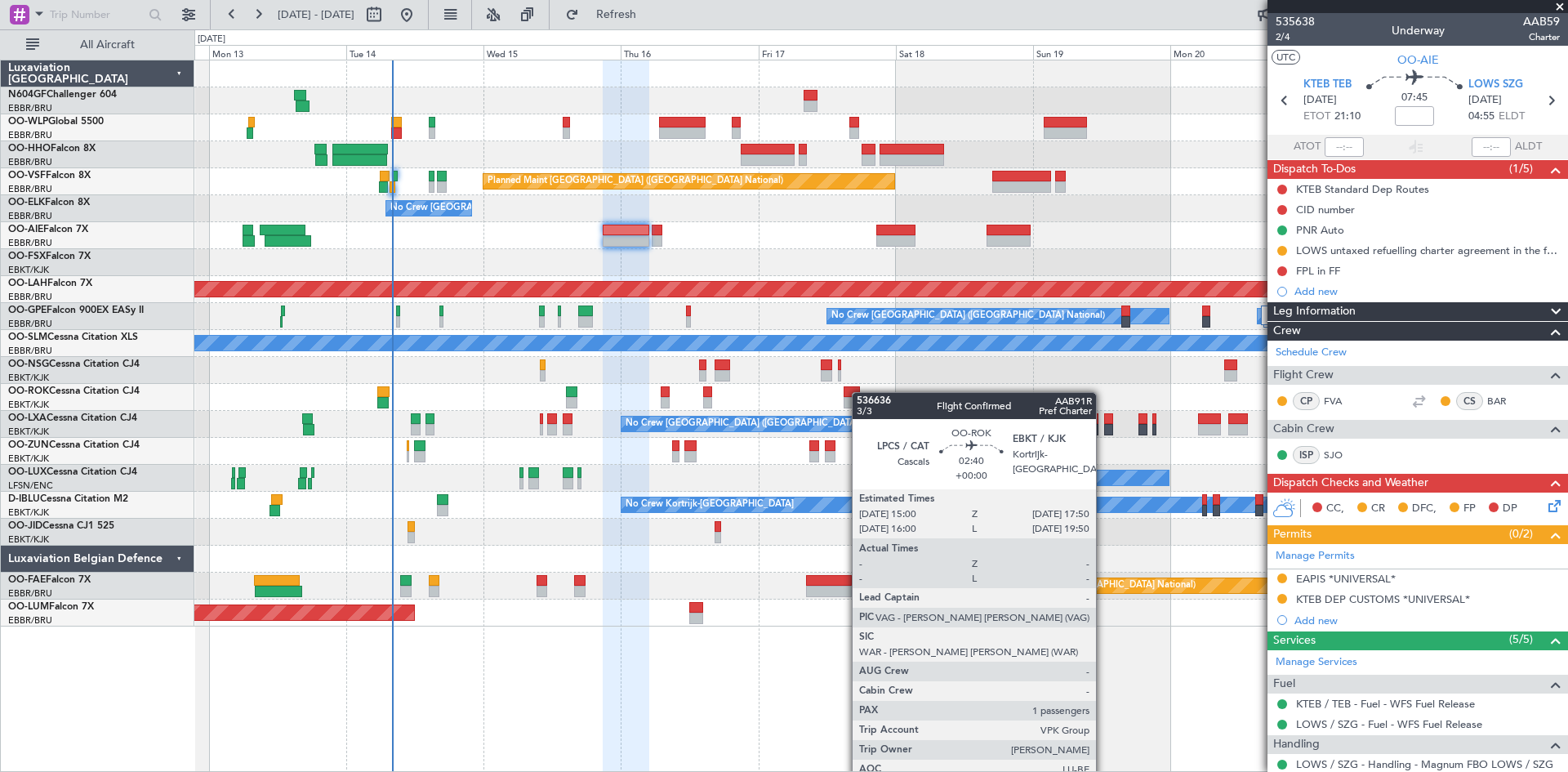
click at [860, 392] on div "Planned Maint [GEOGRAPHIC_DATA] ([GEOGRAPHIC_DATA] National) No Crew [GEOGRAPHI…" at bounding box center [881, 344] width 1373 height 566
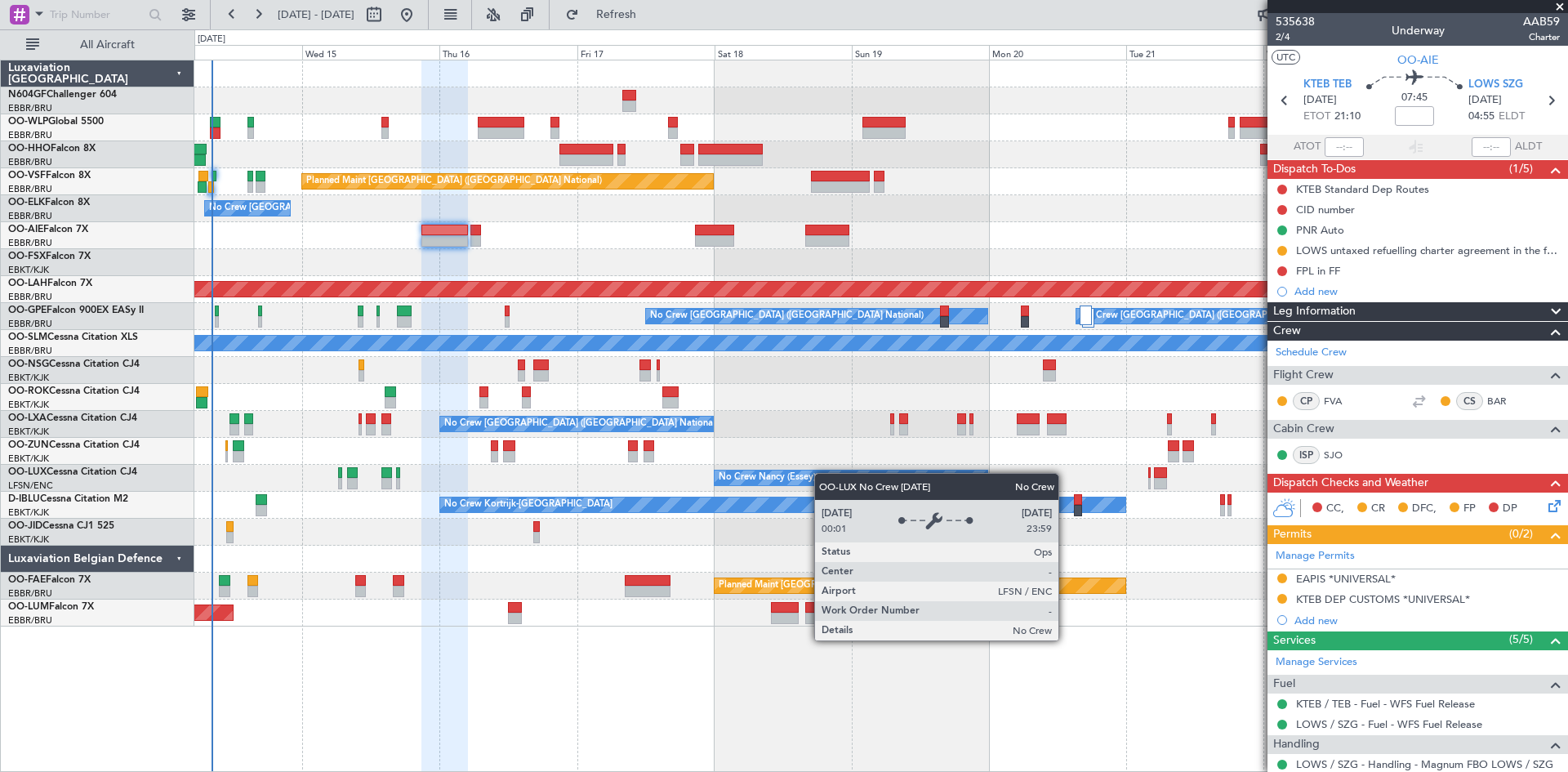
click at [829, 474] on div "No Crew Nancy (Essey)" at bounding box center [881, 478] width 1373 height 27
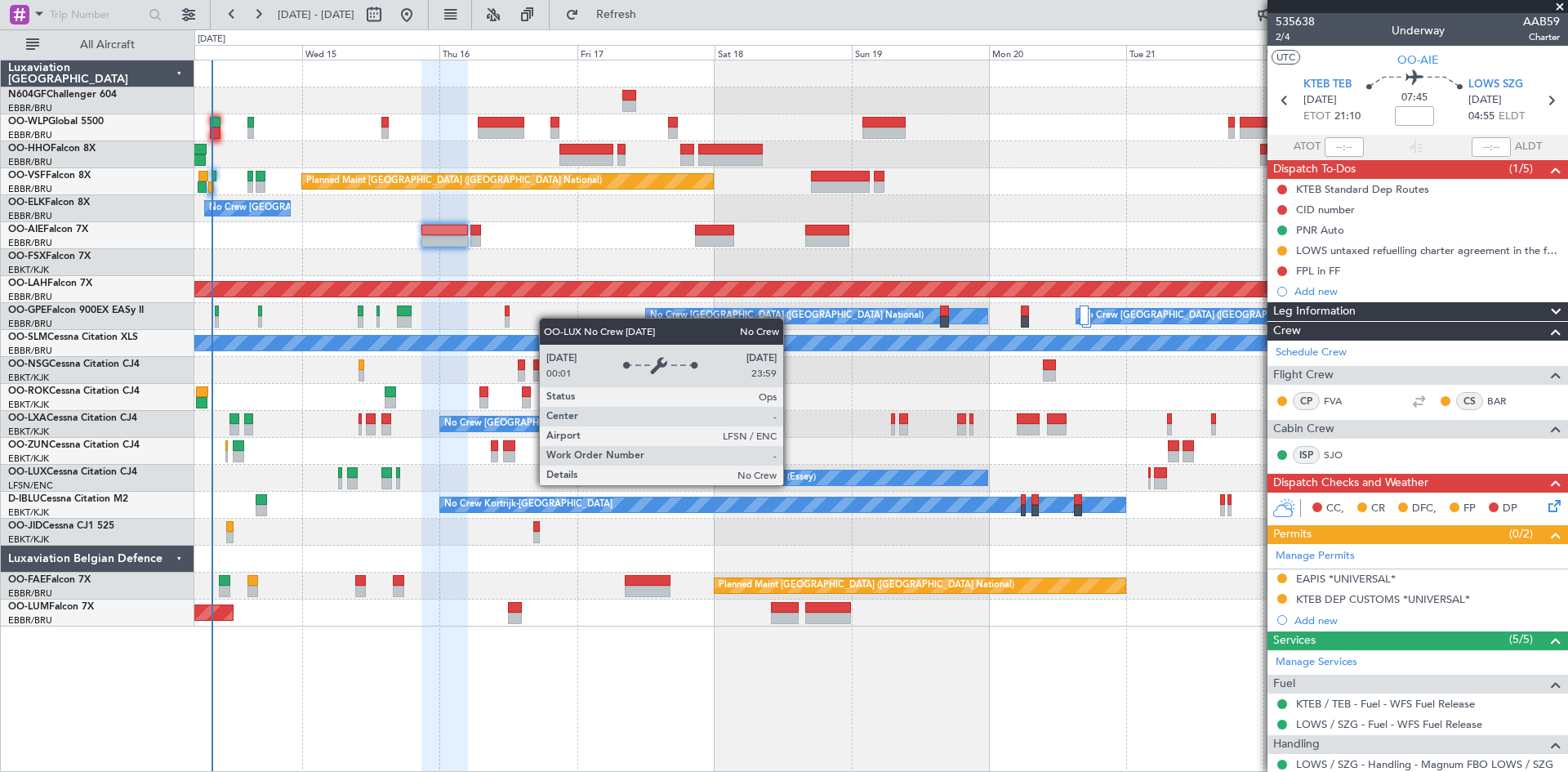
click at [791, 485] on div "No Crew Nancy (Essey)" at bounding box center [767, 477] width 97 height 24
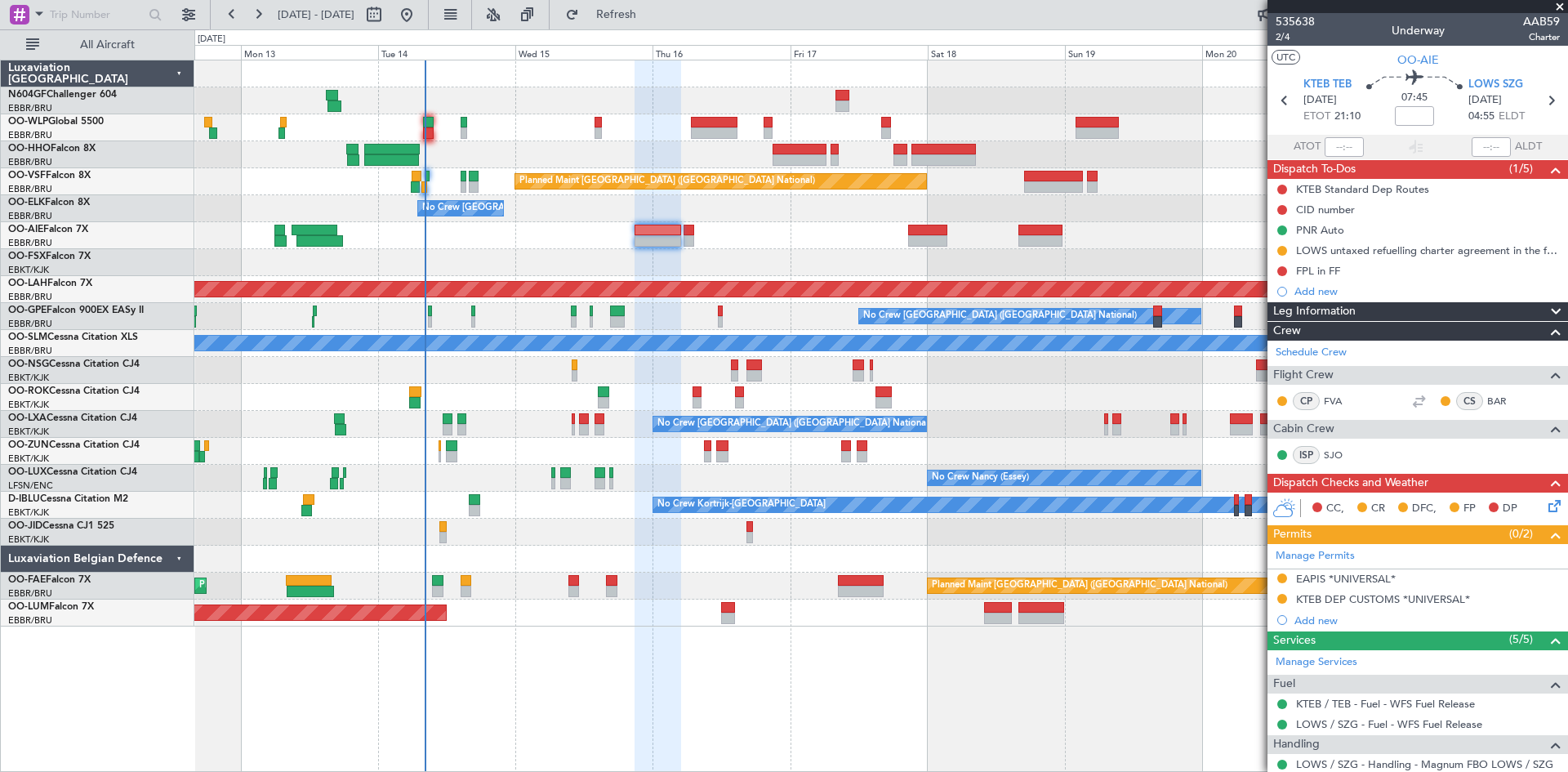
click at [988, 639] on div "Planned Maint Brussels (Brussels National) No Crew Brussels (Brussels National)…" at bounding box center [882, 416] width 1374 height 712
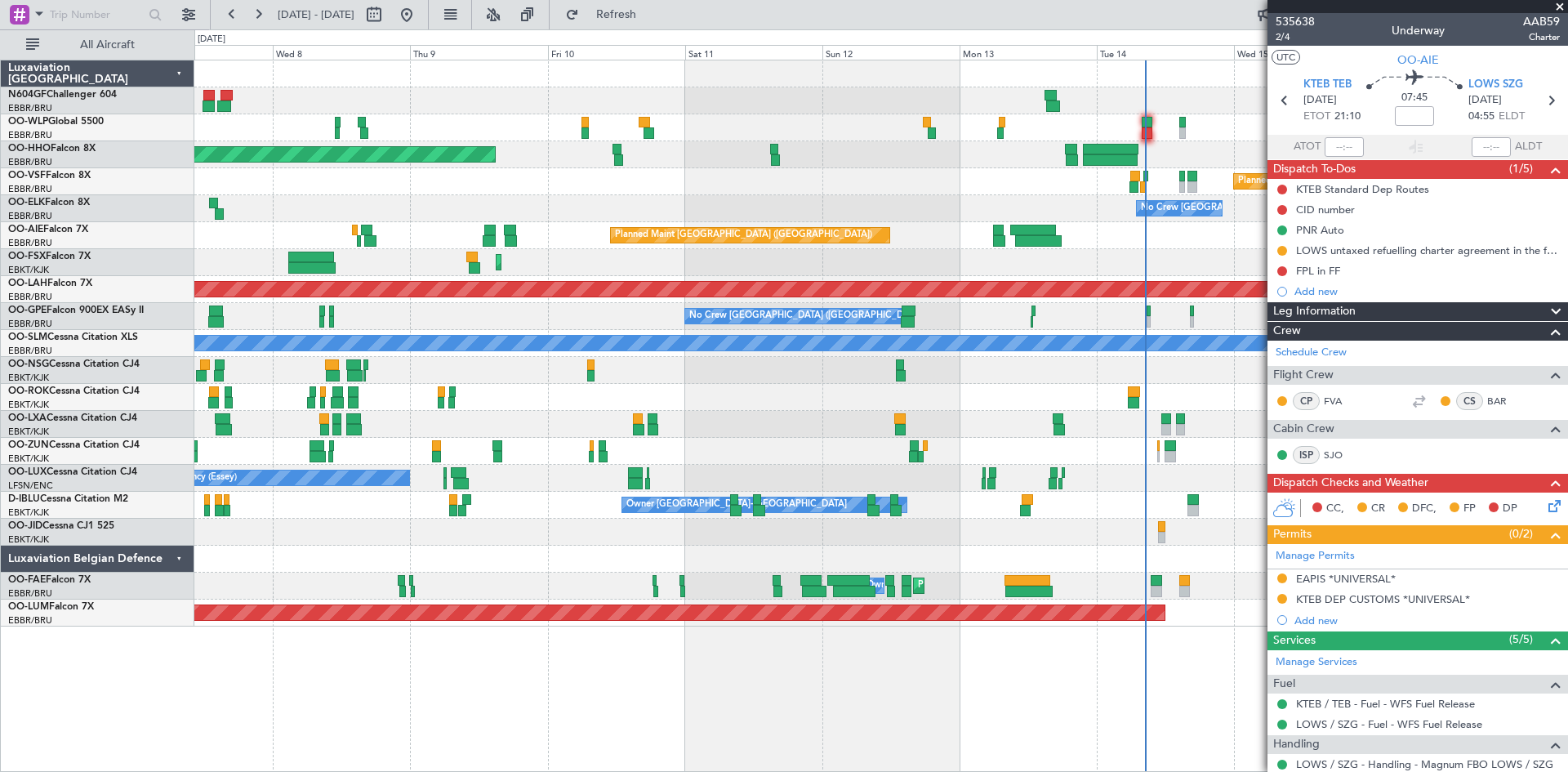
click at [1375, 415] on fb-app "12 Oct 2025 - 22 Oct 2025 Refresh Quick Links All Aircraft Planned Maint Geneva…" at bounding box center [784, 392] width 1568 height 760
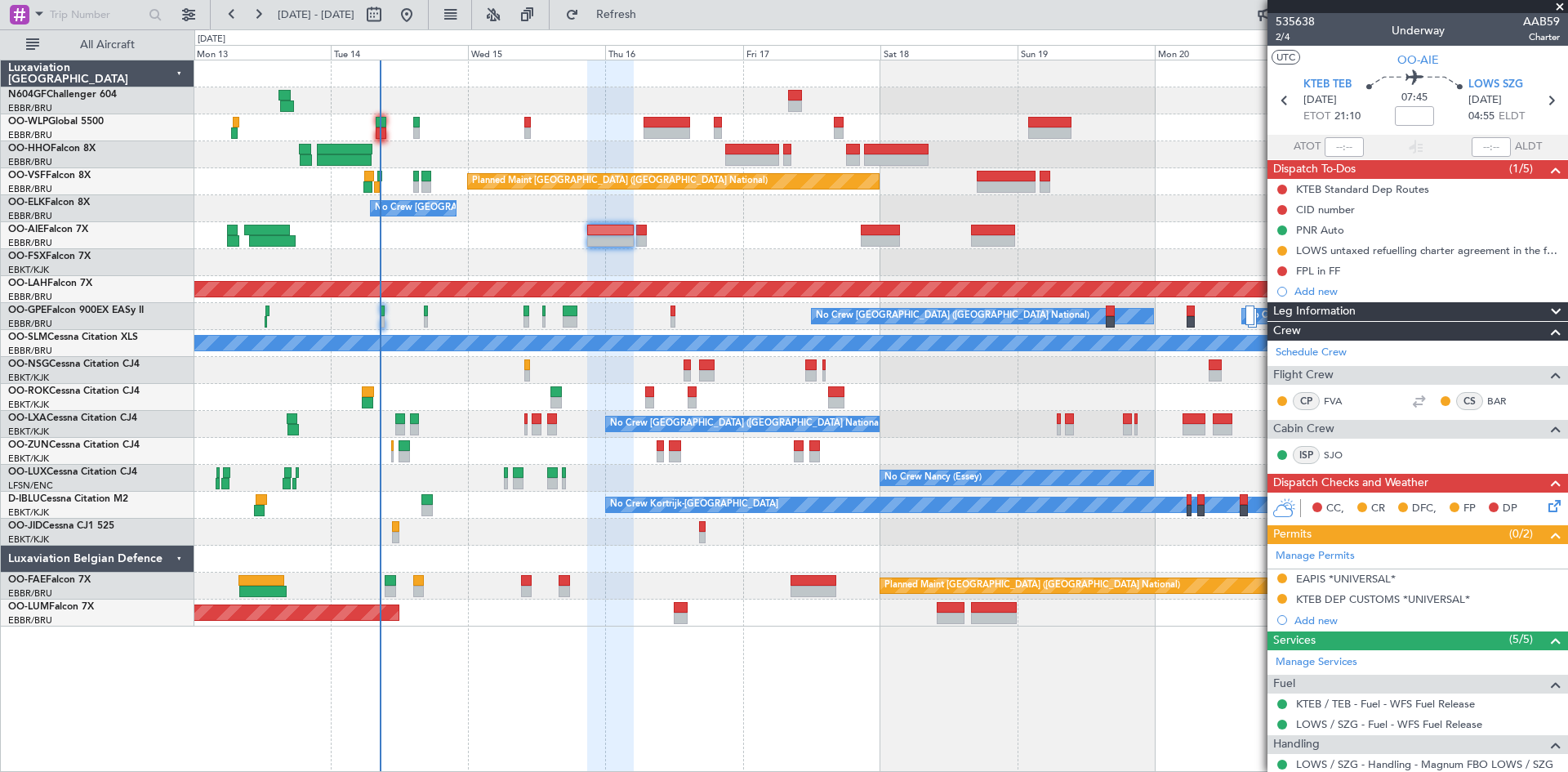
click at [254, 435] on div "No Crew [GEOGRAPHIC_DATA] ([GEOGRAPHIC_DATA] National)" at bounding box center [881, 424] width 1373 height 27
click at [660, 448] on div "Planned Maint Brussels (Brussels National) No Crew Brussels (Brussels National)…" at bounding box center [881, 344] width 1373 height 566
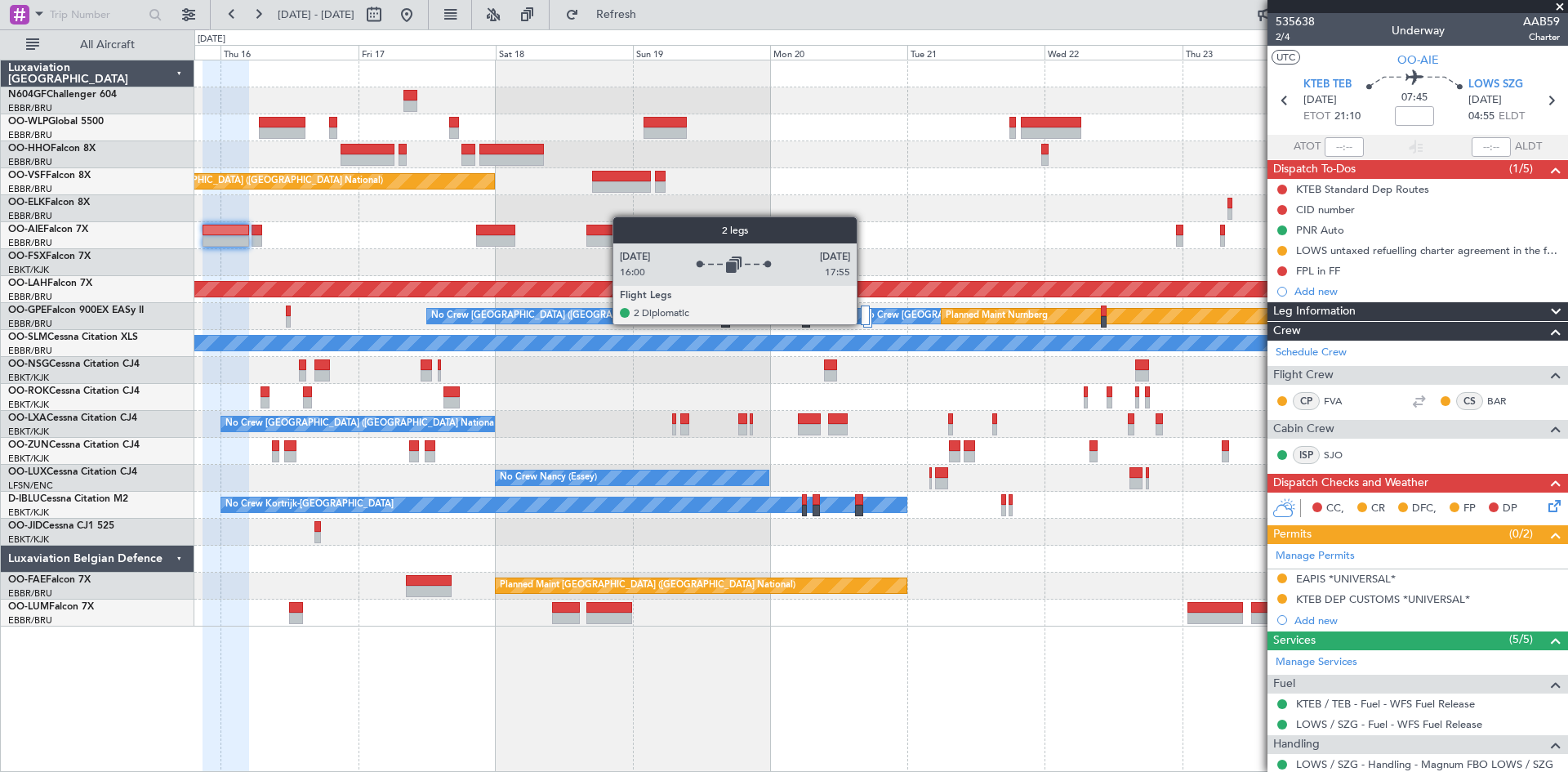
click at [864, 323] on div at bounding box center [866, 315] width 9 height 20
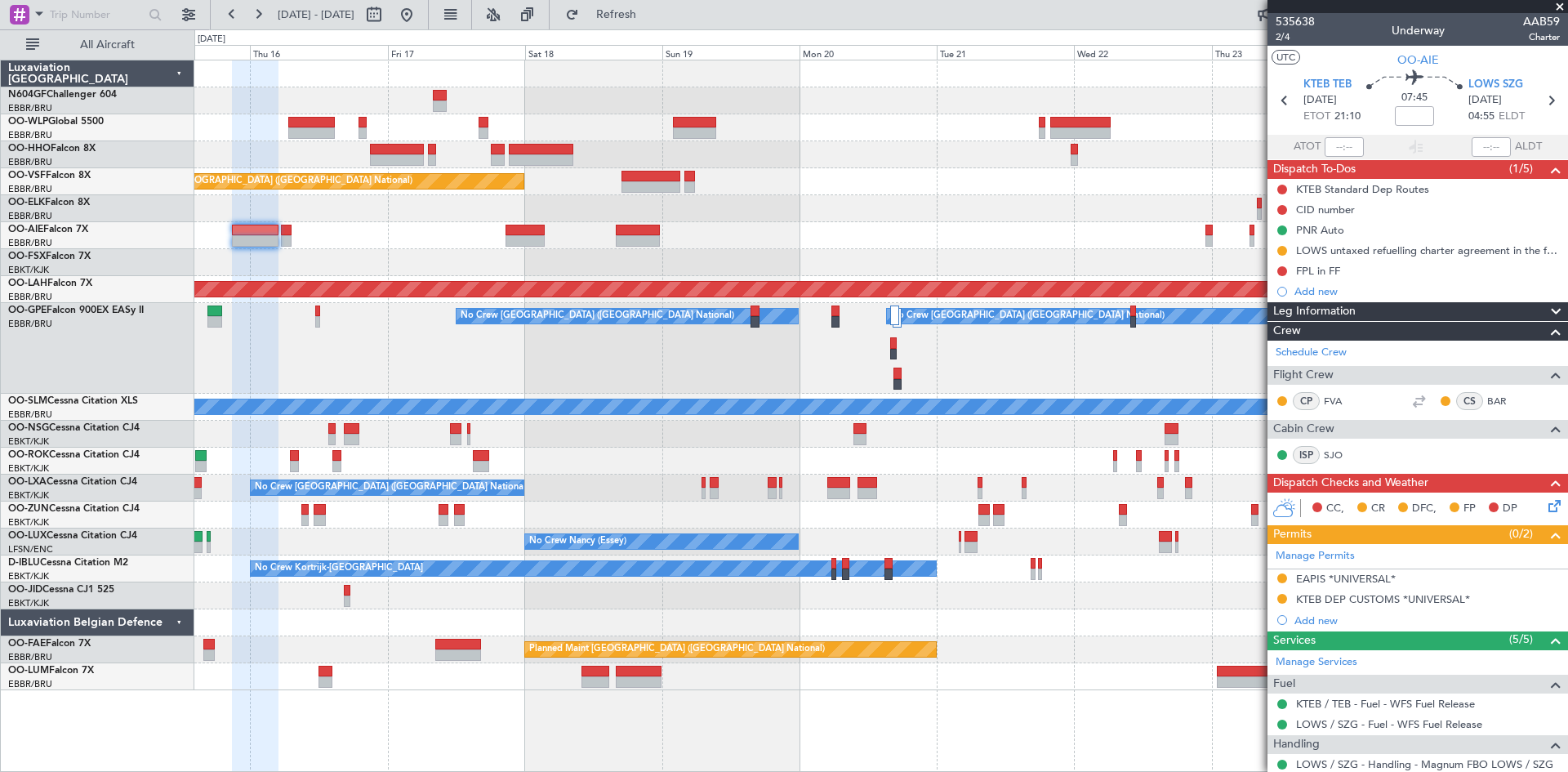
click at [1065, 535] on div "Planned Maint Brussels (Brussels National) No Crew Brussels (Brussels National)…" at bounding box center [881, 376] width 1373 height 630
click at [901, 413] on div "Planned Maint Brussels (Brussels National) No Crew Brussels (Brussels National)…" at bounding box center [881, 376] width 1373 height 630
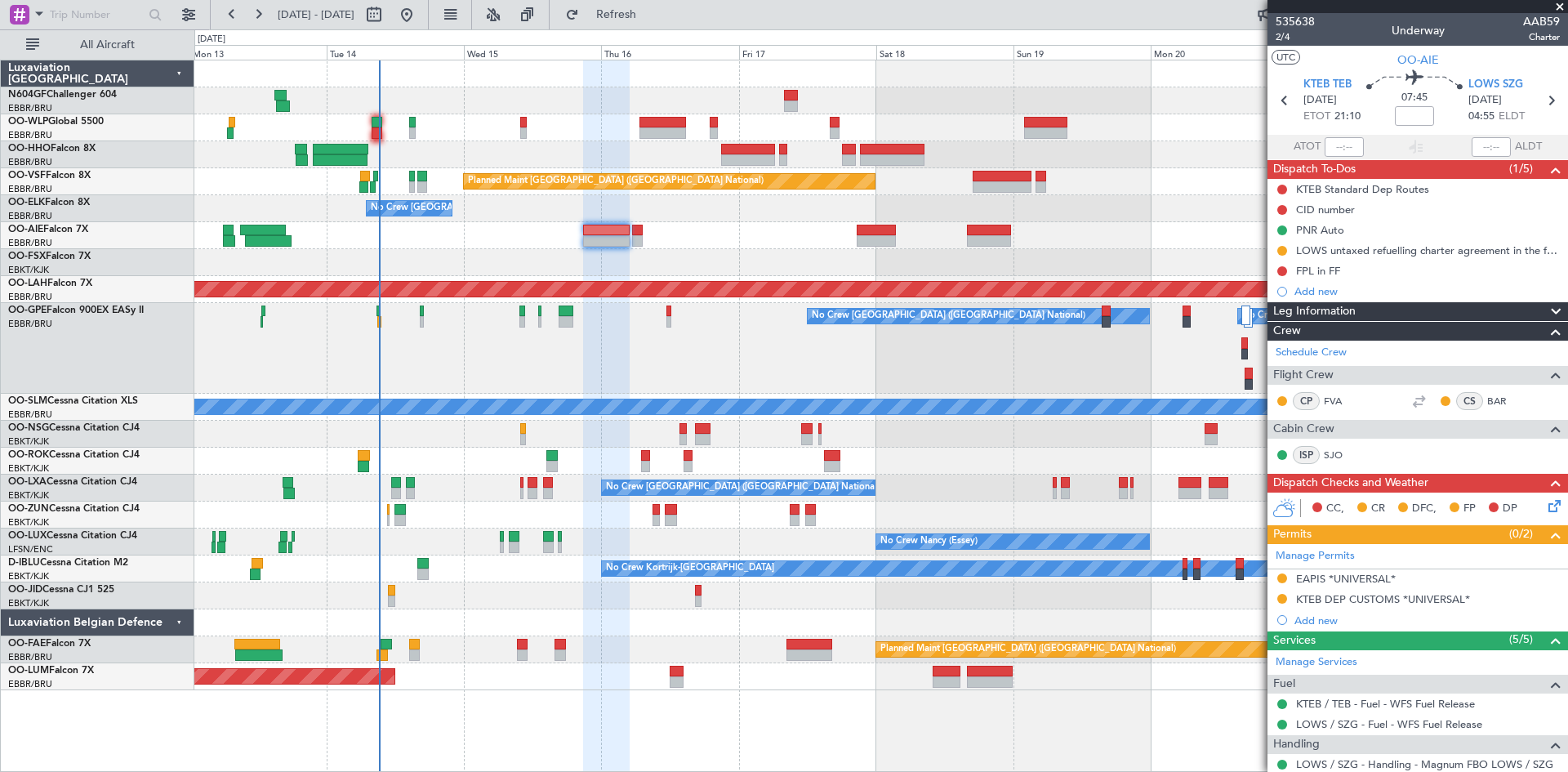
click at [631, 542] on div "Planned Maint Brussels (Brussels National) No Crew Brussels (Brussels National)…" at bounding box center [881, 376] width 1373 height 630
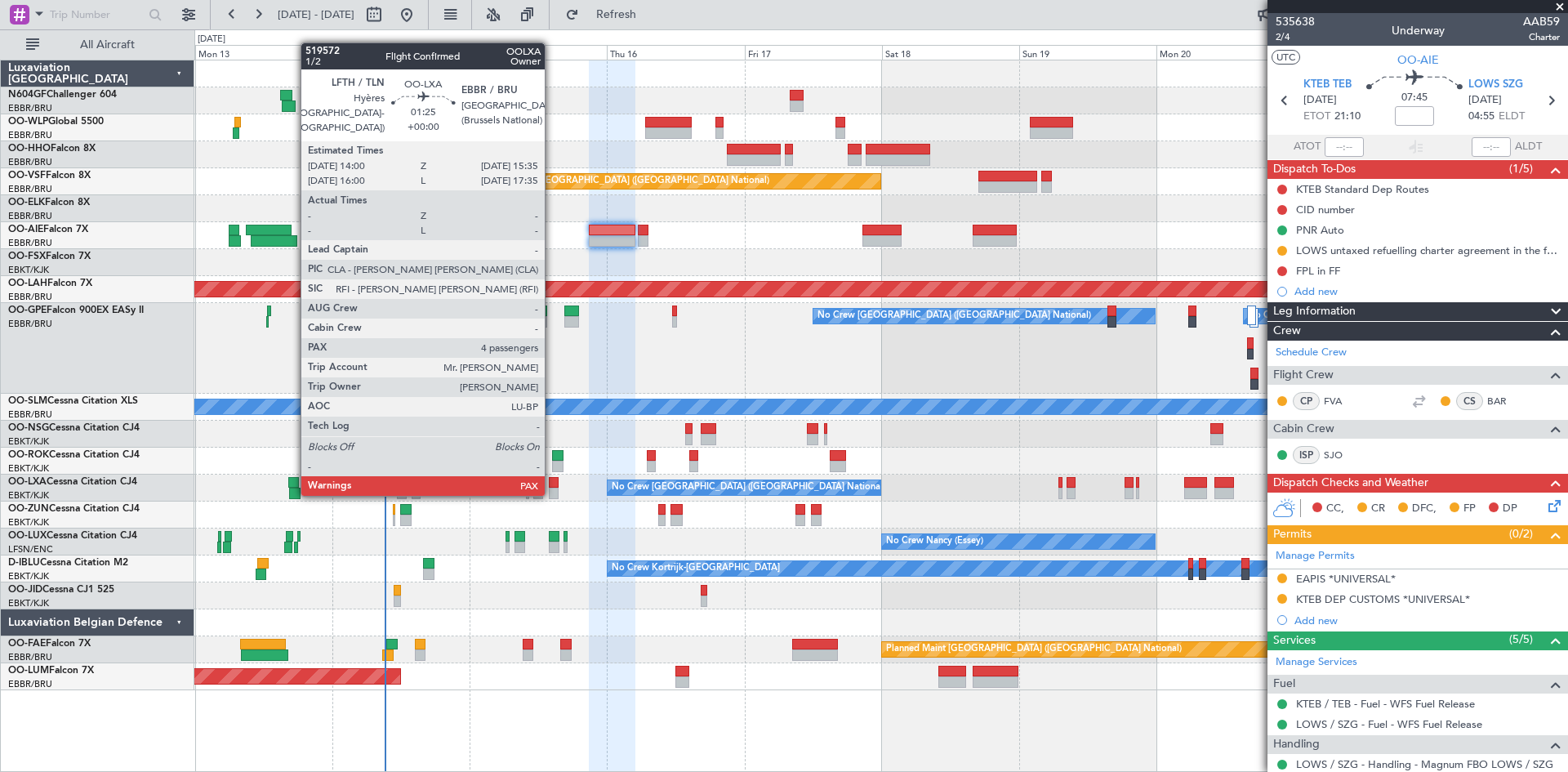
click at [552, 494] on div at bounding box center [553, 493] width 10 height 12
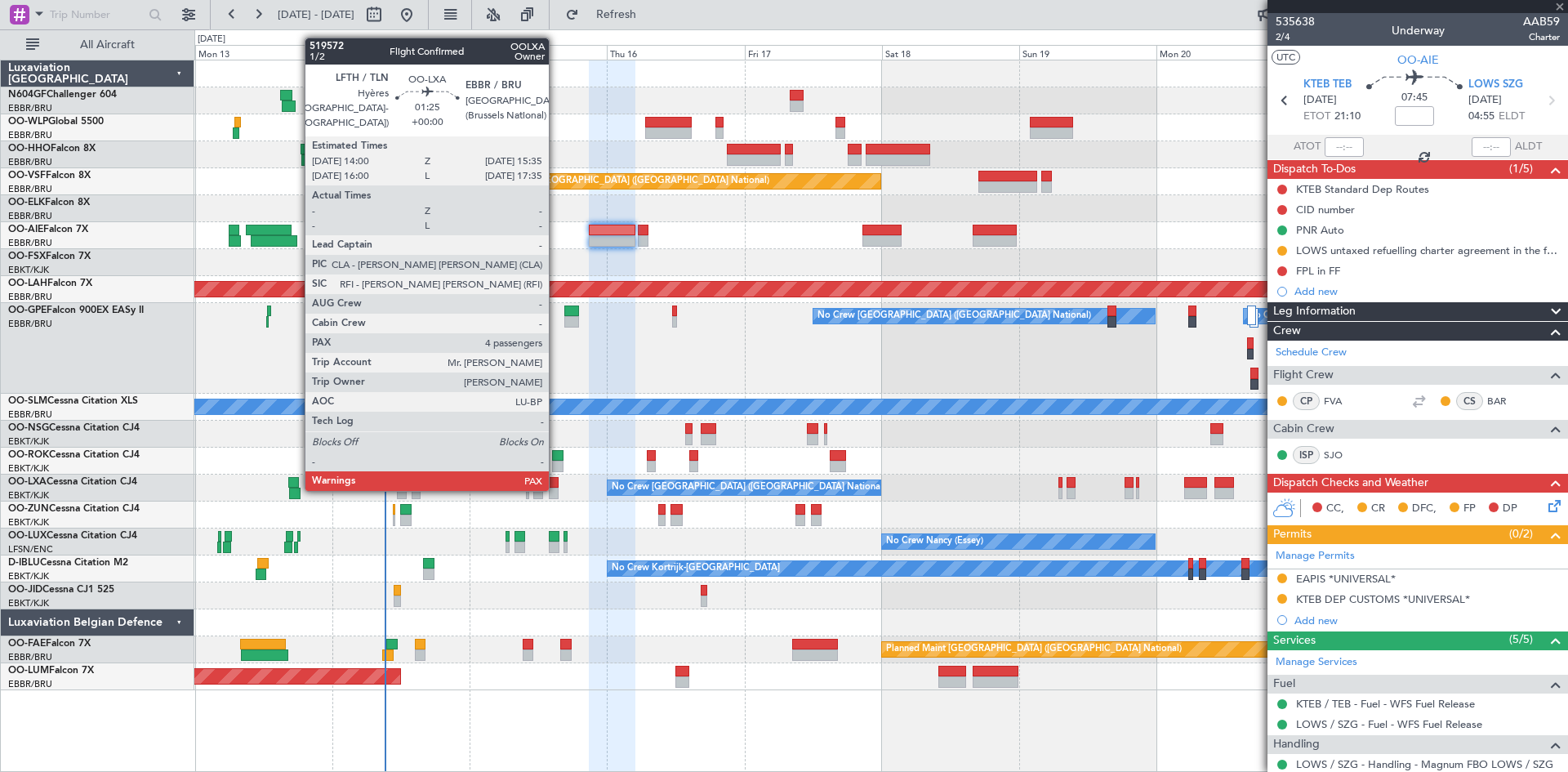
type input "4"
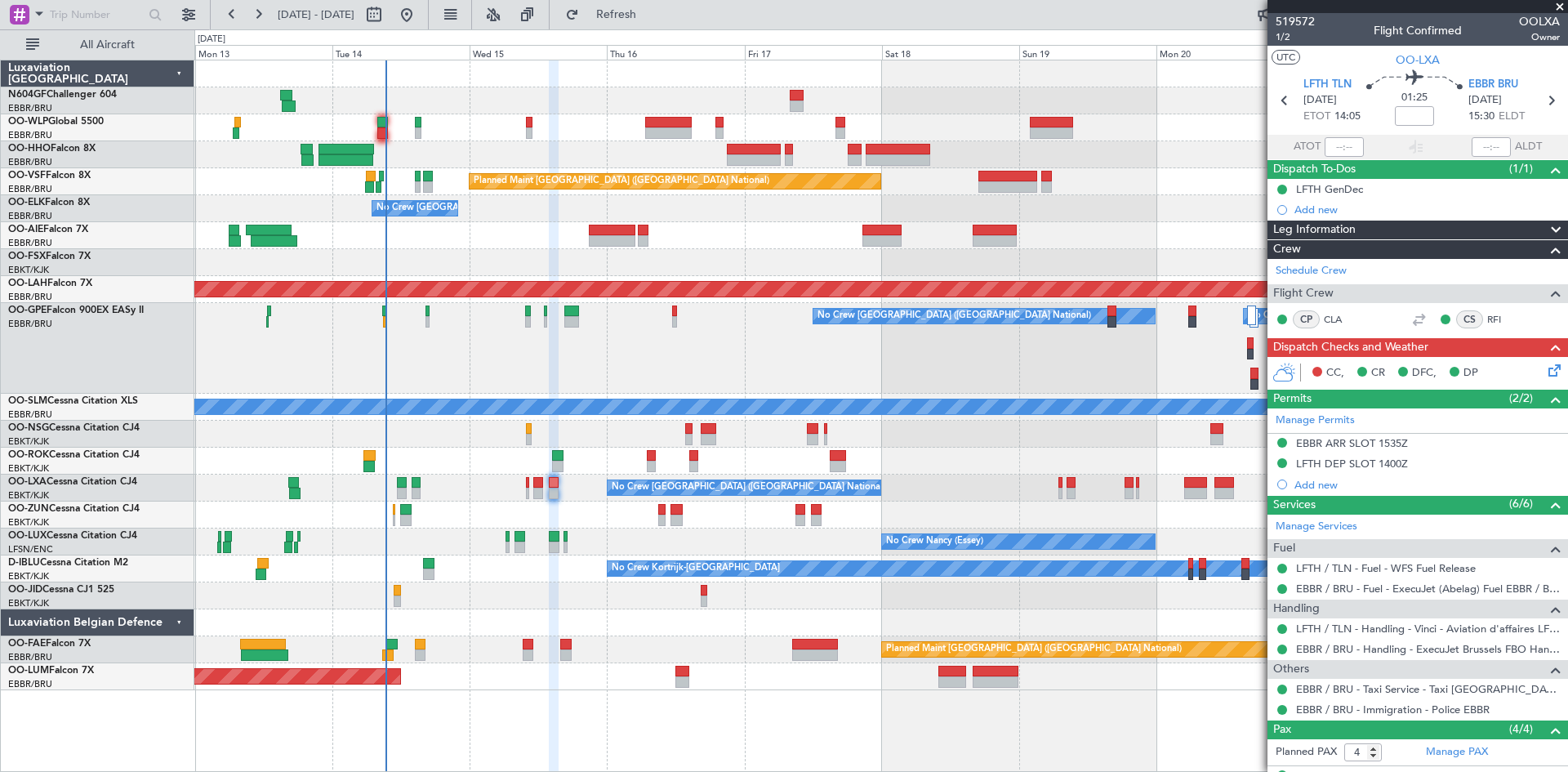
click at [1330, 75] on section "LFTH TLN 15/10/2025 ETOT 14:05 01:25 EBBR BRU 15/10/2025 15:30 ELDT" at bounding box center [1418, 103] width 301 height 64
click at [1331, 77] on span "LFTH TLN" at bounding box center [1328, 85] width 48 height 16
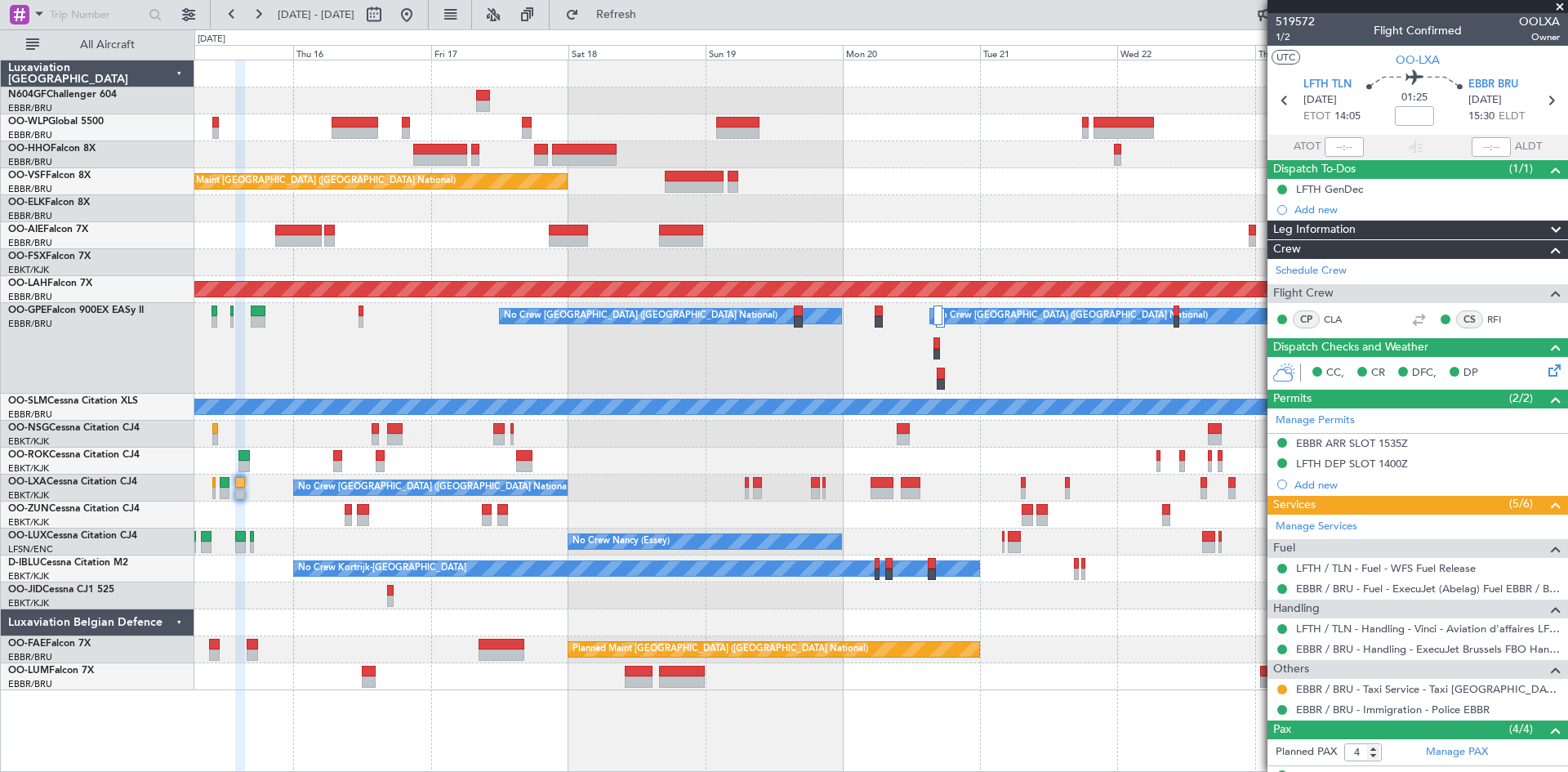
click at [632, 383] on div "Planned Maint Nurnberg No Crew Brussels (Brussels National) No Crew Brussels (B…" at bounding box center [881, 349] width 1373 height 91
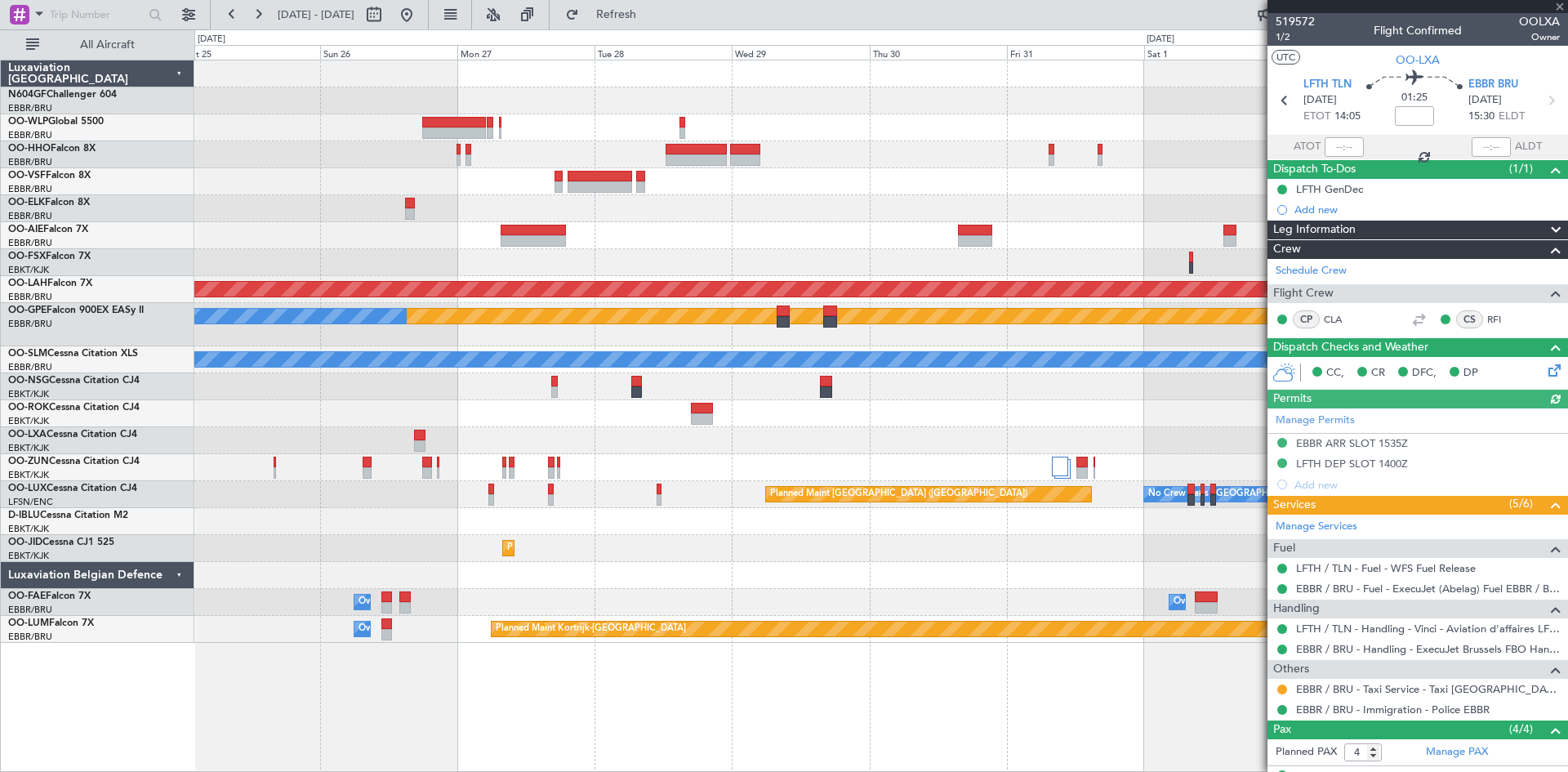
click at [1568, 391] on fb-app "02 Nov 2025 - 12 Nov 2025 Refresh Quick Links All Aircraft Planned Maint Alton-…" at bounding box center [784, 392] width 1568 height 760
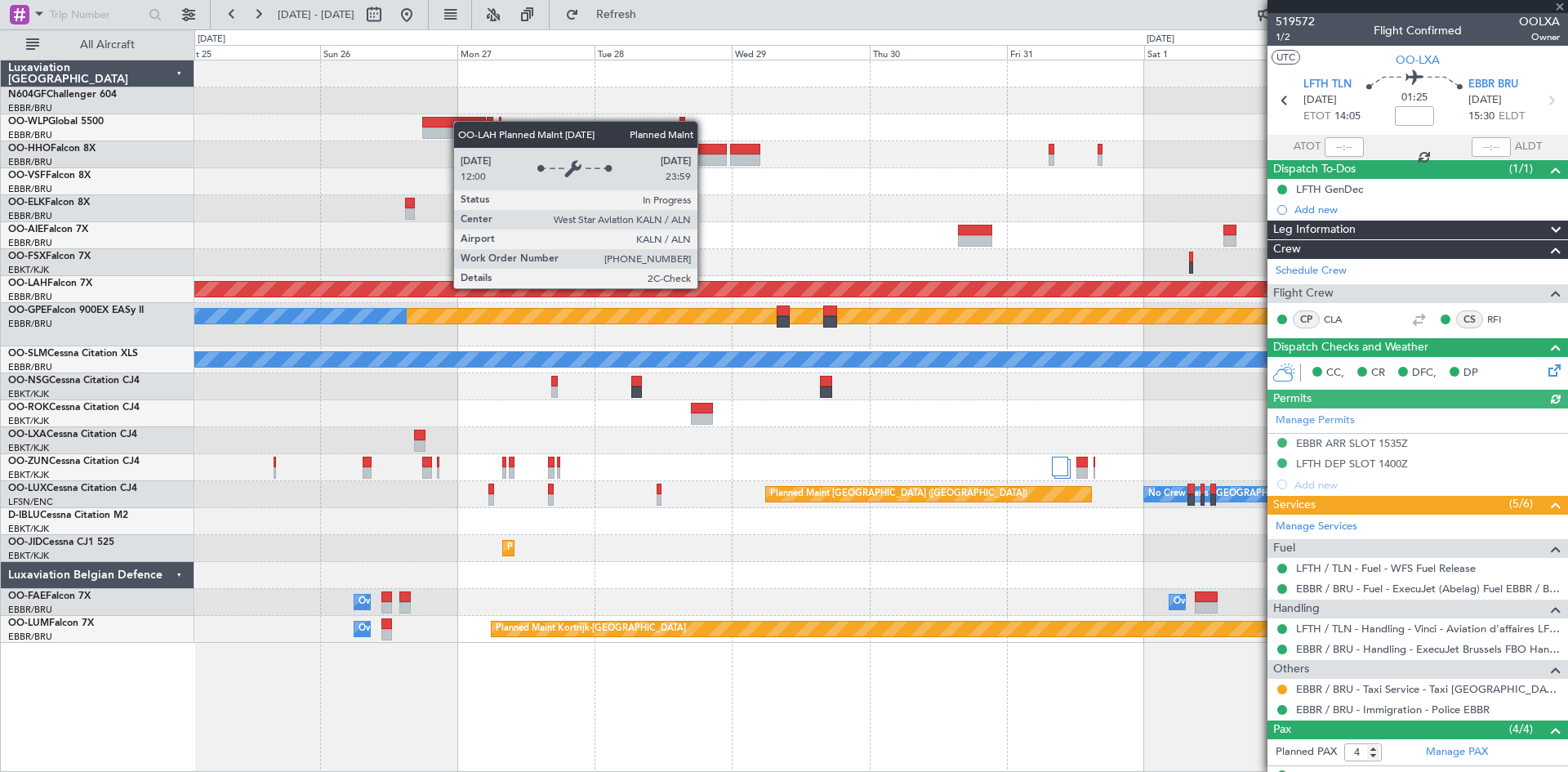
click at [1323, 350] on fb-app "02 Nov 2025 - 12 Nov 2025 Refresh Quick Links All Aircraft Planned Maint Alton-…" at bounding box center [784, 392] width 1568 height 760
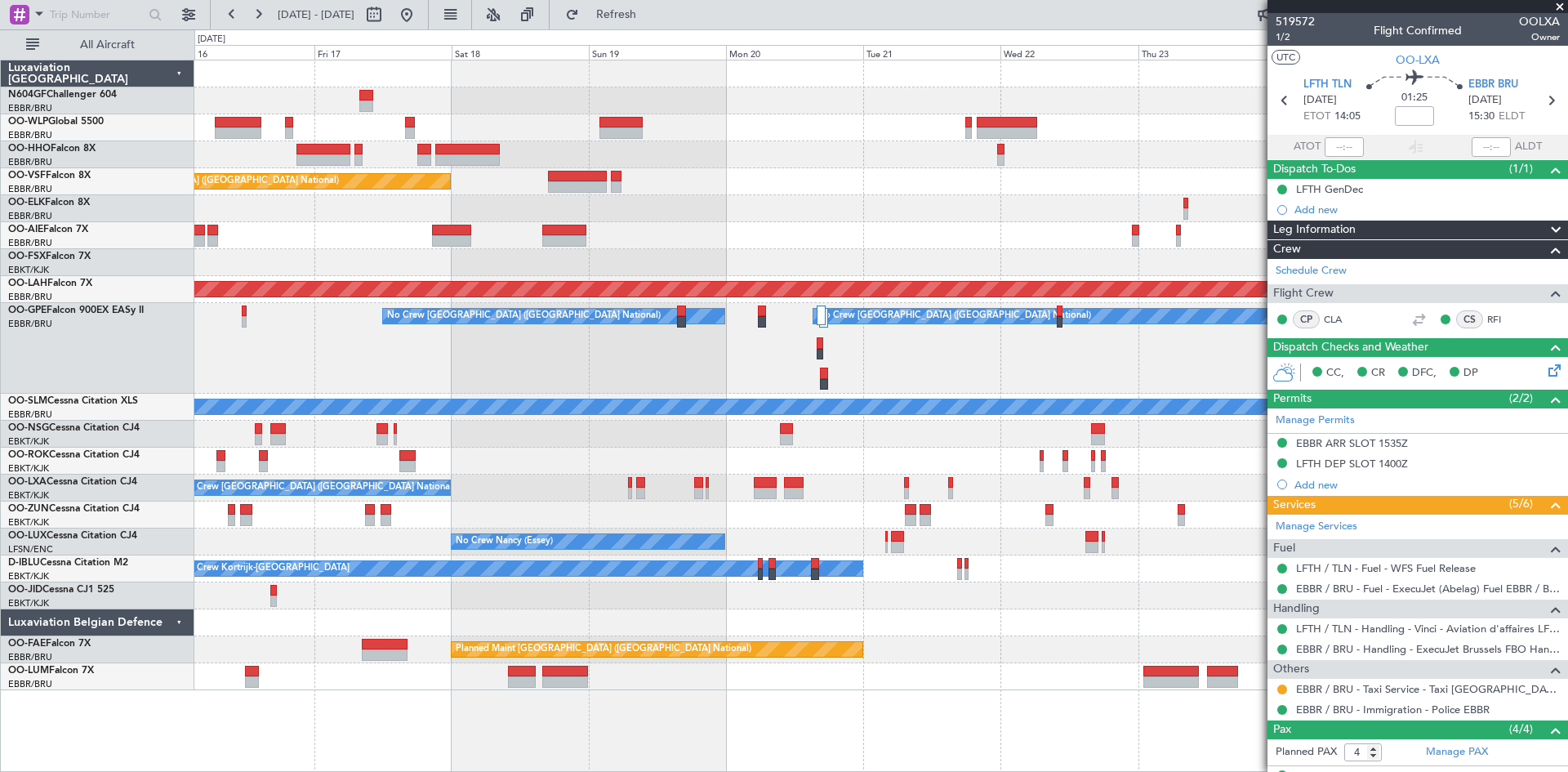
click at [1310, 371] on fb-app "02 Nov 2025 - 12 Nov 2025 Refresh Quick Links All Aircraft Planned Maint Brusse…" at bounding box center [784, 392] width 1568 height 760
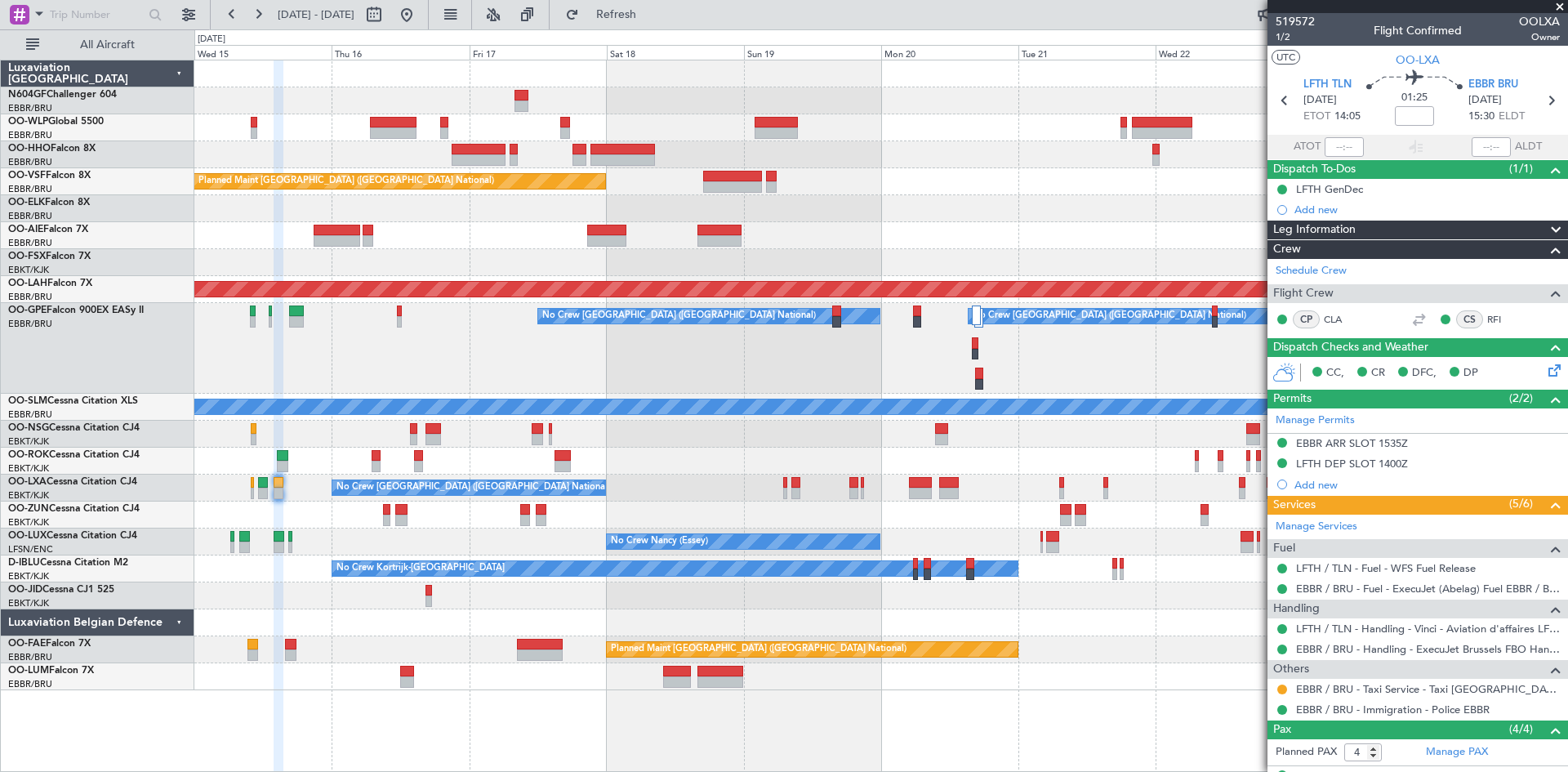
click at [1201, 357] on div "Planned Maint Nurnberg No Crew Brussels (Brussels National) No Crew Brussels (B…" at bounding box center [881, 349] width 1373 height 91
